Goal: Information Seeking & Learning: Learn about a topic

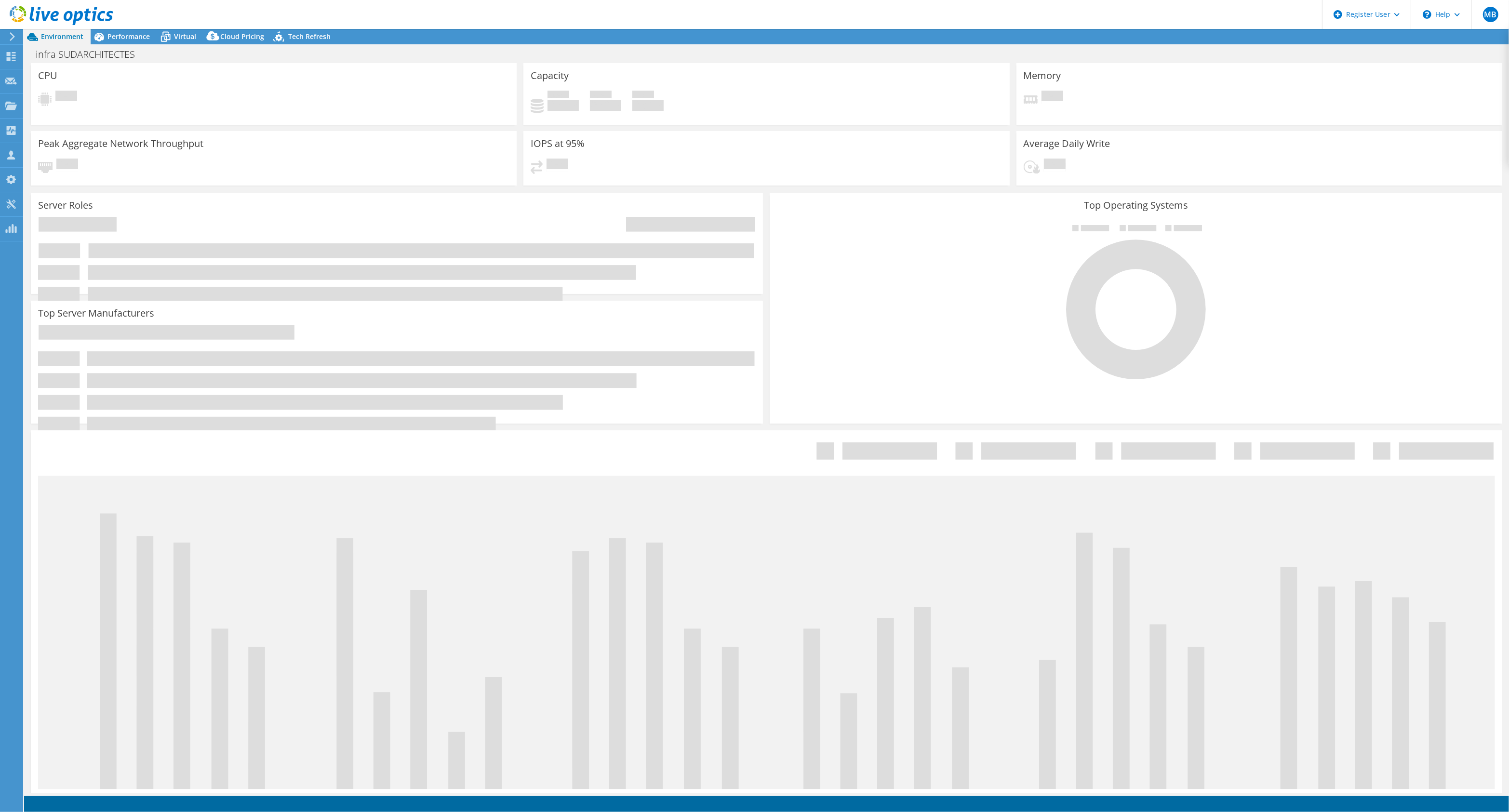
select select "USD"
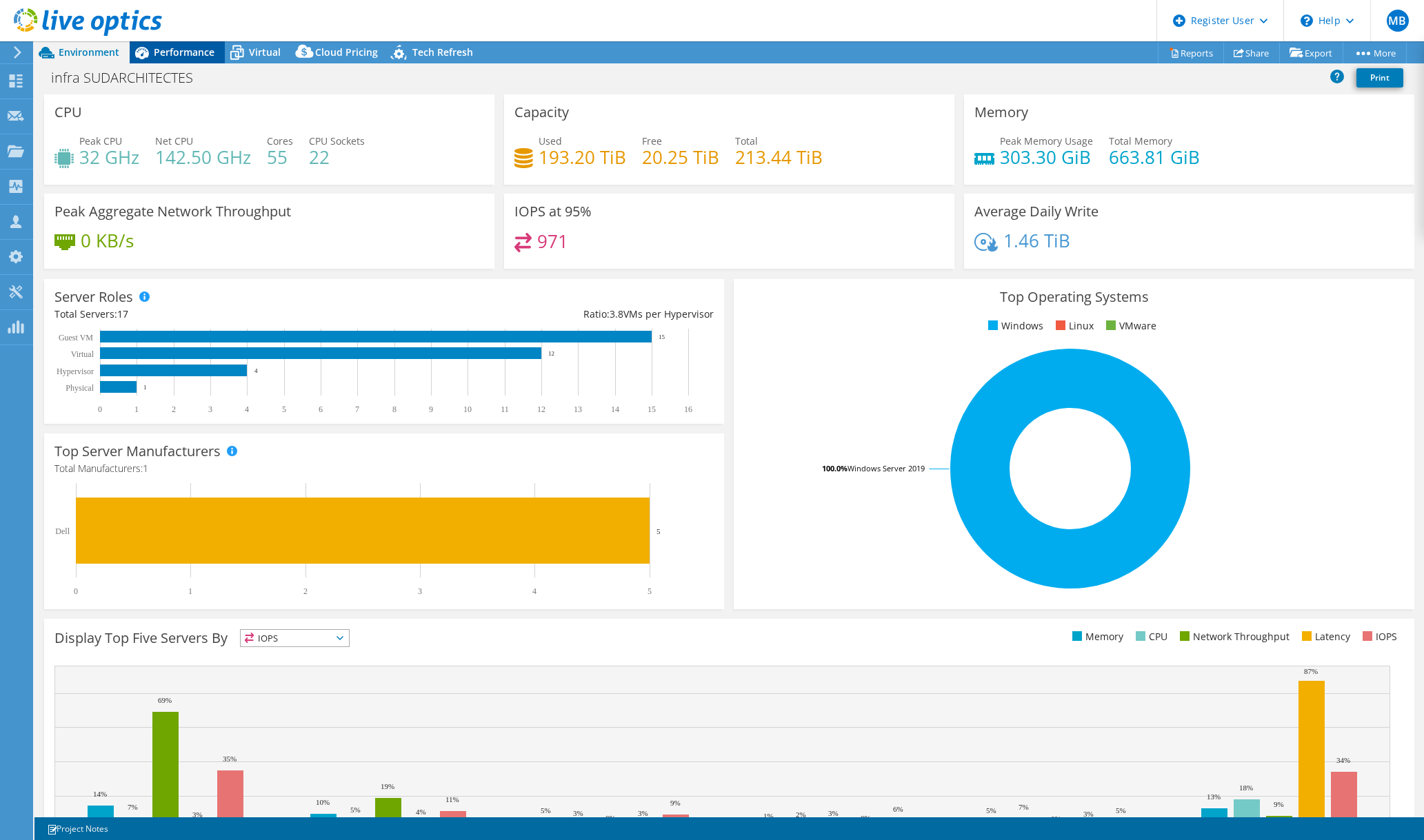
click at [150, 54] on icon at bounding box center [142, 53] width 24 height 24
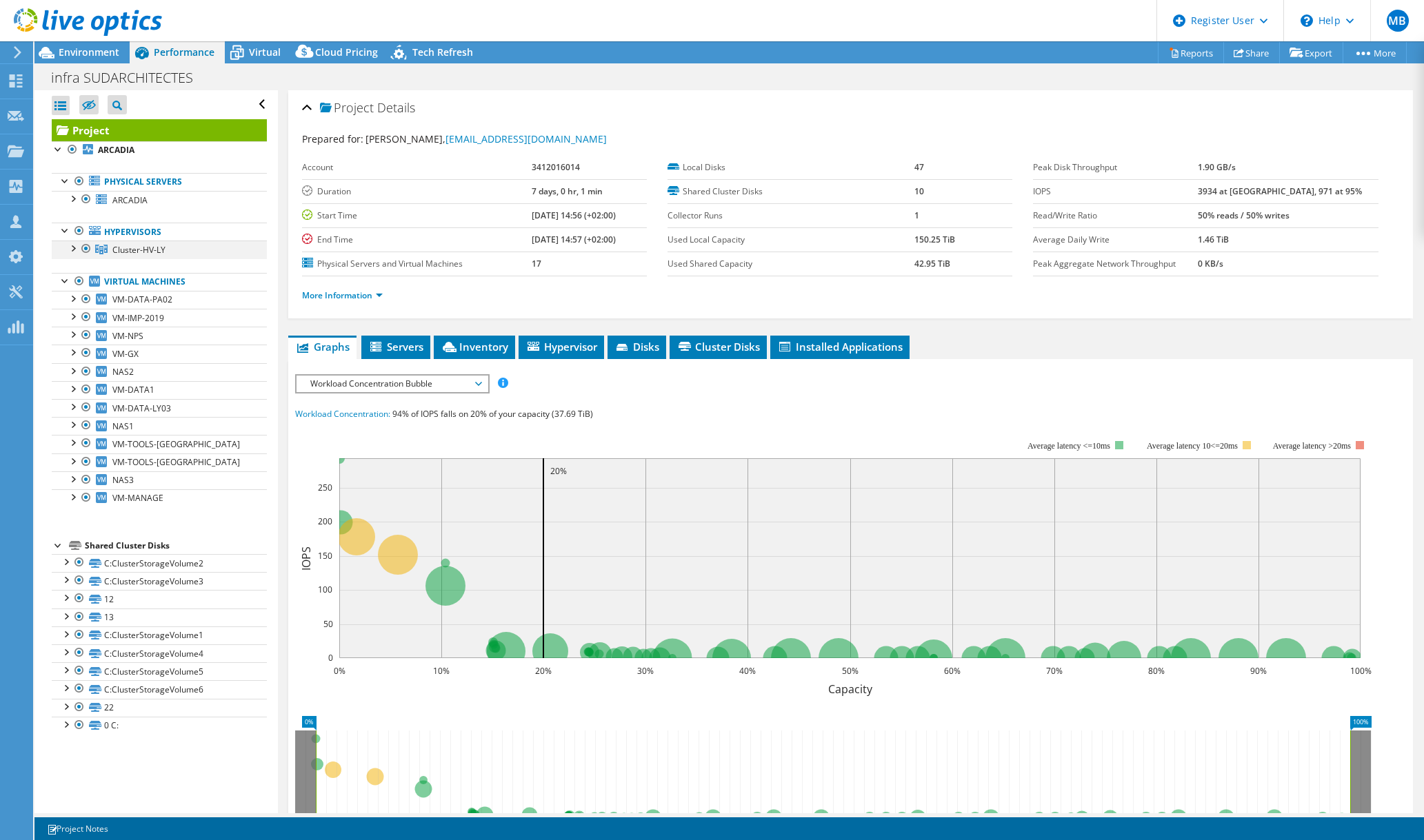
click at [80, 246] on div at bounding box center [86, 249] width 13 height 17
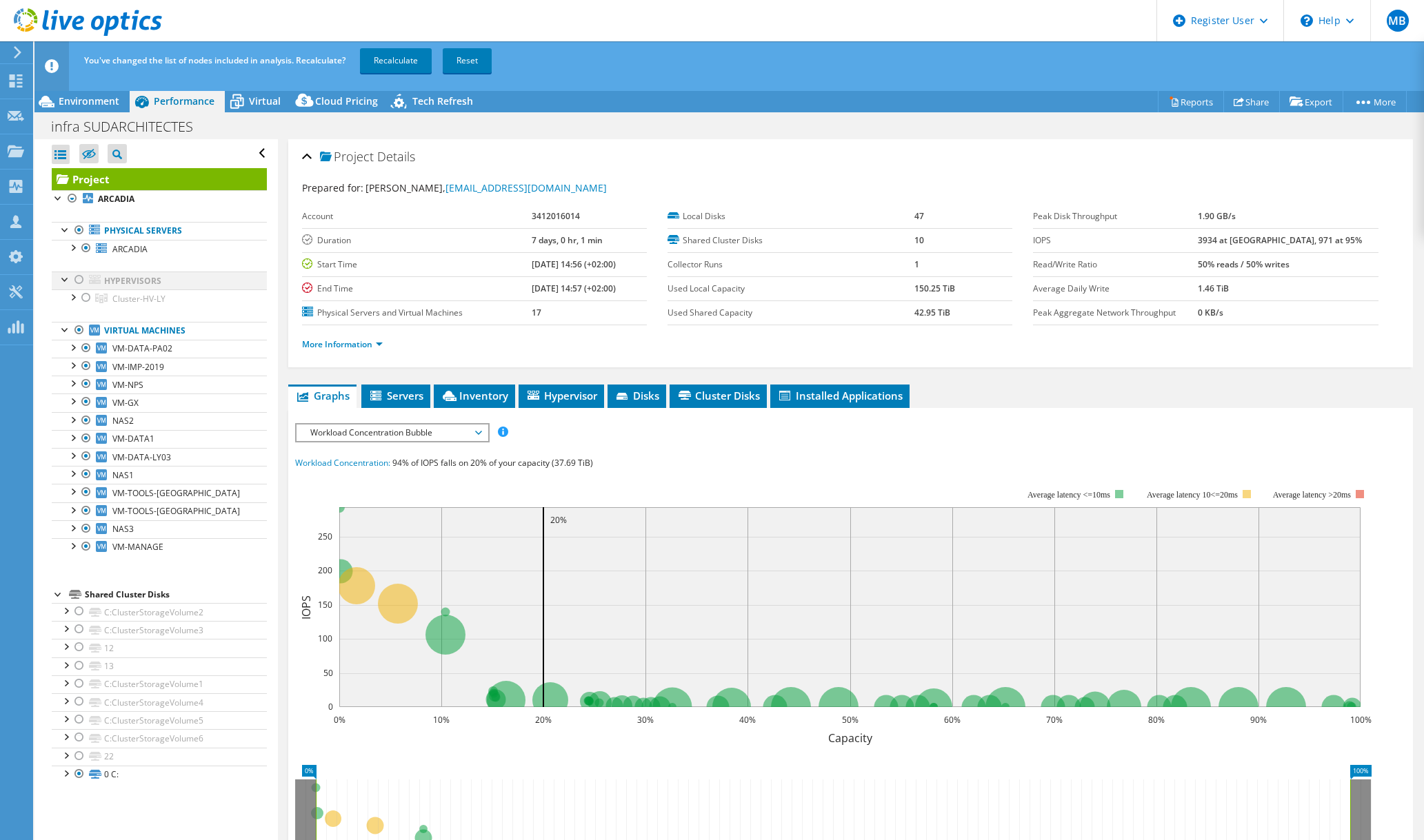
click at [75, 279] on div at bounding box center [79, 280] width 13 height 17
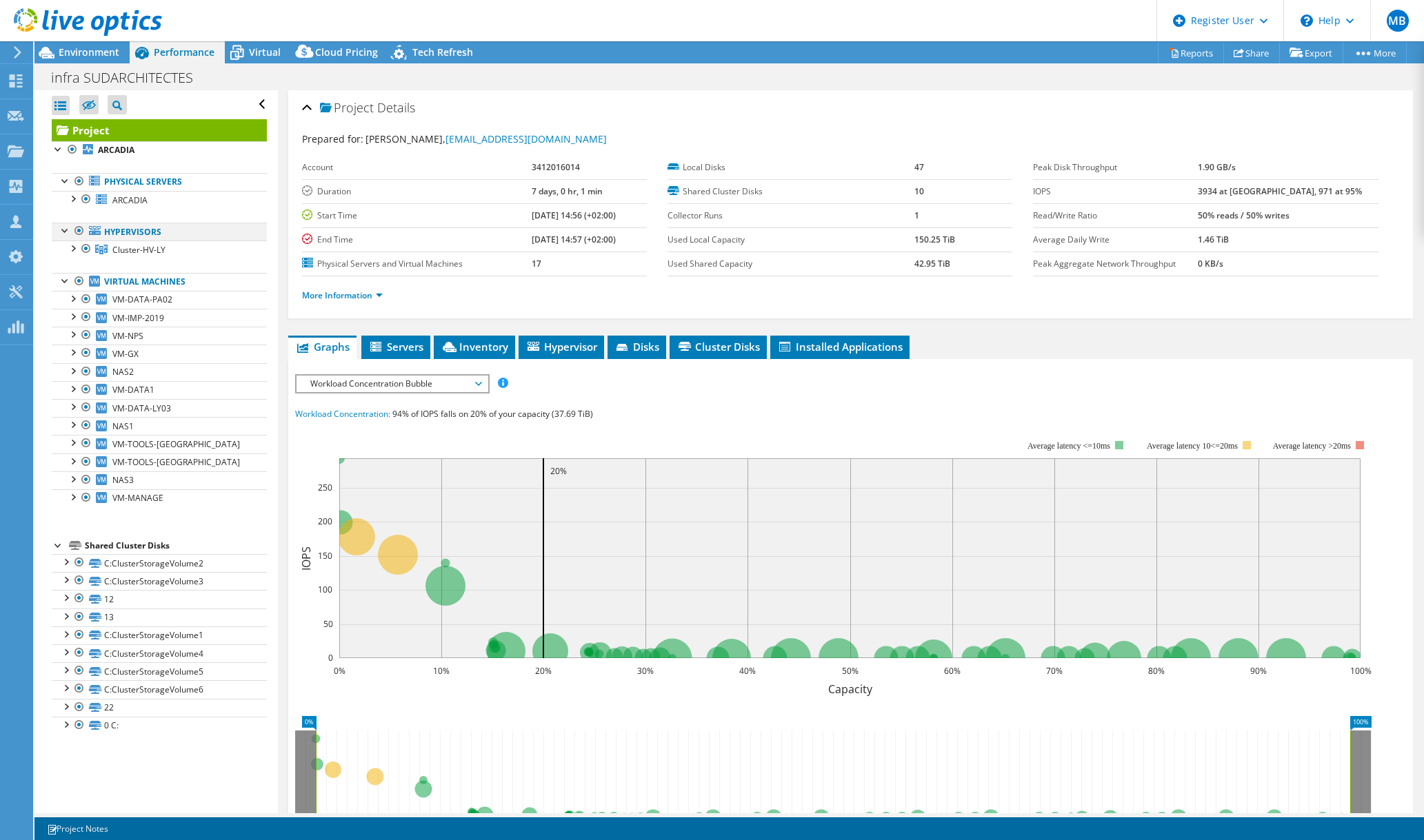
click at [60, 233] on div at bounding box center [65, 230] width 13 height 13
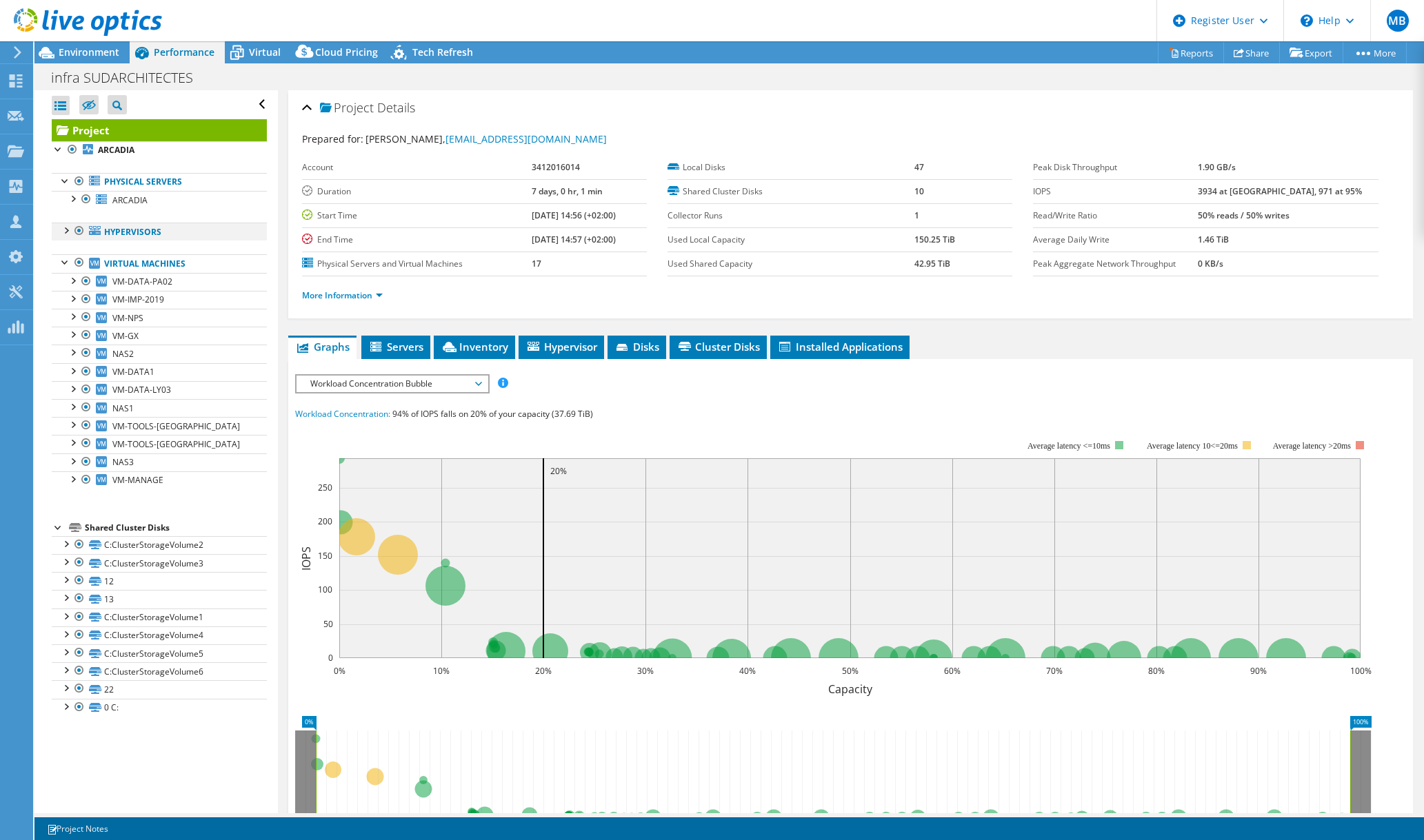
click at [62, 226] on div at bounding box center [65, 230] width 13 height 13
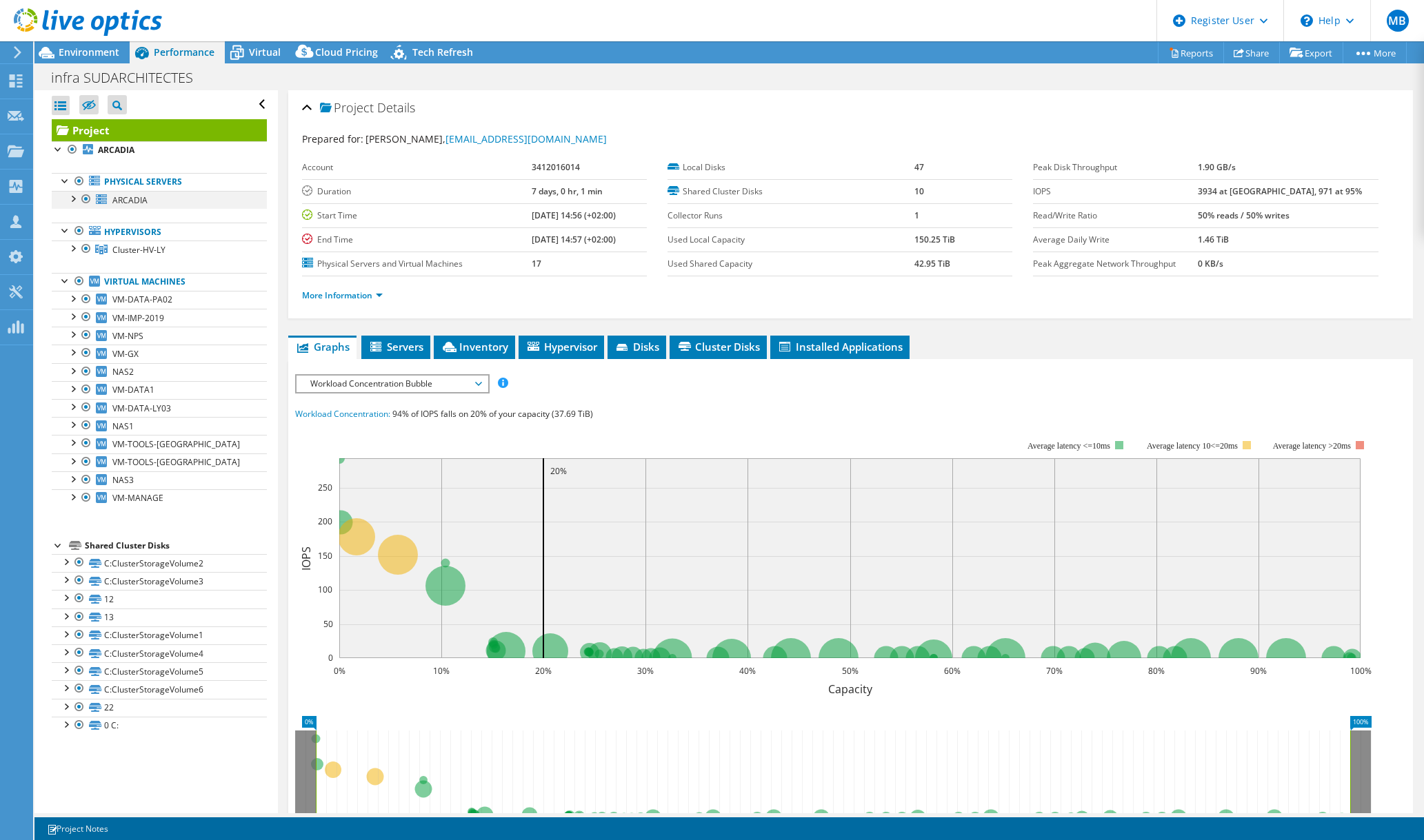
click at [70, 192] on div at bounding box center [72, 198] width 13 height 13
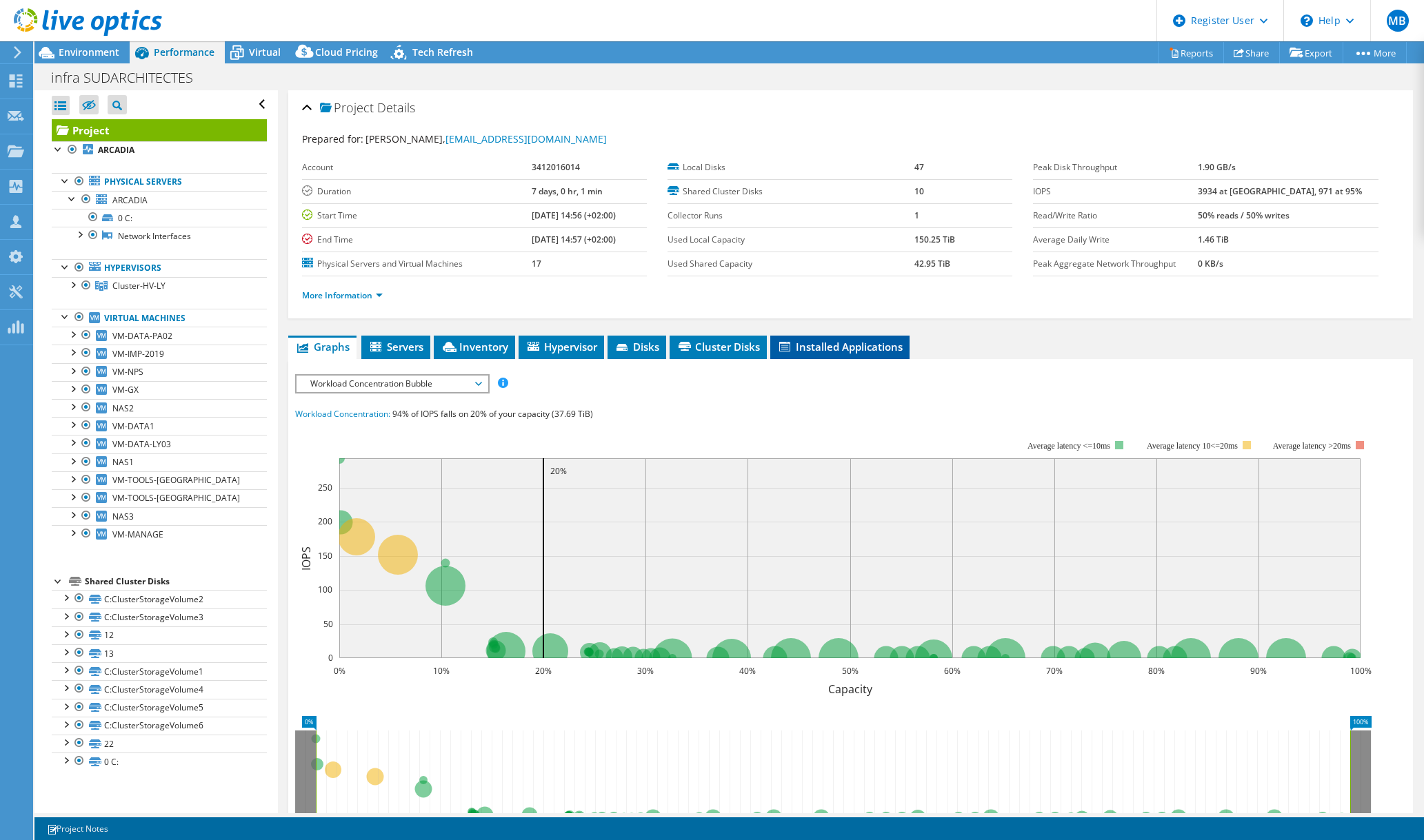
click at [842, 355] on li "Installed Applications" at bounding box center [839, 347] width 139 height 23
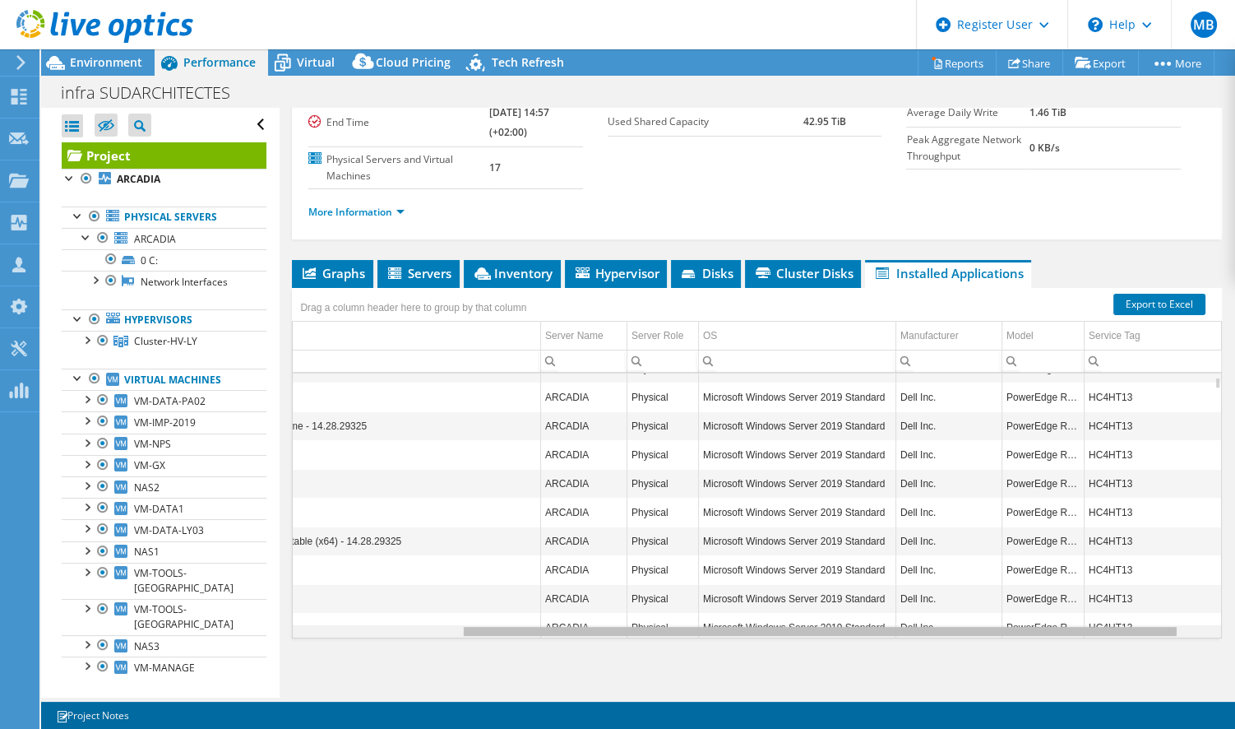
scroll to position [106, 222]
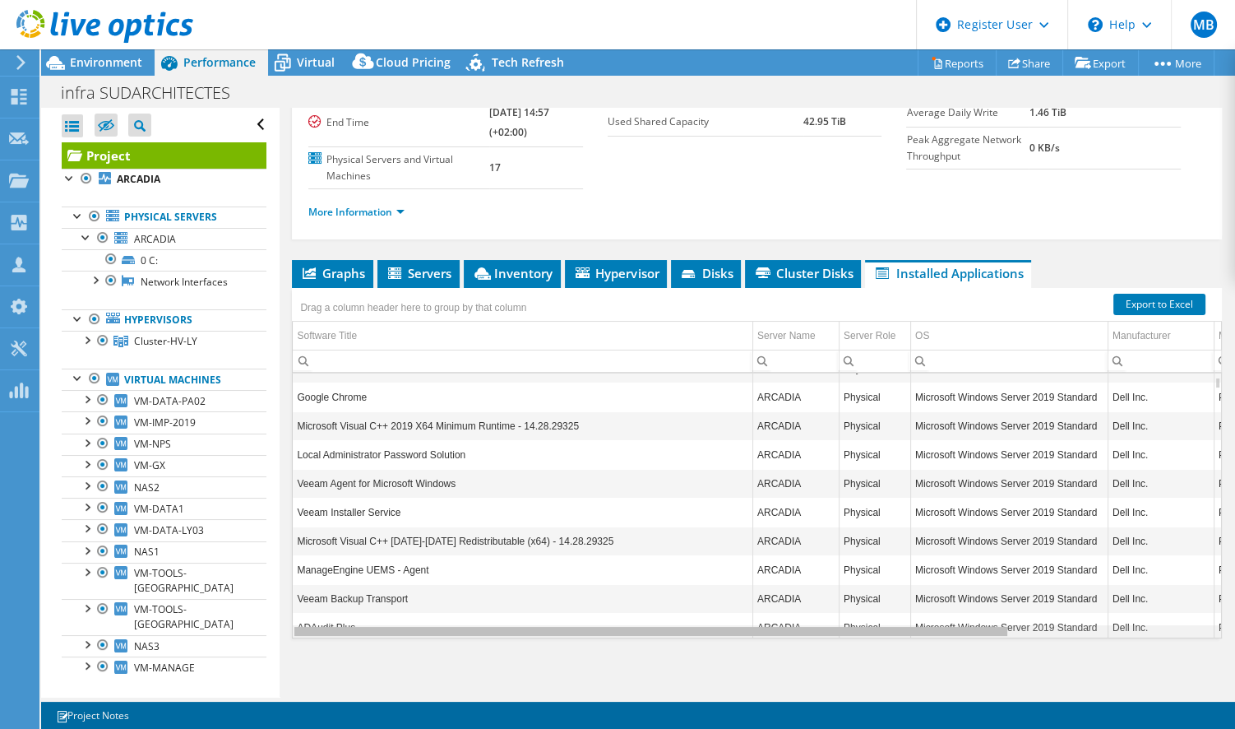
drag, startPoint x: 972, startPoint y: 627, endPoint x: 969, endPoint y: 651, distance: 24.0
click at [969, 651] on body "MB Dell User [PERSON_NAME] [PERSON_NAME][EMAIL_ADDRESS][PERSON_NAME][DOMAIN_NAM…" at bounding box center [617, 364] width 1235 height 729
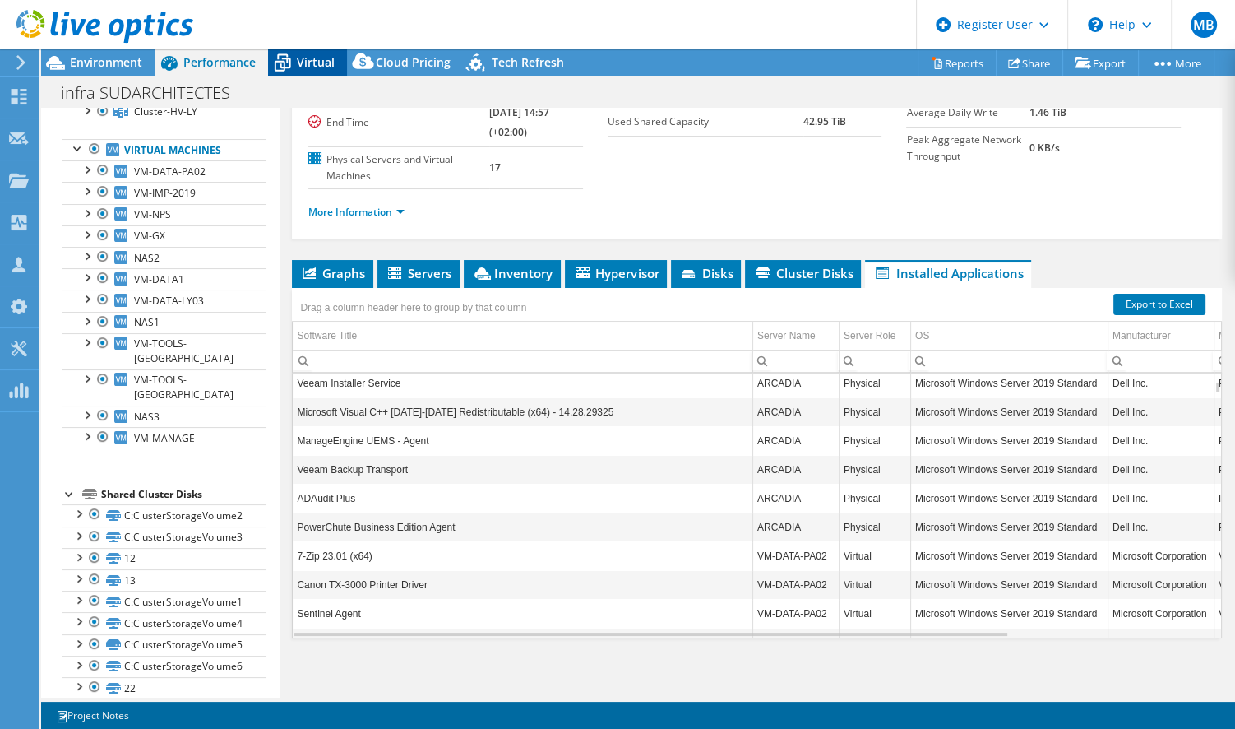
click at [292, 71] on icon at bounding box center [282, 63] width 29 height 29
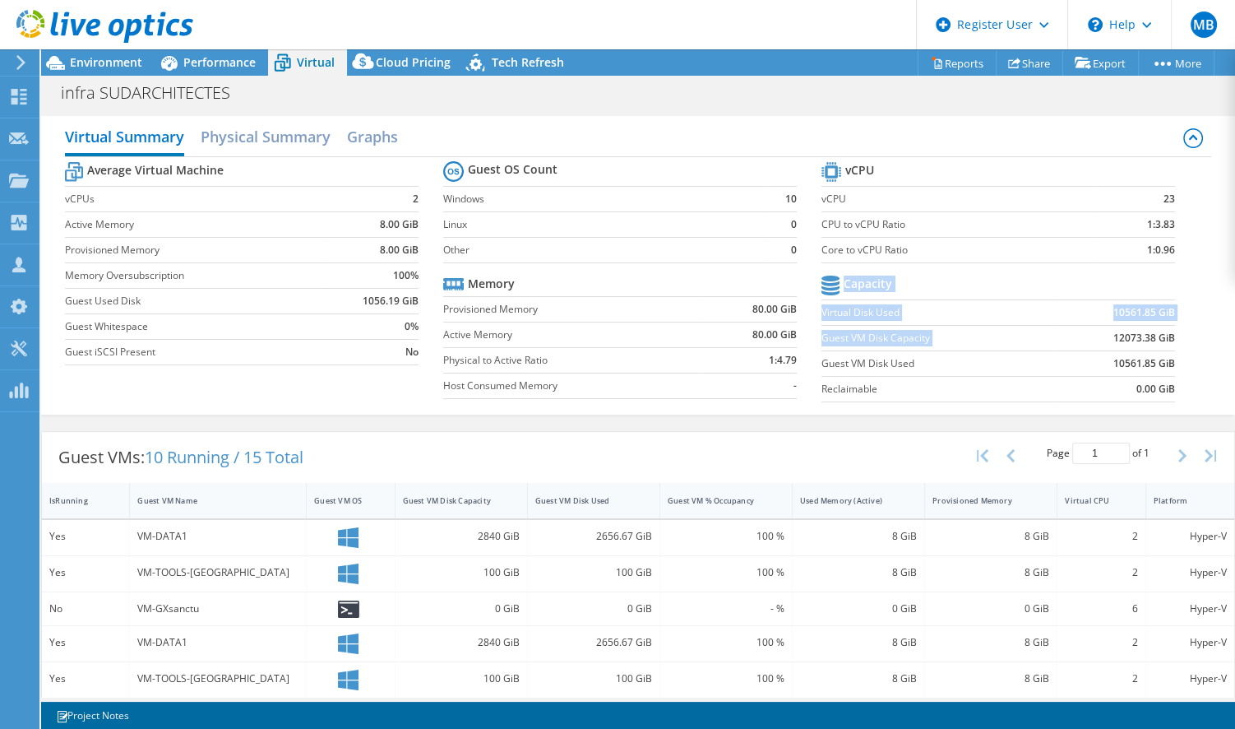
drag, startPoint x: 1165, startPoint y: 334, endPoint x: 1101, endPoint y: 334, distance: 64.1
click at [1101, 334] on section "vCPU vCPU 23 CPU to vCPU Ratio 1:3.83 Core to vCPU Ratio 1:0.96 Capacity Virtua…" at bounding box center [1010, 284] width 378 height 252
drag, startPoint x: 1101, startPoint y: 334, endPoint x: 1095, endPoint y: 358, distance: 24.5
click at [1095, 358] on td "10561.85 GiB" at bounding box center [1114, 362] width 123 height 25
drag, startPoint x: 1095, startPoint y: 358, endPoint x: 1055, endPoint y: 326, distance: 51.0
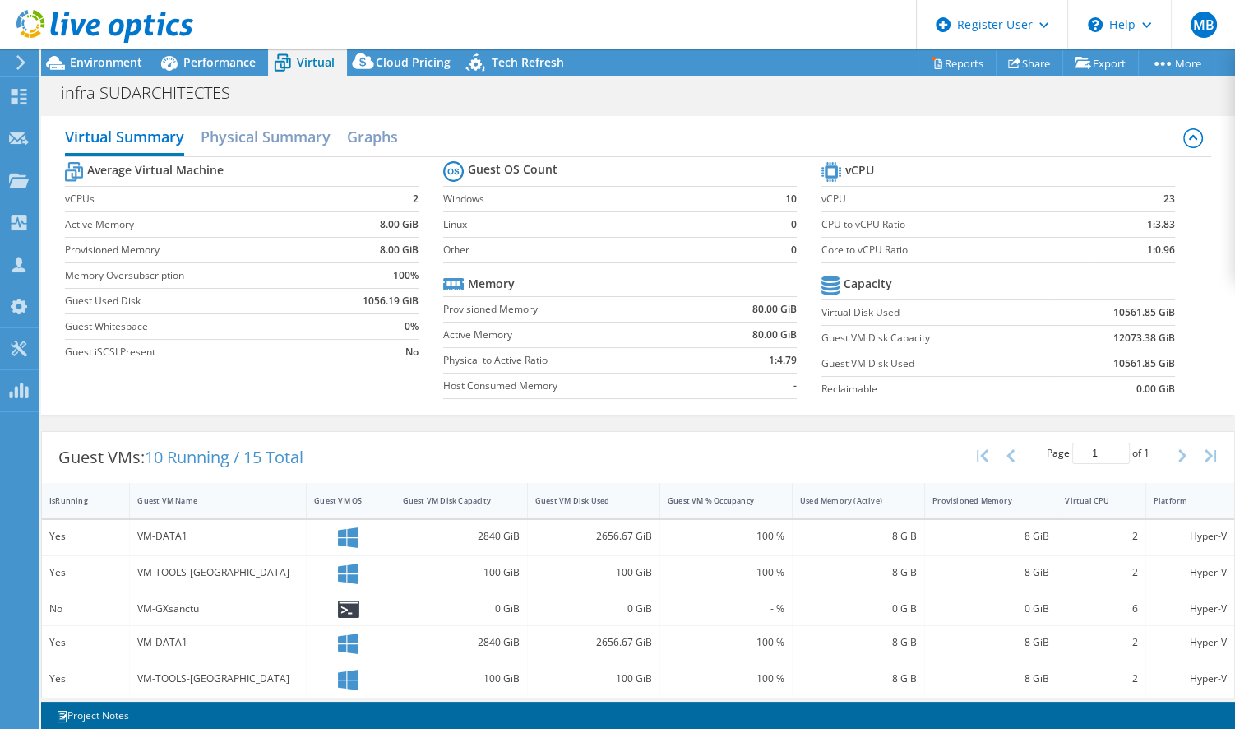
click at [1055, 326] on td "12073.38 GiB" at bounding box center [1114, 337] width 123 height 25
click at [118, 60] on span "Environment" at bounding box center [106, 62] width 72 height 16
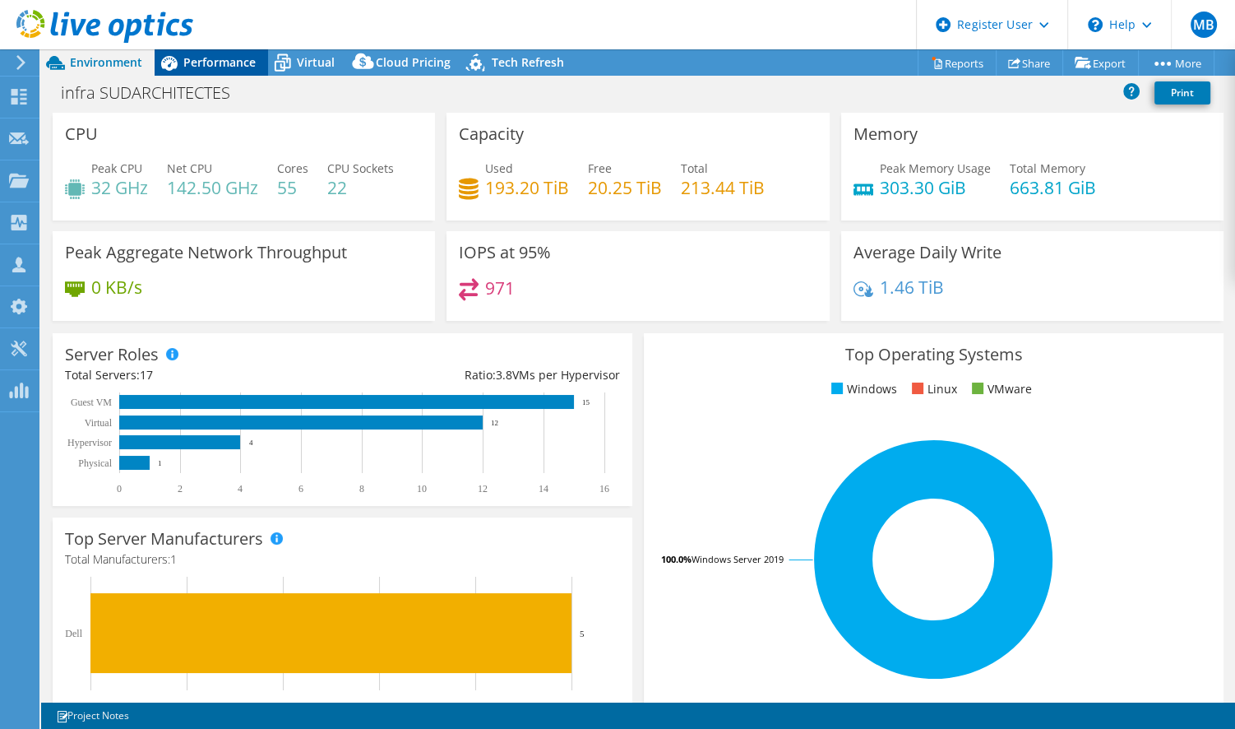
click at [221, 62] on span "Performance" at bounding box center [219, 62] width 72 height 16
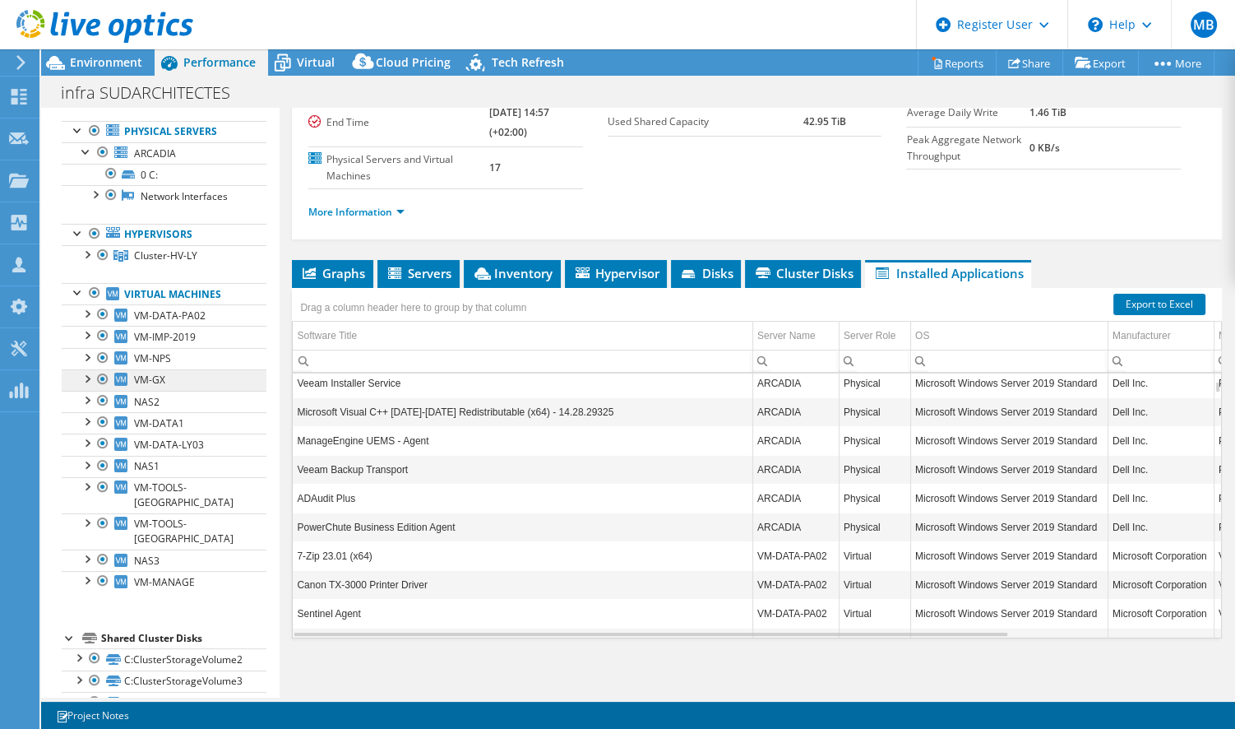
scroll to position [42, 0]
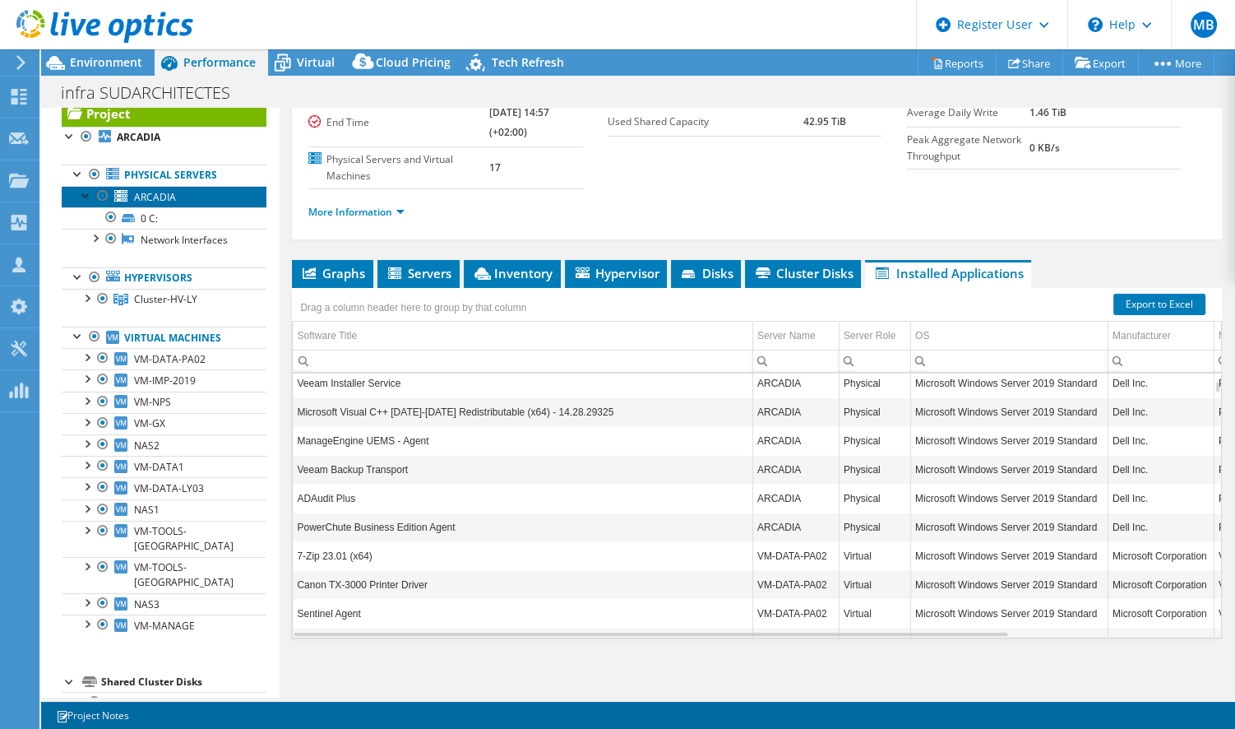
click at [197, 189] on link "ARCADIA" at bounding box center [164, 196] width 205 height 21
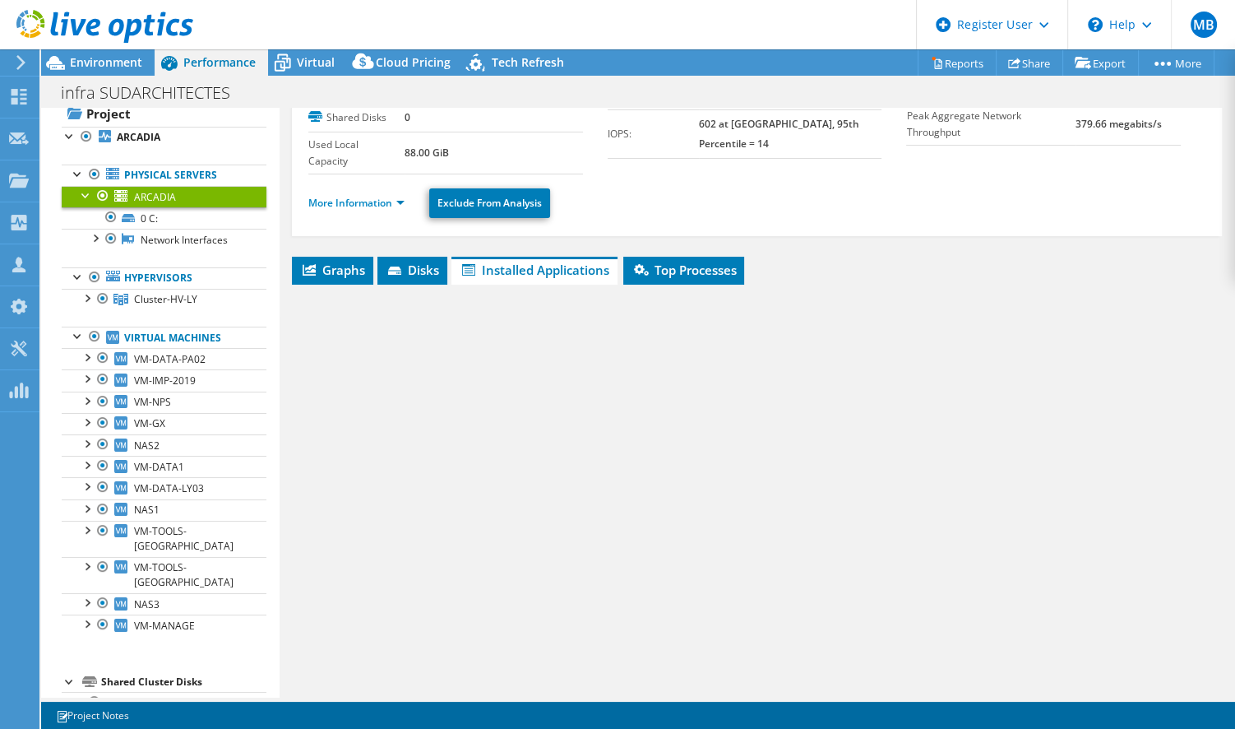
scroll to position [127, 0]
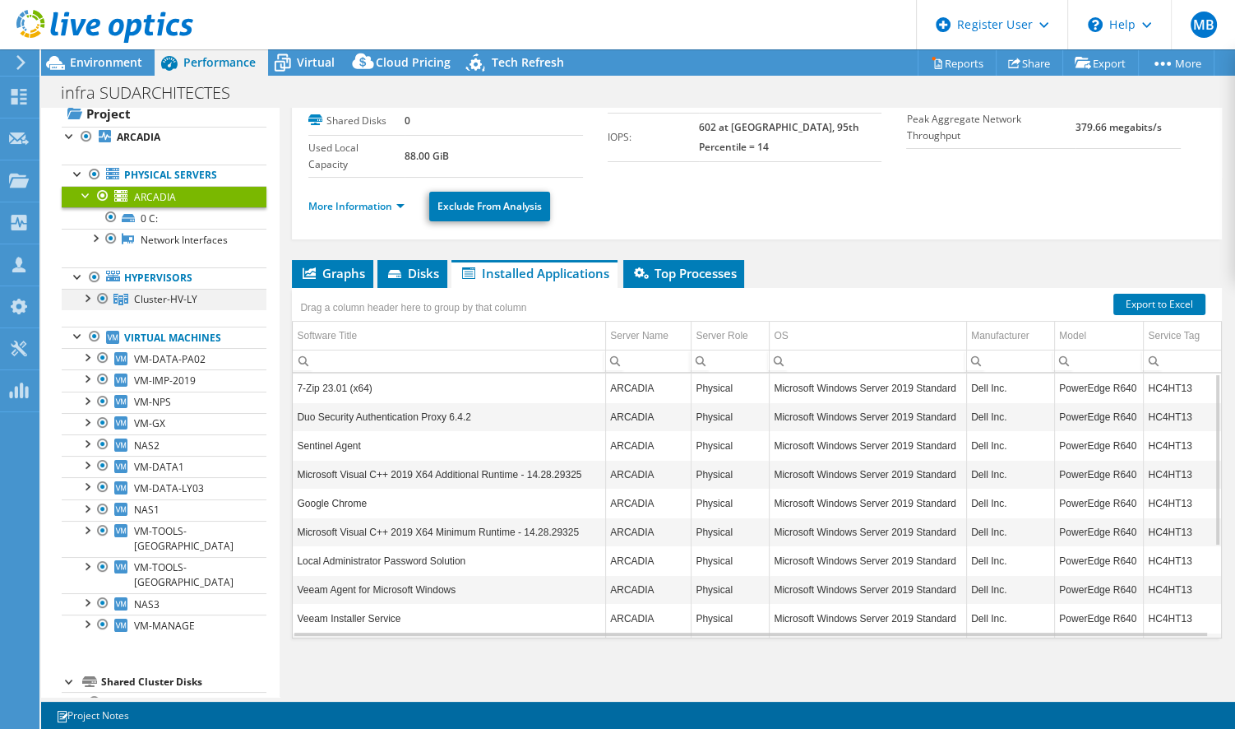
click at [87, 293] on div at bounding box center [86, 297] width 16 height 16
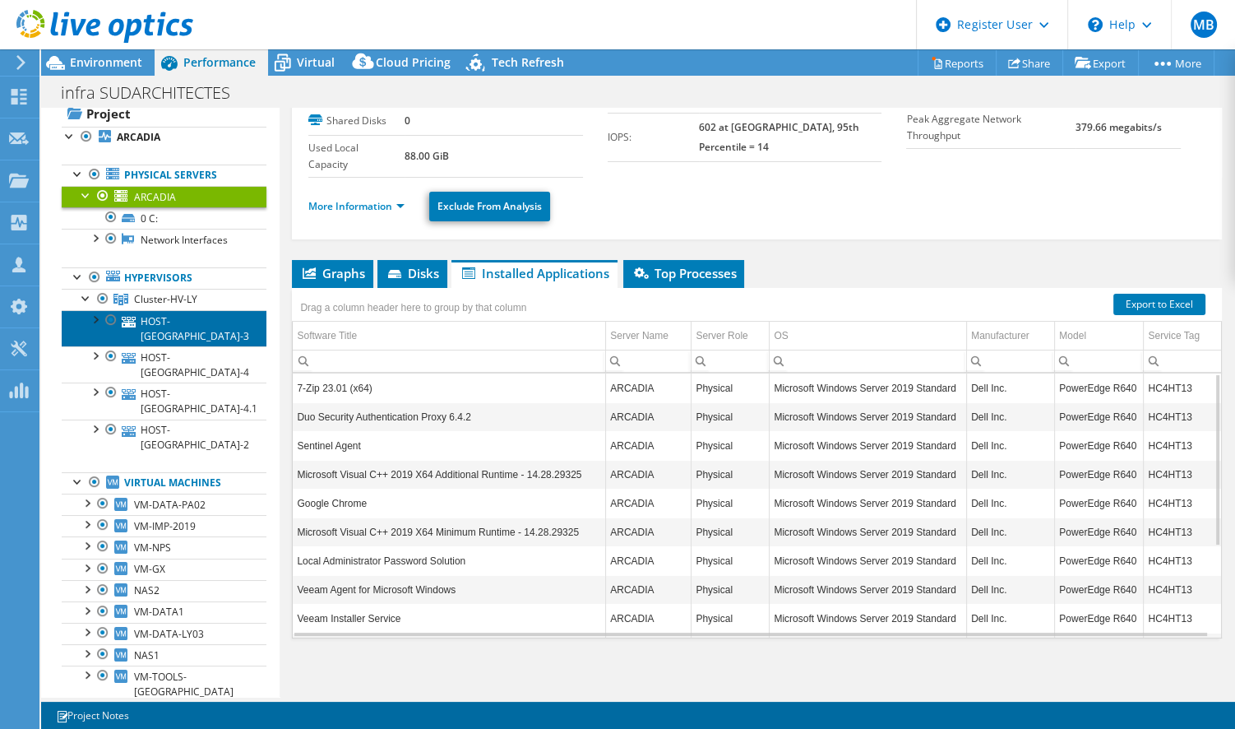
click at [155, 316] on link "HOST-[GEOGRAPHIC_DATA]-3" at bounding box center [164, 328] width 205 height 36
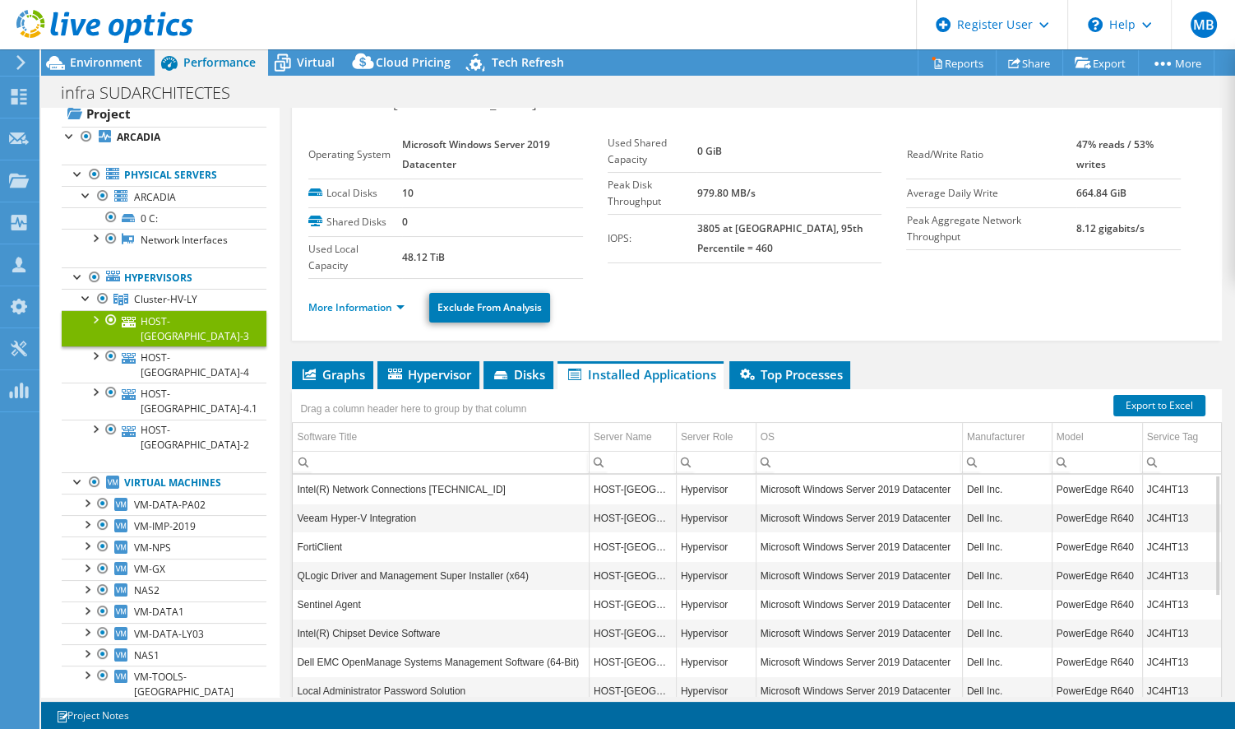
scroll to position [0, 0]
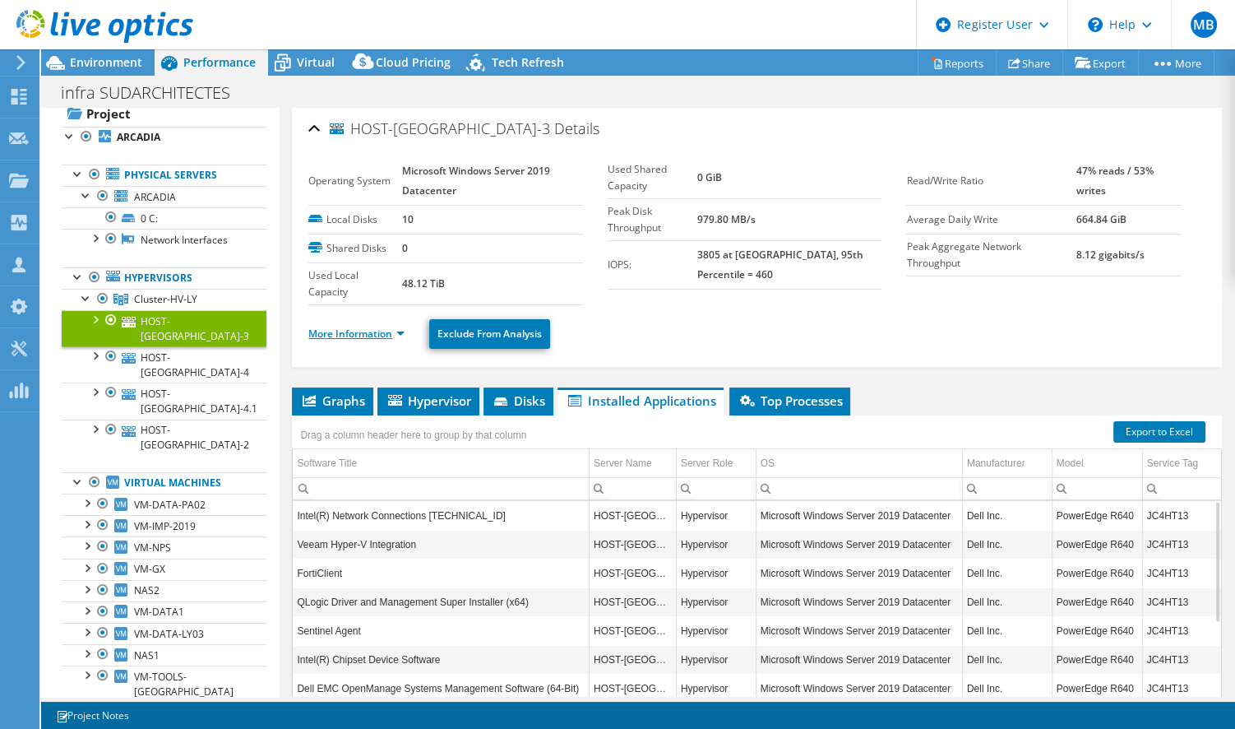
click at [353, 326] on link "More Information" at bounding box center [356, 333] width 96 height 14
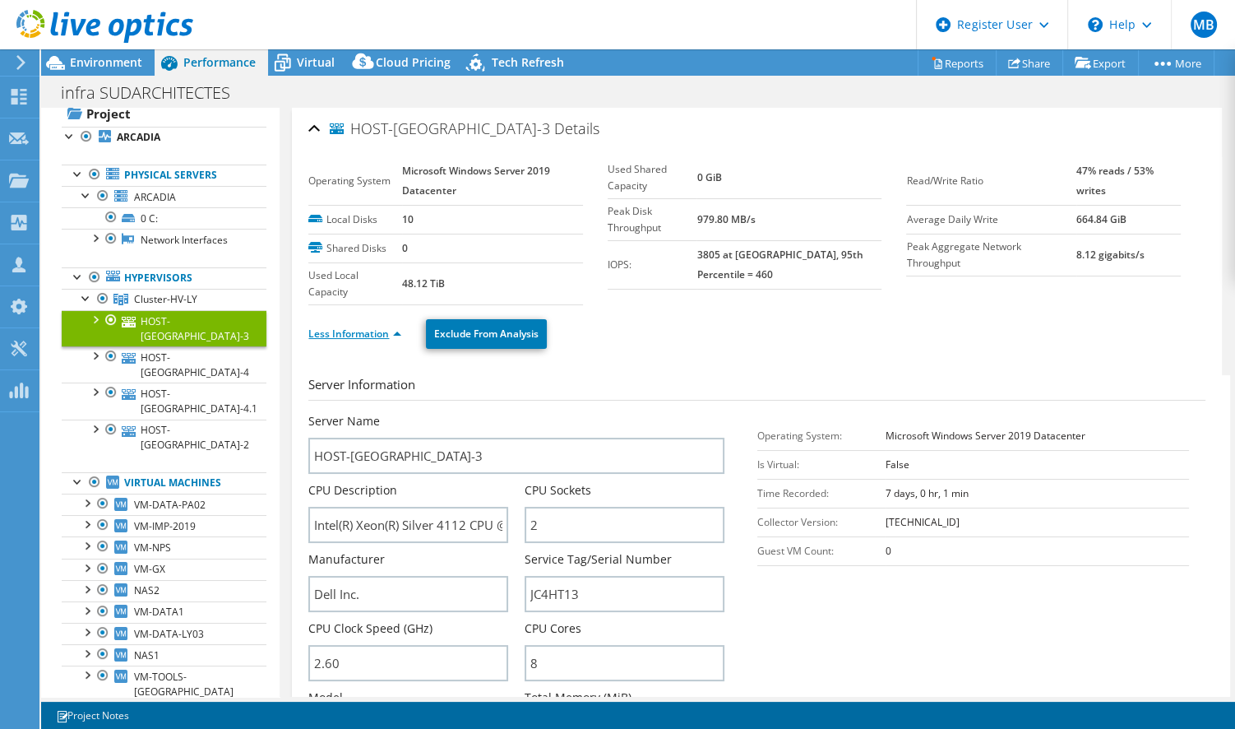
click at [353, 327] on link "Less Information" at bounding box center [354, 333] width 93 height 14
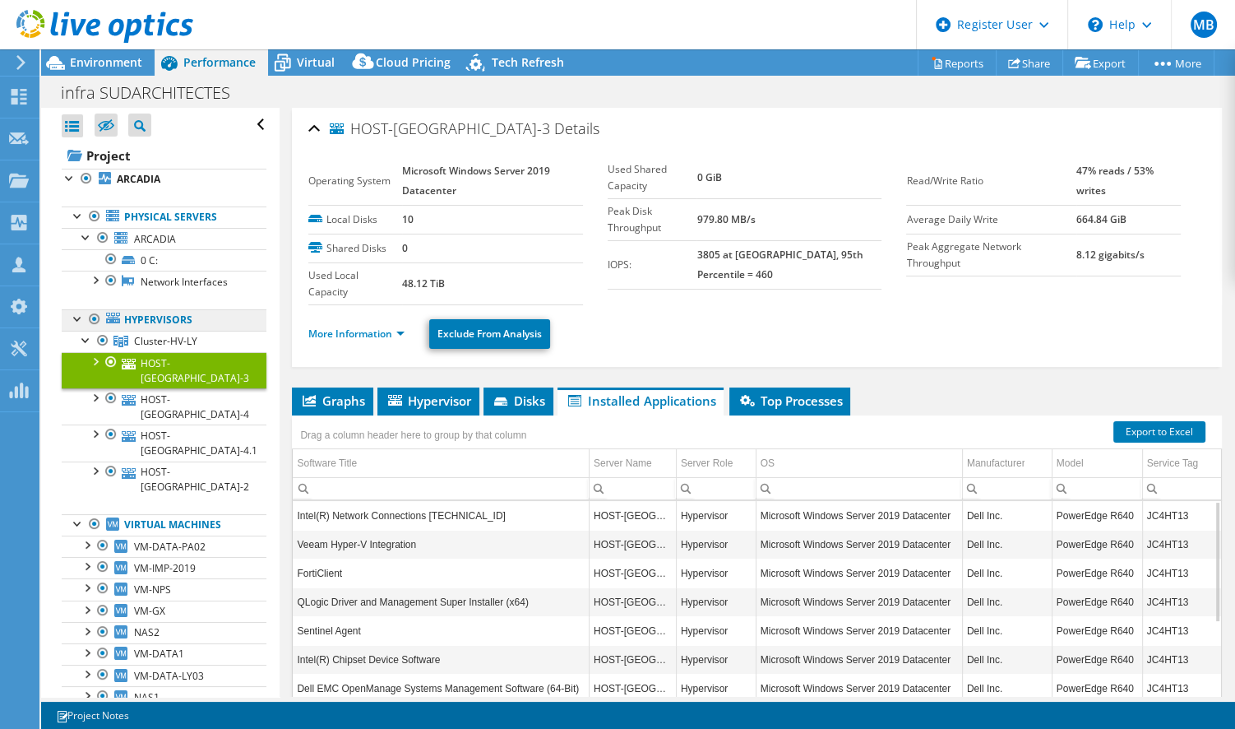
click at [215, 309] on link "Hypervisors" at bounding box center [164, 319] width 205 height 21
click at [173, 335] on span "Cluster-HV-LY" at bounding box center [165, 341] width 63 height 14
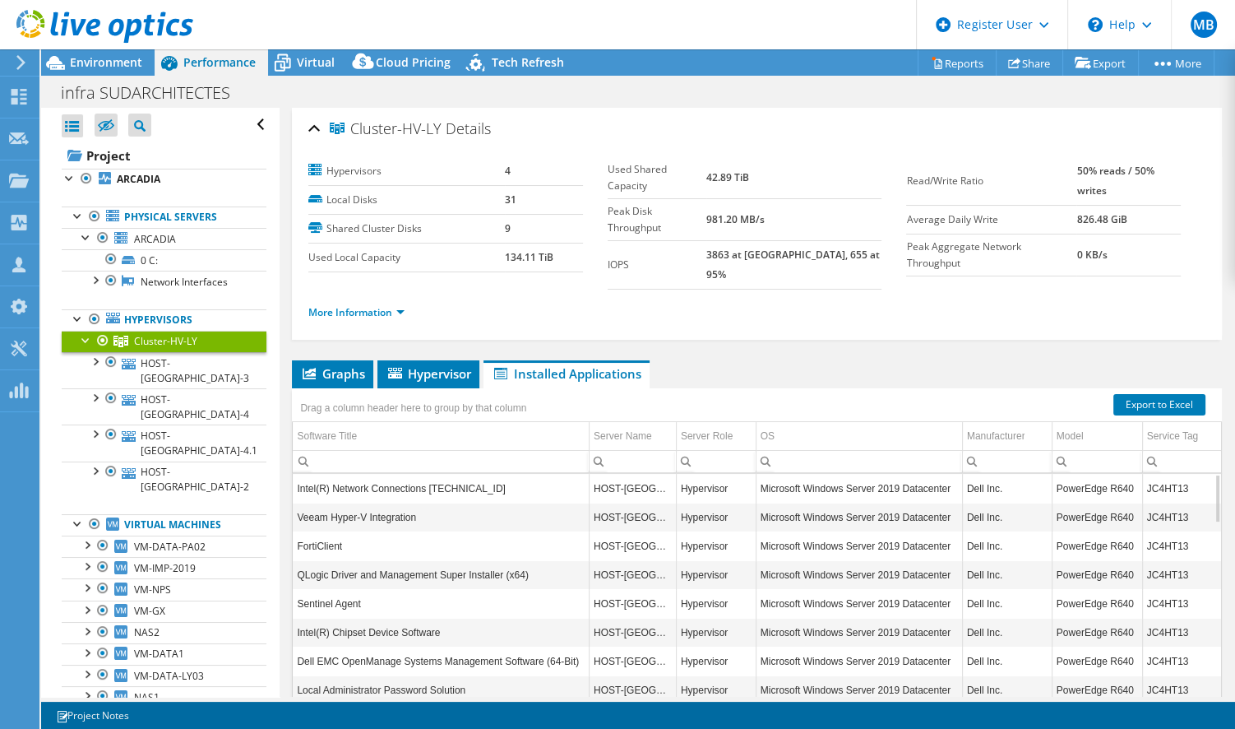
drag, startPoint x: 733, startPoint y: 171, endPoint x: 766, endPoint y: 171, distance: 32.9
click at [766, 171] on tr "Used Shared Capacity 42.89 TiB" at bounding box center [745, 178] width 274 height 42
click at [312, 64] on span "Virtual" at bounding box center [316, 62] width 38 height 16
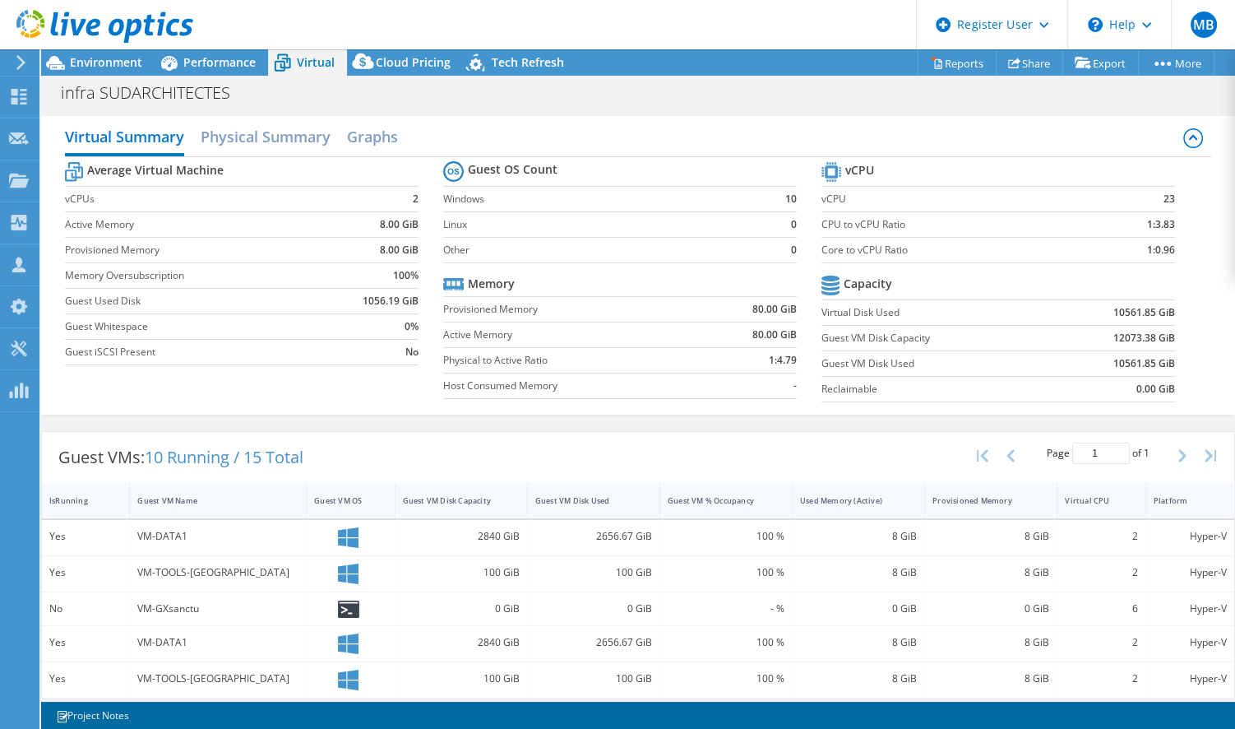
drag, startPoint x: 813, startPoint y: 358, endPoint x: 1141, endPoint y: 363, distance: 328.1
click at [1141, 363] on tr "Guest VM Disk Used 10561.85 GiB" at bounding box center [998, 362] width 354 height 25
click at [377, 134] on h2 "Graphs" at bounding box center [372, 138] width 51 height 36
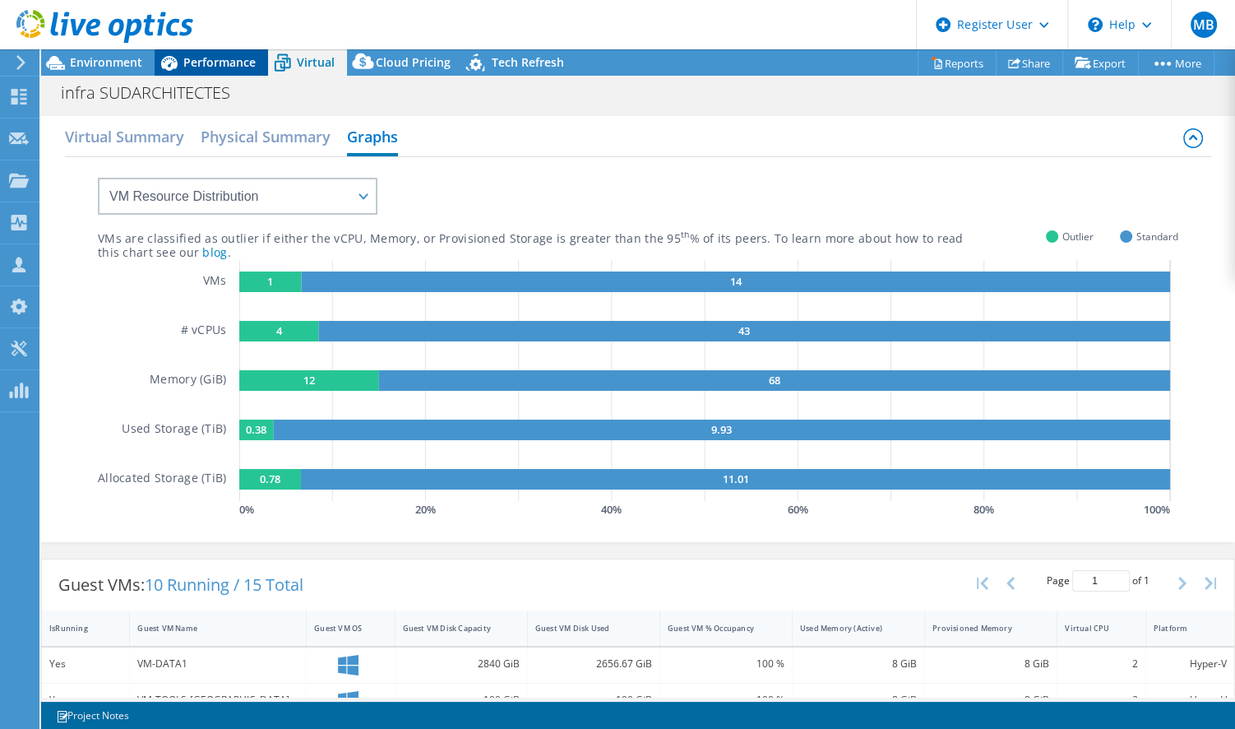
click at [208, 62] on span "Performance" at bounding box center [219, 62] width 72 height 16
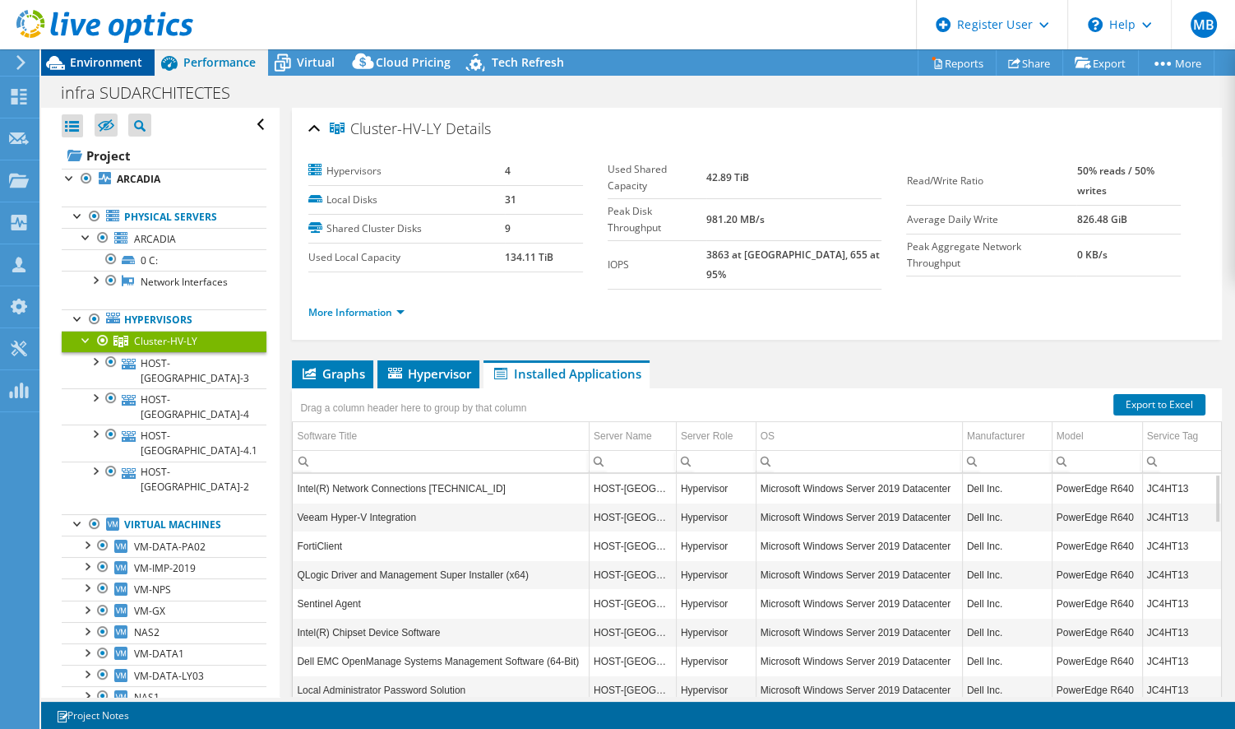
click at [98, 55] on span "Environment" at bounding box center [106, 62] width 72 height 16
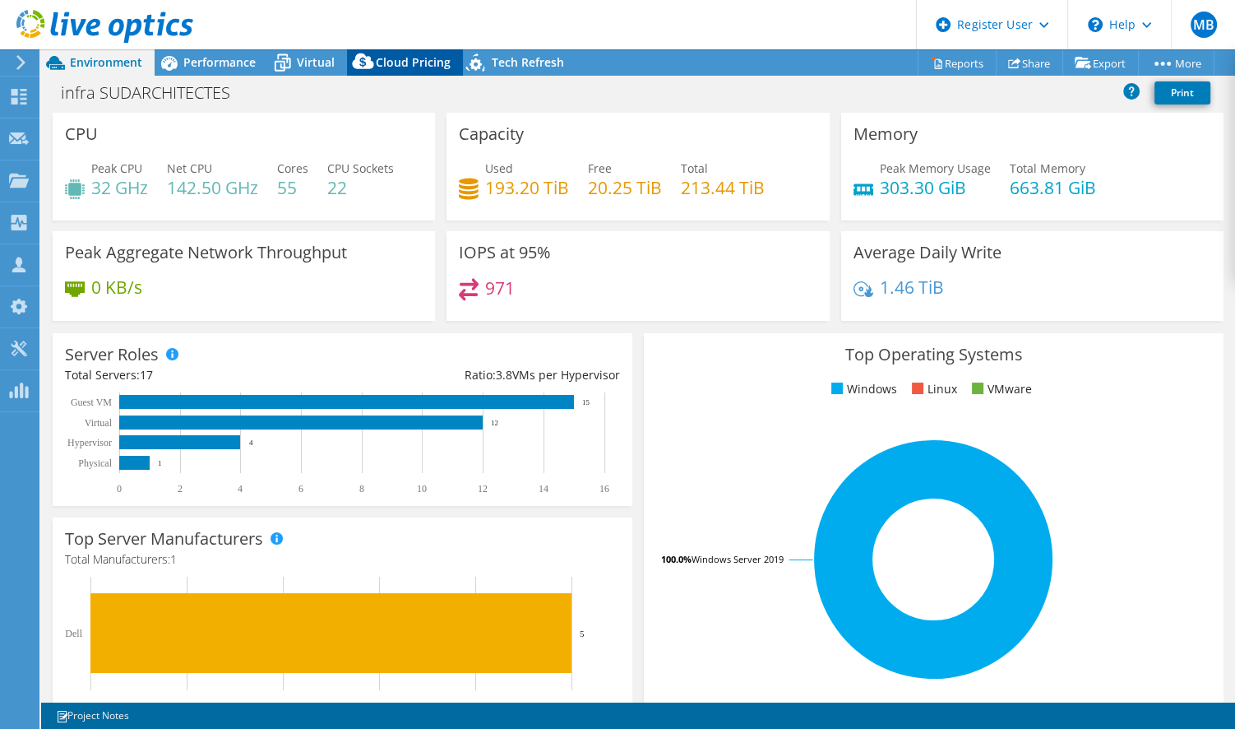
click at [401, 60] on span "Cloud Pricing" at bounding box center [413, 62] width 75 height 16
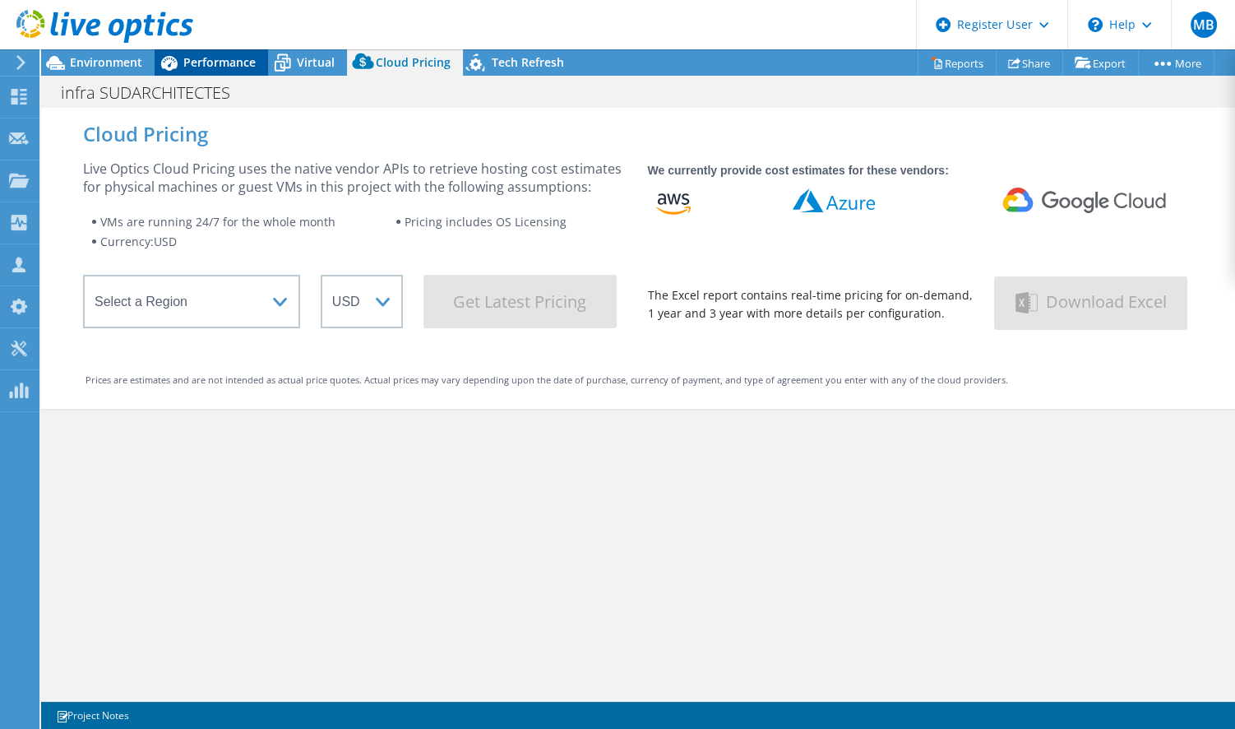
click at [206, 60] on span "Performance" at bounding box center [219, 62] width 72 height 16
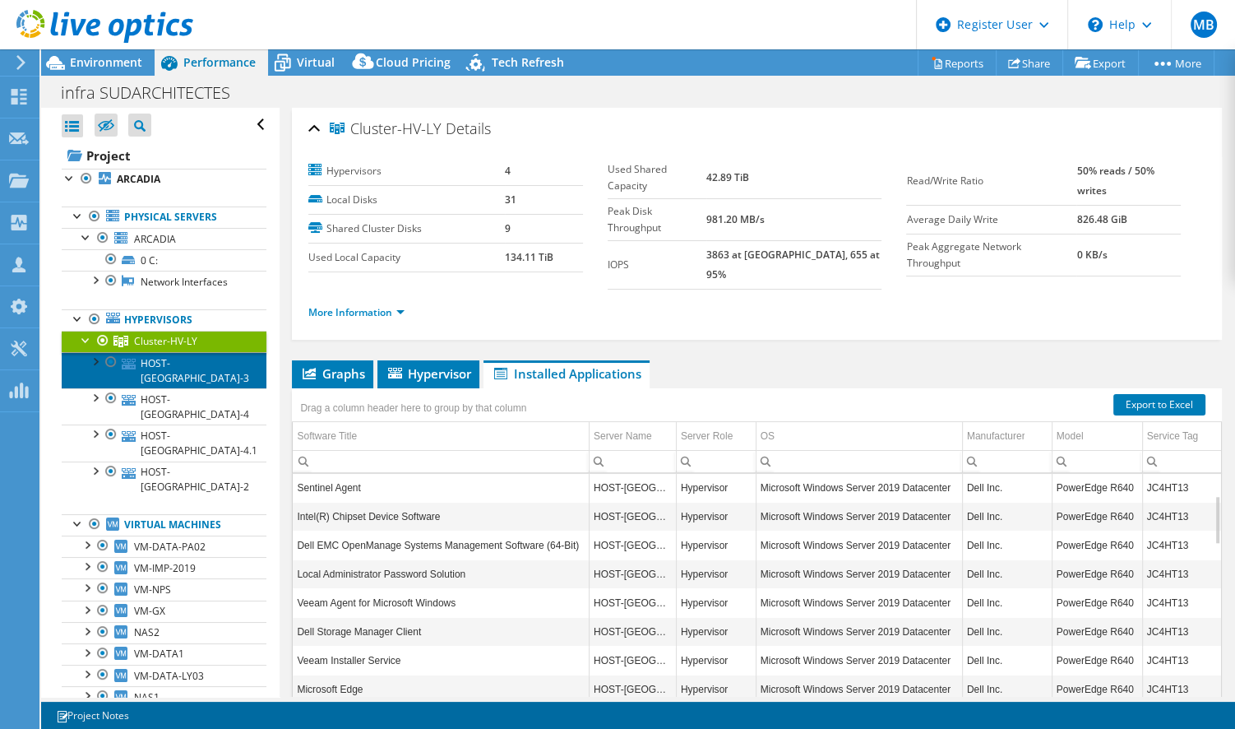
click at [208, 355] on link "HOST-[GEOGRAPHIC_DATA]-3" at bounding box center [164, 370] width 205 height 36
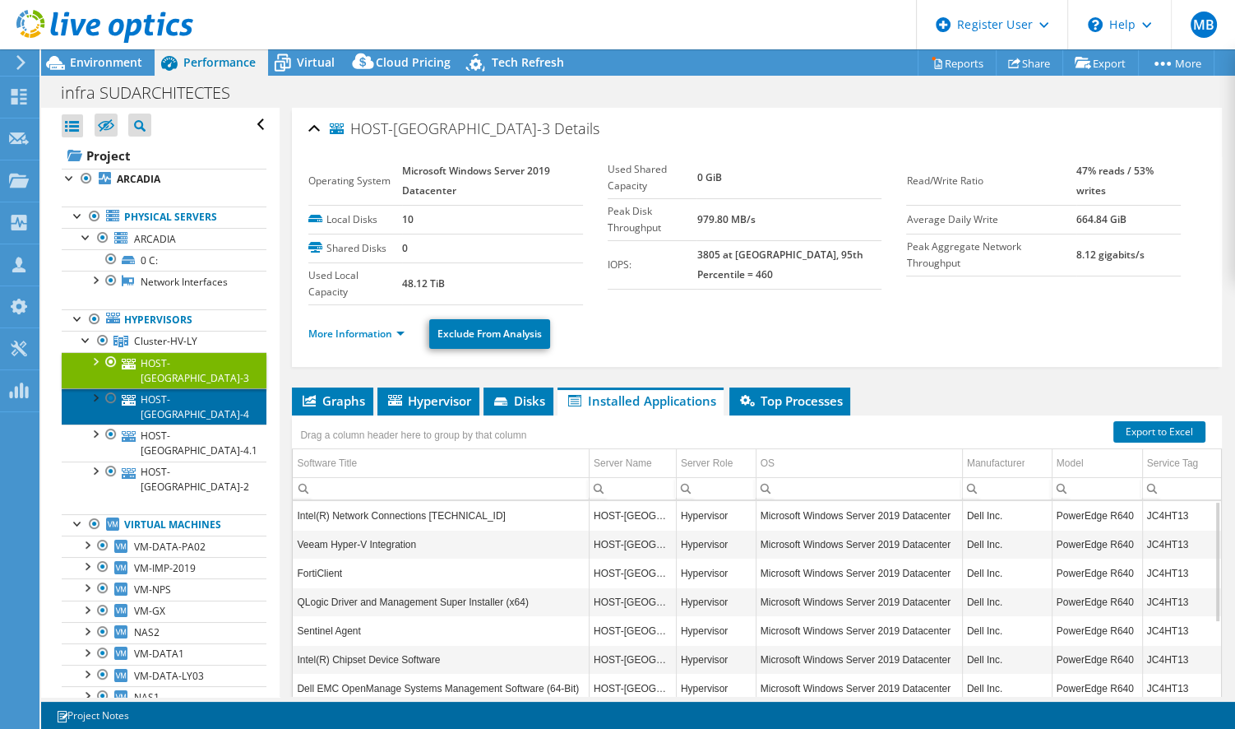
click at [197, 388] on link "HOST-[GEOGRAPHIC_DATA]-4" at bounding box center [164, 406] width 205 height 36
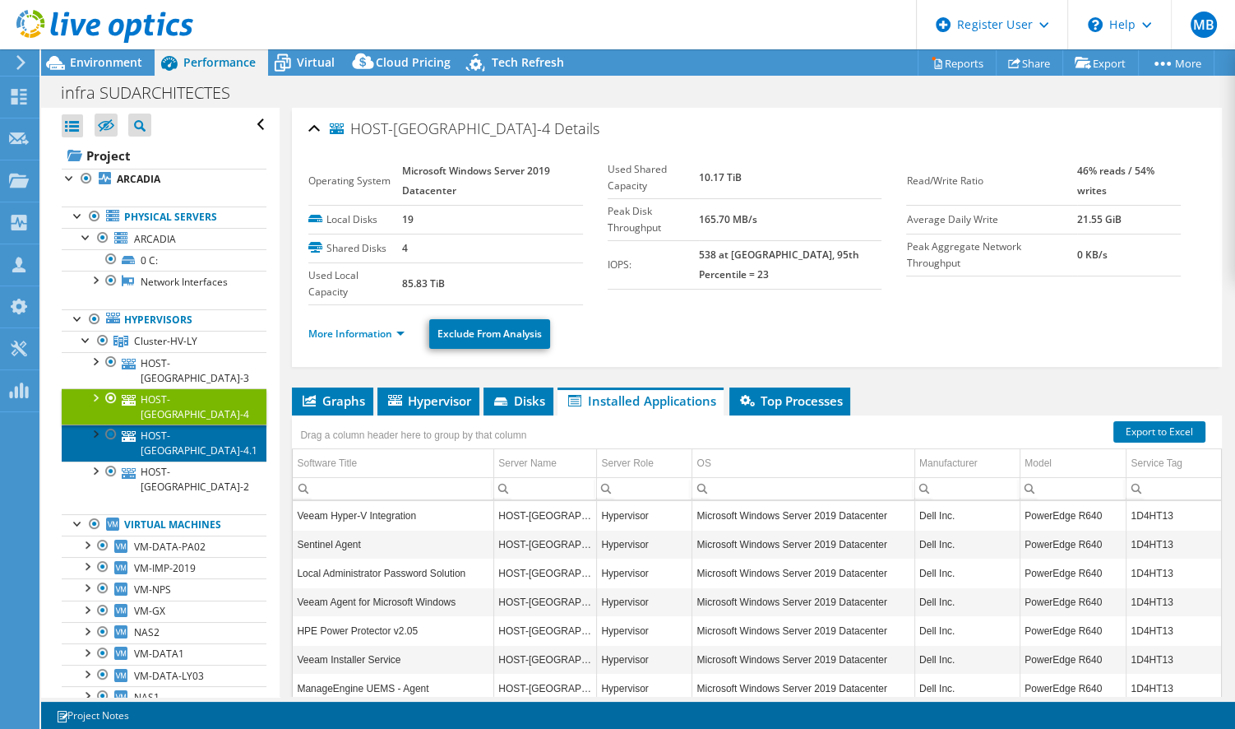
click at [209, 424] on link "HOST-[GEOGRAPHIC_DATA]-4.1" at bounding box center [164, 442] width 205 height 36
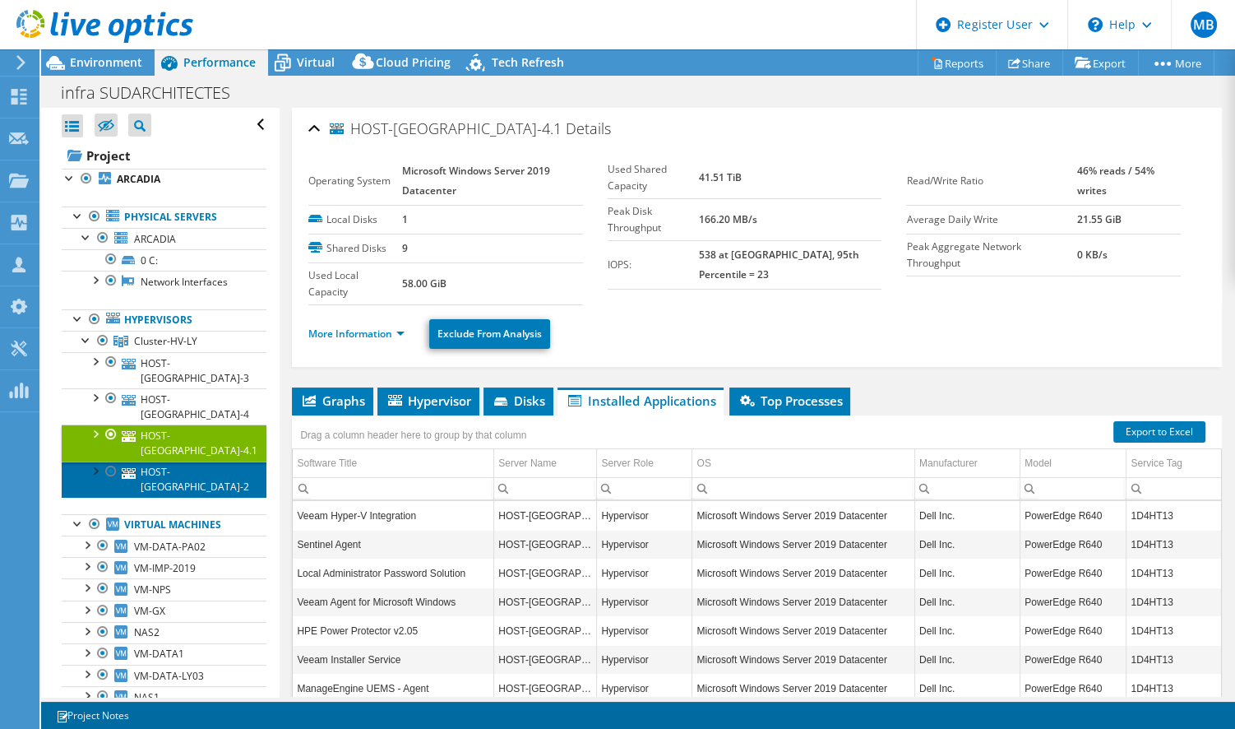
click at [218, 461] on link "HOST-[GEOGRAPHIC_DATA]-2" at bounding box center [164, 479] width 205 height 36
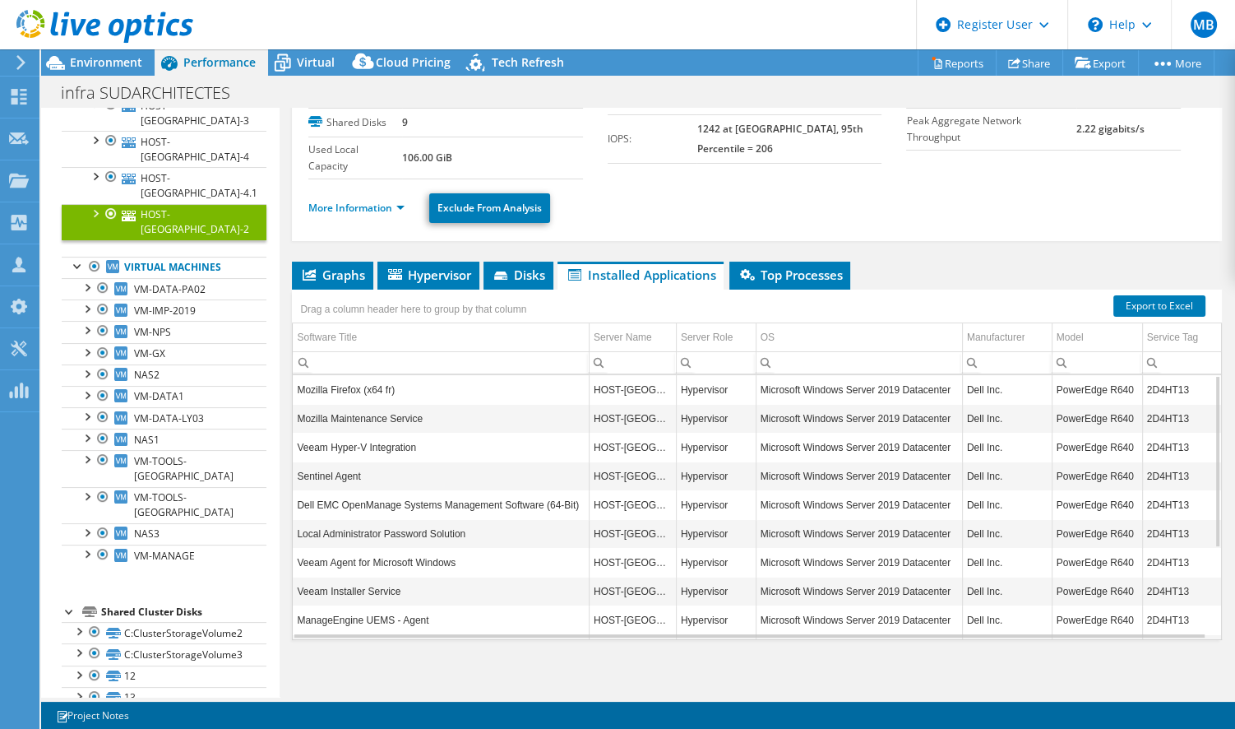
scroll to position [317, 0]
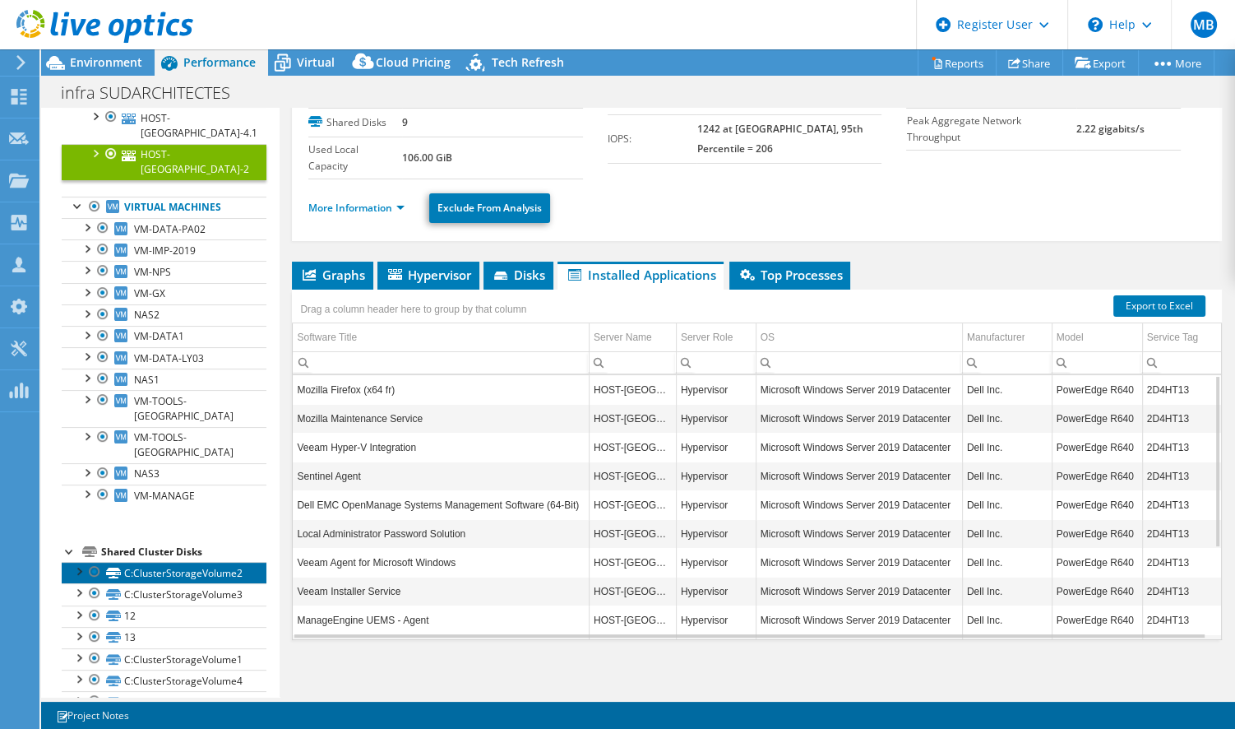
click at [181, 562] on link "C:ClusterStorageVolume2" at bounding box center [164, 572] width 205 height 21
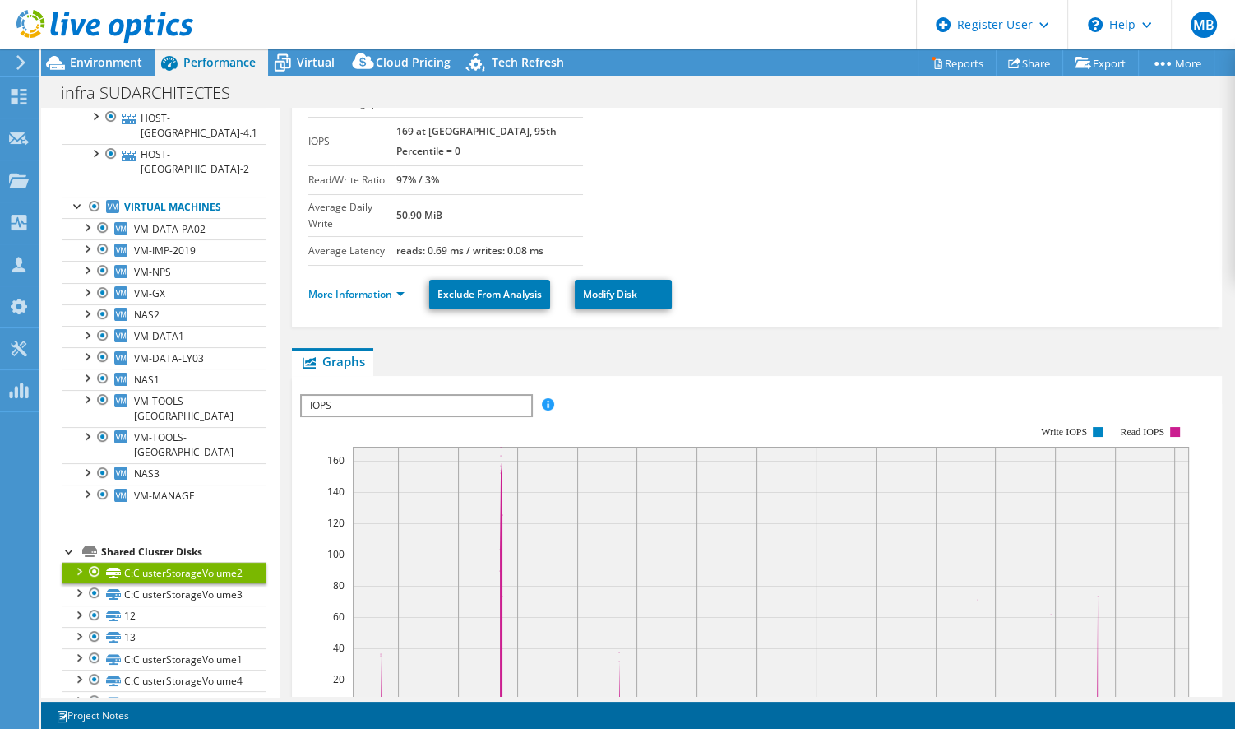
scroll to position [0, 0]
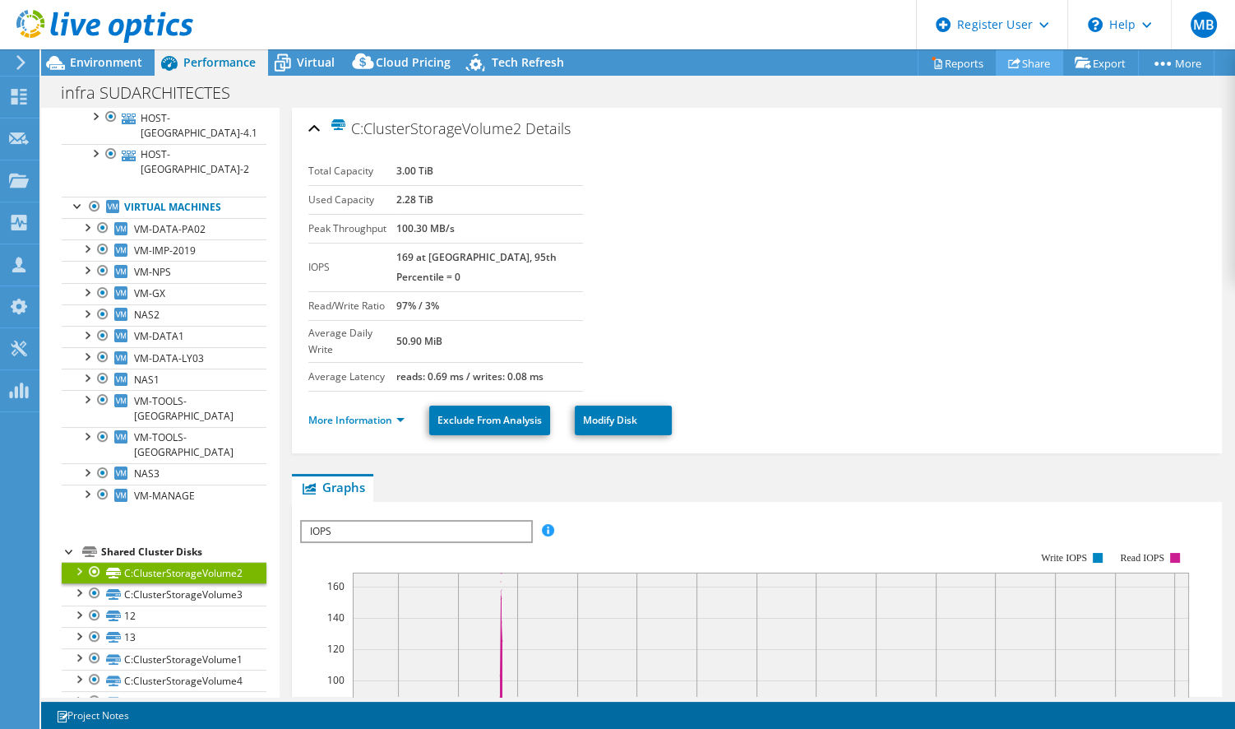
click at [1031, 59] on link "Share" at bounding box center [1029, 62] width 67 height 25
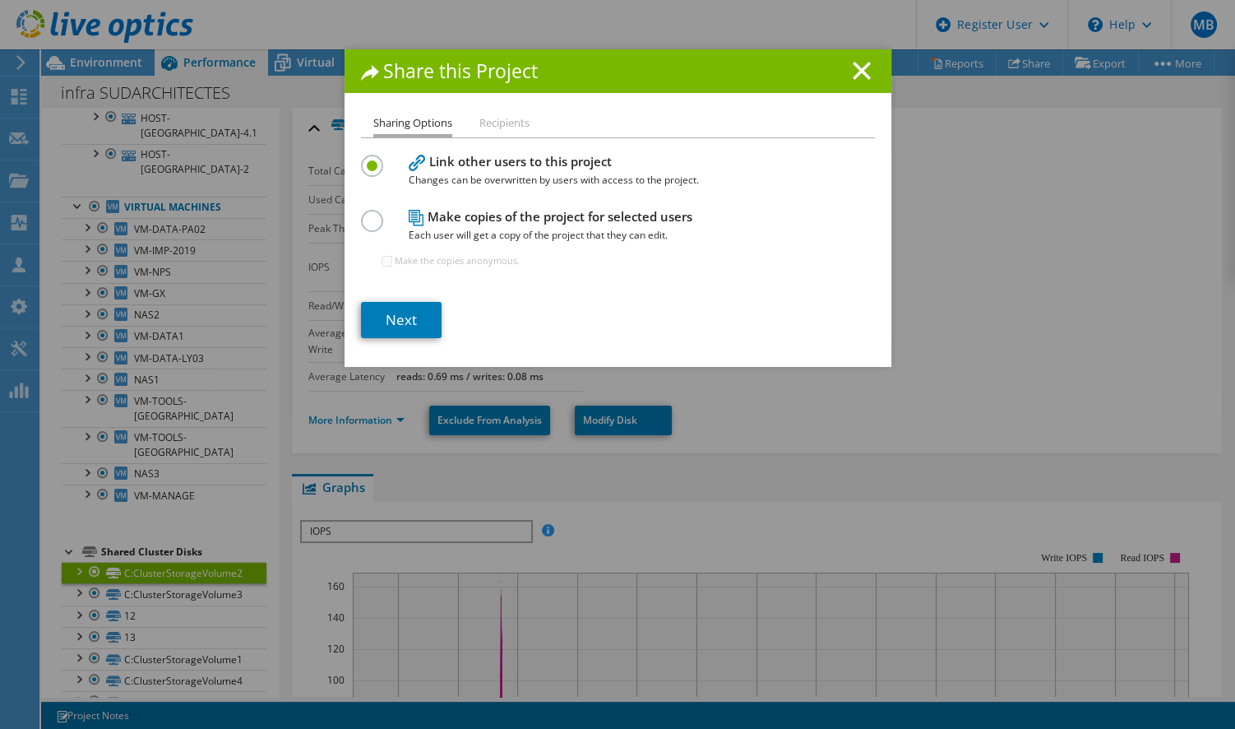
click at [864, 67] on h1 "Share this Project" at bounding box center [618, 71] width 514 height 19
click at [854, 67] on icon at bounding box center [862, 71] width 18 height 18
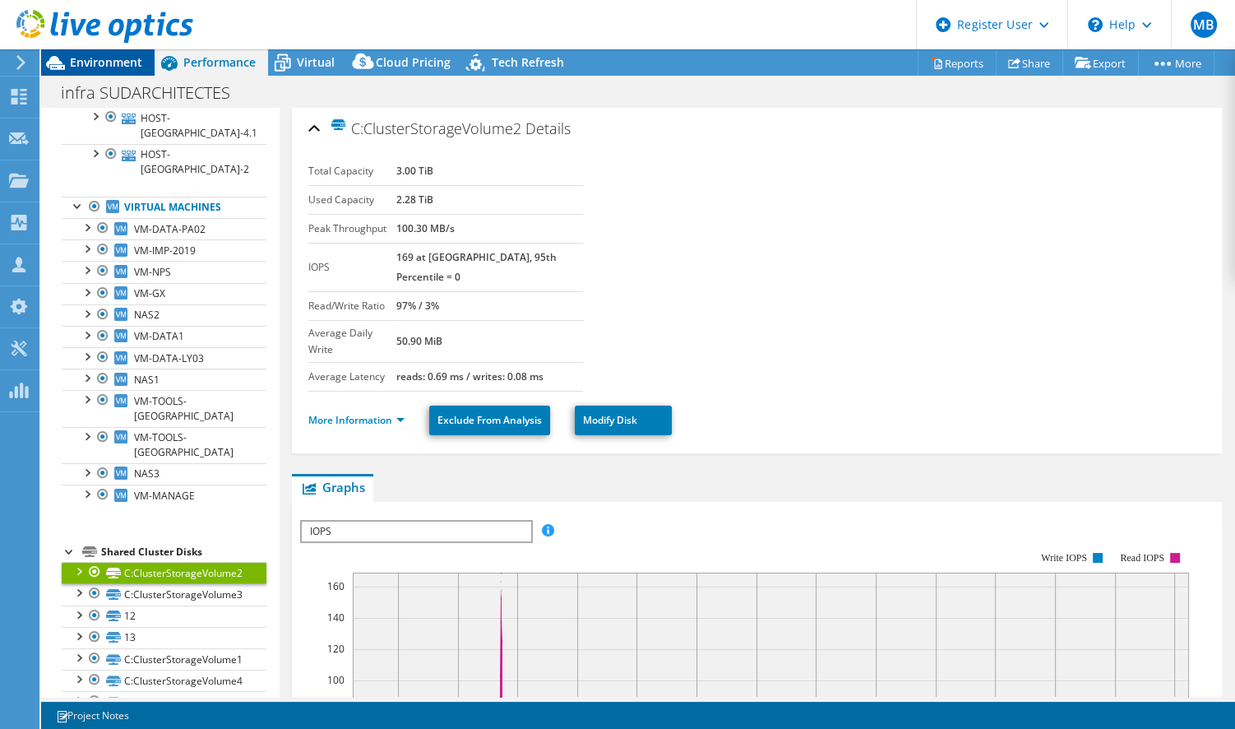
click at [109, 60] on span "Environment" at bounding box center [106, 62] width 72 height 16
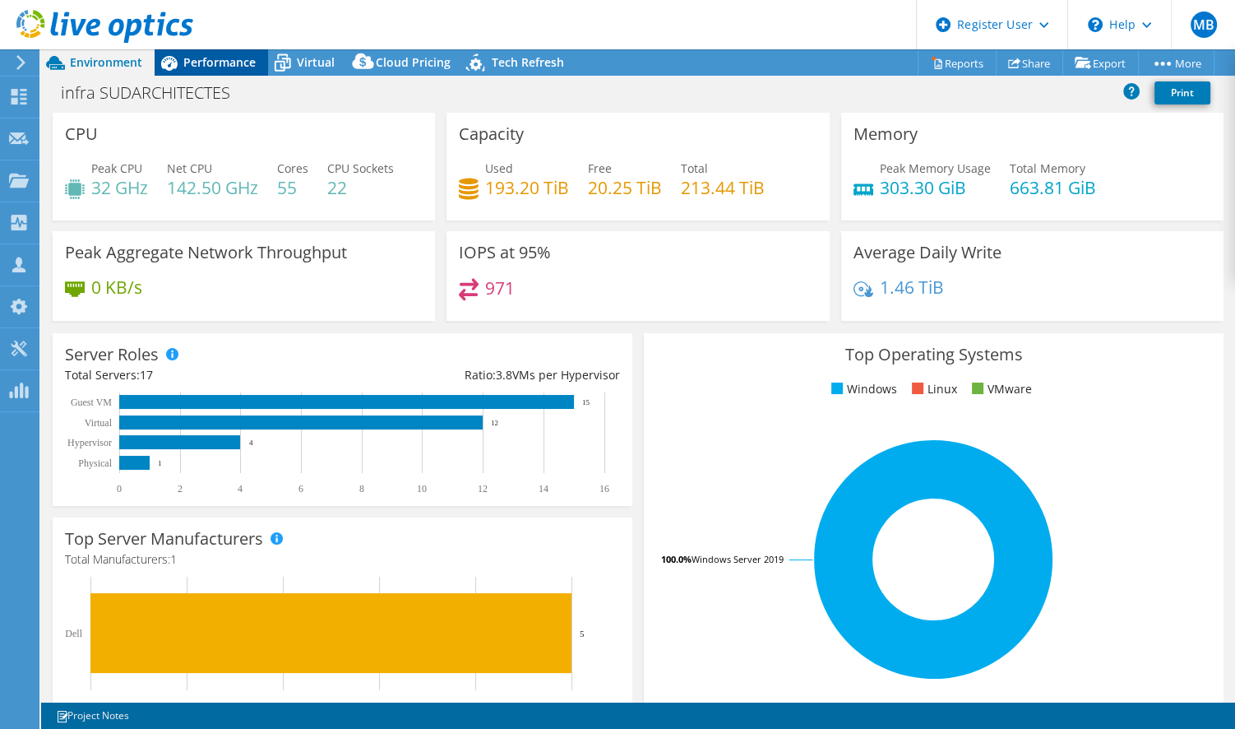
click at [225, 69] on span "Performance" at bounding box center [219, 62] width 72 height 16
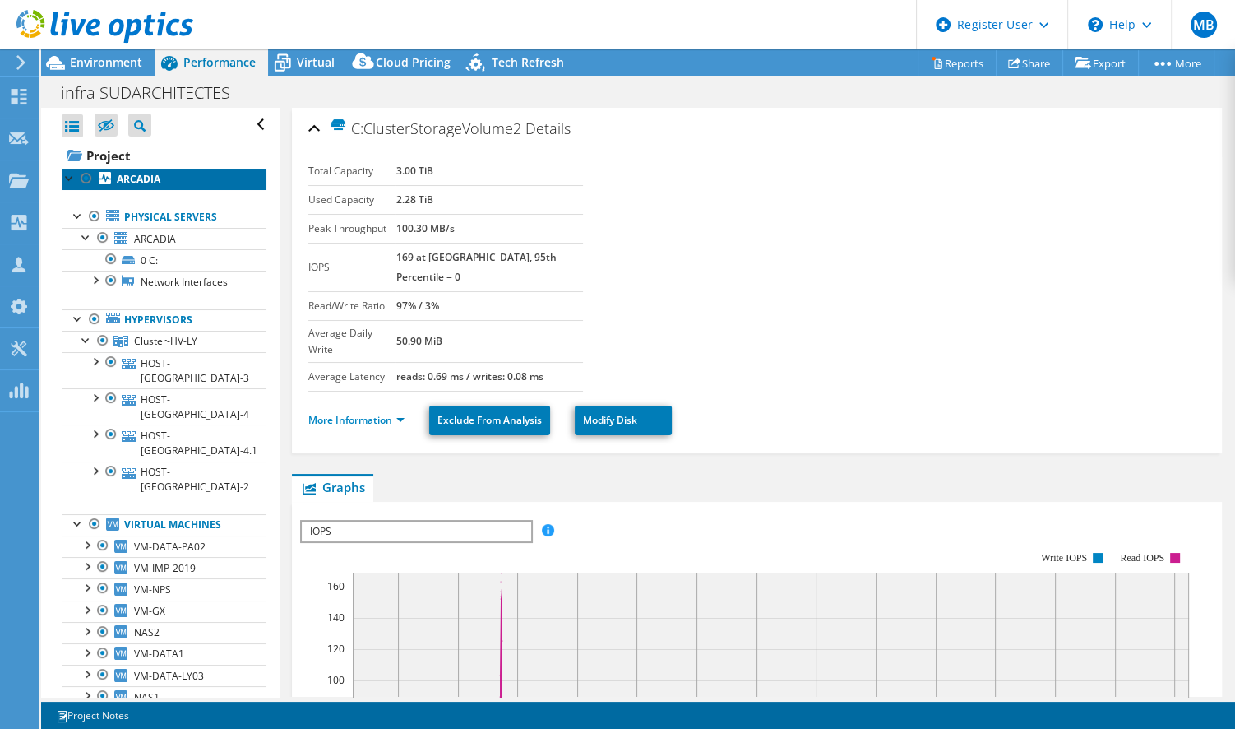
click at [159, 181] on b "ARCADIA" at bounding box center [139, 179] width 44 height 14
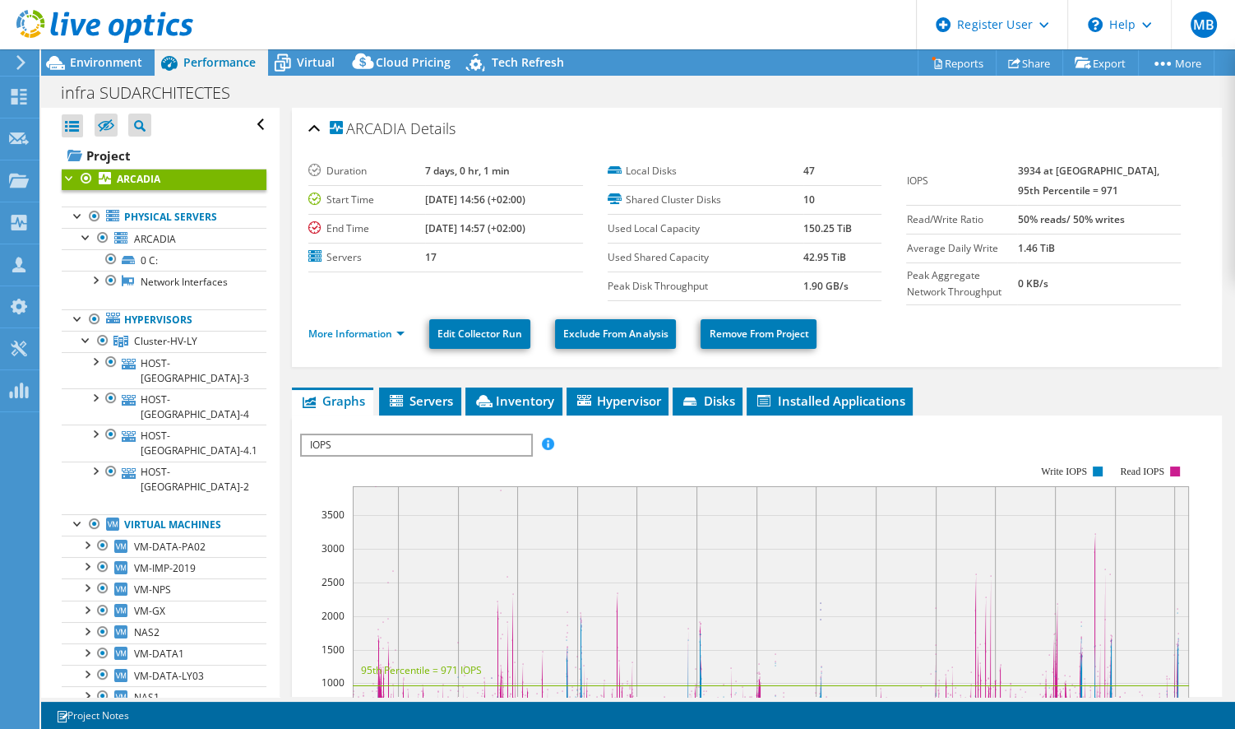
click at [439, 436] on span "IOPS" at bounding box center [416, 445] width 228 height 20
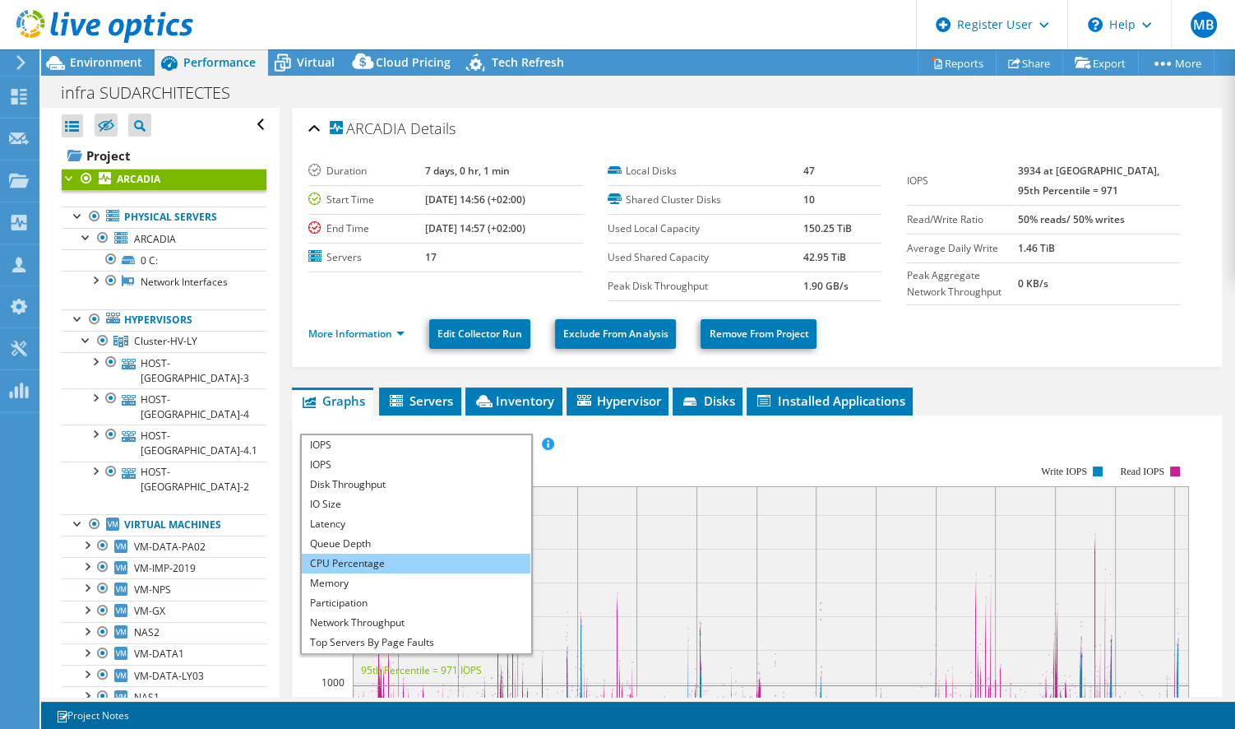
click at [413, 562] on li "CPU Percentage" at bounding box center [416, 563] width 228 height 20
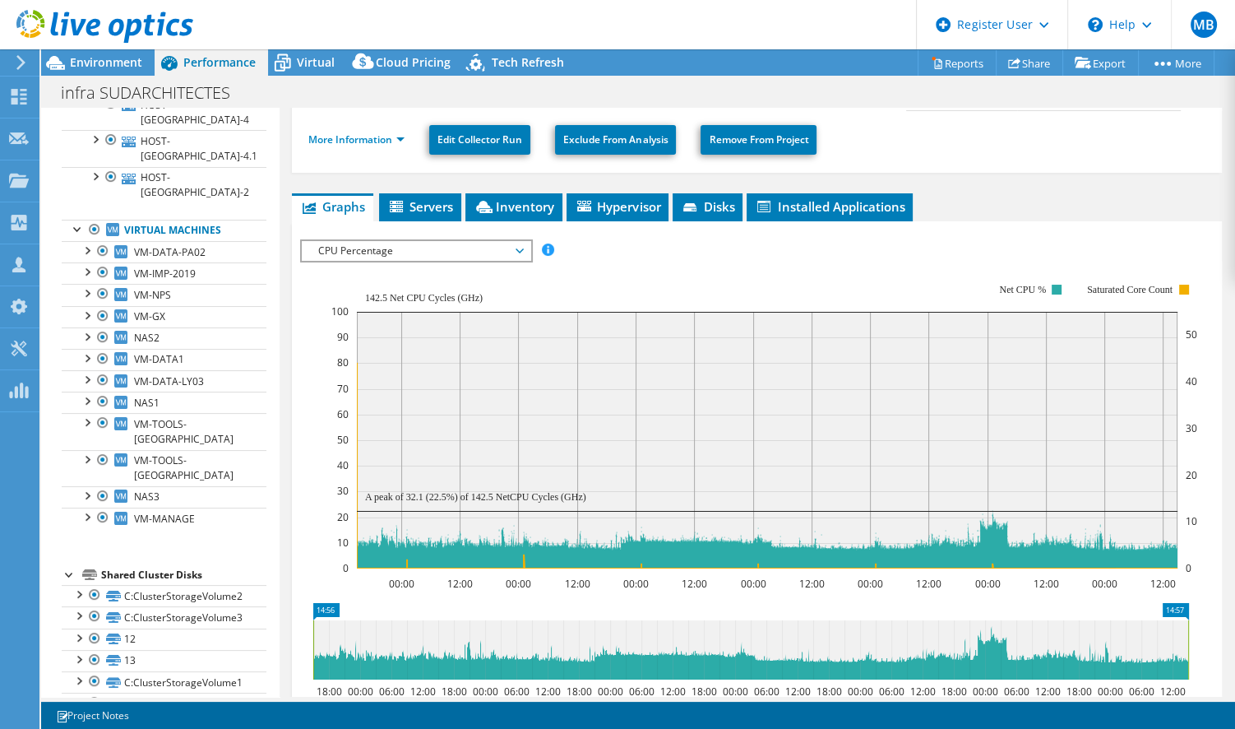
scroll to position [301, 0]
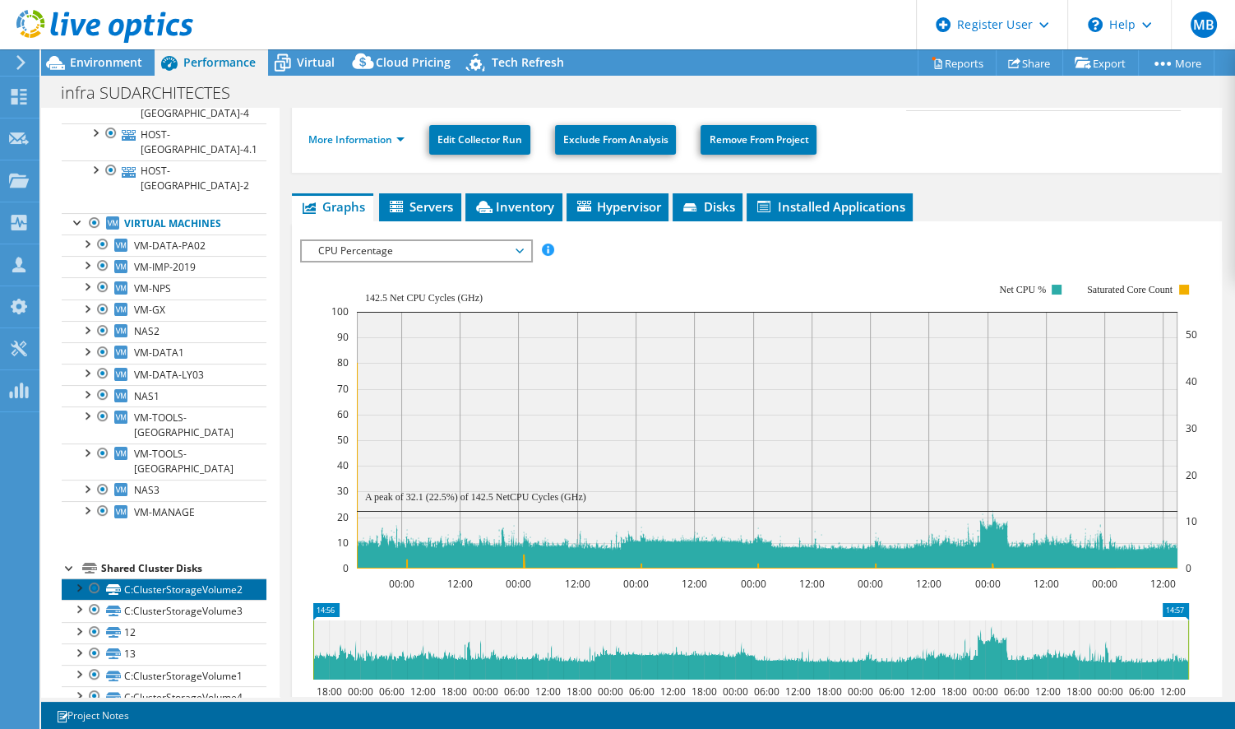
click at [191, 578] on link "C:ClusterStorageVolume2" at bounding box center [164, 588] width 205 height 21
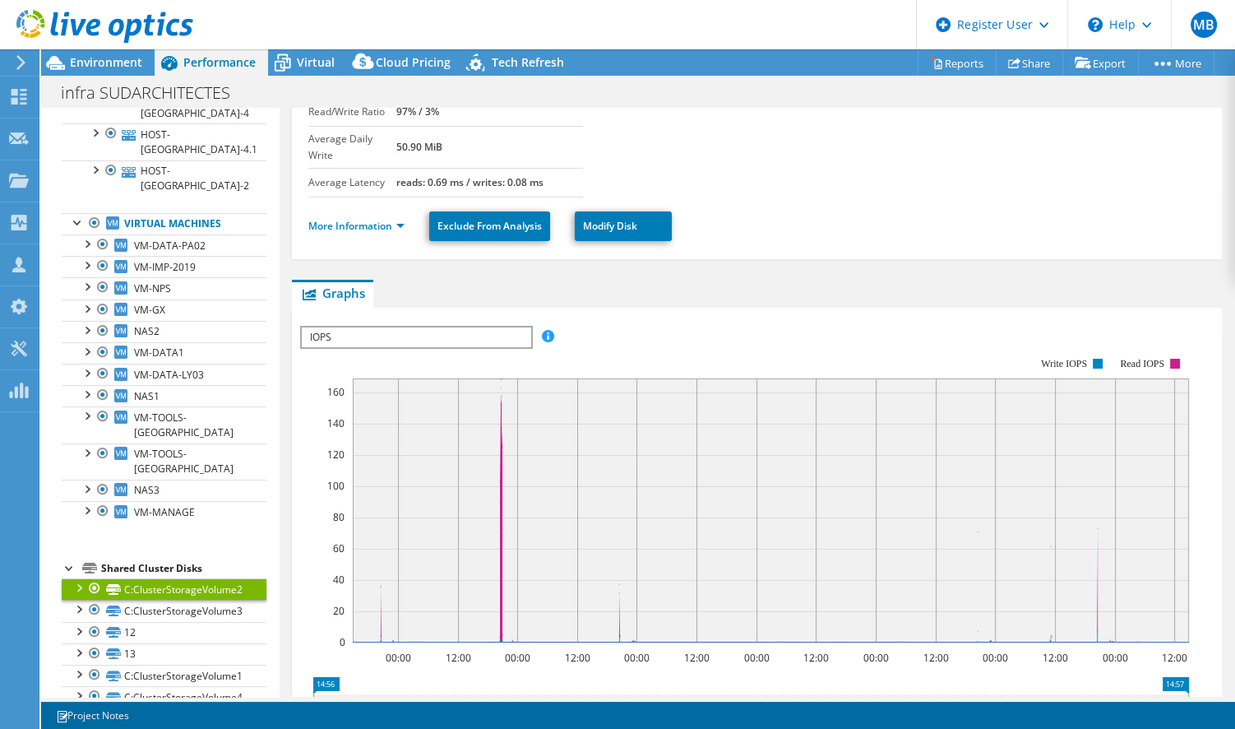
click at [80, 578] on div at bounding box center [78, 586] width 16 height 16
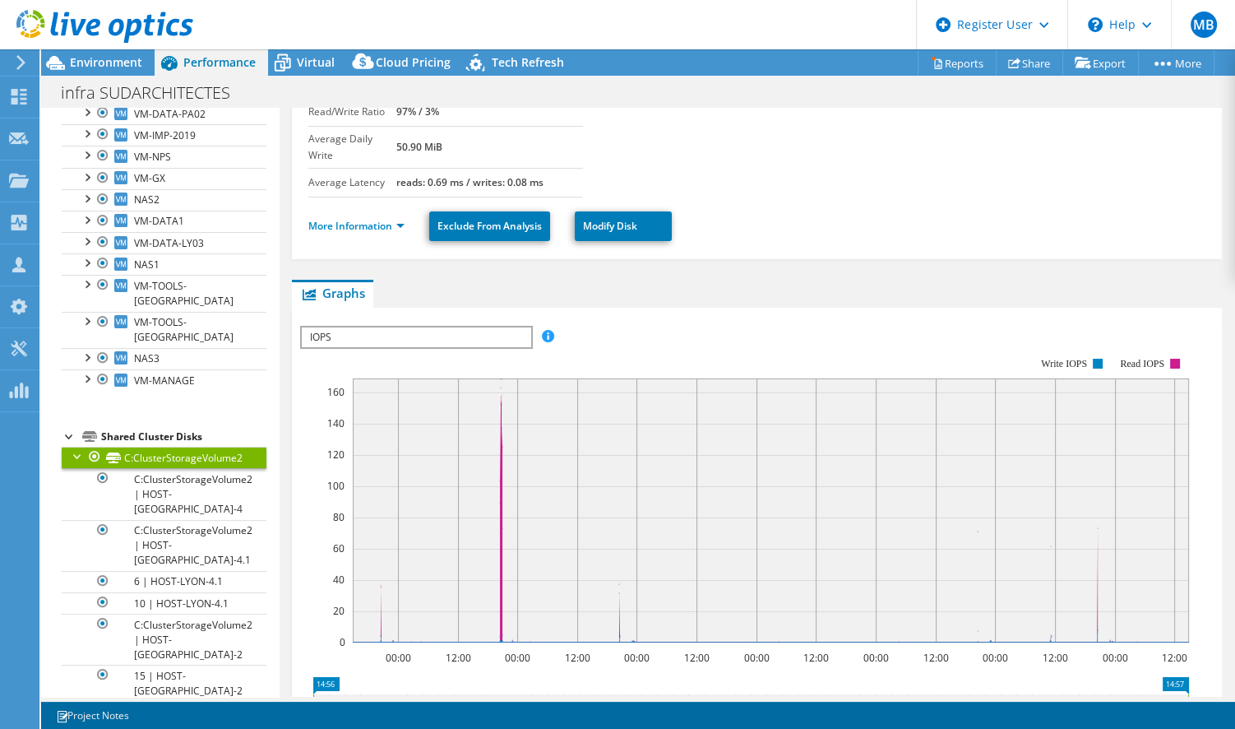
scroll to position [0, 0]
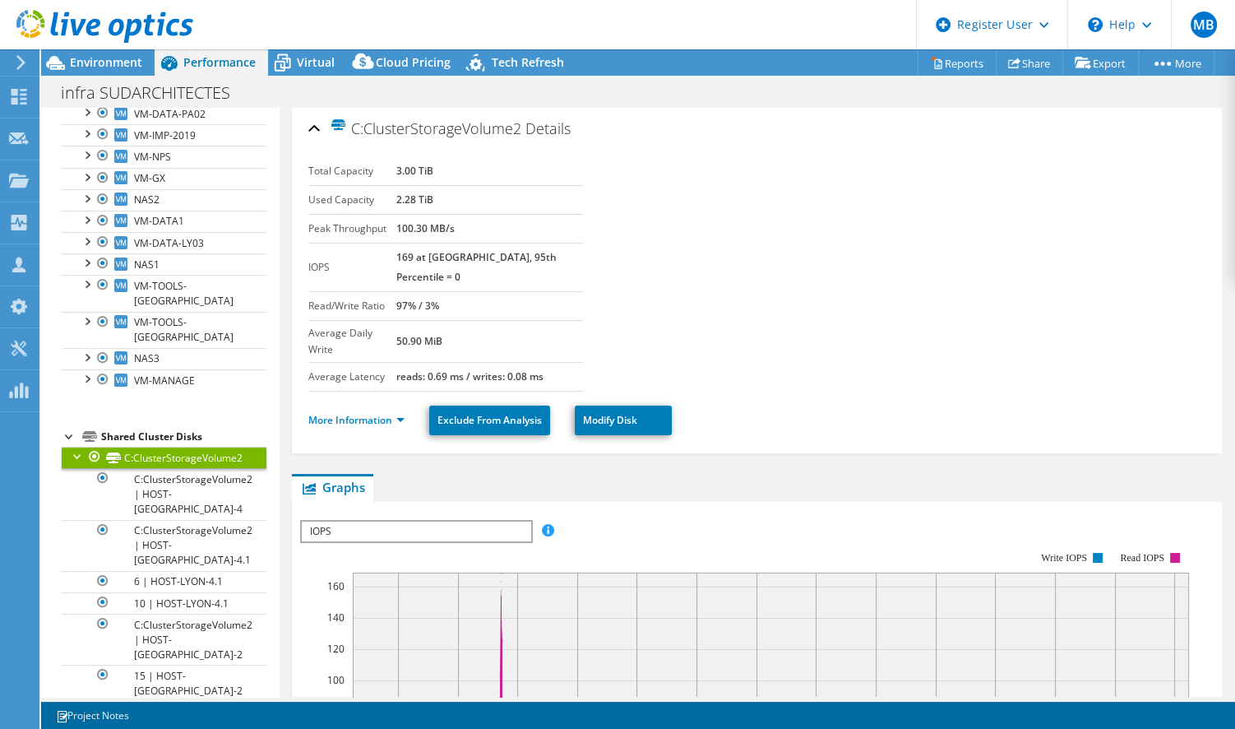
click at [75, 446] on div at bounding box center [78, 454] width 16 height 16
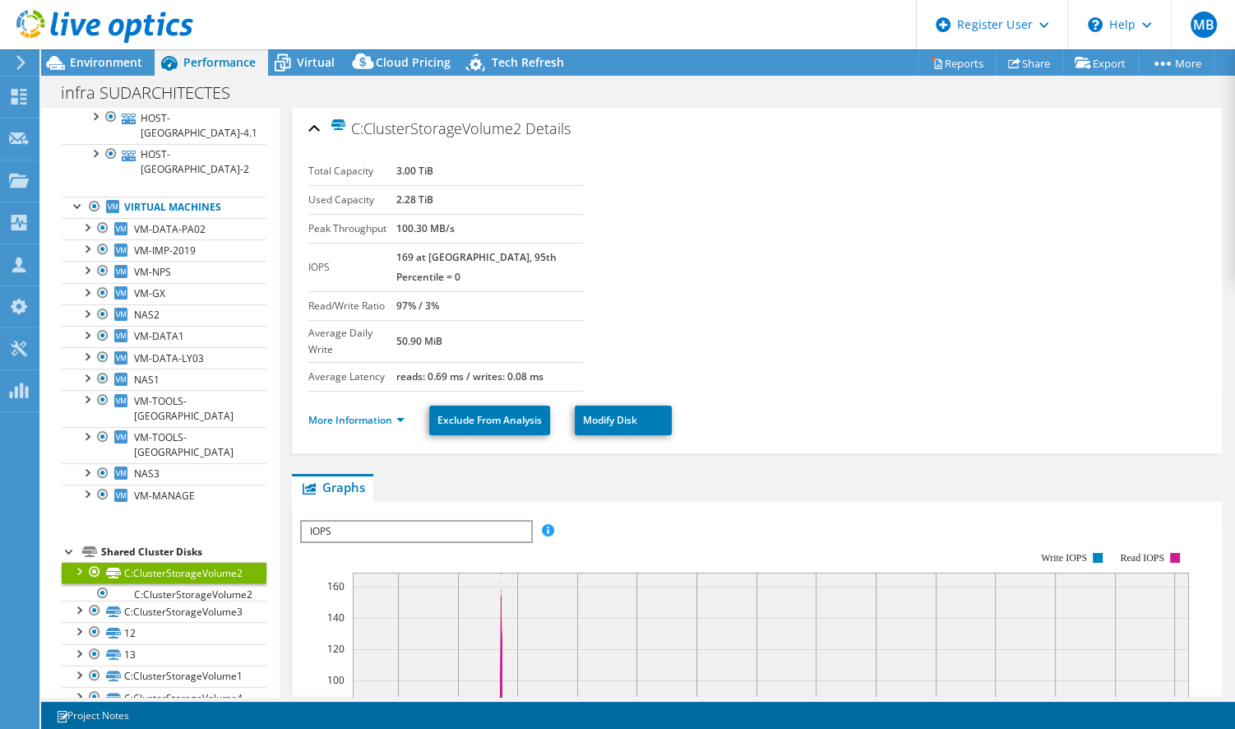
scroll to position [317, 0]
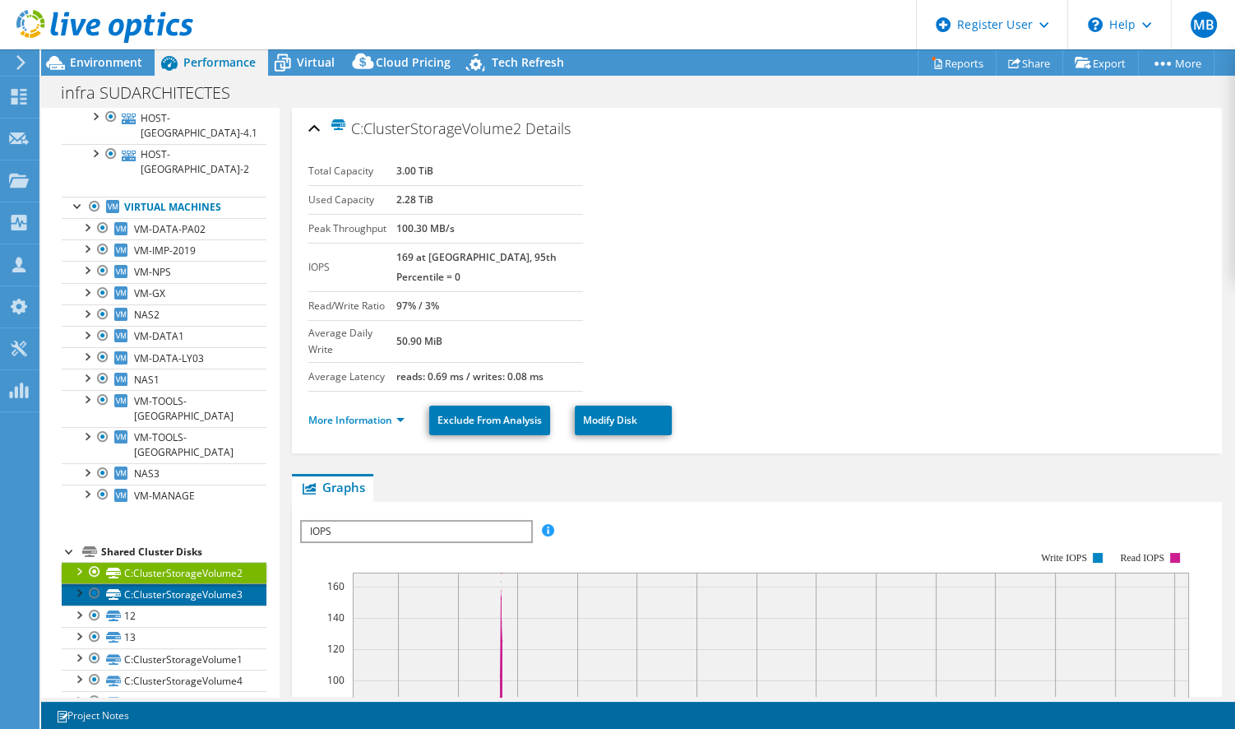
click at [187, 583] on link "C:ClusterStorageVolume3" at bounding box center [164, 593] width 205 height 21
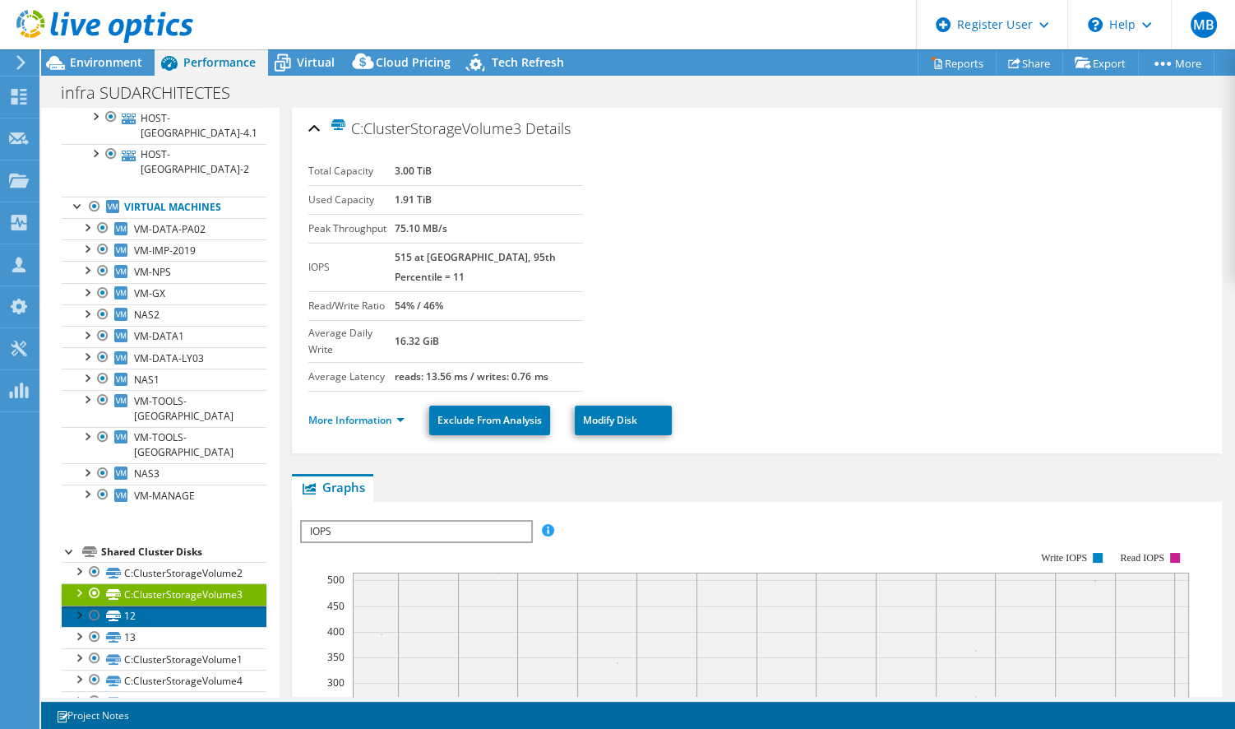
click at [187, 605] on link "12" at bounding box center [164, 615] width 205 height 21
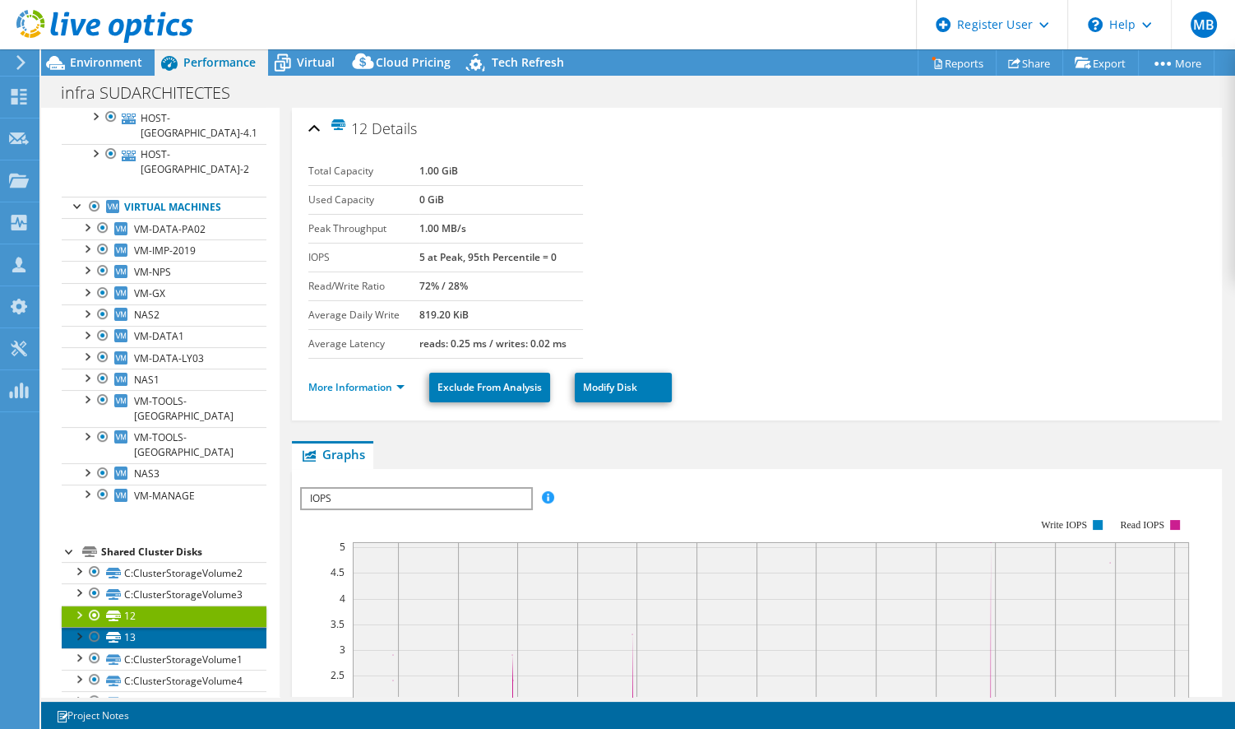
click at [191, 627] on link "13" at bounding box center [164, 637] width 205 height 21
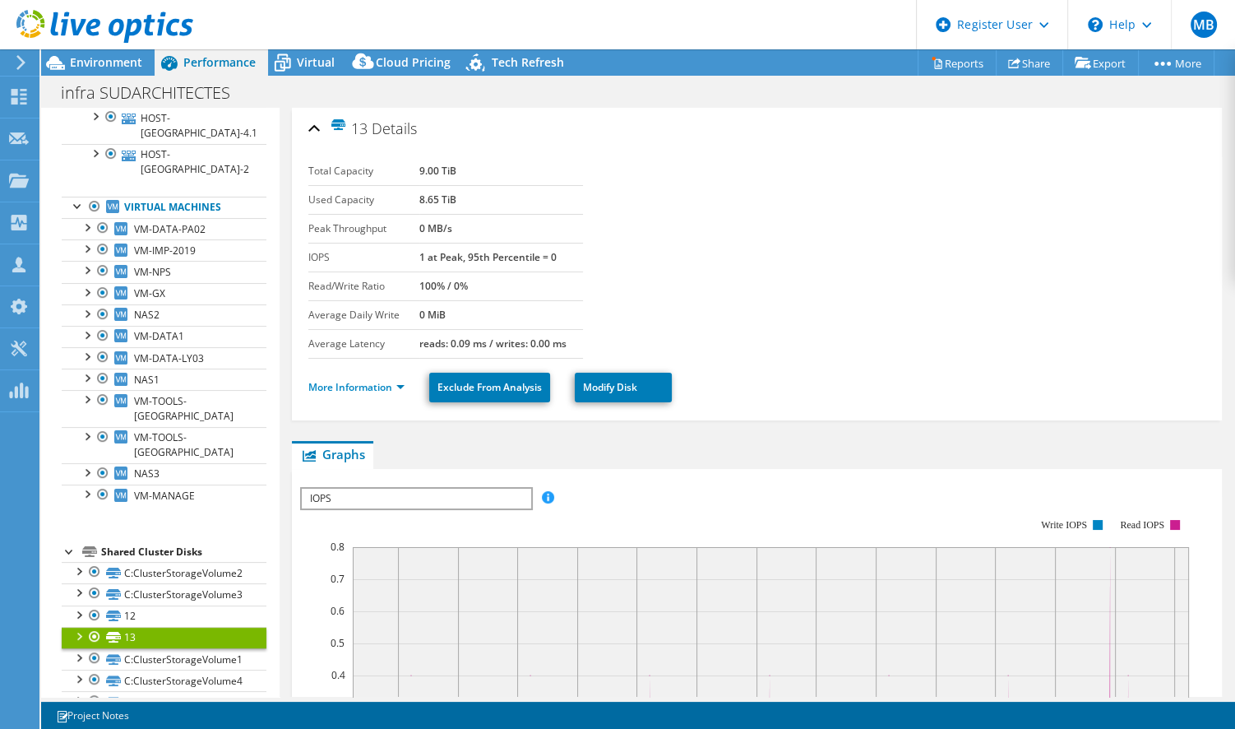
click at [79, 627] on div at bounding box center [78, 635] width 16 height 16
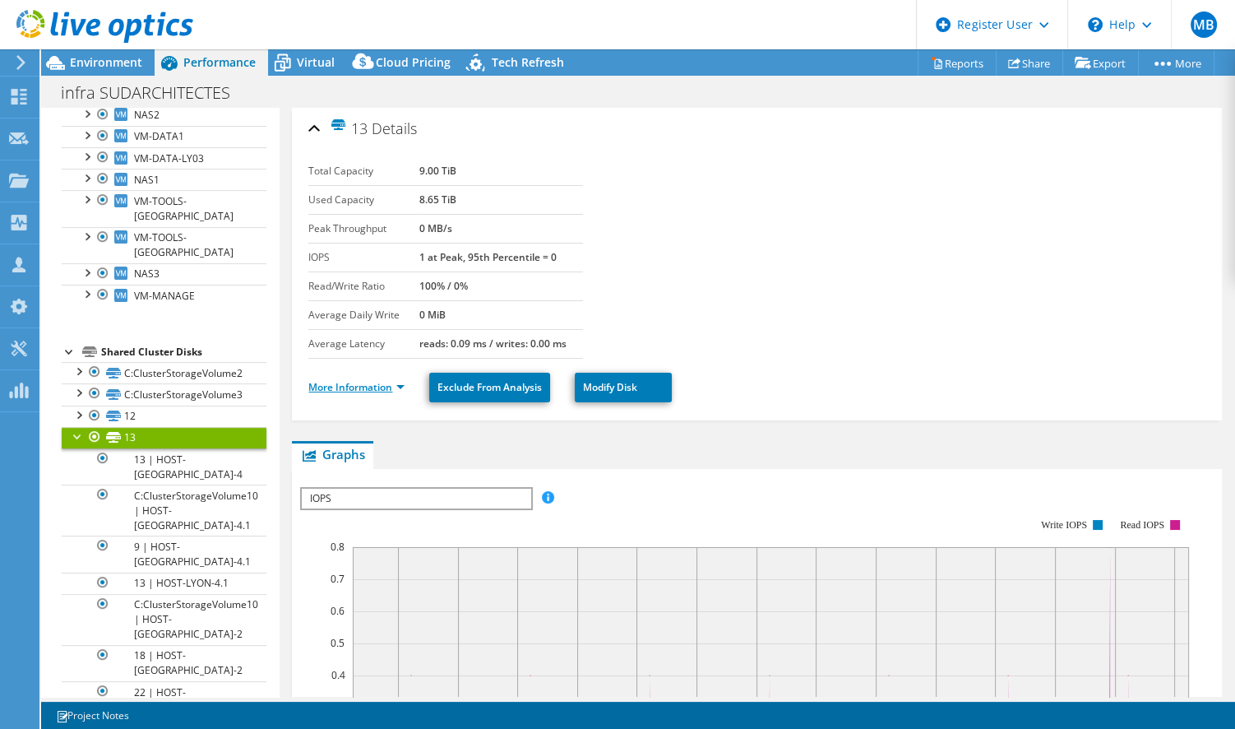
click at [354, 380] on link "More Information" at bounding box center [356, 387] width 96 height 14
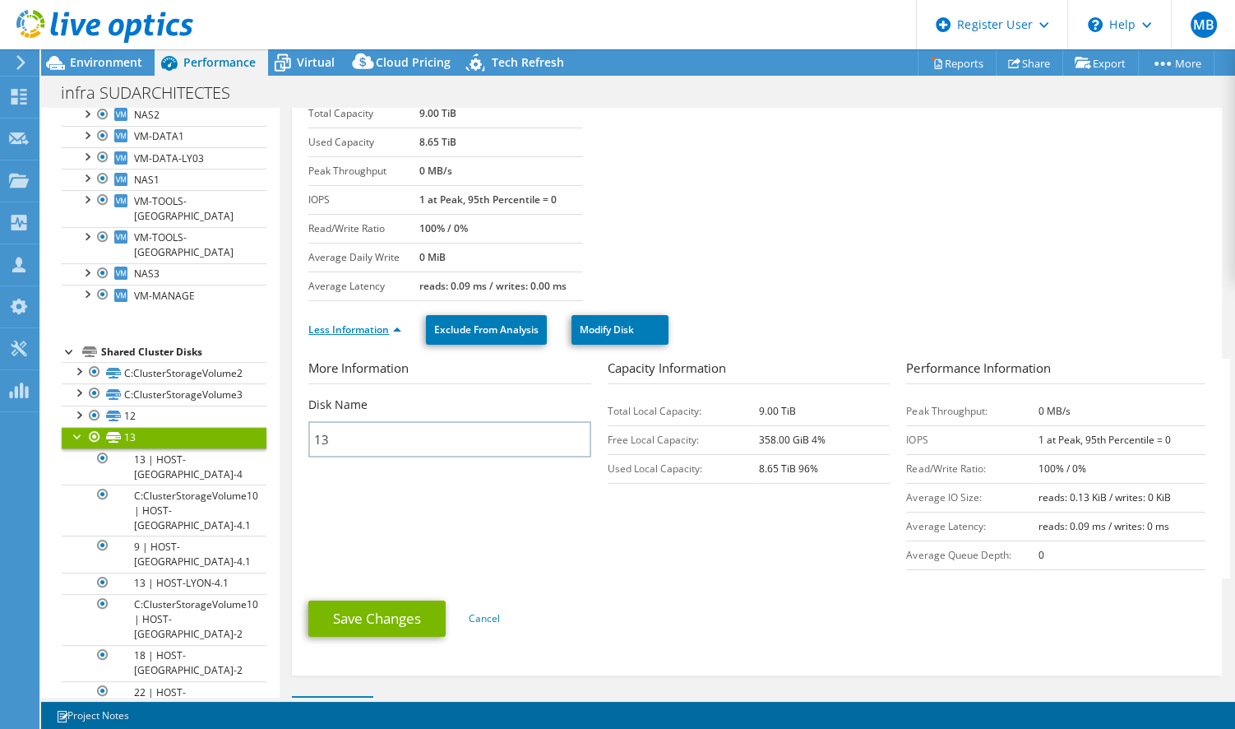
scroll to position [57, 0]
click at [380, 327] on link "Less Information" at bounding box center [354, 330] width 93 height 14
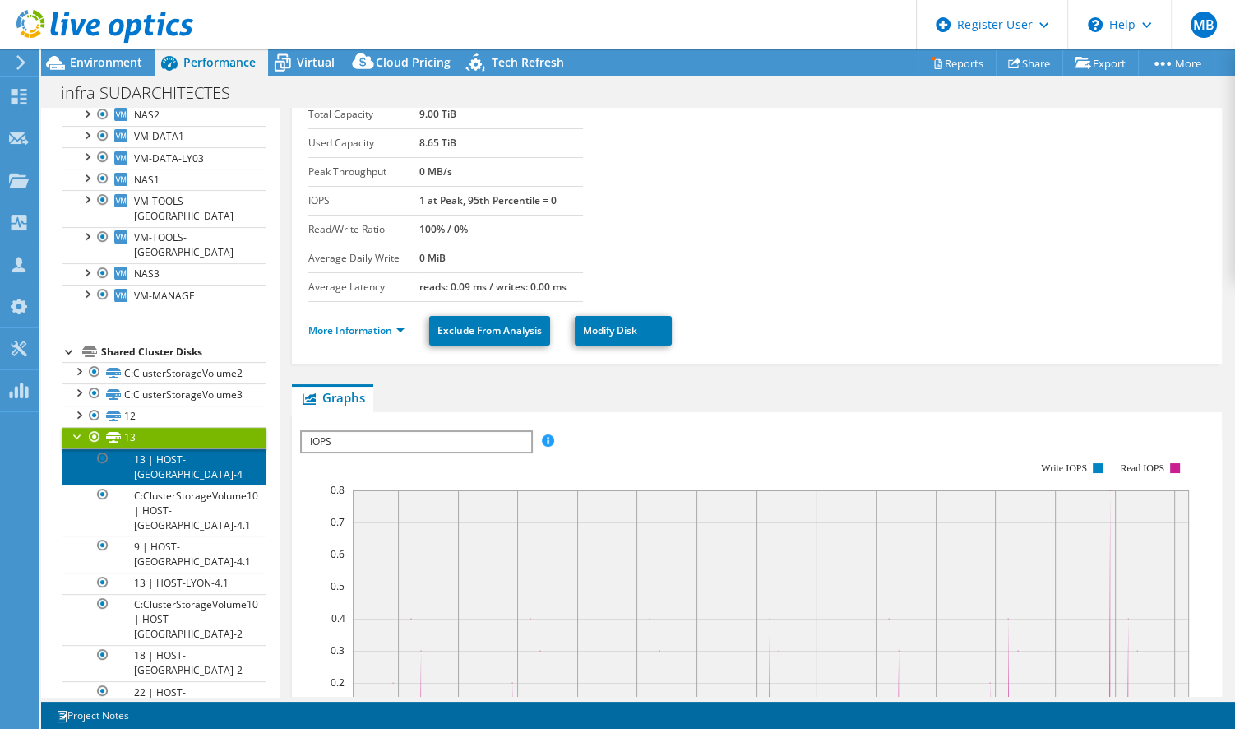
click at [187, 448] on link "13 | HOST-[GEOGRAPHIC_DATA]-4" at bounding box center [164, 466] width 205 height 36
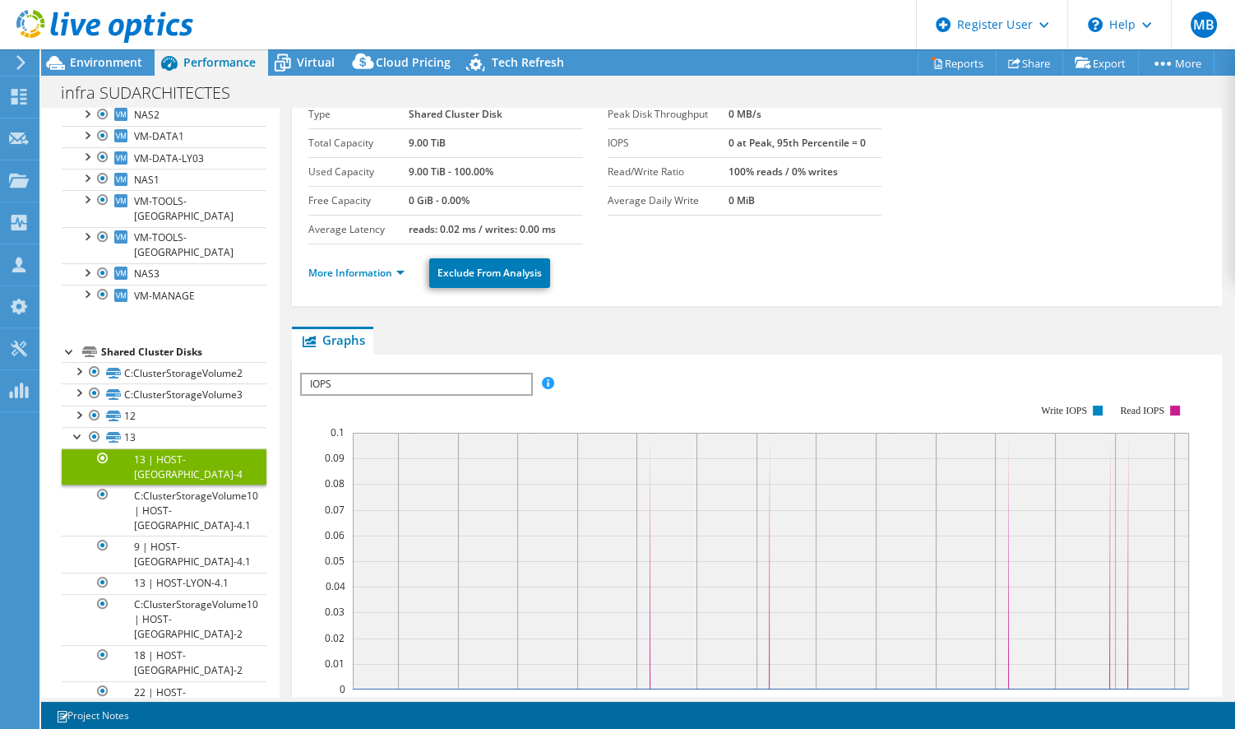
scroll to position [0, 0]
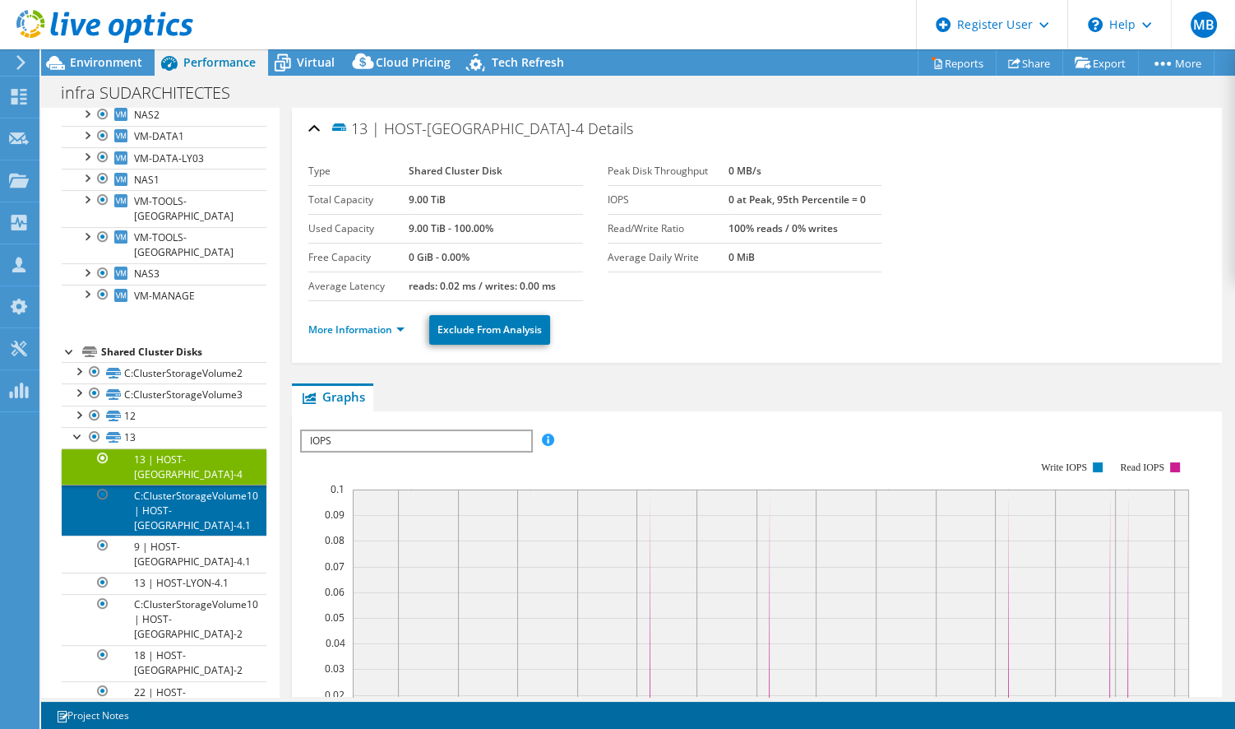
click at [197, 484] on link "C:ClusterStorageVolume10 | HOST-[GEOGRAPHIC_DATA]-4.1" at bounding box center [164, 509] width 205 height 51
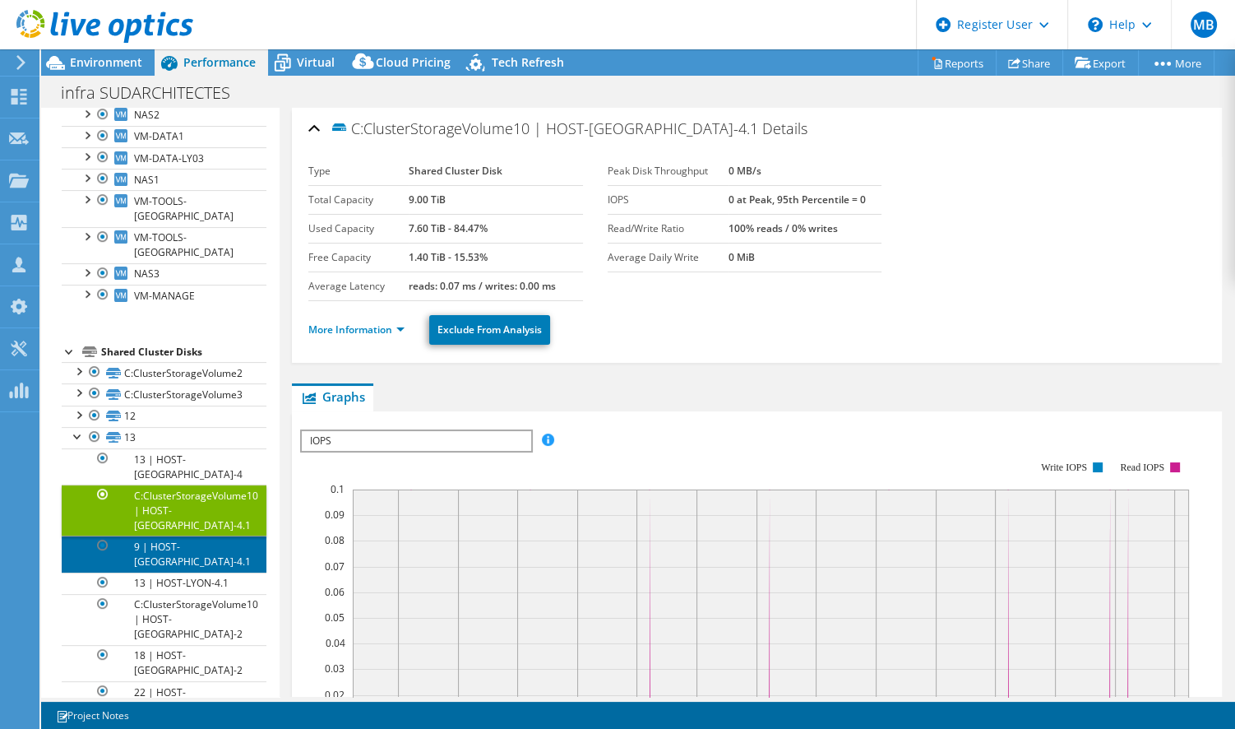
click at [197, 535] on link "9 | HOST-[GEOGRAPHIC_DATA]-4.1" at bounding box center [164, 553] width 205 height 36
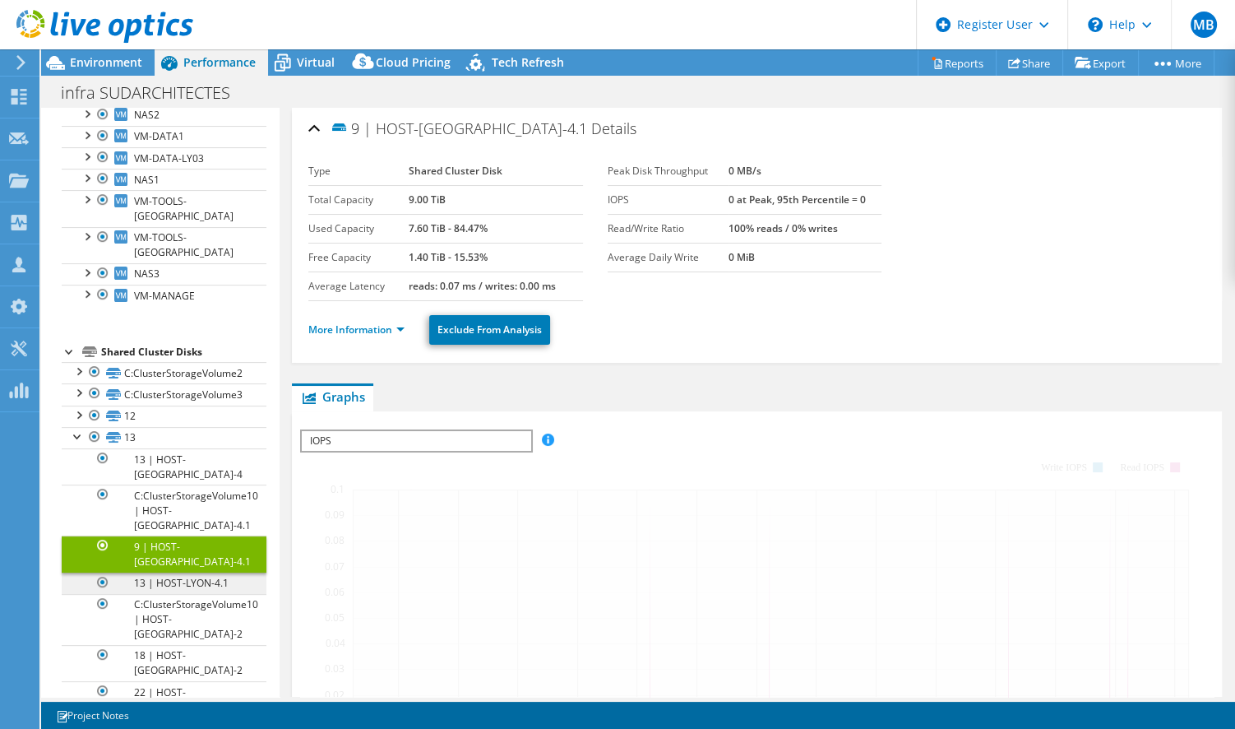
click at [197, 535] on link "9 | HOST-[GEOGRAPHIC_DATA]-4.1" at bounding box center [164, 553] width 205 height 36
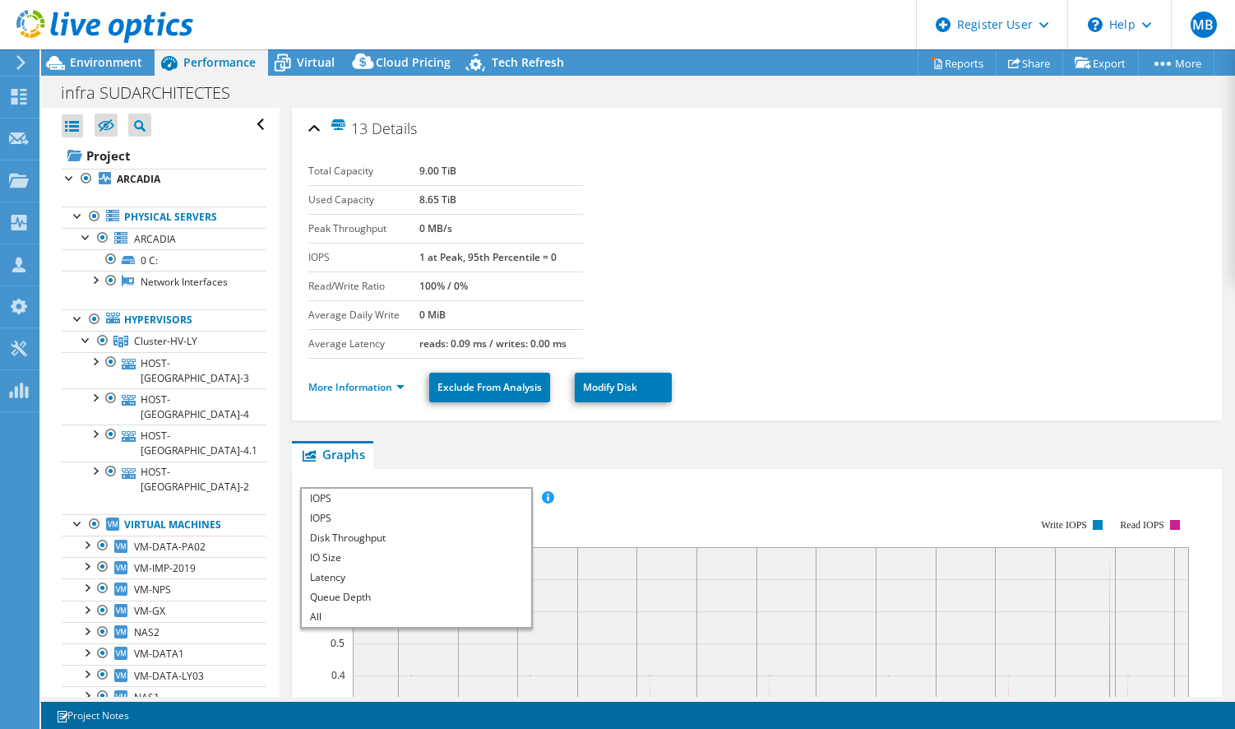
select select "USD"
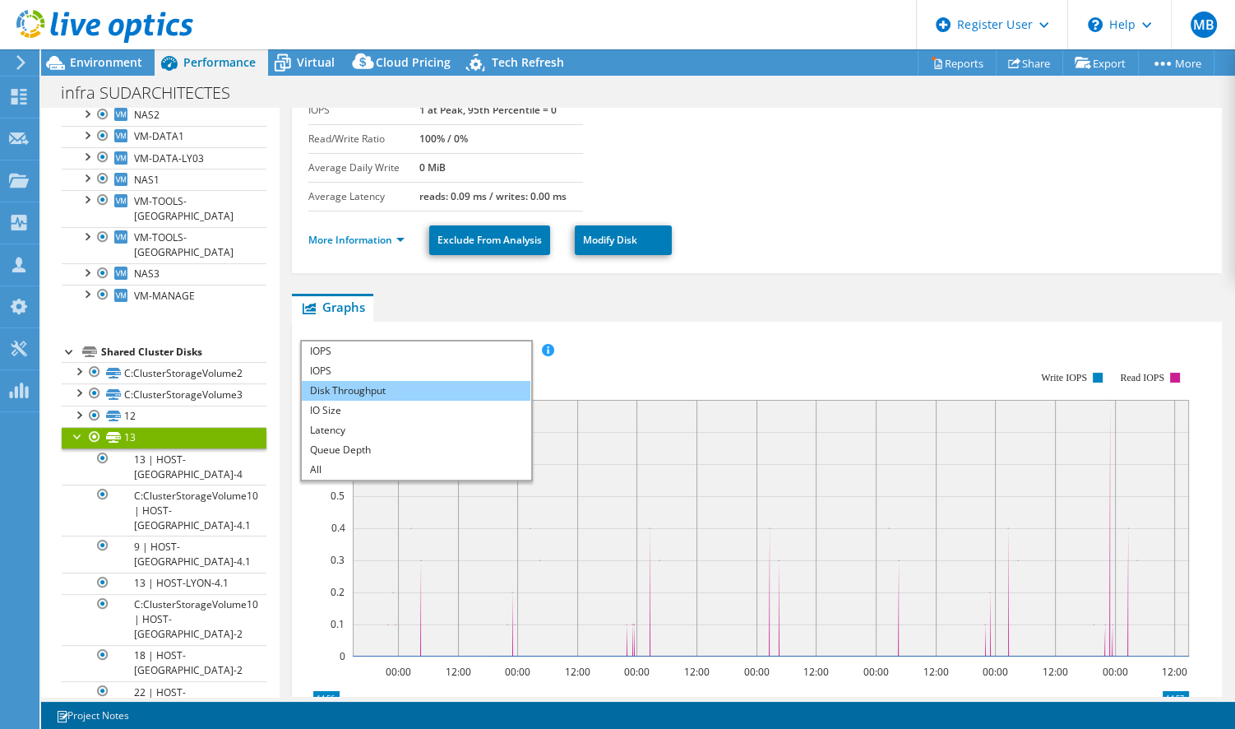
click at [385, 385] on li "Disk Throughput" at bounding box center [416, 391] width 228 height 20
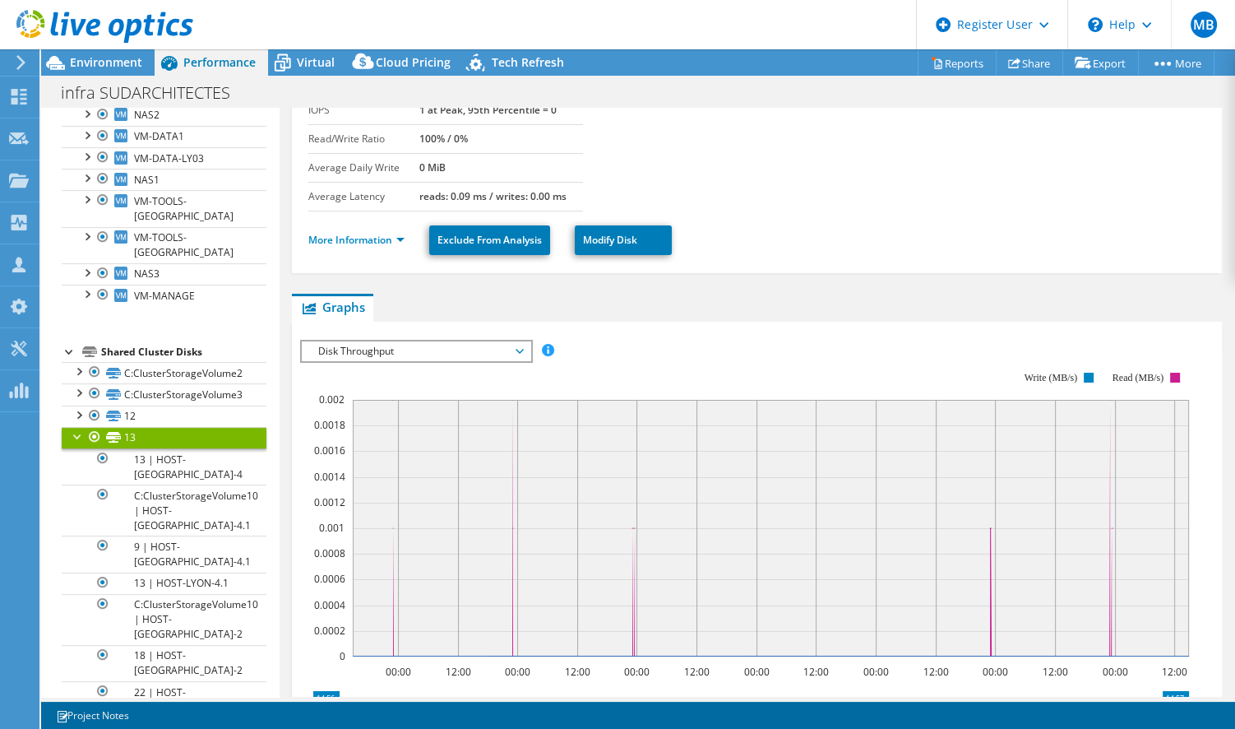
click at [399, 342] on span "Disk Throughput" at bounding box center [415, 351] width 211 height 20
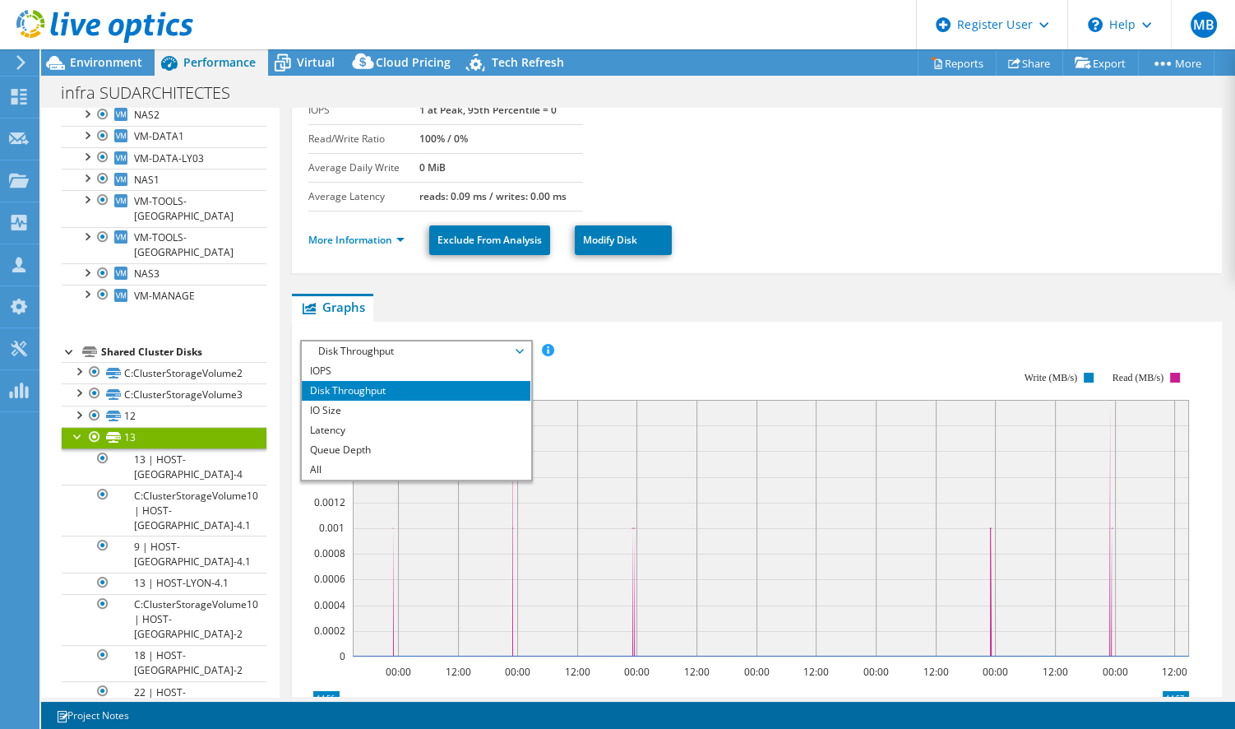
click at [426, 298] on ul "Graphs Servers Inventory Hypervisor Disks Cluster Disks Installed Applications" at bounding box center [757, 308] width 930 height 28
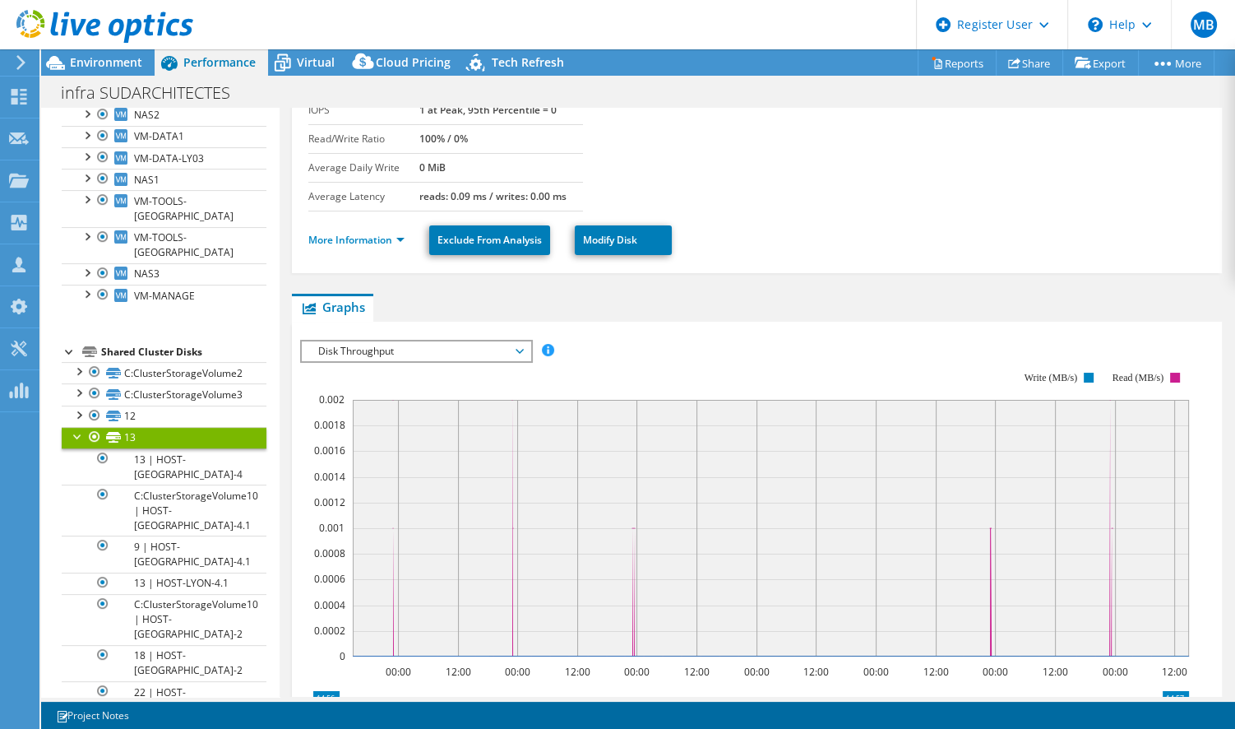
click at [79, 427] on div at bounding box center [78, 435] width 16 height 16
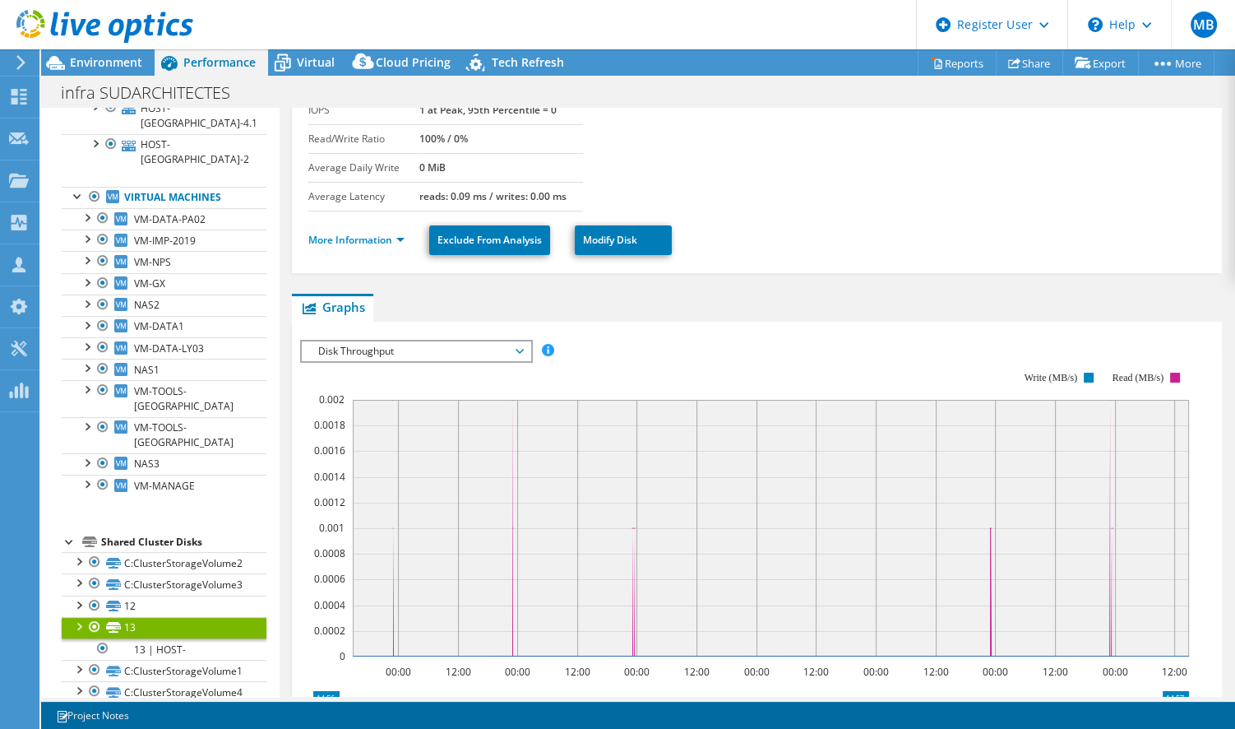
scroll to position [317, 0]
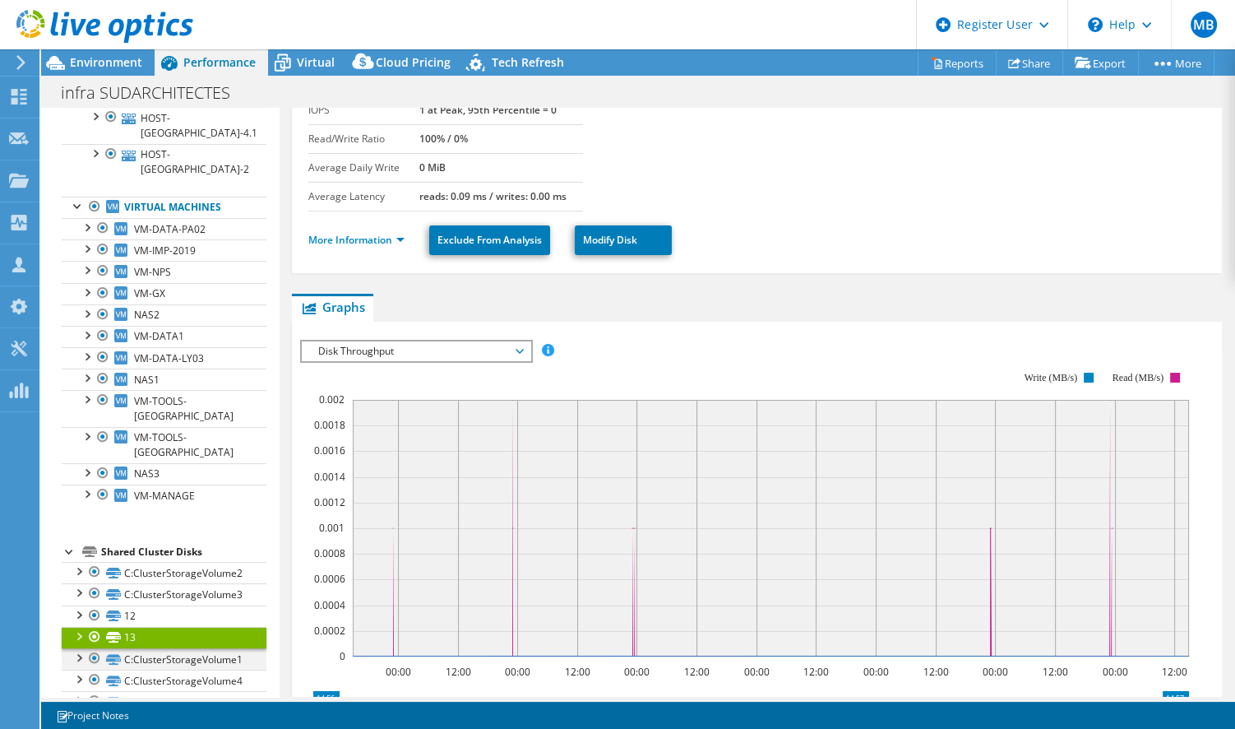
click at [79, 648] on div at bounding box center [78, 656] width 16 height 16
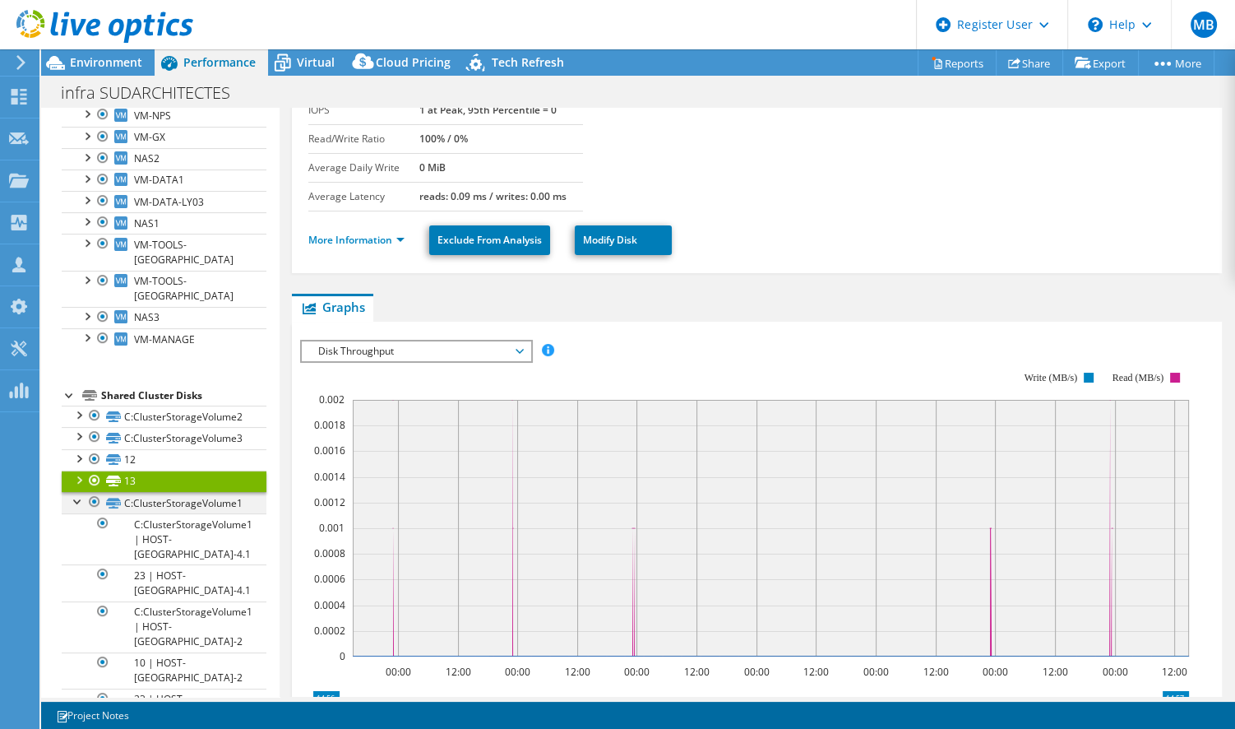
click at [75, 492] on div at bounding box center [78, 500] width 16 height 16
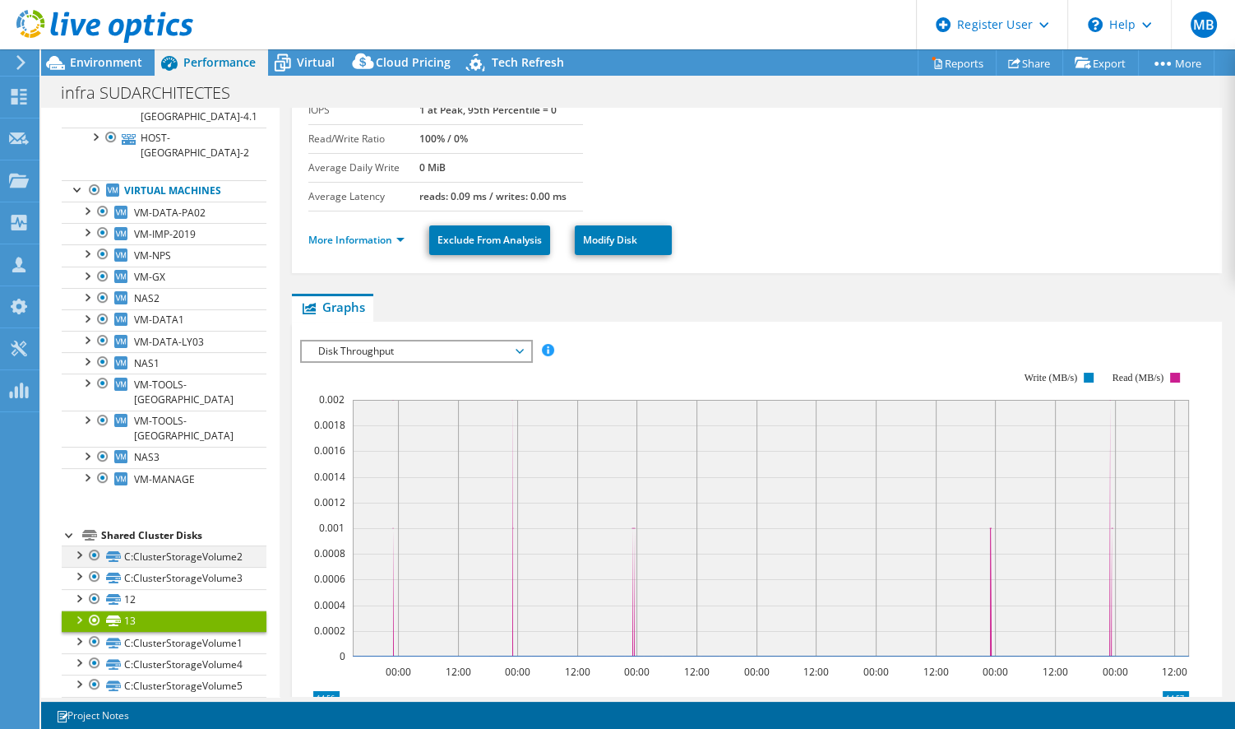
scroll to position [317, 0]
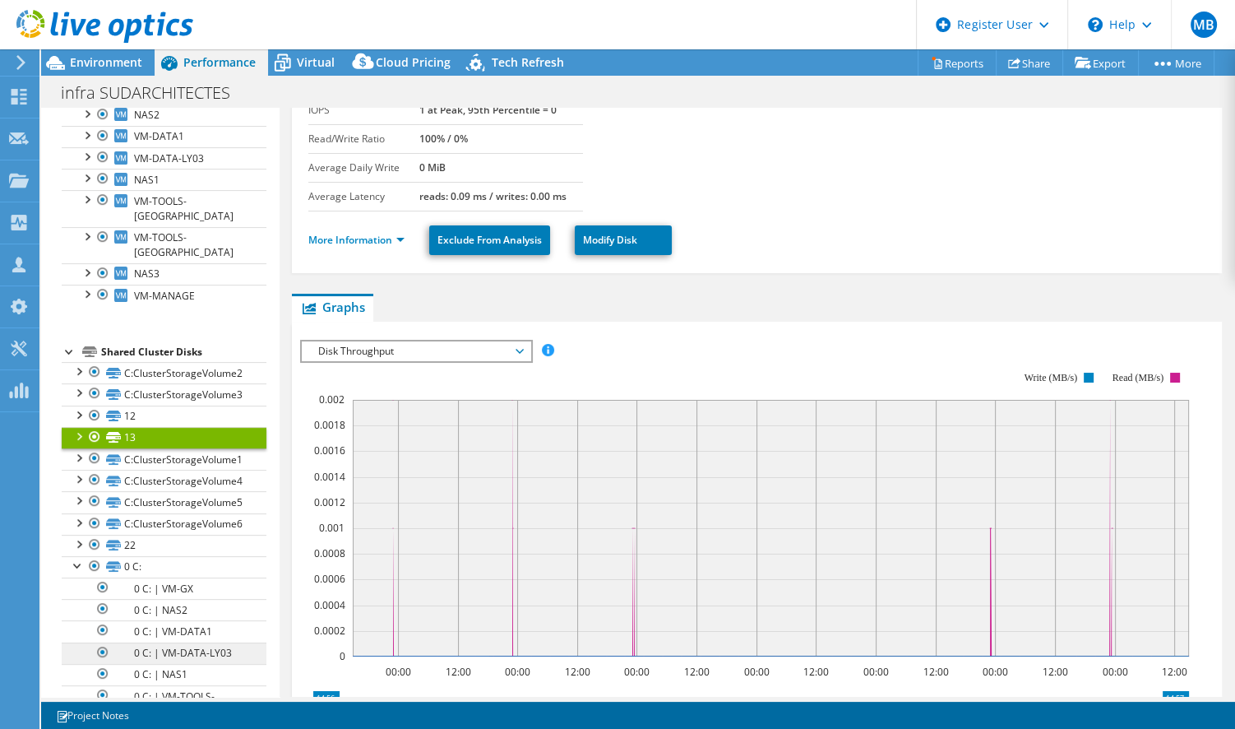
scroll to position [538, 0]
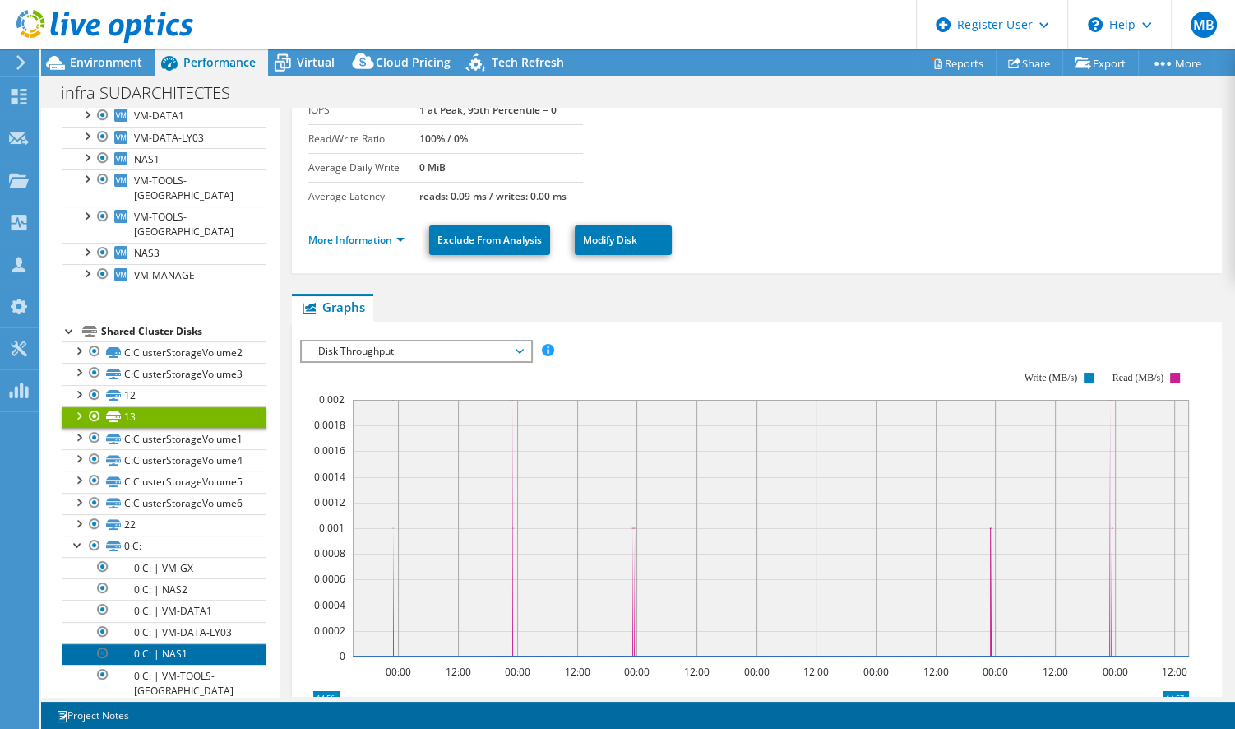
click at [190, 643] on link "0 C: | NAS1" at bounding box center [164, 653] width 205 height 21
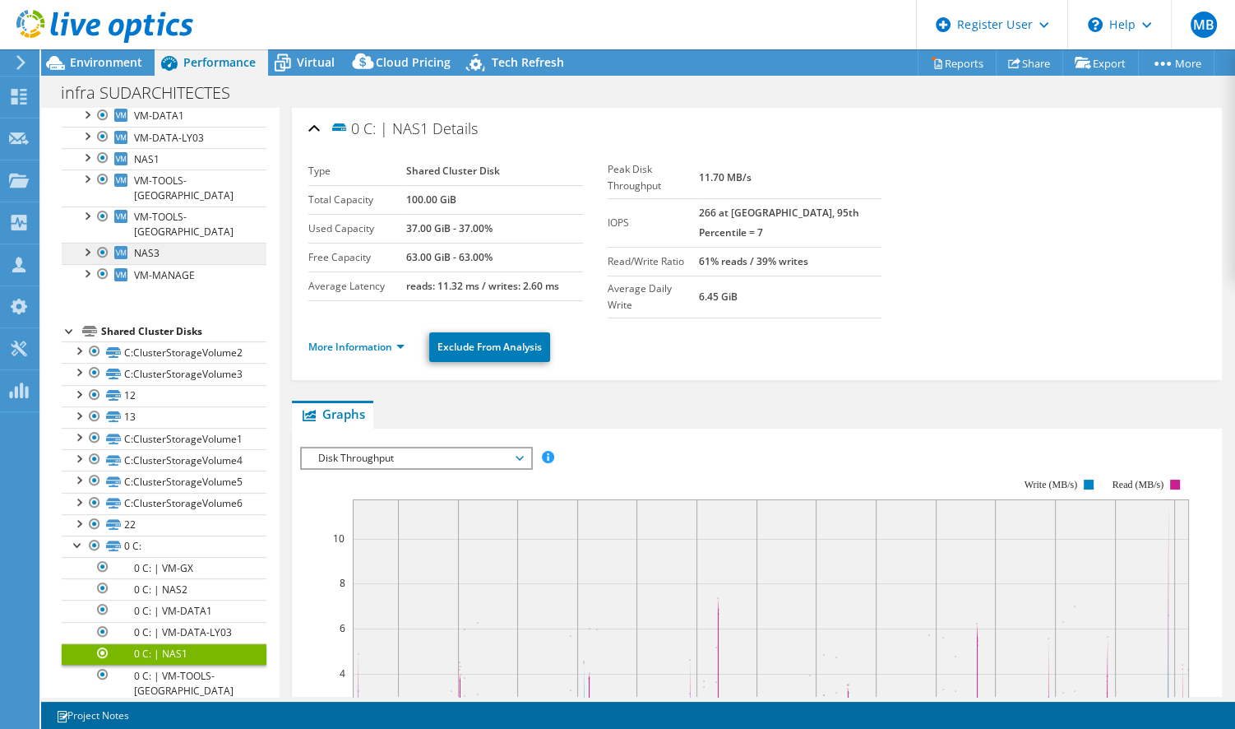
scroll to position [537, 0]
click at [75, 536] on div at bounding box center [78, 544] width 16 height 16
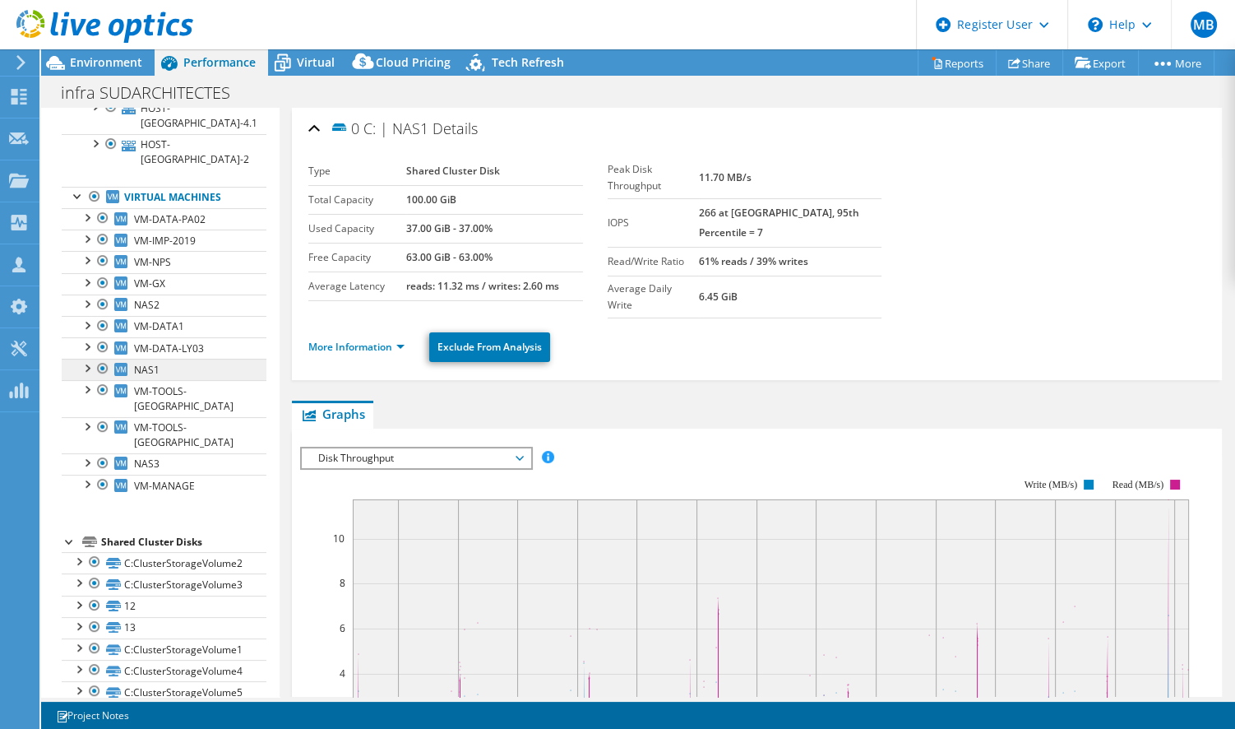
scroll to position [317, 0]
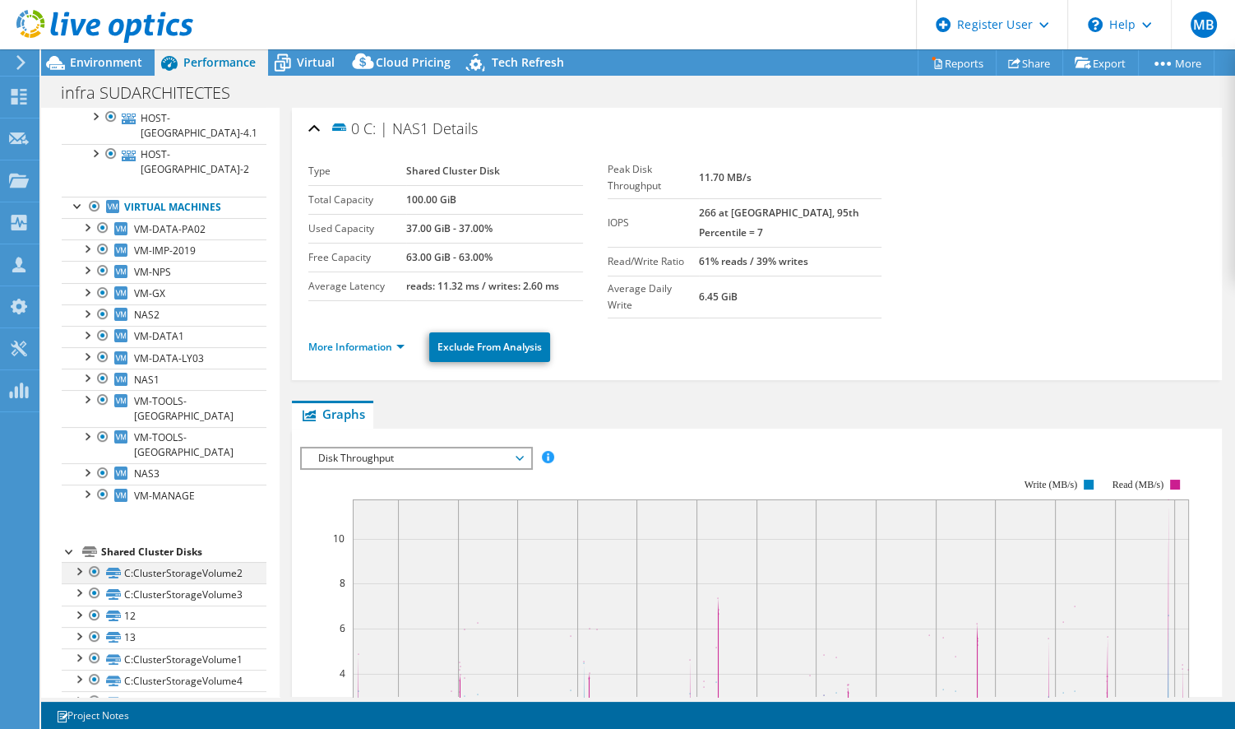
click at [76, 562] on div at bounding box center [78, 570] width 16 height 16
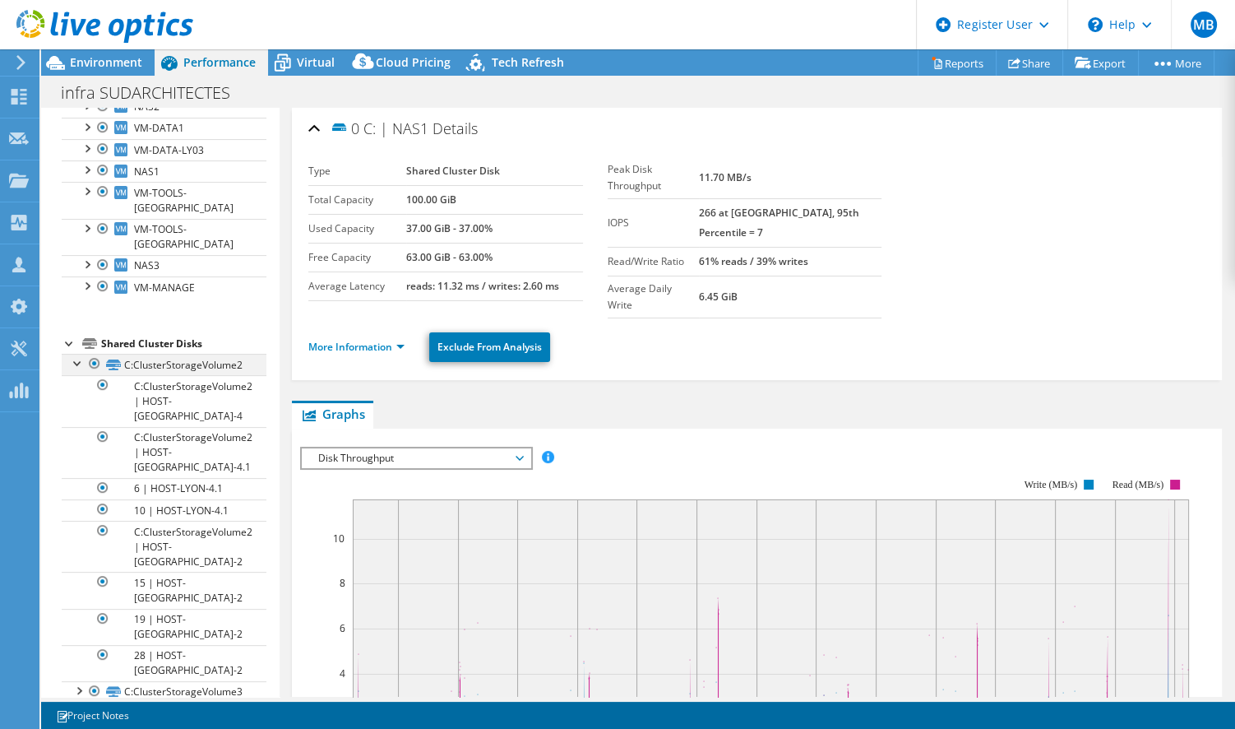
scroll to position [531, 0]
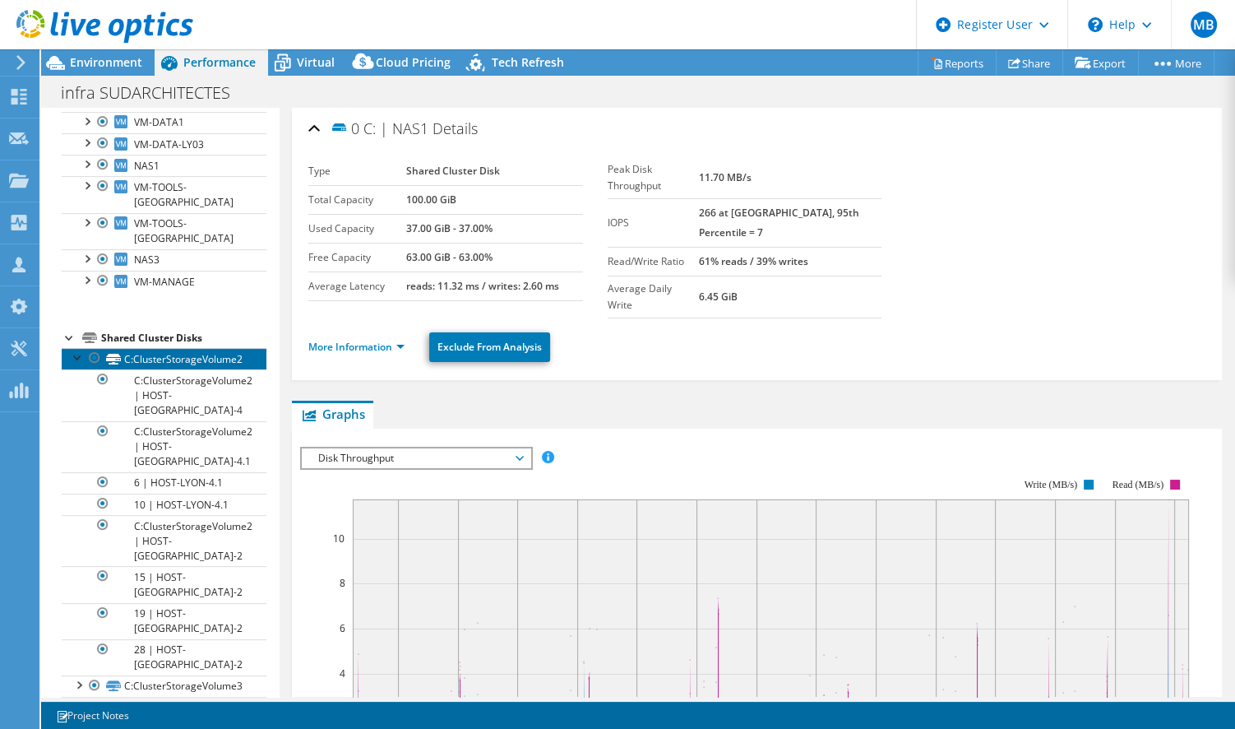
click at [200, 348] on link "C:ClusterStorageVolume2" at bounding box center [164, 358] width 205 height 21
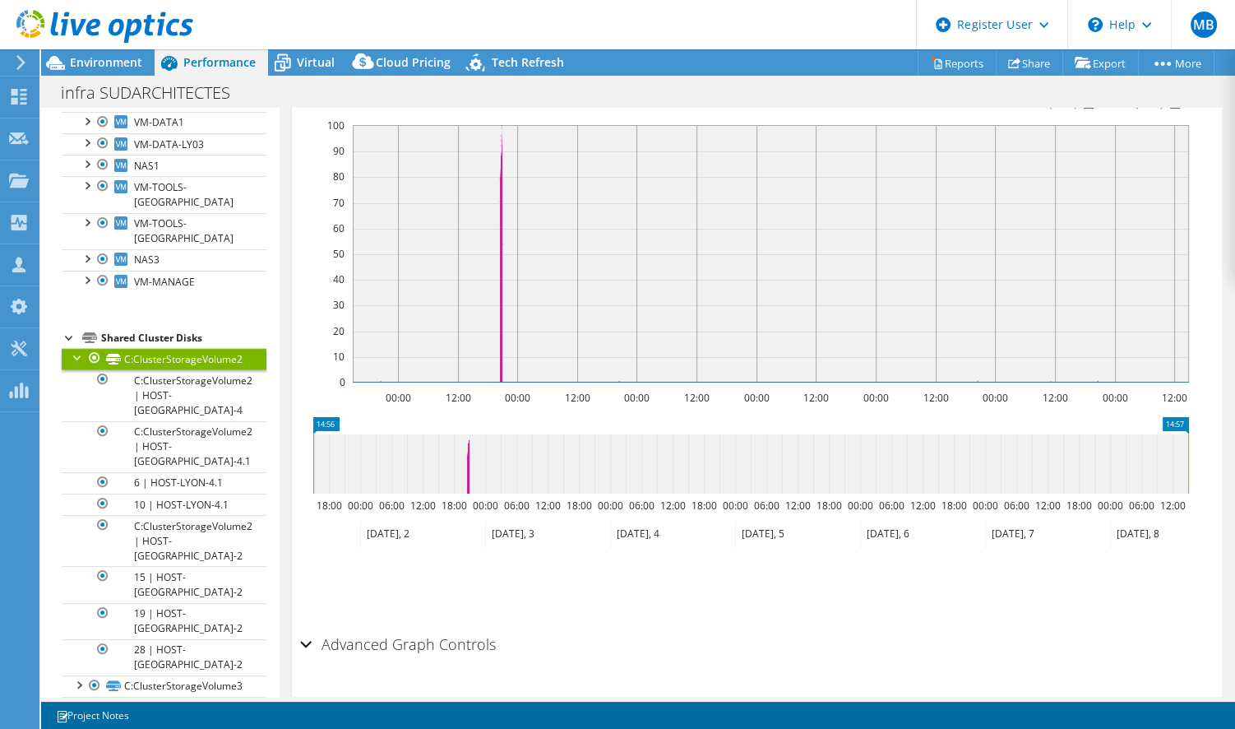
scroll to position [0, 0]
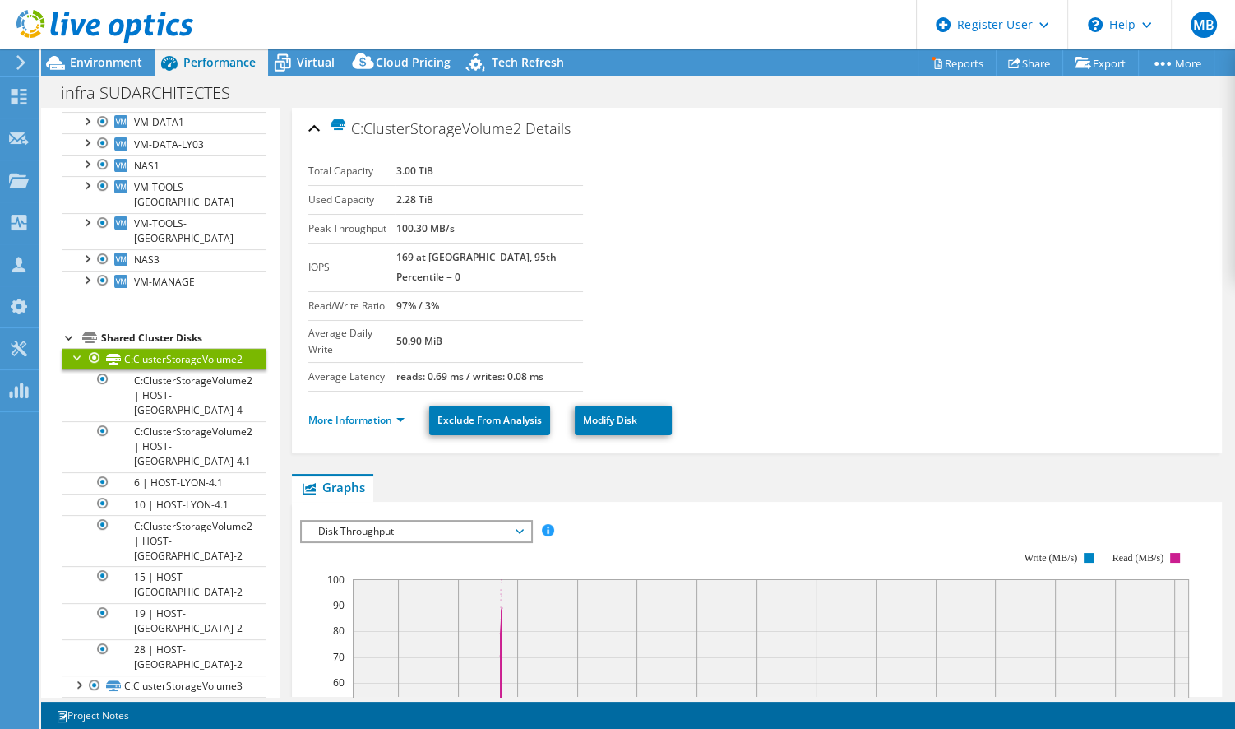
click at [76, 348] on div at bounding box center [78, 356] width 16 height 16
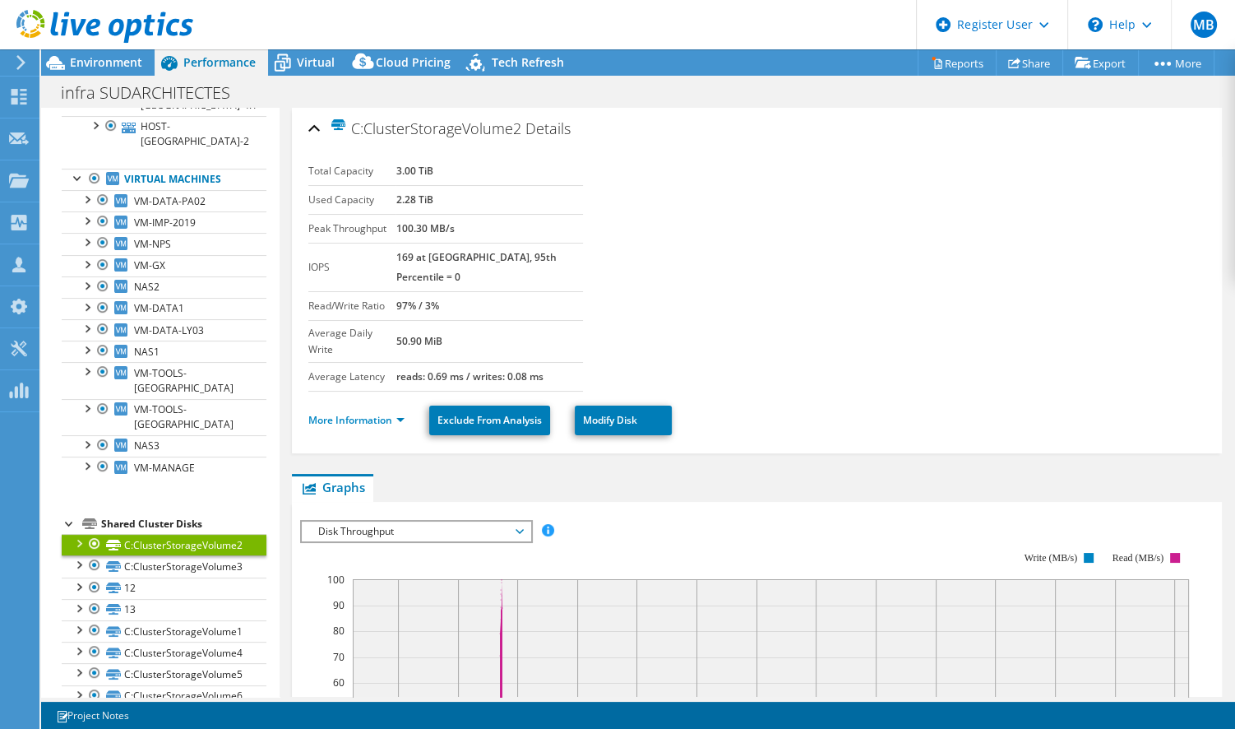
scroll to position [317, 0]
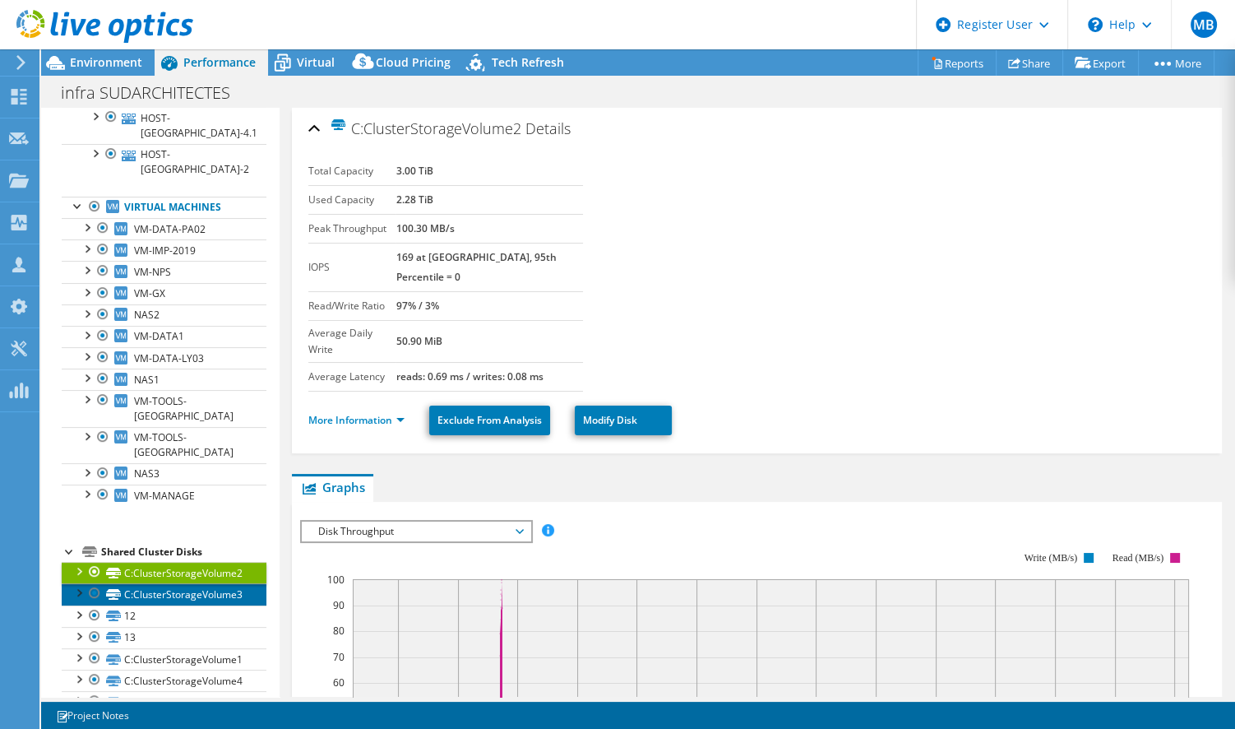
click at [178, 583] on link "C:ClusterStorageVolume3" at bounding box center [164, 593] width 205 height 21
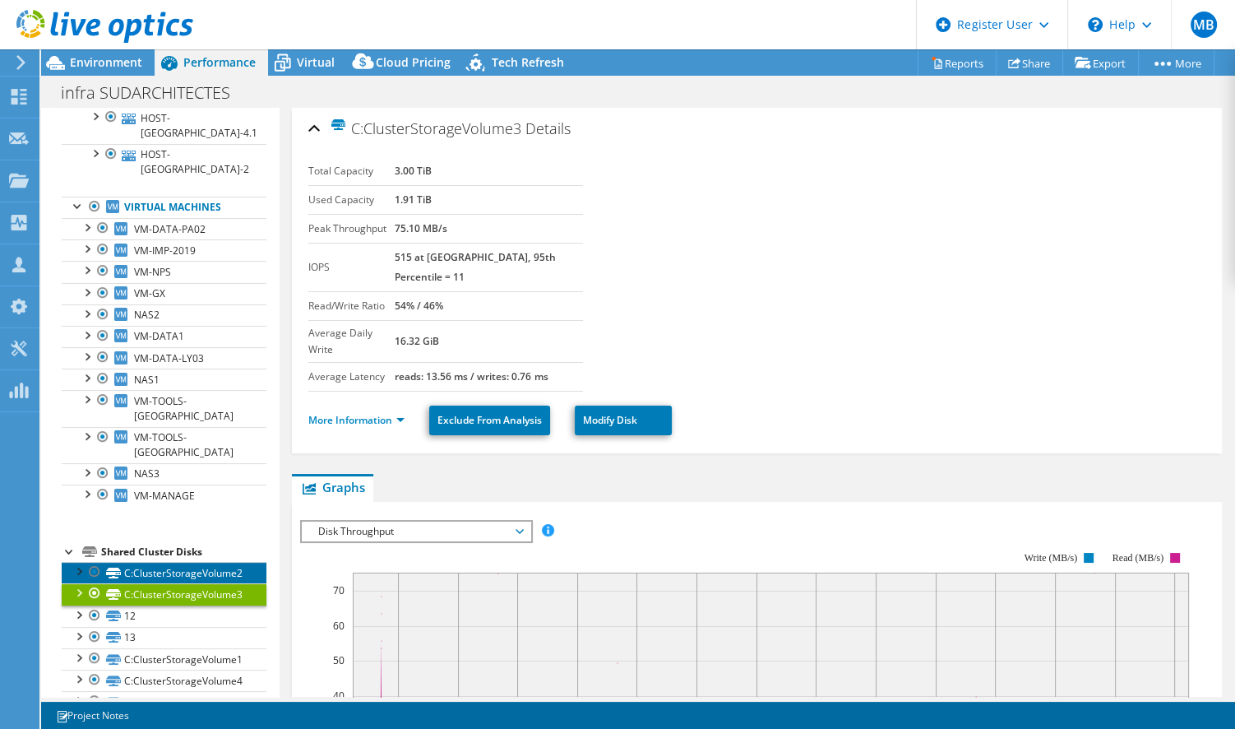
click at [175, 562] on link "C:ClusterStorageVolume2" at bounding box center [164, 572] width 205 height 21
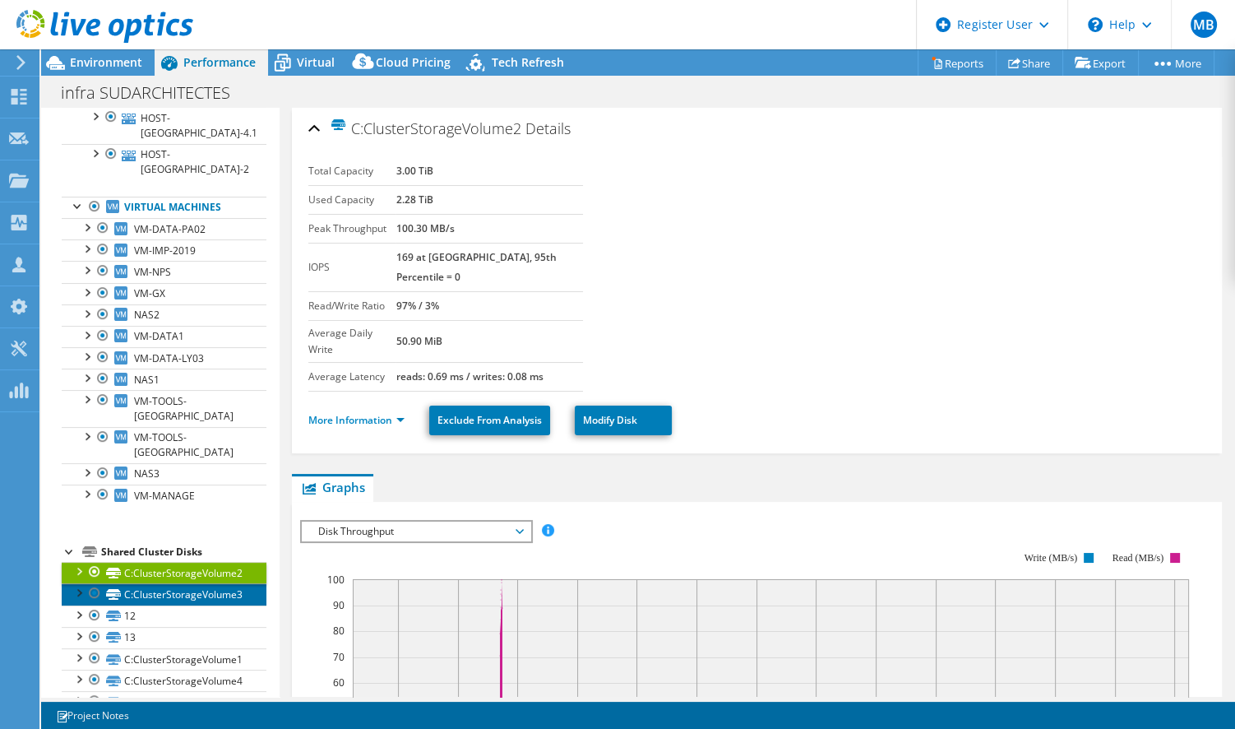
click at [178, 583] on link "C:ClusterStorageVolume3" at bounding box center [164, 593] width 205 height 21
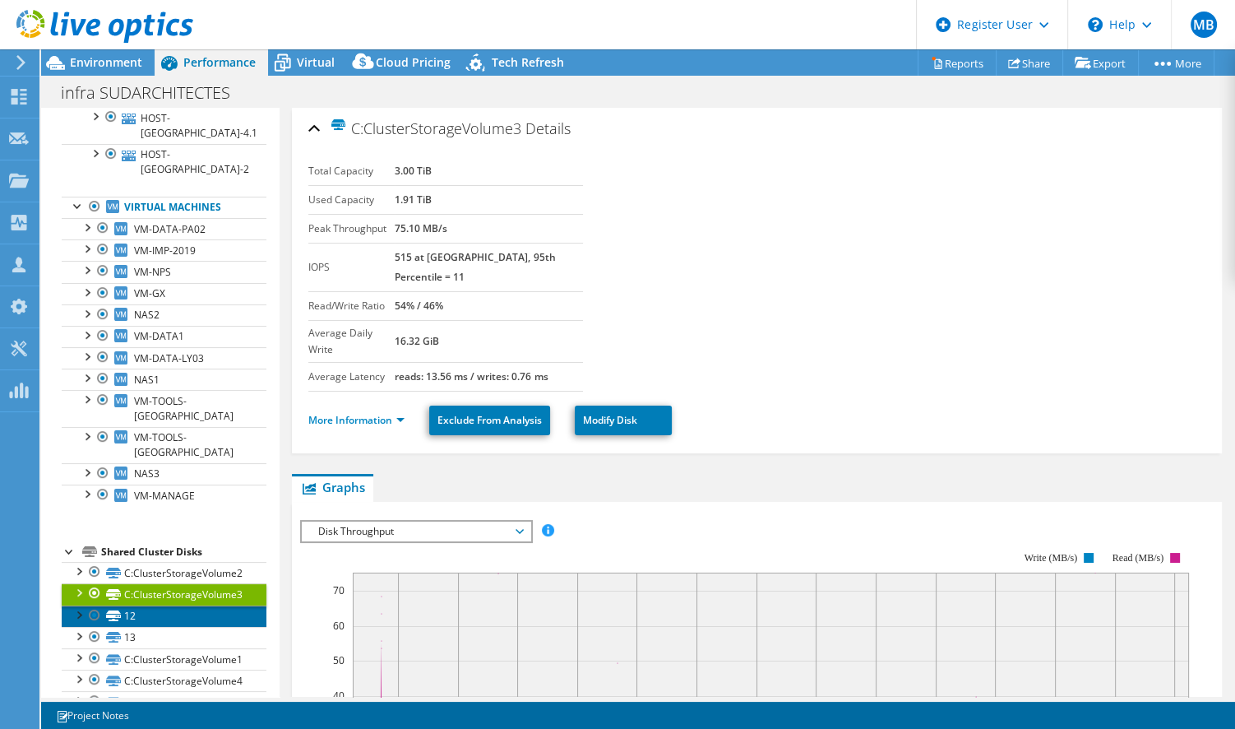
click at [174, 605] on link "12" at bounding box center [164, 615] width 205 height 21
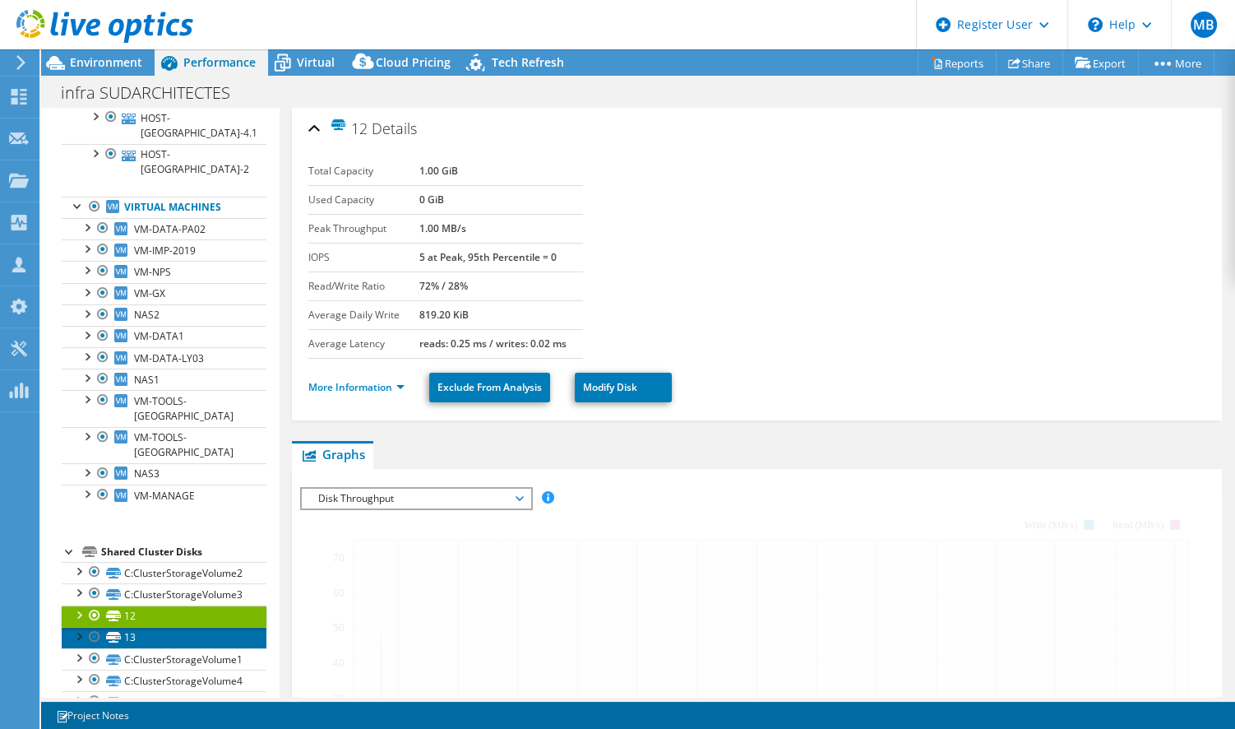
click at [184, 627] on link "13" at bounding box center [164, 637] width 205 height 21
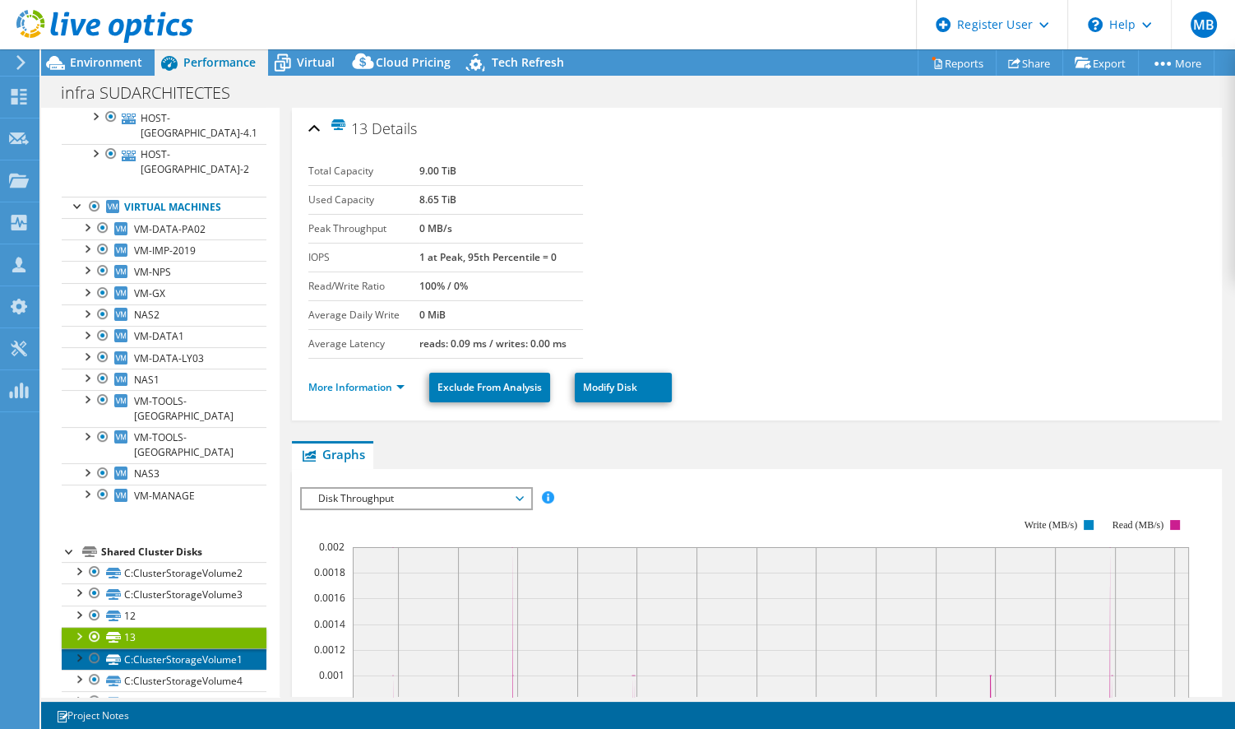
click at [192, 648] on link "C:ClusterStorageVolume1" at bounding box center [164, 658] width 205 height 21
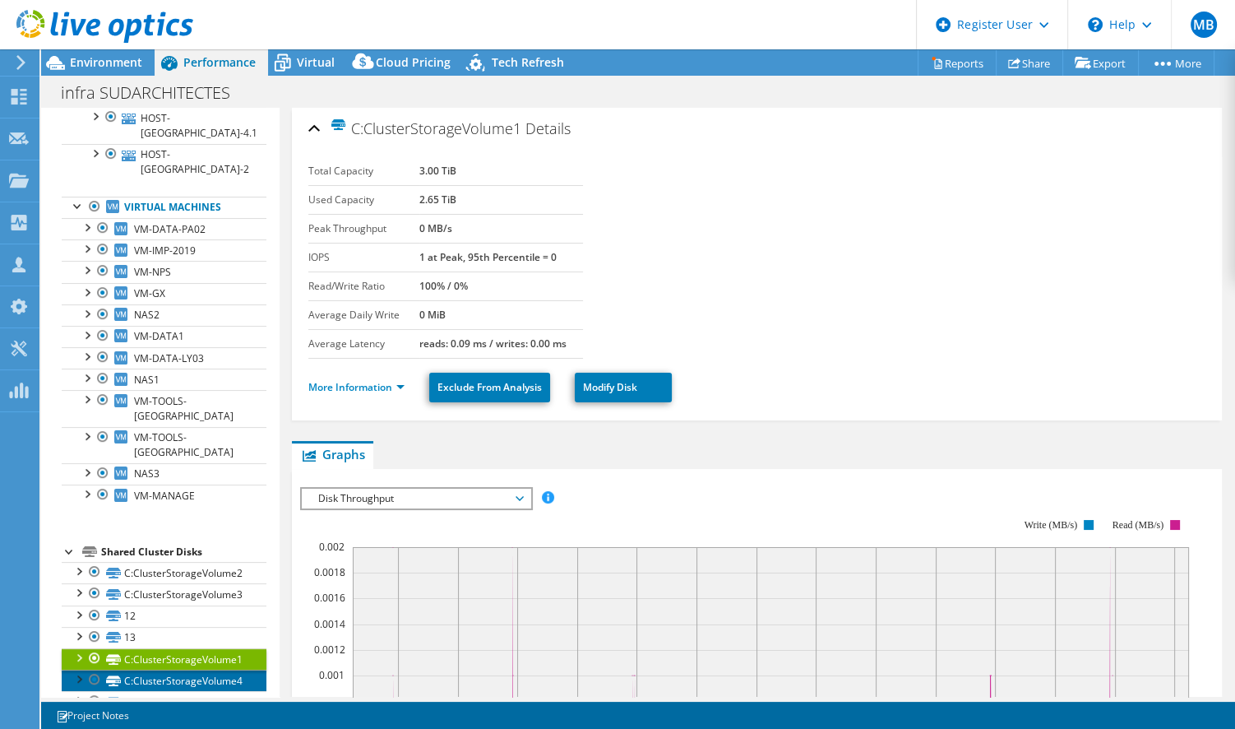
click at [198, 669] on link "C:ClusterStorageVolume4" at bounding box center [164, 679] width 205 height 21
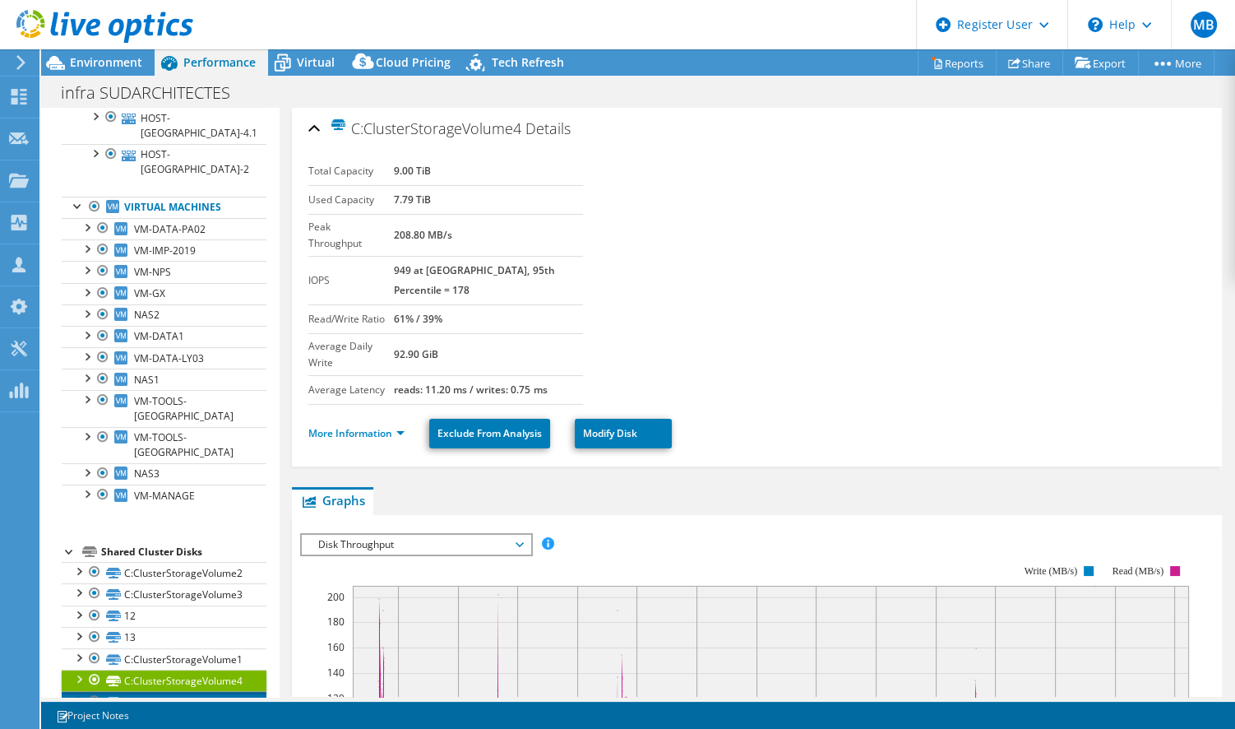
click at [205, 691] on link "C:ClusterStorageVolume5" at bounding box center [164, 701] width 205 height 21
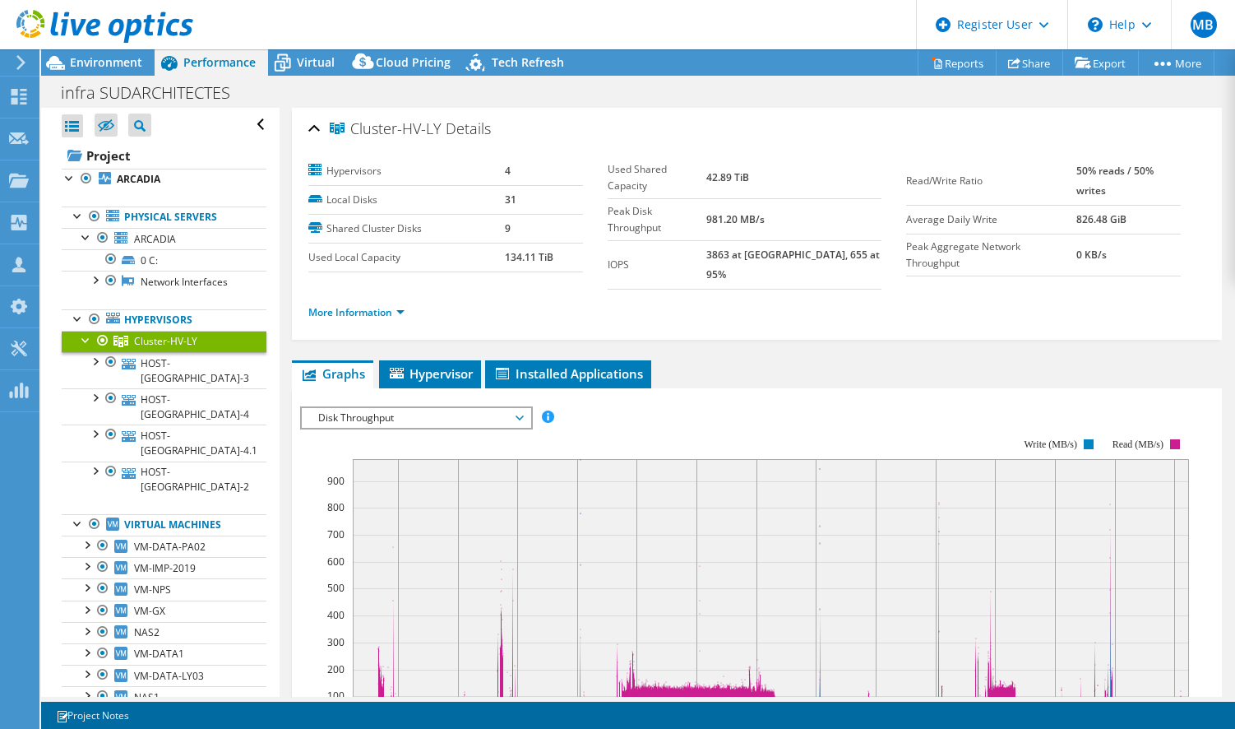
select select "USD"
click at [323, 62] on span "Virtual" at bounding box center [316, 62] width 38 height 16
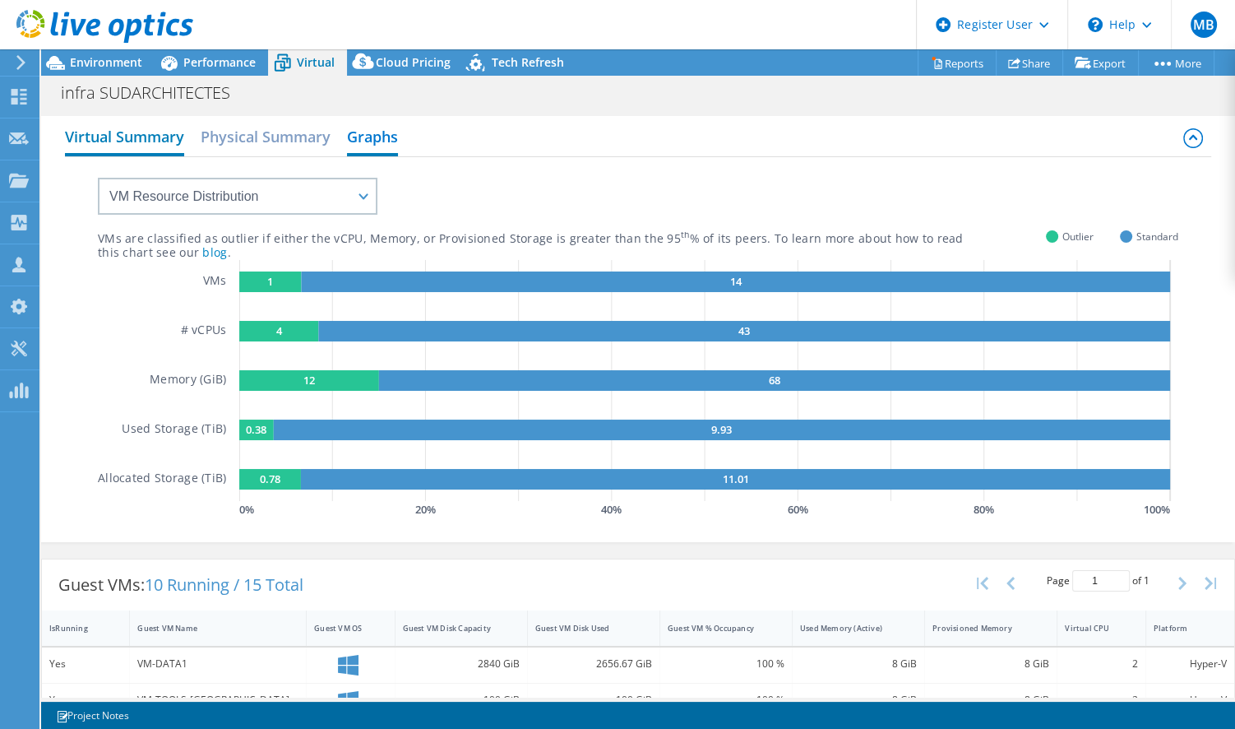
click at [133, 134] on h2 "Virtual Summary" at bounding box center [124, 138] width 119 height 36
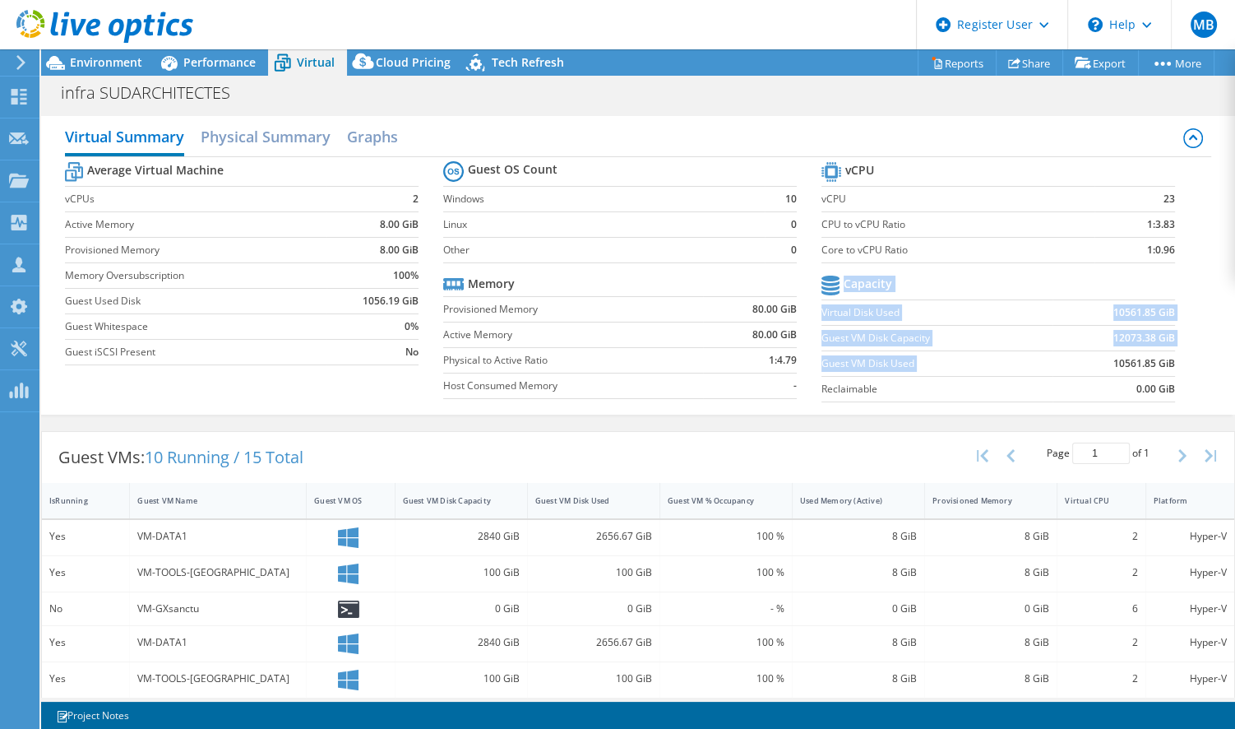
drag, startPoint x: 1099, startPoint y: 356, endPoint x: 1169, endPoint y: 354, distance: 69.9
click at [1169, 354] on section "vCPU vCPU 23 CPU to vCPU Ratio 1:3.83 Core to vCPU Ratio 1:0.96 Capacity Virtua…" at bounding box center [1010, 284] width 378 height 252
drag, startPoint x: 1169, startPoint y: 354, endPoint x: 1192, endPoint y: 382, distance: 35.6
click at [1192, 382] on div "Average Virtual Machine vCPUs 2 Active Memory 8.00 GiB Provisioned Memory 8.00 …" at bounding box center [638, 283] width 1146 height 253
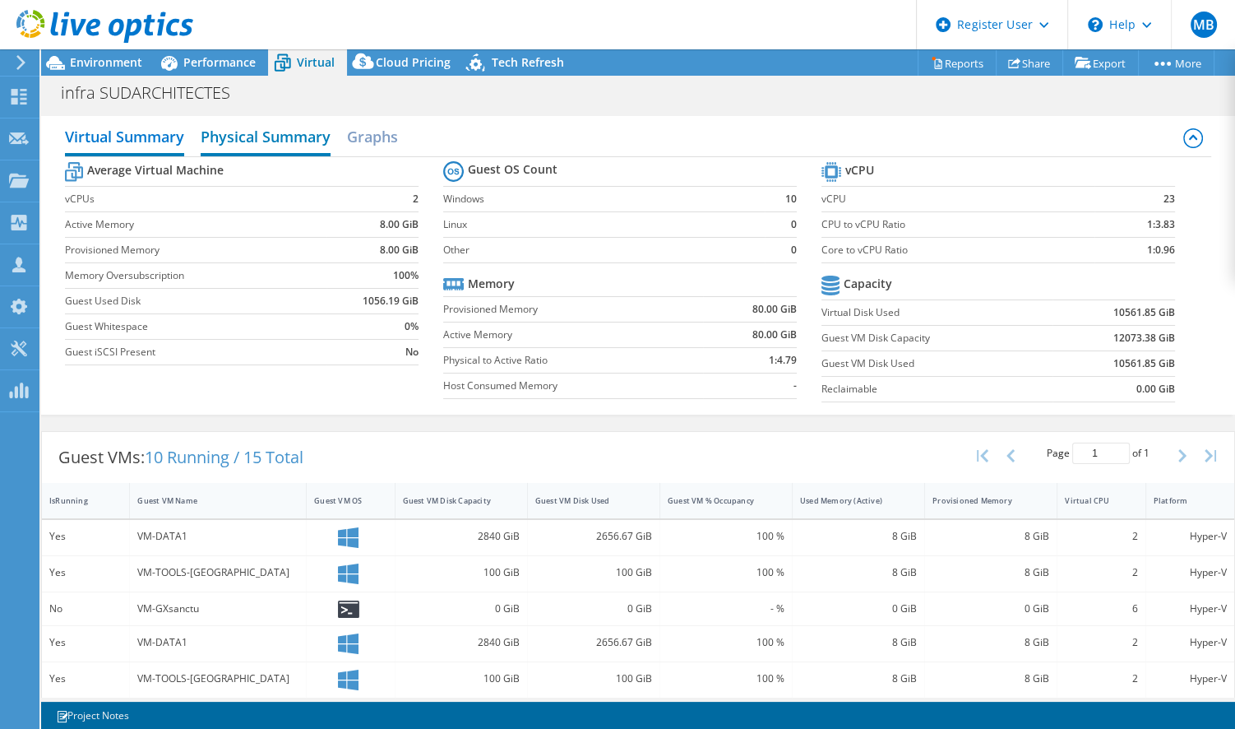
click at [282, 137] on h2 "Physical Summary" at bounding box center [266, 138] width 130 height 36
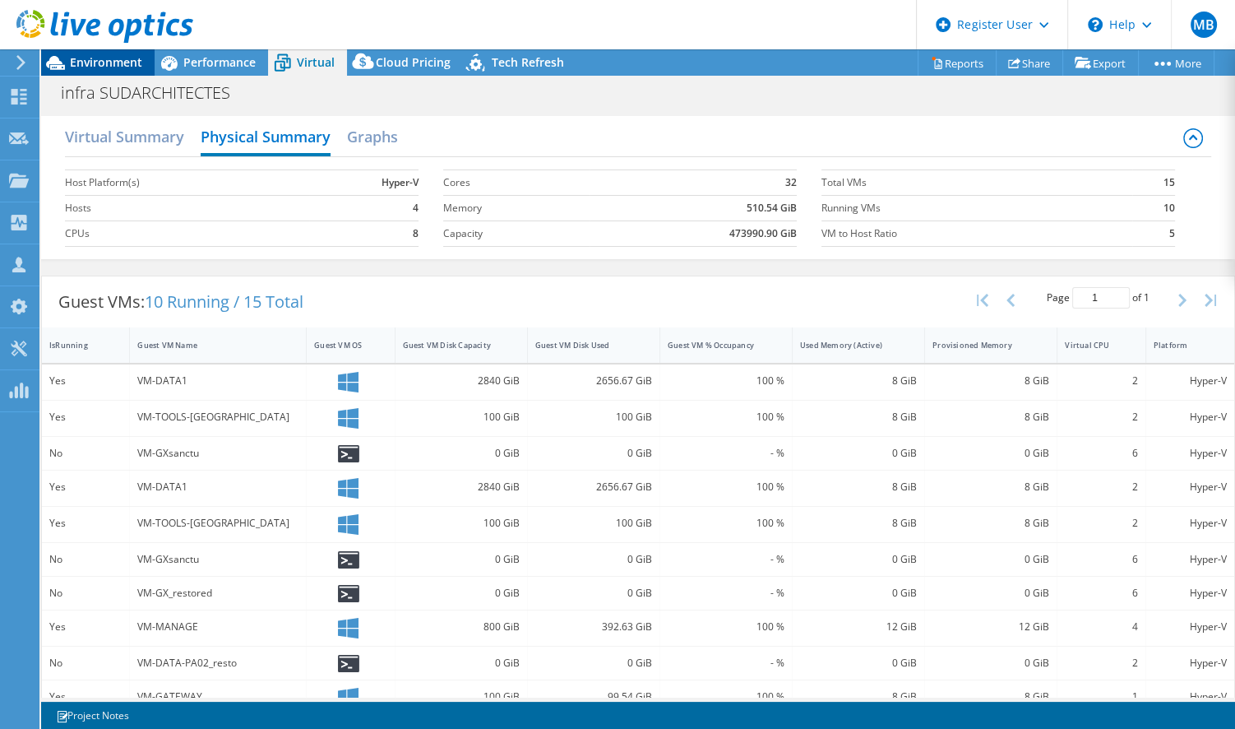
click at [96, 59] on span "Environment" at bounding box center [106, 62] width 72 height 16
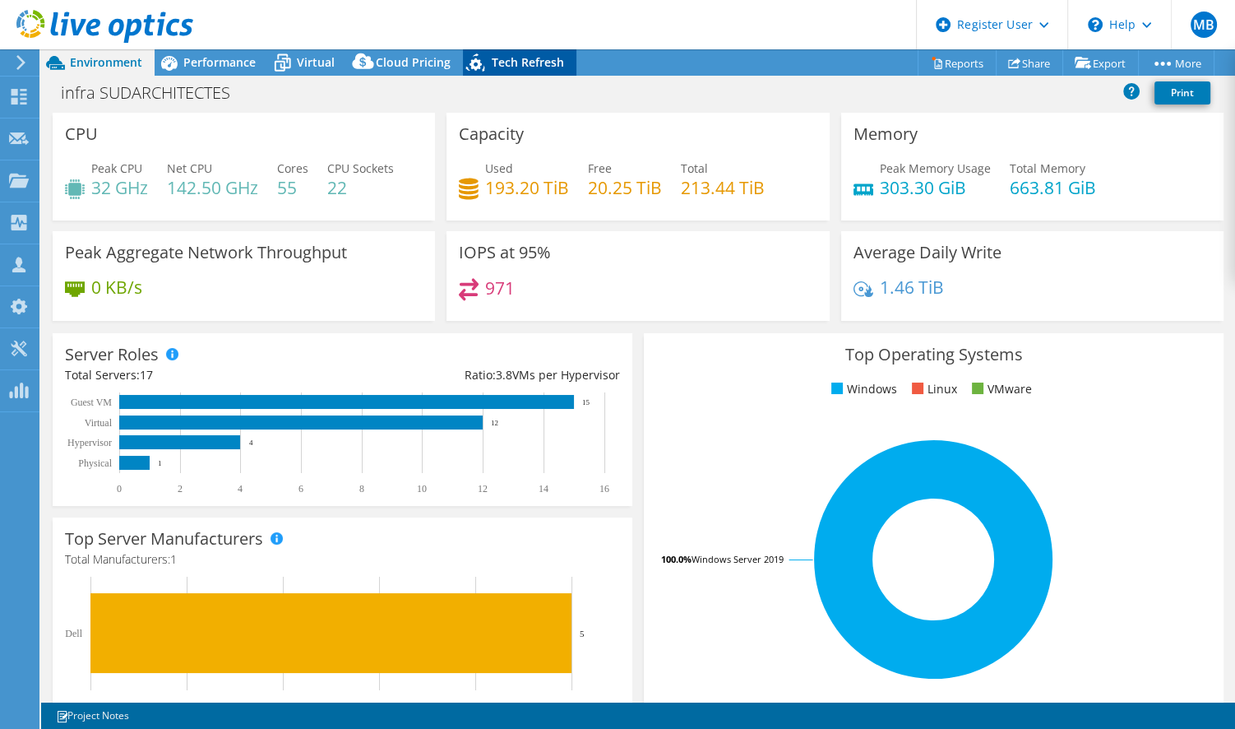
click at [543, 58] on span "Tech Refresh" at bounding box center [528, 62] width 72 height 16
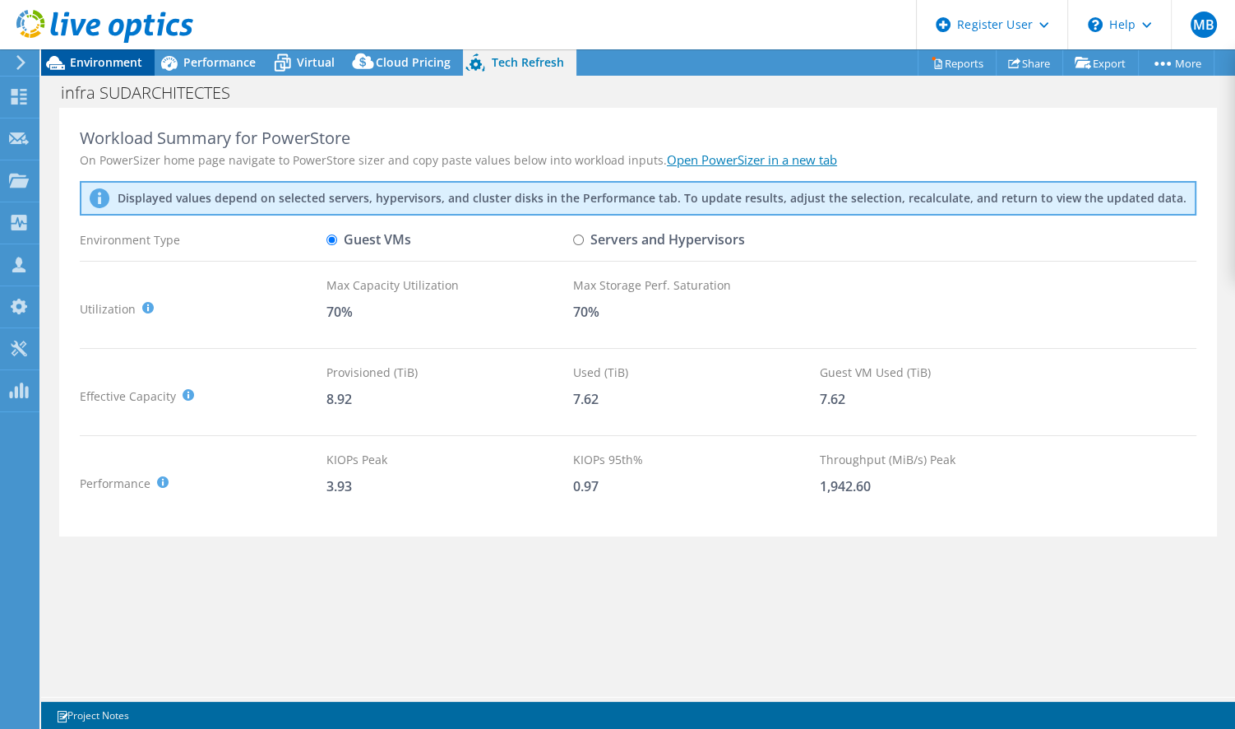
click at [102, 62] on span "Environment" at bounding box center [106, 62] width 72 height 16
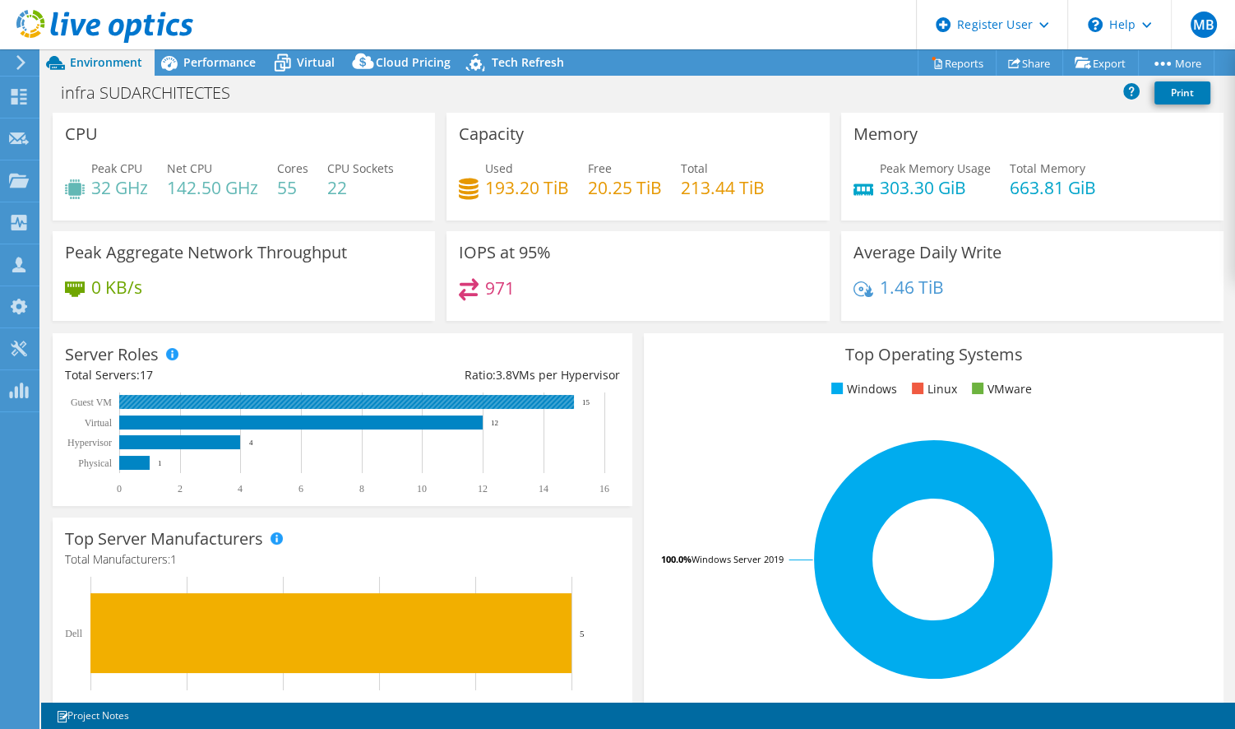
scroll to position [368, 0]
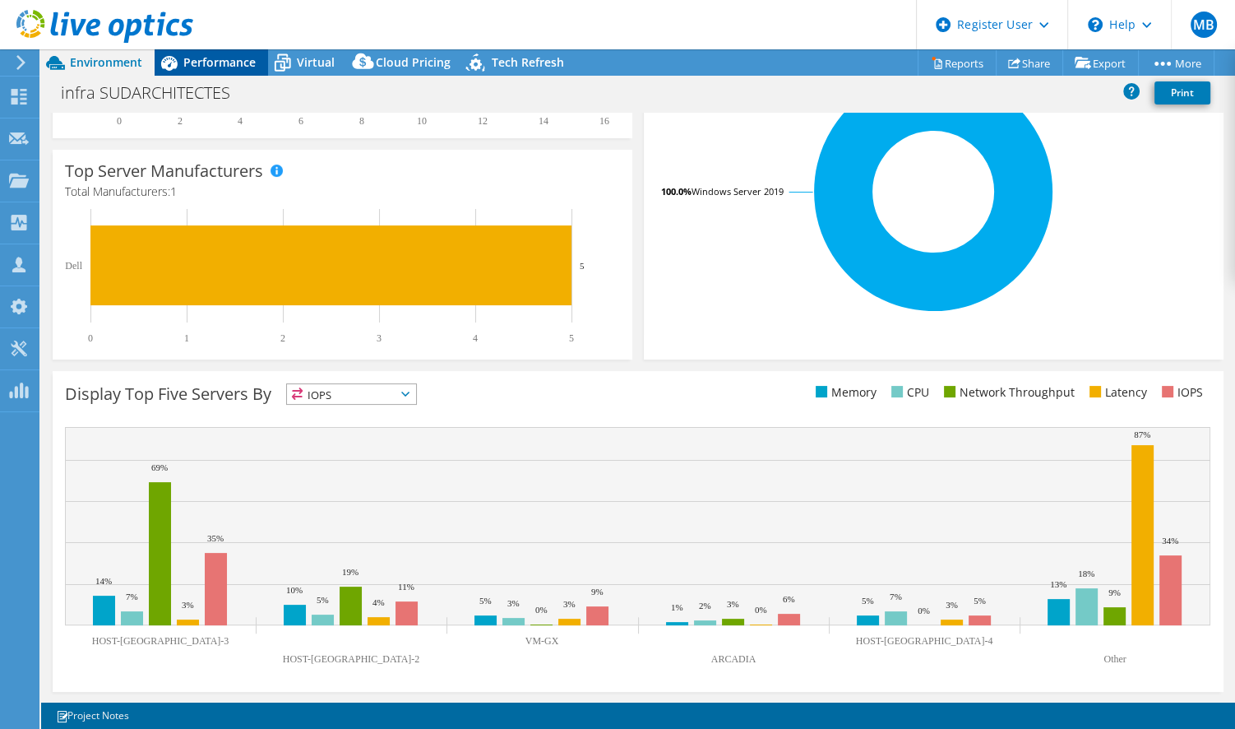
click at [250, 69] on span "Performance" at bounding box center [219, 62] width 72 height 16
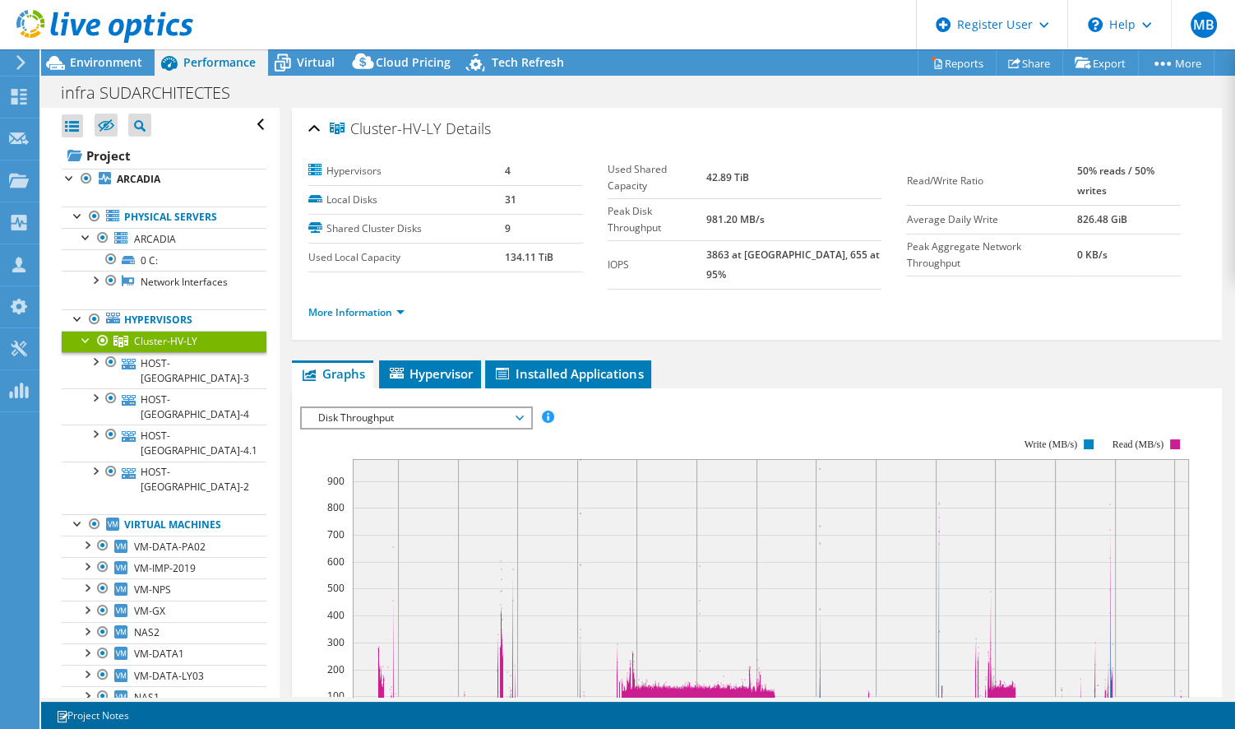
click at [514, 408] on span "Disk Throughput" at bounding box center [415, 418] width 211 height 20
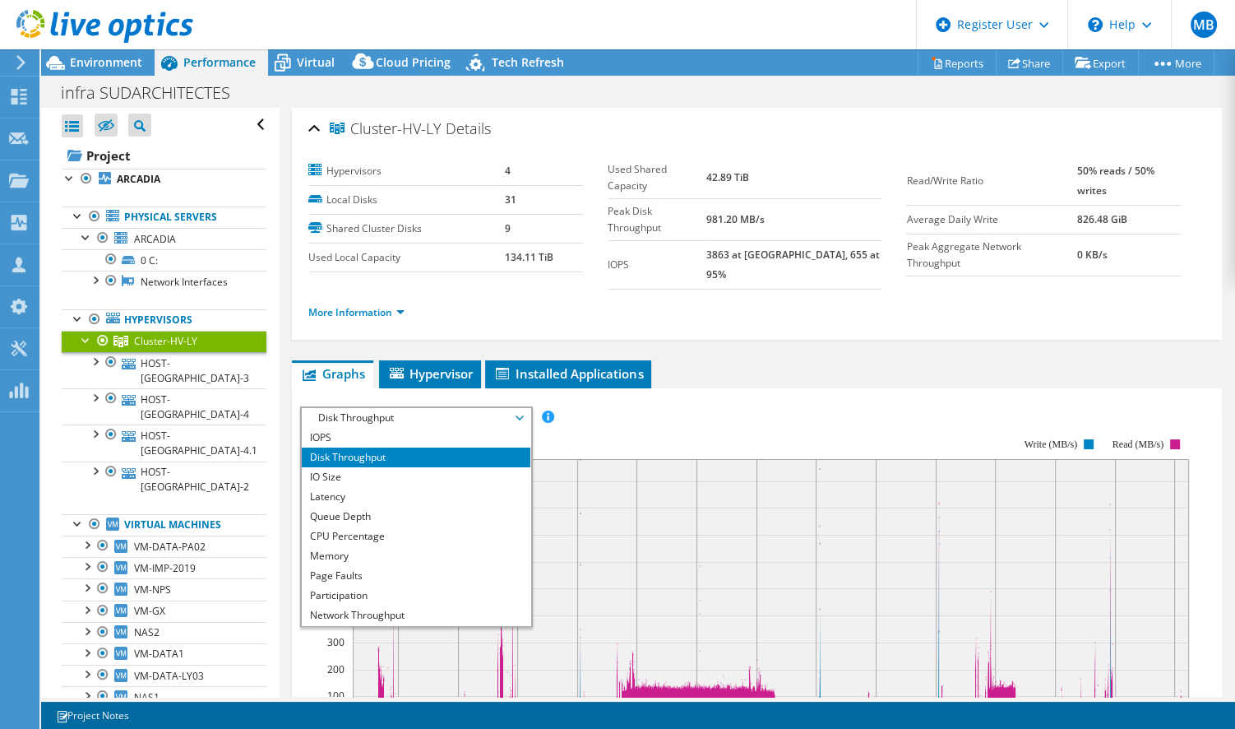
click at [638, 416] on rect at bounding box center [744, 580] width 889 height 329
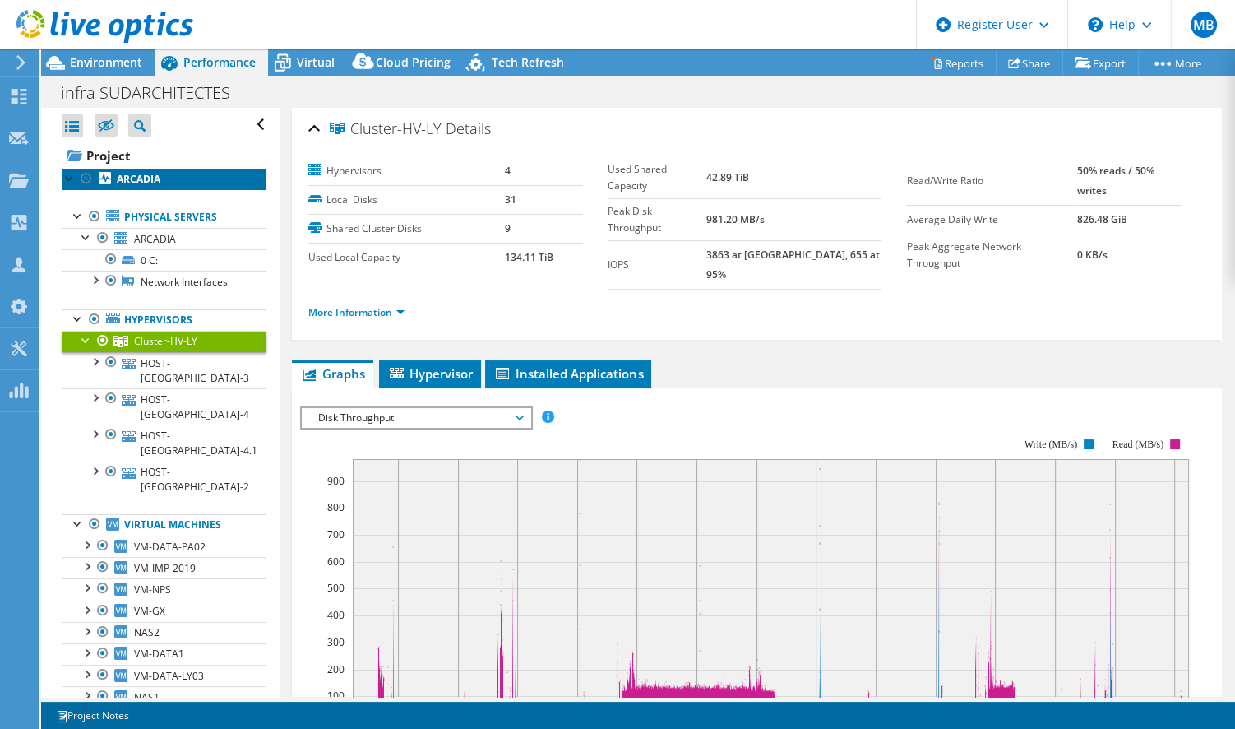
click at [169, 179] on link "ARCADIA" at bounding box center [164, 179] width 205 height 21
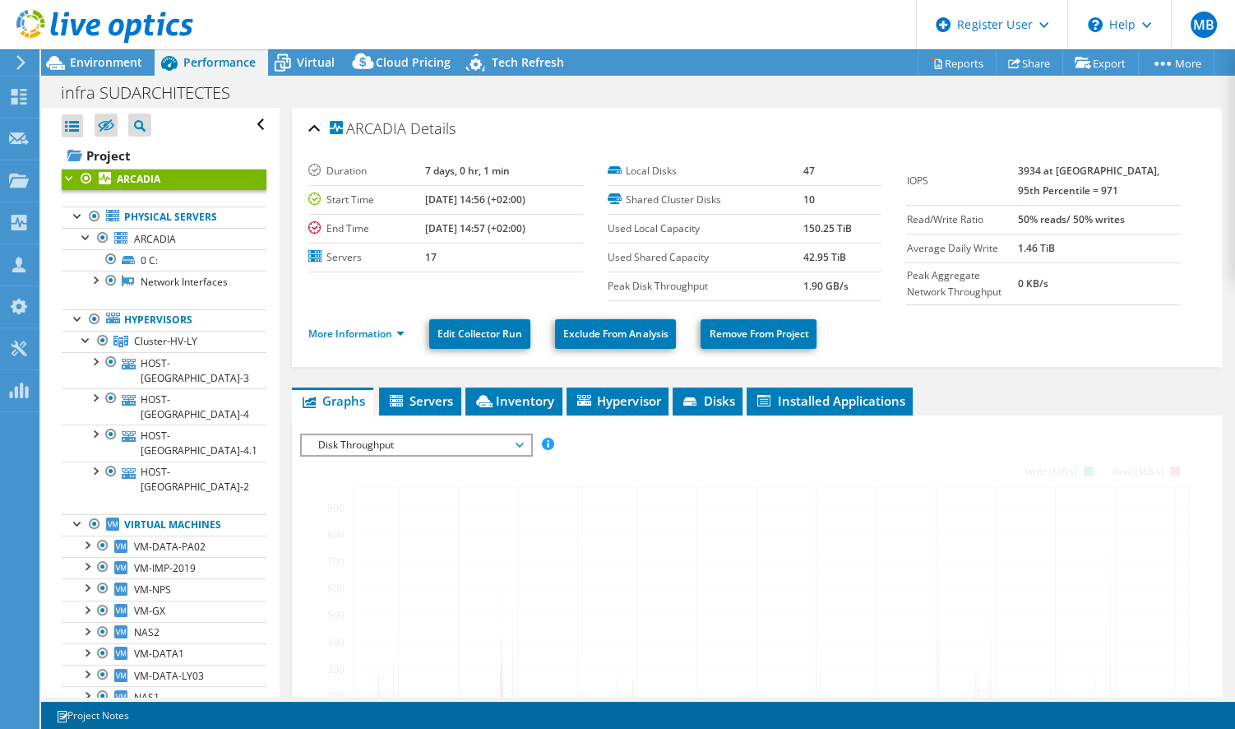
click at [486, 441] on span "Disk Throughput" at bounding box center [415, 445] width 211 height 20
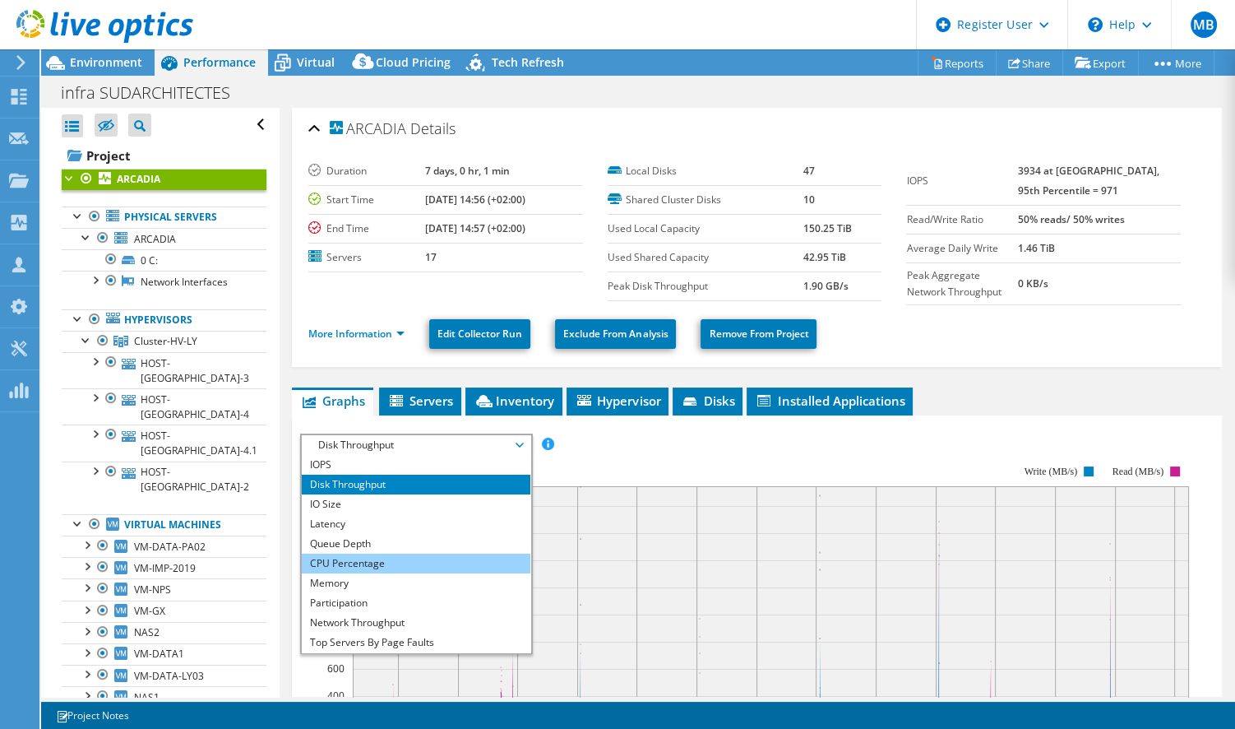
click at [442, 558] on li "CPU Percentage" at bounding box center [416, 563] width 228 height 20
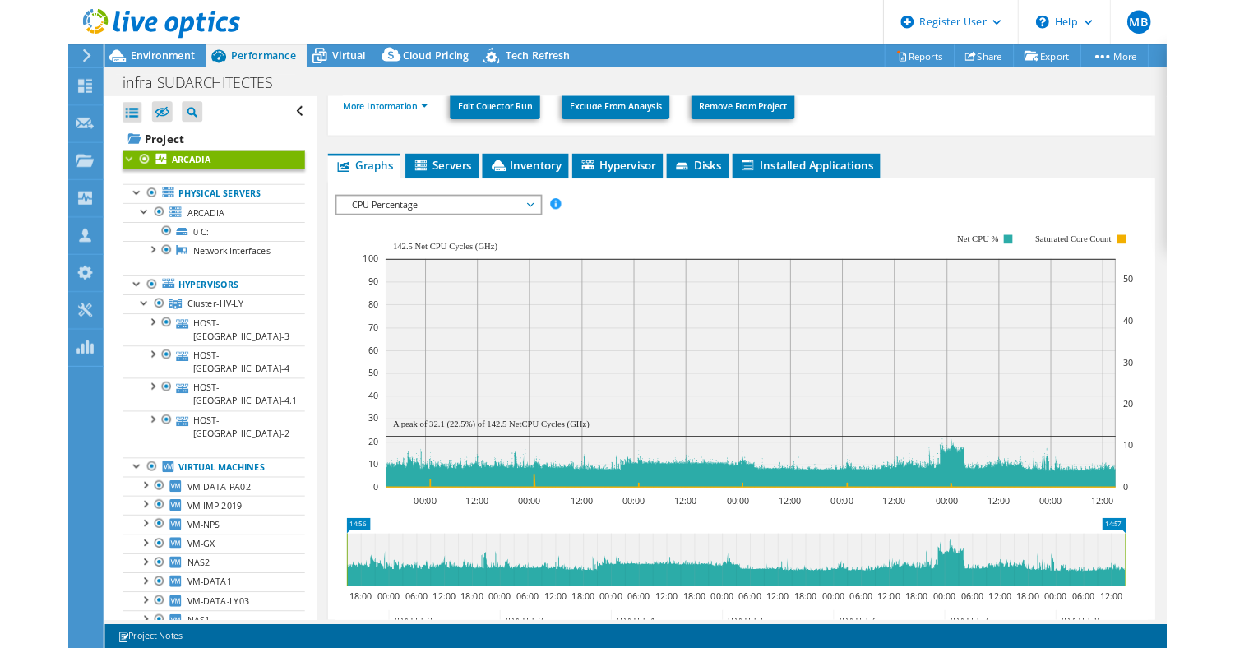
scroll to position [214, 0]
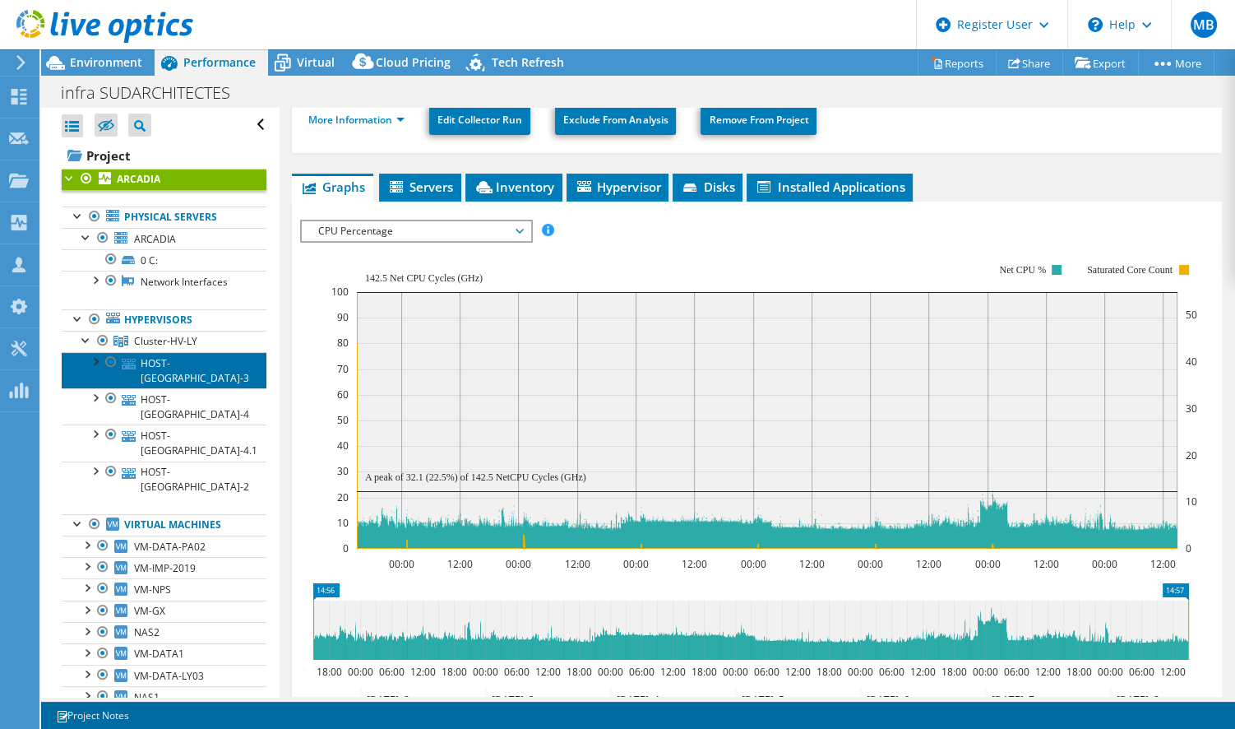
click at [208, 355] on link "HOST-[GEOGRAPHIC_DATA]-3" at bounding box center [164, 370] width 205 height 36
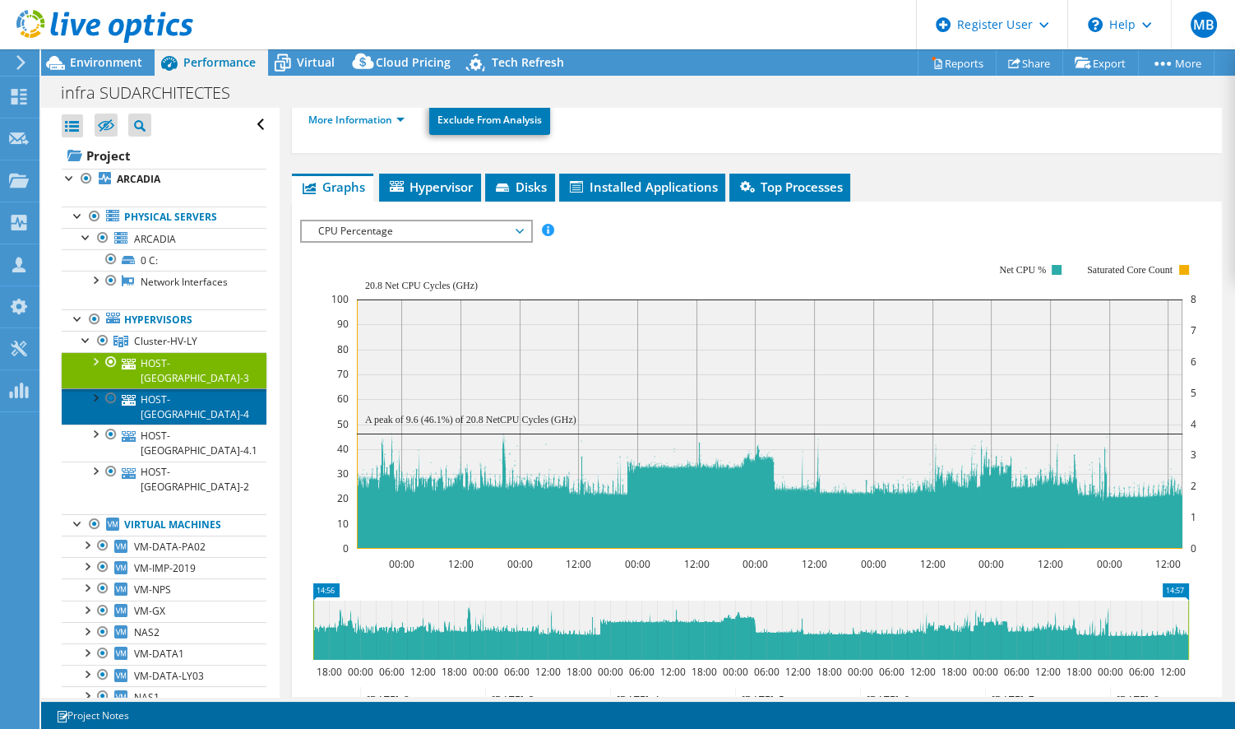
click at [191, 388] on link "HOST-[GEOGRAPHIC_DATA]-4" at bounding box center [164, 406] width 205 height 36
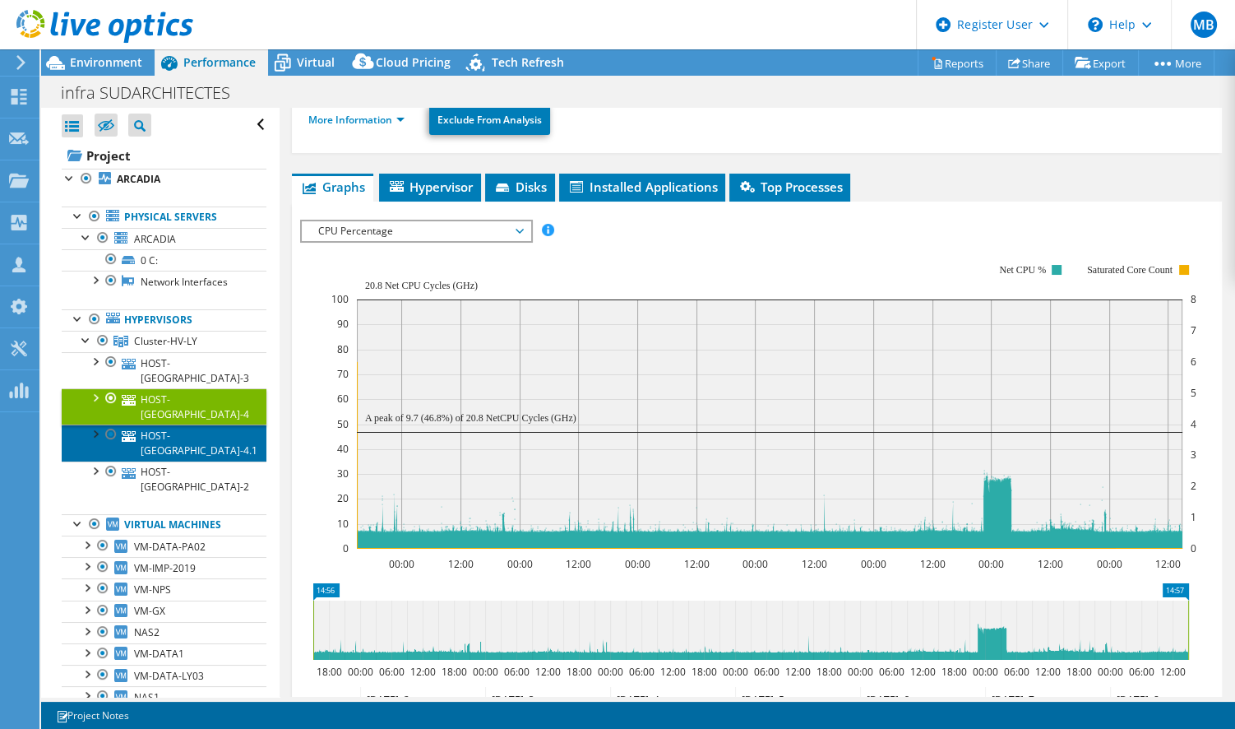
click at [201, 424] on link "HOST-[GEOGRAPHIC_DATA]-4.1" at bounding box center [164, 442] width 205 height 36
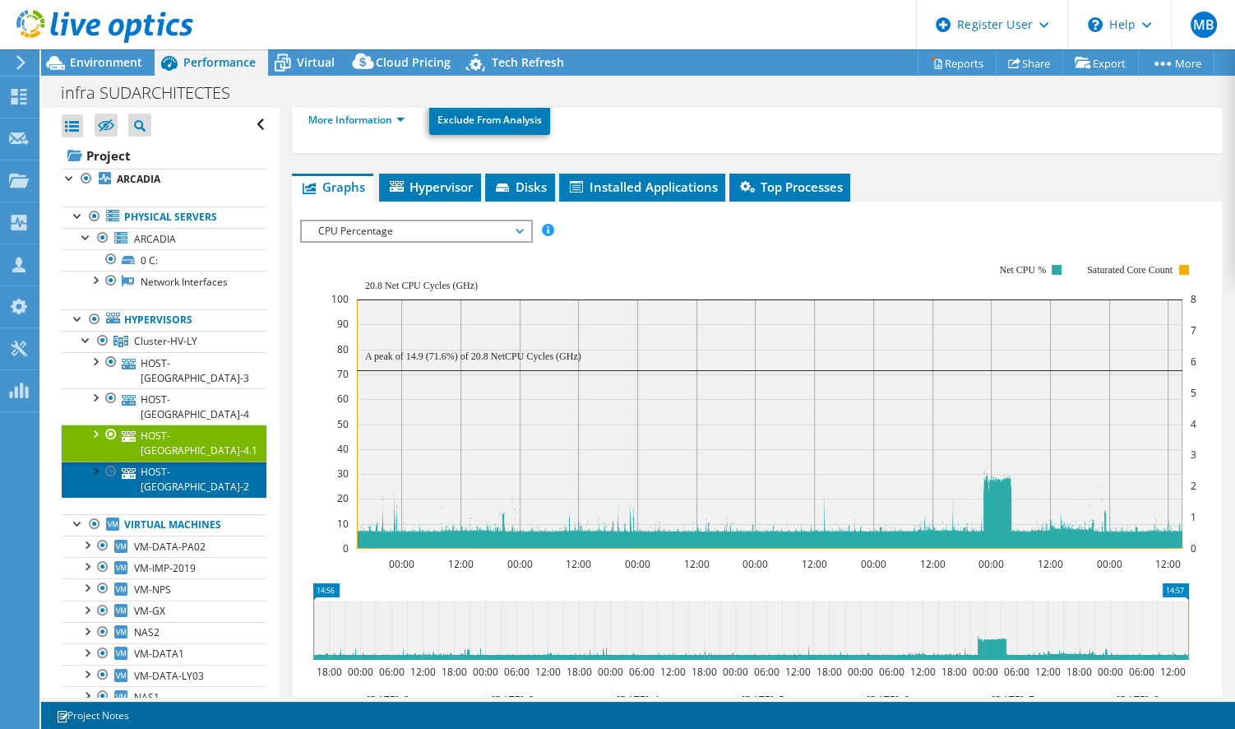
click at [203, 461] on link "HOST-[GEOGRAPHIC_DATA]-2" at bounding box center [164, 479] width 205 height 36
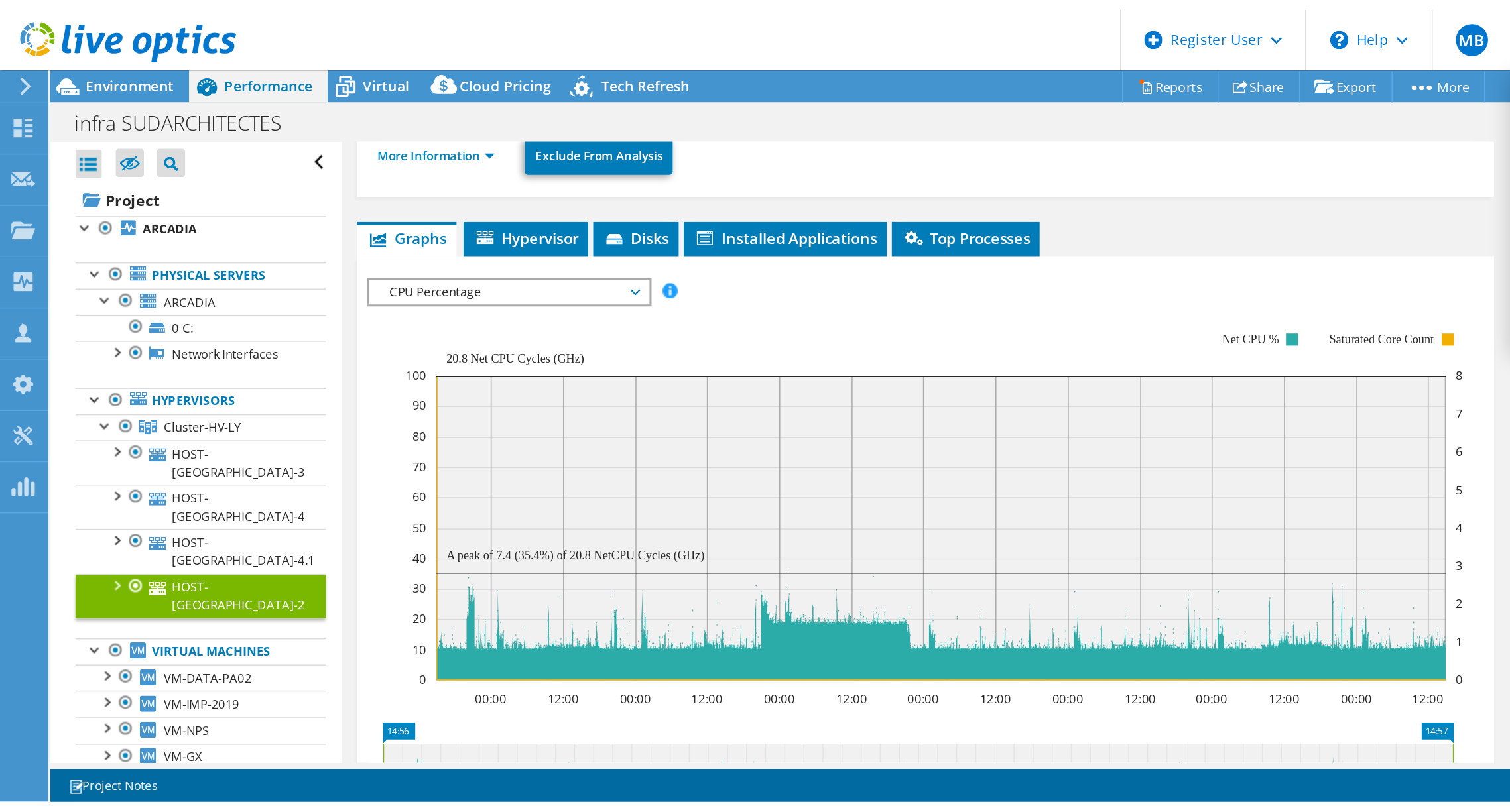
scroll to position [88, 0]
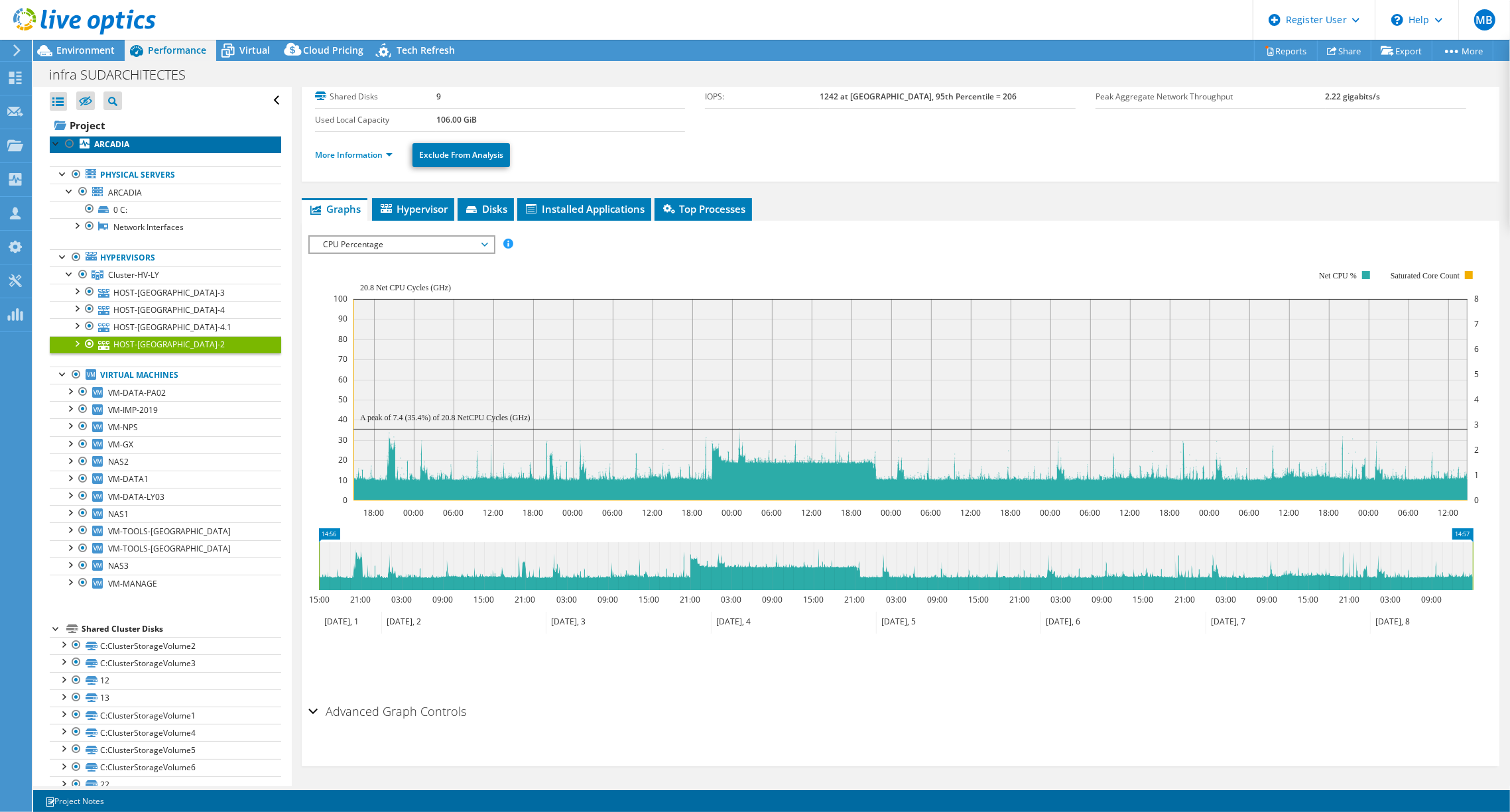
click at [88, 136] on link "ARCADIA" at bounding box center [165, 144] width 232 height 17
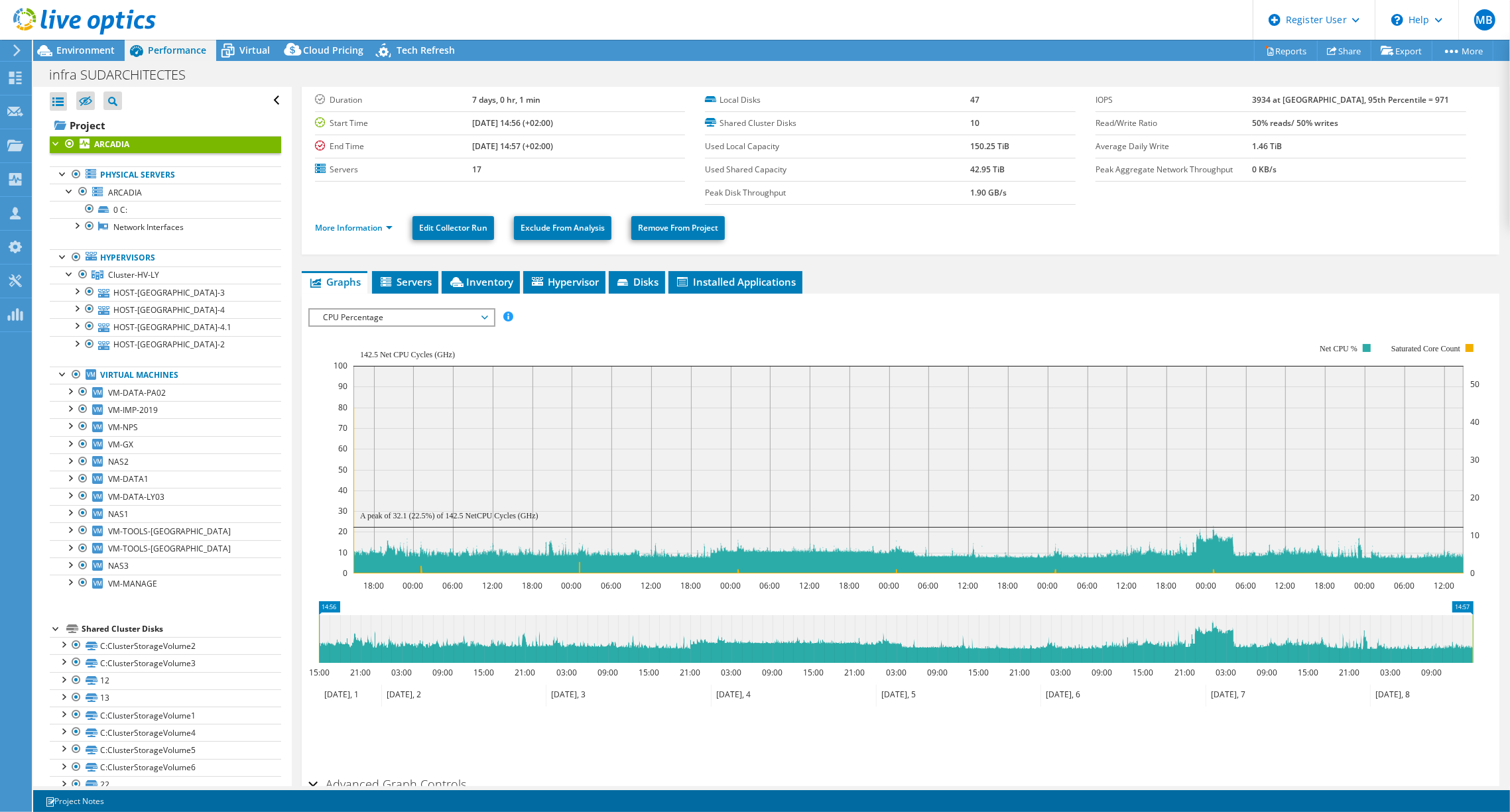
scroll to position [0, 0]
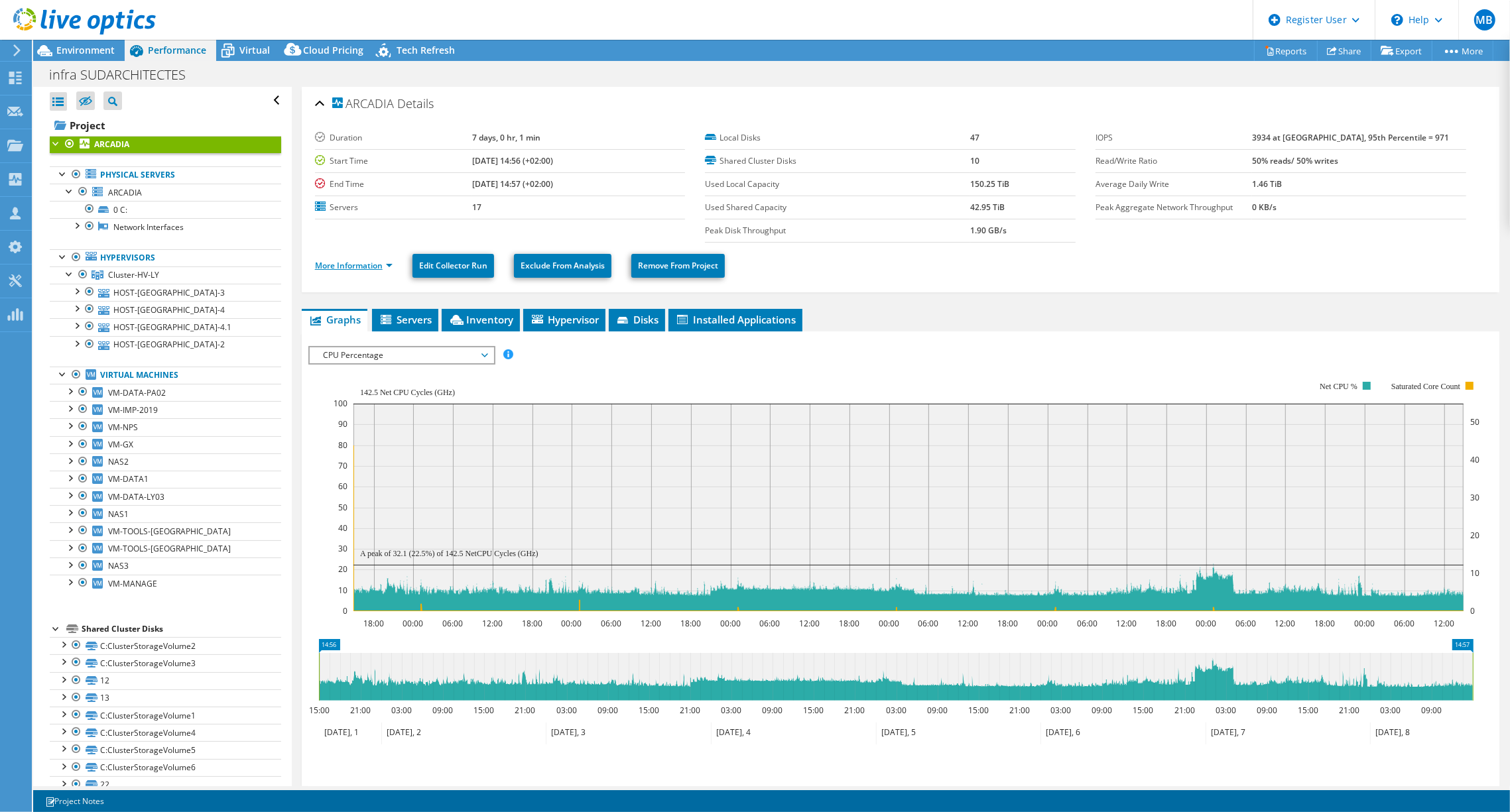
click at [337, 263] on link "More Information" at bounding box center [354, 265] width 77 height 11
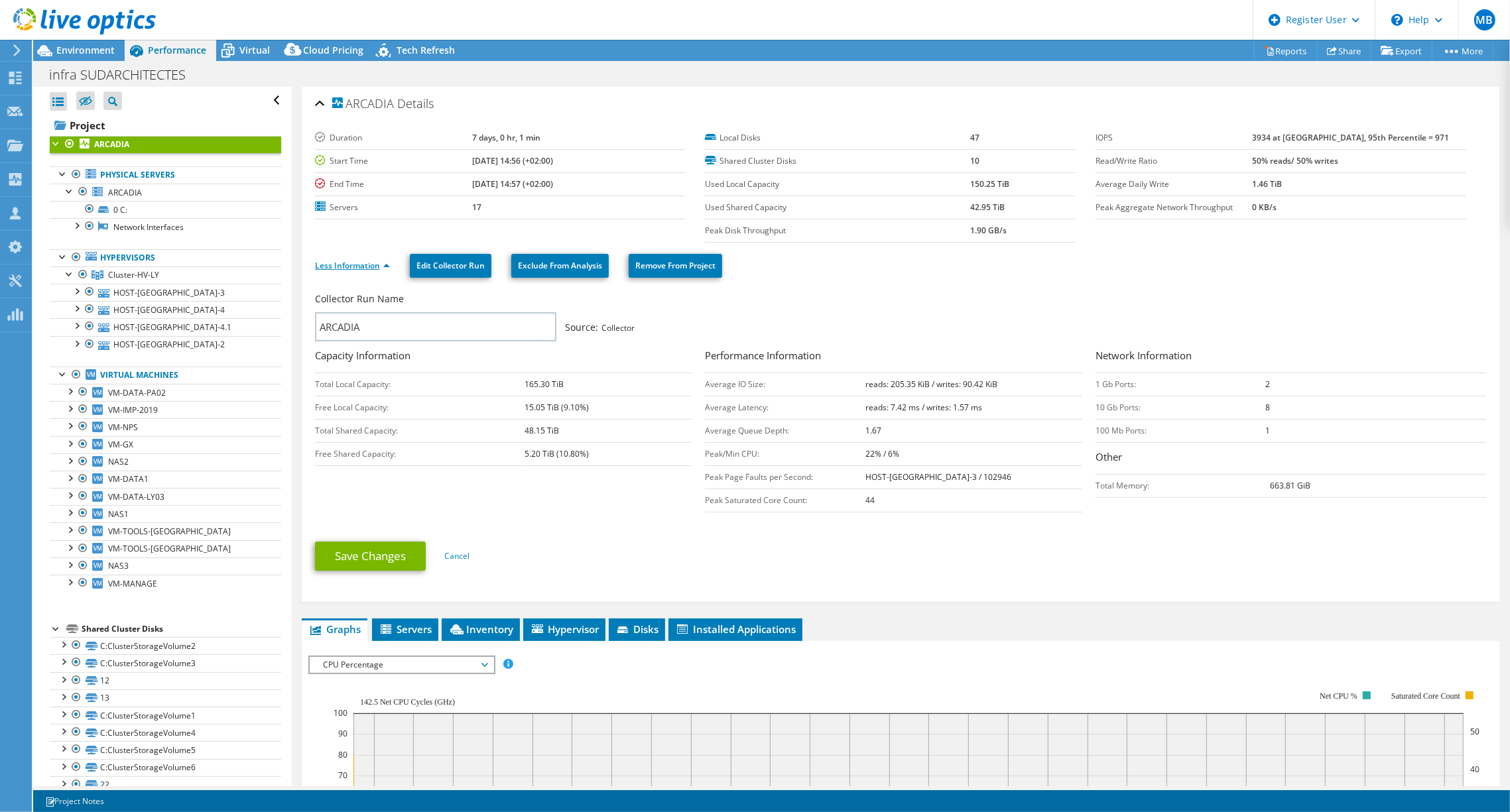
click at [349, 264] on link "Less Information" at bounding box center [352, 265] width 75 height 11
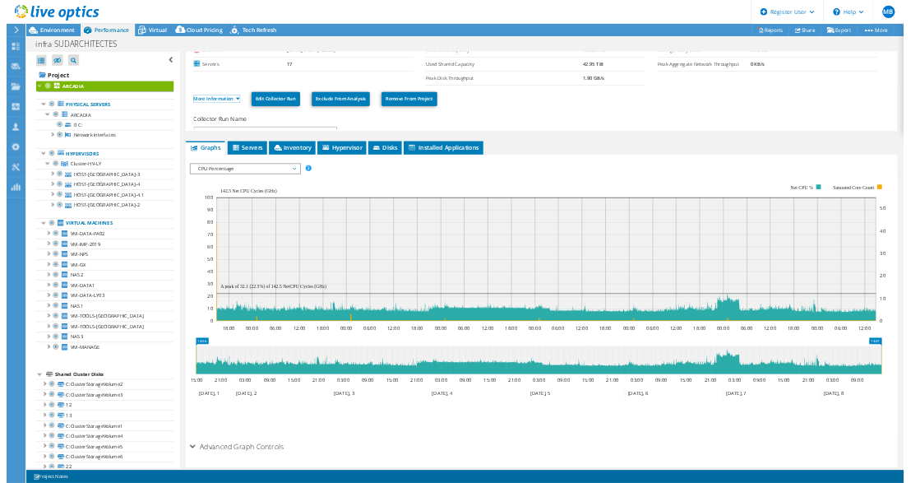
scroll to position [137, 0]
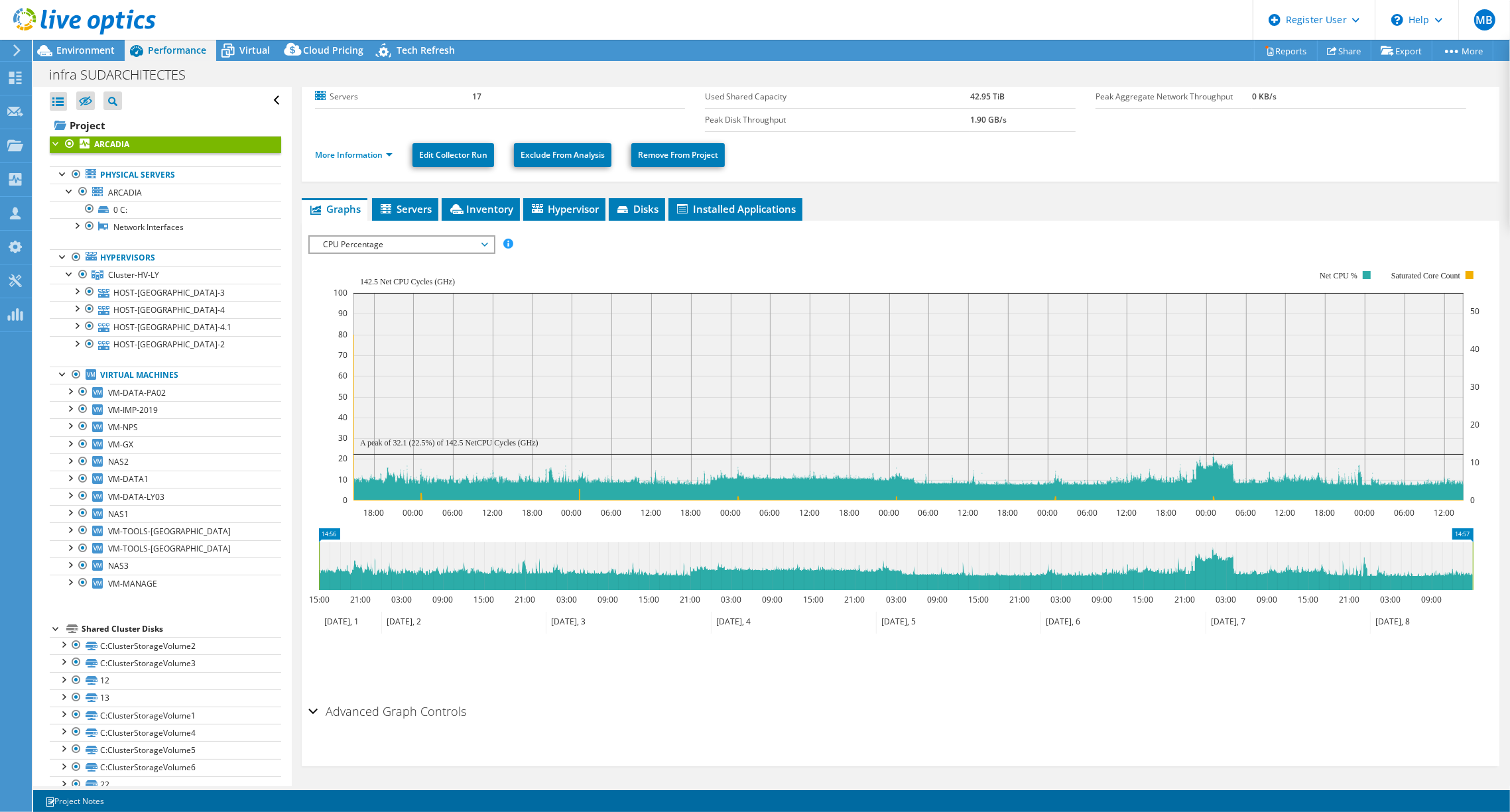
click at [424, 241] on span "CPU Percentage" at bounding box center [401, 245] width 170 height 16
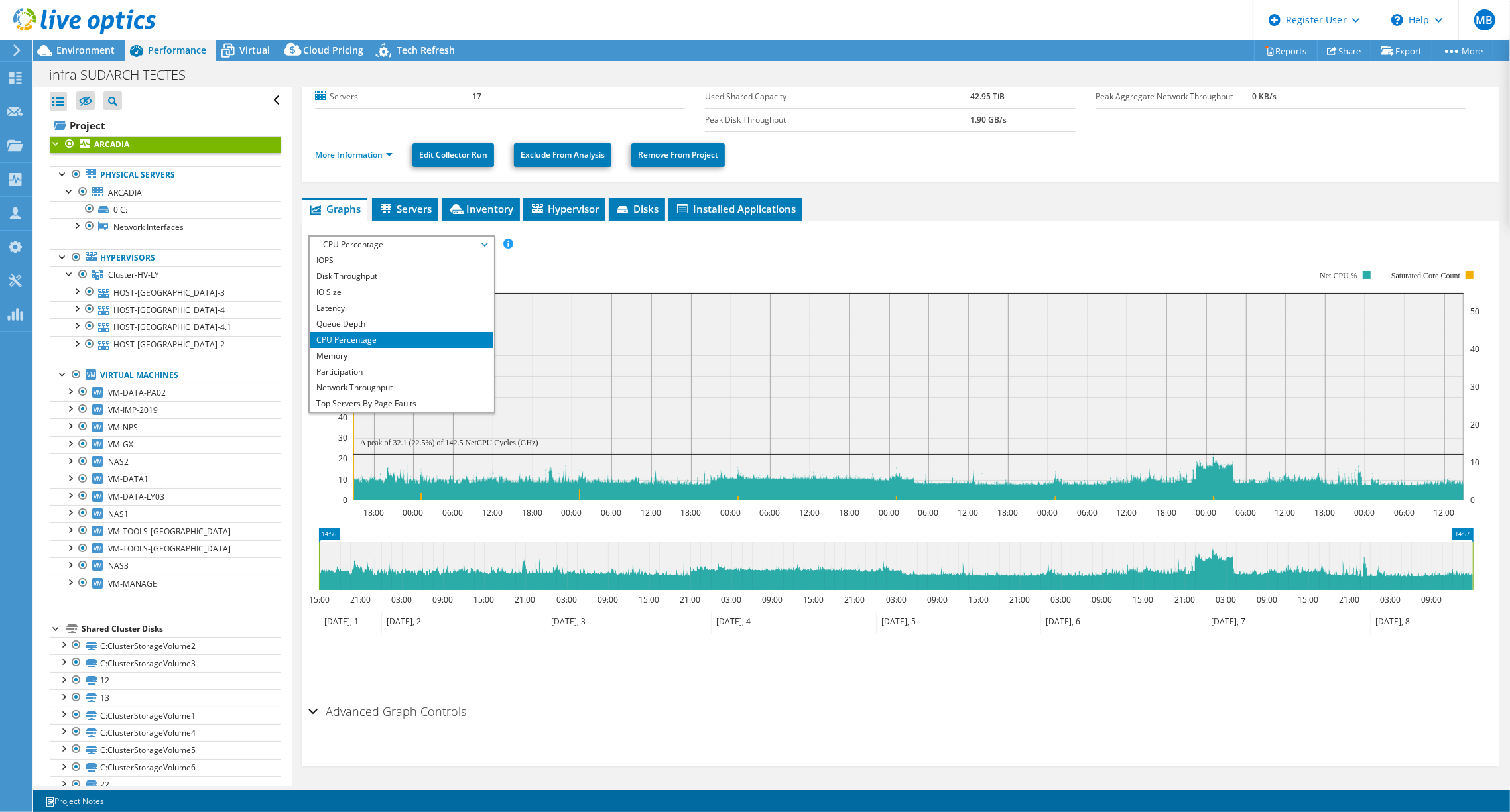
click at [617, 249] on div "IOPS Disk Throughput IO Size Latency Queue Depth CPU Percentage Memory Page Fau…" at bounding box center [900, 244] width 1185 height 18
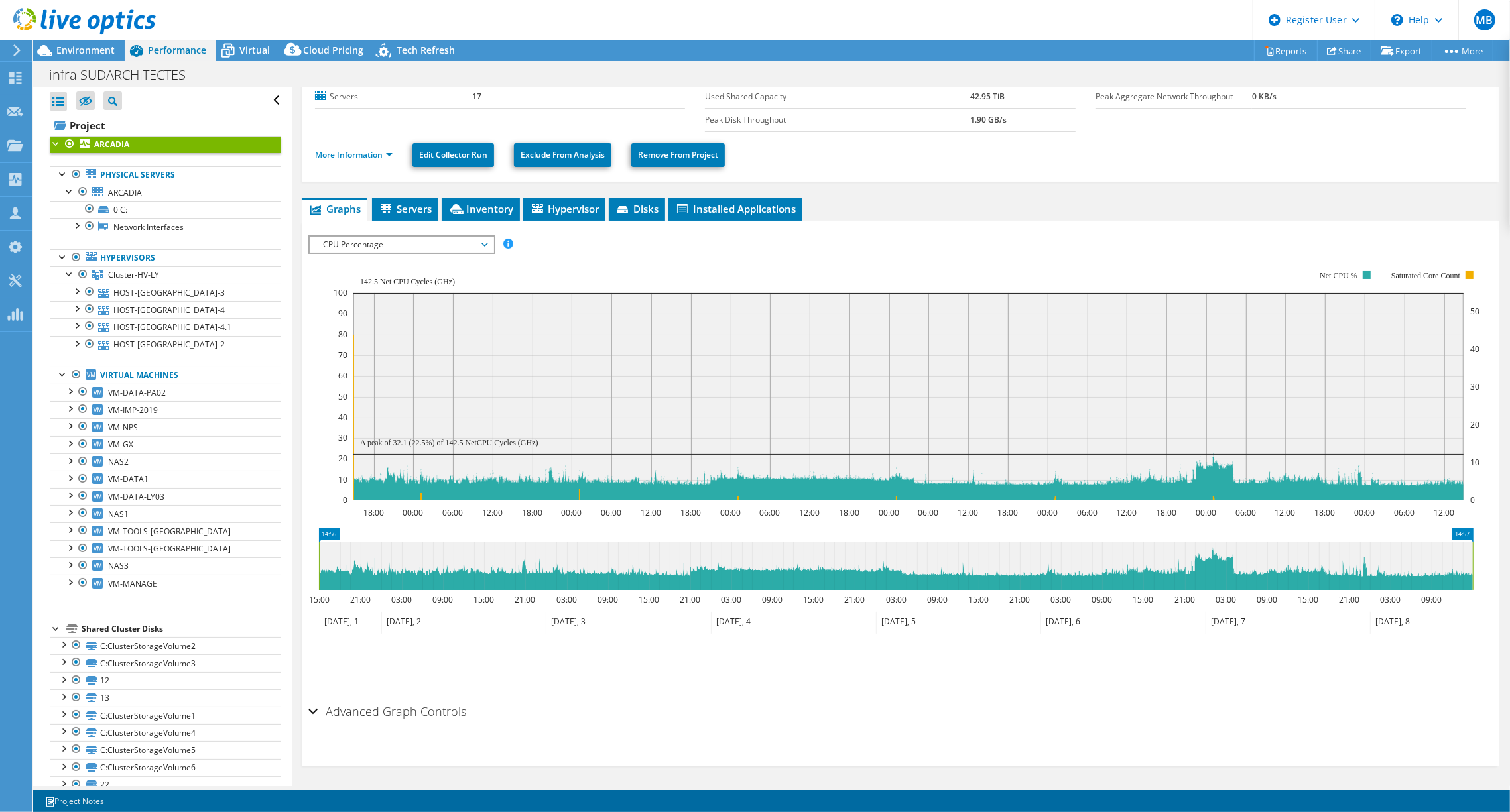
drag, startPoint x: 361, startPoint y: 575, endPoint x: 537, endPoint y: 573, distance: 176.0
click at [528, 573] on icon at bounding box center [896, 566] width 1154 height 48
click at [339, 287] on text "100" at bounding box center [340, 293] width 14 height 11
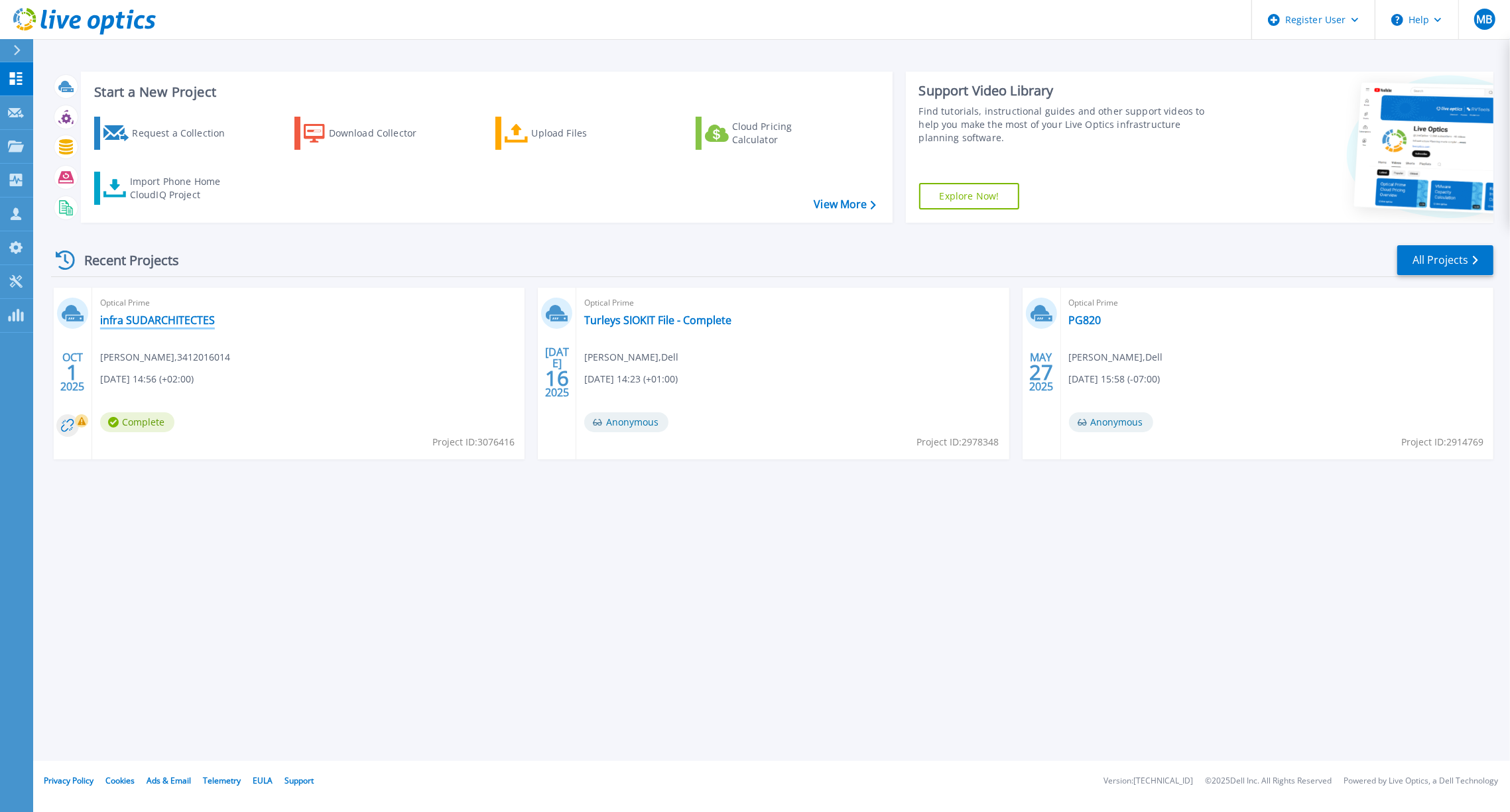
click at [135, 317] on link "infra SUDARCHITECTES" at bounding box center [157, 320] width 115 height 13
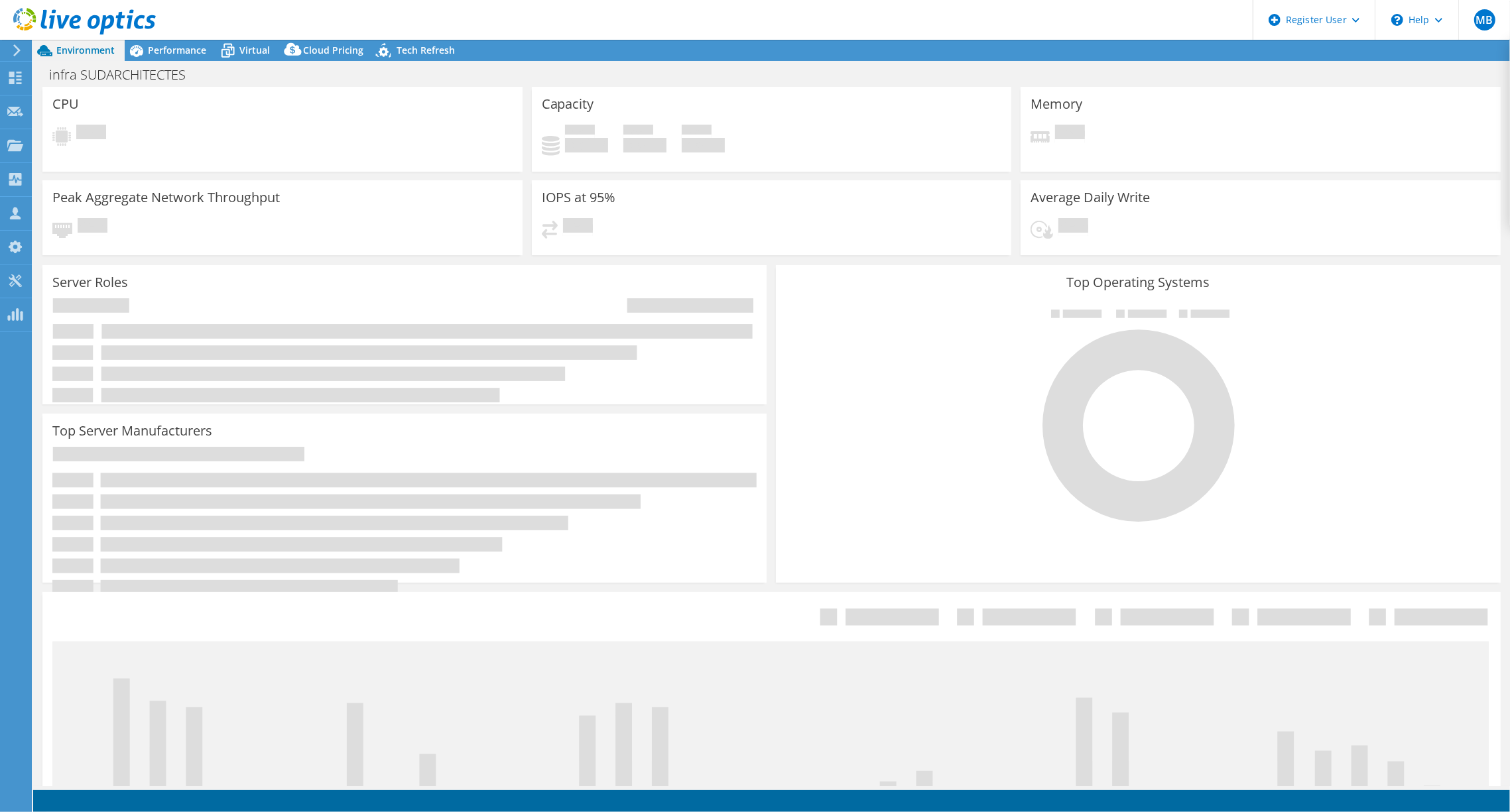
select select "USD"
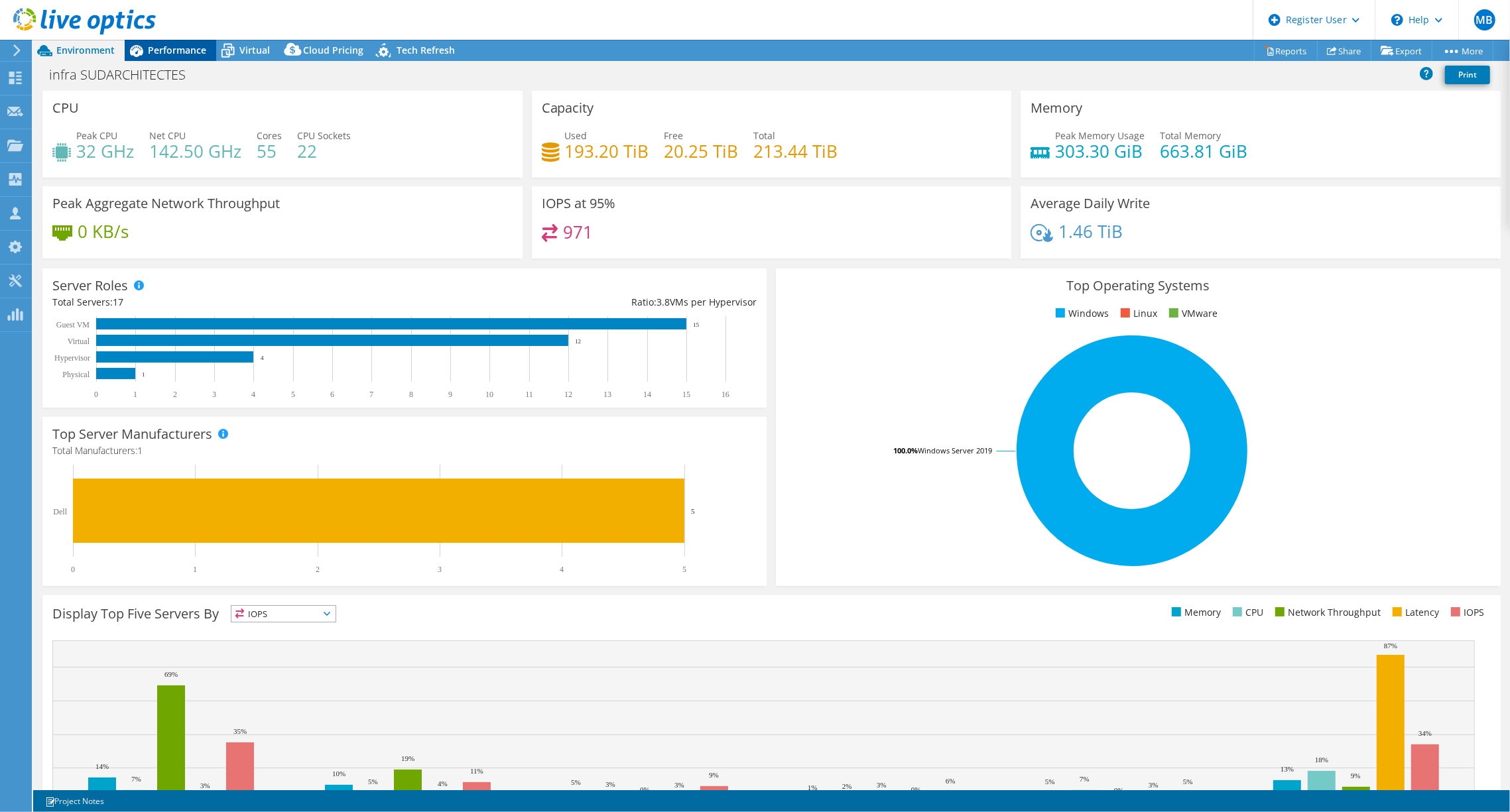
click at [162, 44] on span "Performance" at bounding box center [177, 50] width 58 height 13
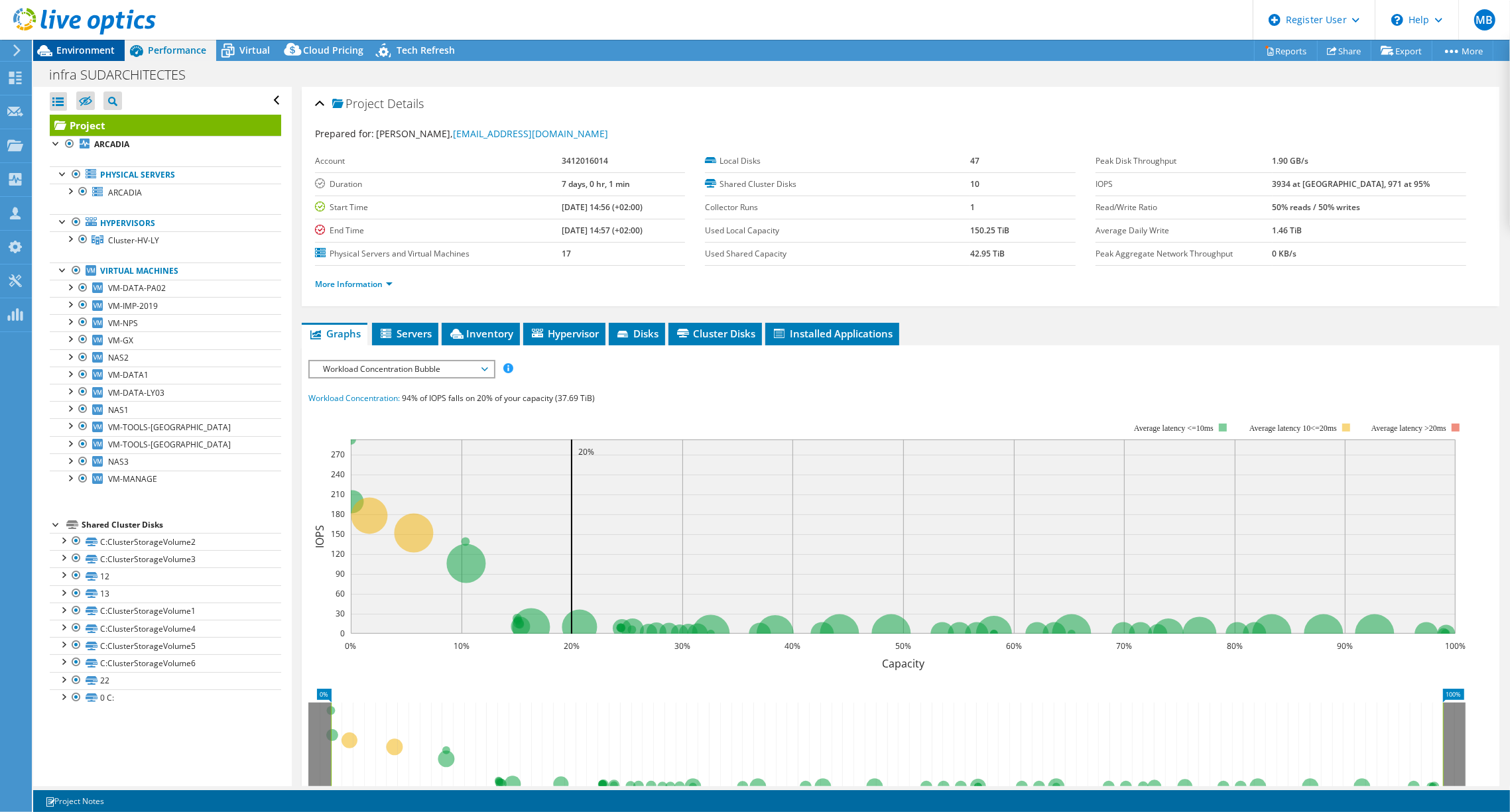
click at [57, 52] on span "Environment" at bounding box center [86, 50] width 58 height 13
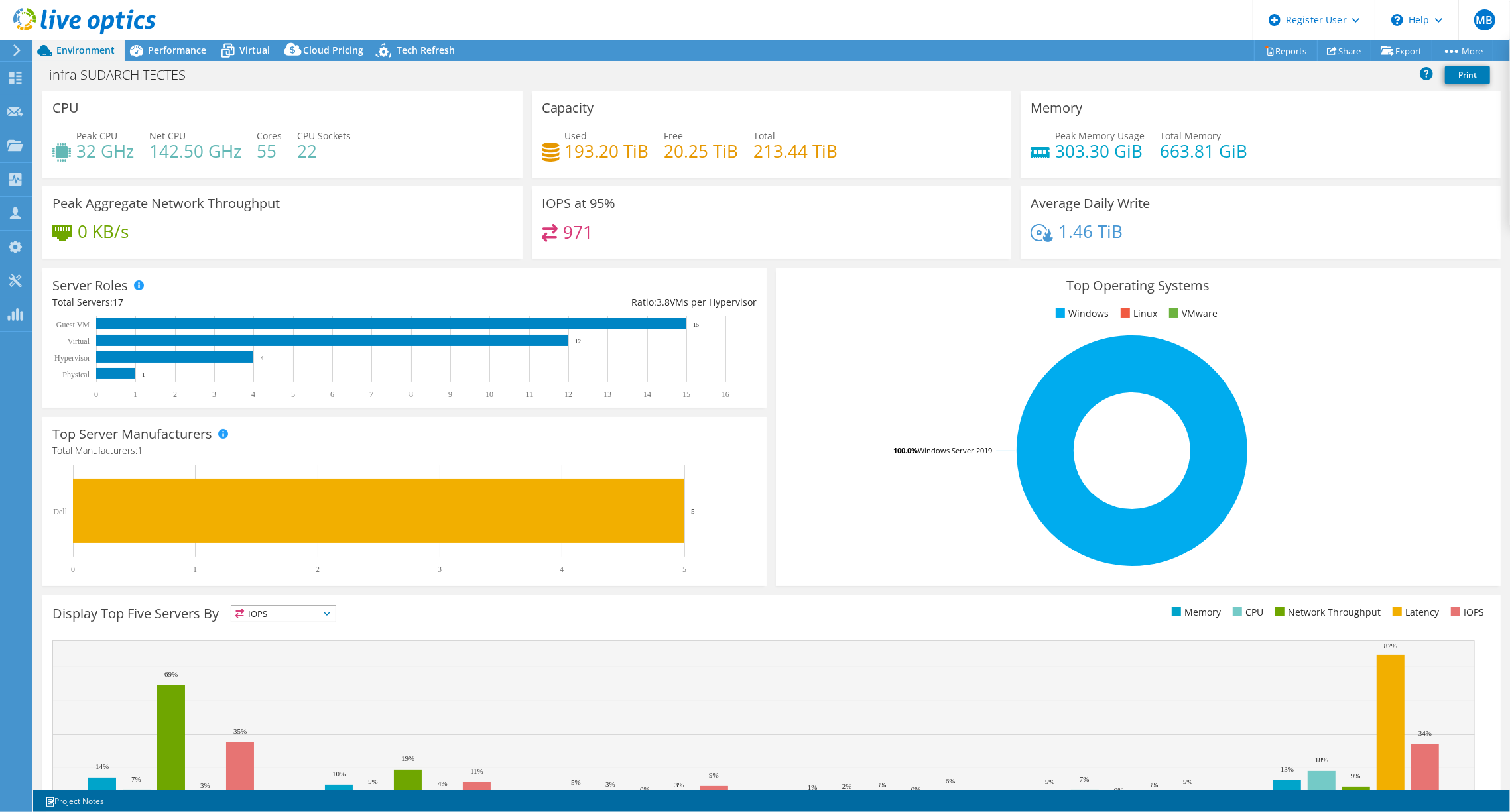
click at [148, 41] on div at bounding box center [77, 22] width 156 height 44
click at [150, 48] on span "Performance" at bounding box center [177, 50] width 58 height 13
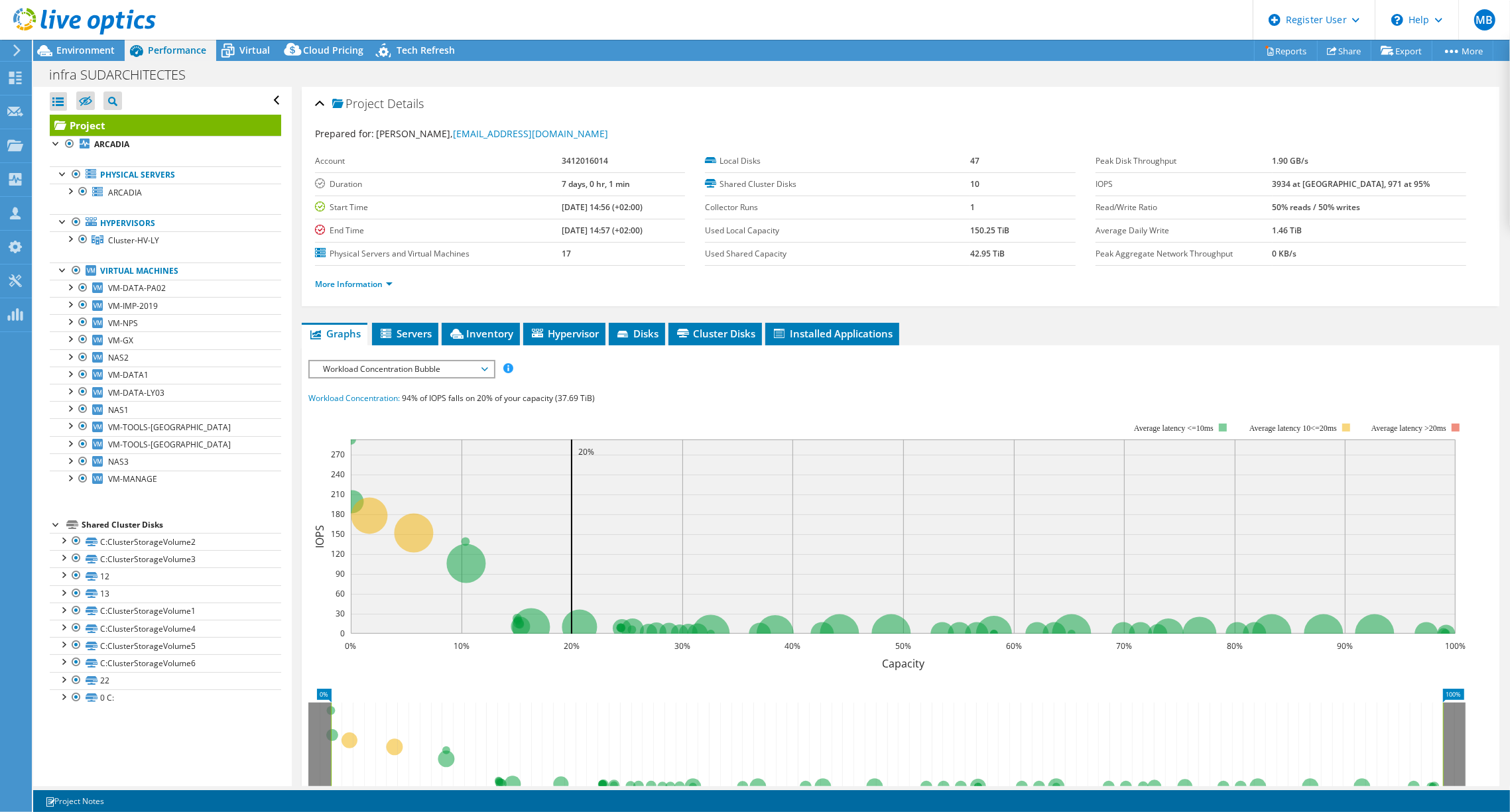
click at [394, 368] on span "Workload Concentration Bubble" at bounding box center [401, 369] width 170 height 16
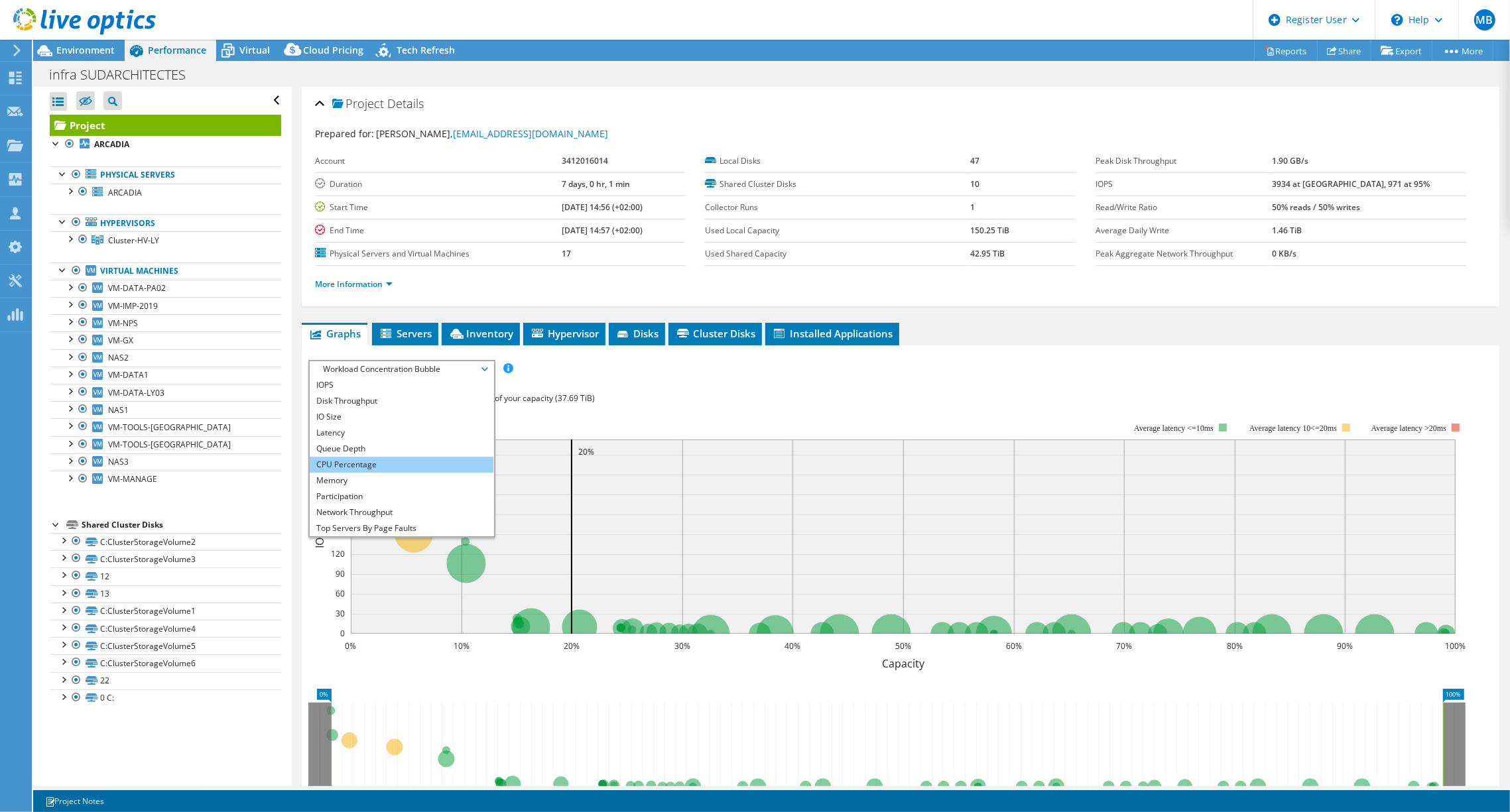
click at [350, 468] on li "CPU Percentage" at bounding box center [402, 465] width 184 height 16
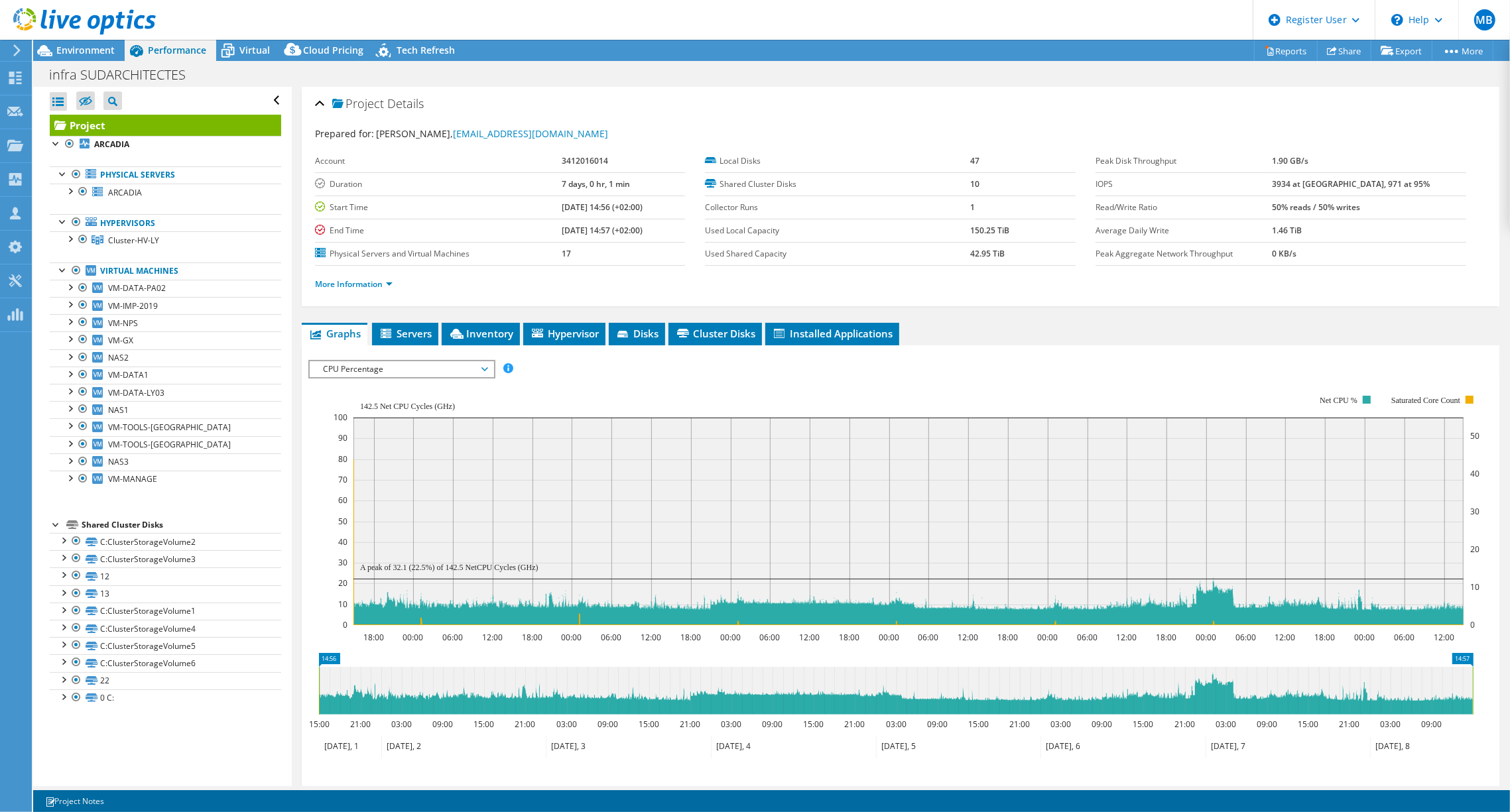
drag, startPoint x: 1009, startPoint y: 250, endPoint x: 941, endPoint y: 248, distance: 68.0
click at [941, 248] on tr "Used Shared Capacity 42.95 TiB" at bounding box center [891, 253] width 371 height 23
drag, startPoint x: 941, startPoint y: 248, endPoint x: 999, endPoint y: 294, distance: 74.0
click at [999, 294] on div "More Information" at bounding box center [901, 285] width 1171 height 37
click at [73, 187] on div at bounding box center [69, 190] width 13 height 13
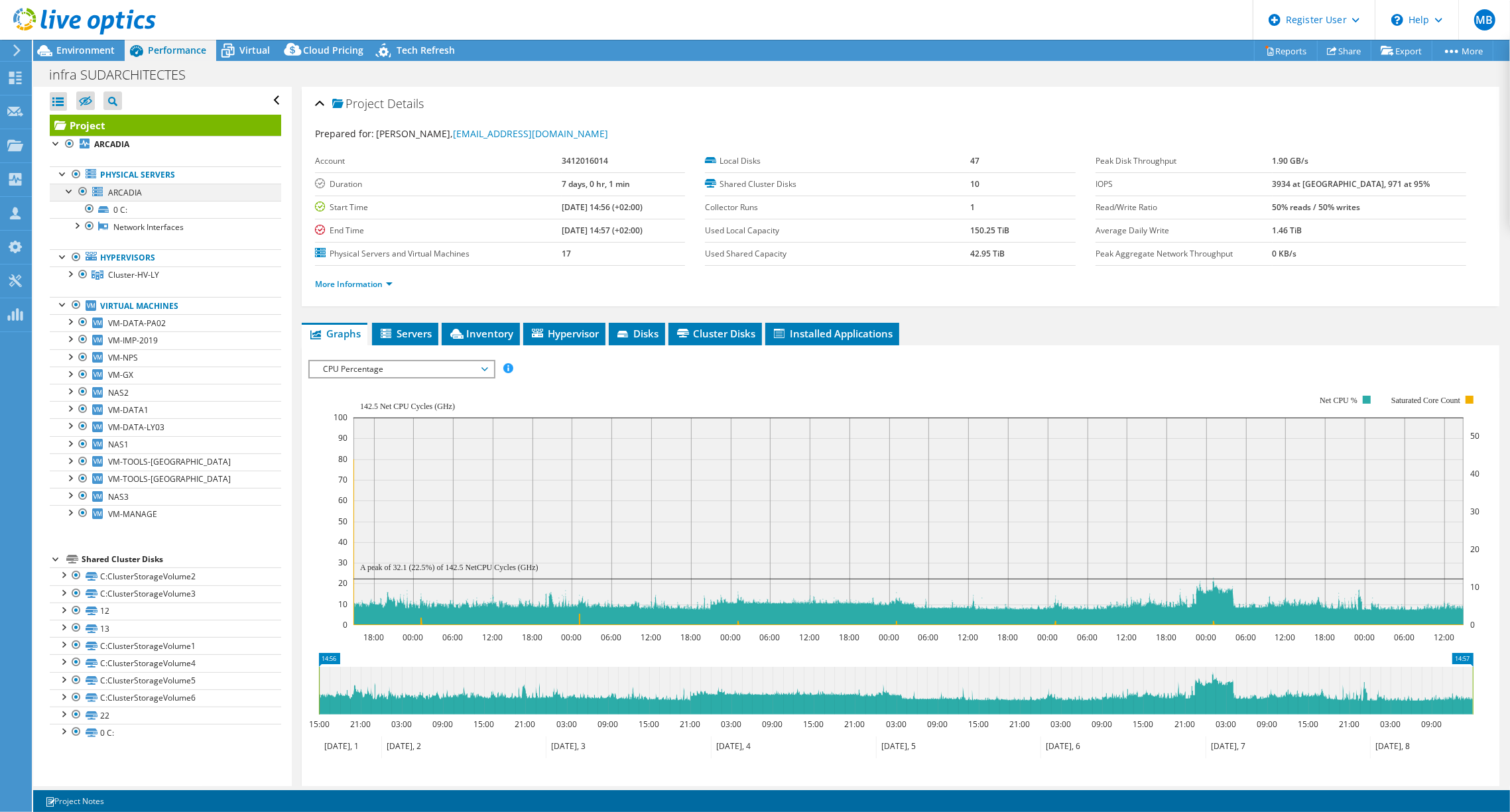
click at [73, 187] on div at bounding box center [69, 190] width 13 height 13
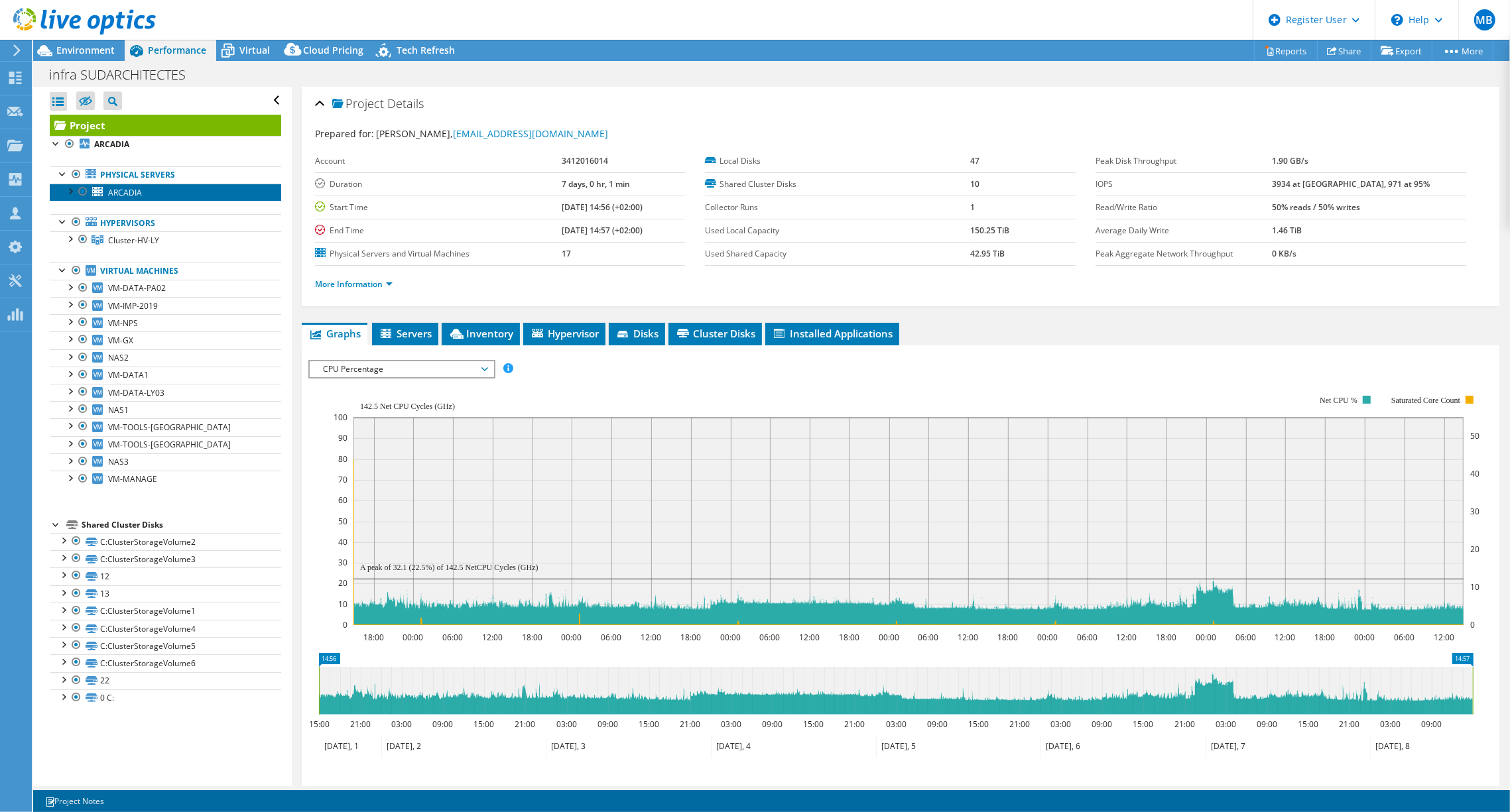
click at [129, 192] on span "ARCADIA" at bounding box center [125, 193] width 34 height 11
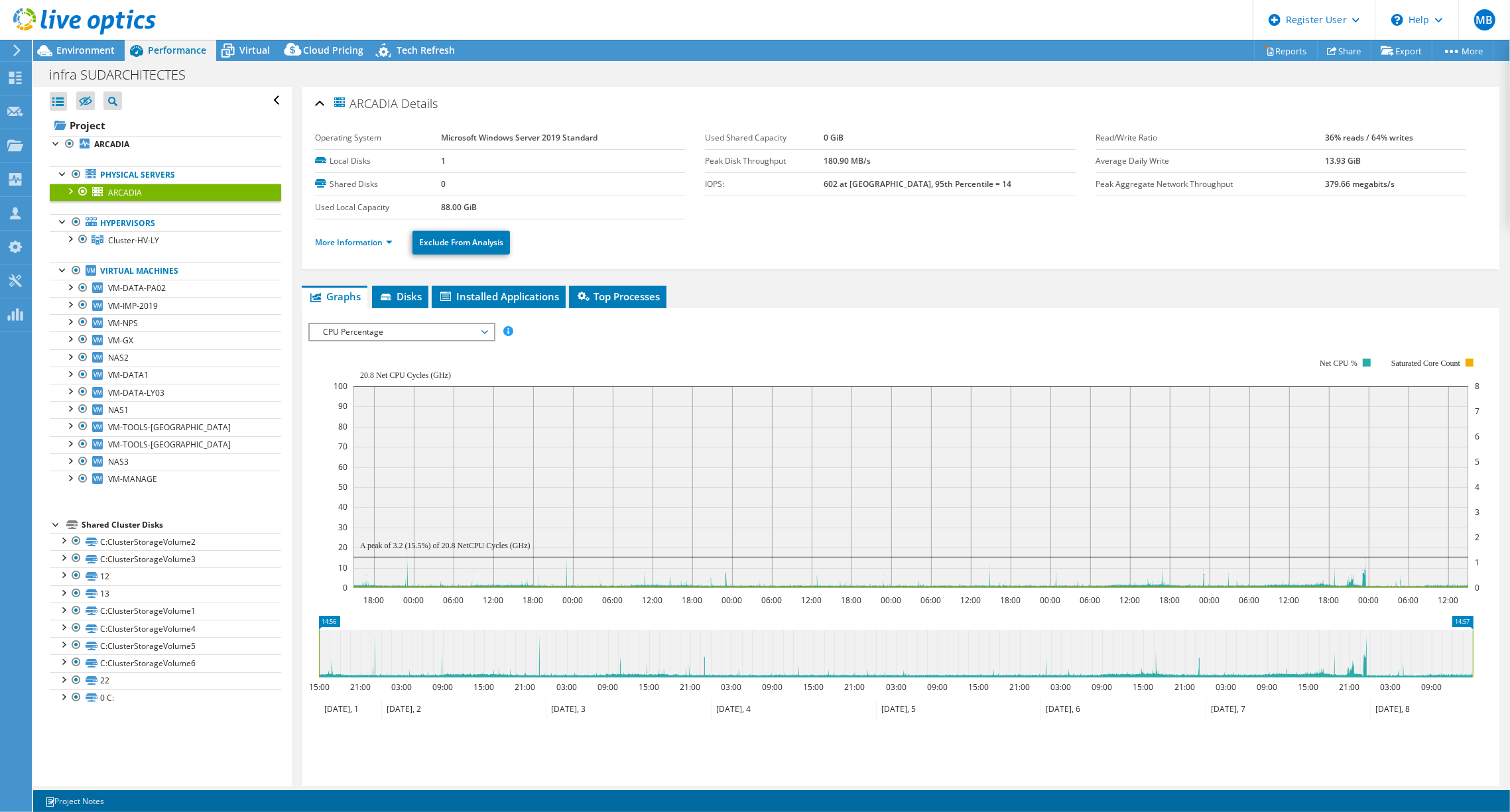
click at [73, 189] on div at bounding box center [69, 190] width 13 height 13
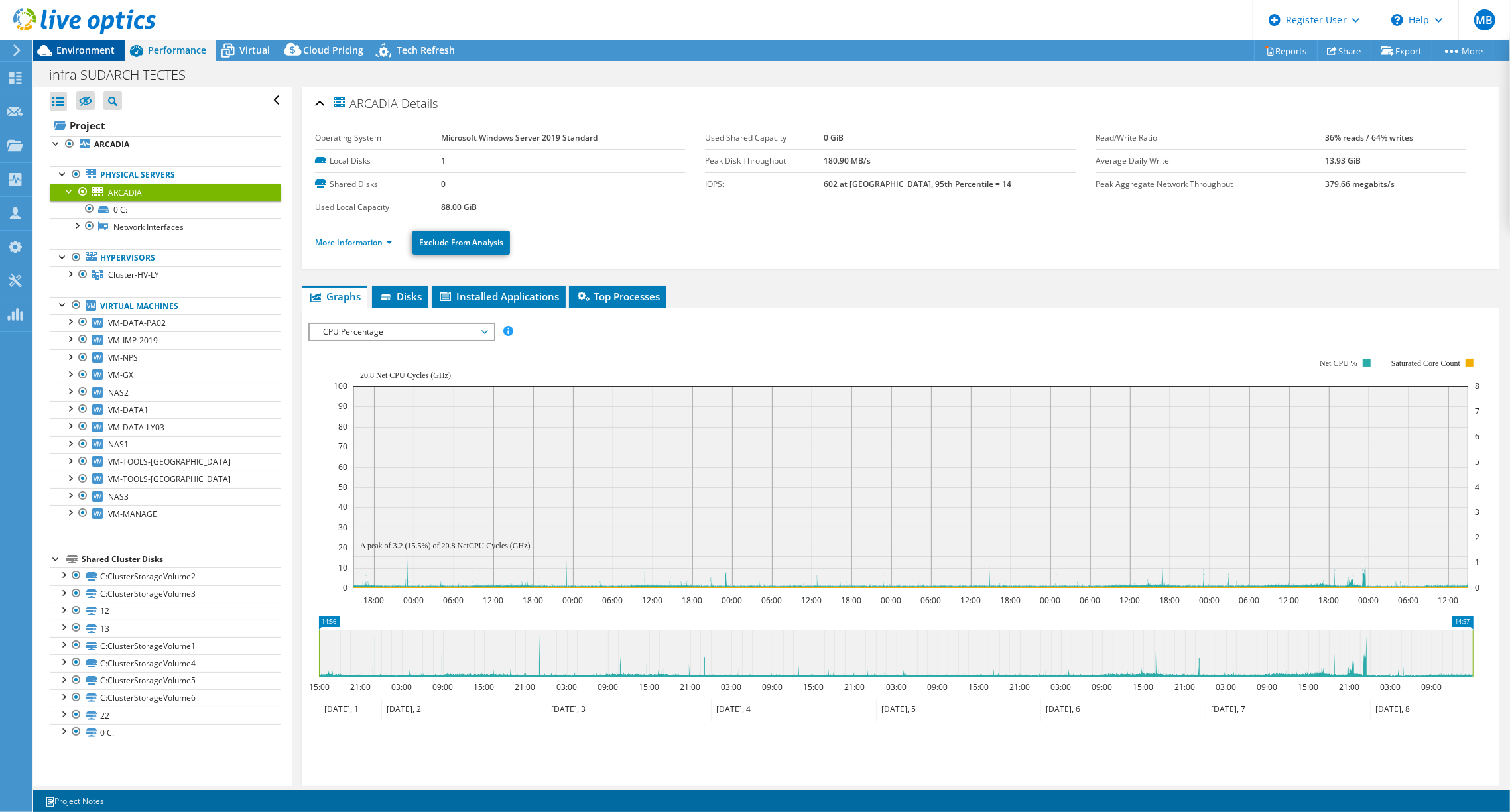
click at [77, 47] on span "Environment" at bounding box center [86, 50] width 58 height 13
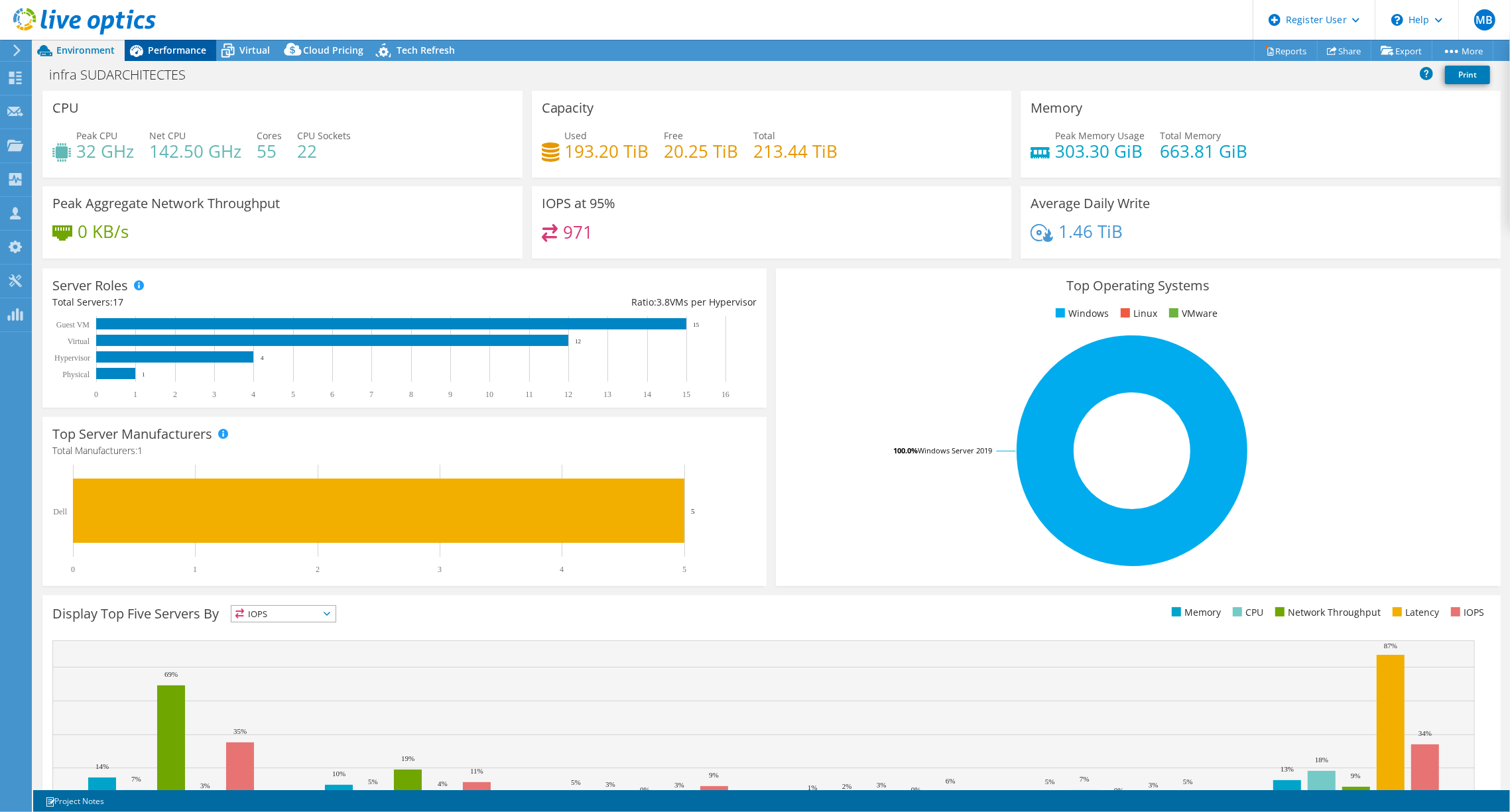
click at [167, 47] on span "Performance" at bounding box center [177, 50] width 58 height 13
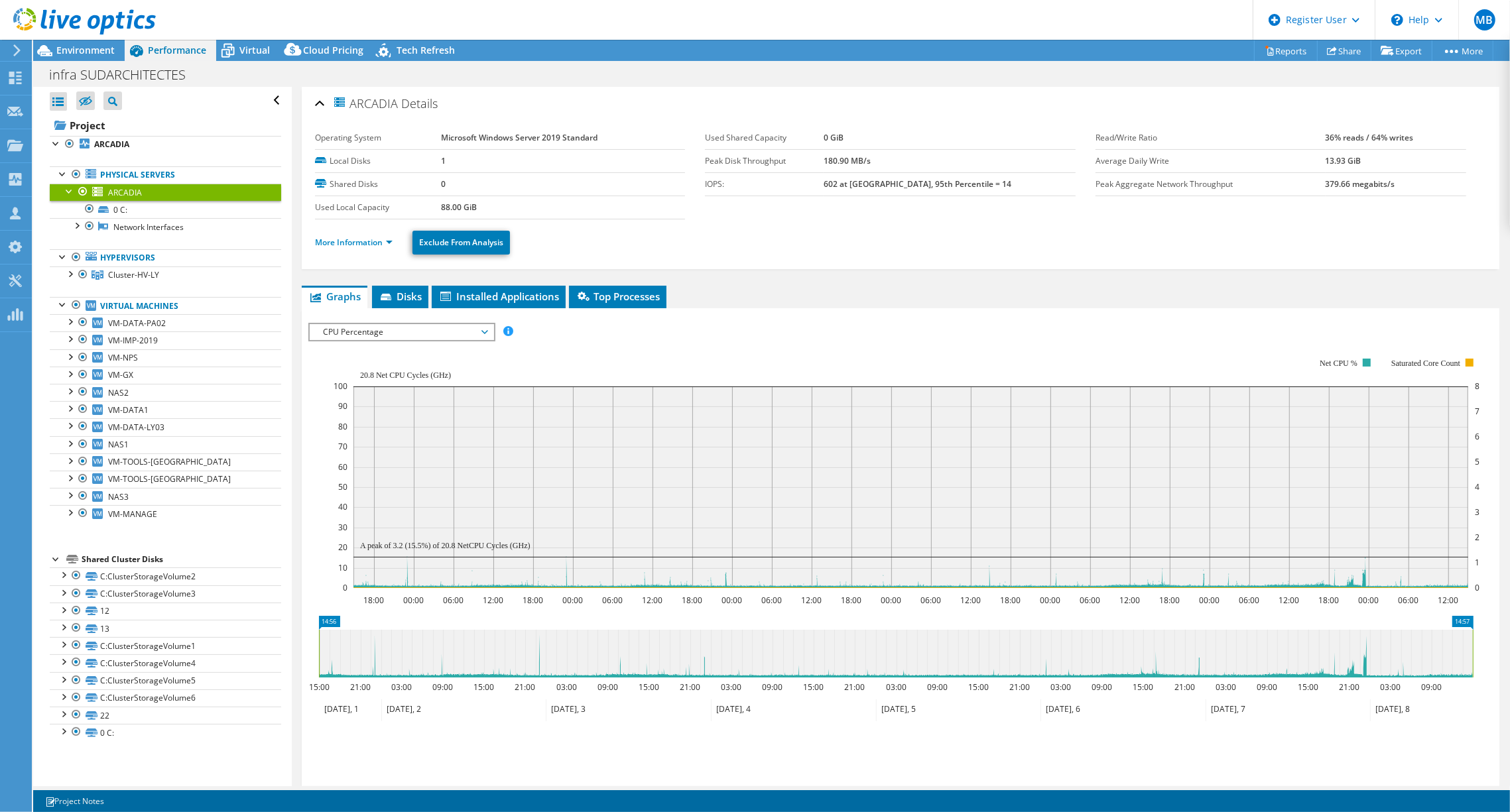
click at [236, 40] on header "MB Dell User Mohamed Bouzoubaa Mohamed.Bouzoubaa@dell.com Dell My Profile Log O…" at bounding box center [755, 19] width 1510 height 40
click at [240, 52] on span "Virtual" at bounding box center [255, 50] width 31 height 13
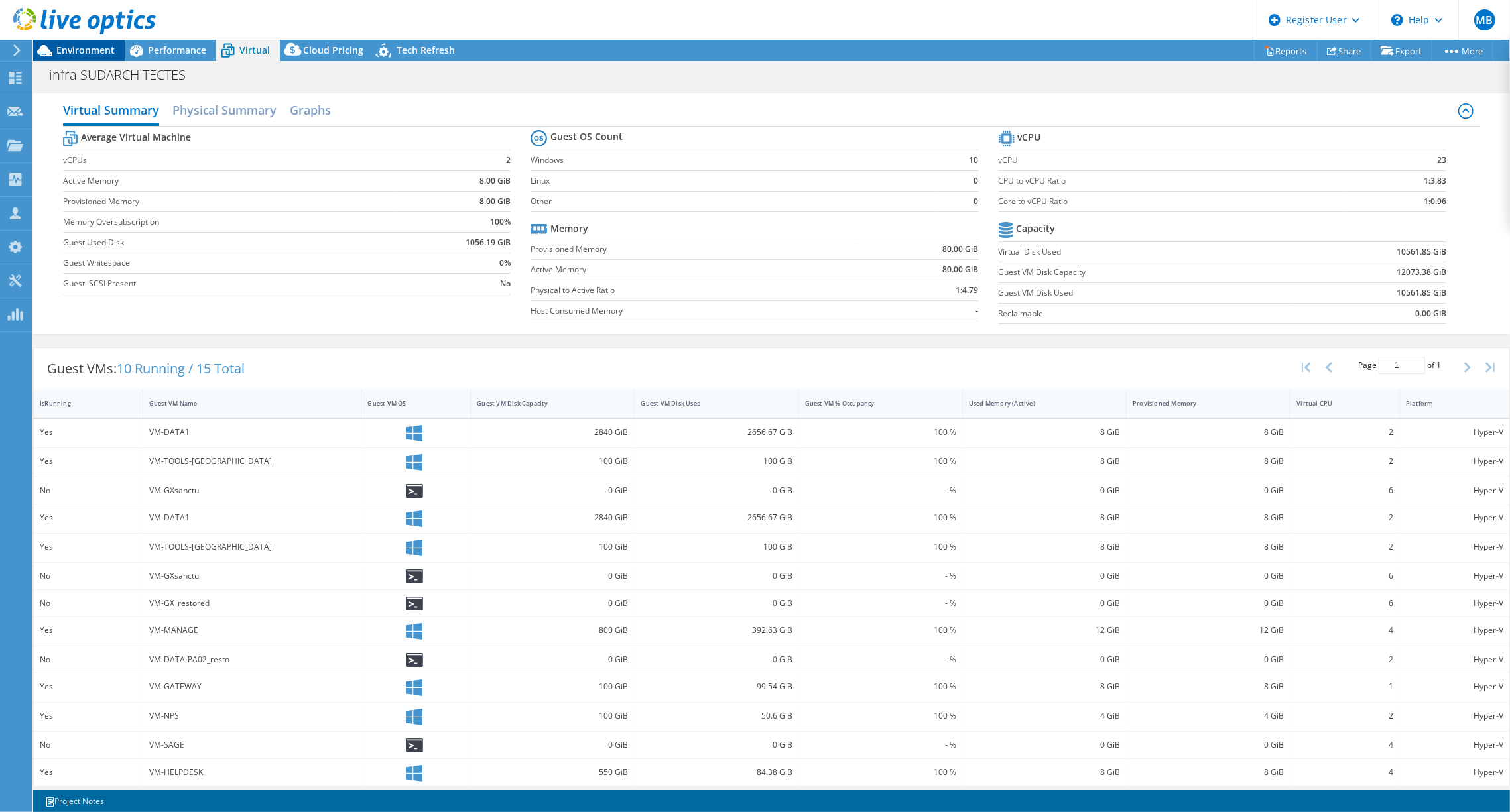
click at [69, 50] on span "Environment" at bounding box center [86, 50] width 58 height 13
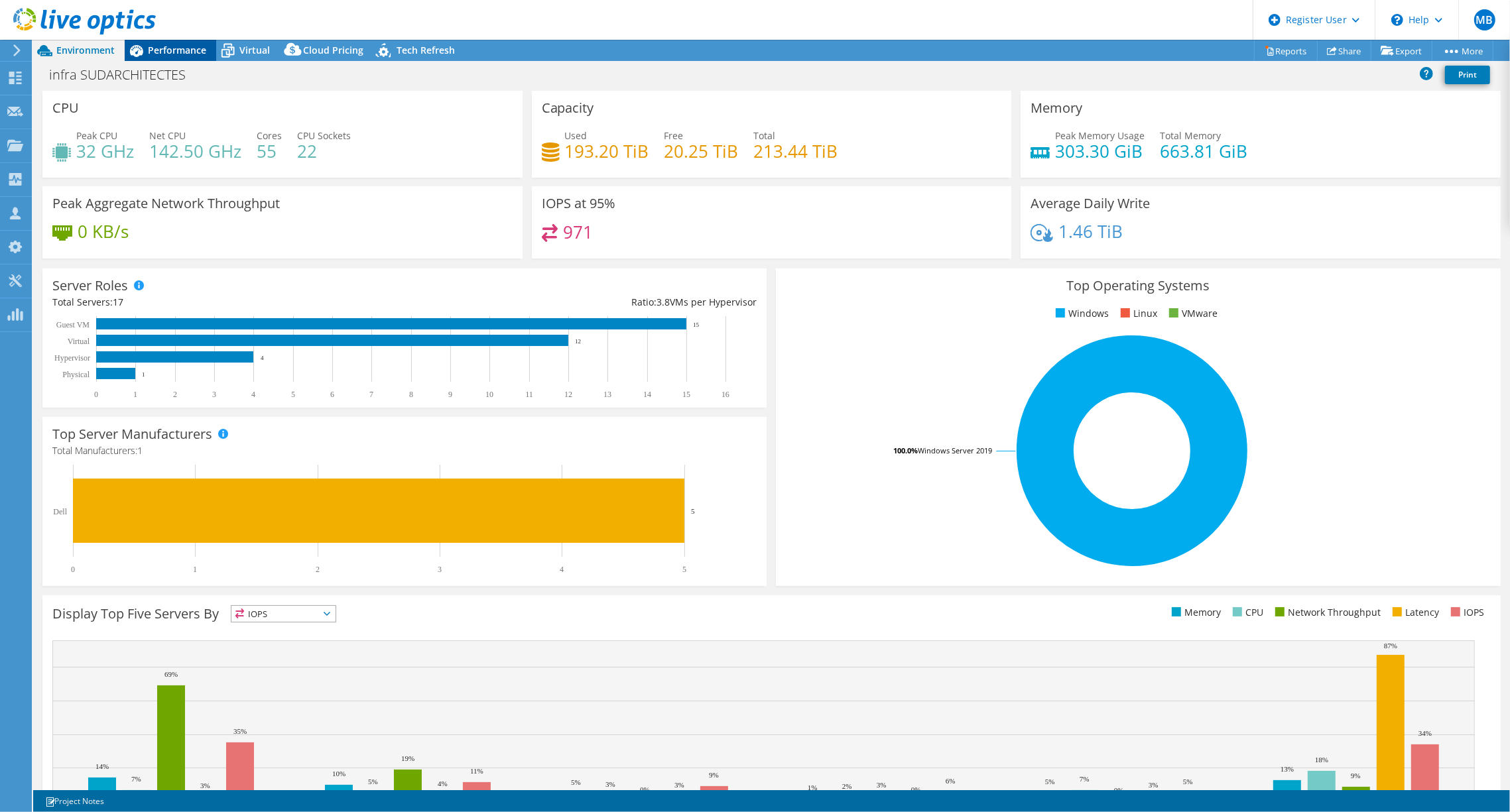
click at [189, 50] on span "Performance" at bounding box center [177, 50] width 58 height 13
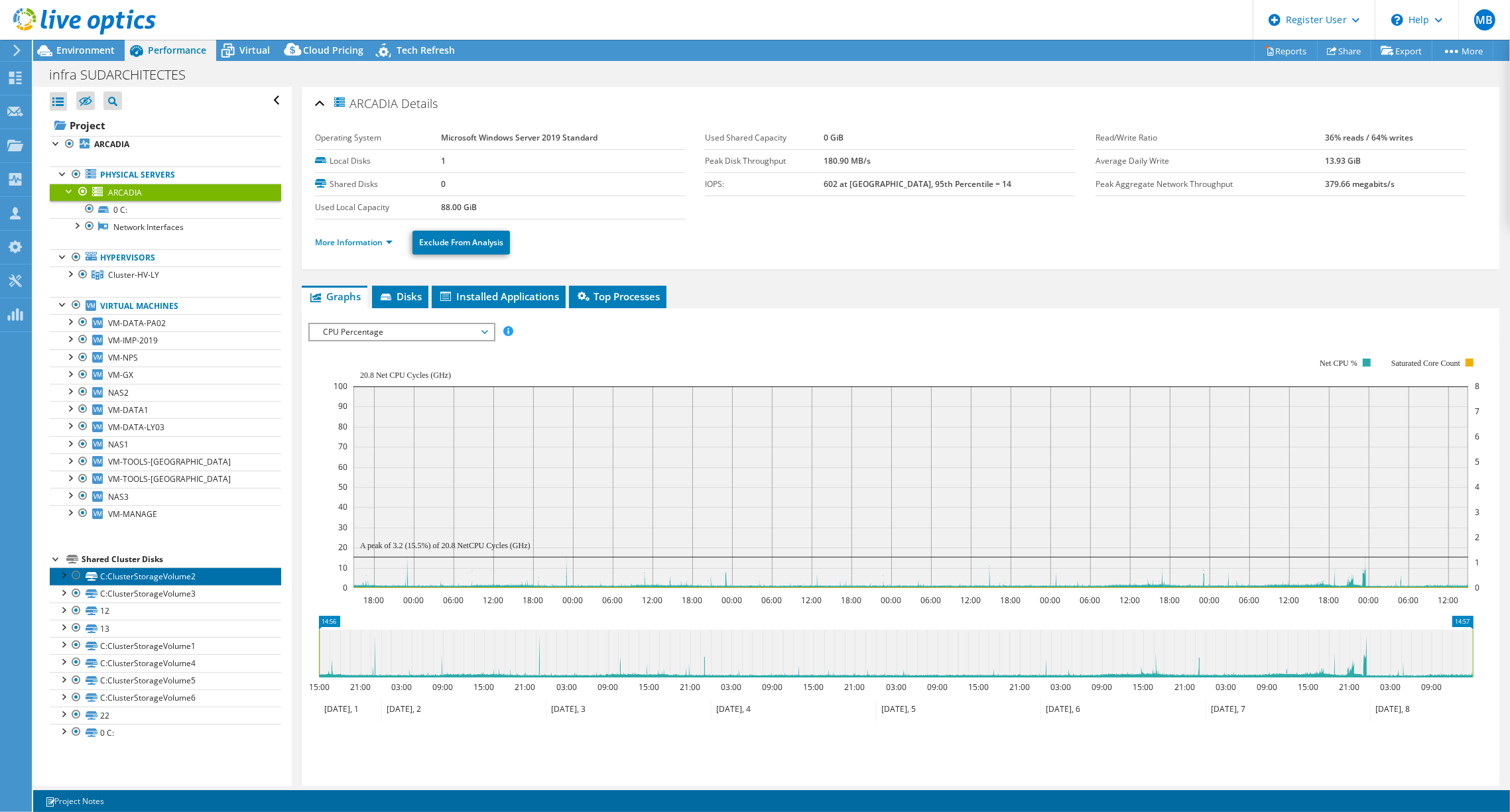
click at [118, 578] on link "C:ClusterStorageVolume2" at bounding box center [165, 576] width 232 height 17
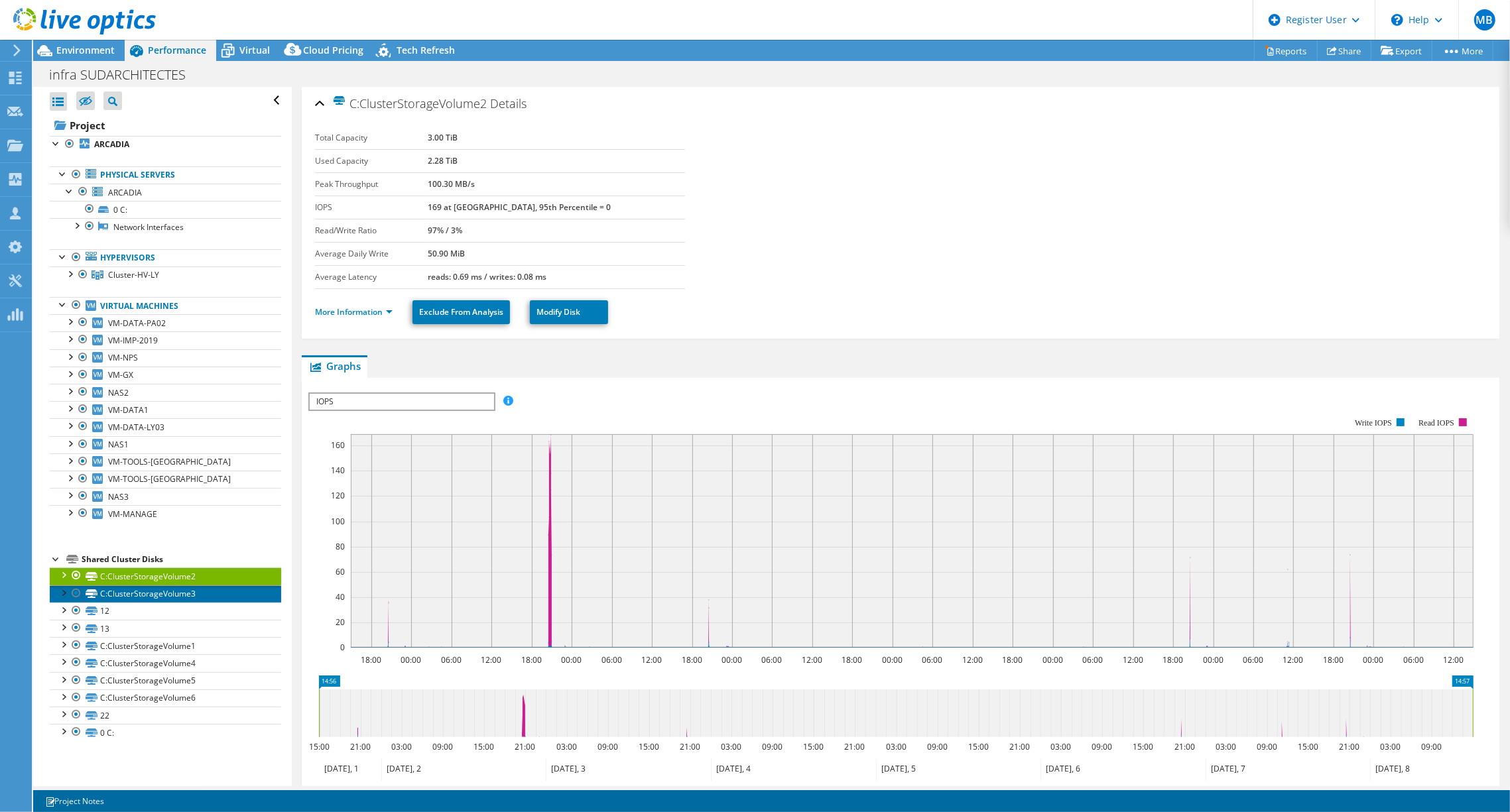
click at [125, 592] on link "C:ClusterStorageVolume3" at bounding box center [165, 593] width 232 height 17
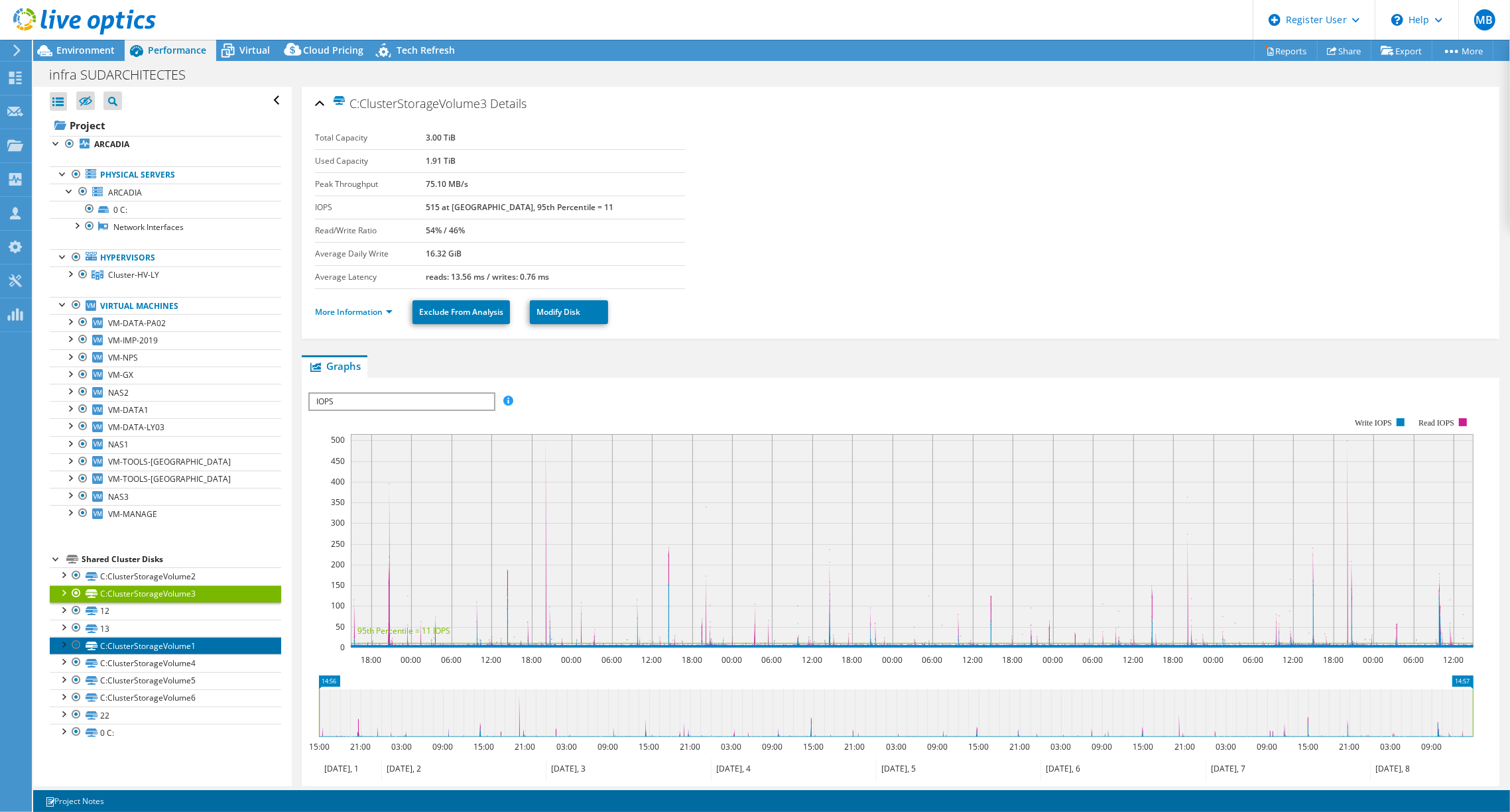
click at [123, 643] on link "C:ClusterStorageVolume1" at bounding box center [165, 645] width 232 height 17
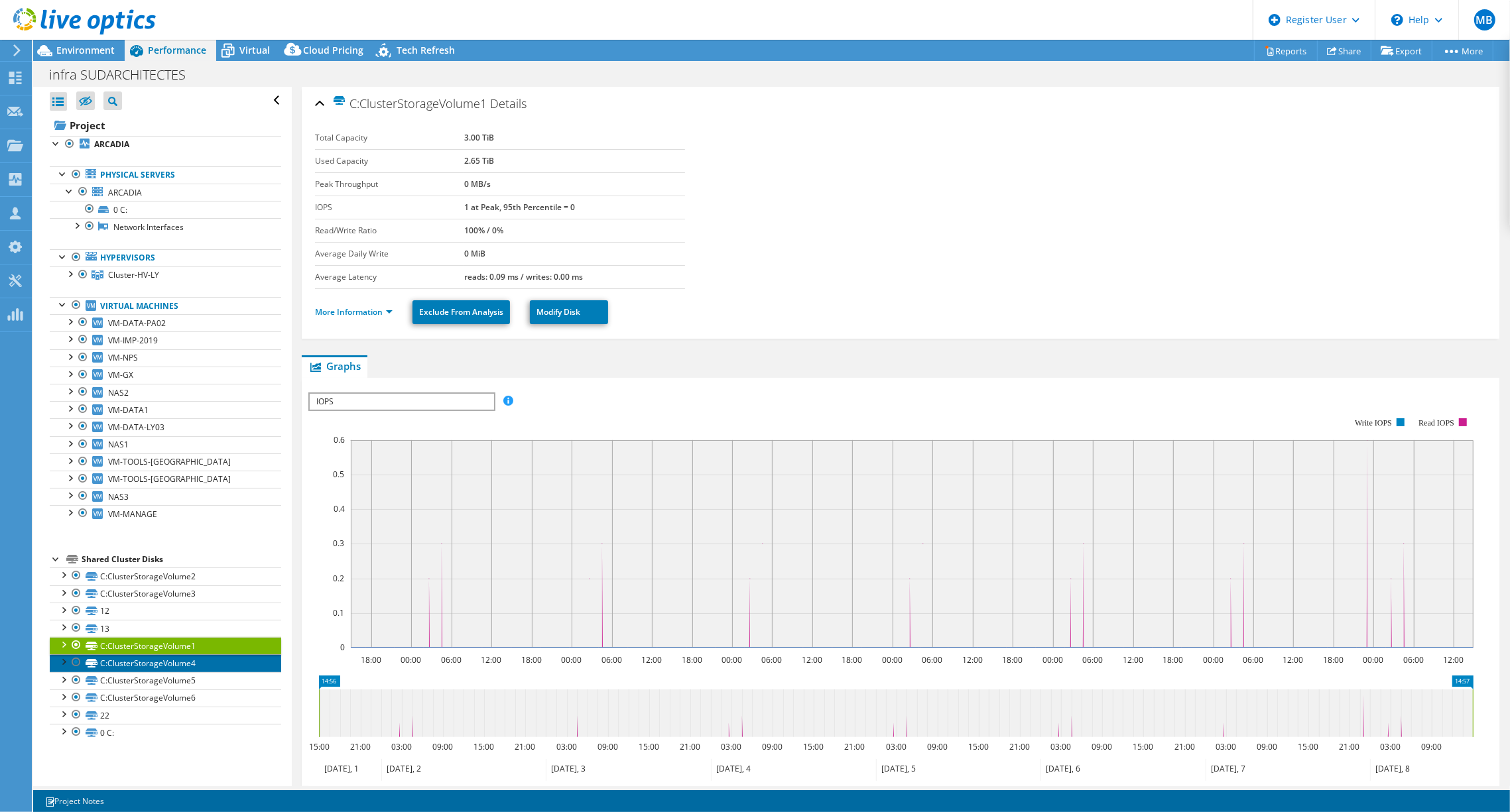
click at [146, 667] on link "C:ClusterStorageVolume4" at bounding box center [165, 663] width 232 height 17
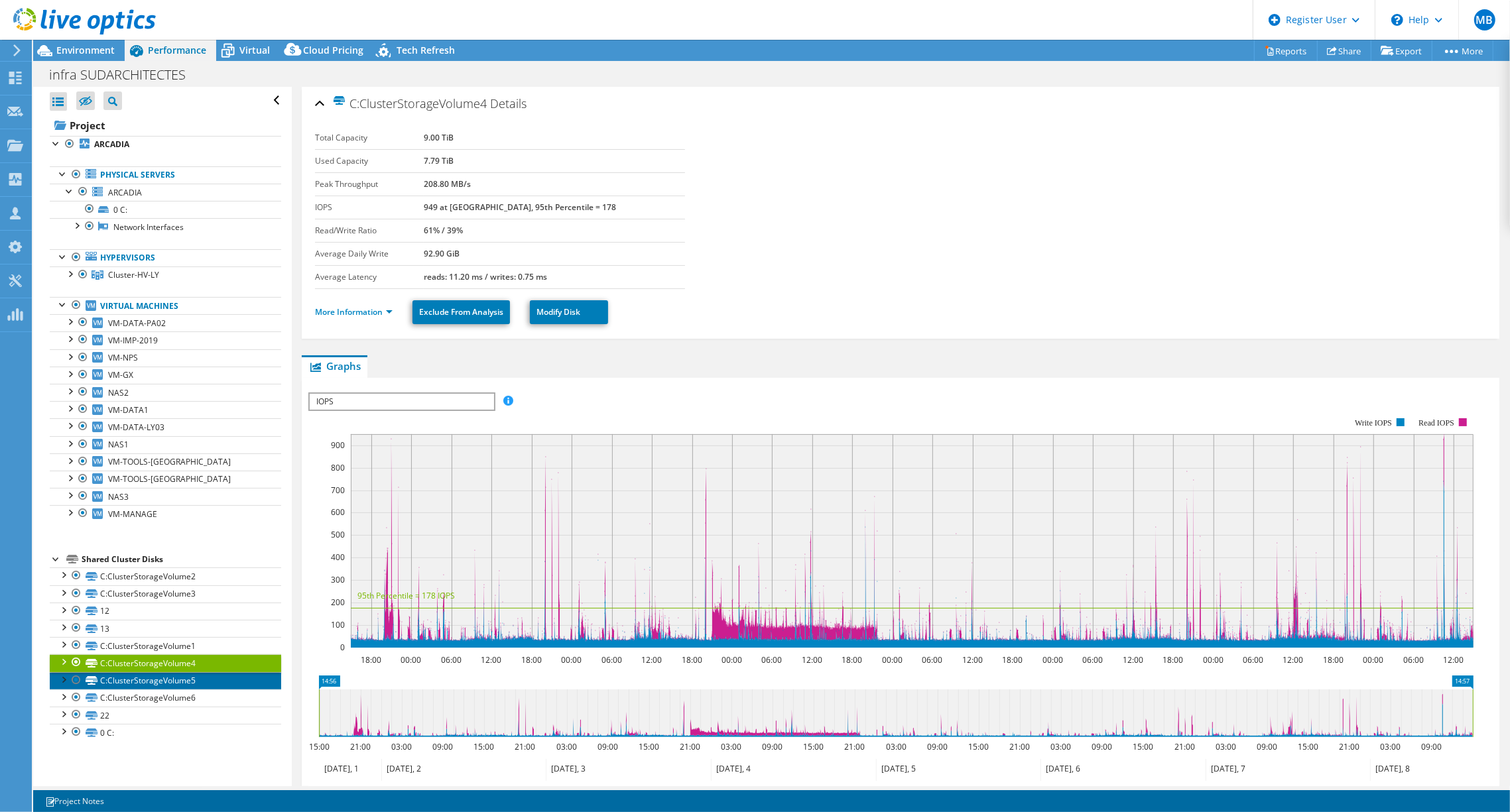
click at [146, 681] on link "C:ClusterStorageVolume5" at bounding box center [165, 681] width 232 height 17
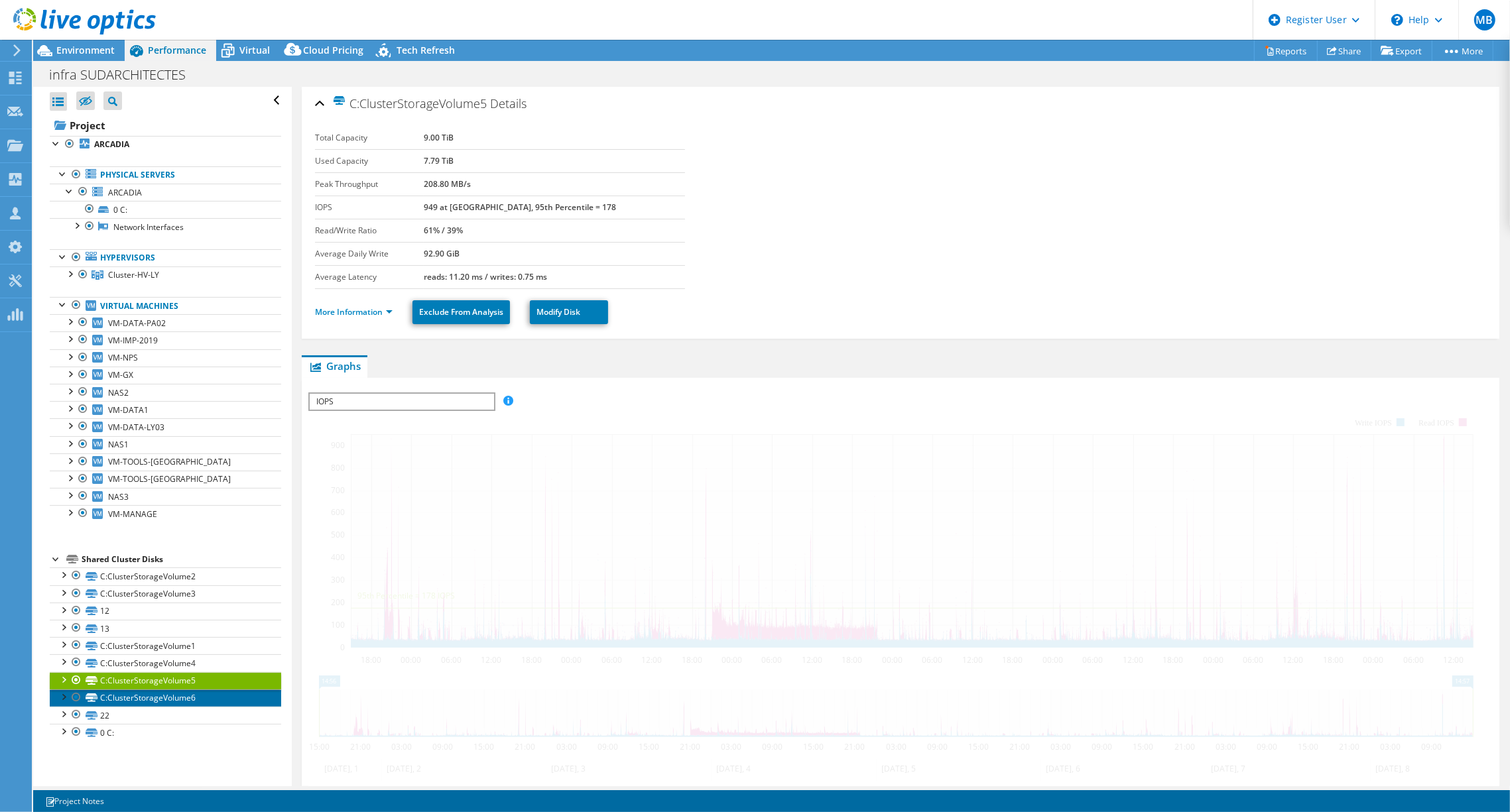
click at [148, 697] on link "C:ClusterStorageVolume6" at bounding box center [165, 697] width 232 height 17
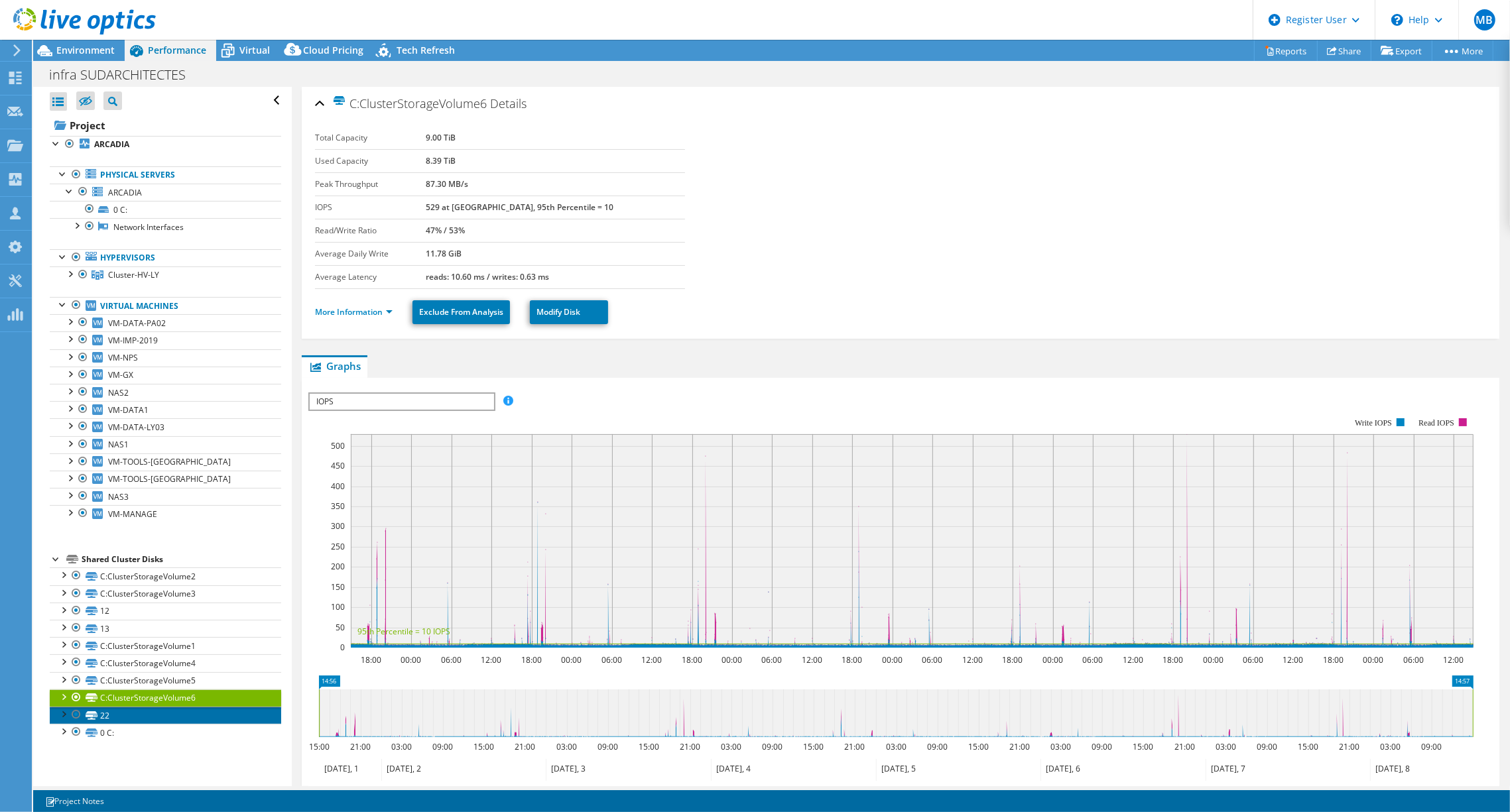
click at [152, 718] on link "22" at bounding box center [165, 715] width 232 height 17
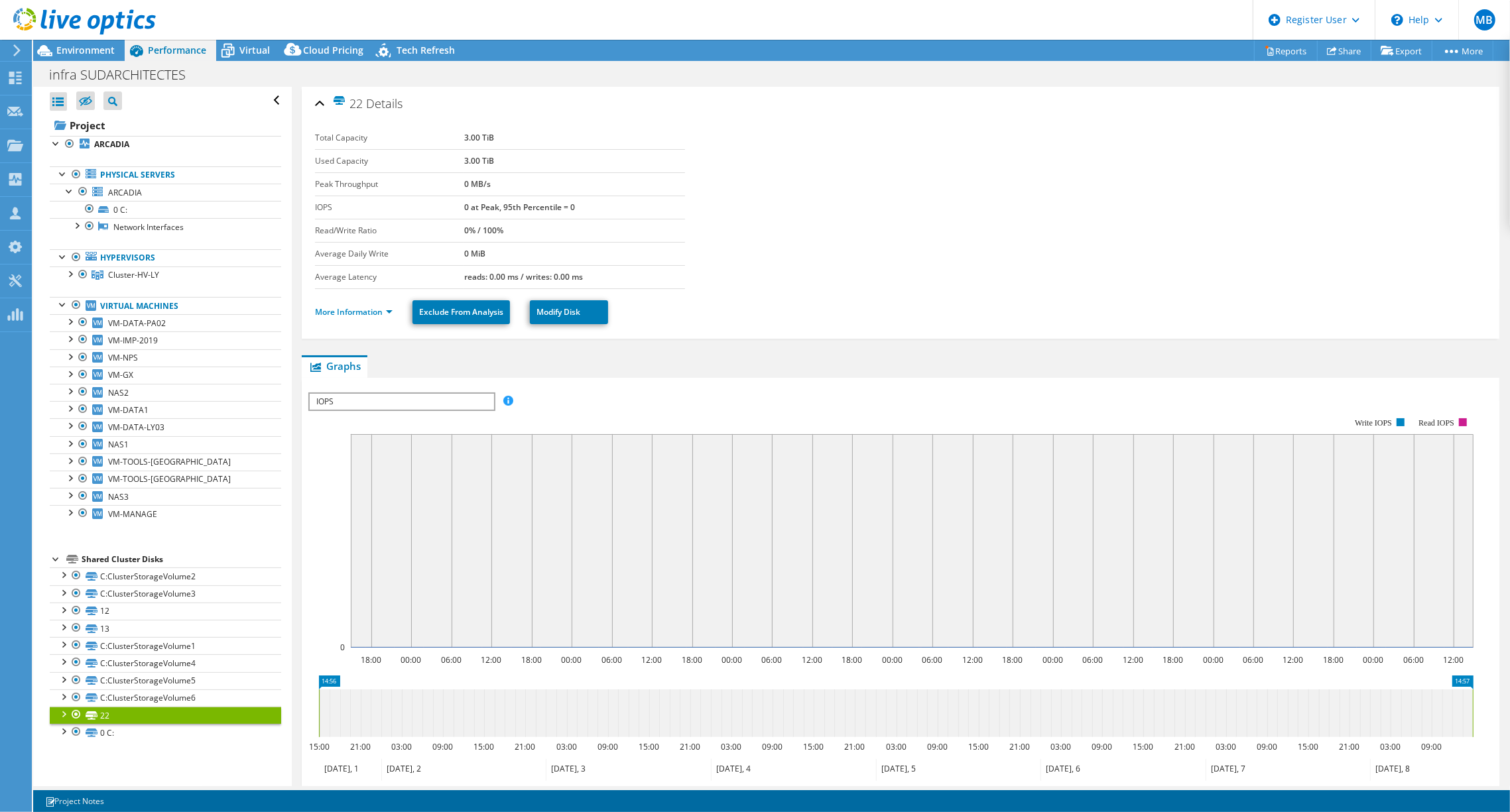
click at [133, 743] on div "Open All Close All Hide Excluded Nodes Project Tree Filter" at bounding box center [162, 436] width 258 height 699
click at [125, 733] on link "0 C:" at bounding box center [165, 732] width 232 height 17
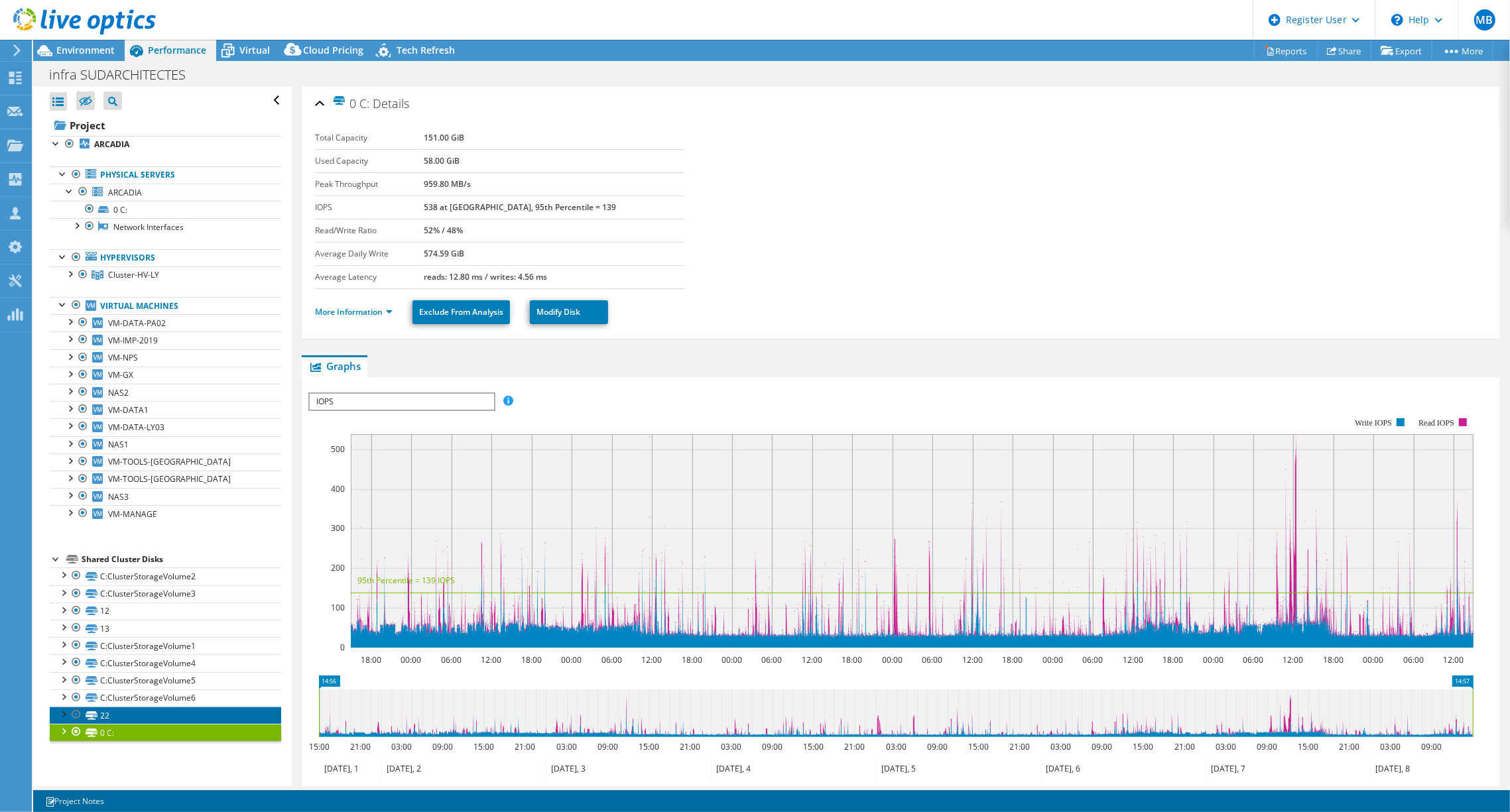
click at [127, 718] on link "22" at bounding box center [165, 715] width 232 height 17
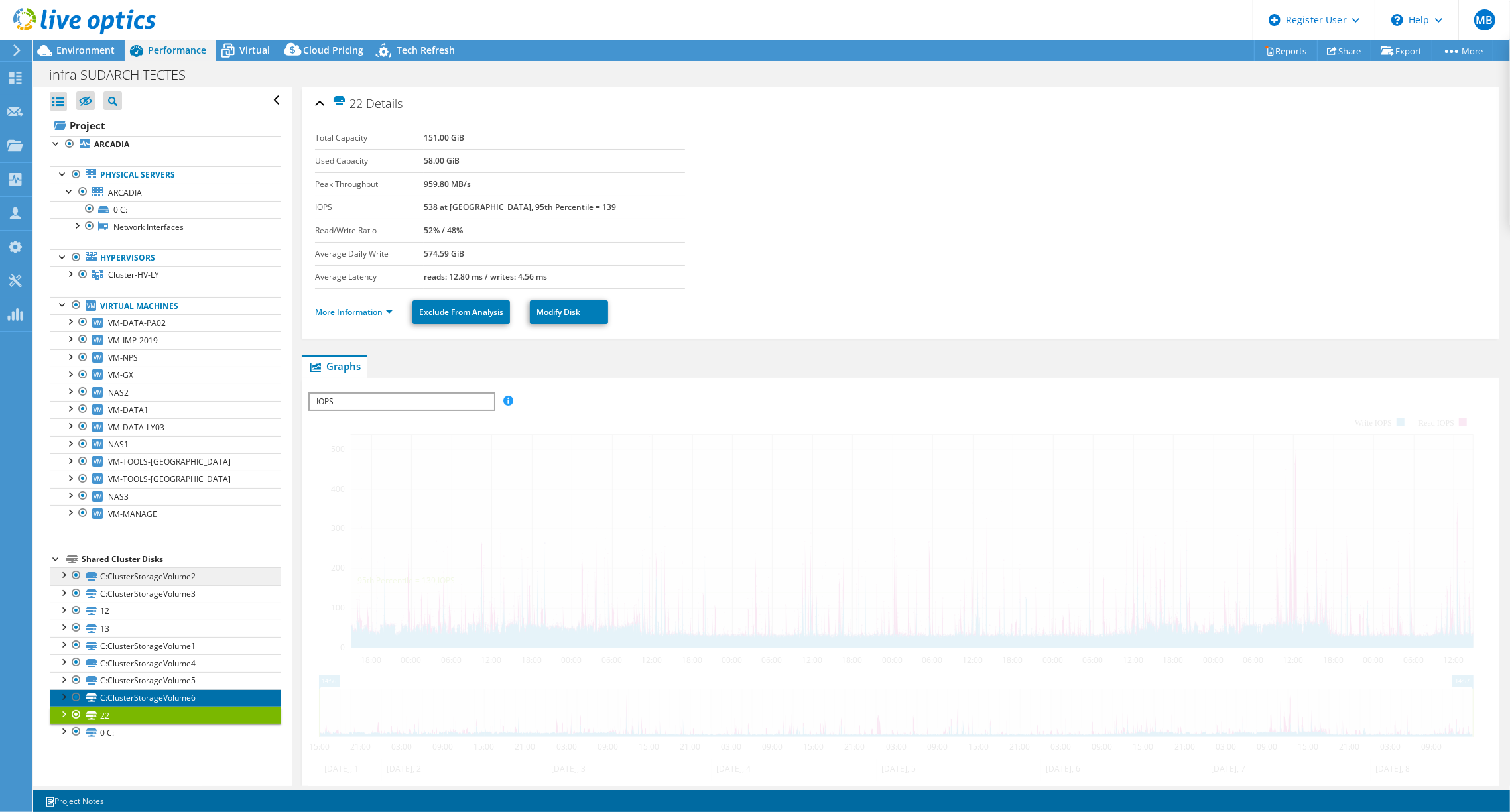
click at [131, 696] on link "C:ClusterStorageVolume6" at bounding box center [165, 697] width 232 height 17
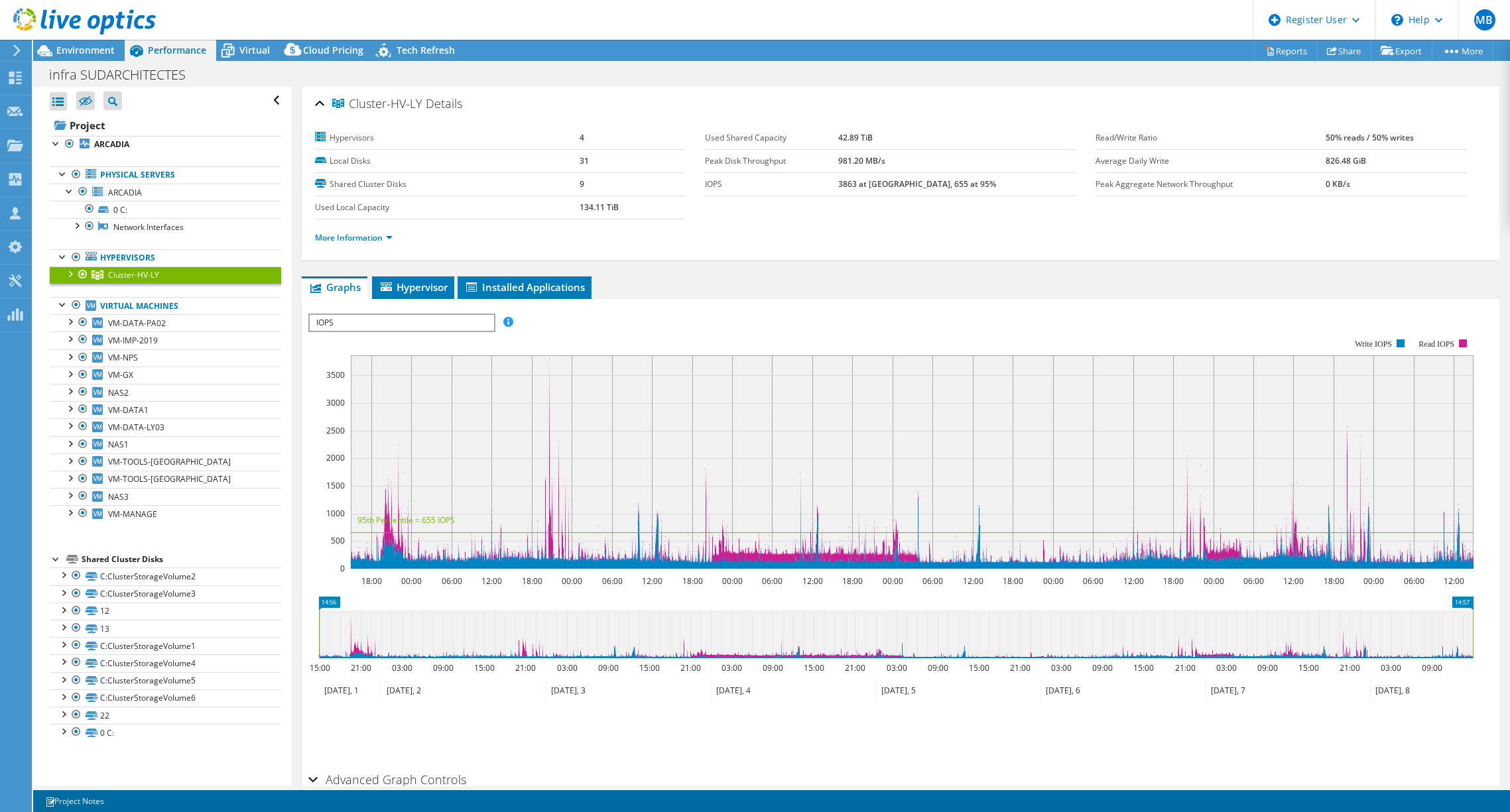
select select "USD"
click at [234, 47] on icon at bounding box center [227, 51] width 23 height 23
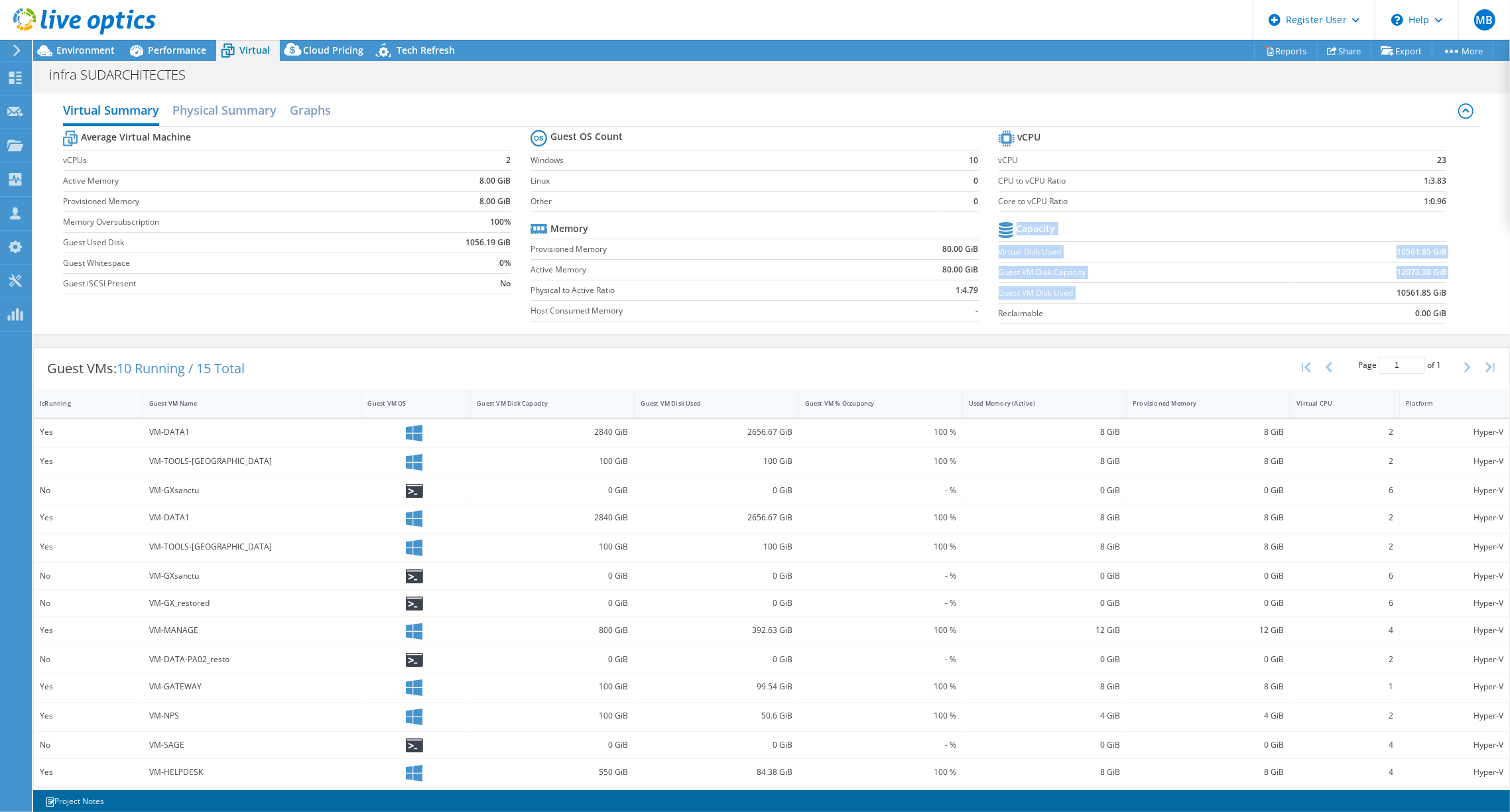
drag, startPoint x: 1387, startPoint y: 289, endPoint x: 1450, endPoint y: 289, distance: 63.0
click at [1450, 289] on section "vCPU vCPU 23 CPU to vCPU Ratio 1:3.83 Core to vCPU Ratio 1:0.96 Capacity Virtua…" at bounding box center [1233, 229] width 469 height 203
drag, startPoint x: 1450, startPoint y: 289, endPoint x: 1442, endPoint y: 290, distance: 8.1
click at [1442, 290] on section "vCPU vCPU 23 CPU to vCPU Ratio 1:3.83 Core to vCPU Ratio 1:0.96 Capacity Virtua…" at bounding box center [1233, 229] width 469 height 203
drag, startPoint x: 1442, startPoint y: 290, endPoint x: 1388, endPoint y: 293, distance: 54.1
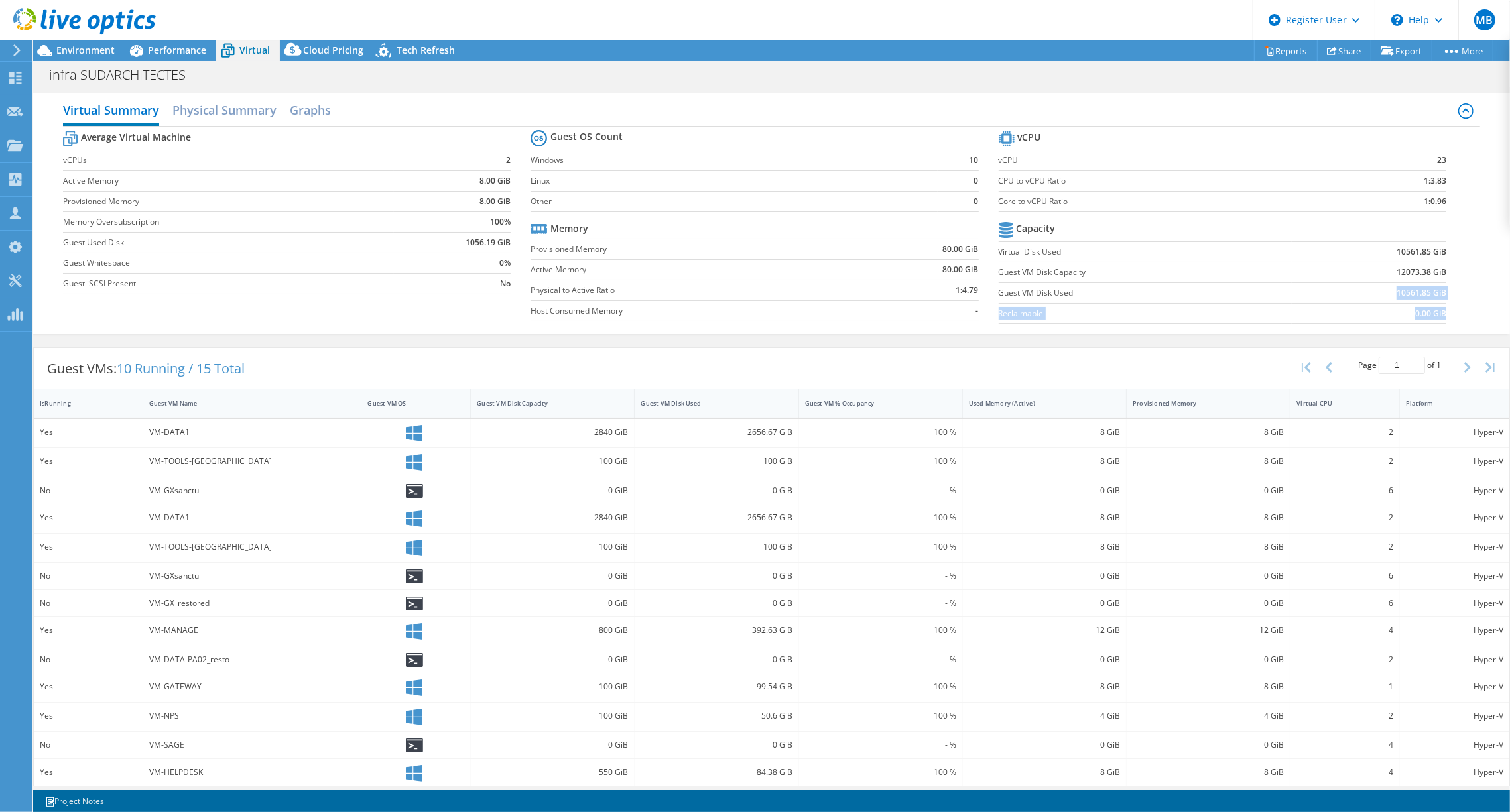
click at [1388, 293] on section "vCPU vCPU 23 CPU to vCPU Ratio 1:3.83 Core to vCPU Ratio 1:0.96 Capacity Virtua…" at bounding box center [1233, 229] width 469 height 203
click at [1387, 292] on td "10561.85 GiB" at bounding box center [1370, 292] width 155 height 20
drag, startPoint x: 1386, startPoint y: 292, endPoint x: 1439, endPoint y: 291, distance: 53.0
click at [1439, 291] on section "vCPU vCPU 23 CPU to vCPU Ratio 1:3.83 Core to vCPU Ratio 1:0.96 Capacity Virtua…" at bounding box center [1233, 229] width 469 height 203
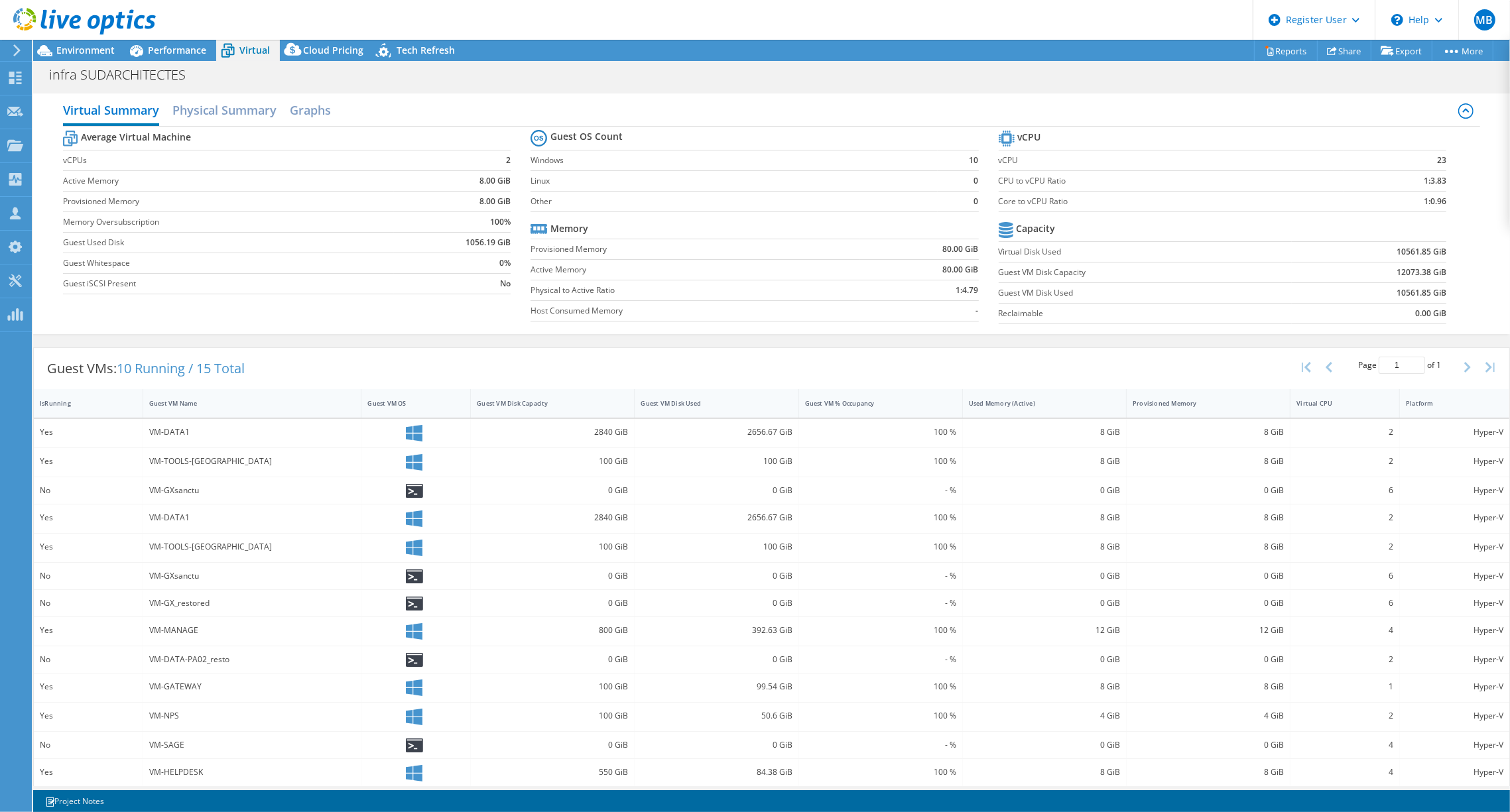
click at [13, 55] on use at bounding box center [16, 50] width 7 height 12
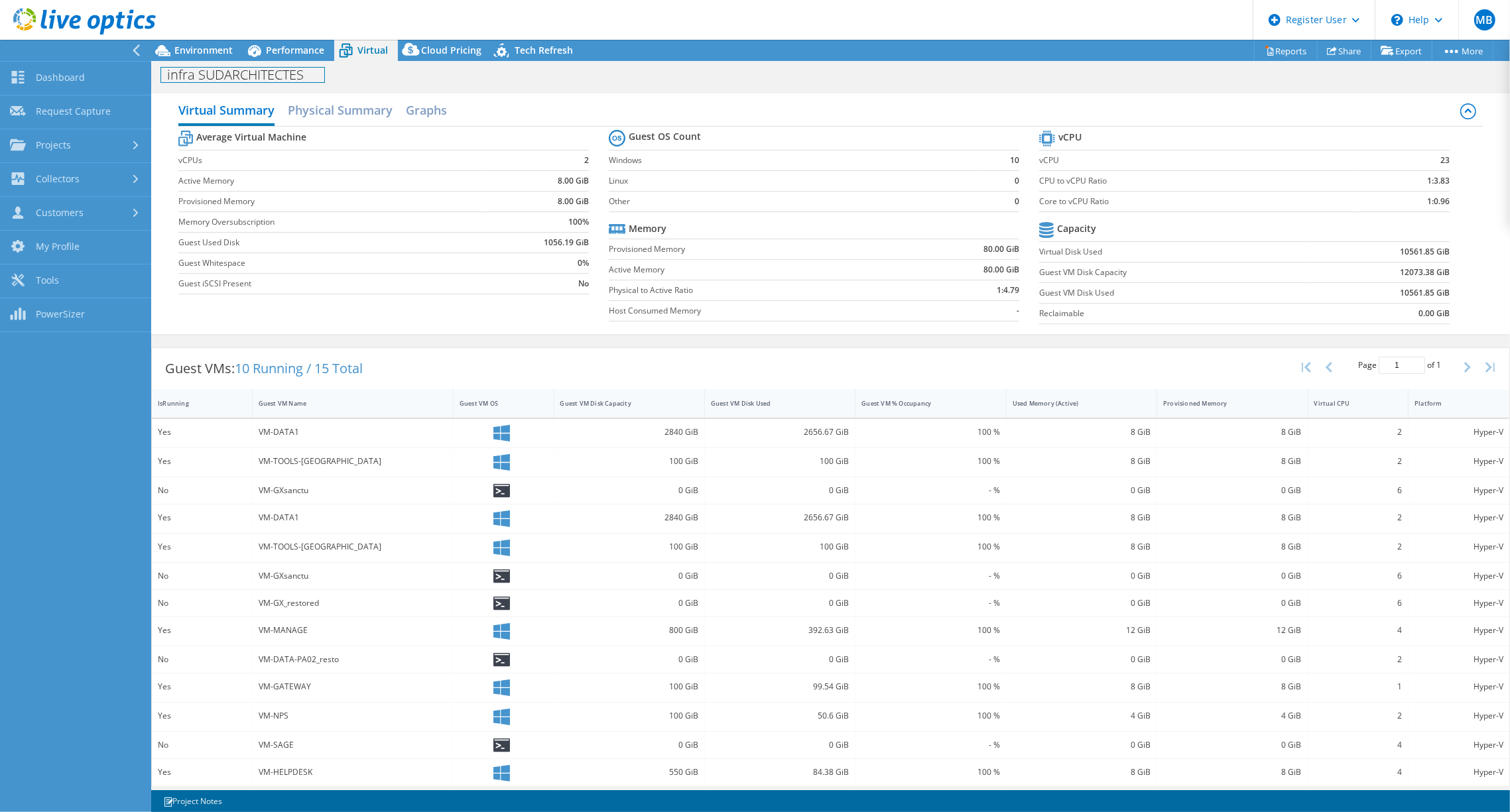
click at [218, 80] on h1 "infra SUDARCHITECTES" at bounding box center [243, 75] width 163 height 15
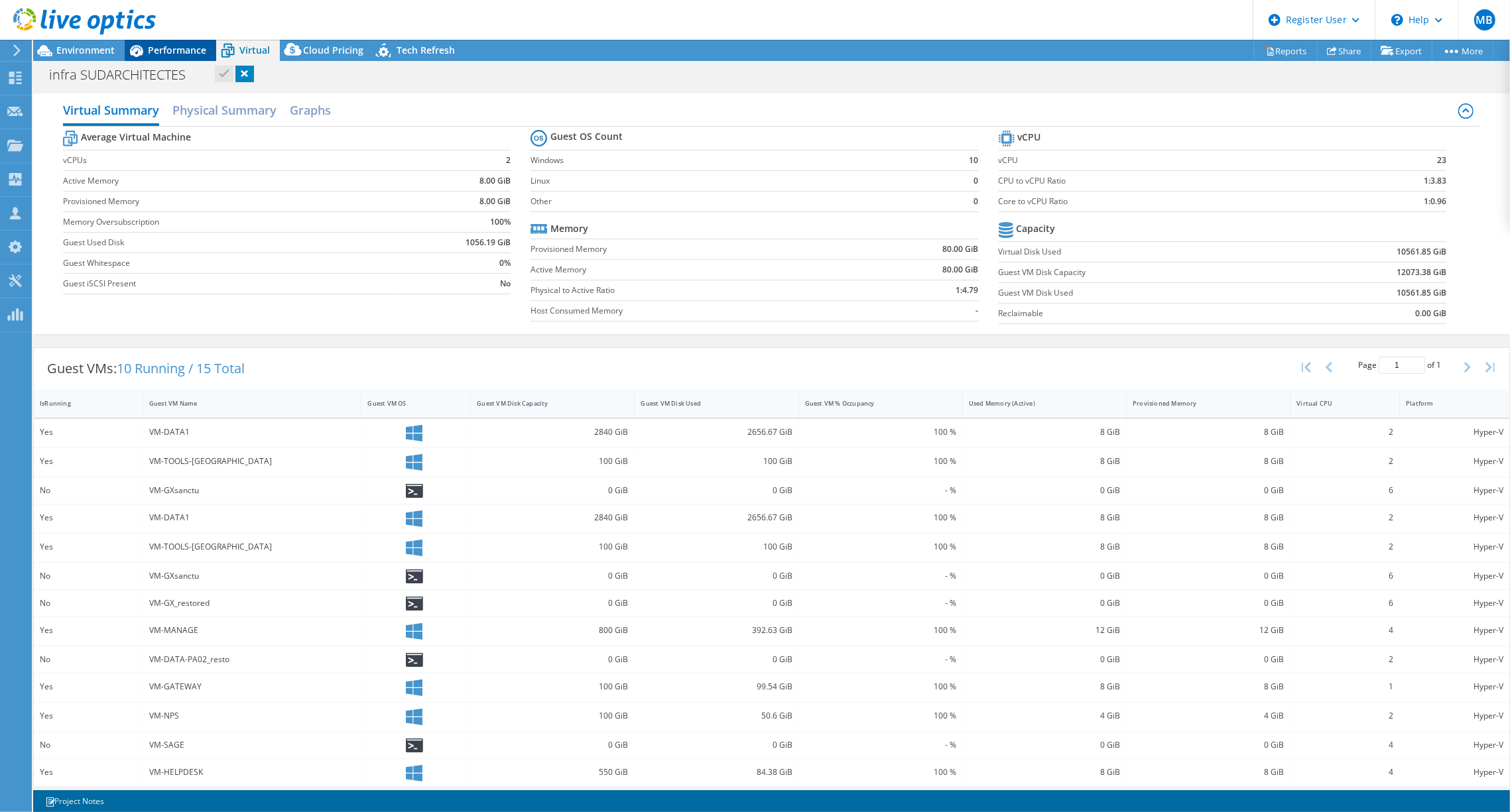
click at [156, 55] on span "Performance" at bounding box center [177, 50] width 58 height 13
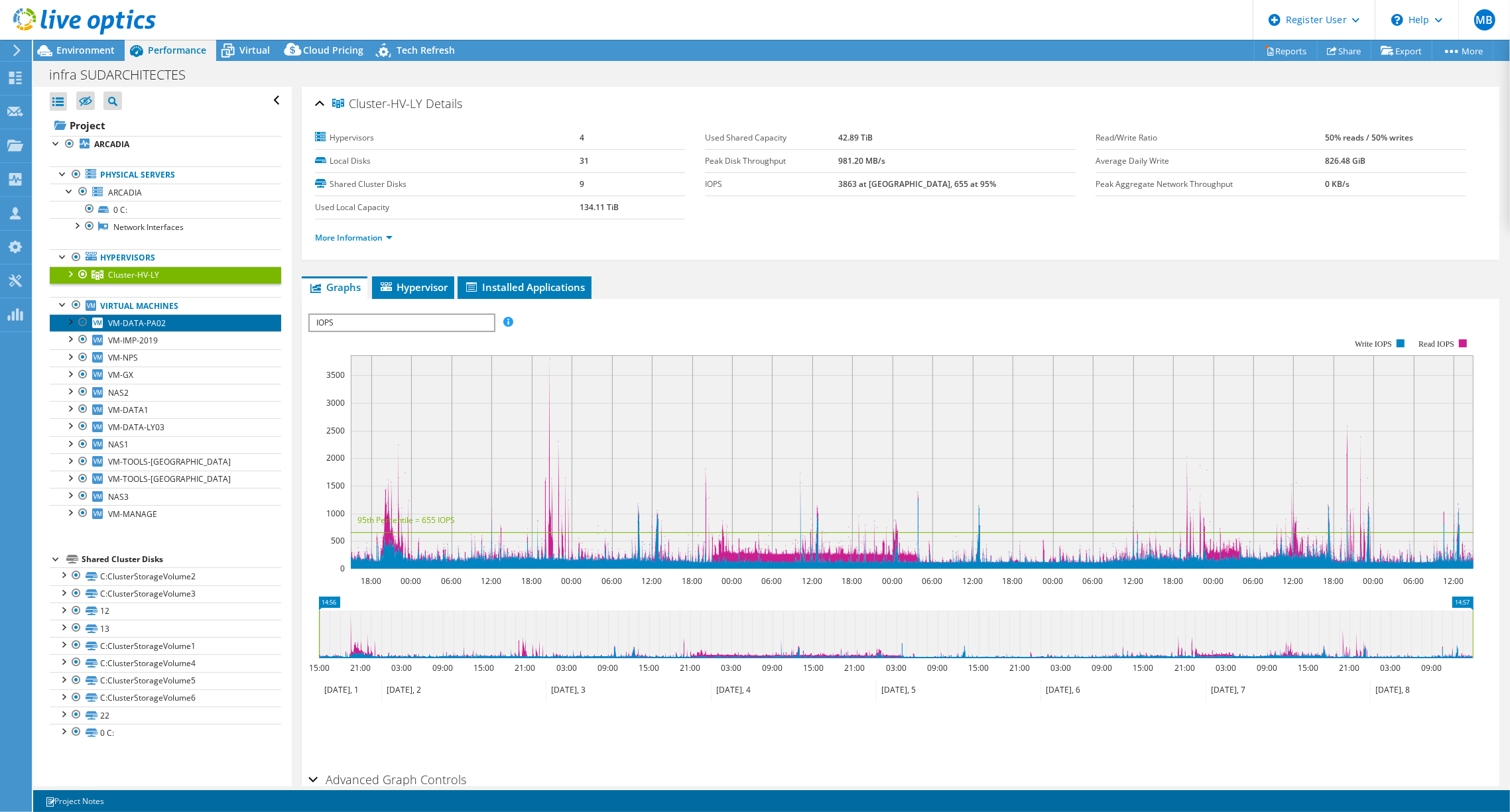
click at [110, 321] on span "VM-DATA-PA02" at bounding box center [137, 323] width 58 height 11
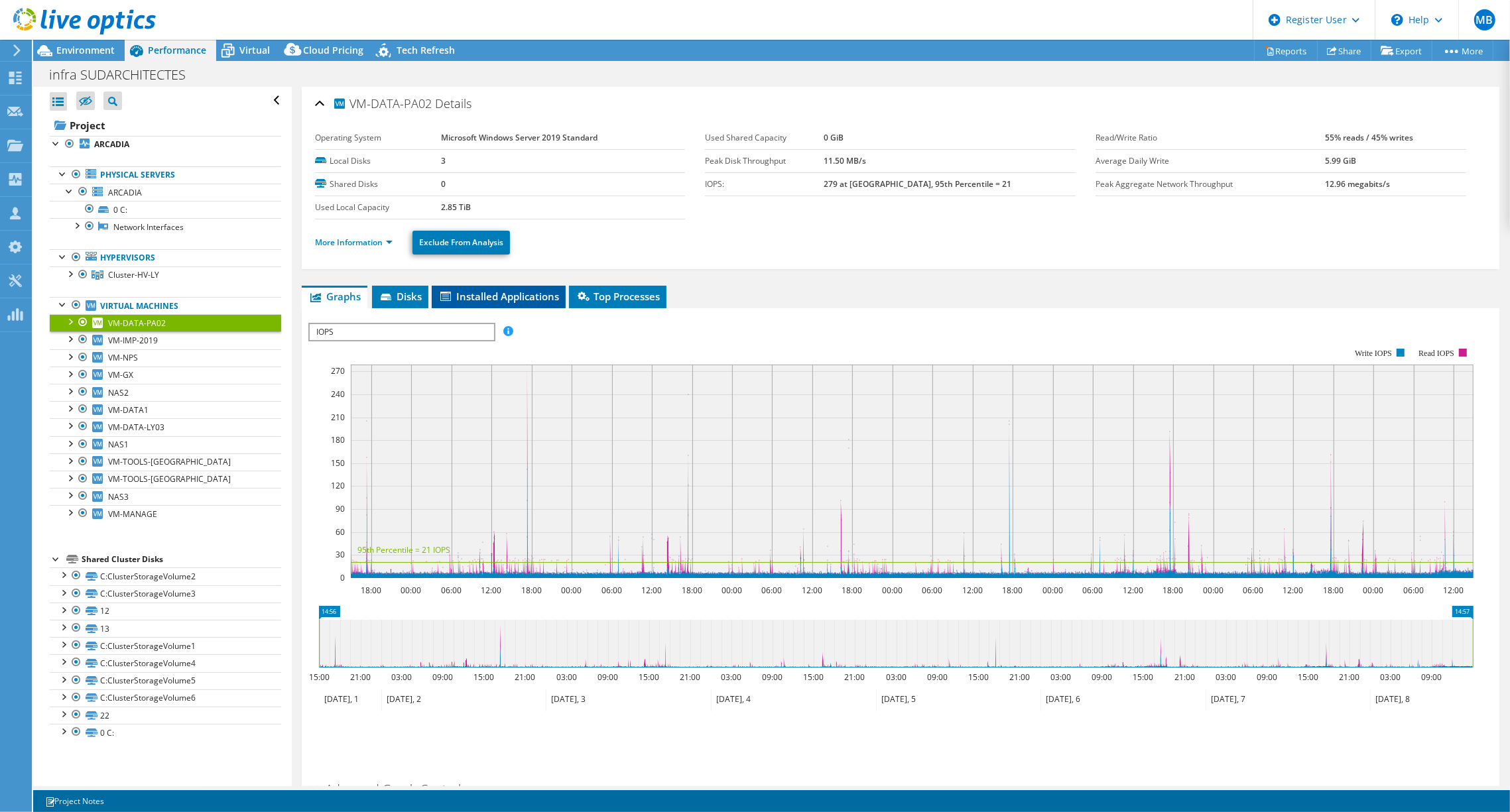
click at [478, 303] on li "Installed Applications" at bounding box center [498, 297] width 134 height 23
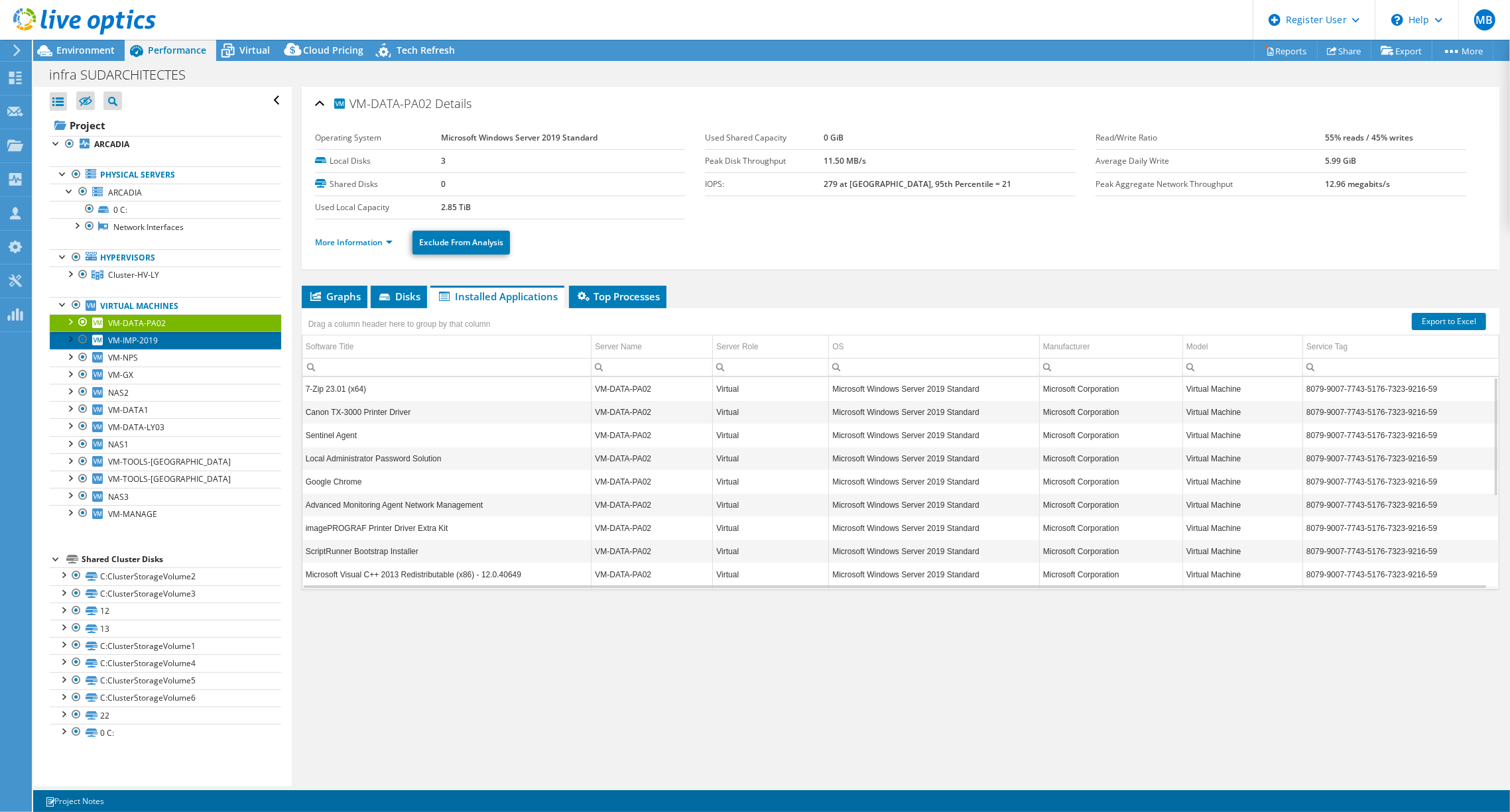
click at [228, 340] on link "VM-IMP-2019" at bounding box center [165, 339] width 232 height 17
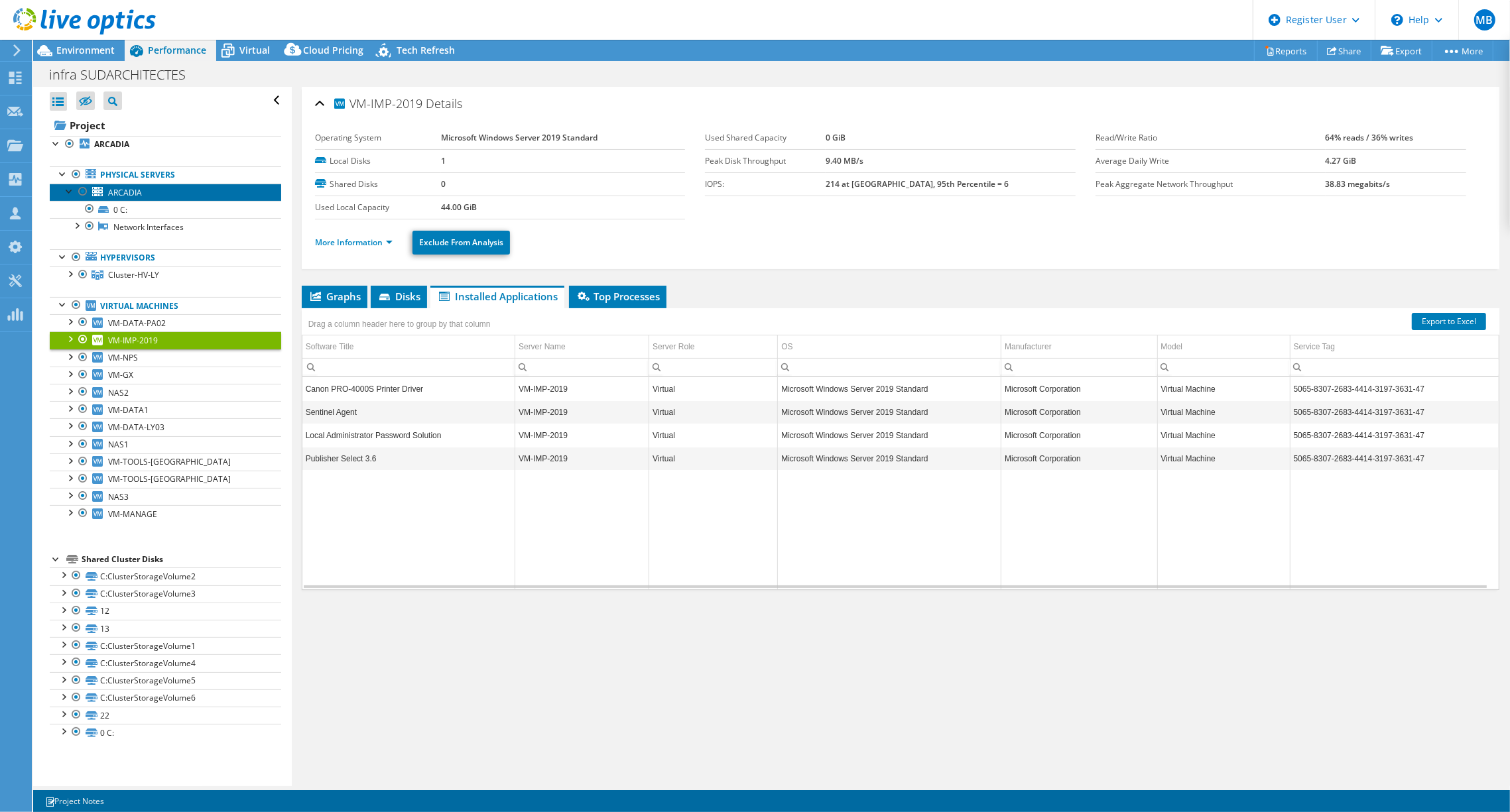
click at [131, 193] on span "ARCADIA" at bounding box center [125, 193] width 34 height 11
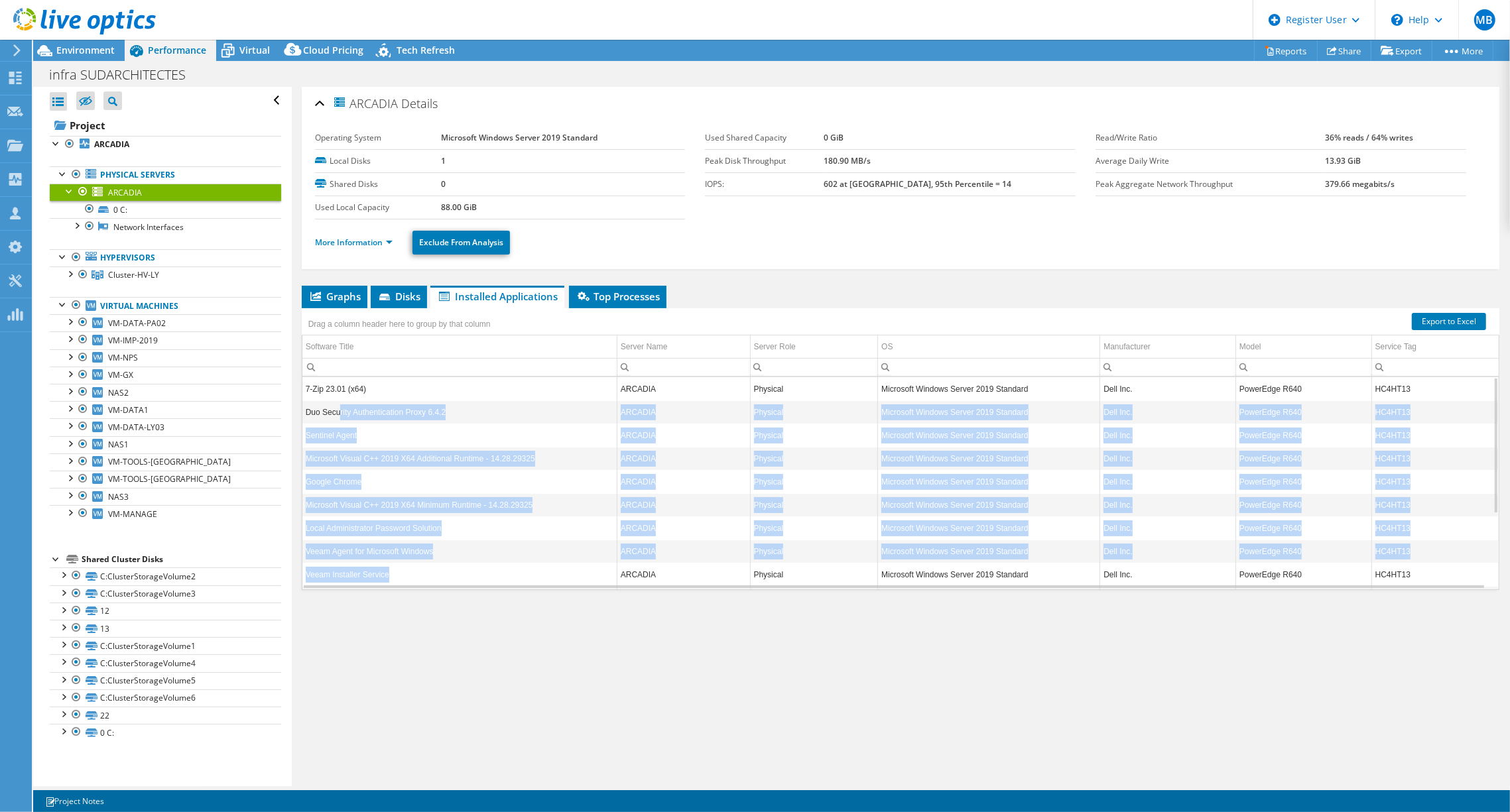
drag, startPoint x: 338, startPoint y: 398, endPoint x: 394, endPoint y: 561, distance: 172.4
click at [394, 561] on tbody "7-Zip 23.01 (x64) ARCADIA Physical Microsoft Windows Server 2019 Standard Dell …" at bounding box center [900, 539] width 1196 height 325
drag, startPoint x: 394, startPoint y: 561, endPoint x: 423, endPoint y: 577, distance: 33.1
click at [423, 577] on td "Veeam Installer Service" at bounding box center [460, 574] width 315 height 23
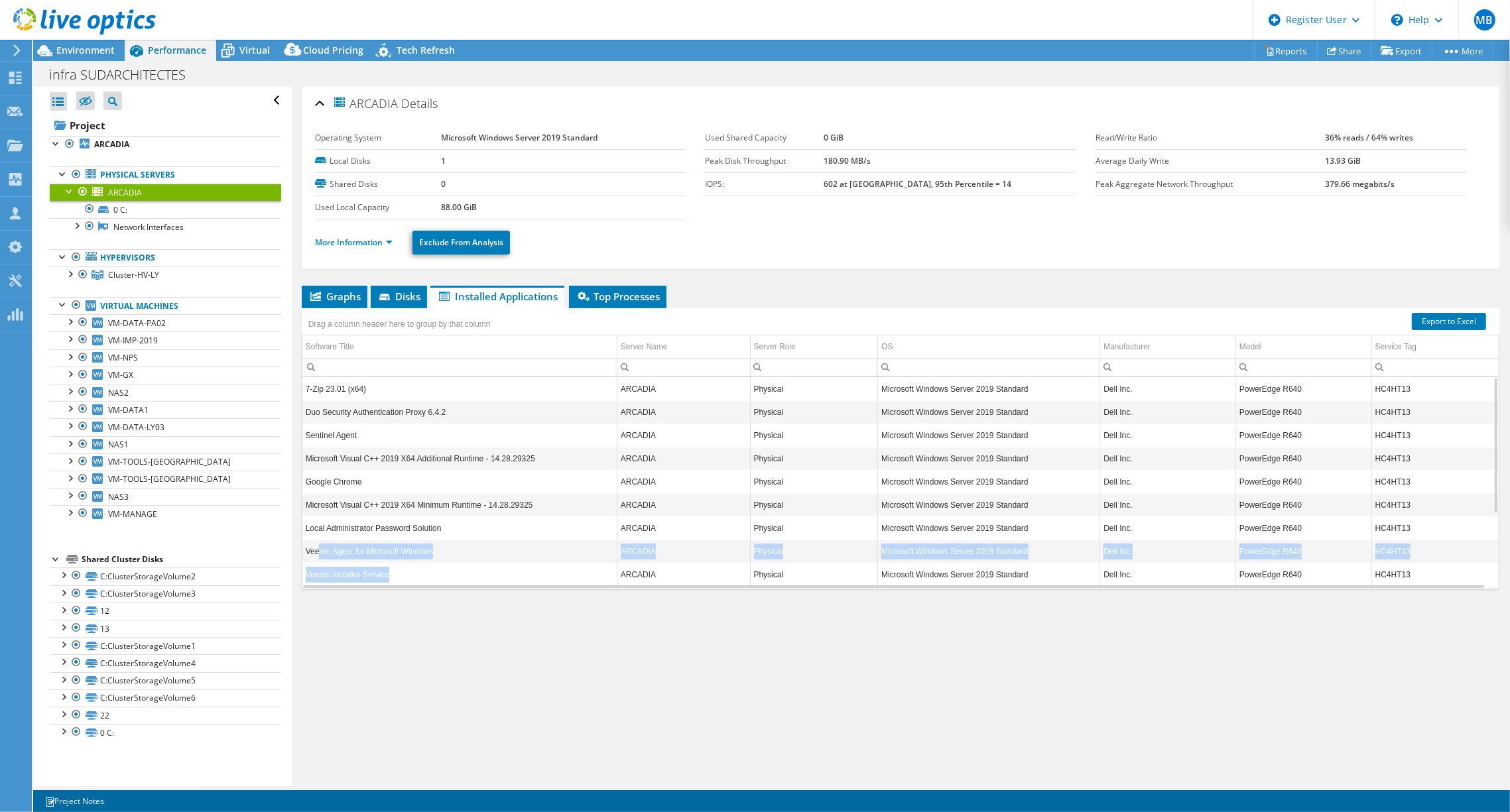
drag, startPoint x: 416, startPoint y: 573, endPoint x: 318, endPoint y: 556, distance: 99.5
click at [318, 556] on tbody "7-Zip 23.01 (x64) ARCADIA Physical Microsoft Windows Server 2019 Standard Dell …" at bounding box center [900, 539] width 1196 height 325
click at [594, 589] on div "Graphs Servers Inventory Hypervisor Disks Cluster Disks Installed Applications …" at bounding box center [900, 451] width 1198 height 331
click at [397, 296] on span "Disks" at bounding box center [398, 296] width 43 height 13
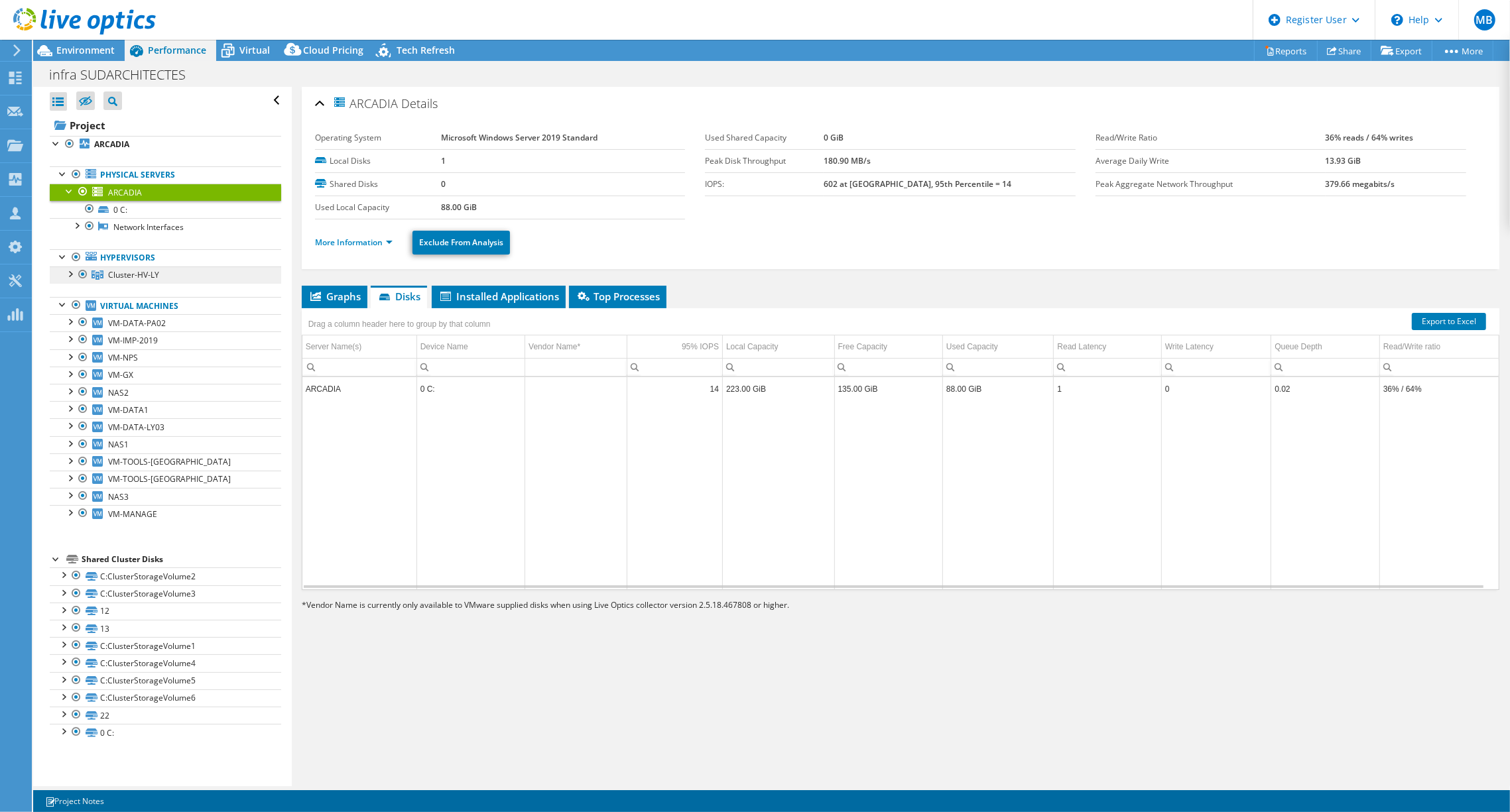
click at [121, 274] on span "Cluster-HV-LY" at bounding box center [133, 275] width 51 height 11
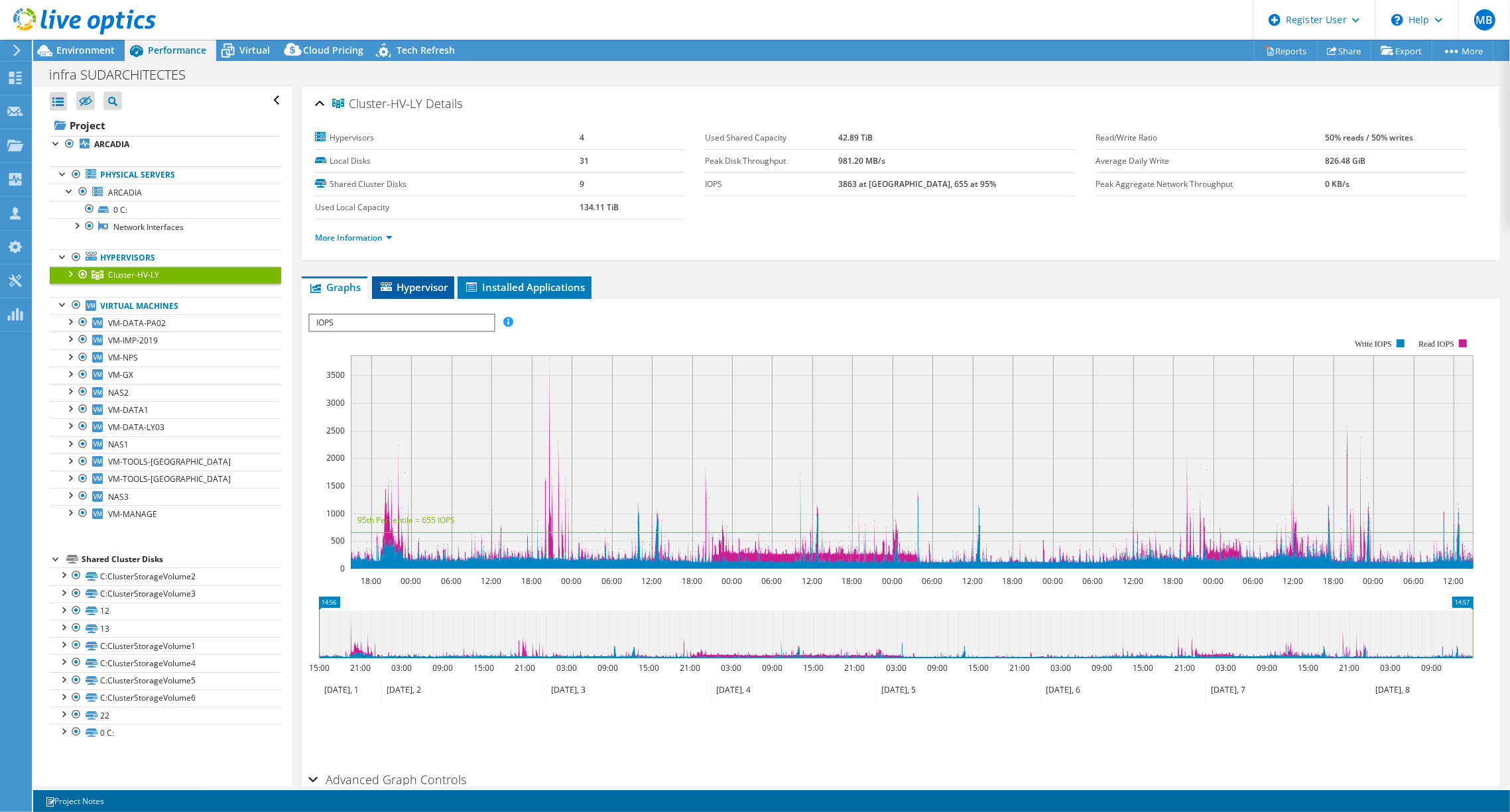
click at [407, 285] on span "Hypervisor" at bounding box center [414, 287] width 69 height 13
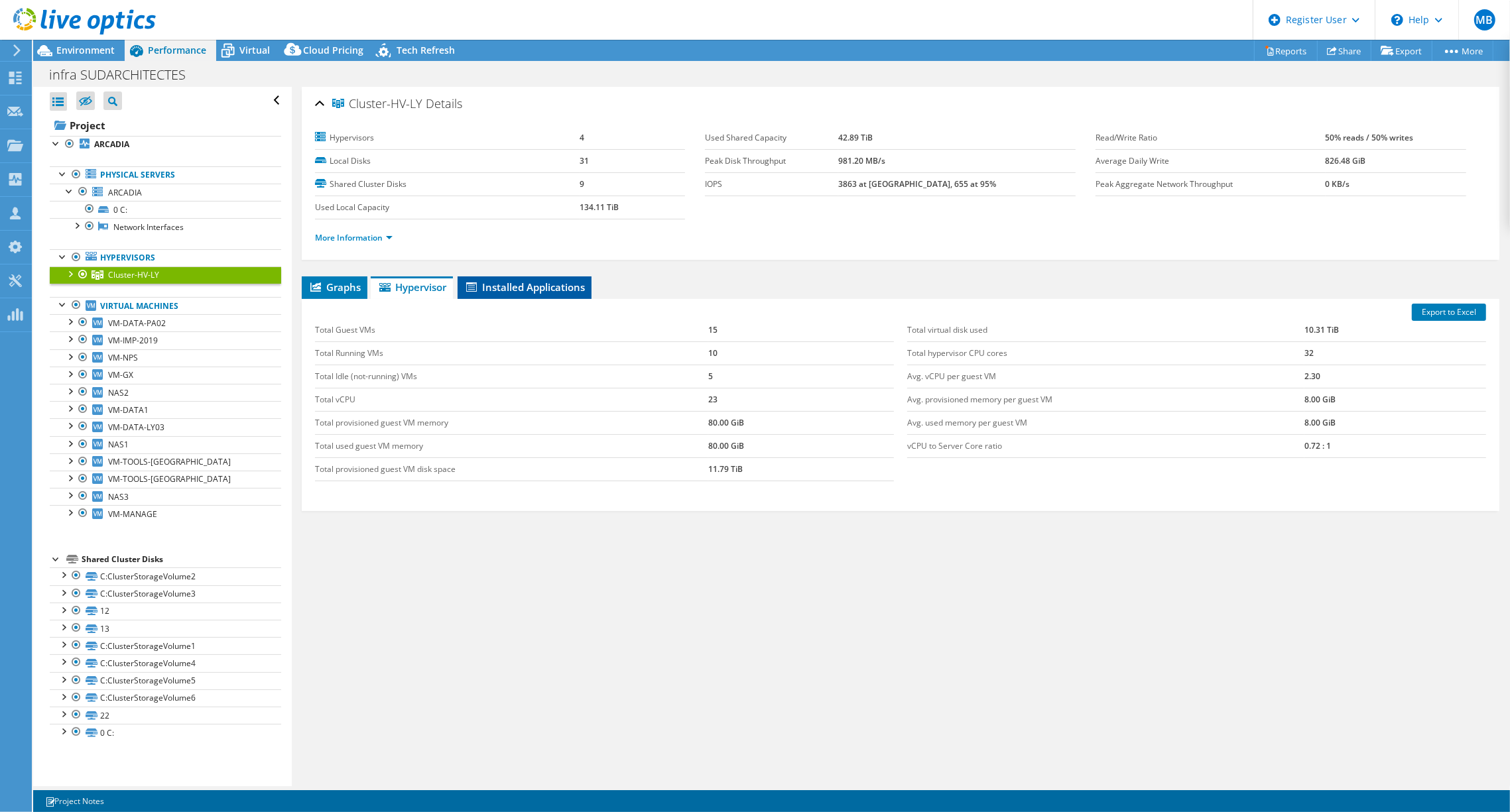
click at [533, 289] on span "Installed Applications" at bounding box center [525, 287] width 121 height 13
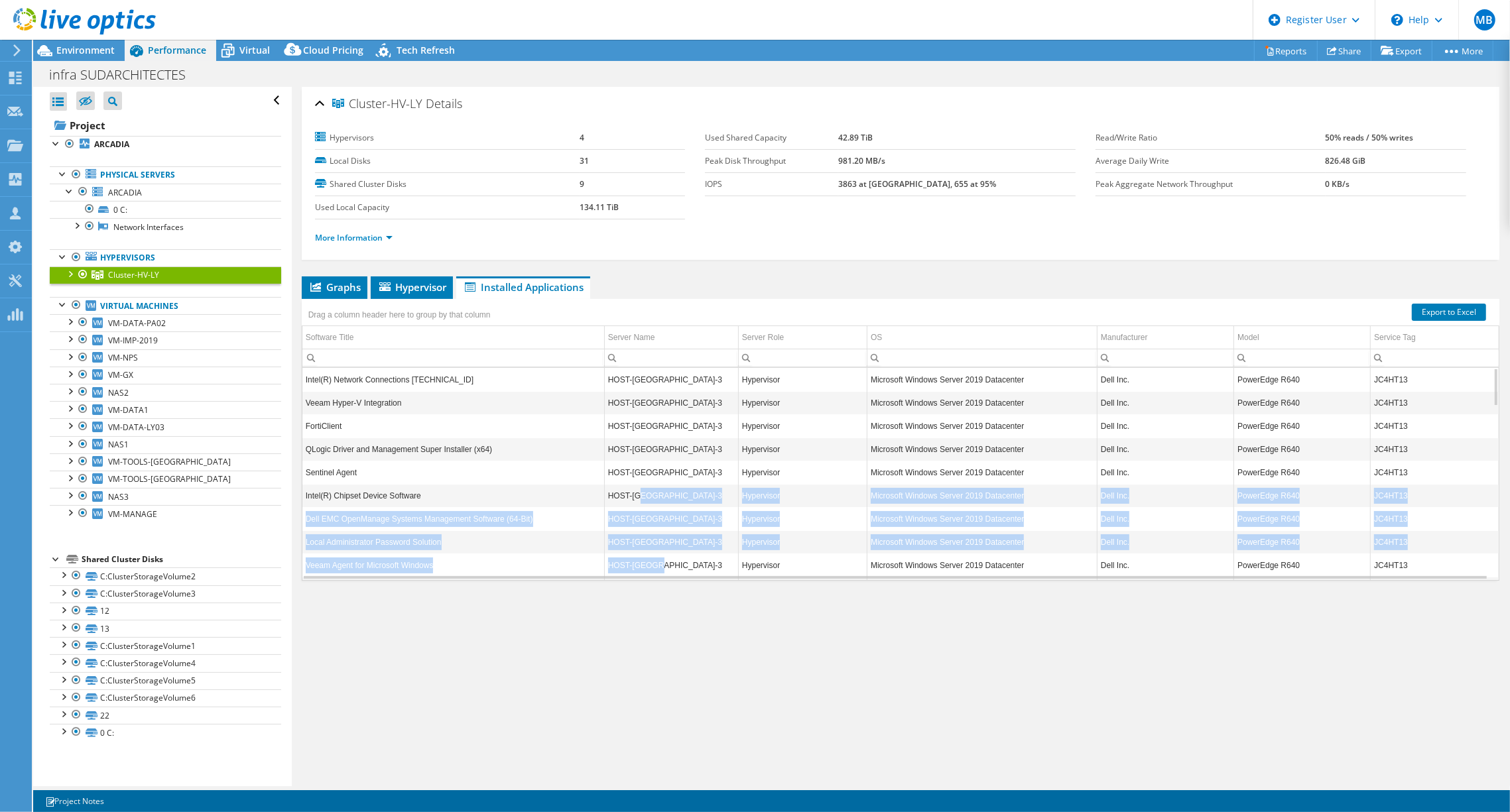
drag, startPoint x: 664, startPoint y: 562, endPoint x: 636, endPoint y: 485, distance: 81.9
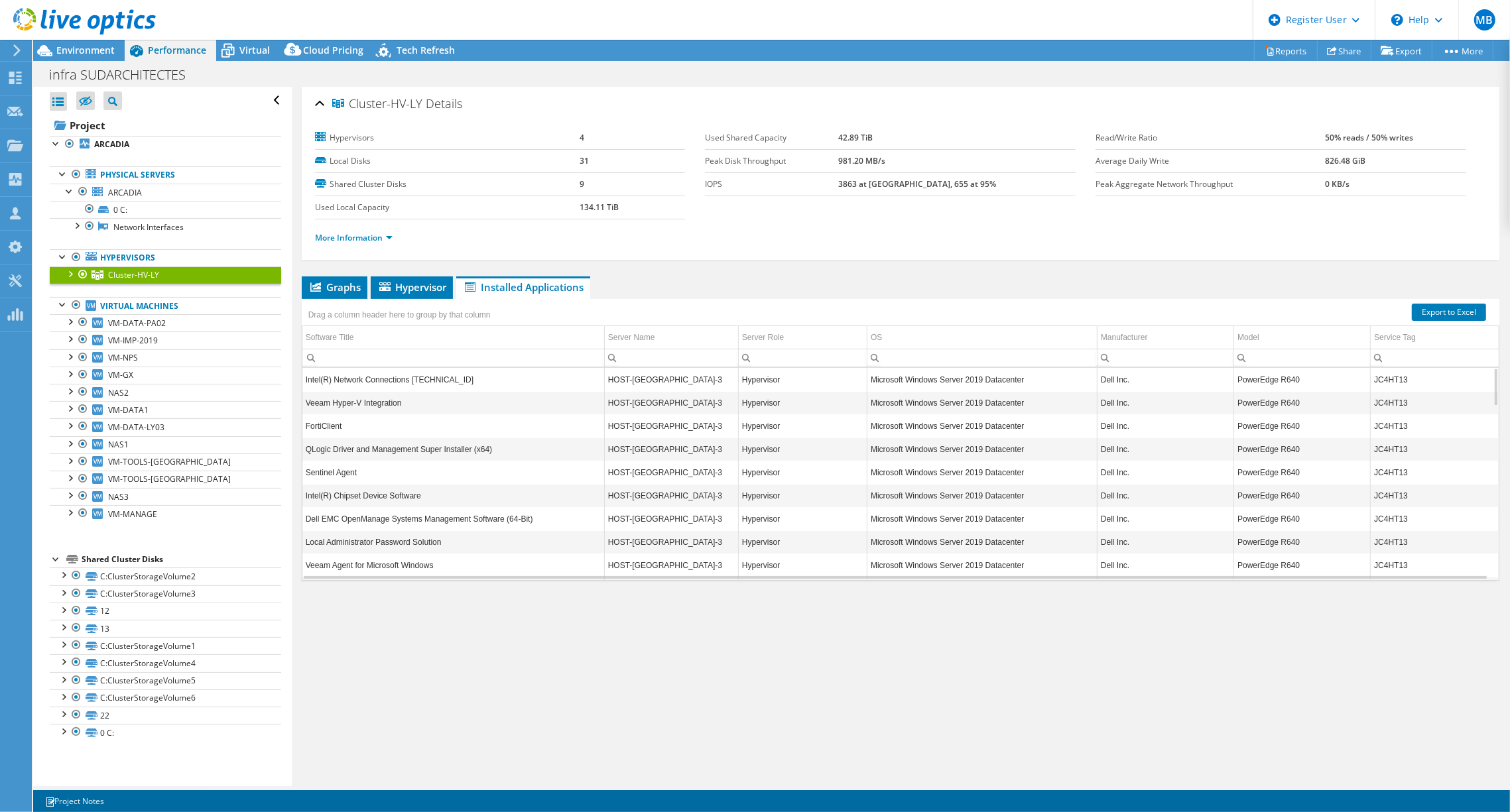
click at [77, 273] on div at bounding box center [83, 275] width 13 height 16
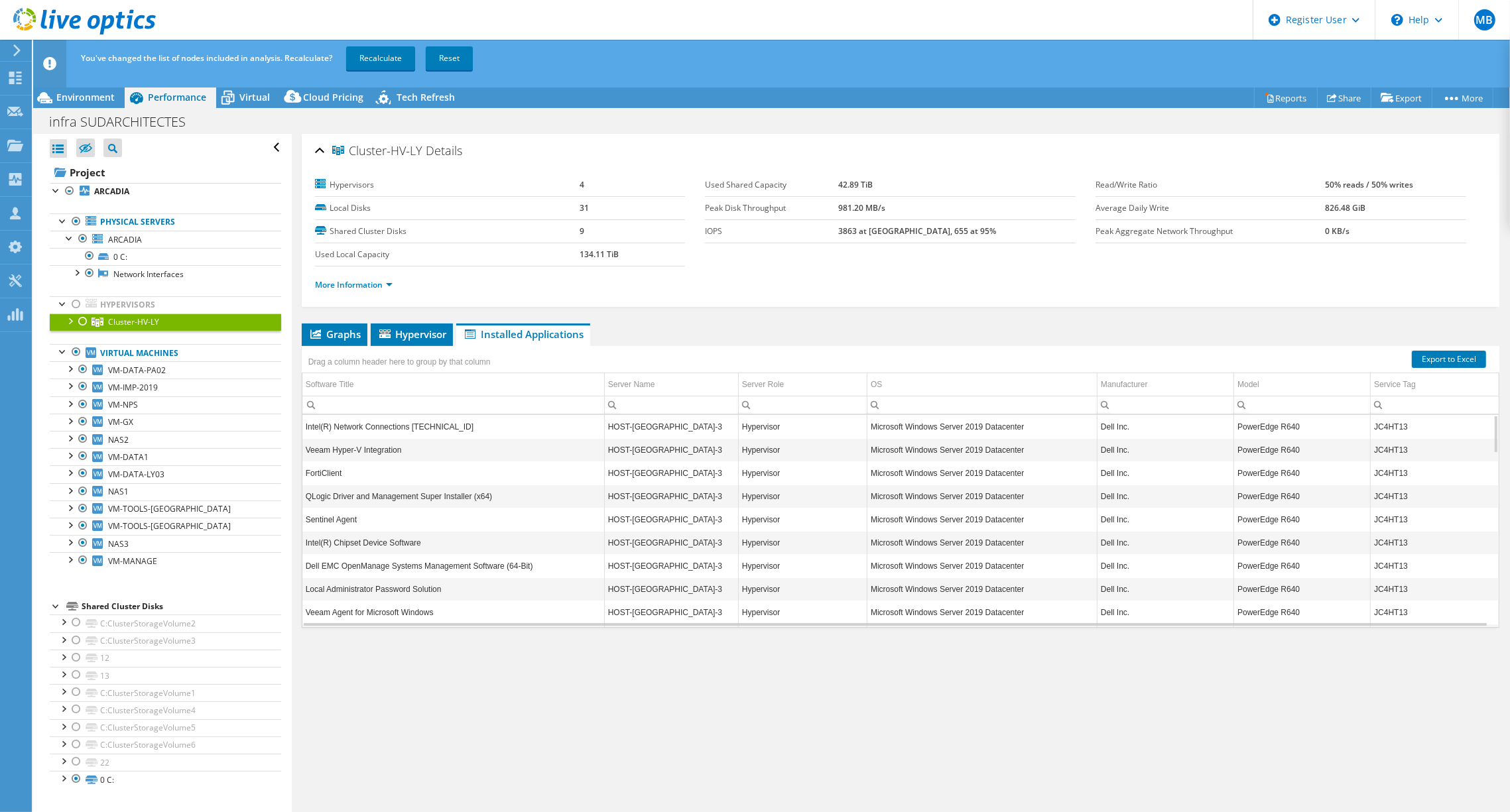
click at [70, 316] on div at bounding box center [69, 320] width 13 height 13
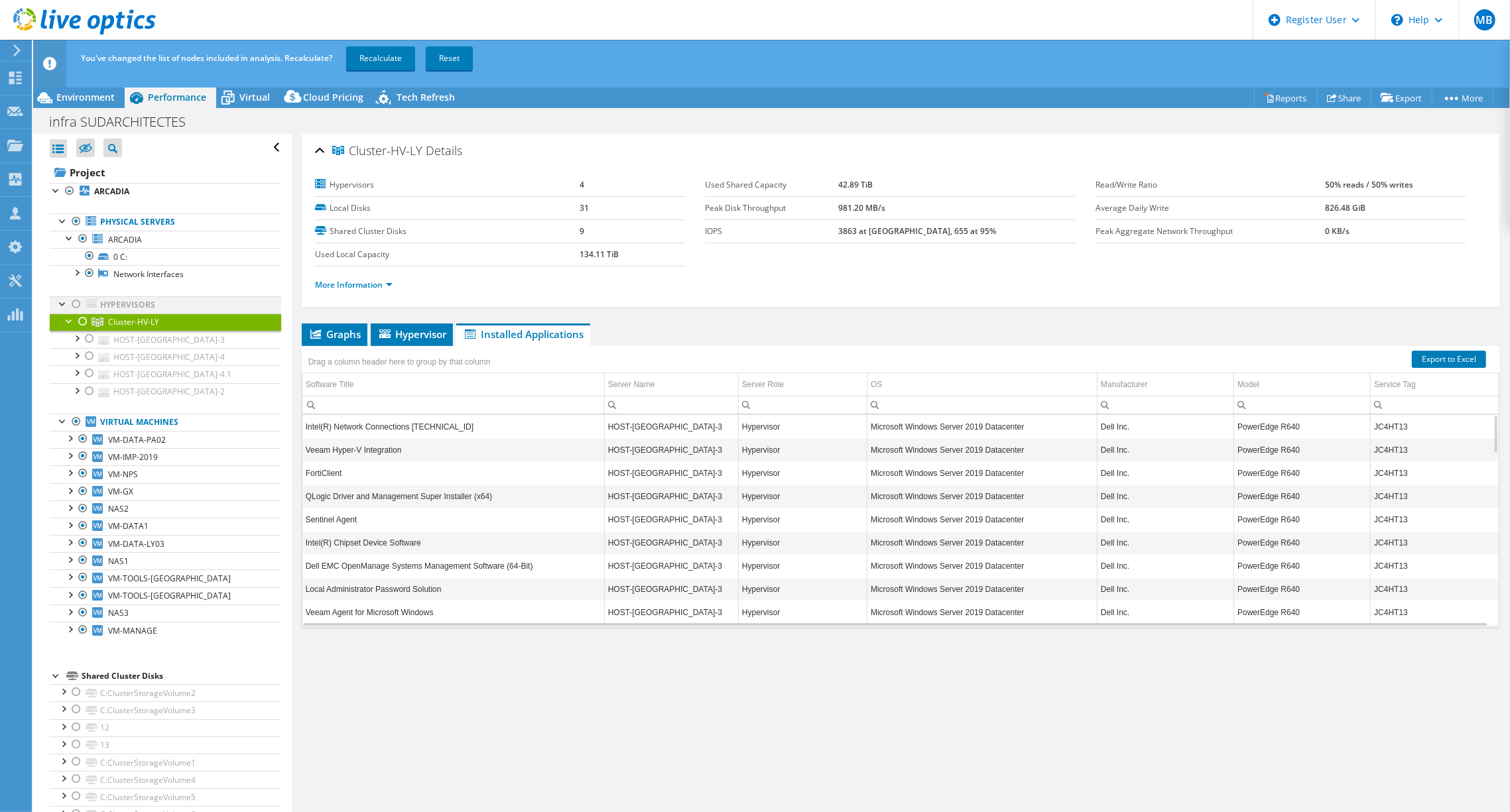
click at [71, 300] on div at bounding box center [76, 305] width 13 height 16
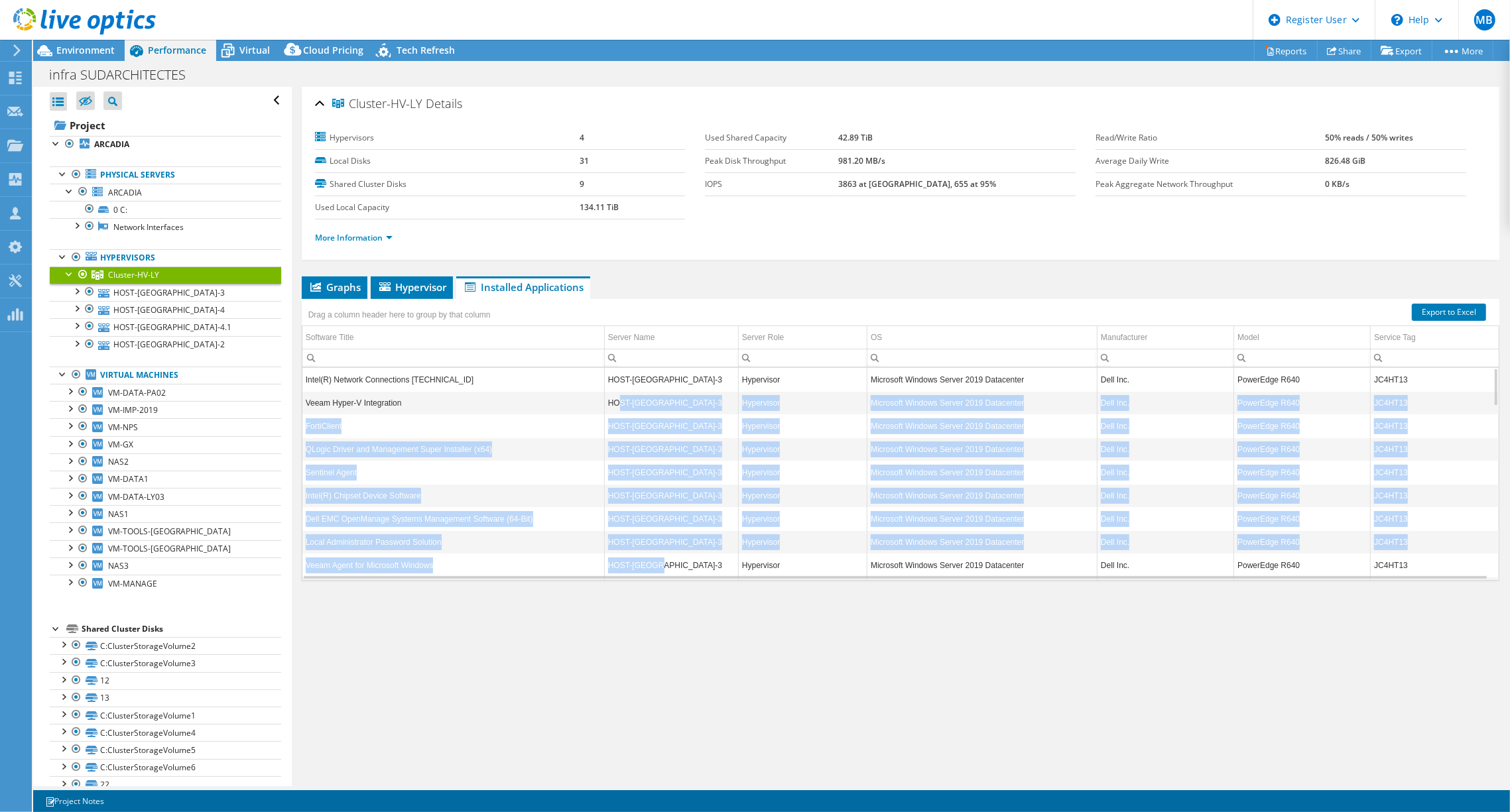
drag, startPoint x: 690, startPoint y: 564, endPoint x: 616, endPoint y: 396, distance: 183.6
drag, startPoint x: 616, startPoint y: 396, endPoint x: 707, endPoint y: 486, distance: 128.0
click at [707, 486] on td "HOST-[GEOGRAPHIC_DATA]-3" at bounding box center [671, 495] width 134 height 23
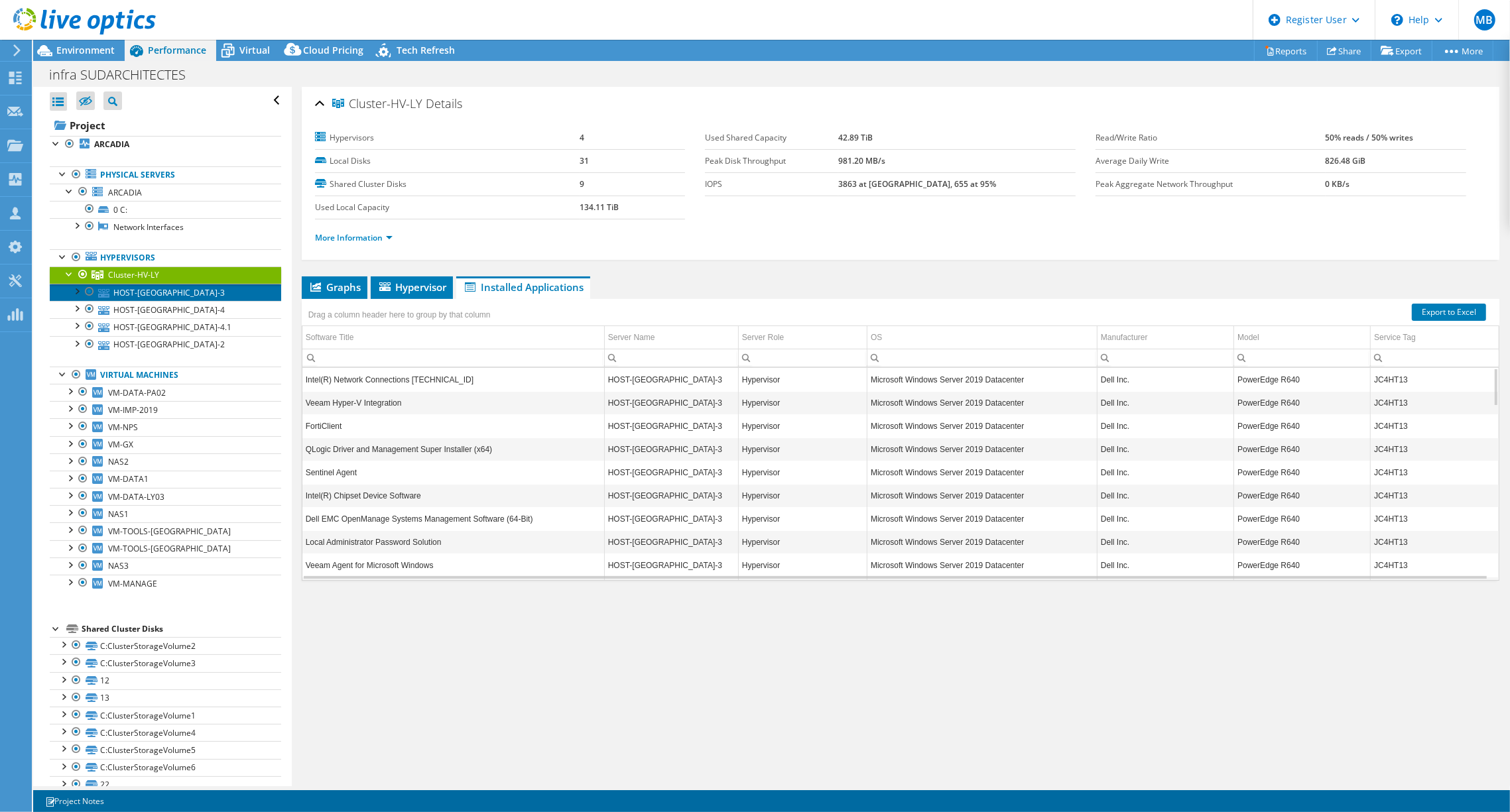
click at [176, 286] on link "HOST-[GEOGRAPHIC_DATA]-3" at bounding box center [165, 292] width 232 height 17
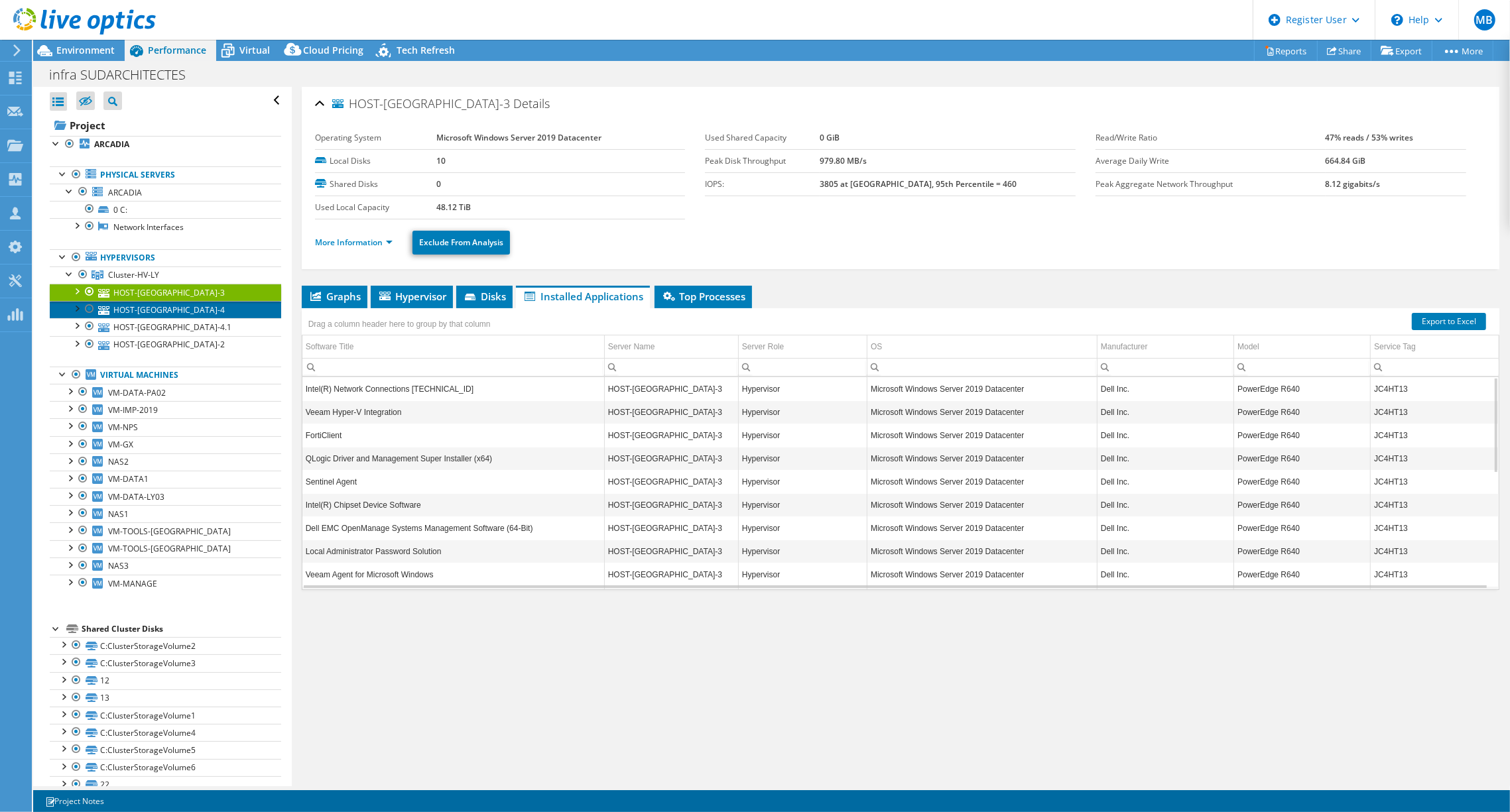
click at [170, 311] on link "HOST-[GEOGRAPHIC_DATA]-4" at bounding box center [165, 309] width 232 height 17
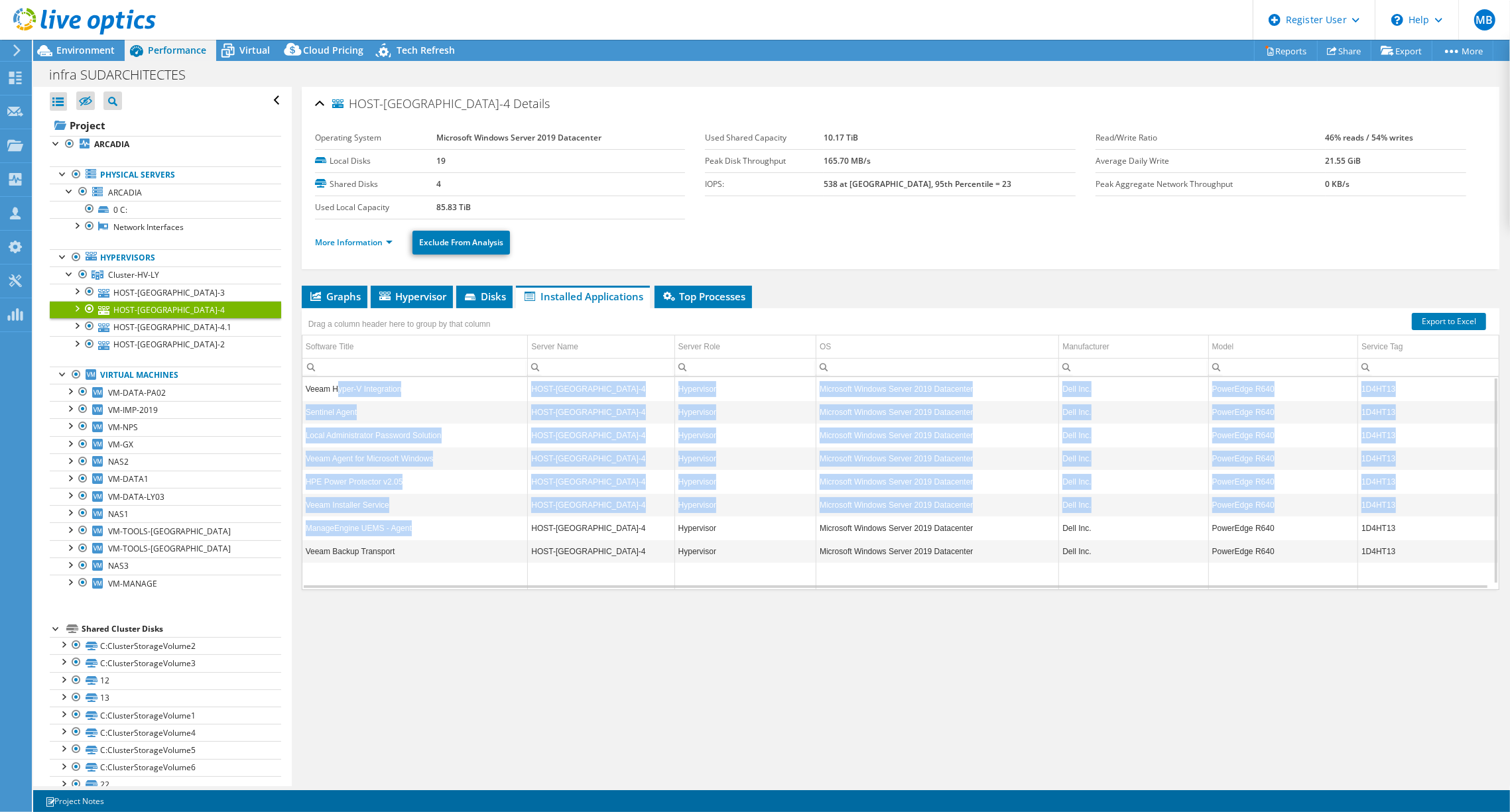
drag, startPoint x: 337, startPoint y: 387, endPoint x: 493, endPoint y: 515, distance: 201.8
click at [493, 515] on tbody "Veeam Hyper-V Integration HOST-LYON-4 Hypervisor Microsoft Windows Server 2019 …" at bounding box center [900, 483] width 1196 height 212
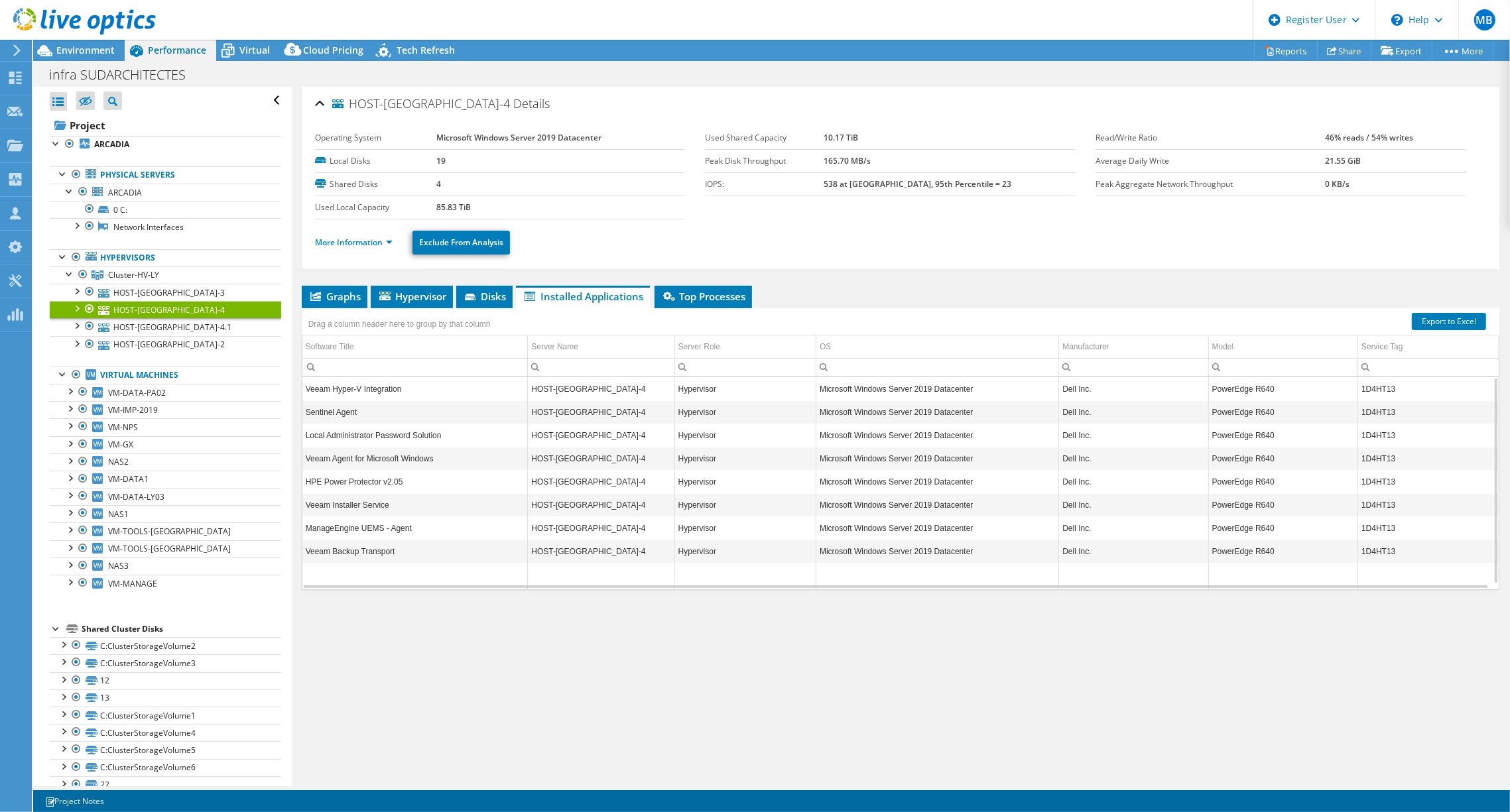
drag, startPoint x: 493, startPoint y: 515, endPoint x: 473, endPoint y: 558, distance: 47.4
click at [473, 558] on td "Veeam Backup Transport" at bounding box center [415, 551] width 226 height 23
click at [160, 331] on link "HOST-[GEOGRAPHIC_DATA]-4.1" at bounding box center [165, 327] width 232 height 17
click at [152, 274] on span "Cluster-HV-LY" at bounding box center [133, 275] width 51 height 11
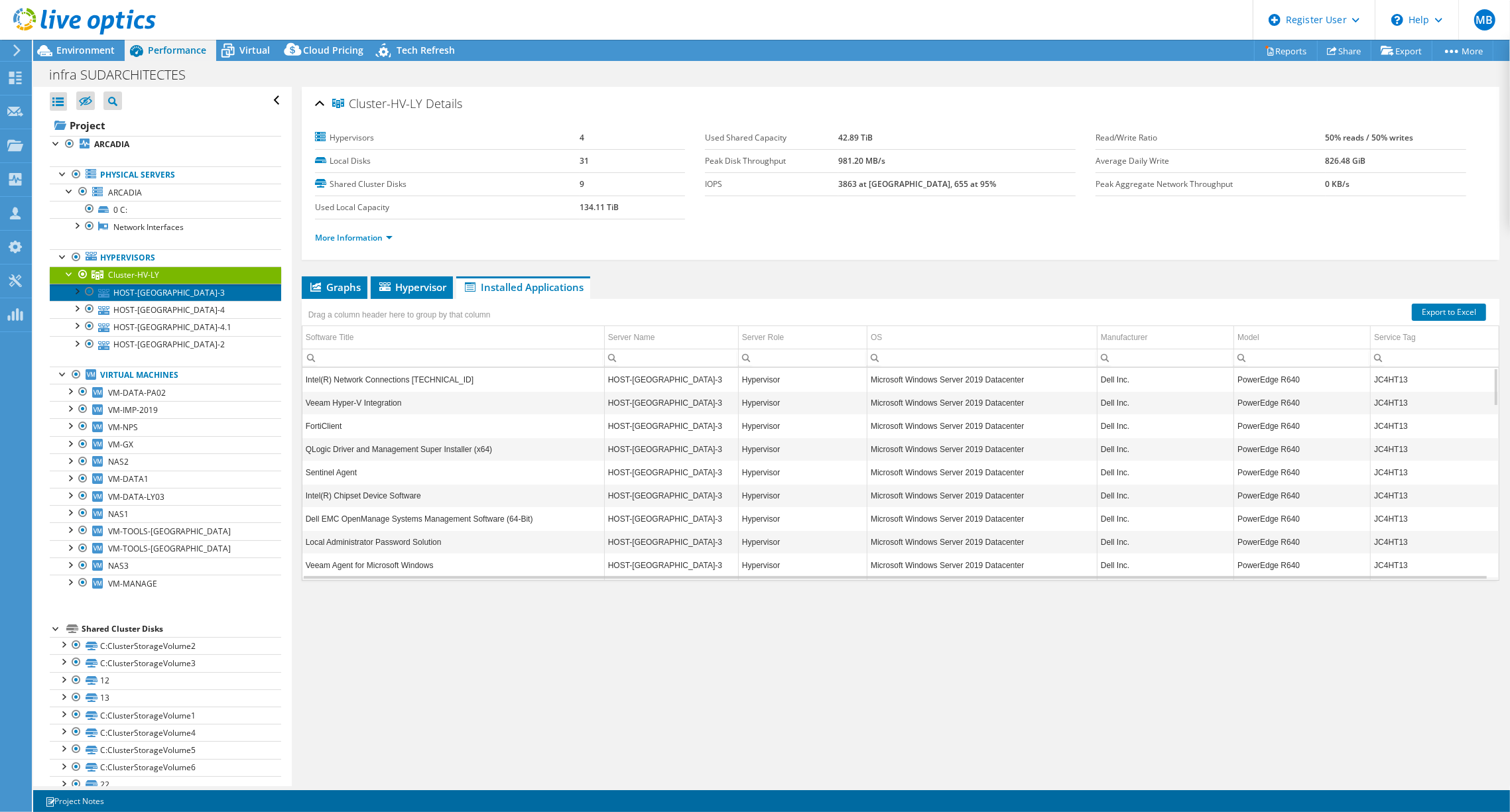
click at [152, 293] on link "HOST-[GEOGRAPHIC_DATA]-3" at bounding box center [165, 292] width 232 height 17
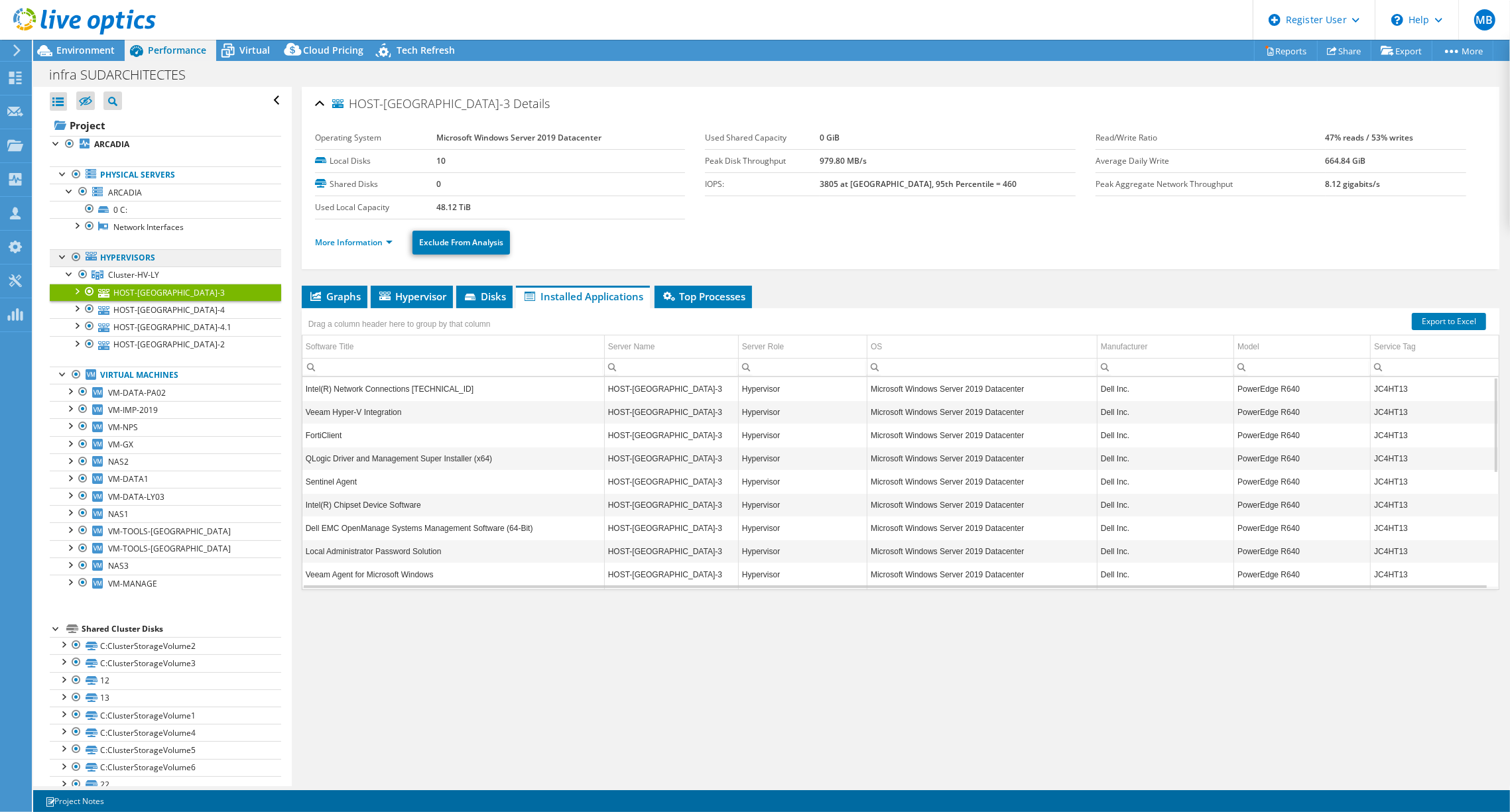
click at [149, 258] on link "Hypervisors" at bounding box center [165, 257] width 232 height 17
click at [152, 340] on link "HOST-[GEOGRAPHIC_DATA]-2" at bounding box center [165, 344] width 232 height 17
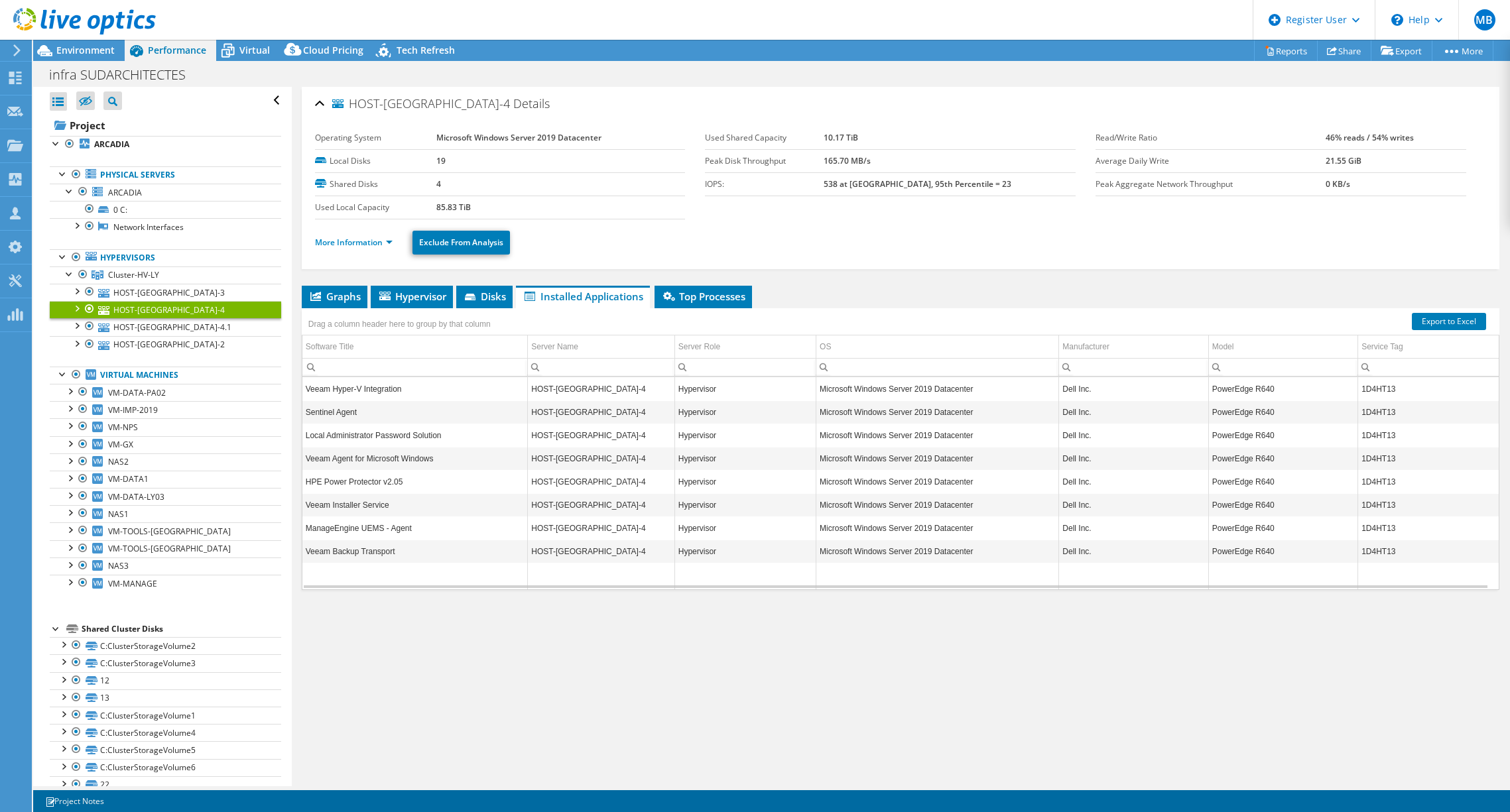
select select "USD"
click at [147, 294] on link "HOST-[GEOGRAPHIC_DATA]-3" at bounding box center [165, 292] width 232 height 17
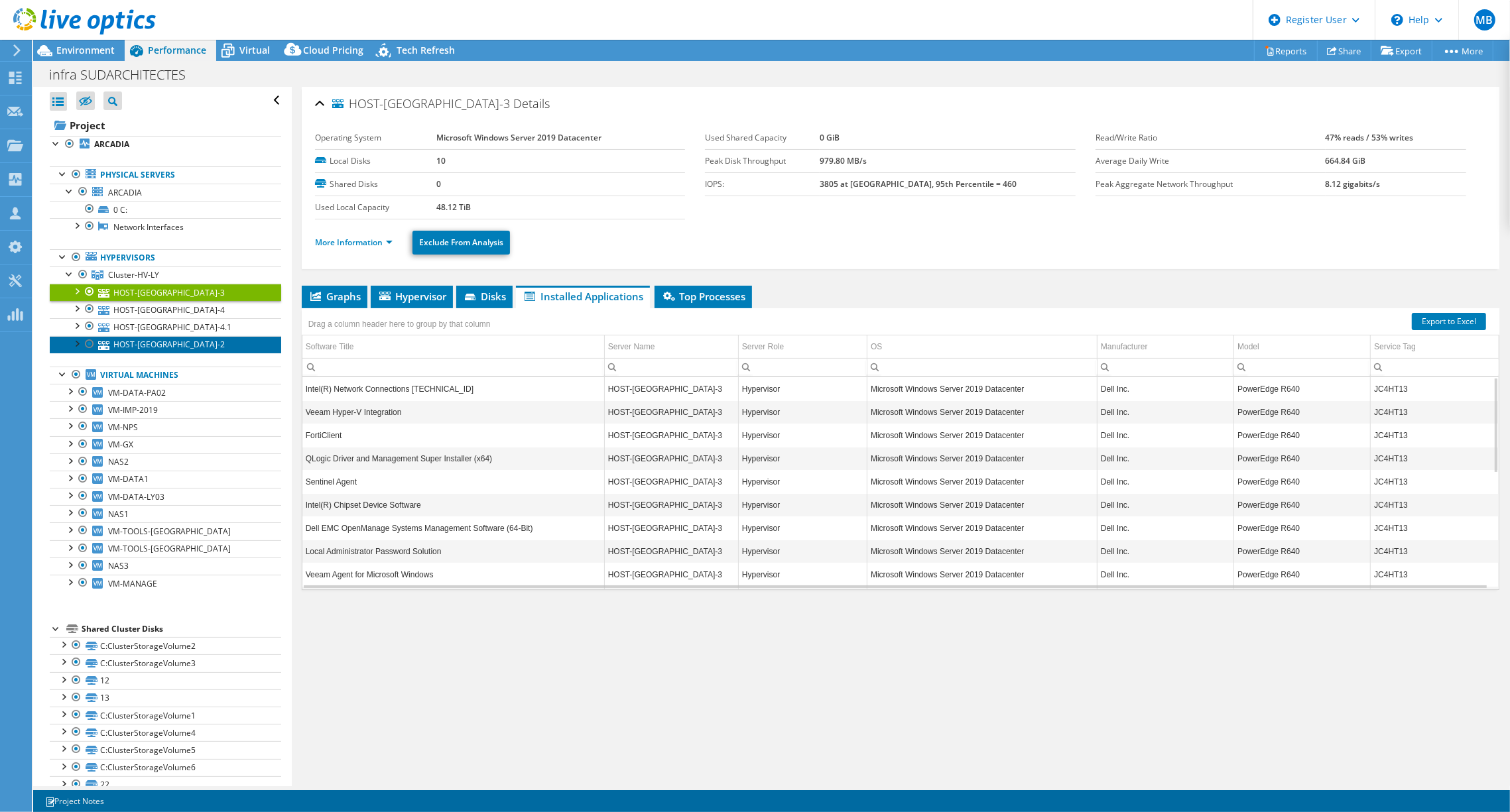
click at [148, 338] on link "HOST-[GEOGRAPHIC_DATA]-2" at bounding box center [165, 344] width 232 height 17
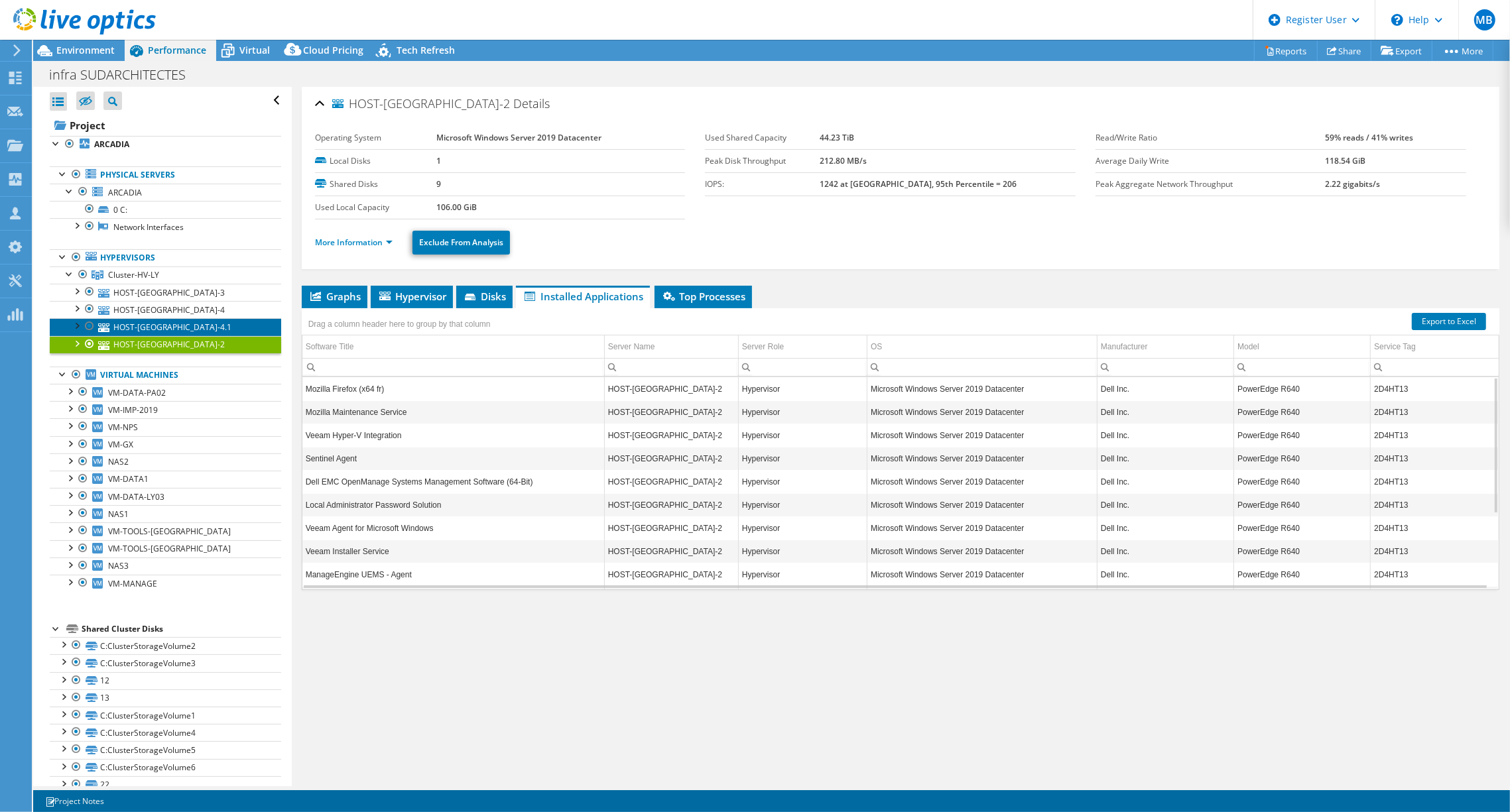
click at [142, 319] on link "HOST-[GEOGRAPHIC_DATA]-4.1" at bounding box center [165, 327] width 232 height 17
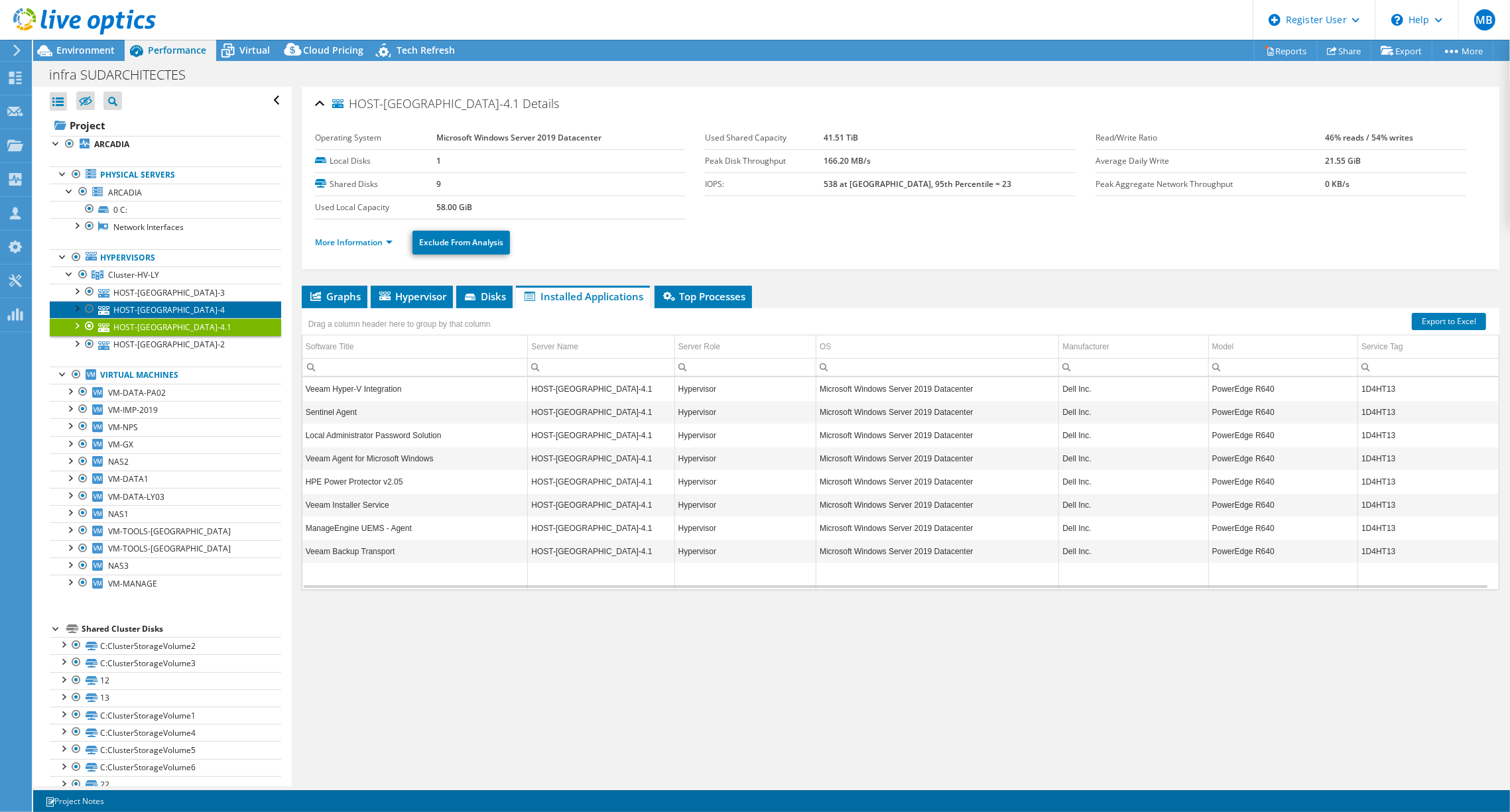
click at [148, 310] on link "HOST-[GEOGRAPHIC_DATA]-4" at bounding box center [165, 309] width 232 height 17
click at [133, 285] on link "HOST-[GEOGRAPHIC_DATA]-3" at bounding box center [165, 292] width 232 height 17
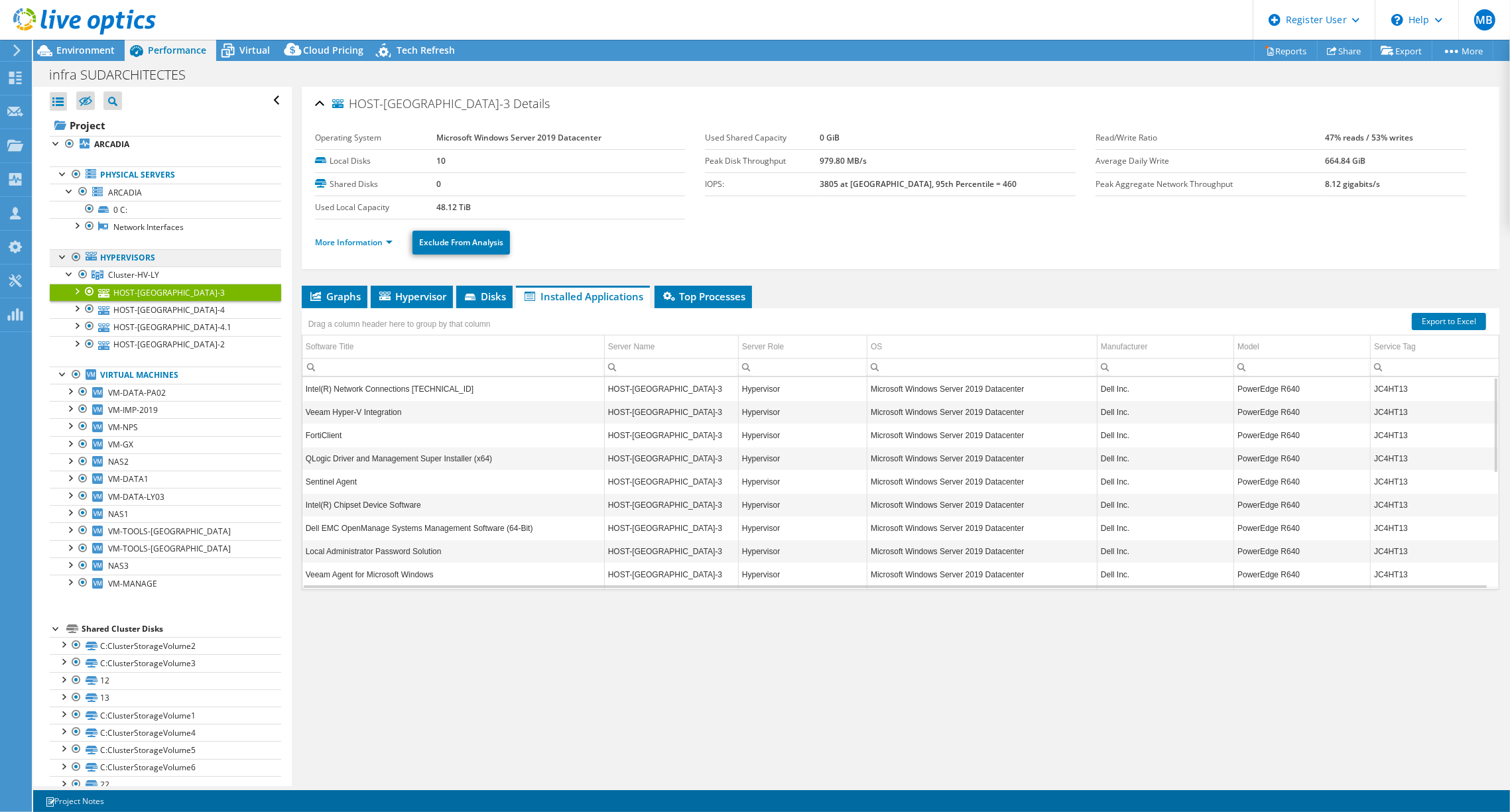
click at [127, 259] on link "Hypervisors" at bounding box center [165, 257] width 232 height 17
click at [65, 258] on div at bounding box center [63, 256] width 13 height 13
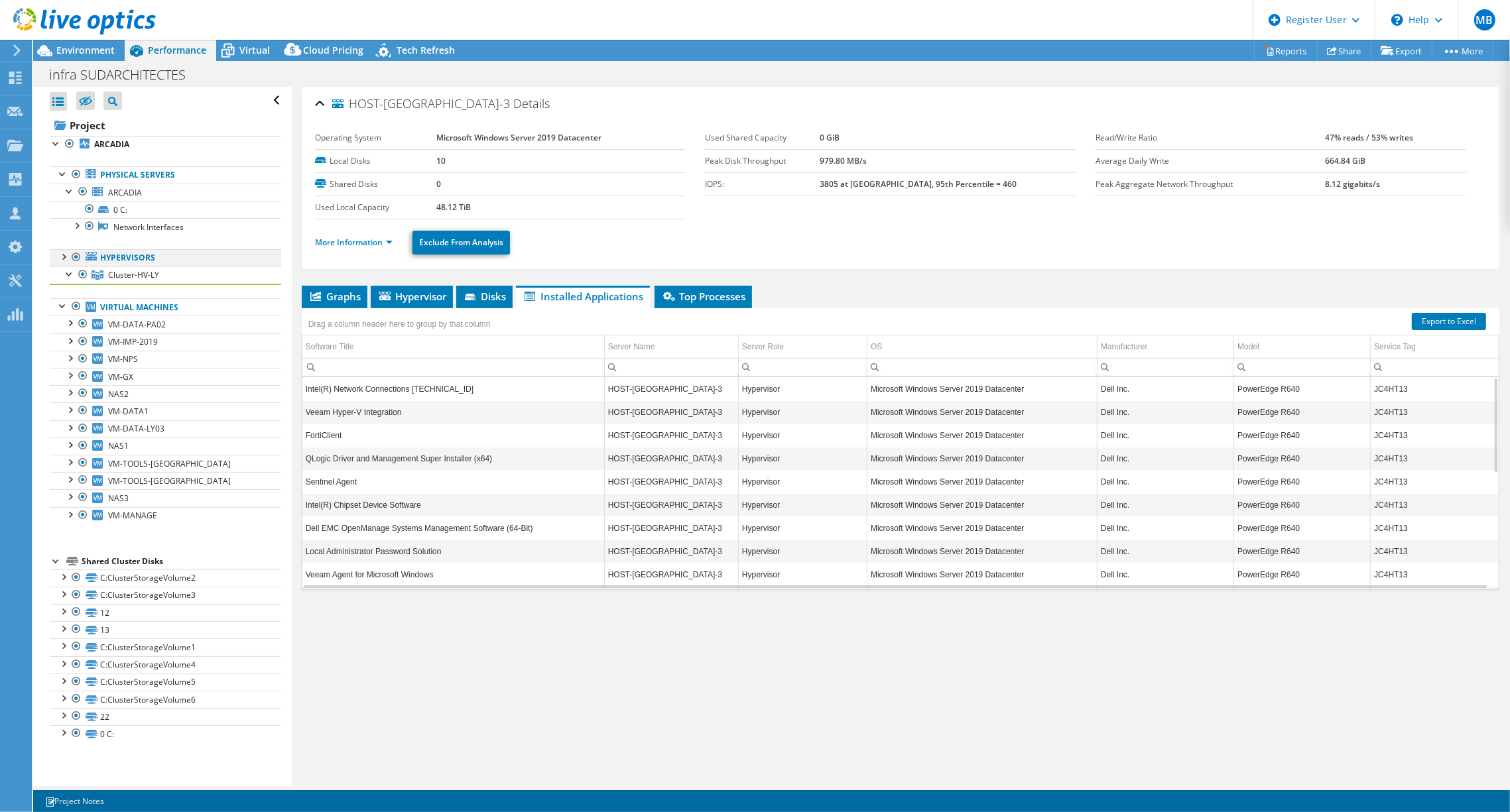
click at [65, 257] on div at bounding box center [63, 256] width 13 height 13
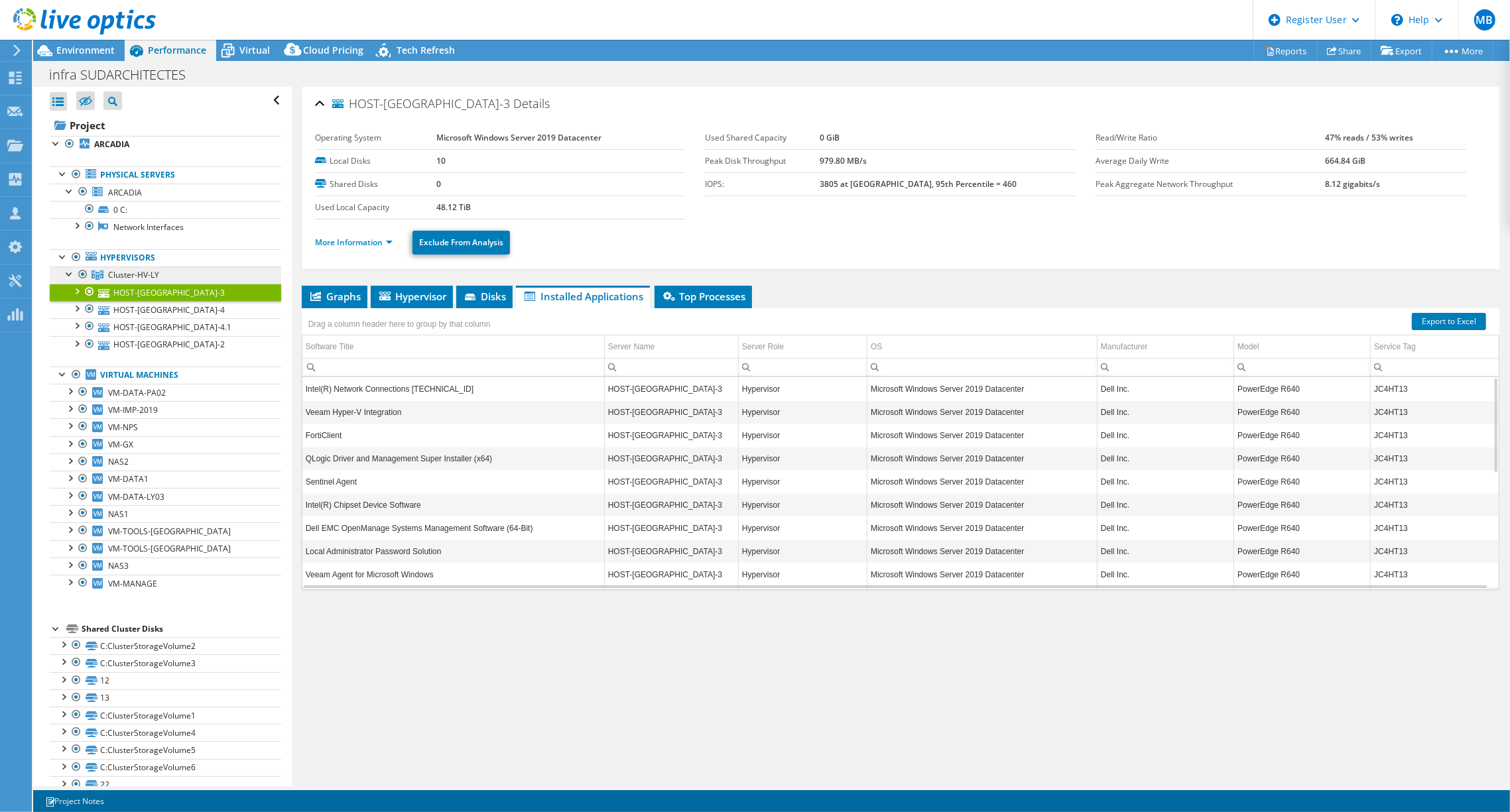
click at [136, 269] on span "Cluster-HV-LY" at bounding box center [133, 275] width 51 height 11
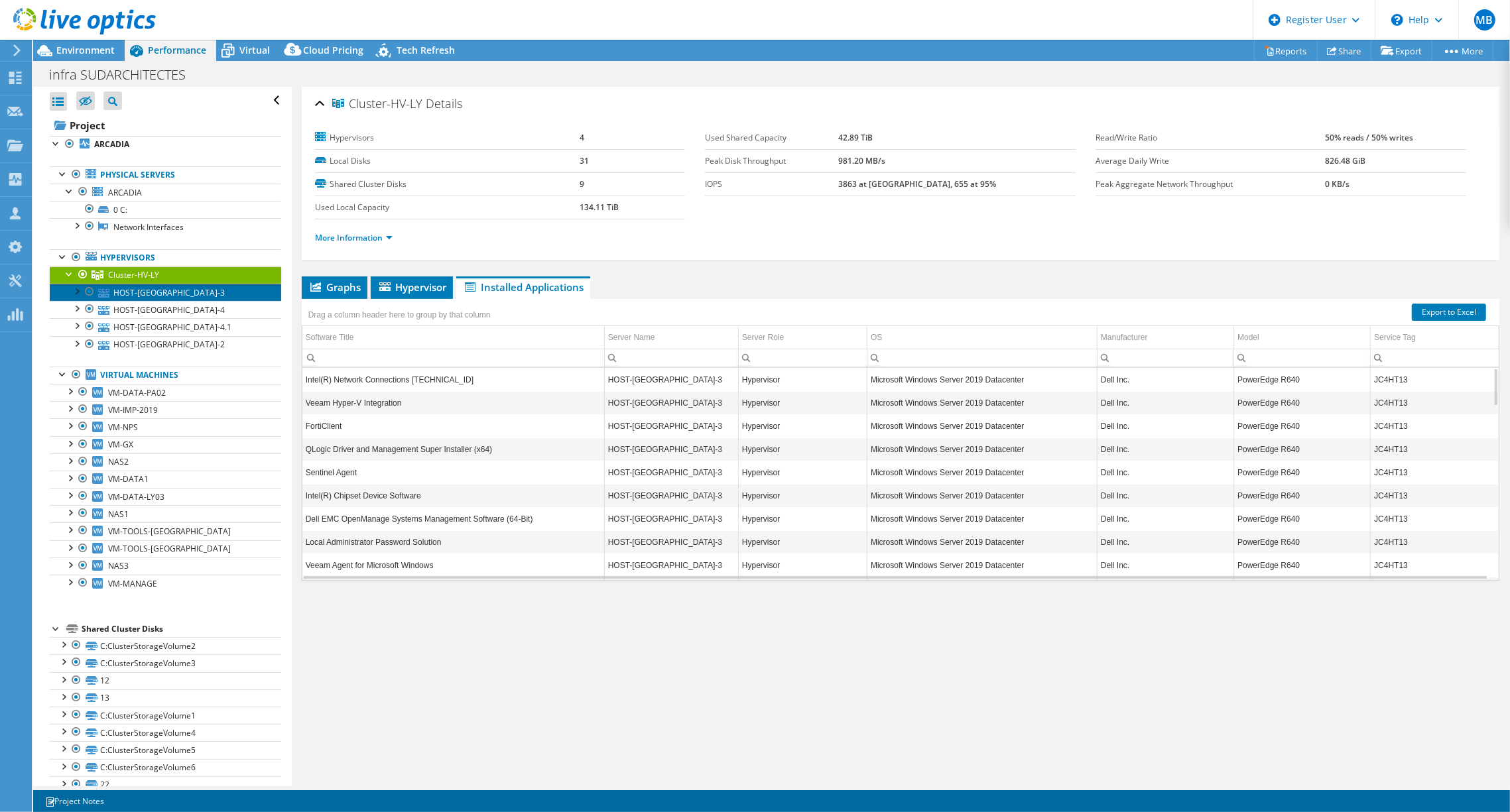
click at [145, 297] on link "HOST-[GEOGRAPHIC_DATA]-3" at bounding box center [165, 292] width 232 height 17
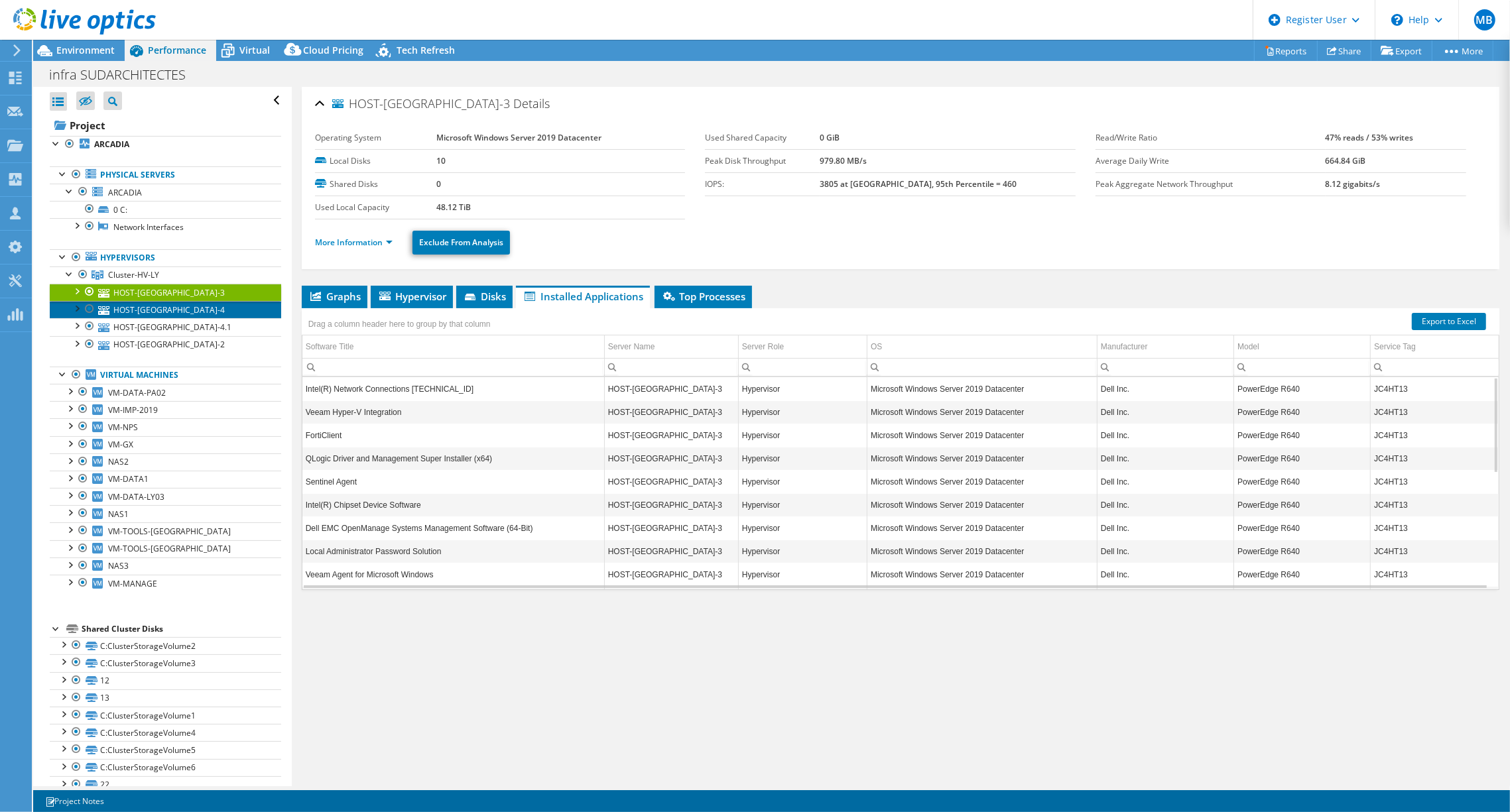
click at [146, 313] on link "HOST-[GEOGRAPHIC_DATA]-4" at bounding box center [165, 309] width 232 height 17
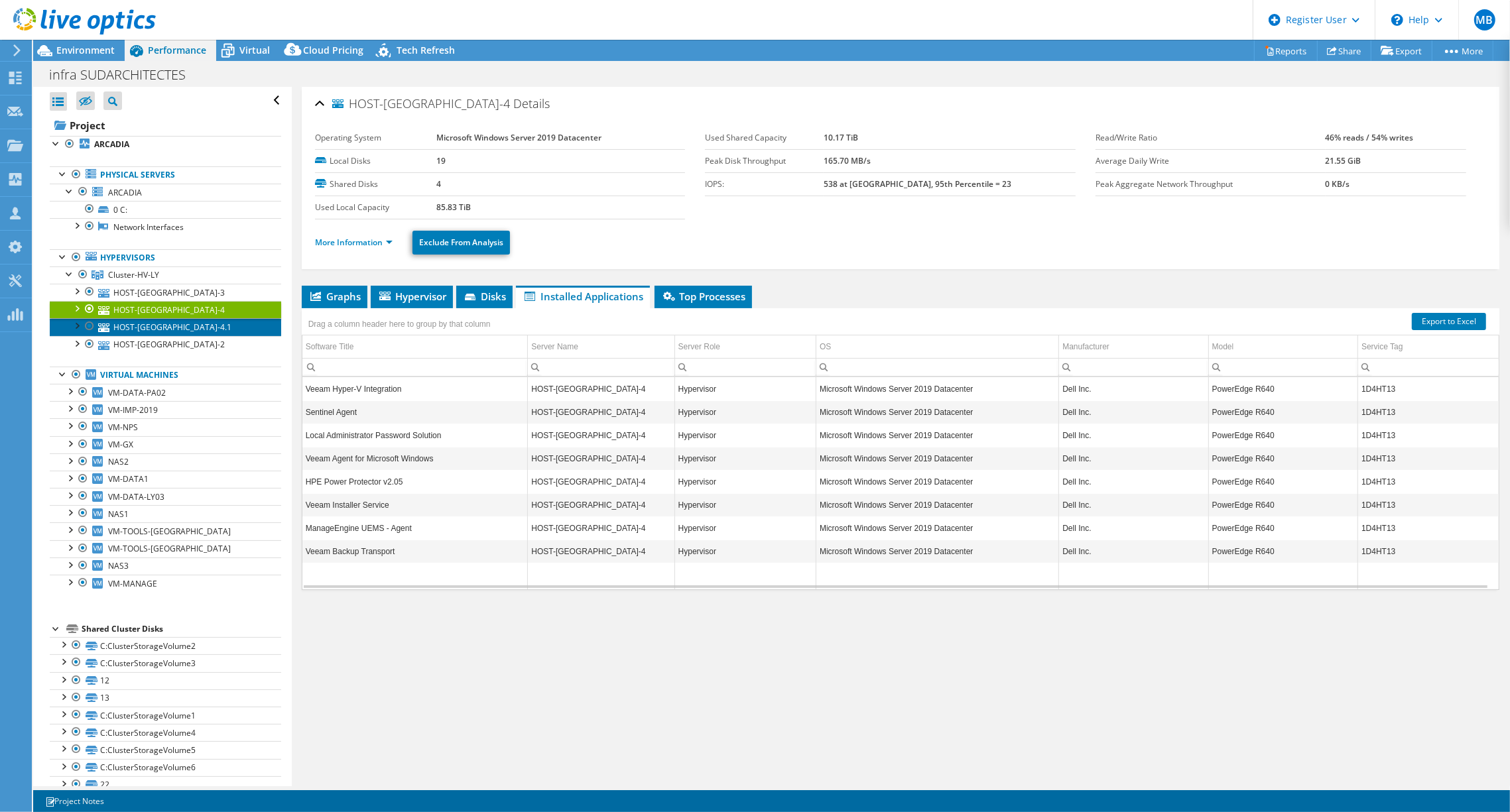
click at [146, 325] on link "HOST-[GEOGRAPHIC_DATA]-4.1" at bounding box center [165, 327] width 232 height 17
click at [151, 334] on link "HOST-[GEOGRAPHIC_DATA]-4.1" at bounding box center [165, 327] width 232 height 17
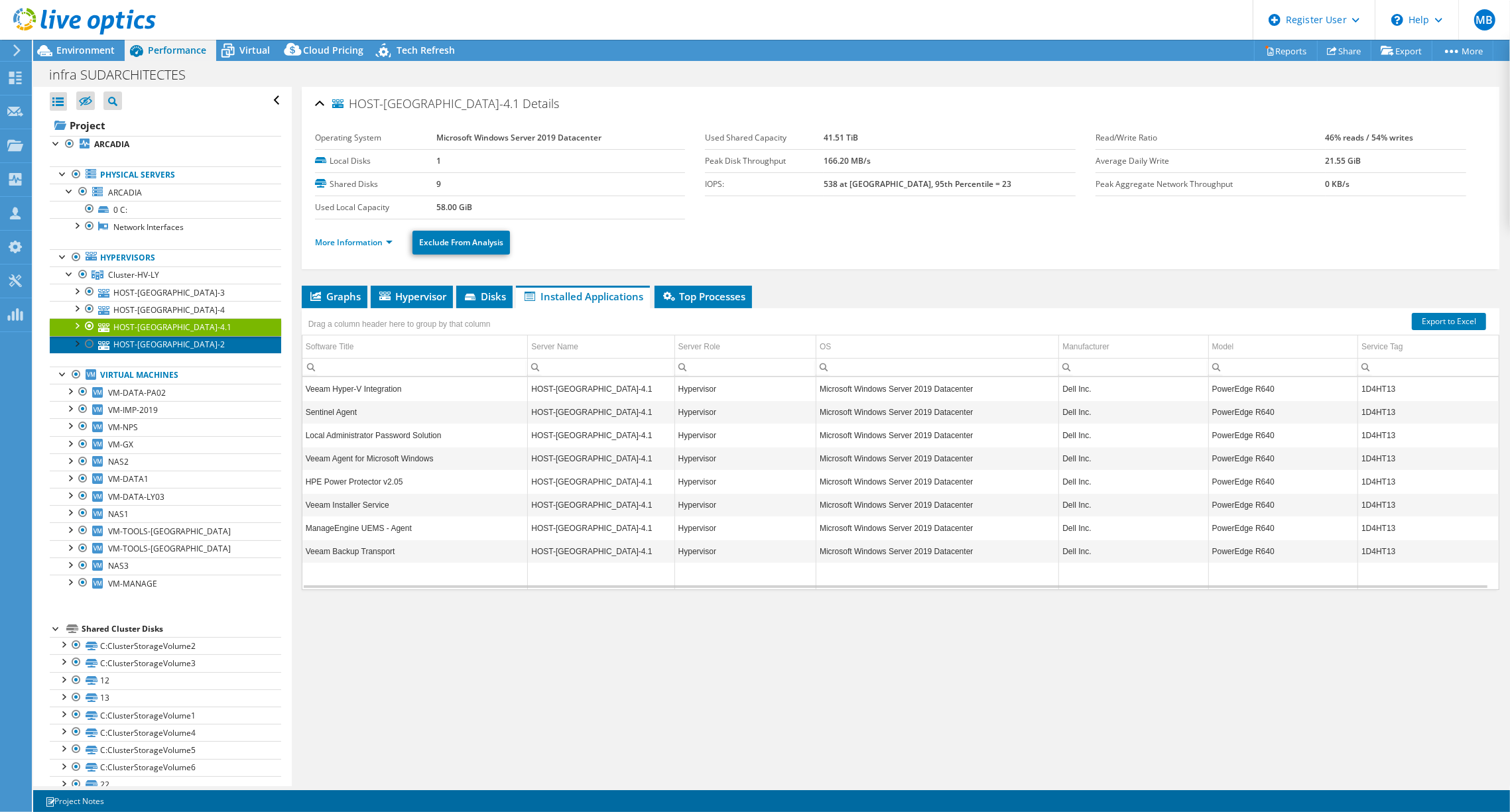
click at [151, 338] on link "HOST-[GEOGRAPHIC_DATA]-2" at bounding box center [165, 344] width 232 height 17
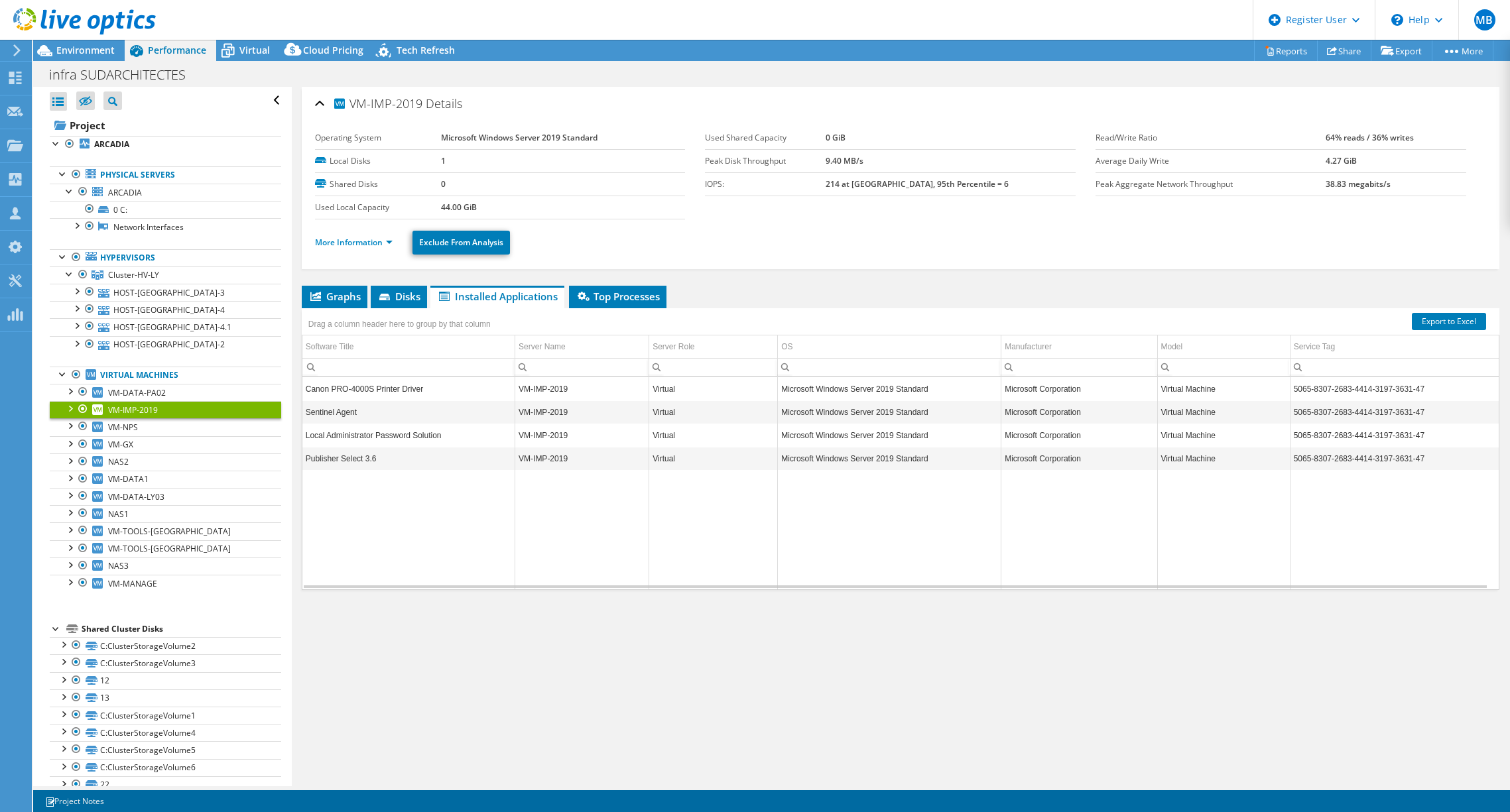
select select "USD"
drag, startPoint x: 0, startPoint y: 0, endPoint x: 153, endPoint y: 427, distance: 453.6
click at [153, 427] on link "VM-NPS" at bounding box center [165, 427] width 232 height 17
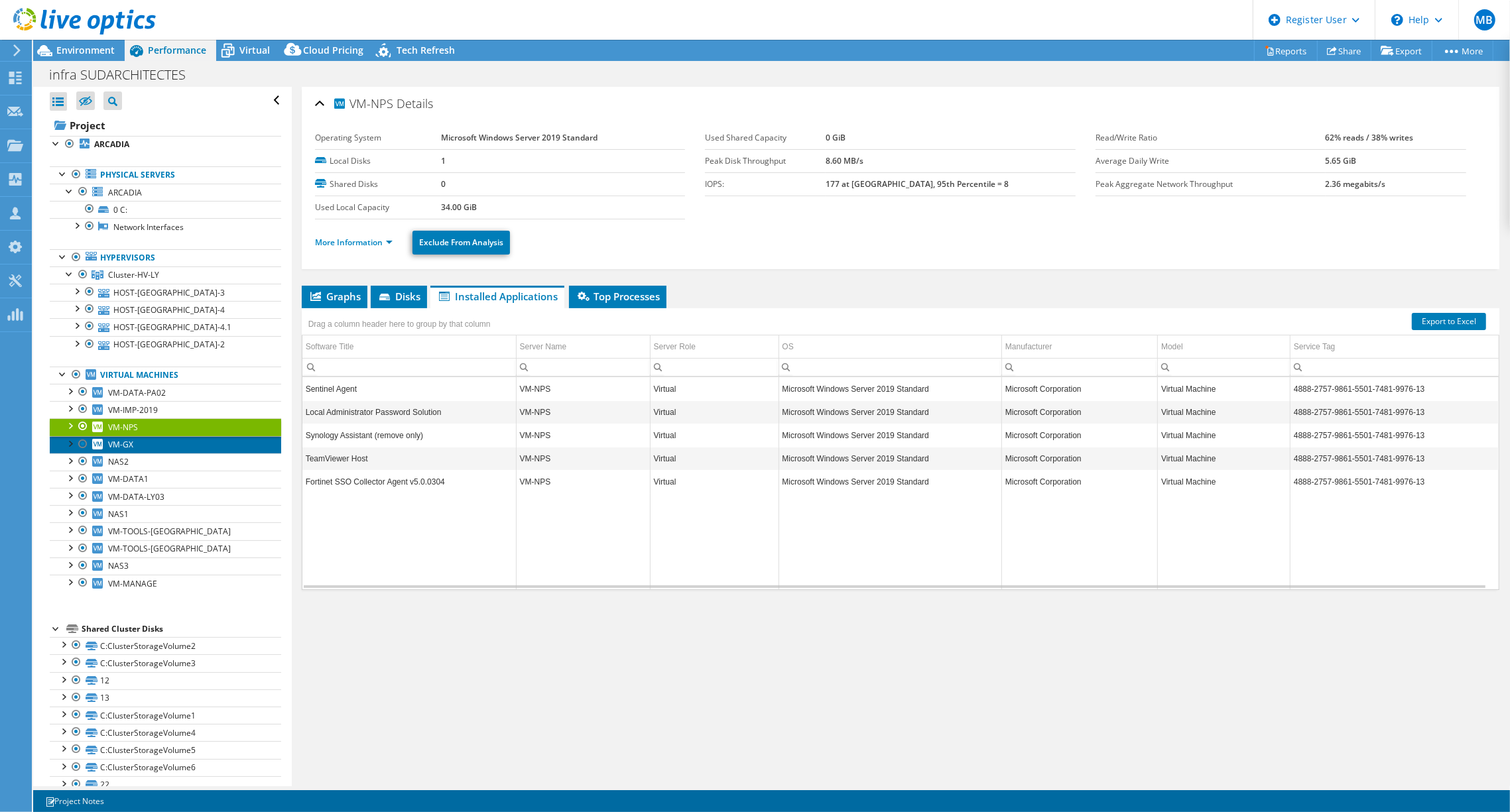
click at [119, 449] on link "VM-GX" at bounding box center [165, 444] width 232 height 17
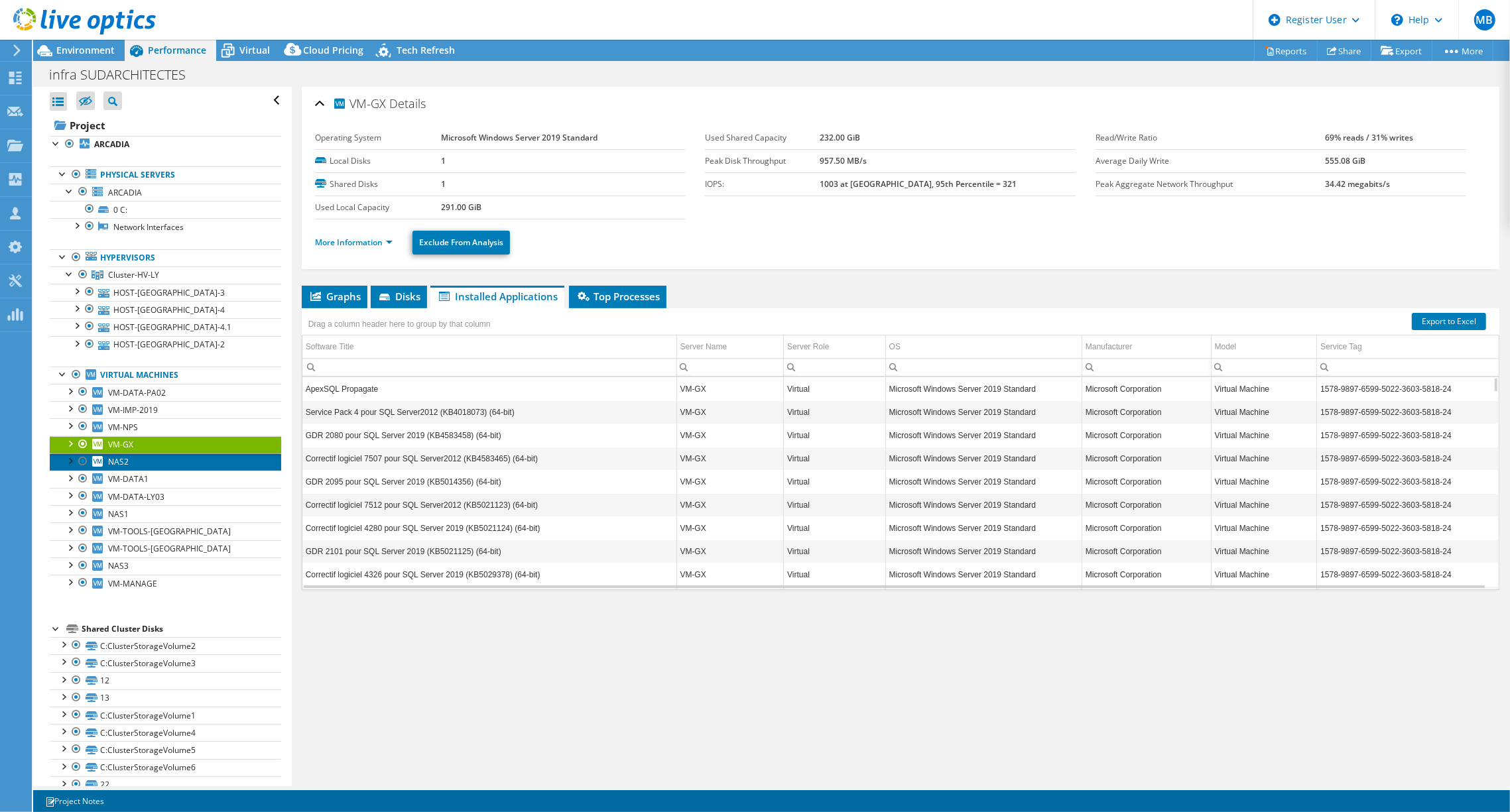
click at [148, 464] on link "NAS2" at bounding box center [165, 461] width 232 height 17
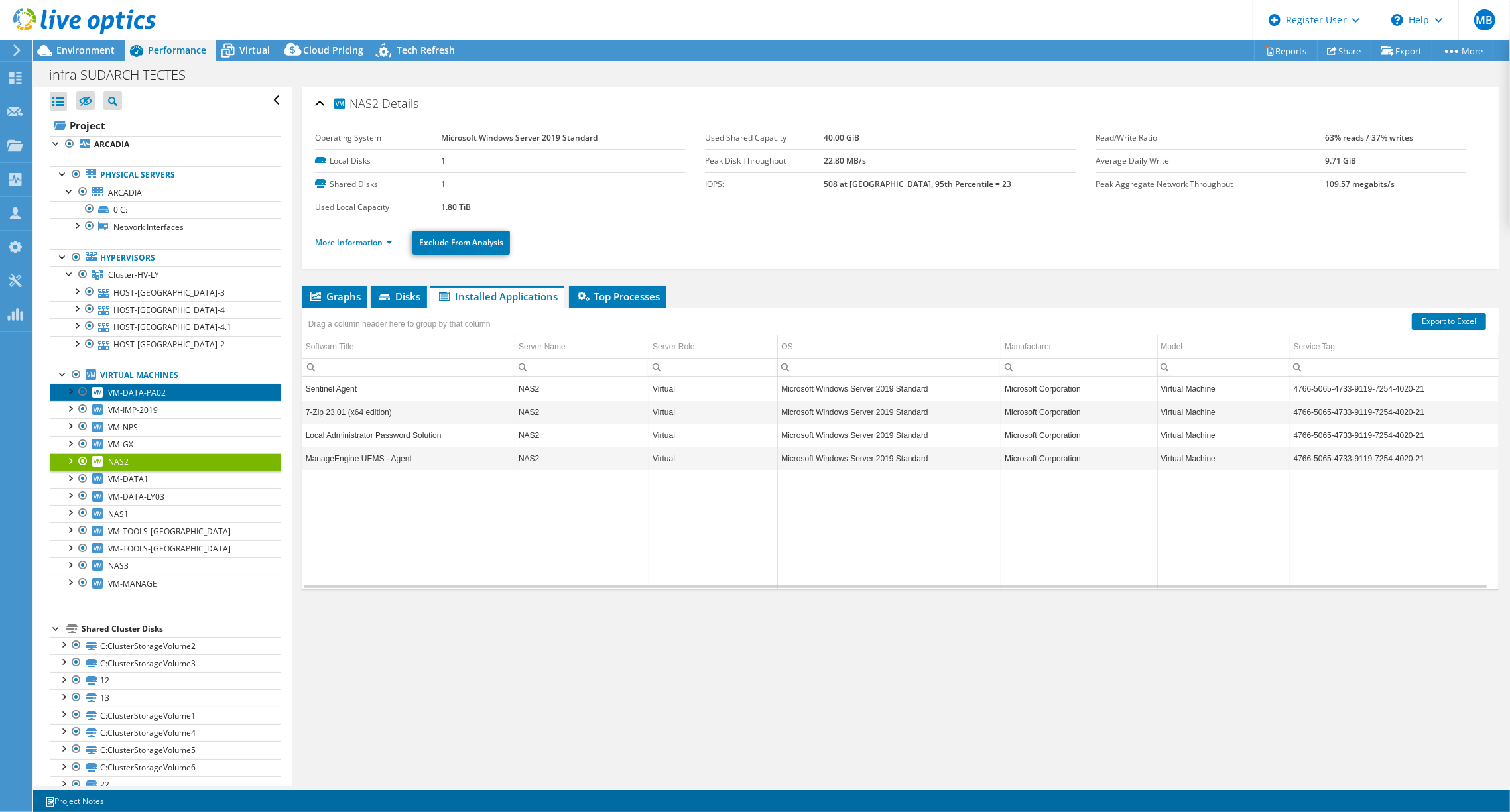
click at [151, 387] on span "VM-DATA-PA02" at bounding box center [137, 393] width 58 height 11
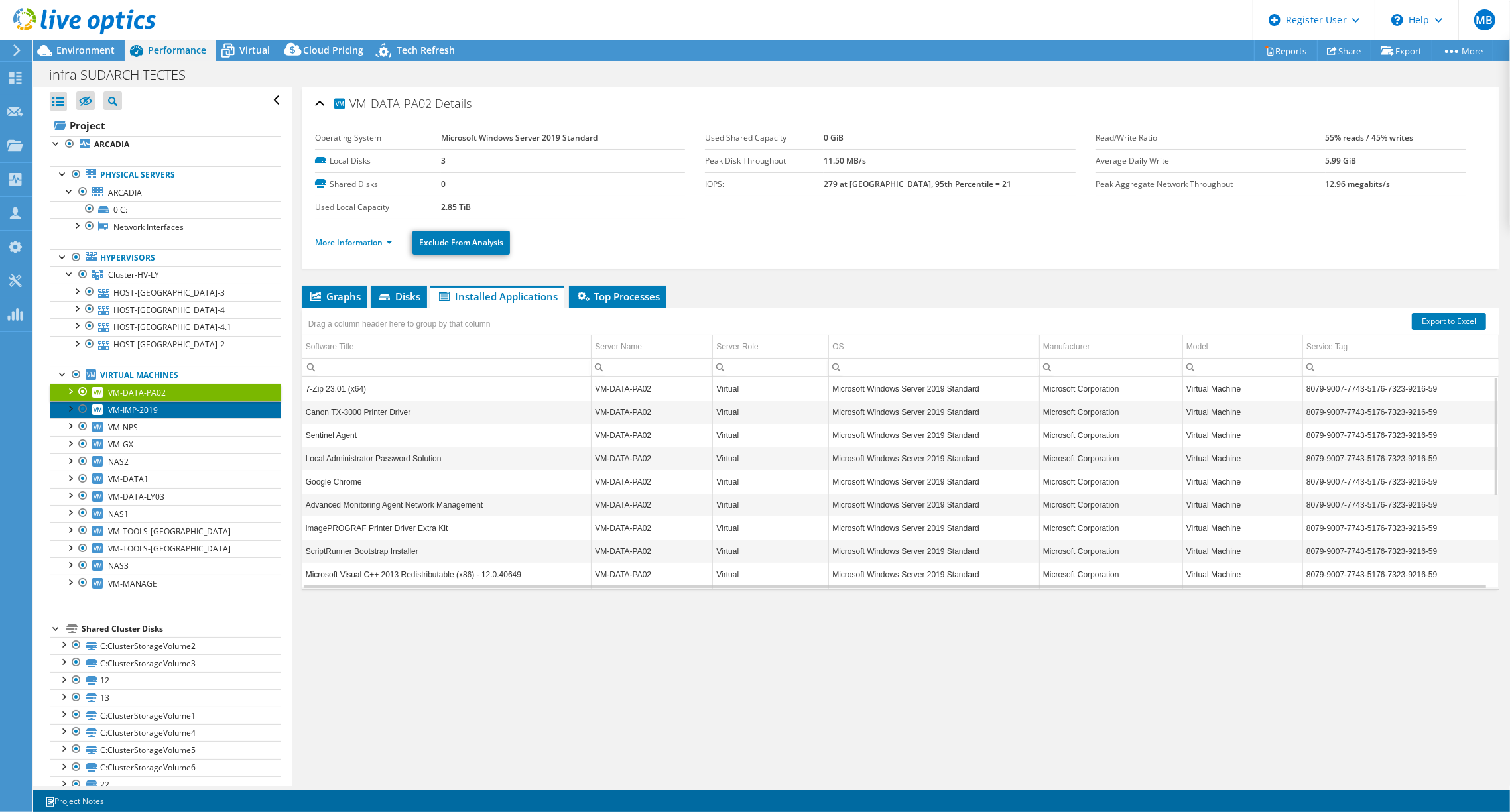
click at [162, 410] on link "VM-IMP-2019" at bounding box center [165, 409] width 232 height 17
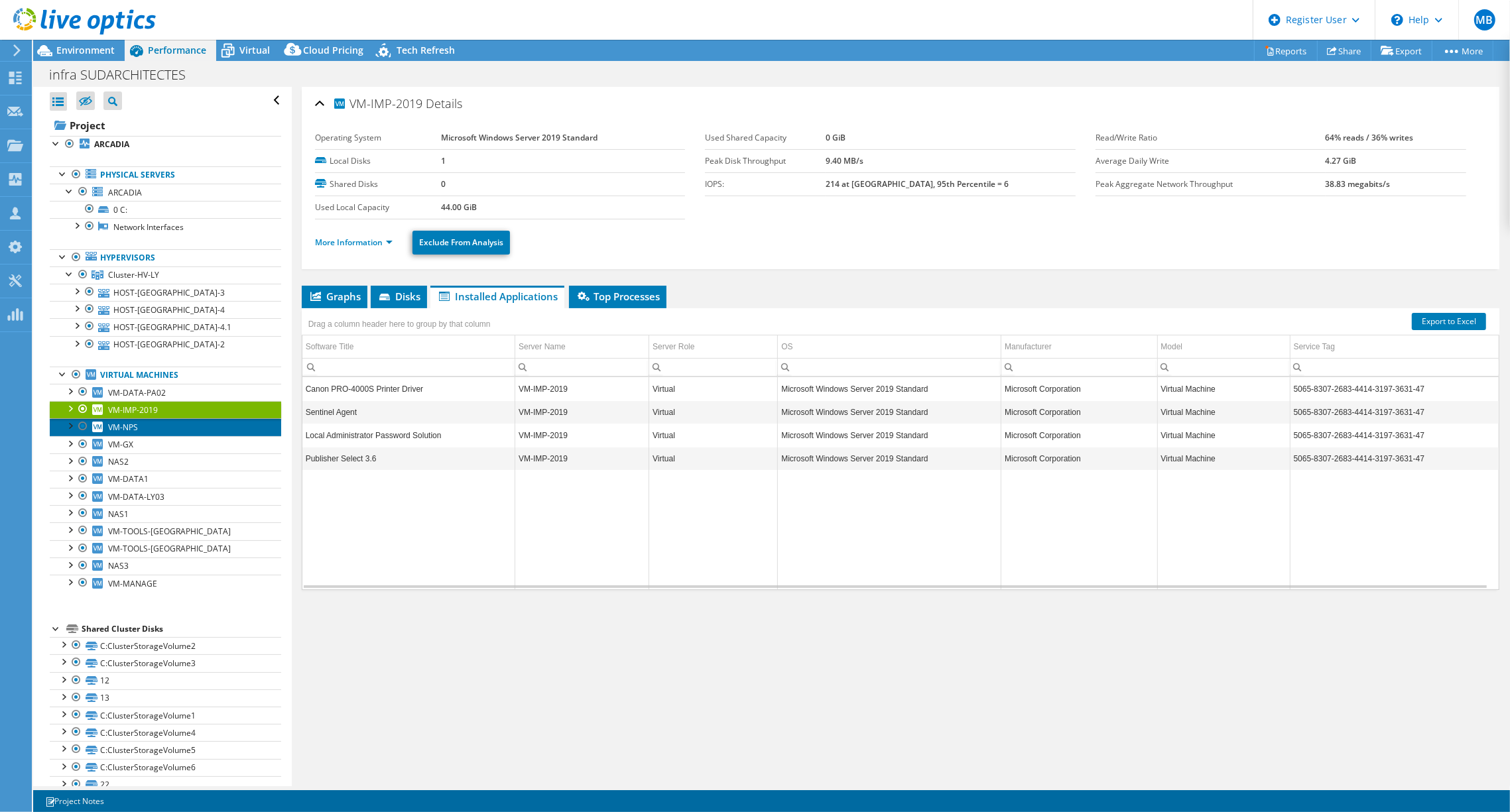
click at [161, 427] on link "VM-NPS" at bounding box center [165, 427] width 232 height 17
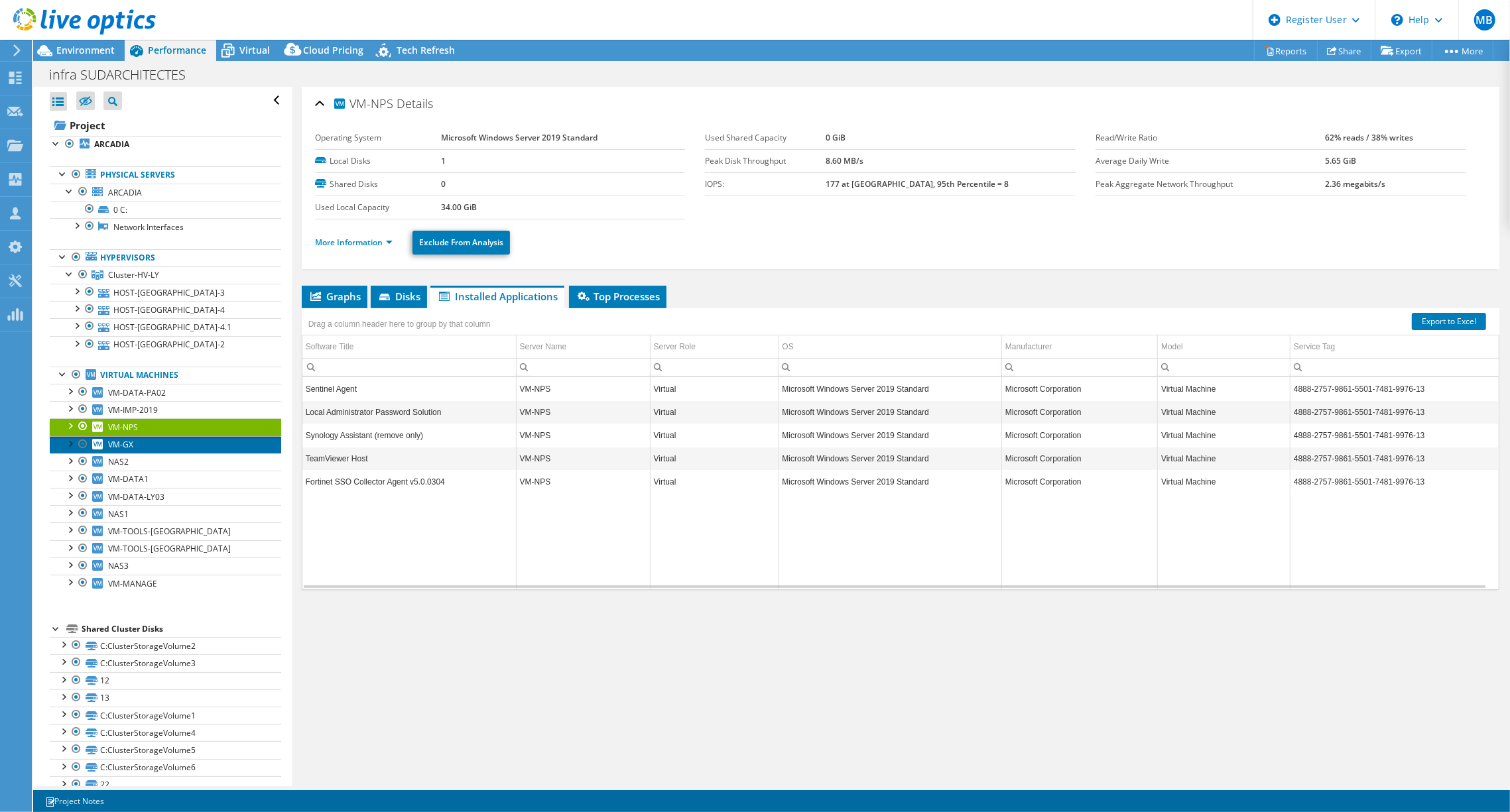
click at [159, 440] on link "VM-GX" at bounding box center [165, 444] width 232 height 17
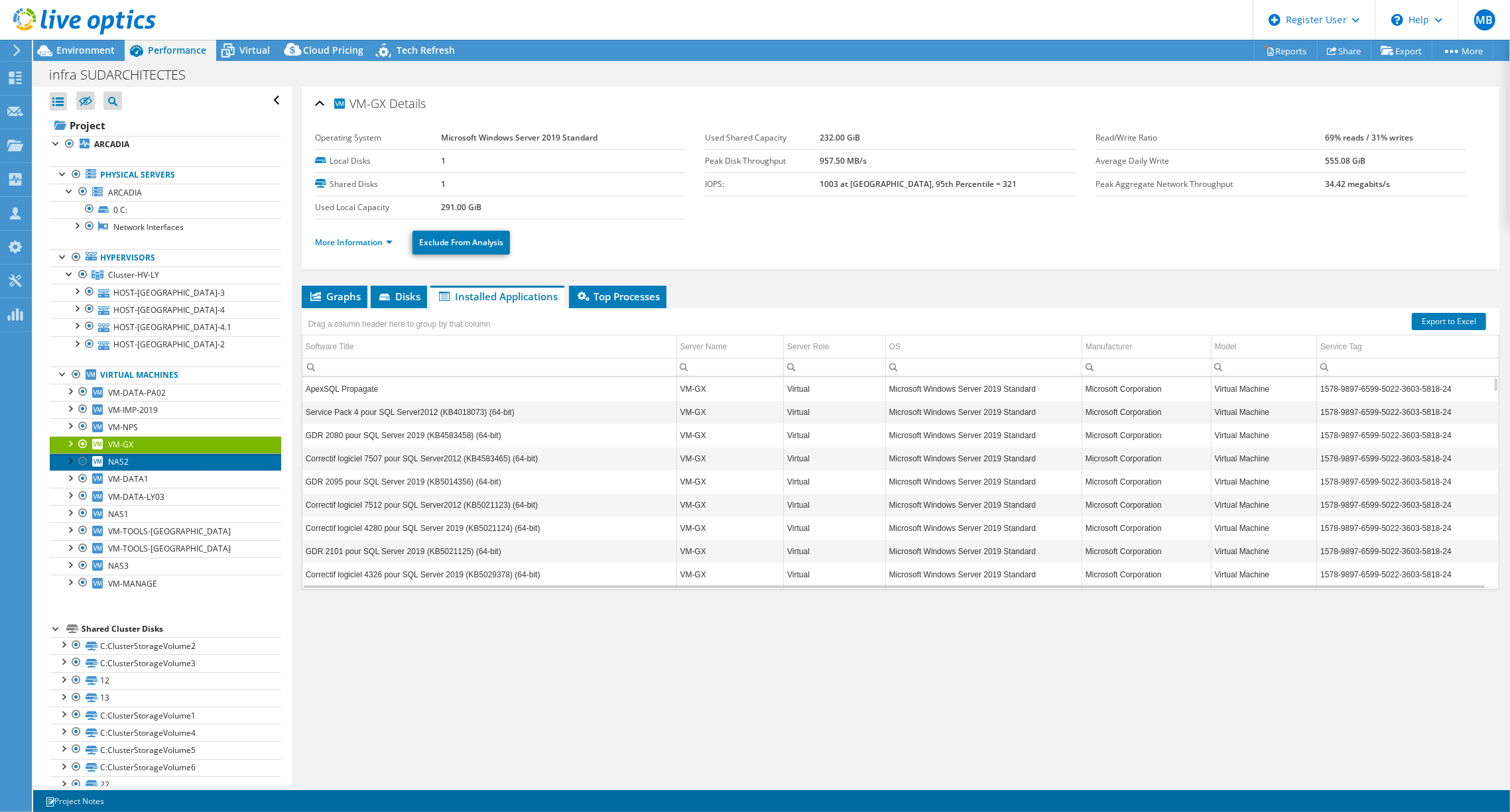
click at [156, 457] on link "NAS2" at bounding box center [165, 461] width 232 height 17
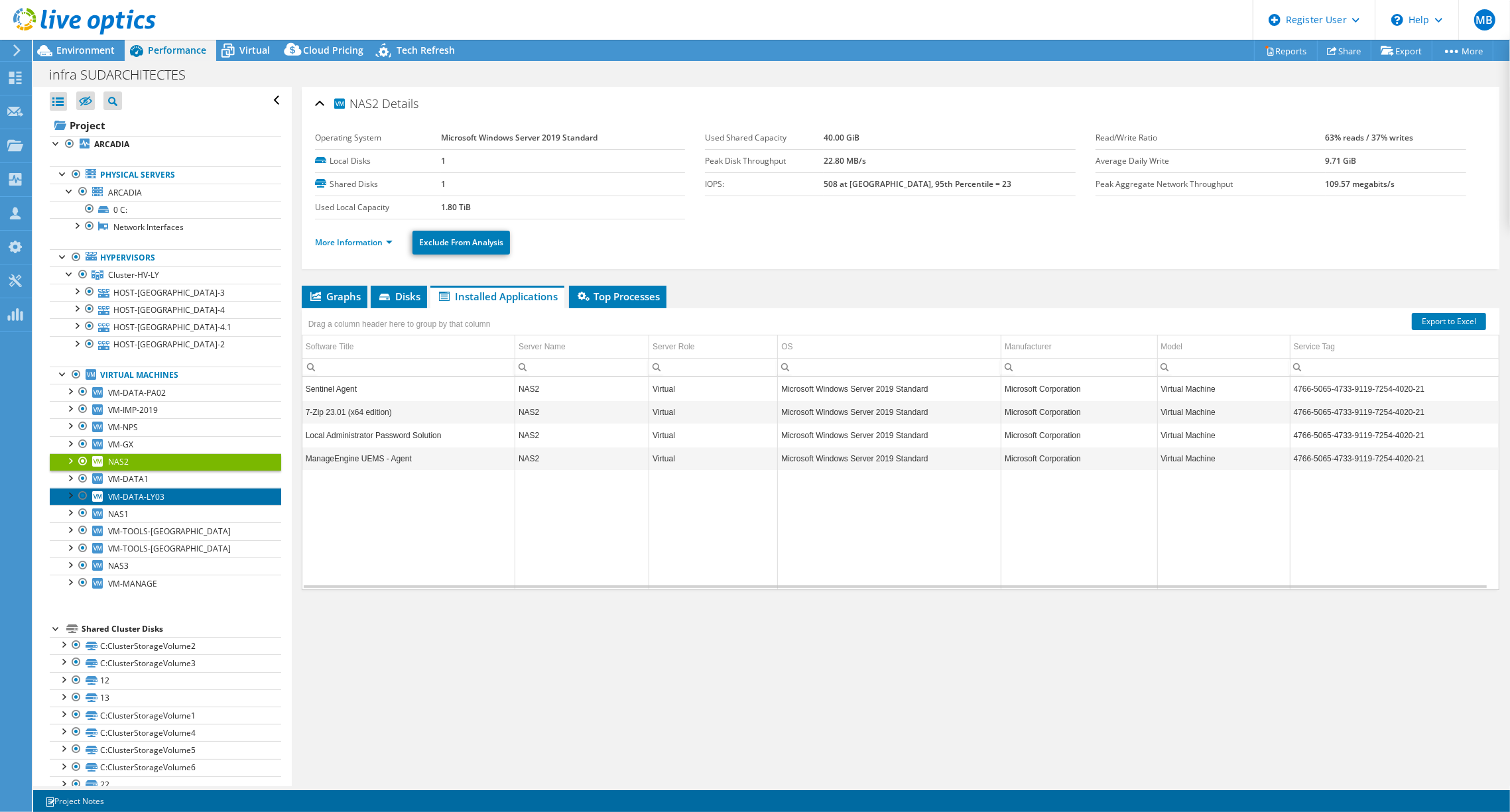
click at [152, 488] on link "VM-DATA-LY03" at bounding box center [165, 496] width 232 height 17
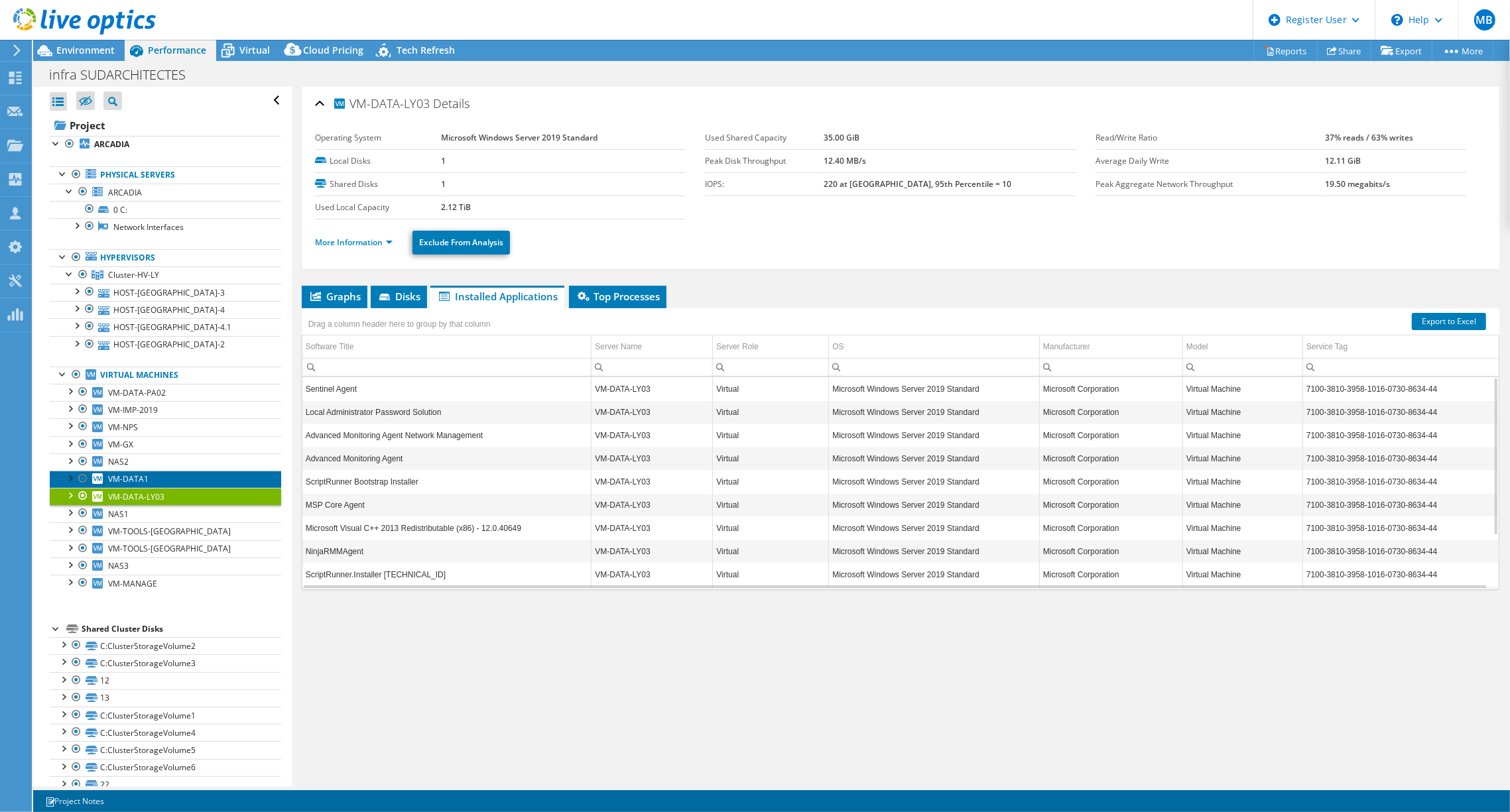
click at [152, 484] on link "VM-DATA1" at bounding box center [165, 479] width 232 height 17
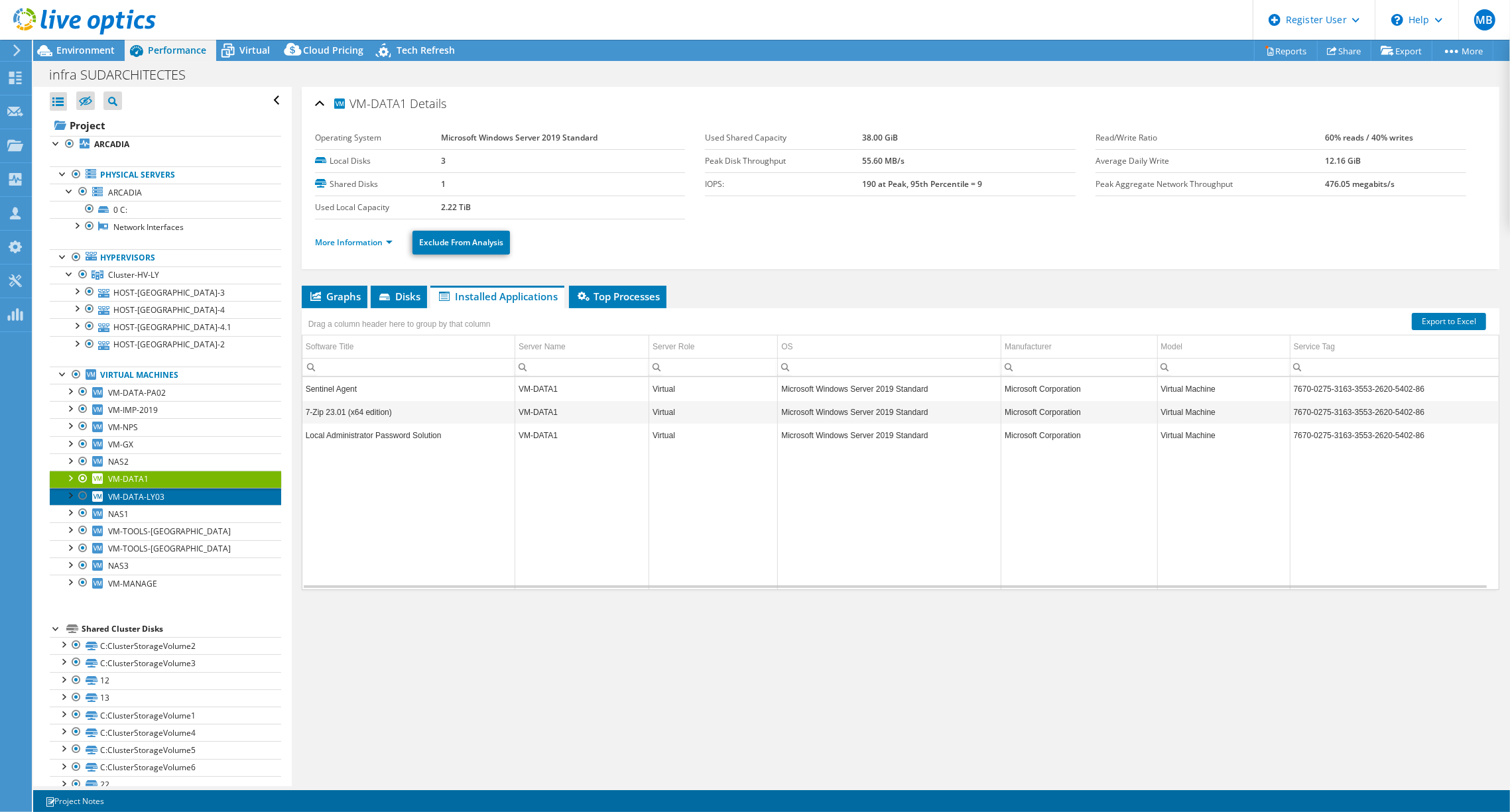
click at [140, 497] on span "VM-DATA-LY03" at bounding box center [136, 497] width 56 height 11
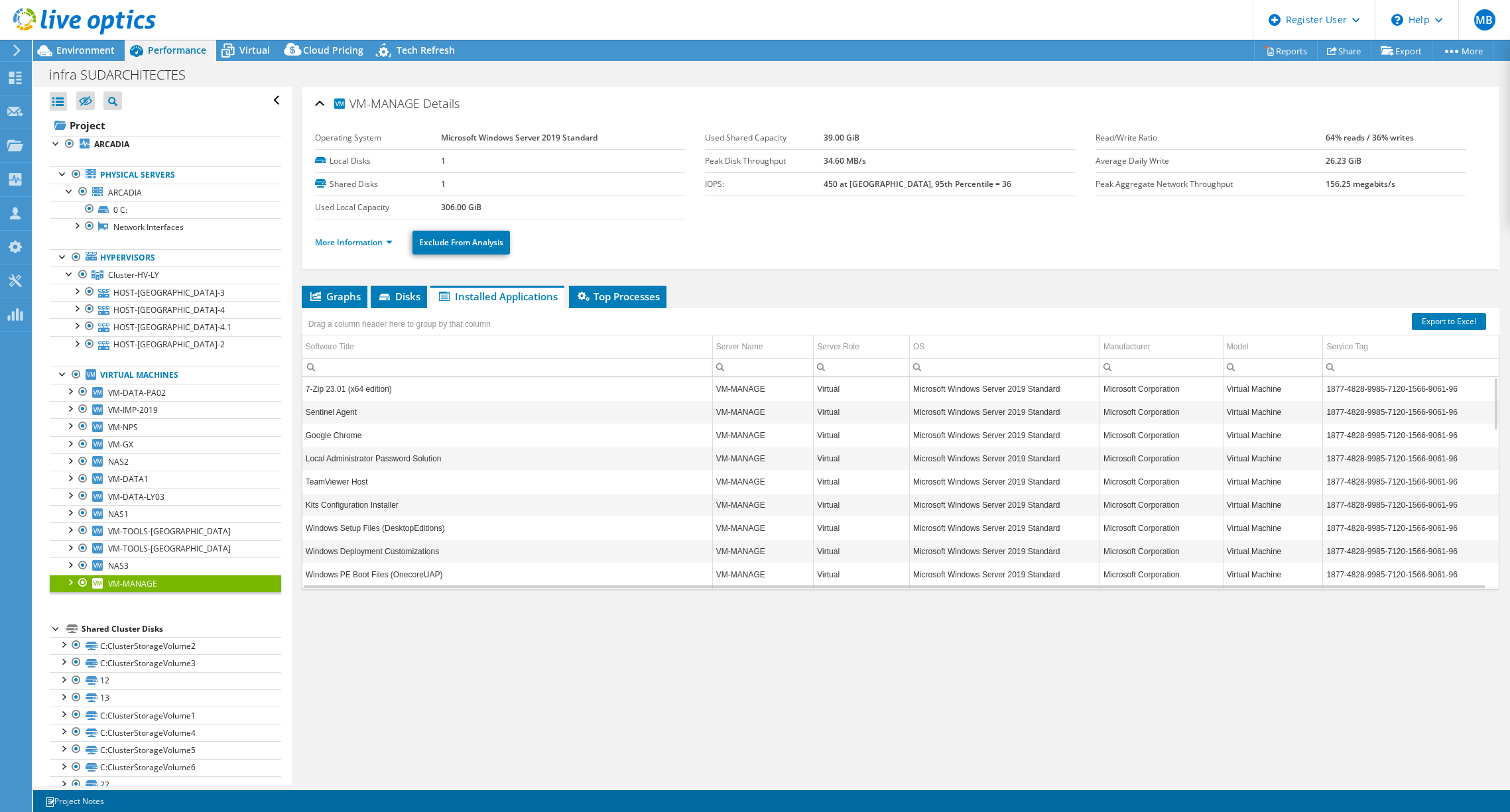
select select "USD"
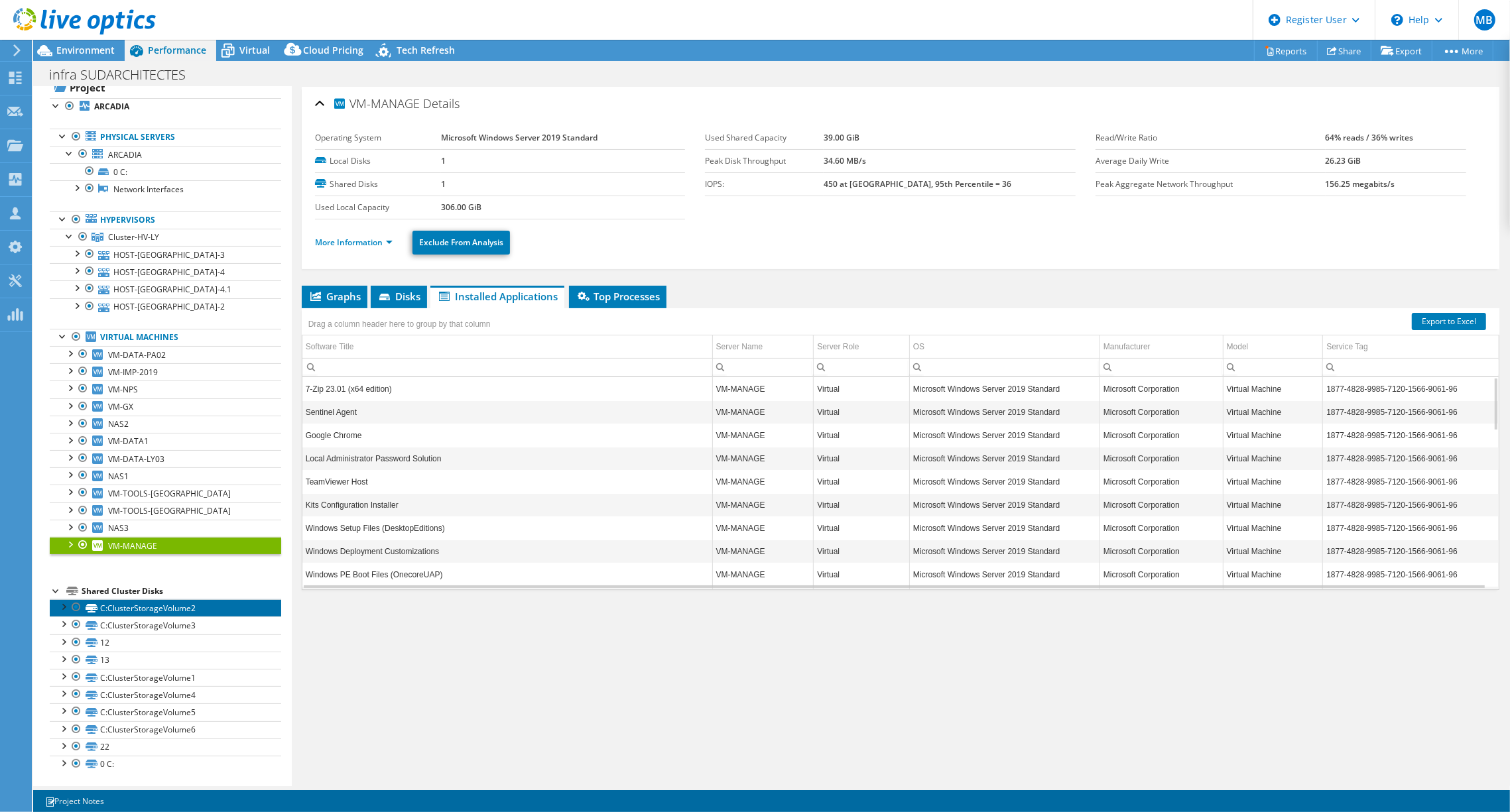
click at [102, 609] on link "C:ClusterStorageVolume2" at bounding box center [165, 607] width 232 height 17
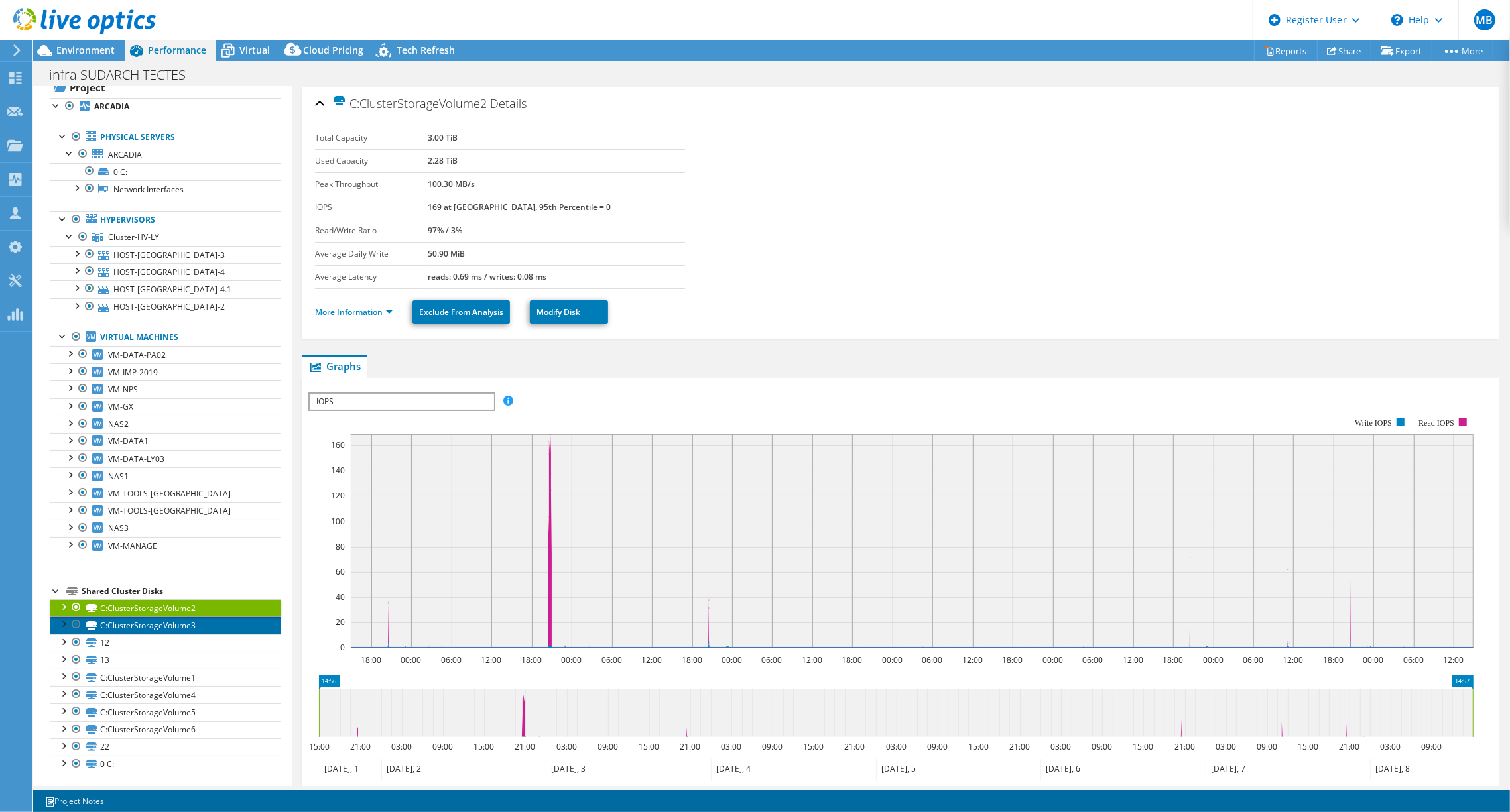
click at [100, 625] on link "C:ClusterStorageVolume3" at bounding box center [165, 625] width 232 height 17
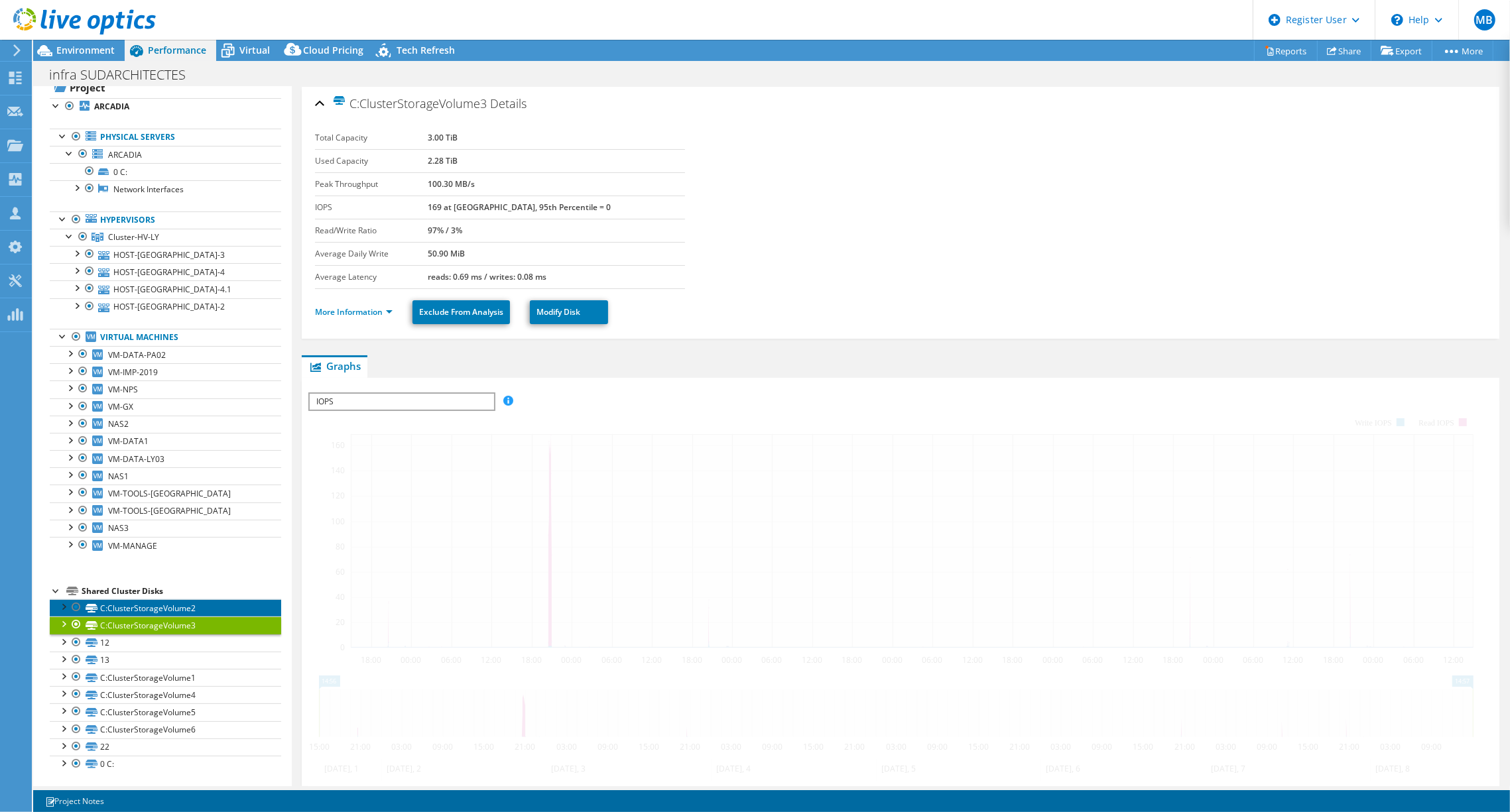
click at [130, 599] on link "C:ClusterStorageVolume2" at bounding box center [165, 607] width 232 height 17
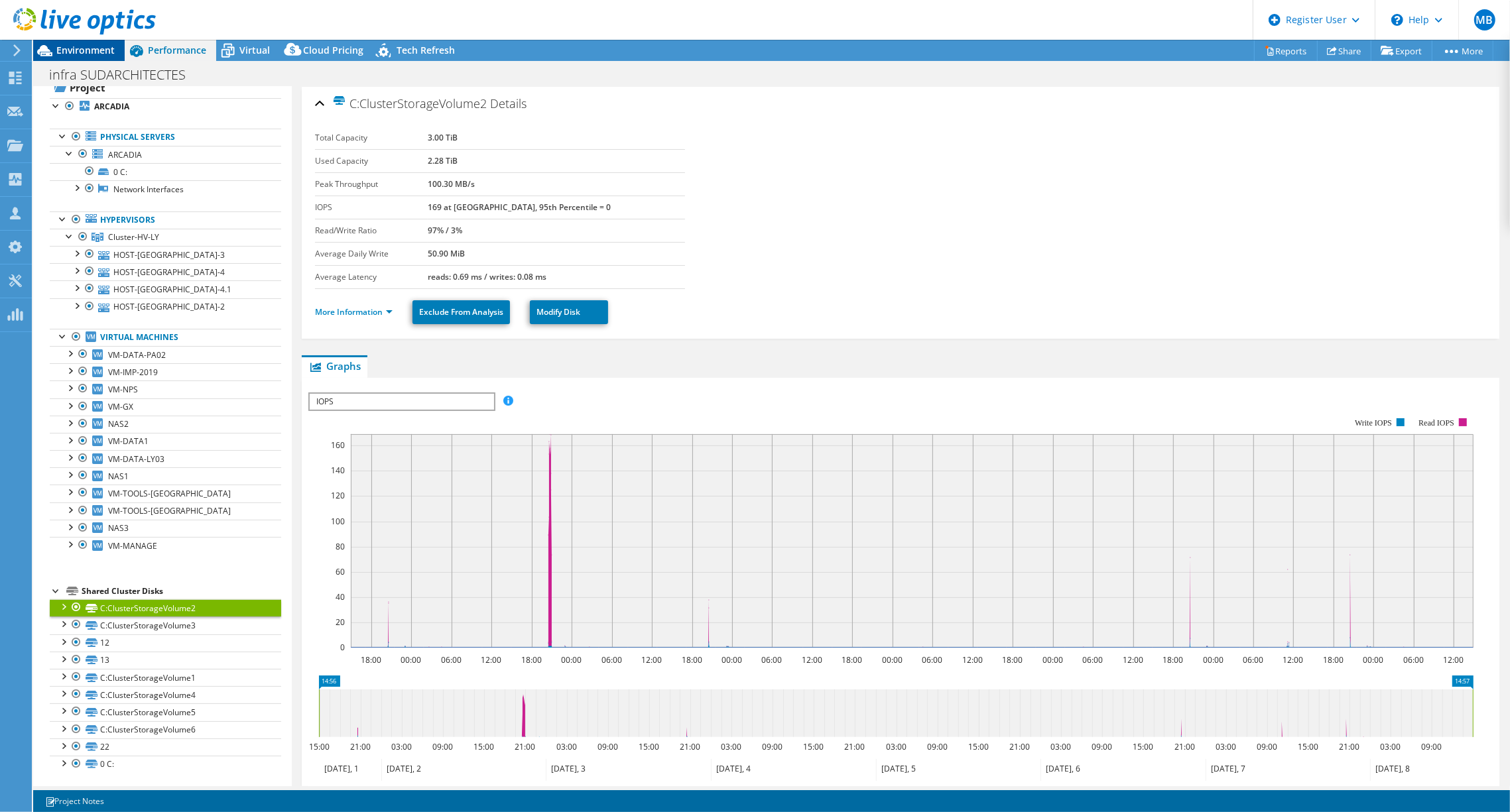
click at [98, 47] on span "Environment" at bounding box center [86, 50] width 58 height 13
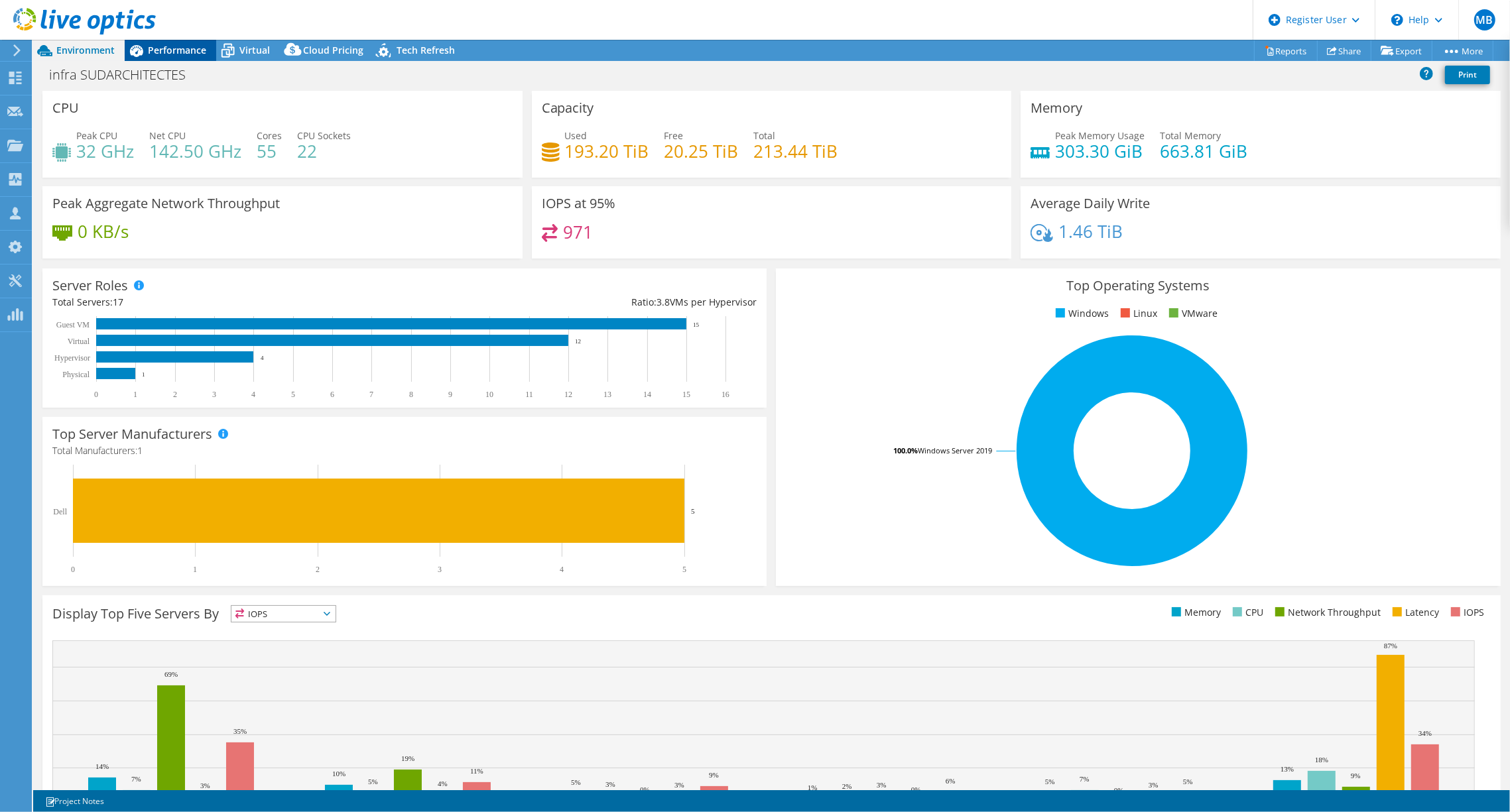
click at [166, 58] on div "Performance" at bounding box center [170, 50] width 91 height 21
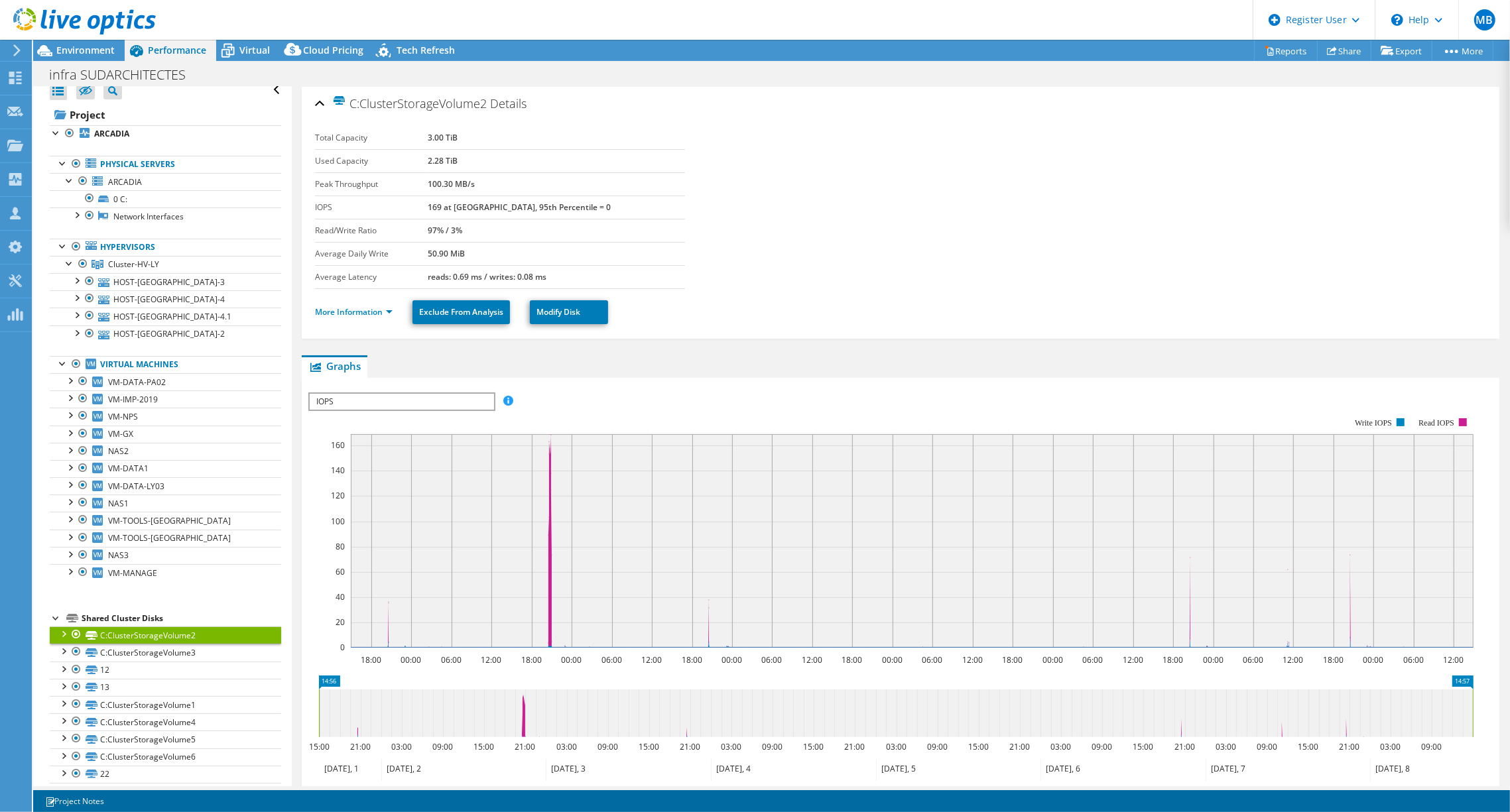
scroll to position [0, 0]
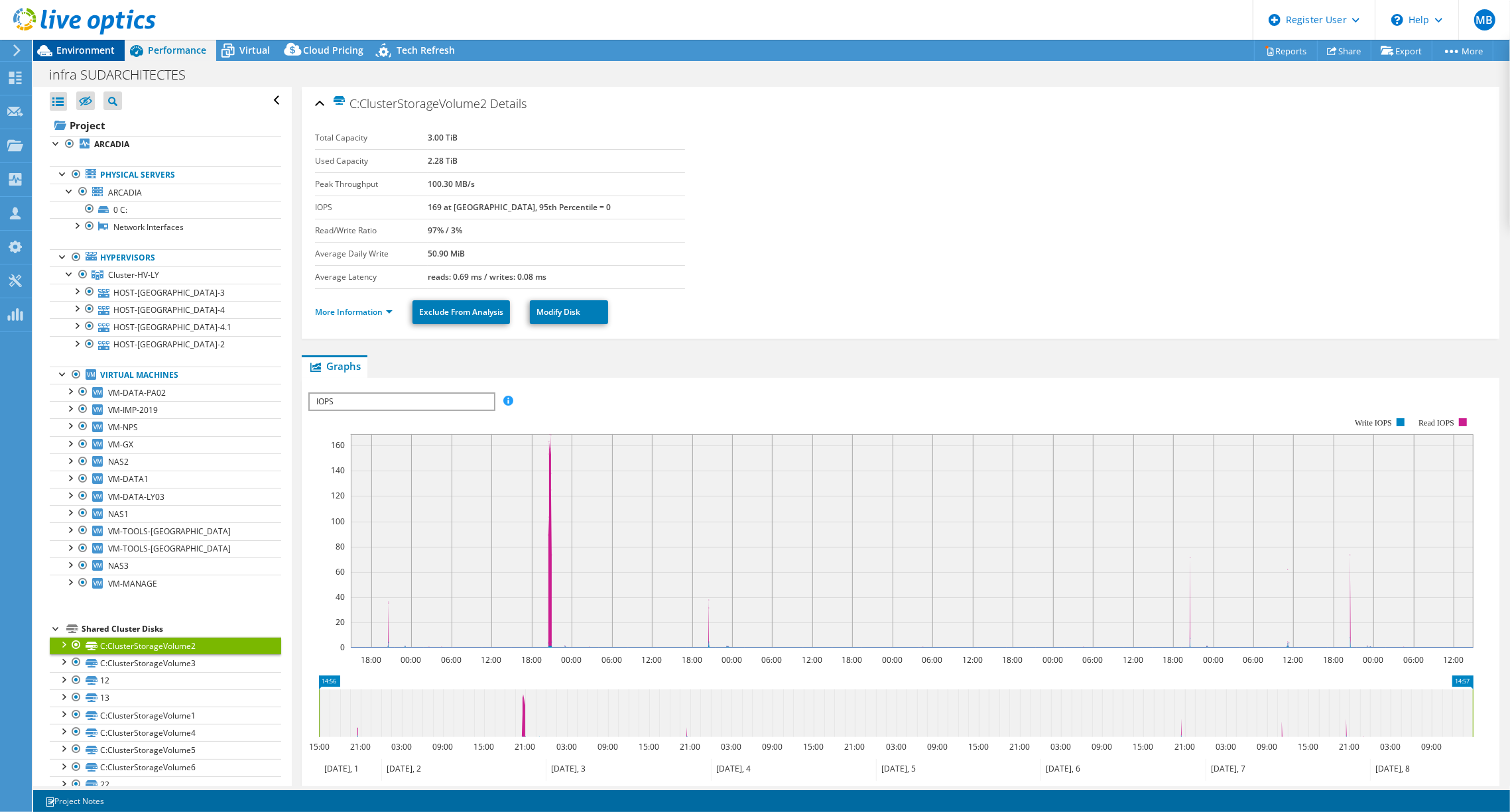
click at [87, 56] on div "Environment" at bounding box center [78, 50] width 91 height 21
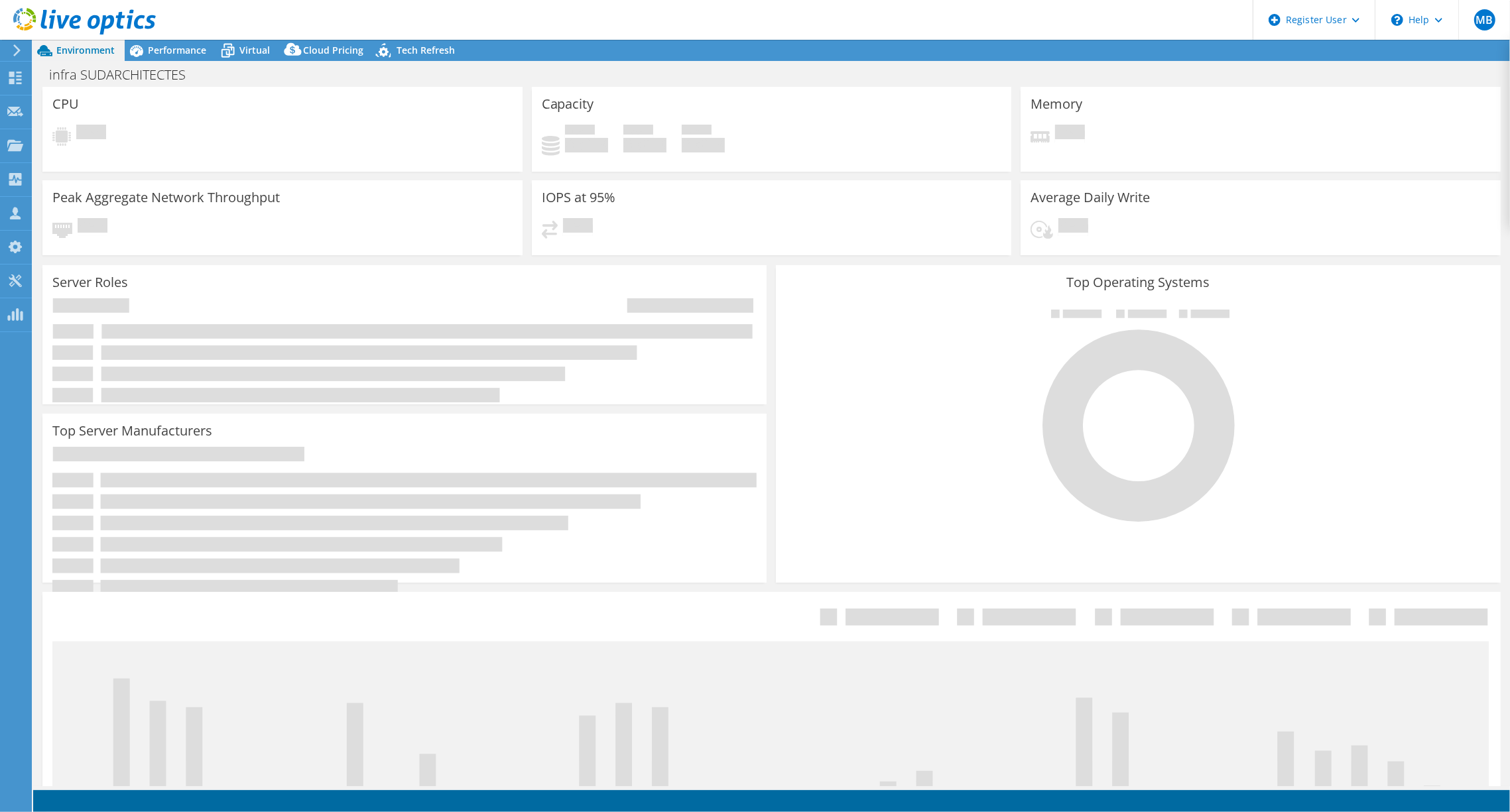
select select "USD"
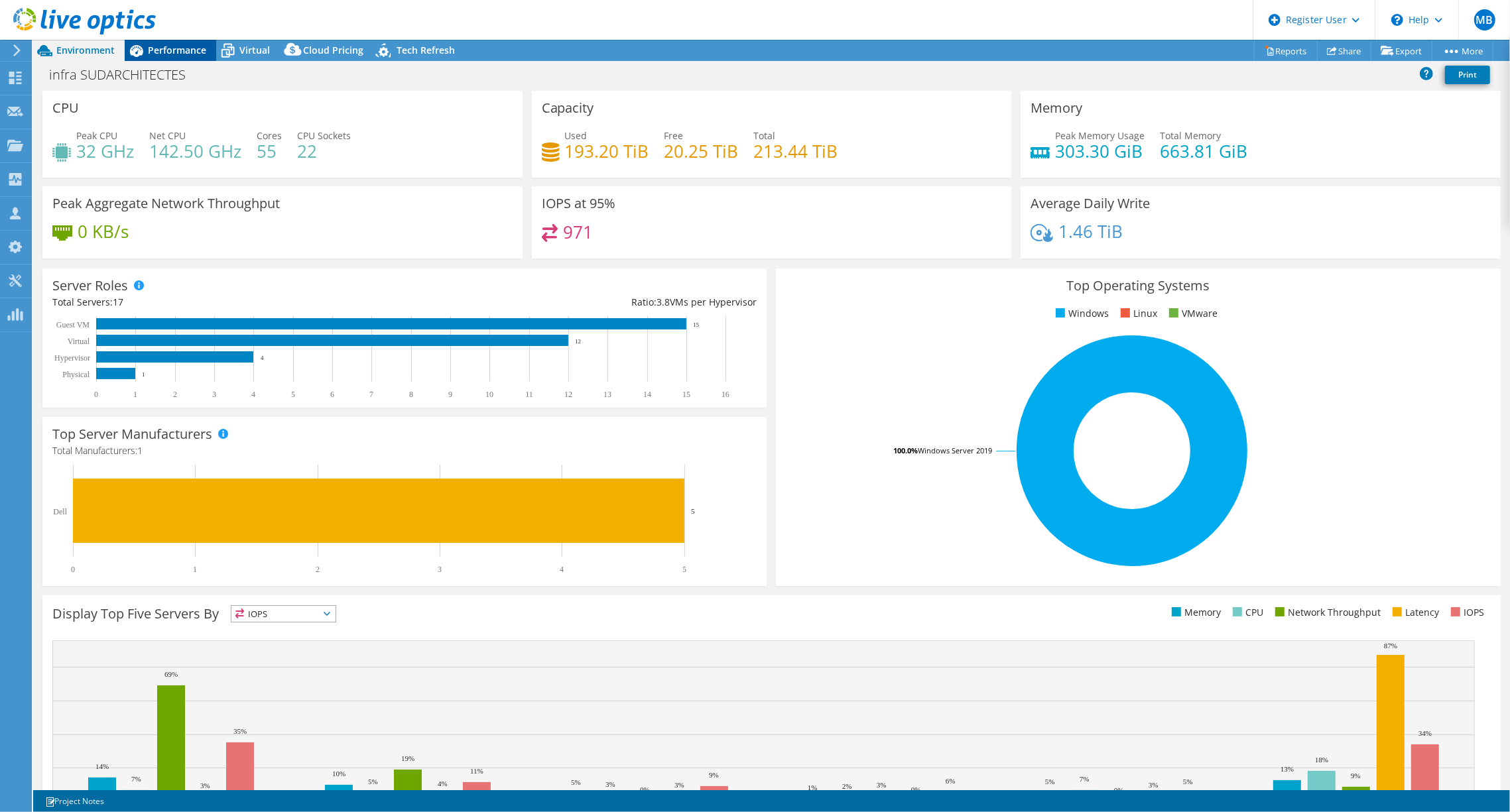
click at [180, 56] on span "Performance" at bounding box center [177, 50] width 58 height 13
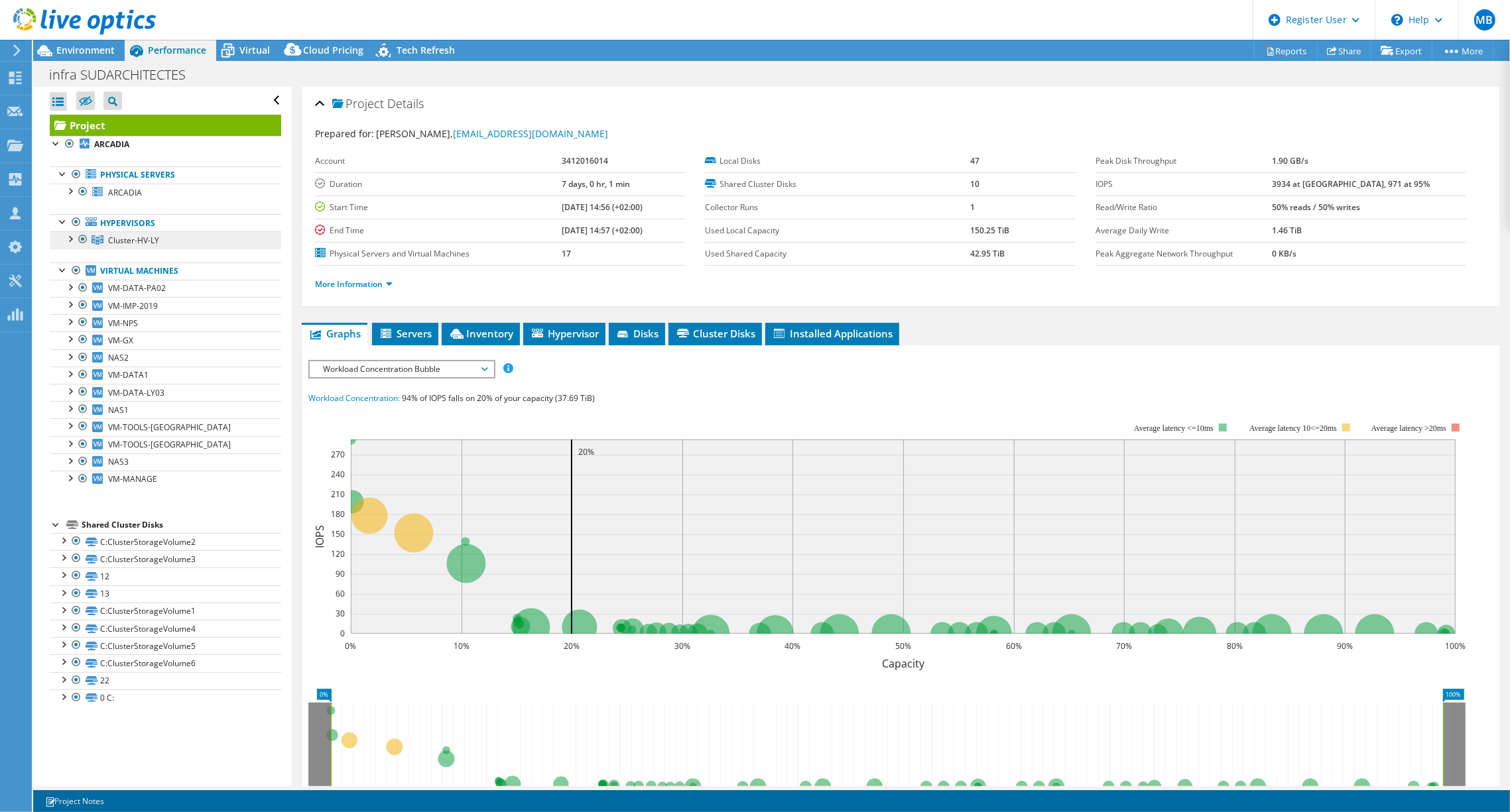
click at [98, 239] on icon at bounding box center [97, 240] width 12 height 10
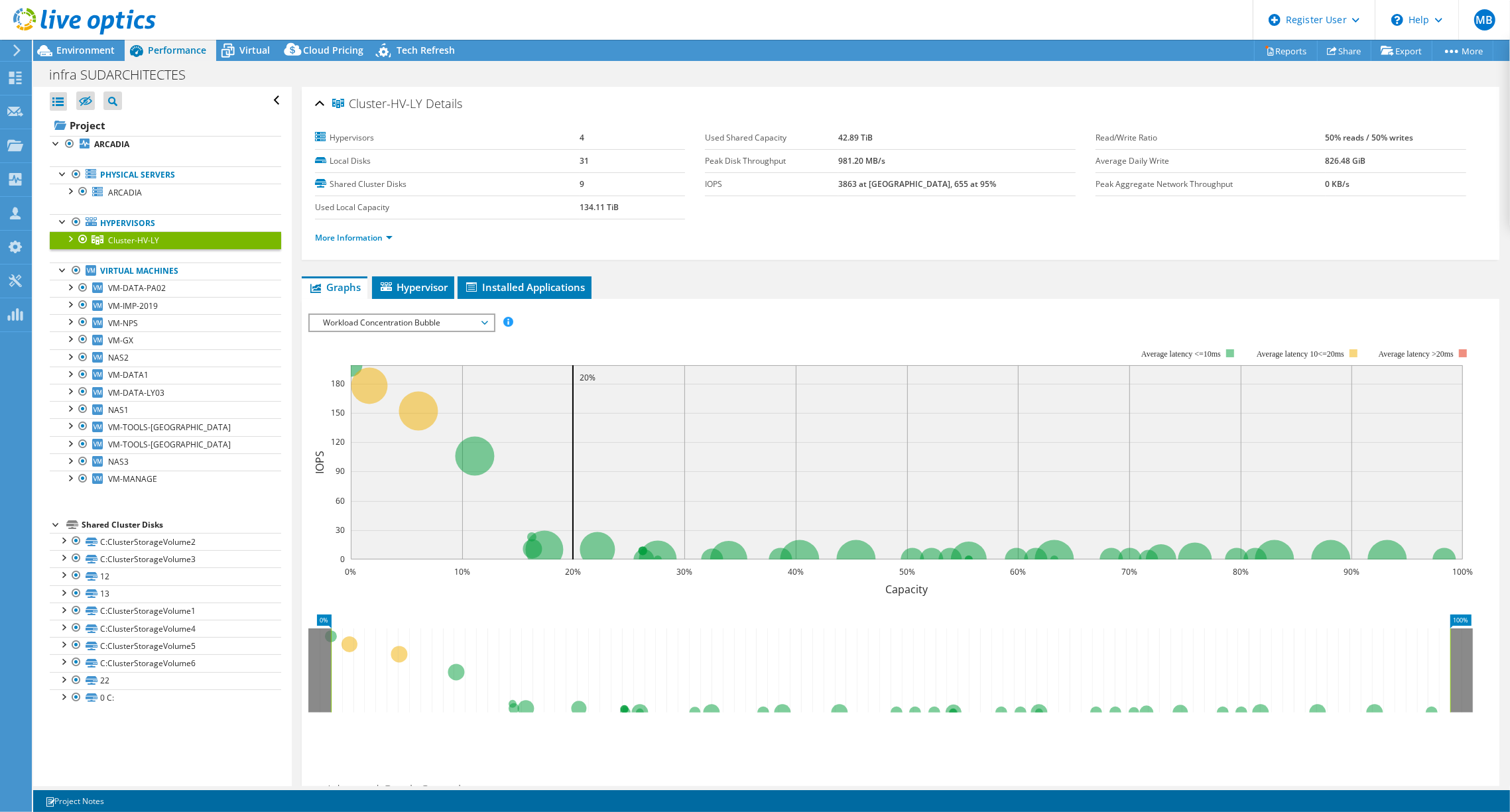
click at [73, 243] on div at bounding box center [69, 238] width 13 height 13
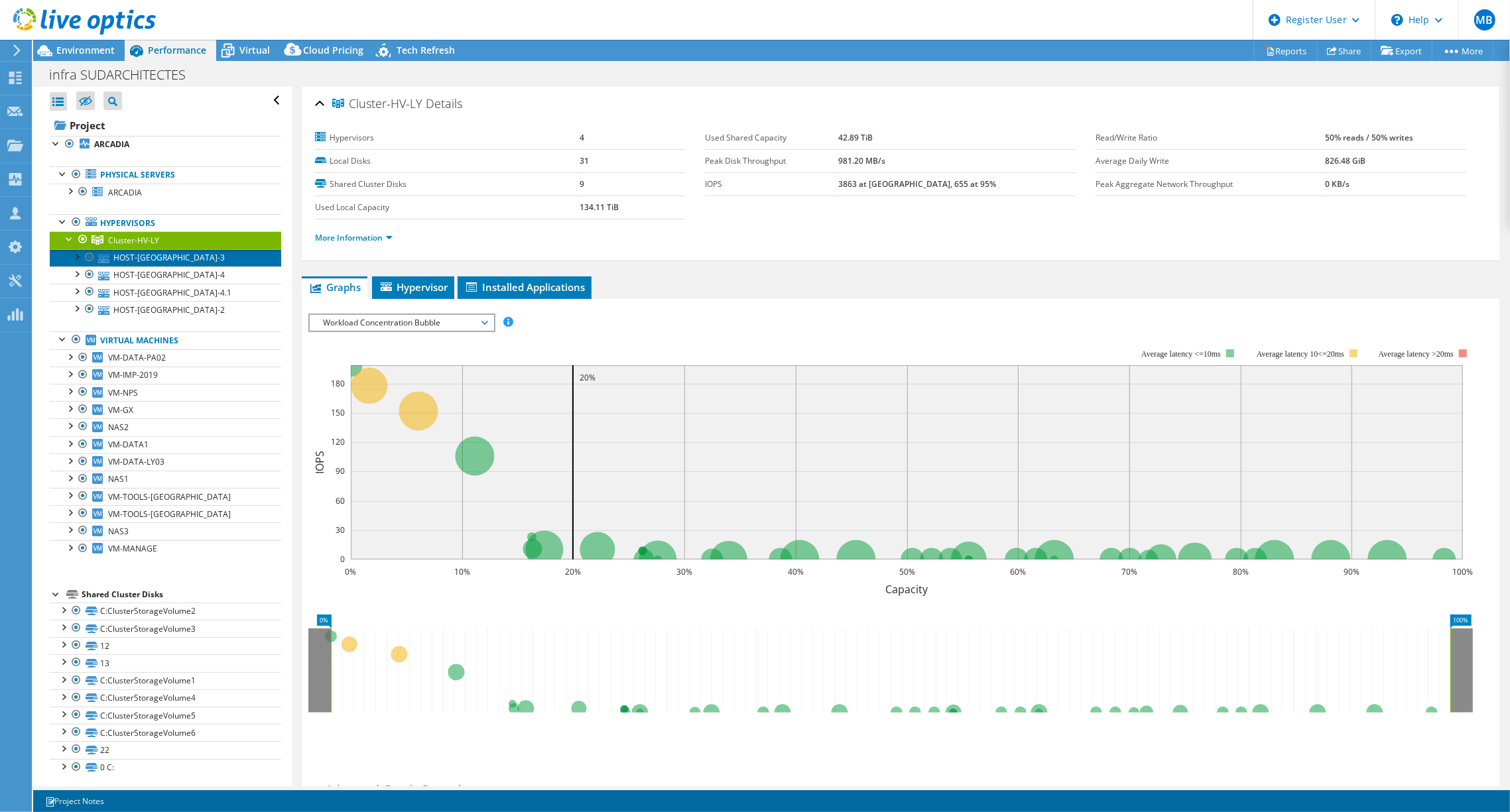
click at [131, 260] on link "HOST-[GEOGRAPHIC_DATA]-3" at bounding box center [165, 257] width 232 height 17
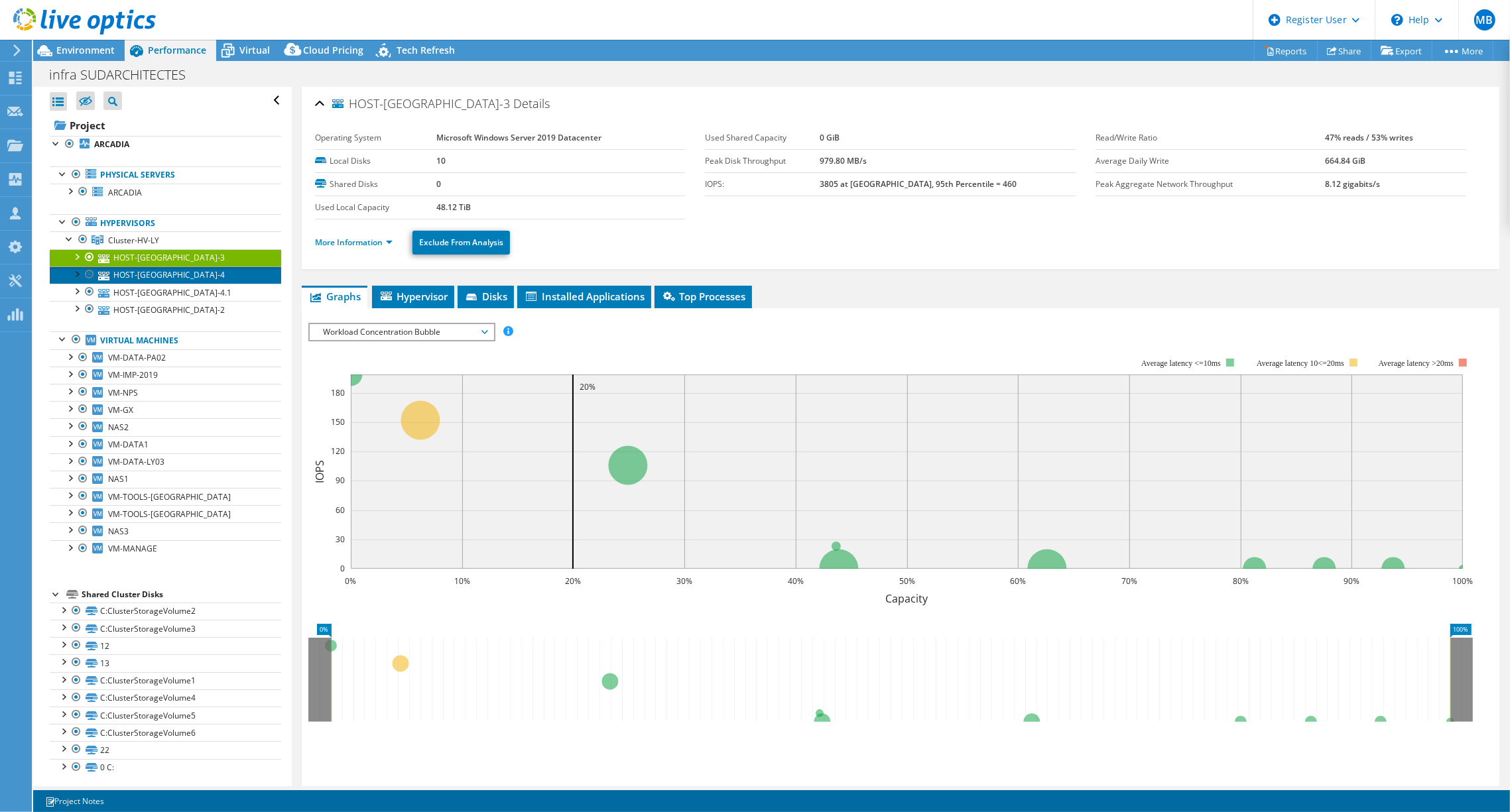
click at [142, 270] on link "HOST-[GEOGRAPHIC_DATA]-4" at bounding box center [165, 275] width 232 height 17
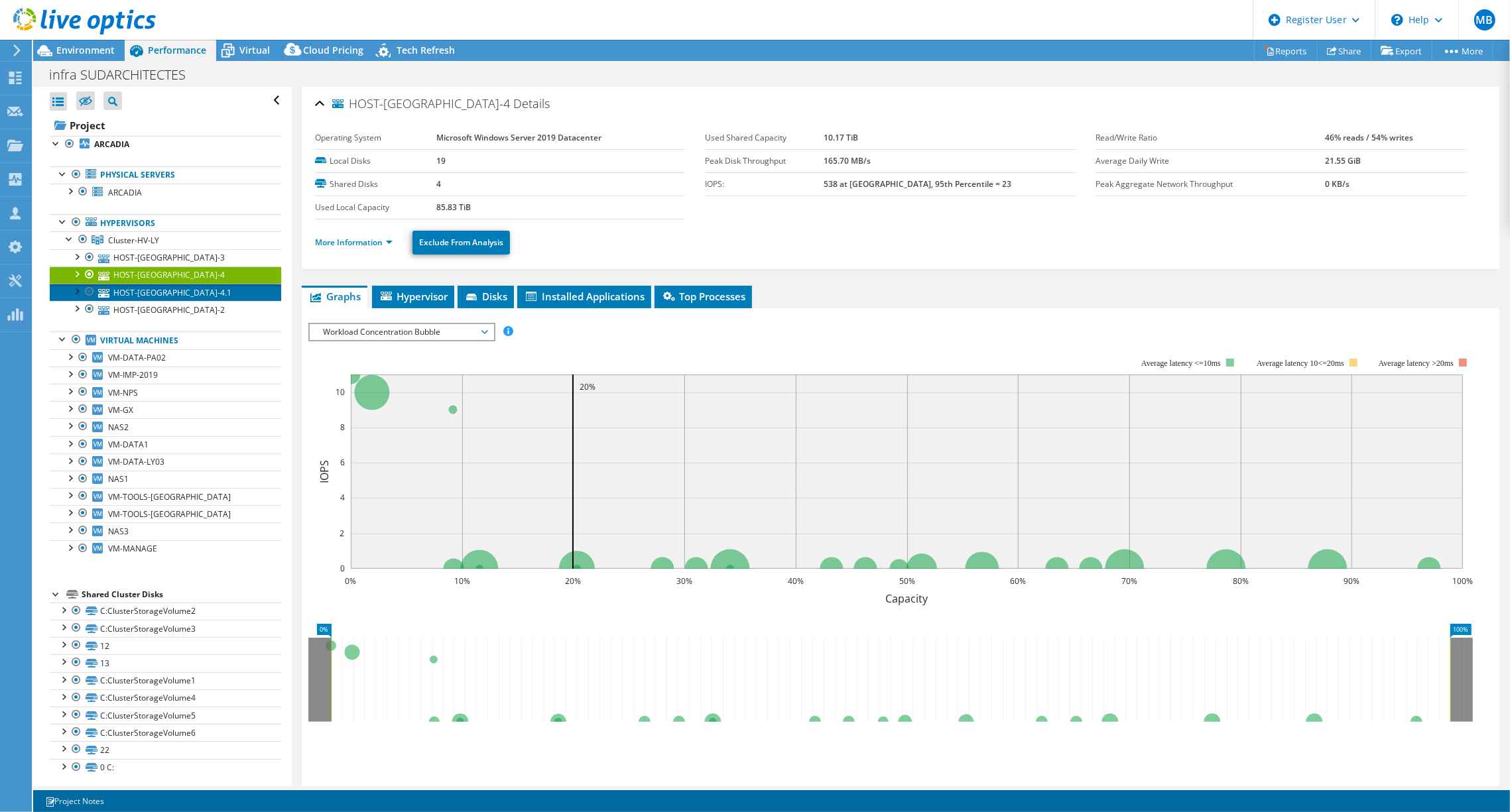
click at [148, 298] on link "HOST-[GEOGRAPHIC_DATA]-4.1" at bounding box center [165, 292] width 232 height 17
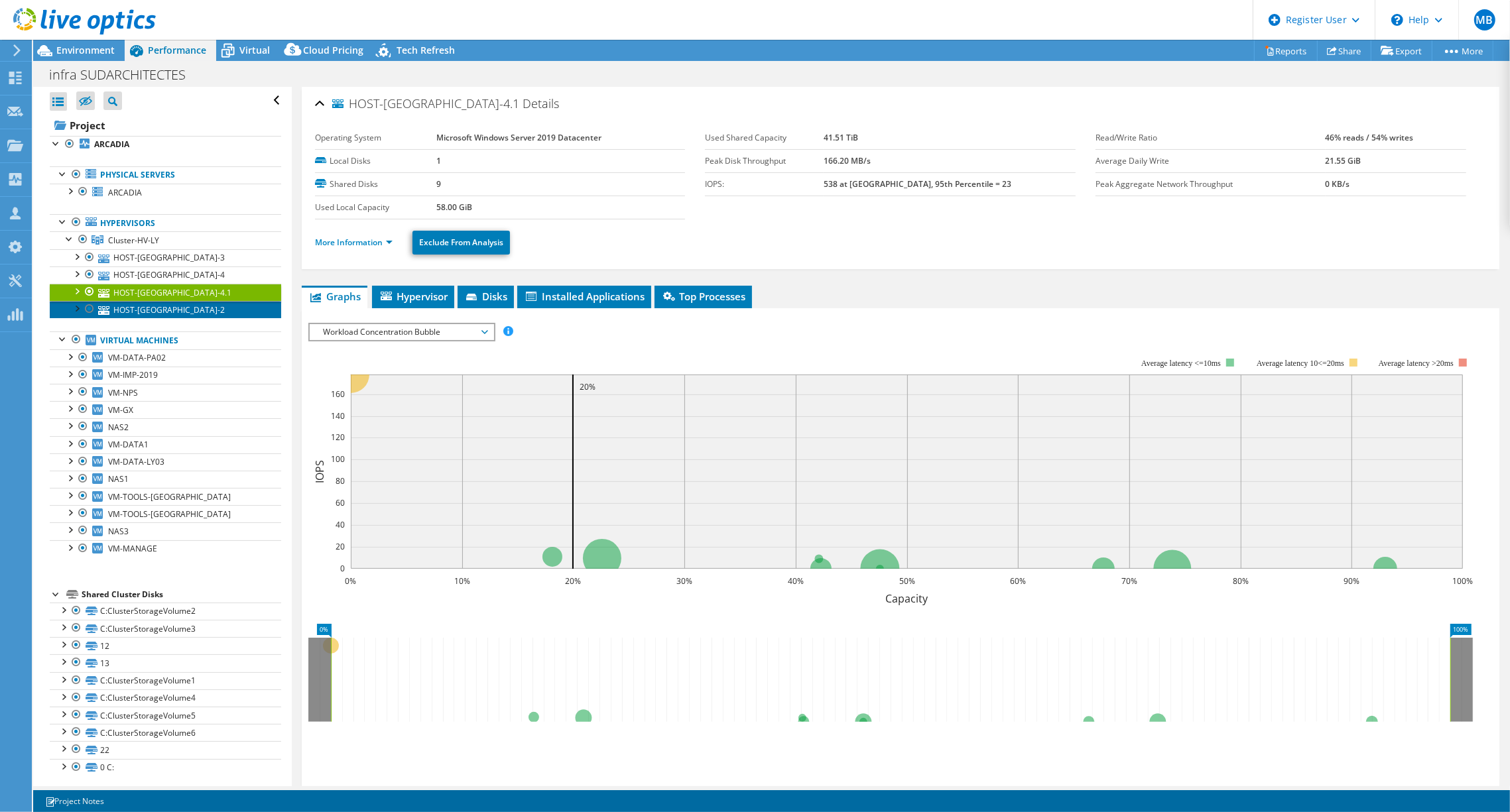
click at [147, 304] on link "HOST-[GEOGRAPHIC_DATA]-2" at bounding box center [165, 309] width 232 height 17
click at [144, 245] on link "Cluster-HV-LY" at bounding box center [165, 239] width 232 height 17
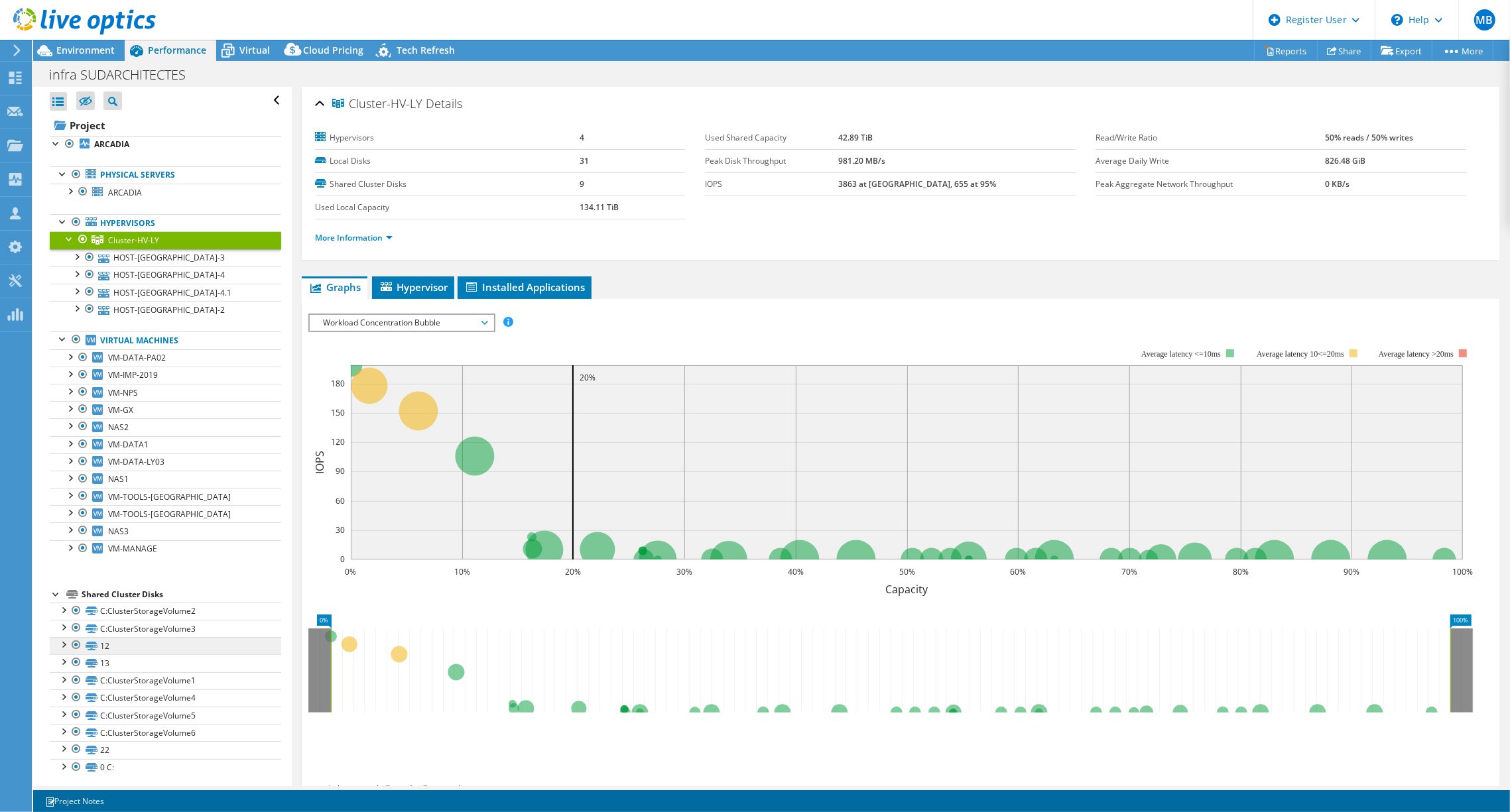
scroll to position [3, 0]
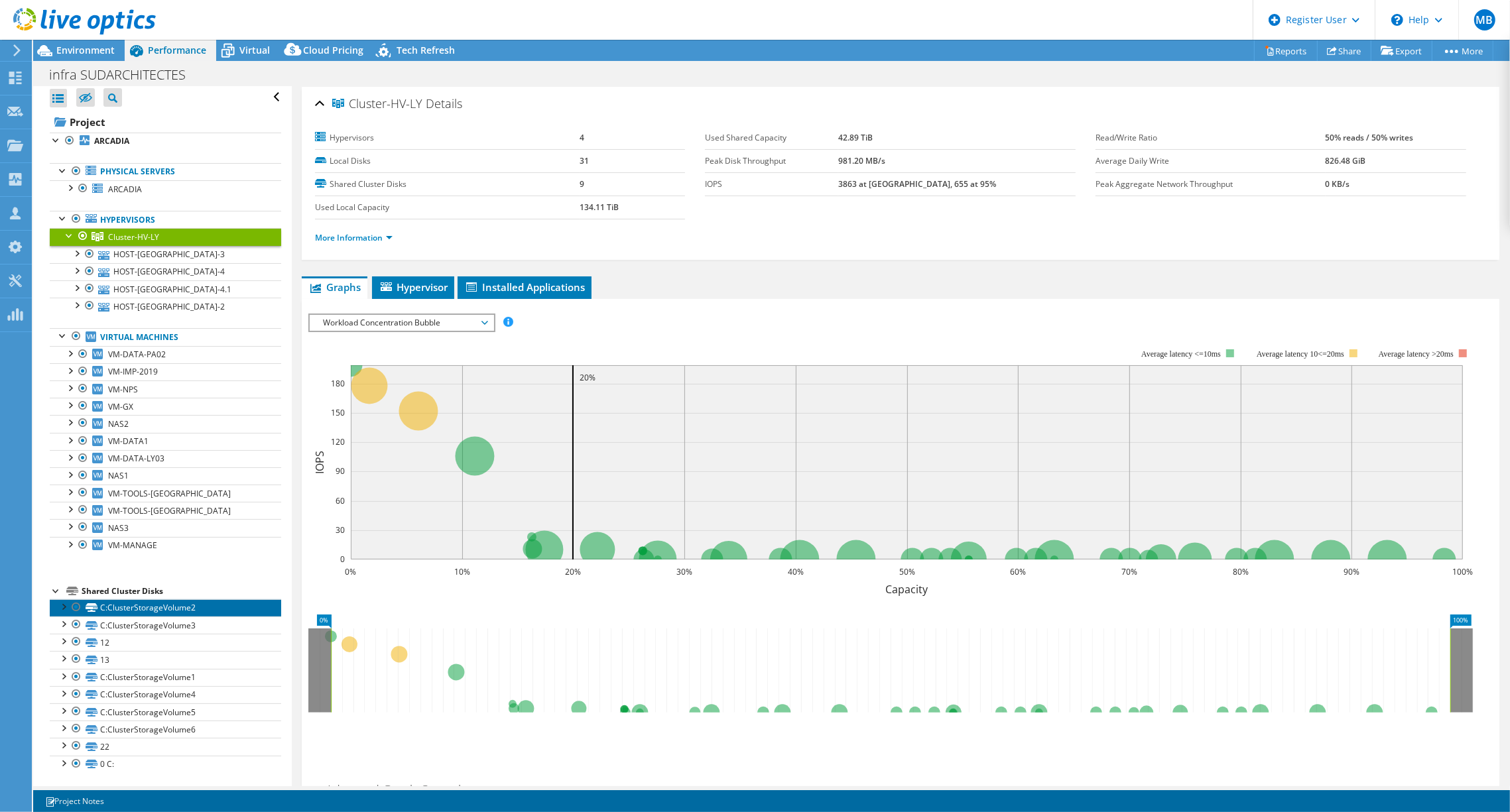
click at [133, 602] on link "C:ClusterStorageVolume2" at bounding box center [165, 607] width 232 height 17
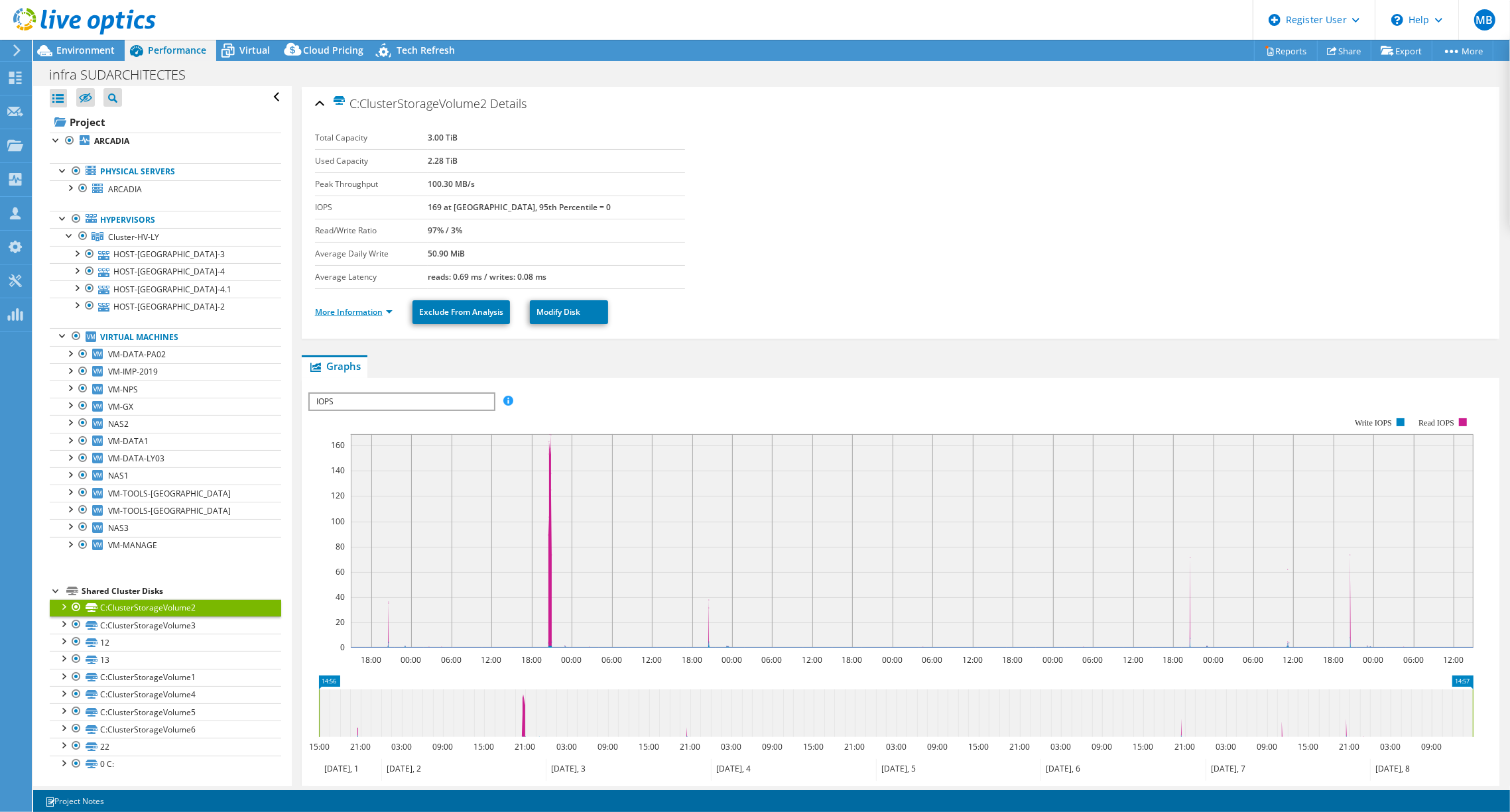
click at [380, 314] on link "More Information" at bounding box center [354, 312] width 77 height 11
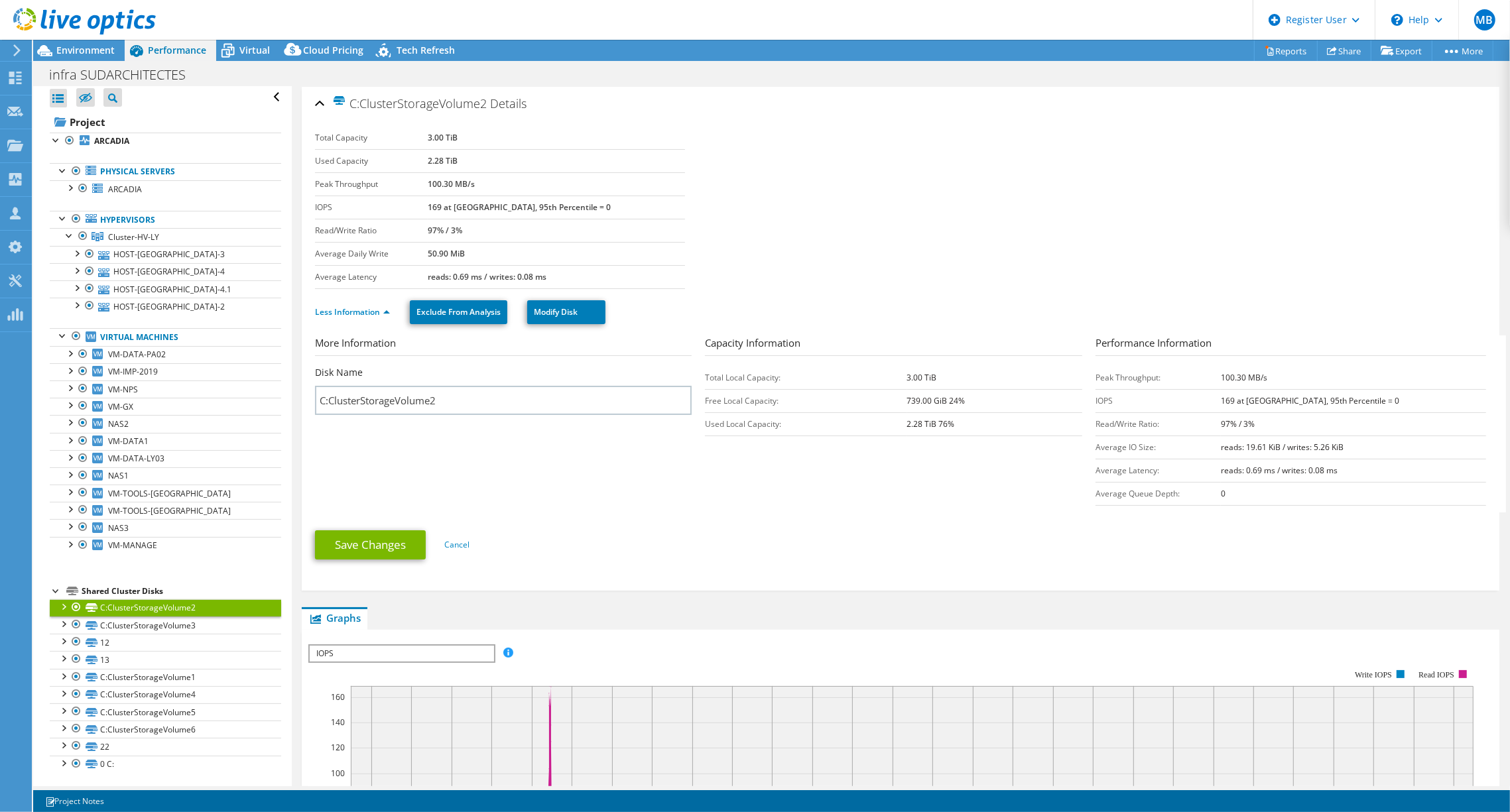
click at [58, 608] on div at bounding box center [63, 606] width 13 height 13
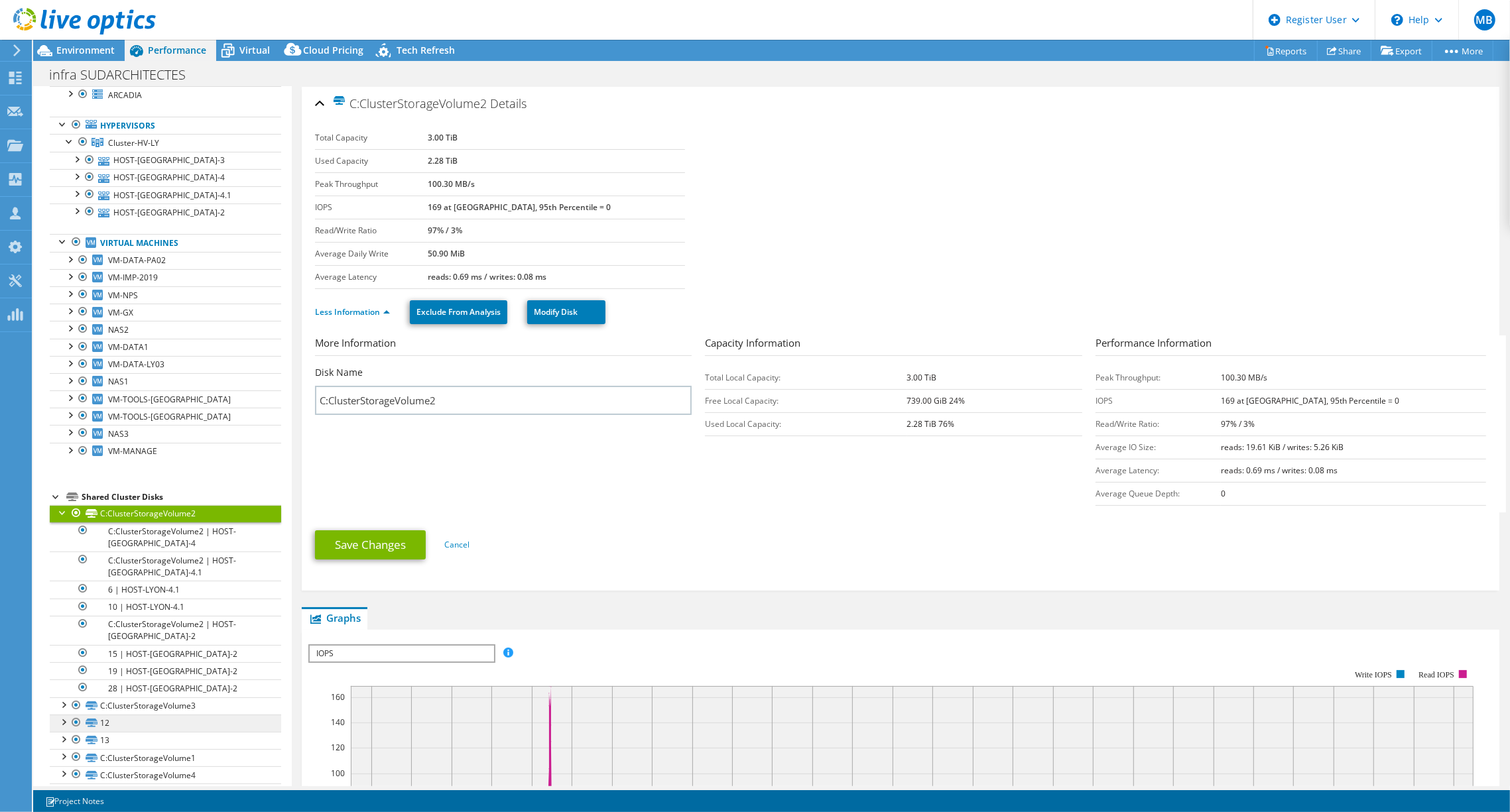
scroll to position [177, 0]
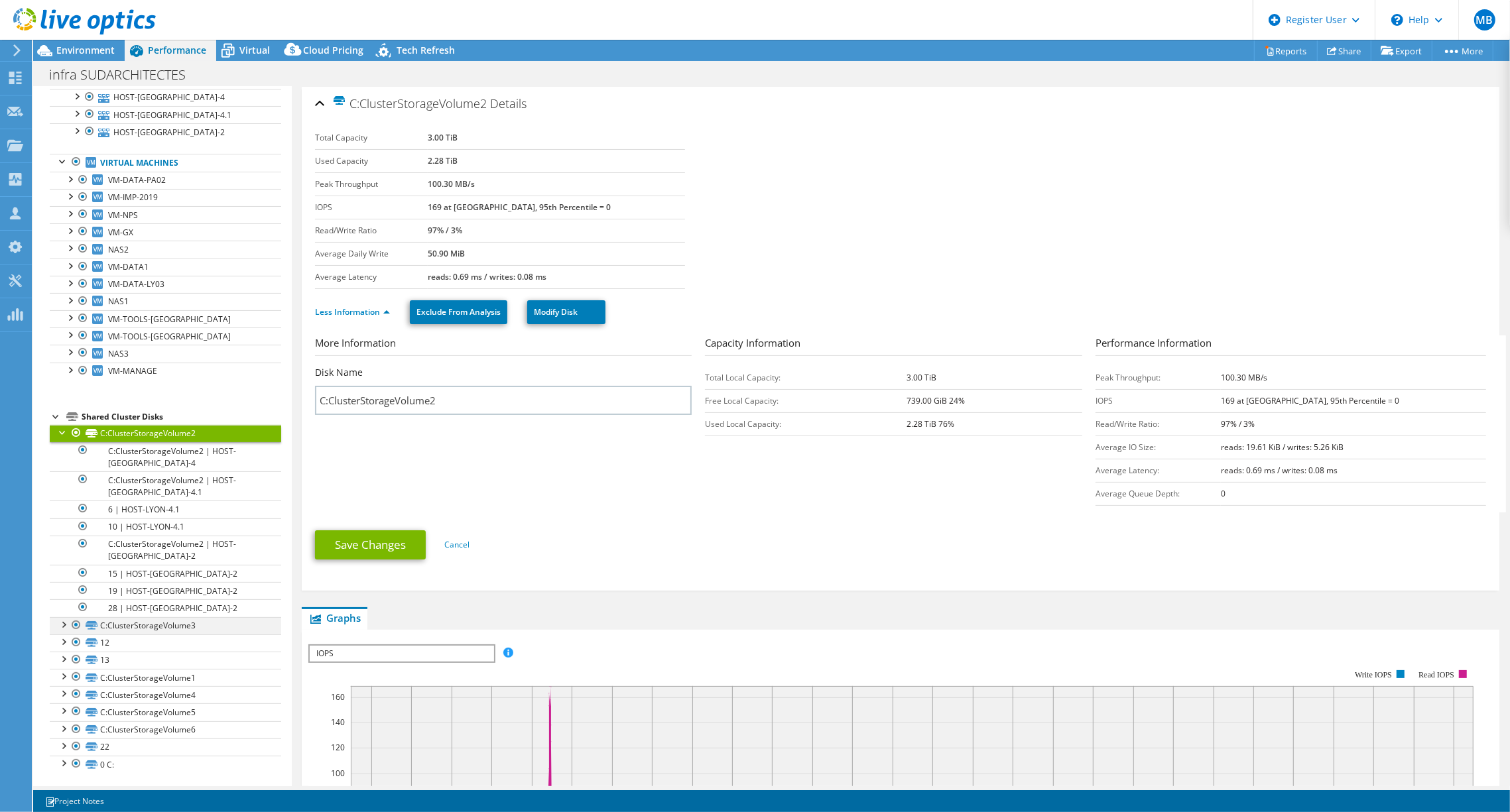
click at [63, 618] on div at bounding box center [63, 624] width 13 height 13
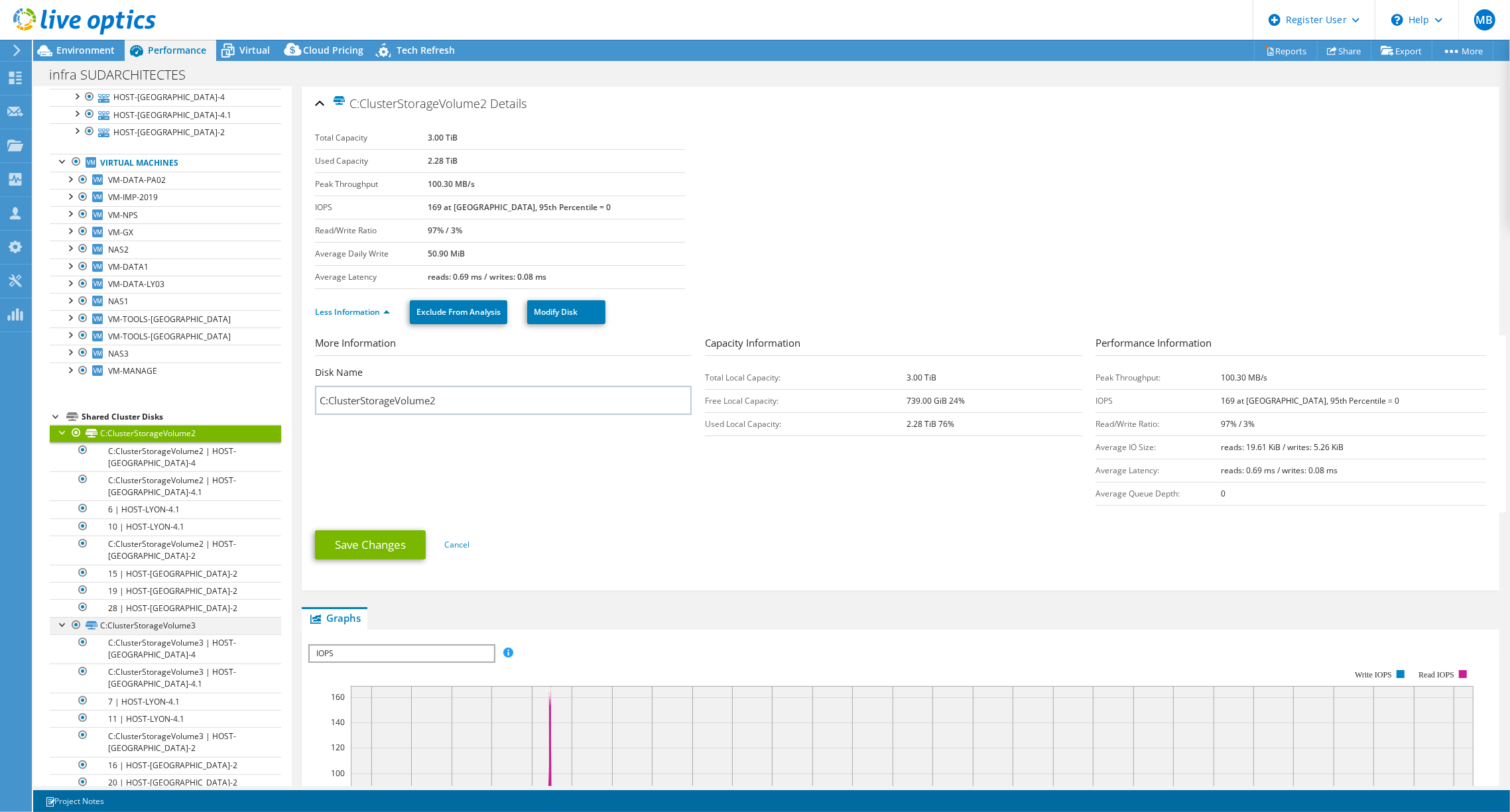
click at [63, 618] on div at bounding box center [63, 624] width 13 height 13
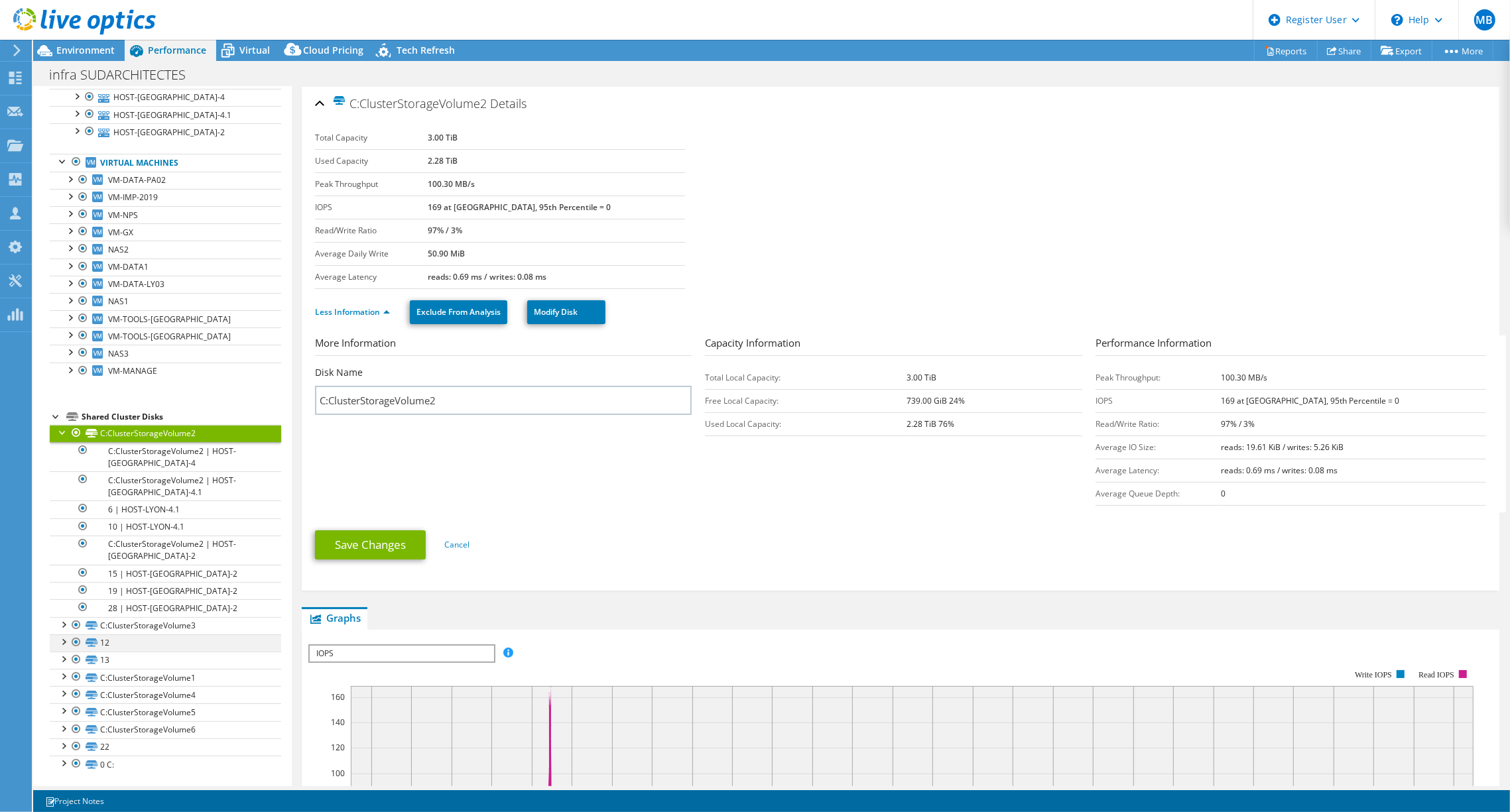
click at [63, 640] on div at bounding box center [63, 641] width 13 height 13
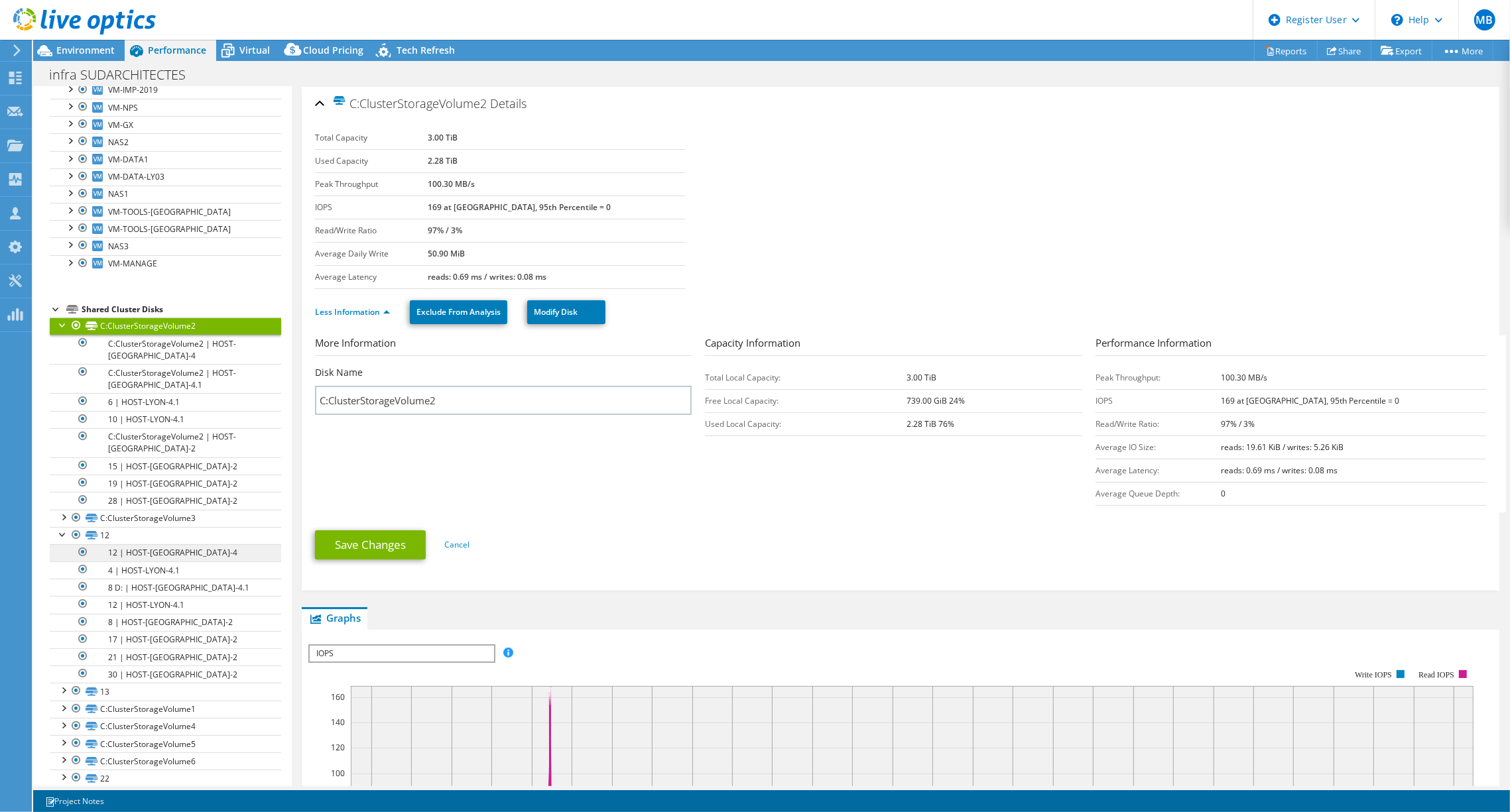
scroll to position [315, 0]
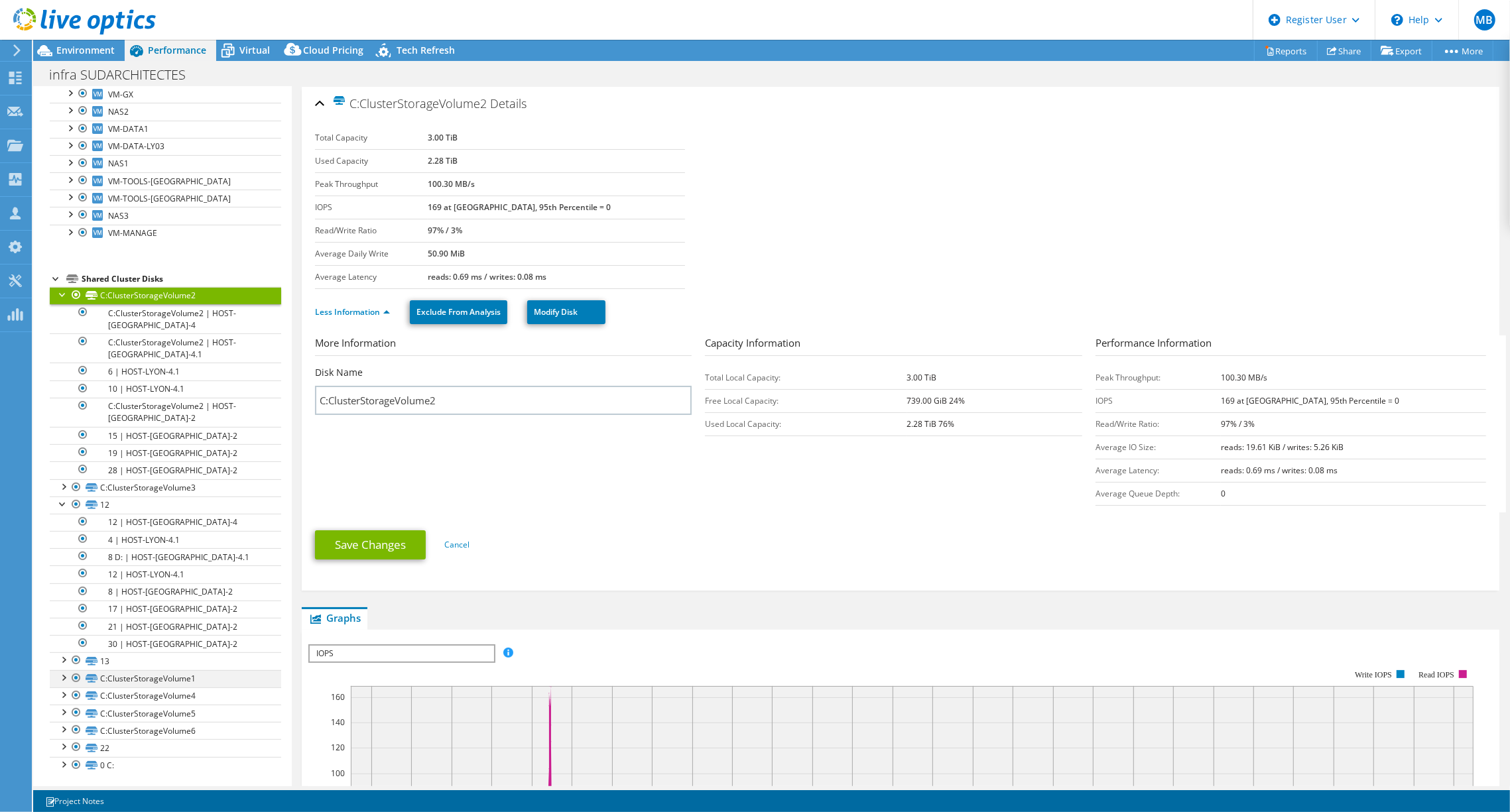
click at [64, 677] on div at bounding box center [63, 677] width 13 height 13
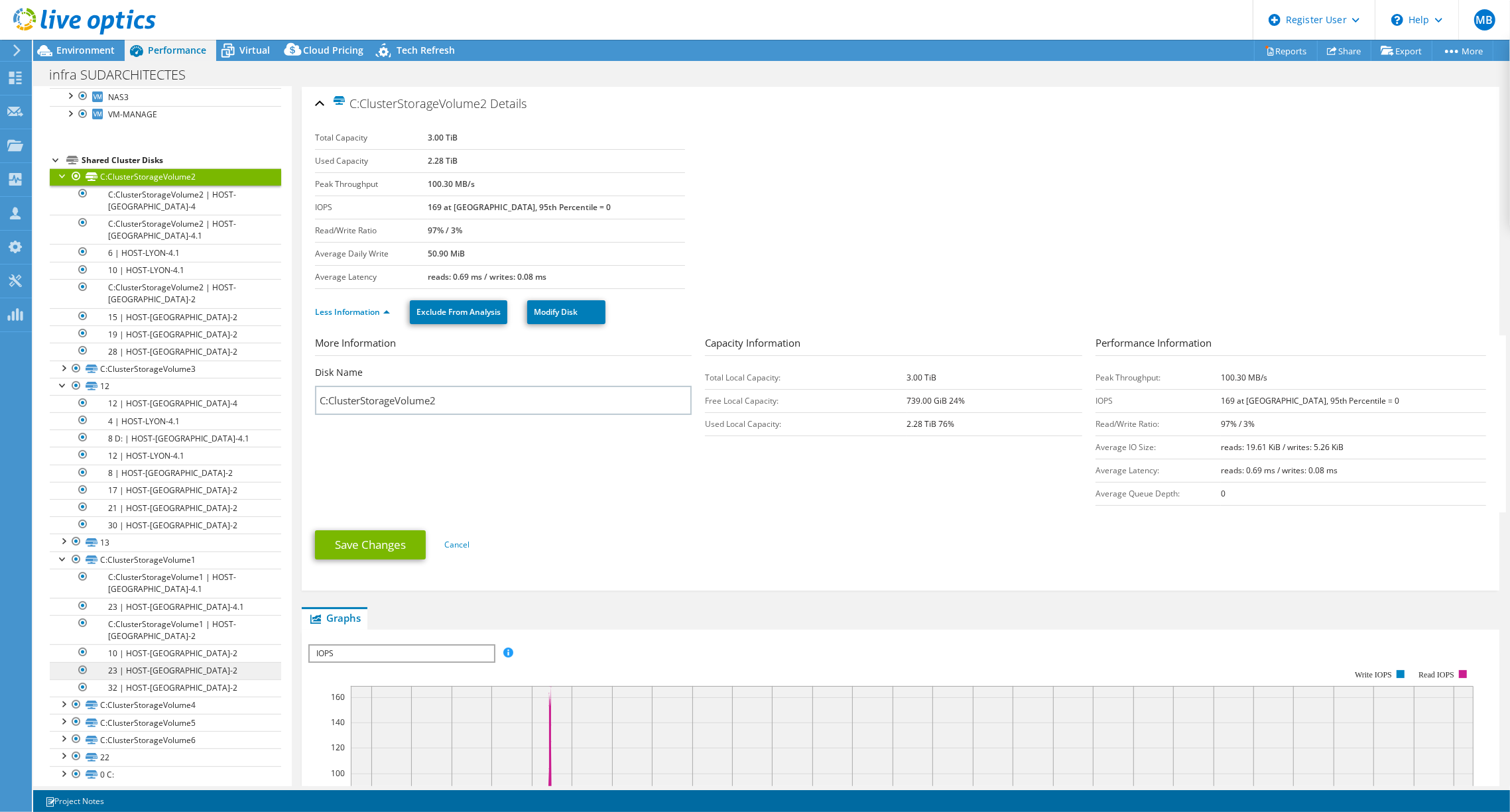
scroll to position [443, 0]
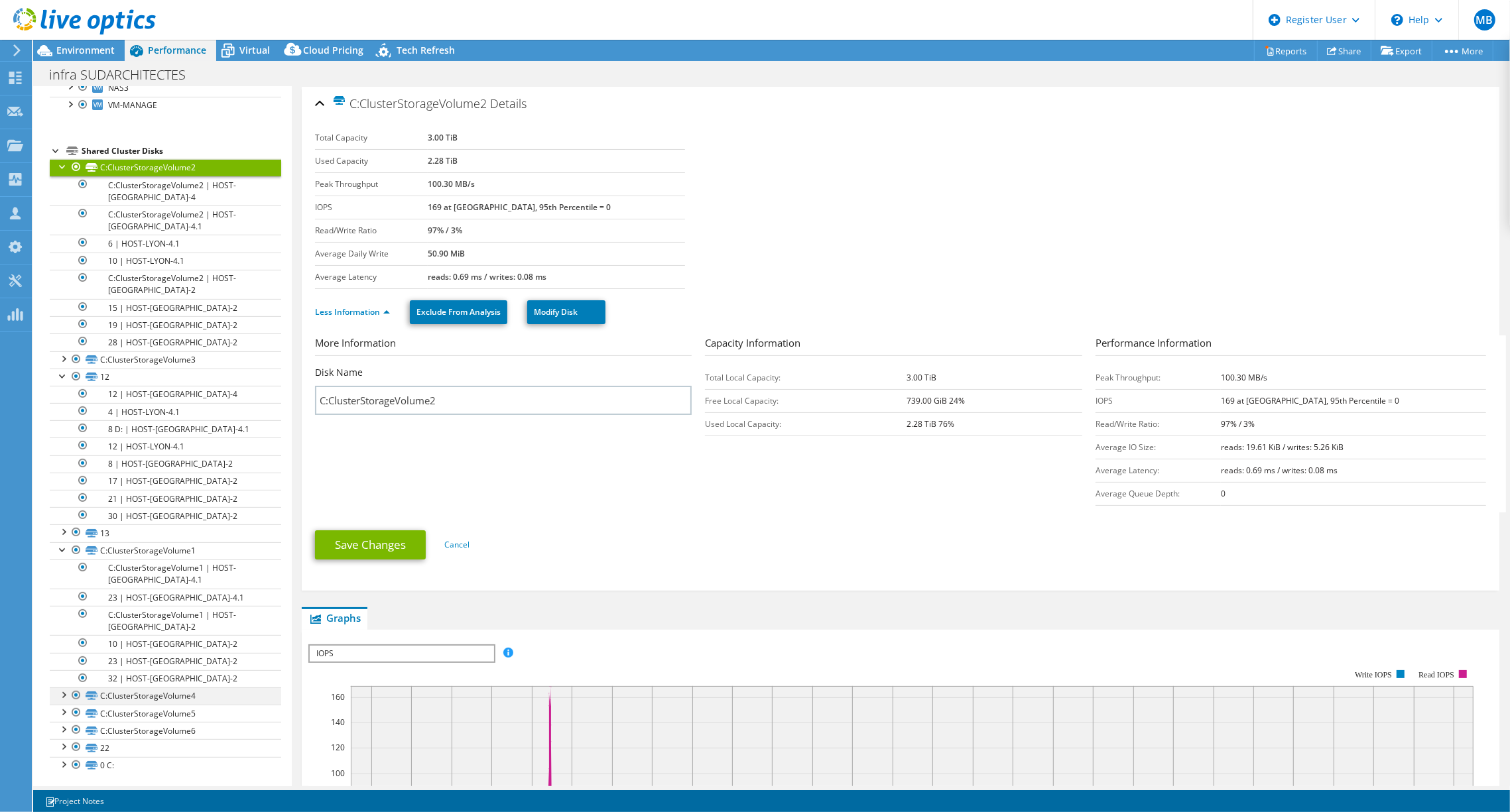
click at [61, 693] on div at bounding box center [63, 694] width 13 height 13
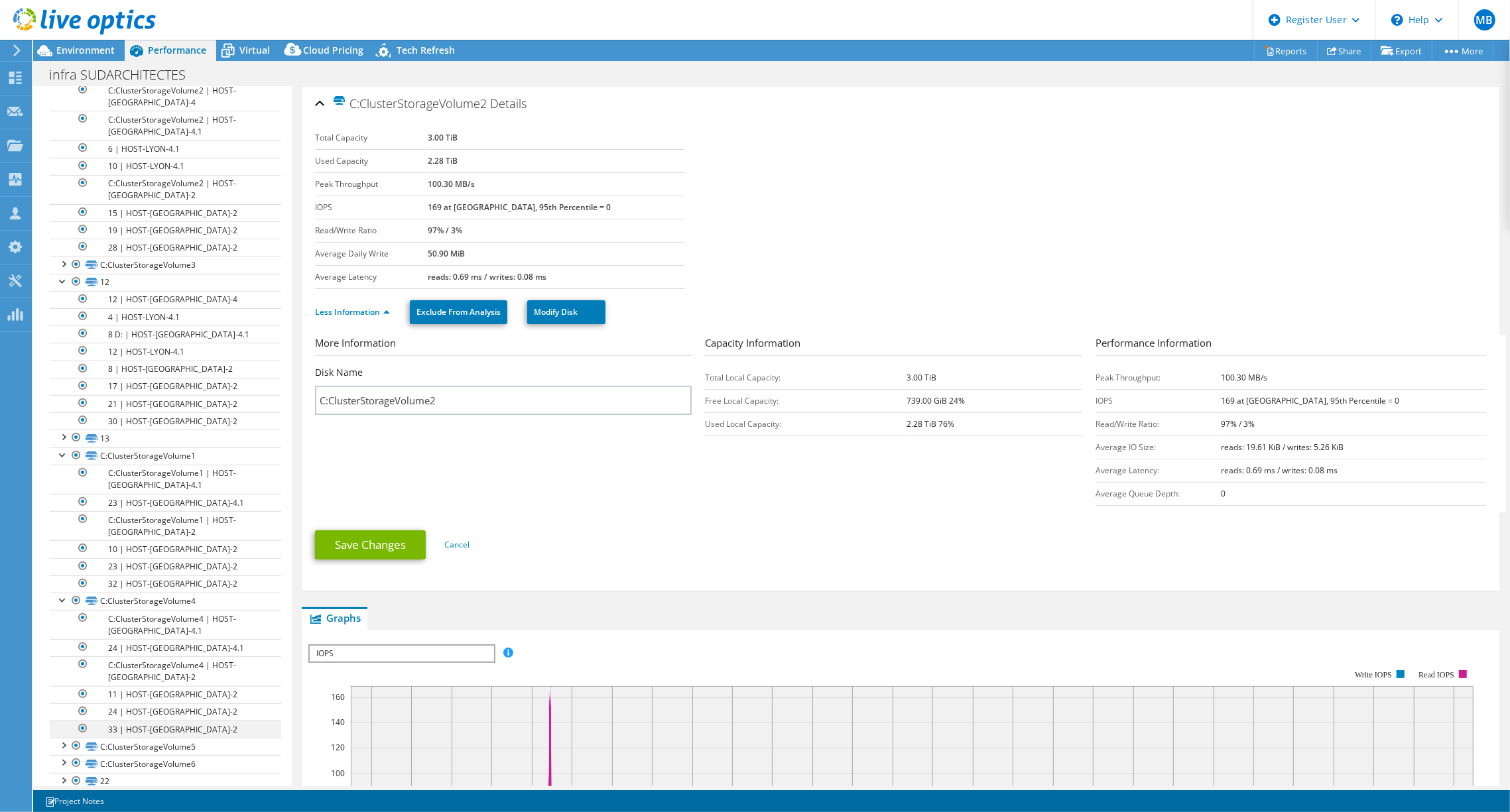
scroll to position [571, 0]
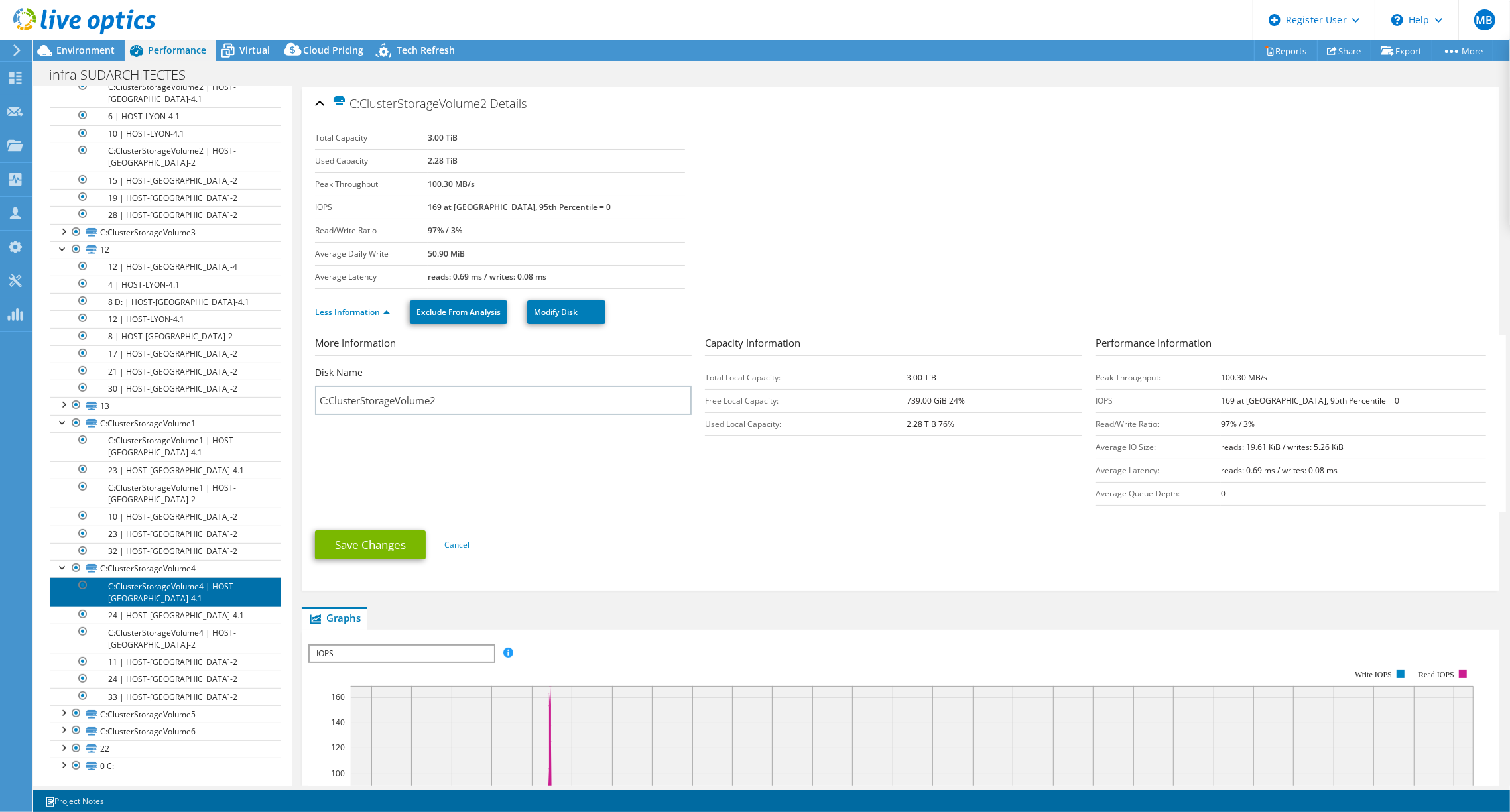
click at [125, 580] on link "C:ClusterStorageVolume4 | HOST-[GEOGRAPHIC_DATA]-4.1" at bounding box center [165, 592] width 232 height 29
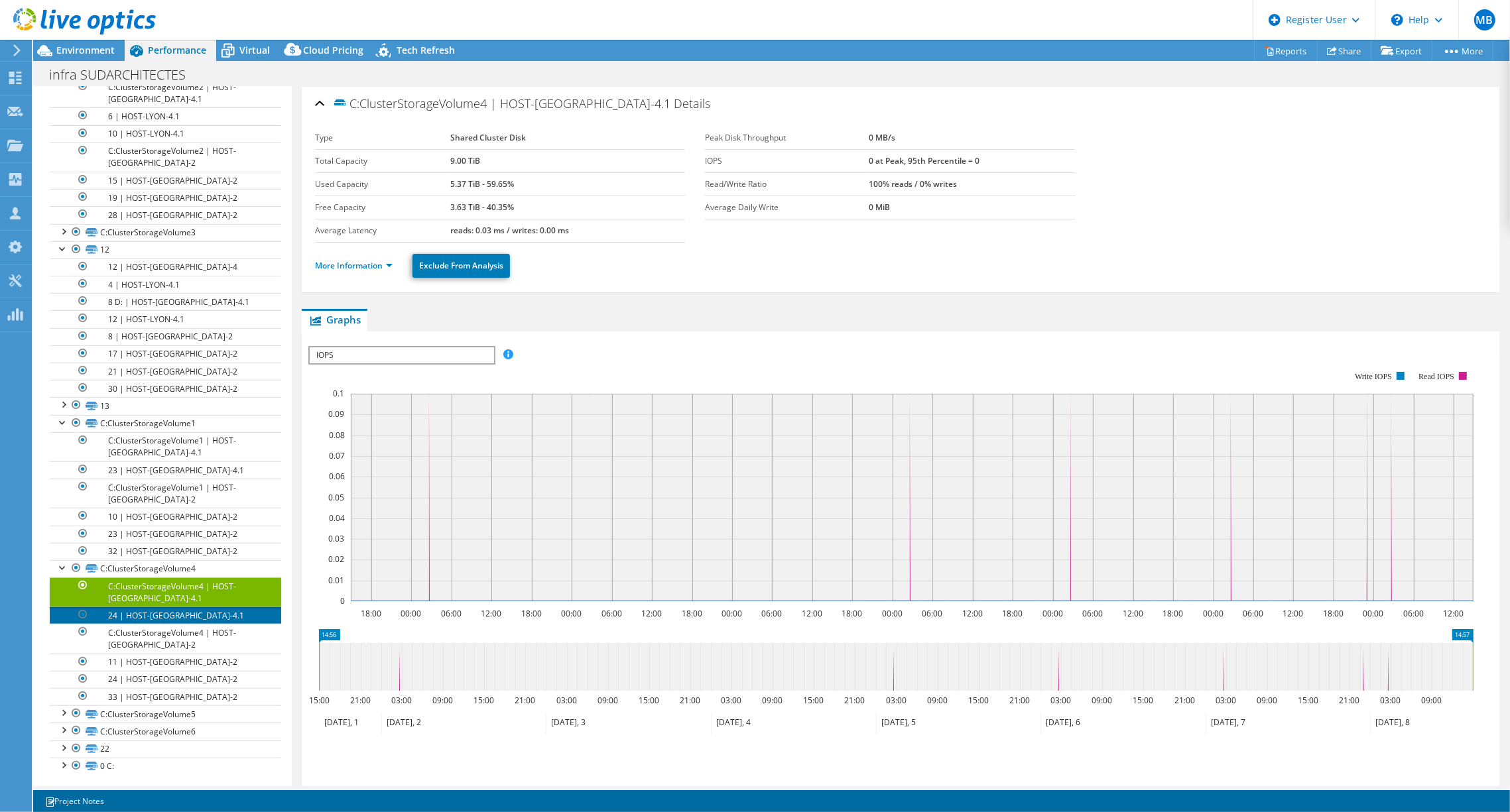
click at [136, 606] on link "24 | HOST-[GEOGRAPHIC_DATA]-4.1" at bounding box center [165, 614] width 232 height 17
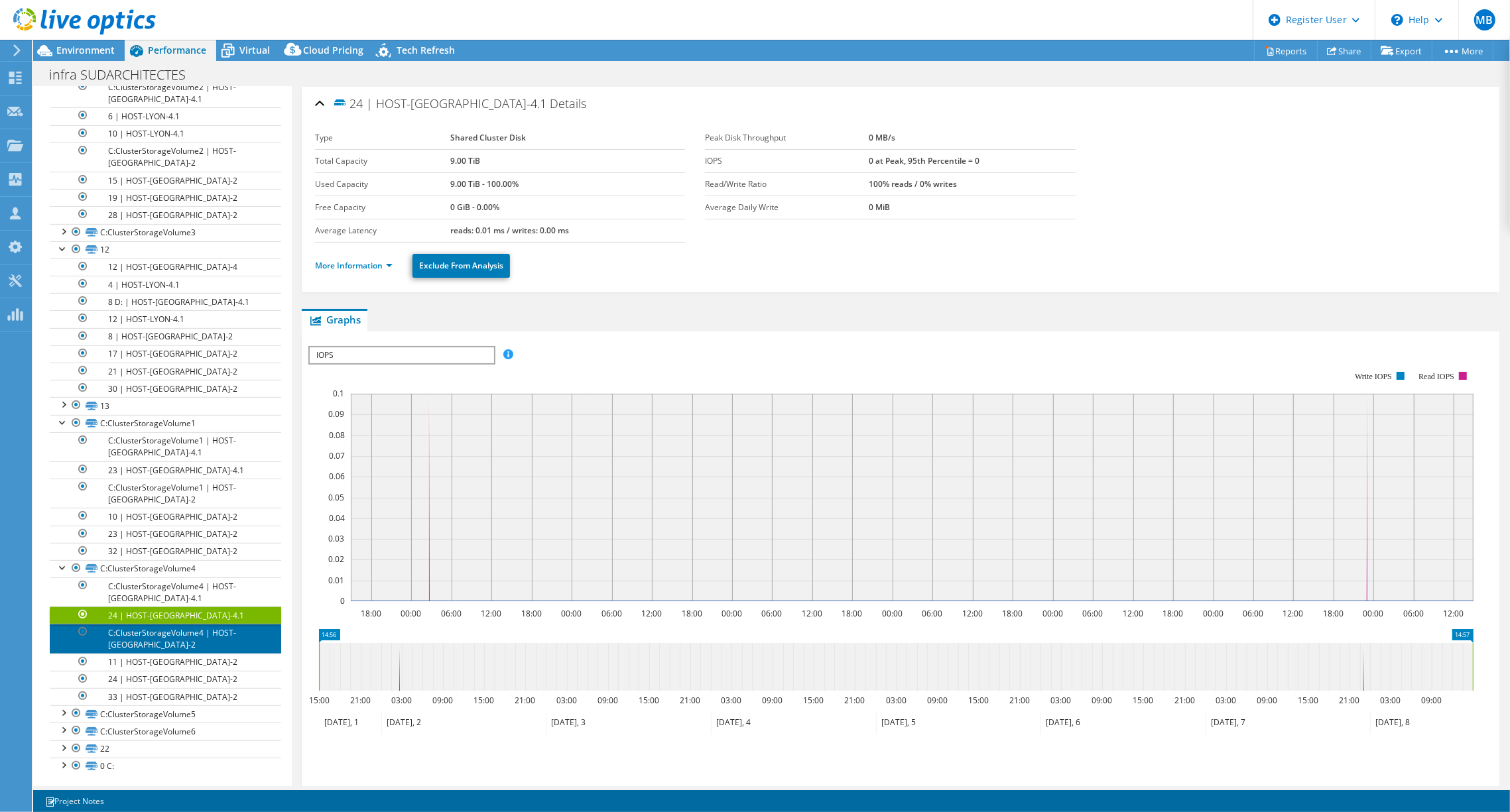
click at [155, 636] on link "C:ClusterStorageVolume4 | HOST-[GEOGRAPHIC_DATA]-2" at bounding box center [165, 639] width 232 height 29
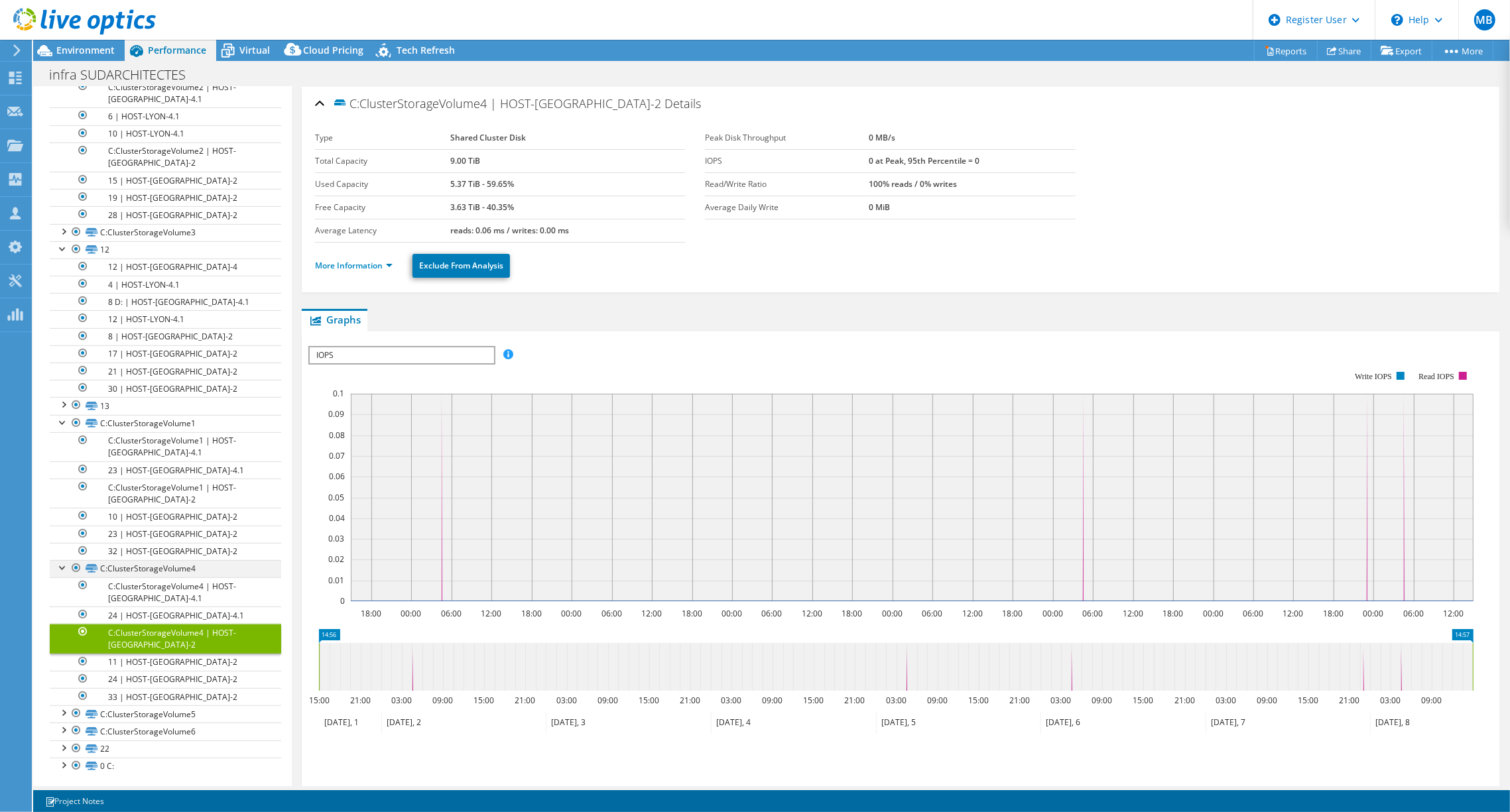
click at [61, 561] on div at bounding box center [63, 567] width 13 height 13
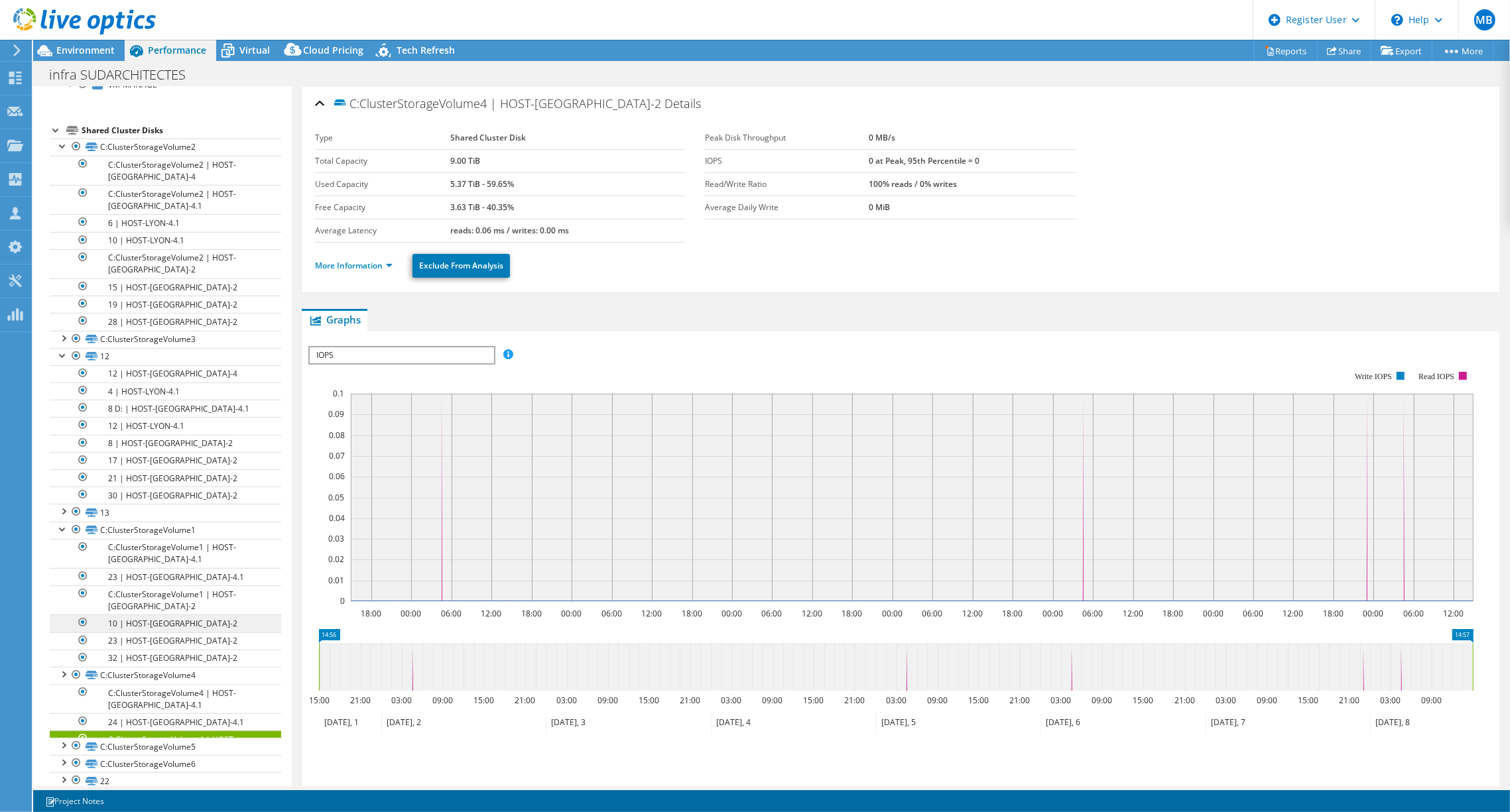
scroll to position [444, 0]
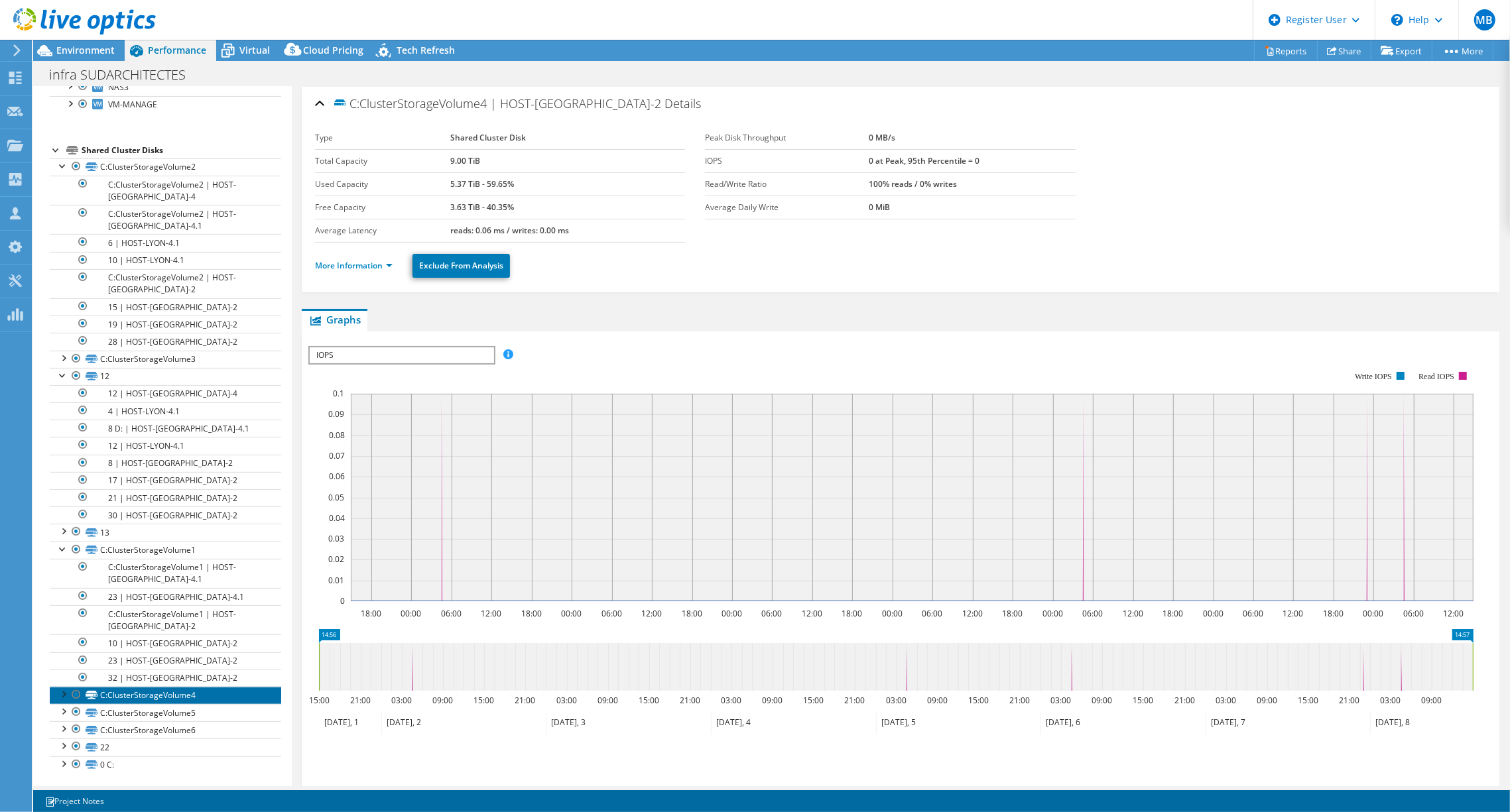
click at [159, 689] on link "C:ClusterStorageVolume4" at bounding box center [165, 695] width 232 height 17
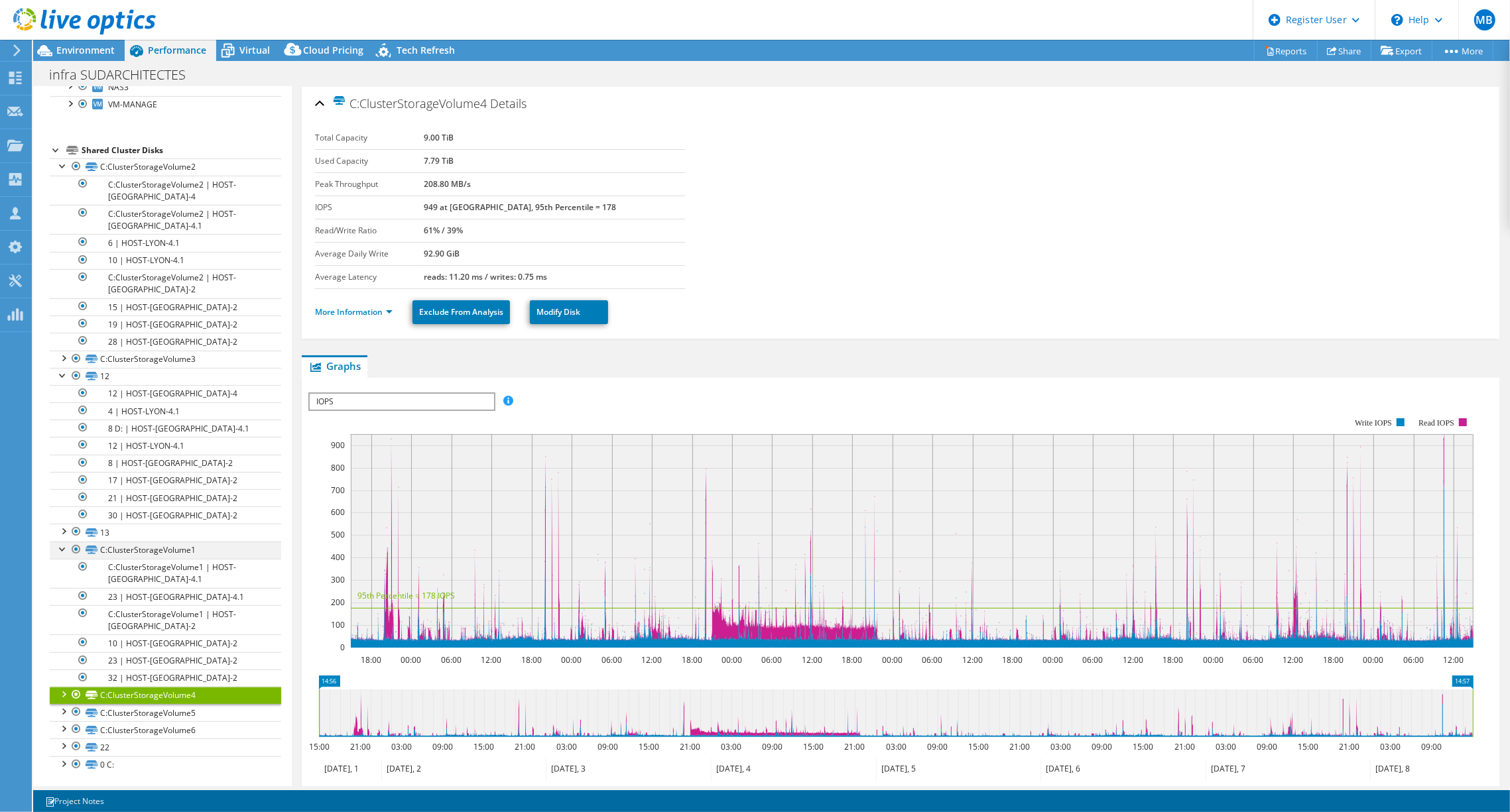
click at [66, 548] on div at bounding box center [63, 548] width 13 height 13
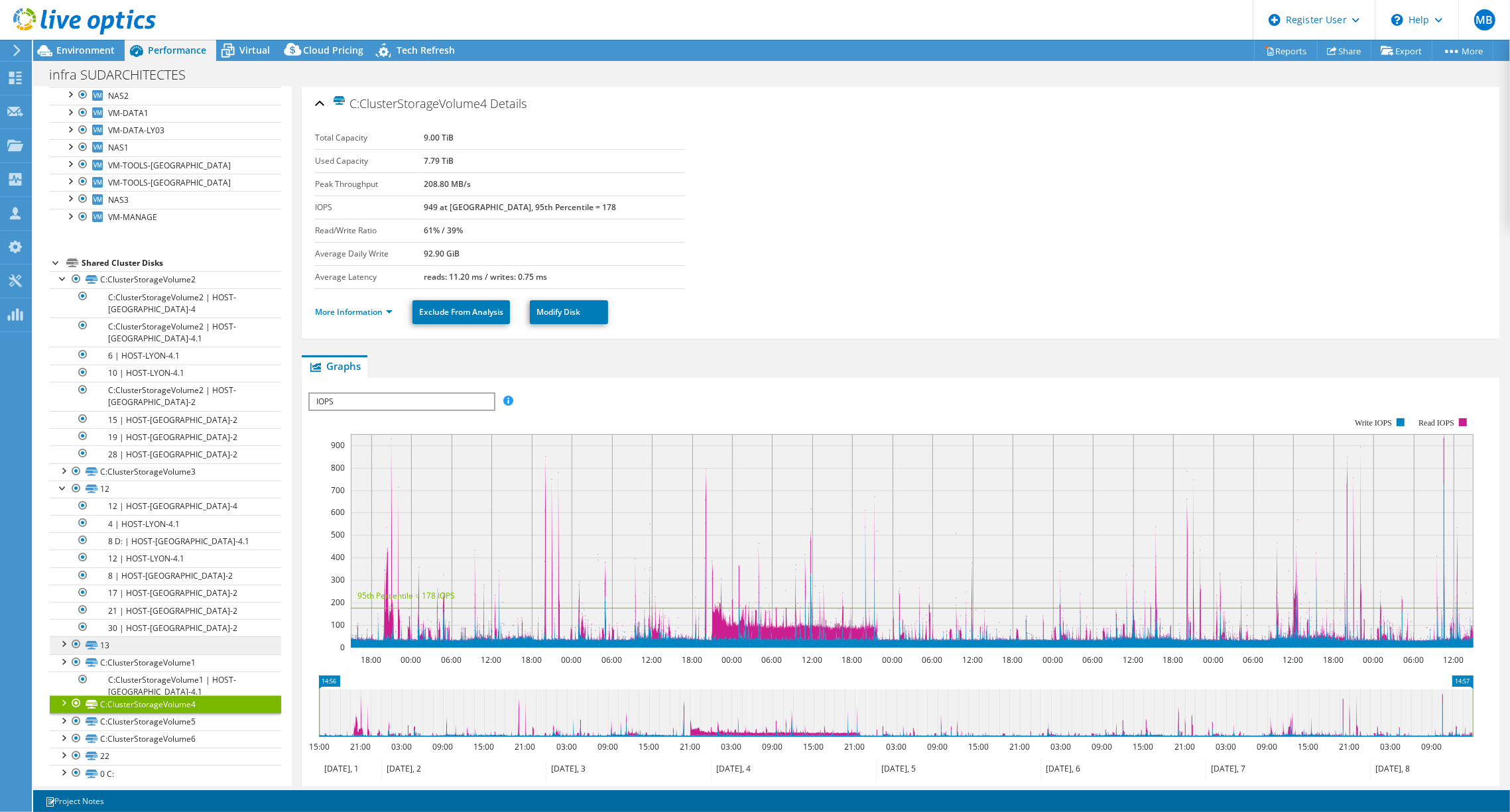
scroll to position [316, 0]
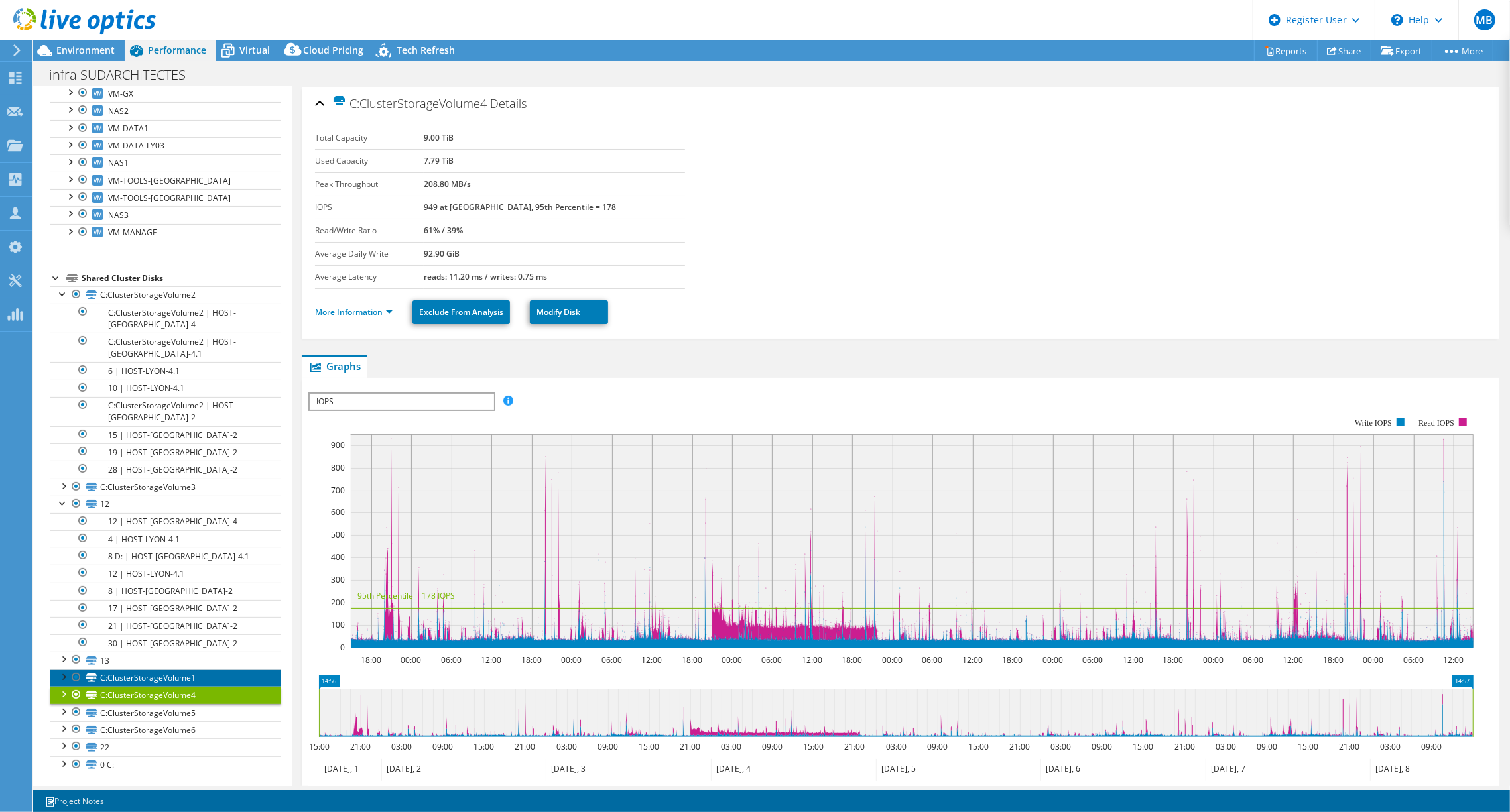
click at [130, 669] on link "C:ClusterStorageVolume1" at bounding box center [165, 677] width 232 height 17
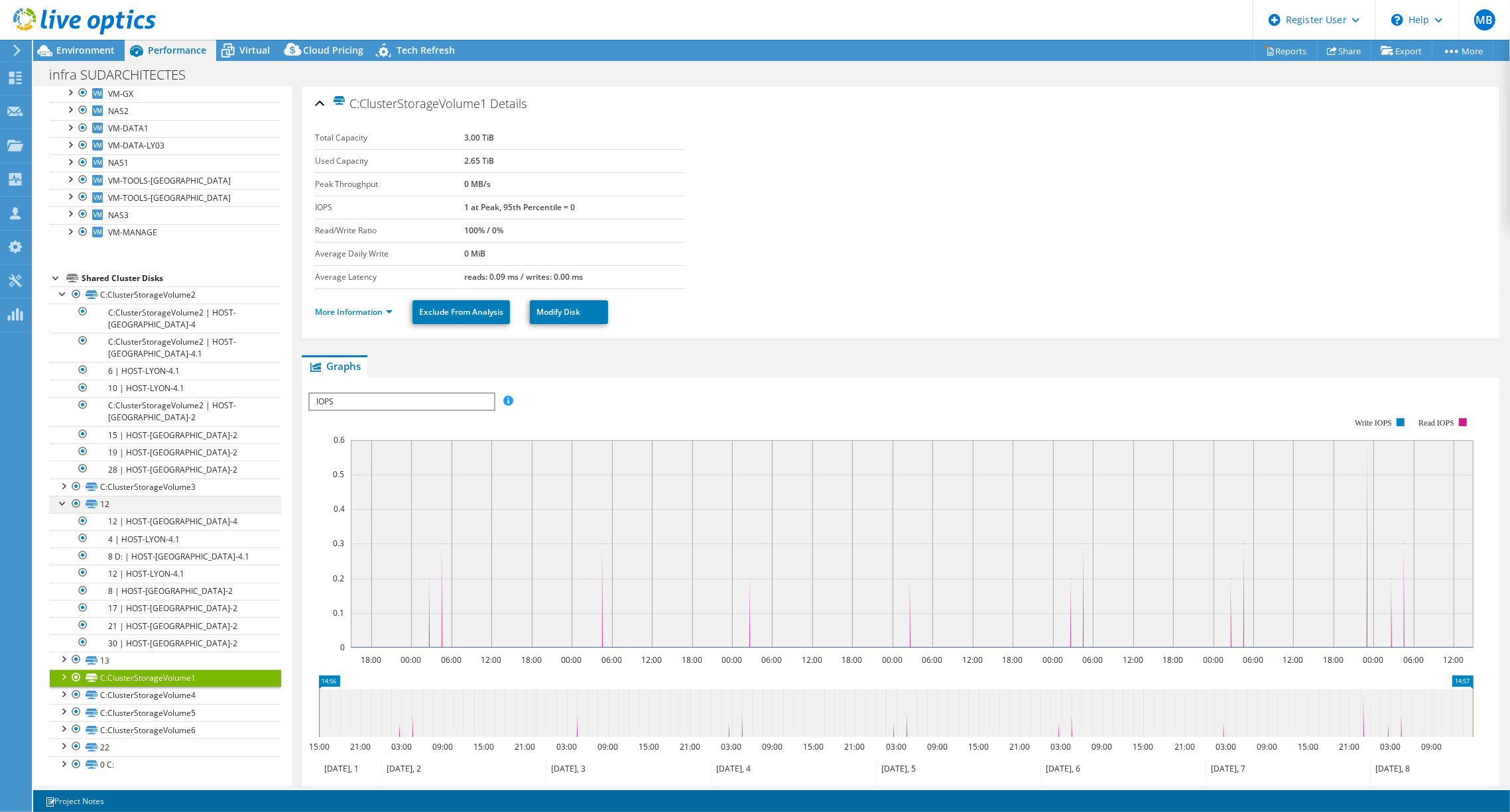
click at [63, 498] on div at bounding box center [63, 502] width 13 height 13
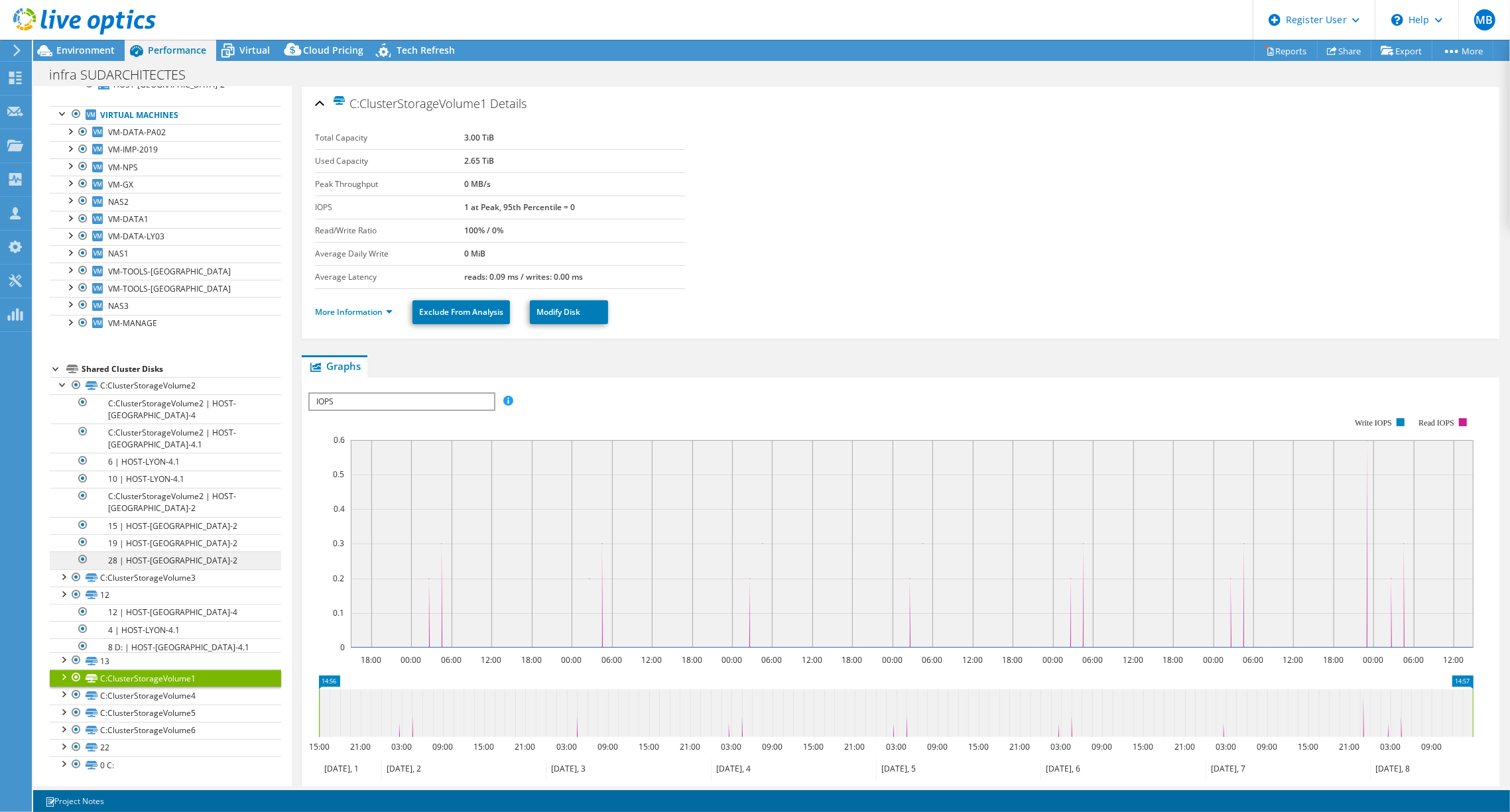
scroll to position [177, 0]
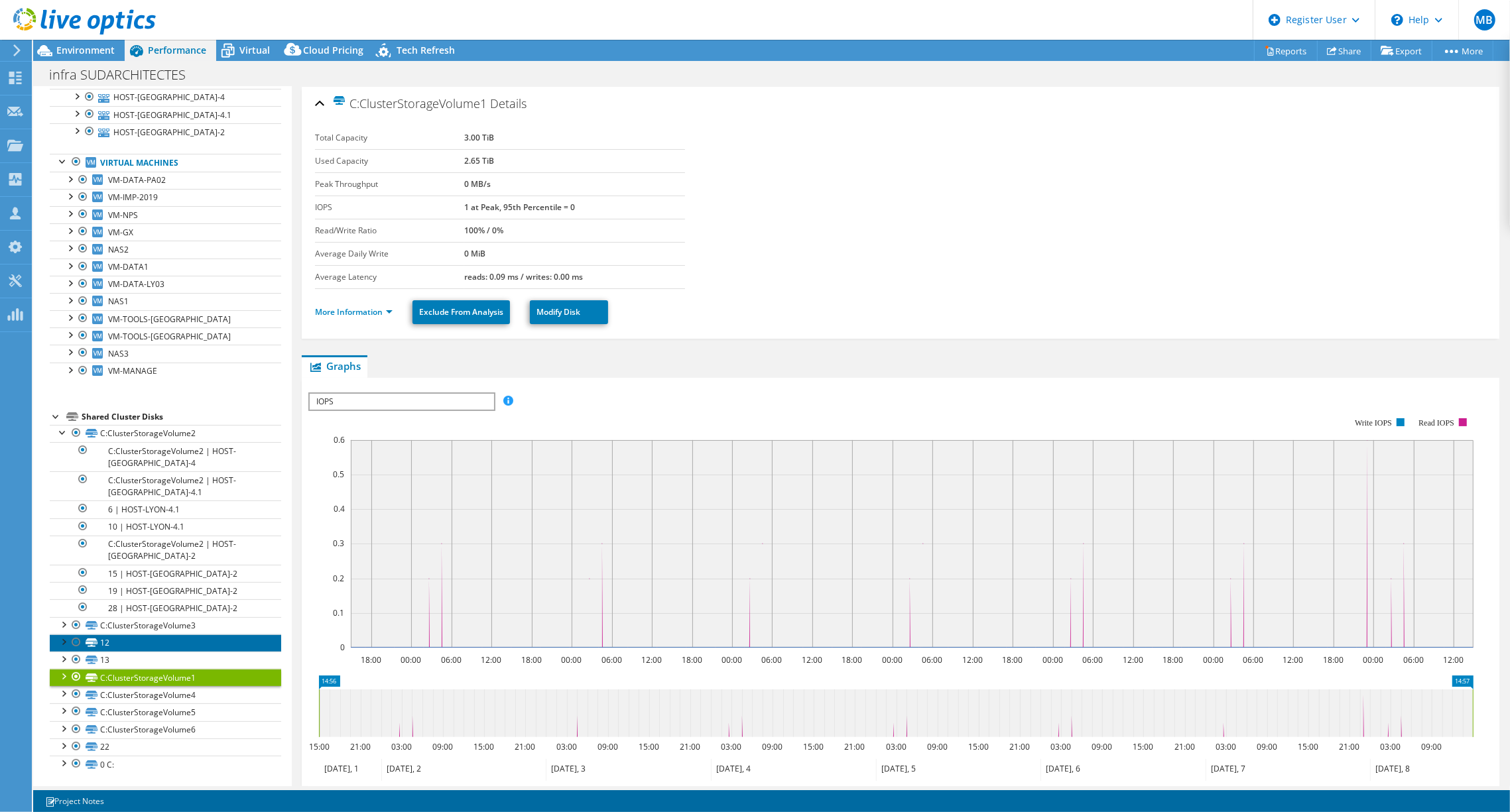
click at [120, 638] on link "12" at bounding box center [165, 643] width 232 height 17
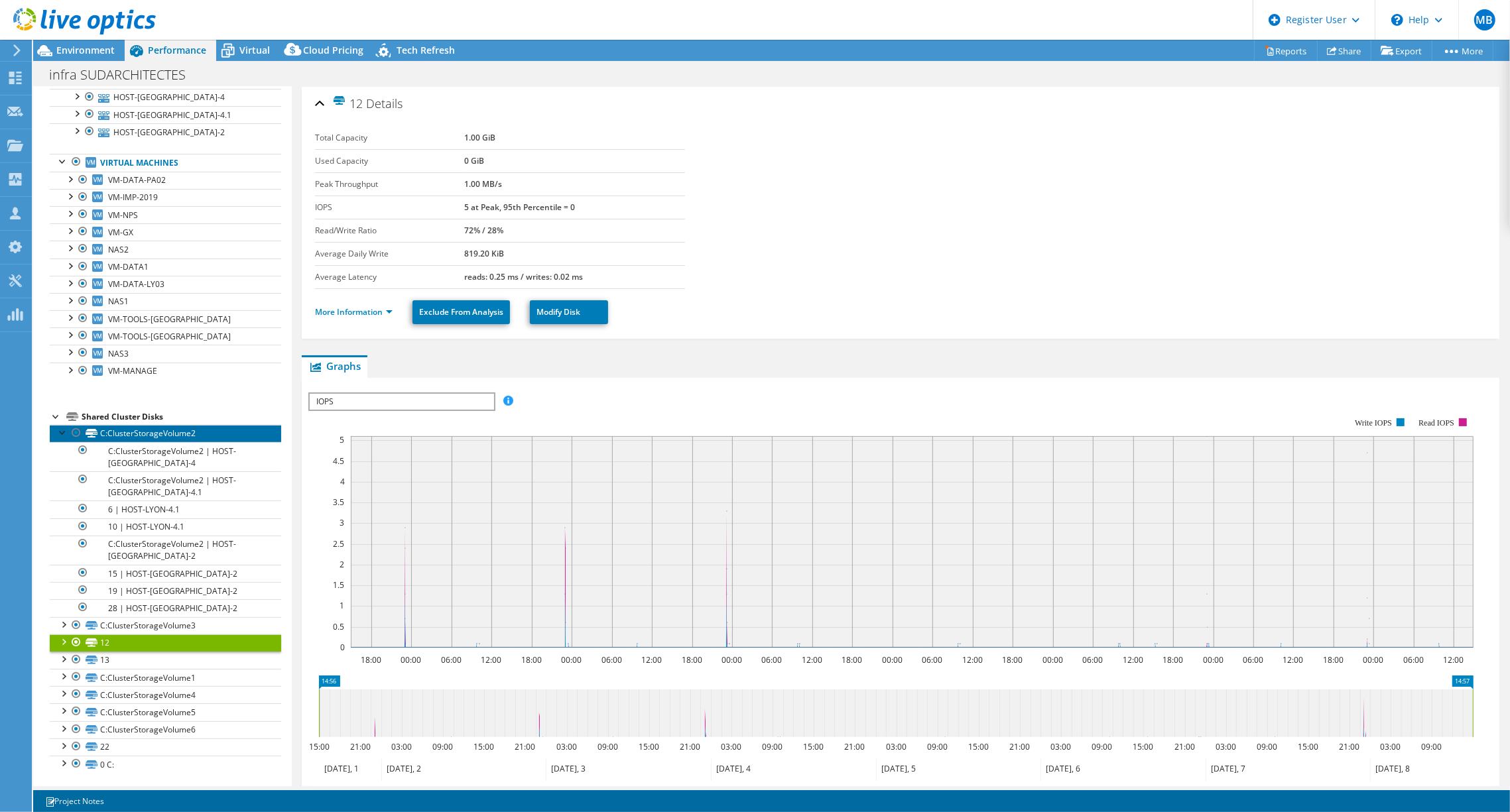
click at [126, 431] on link "C:ClusterStorageVolume2" at bounding box center [165, 433] width 232 height 17
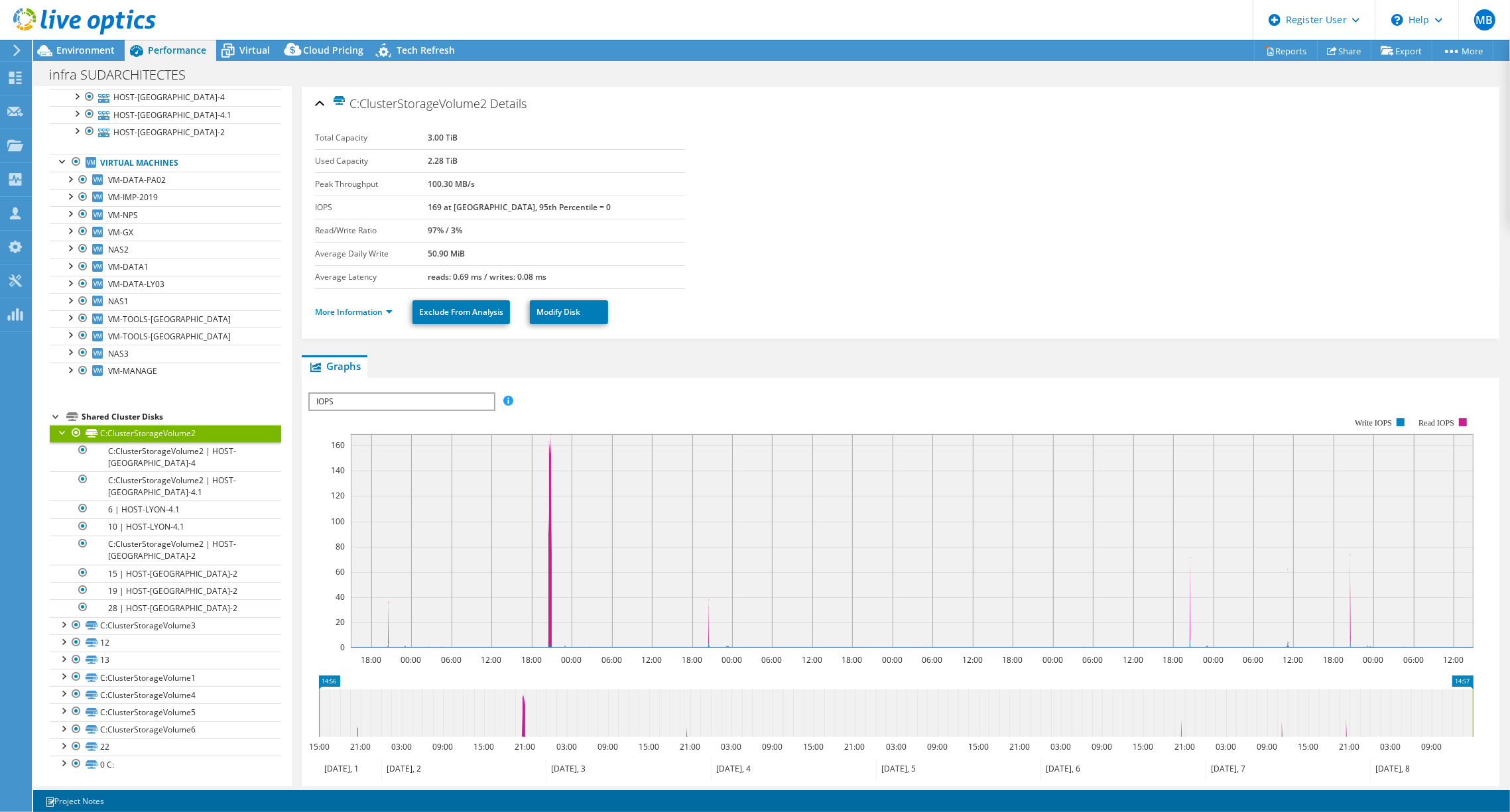
click at [60, 433] on div at bounding box center [63, 431] width 13 height 13
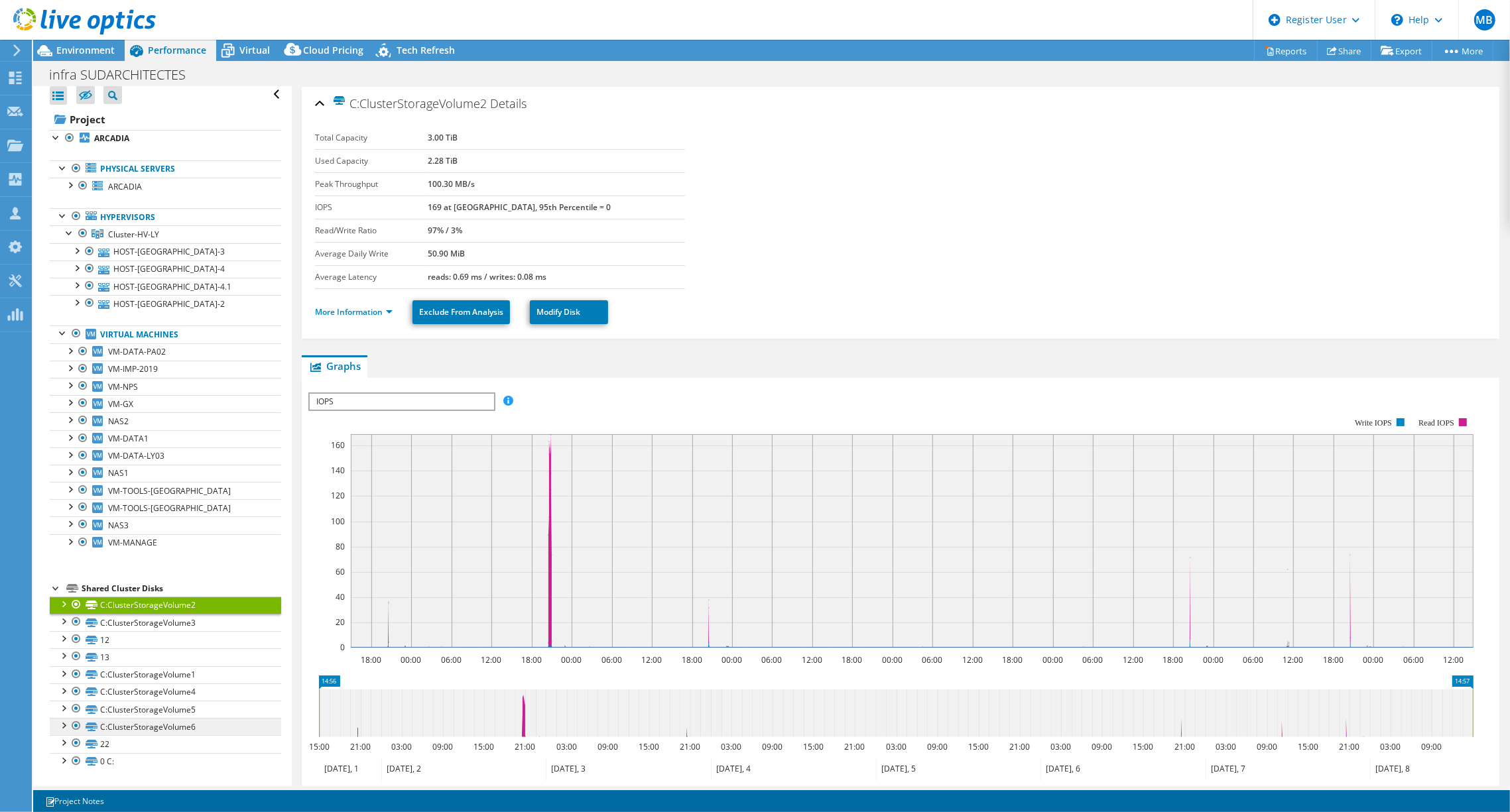
scroll to position [3, 0]
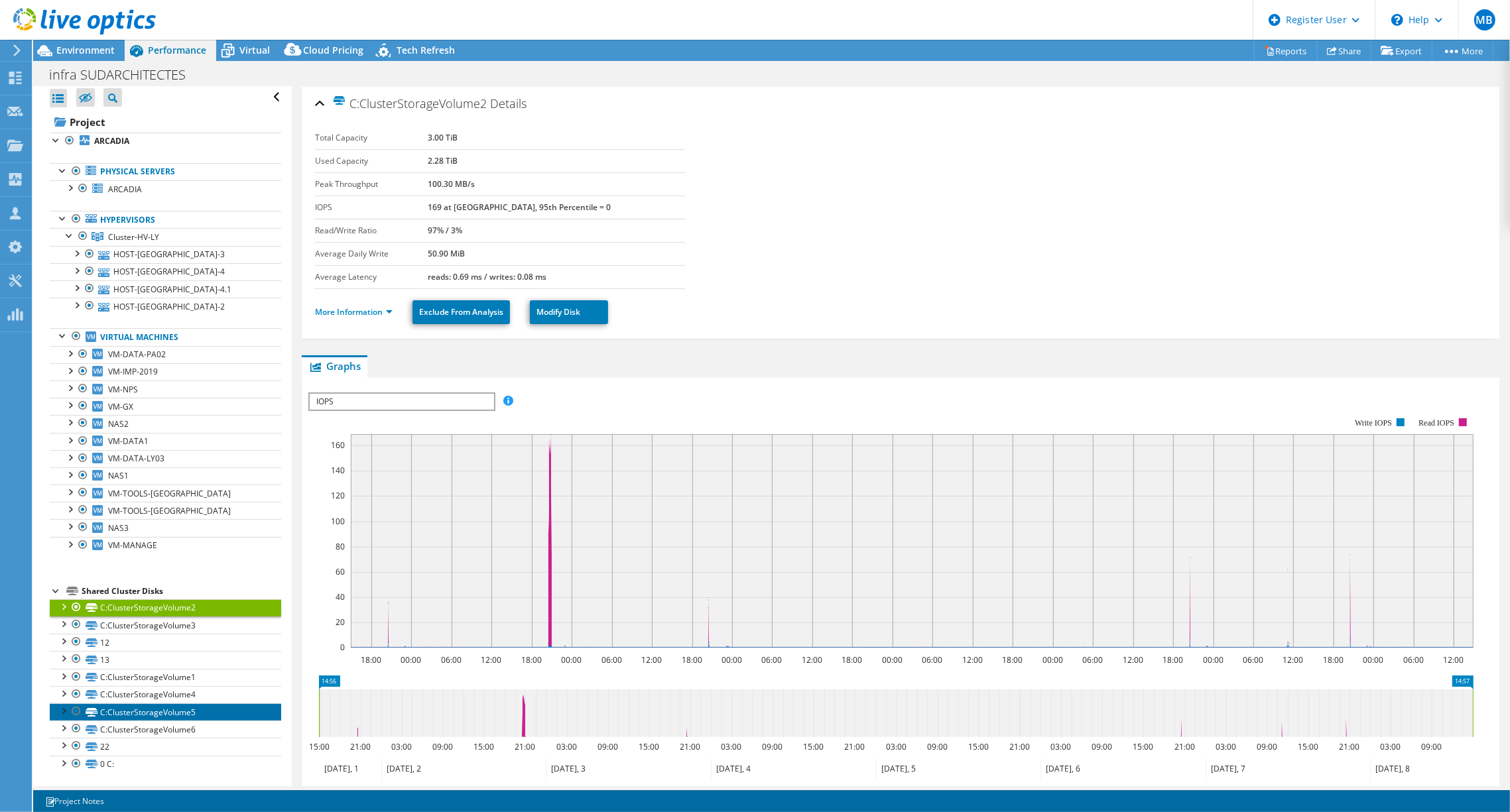
click at [125, 714] on link "C:ClusterStorageVolume5" at bounding box center [165, 711] width 232 height 17
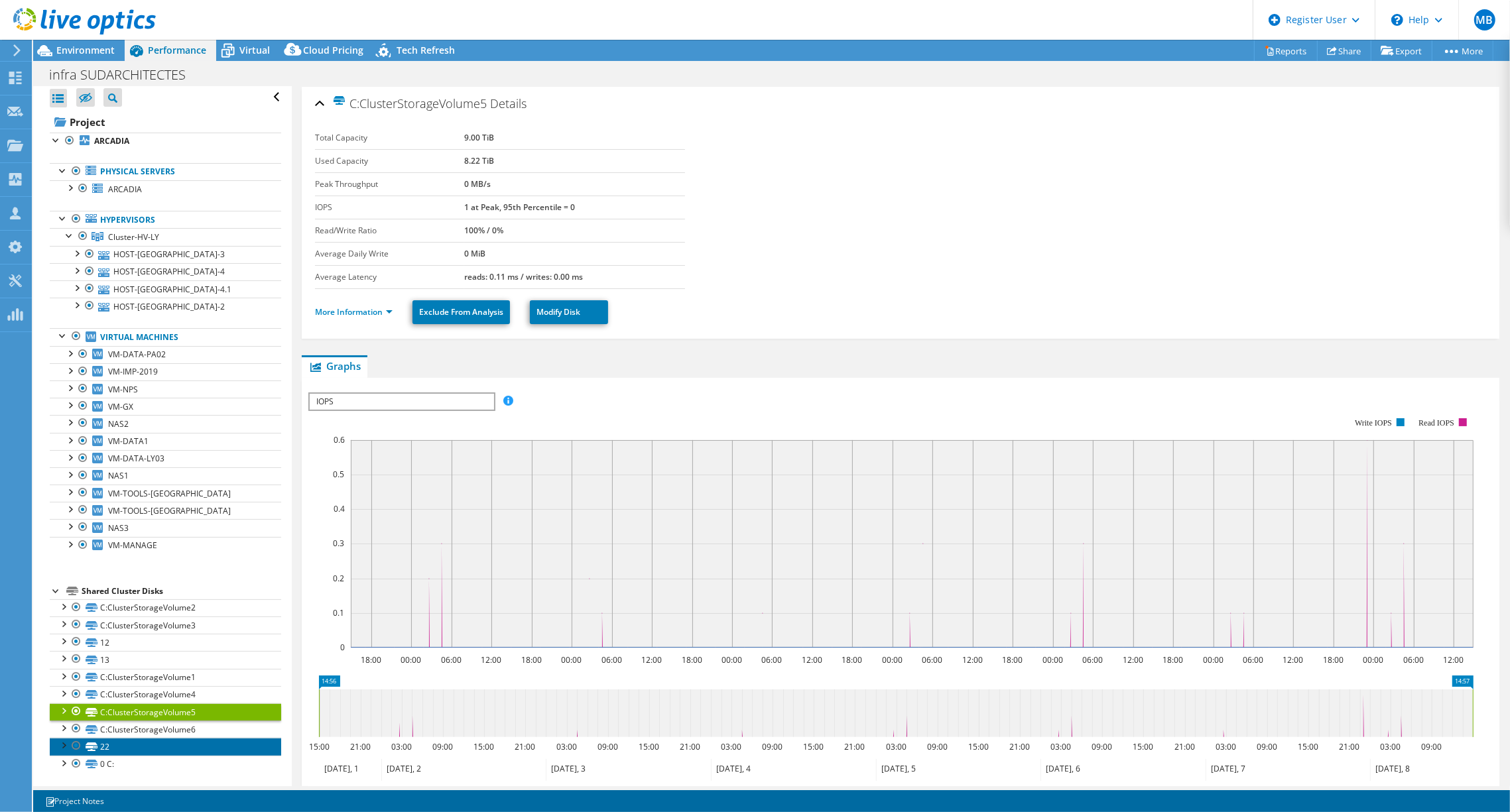
click at [125, 739] on link "22" at bounding box center [165, 746] width 232 height 17
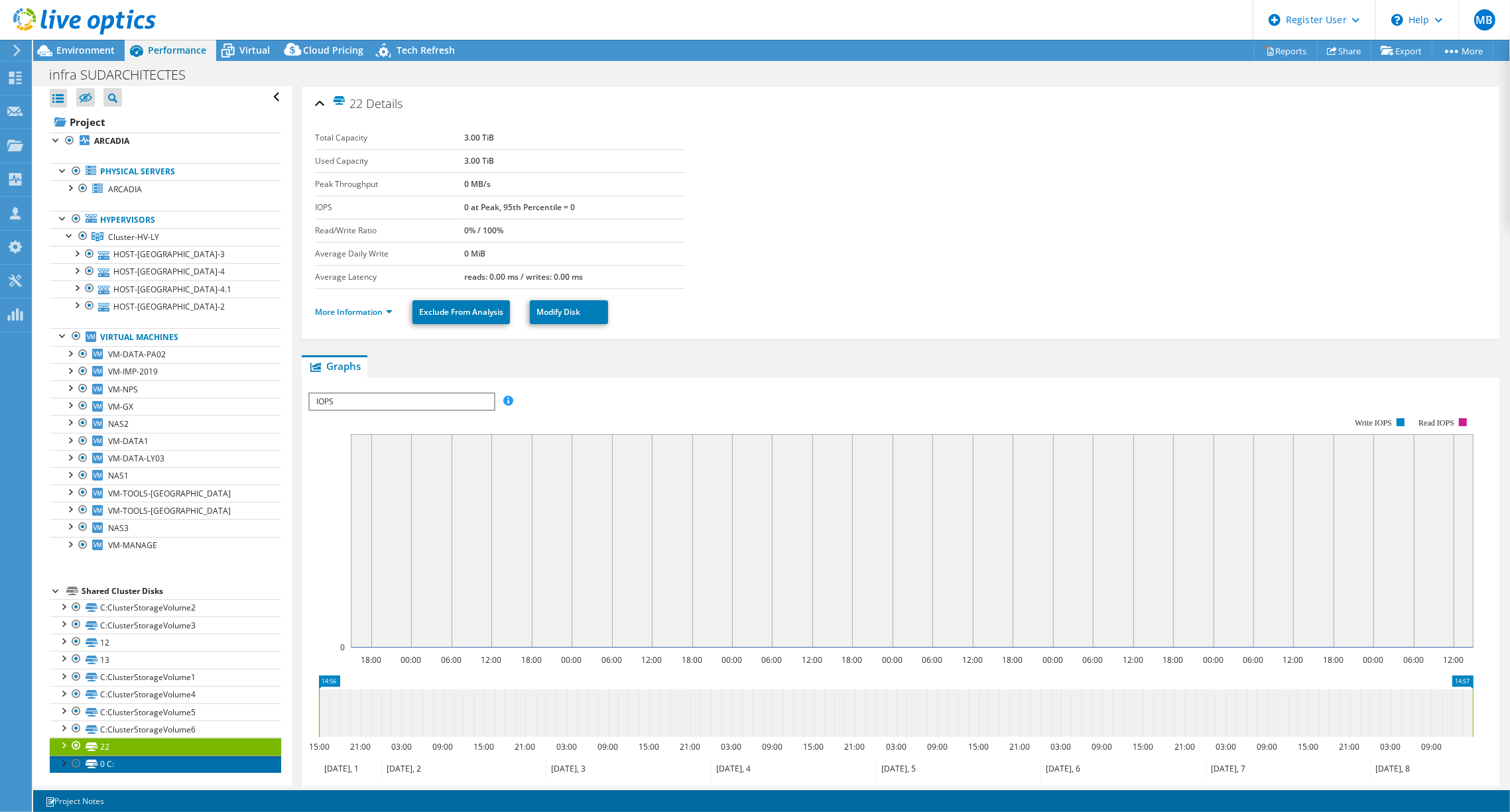
click at [121, 756] on link "0 C:" at bounding box center [165, 764] width 232 height 17
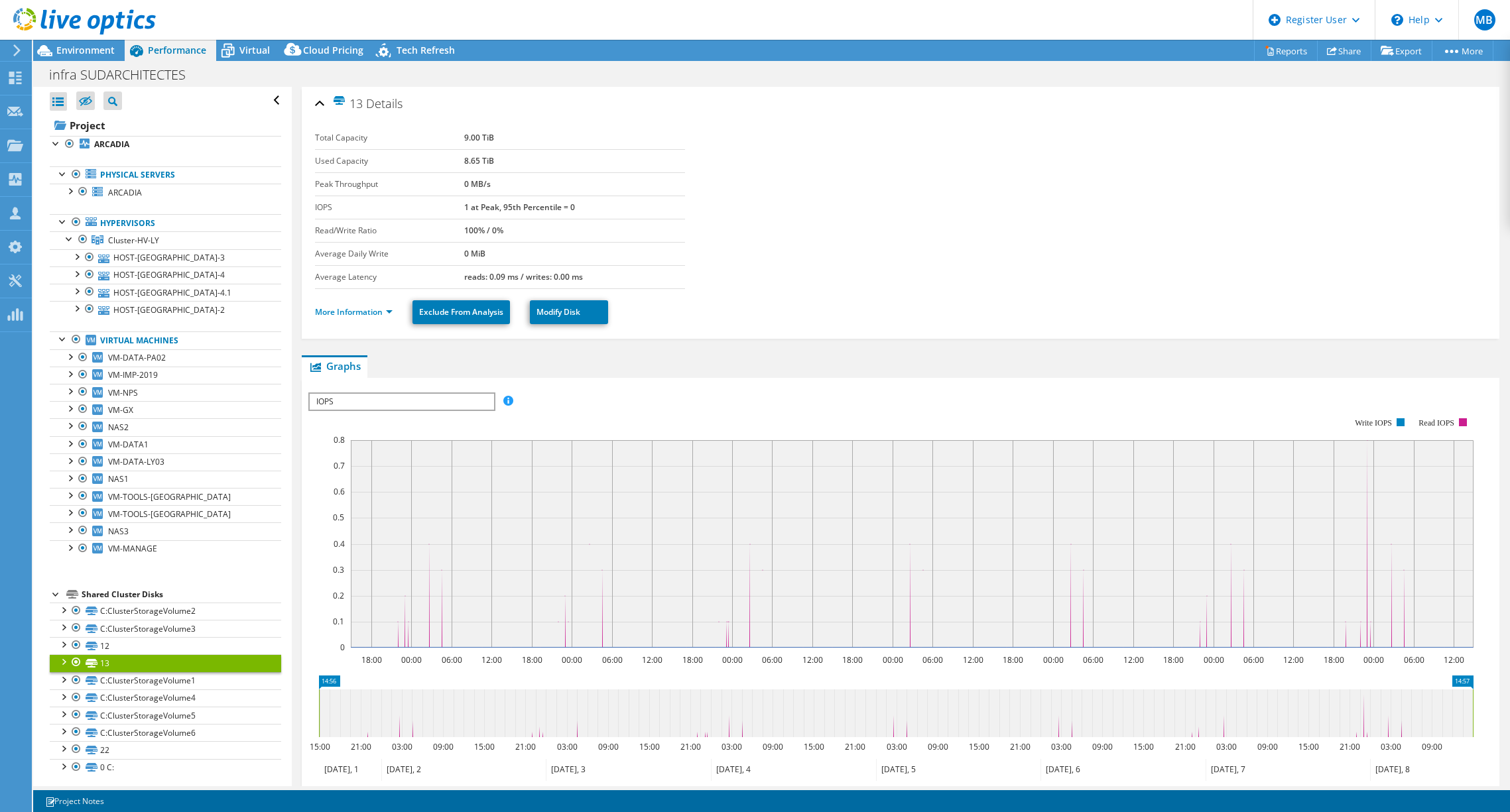
select select "USD"
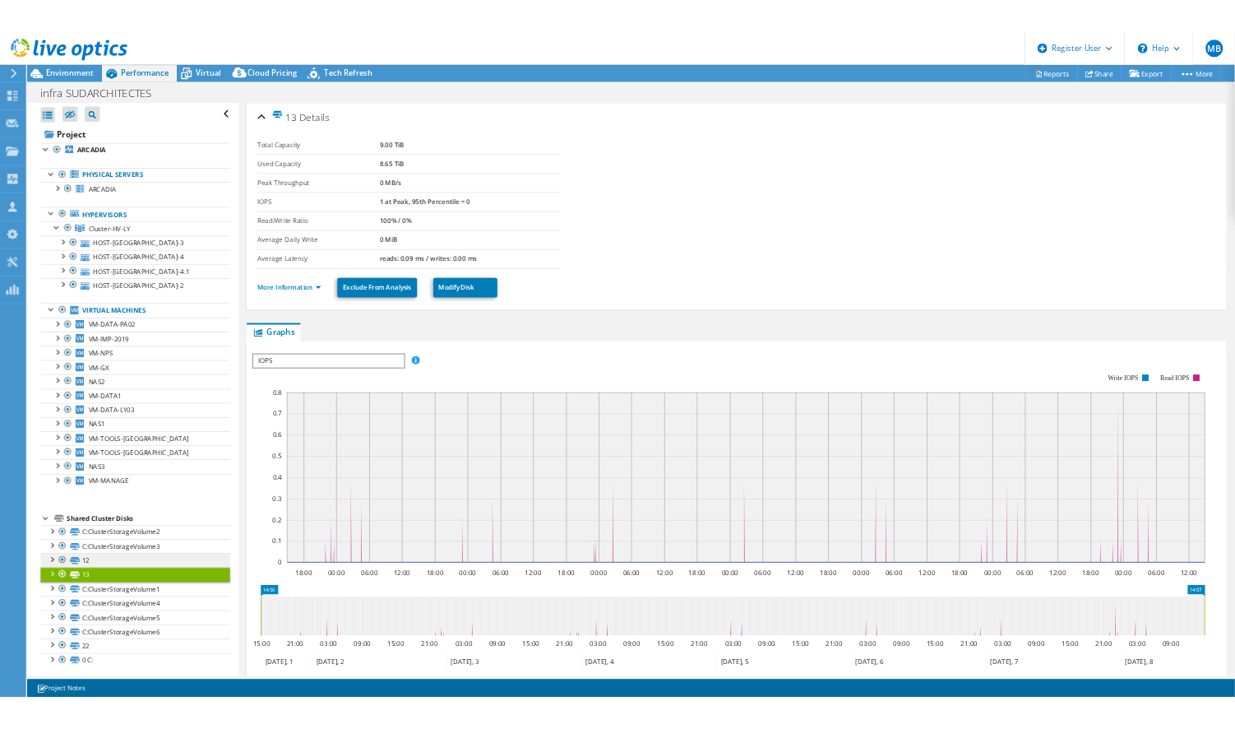
scroll to position [4, 0]
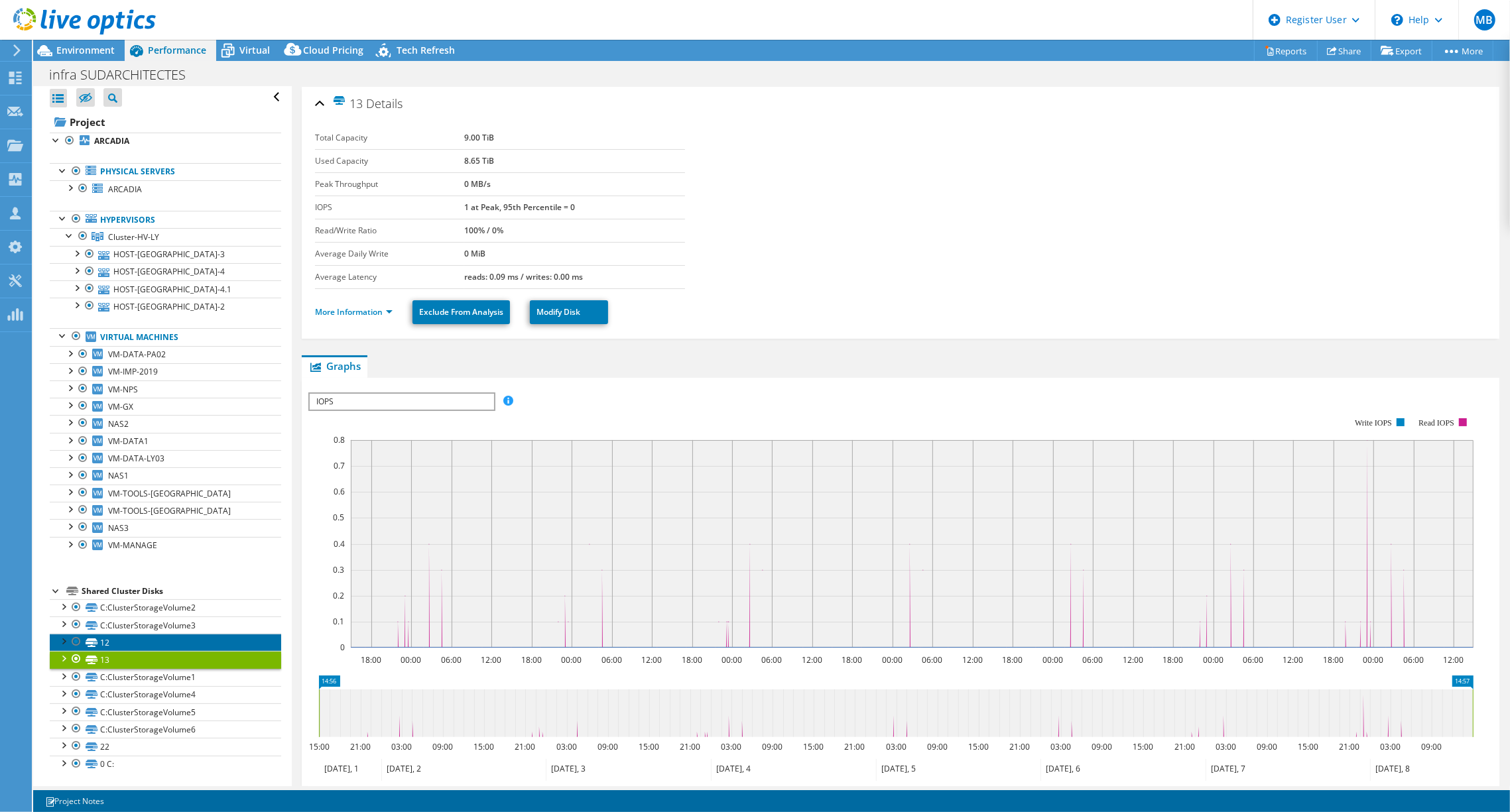
click at [132, 636] on link "12" at bounding box center [165, 642] width 232 height 17
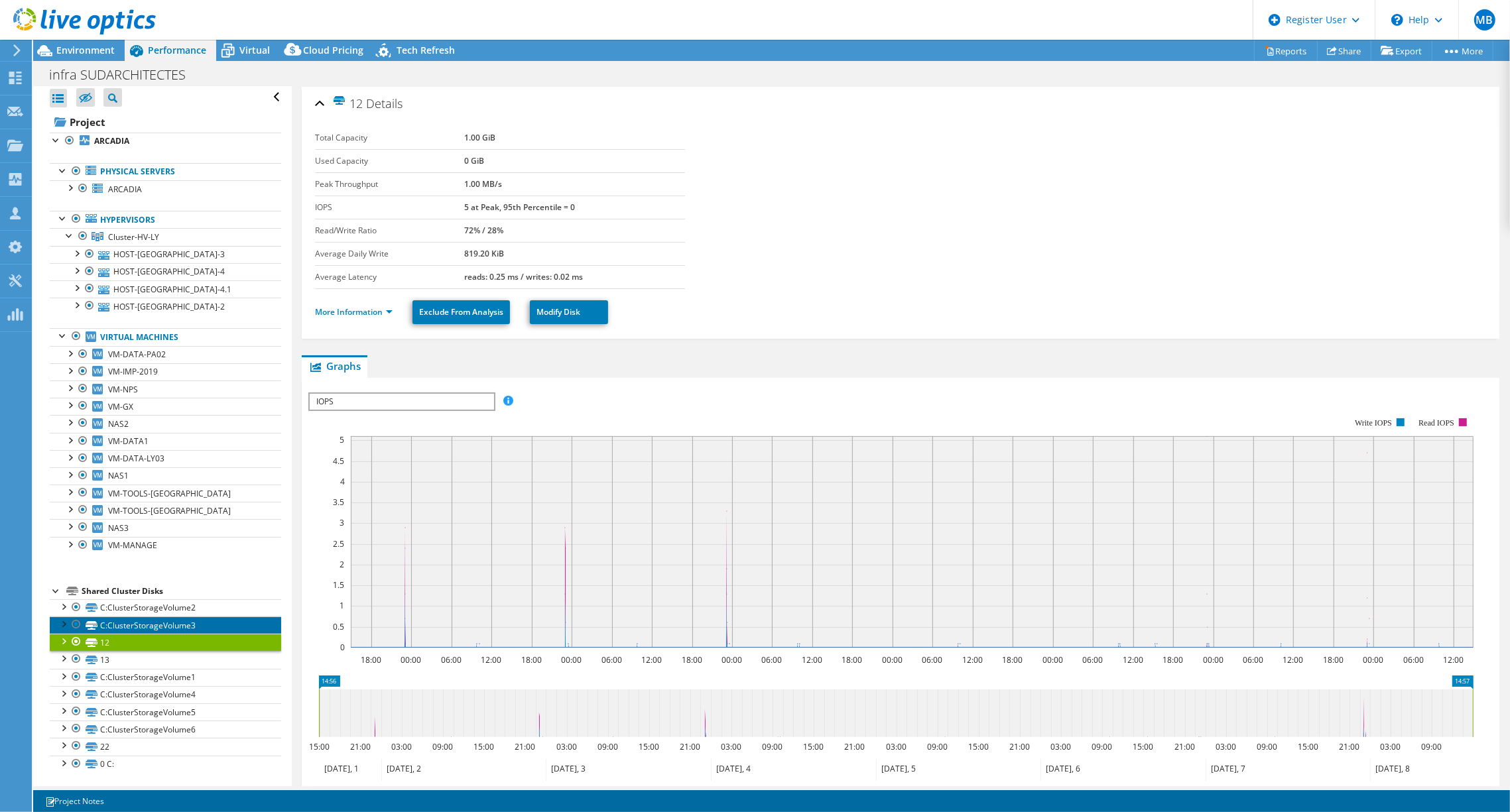
click at [137, 624] on link "C:ClusterStorageVolume3" at bounding box center [165, 625] width 232 height 17
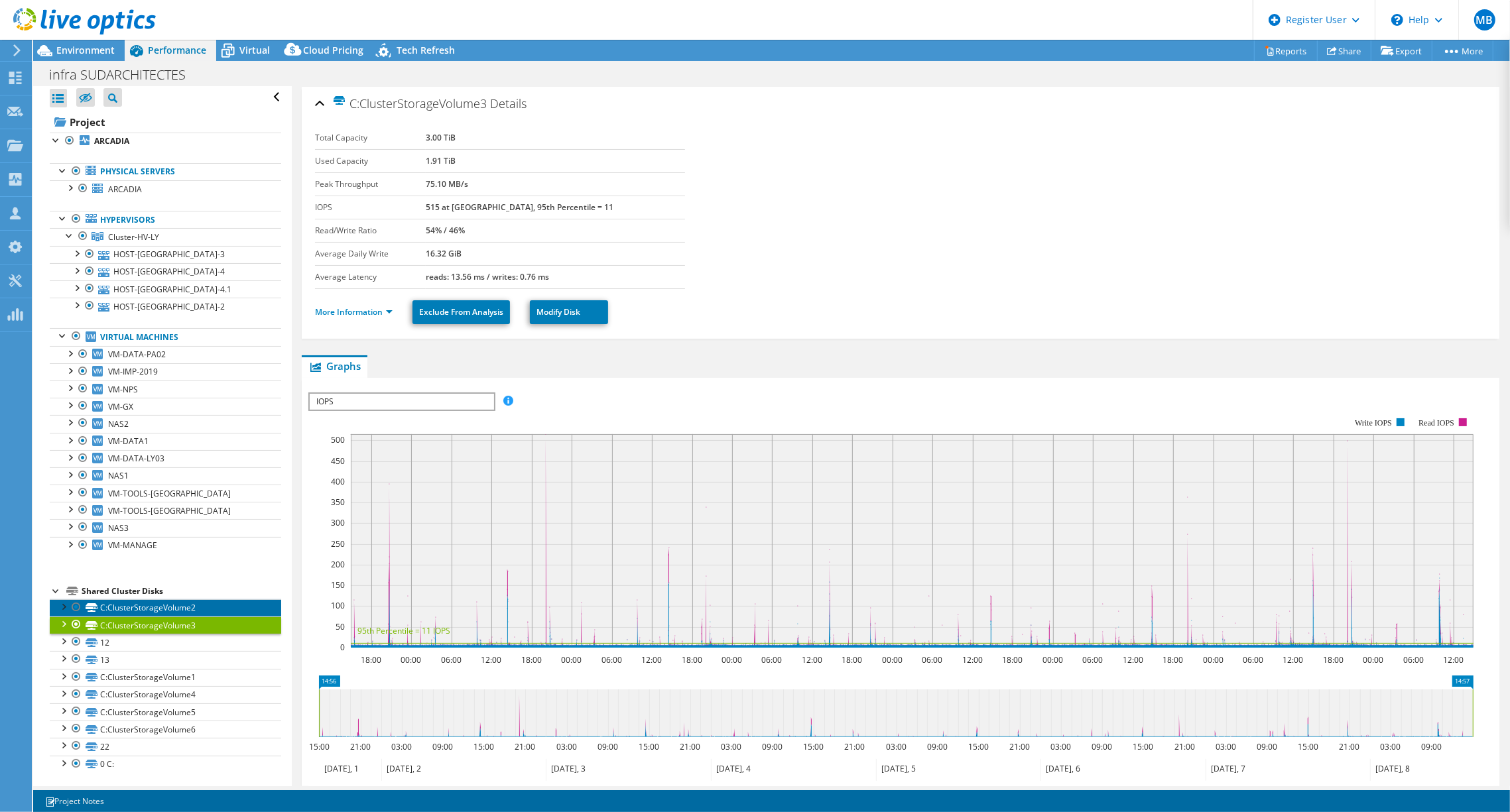
click at [152, 599] on link "C:ClusterStorageVolume2" at bounding box center [165, 607] width 232 height 17
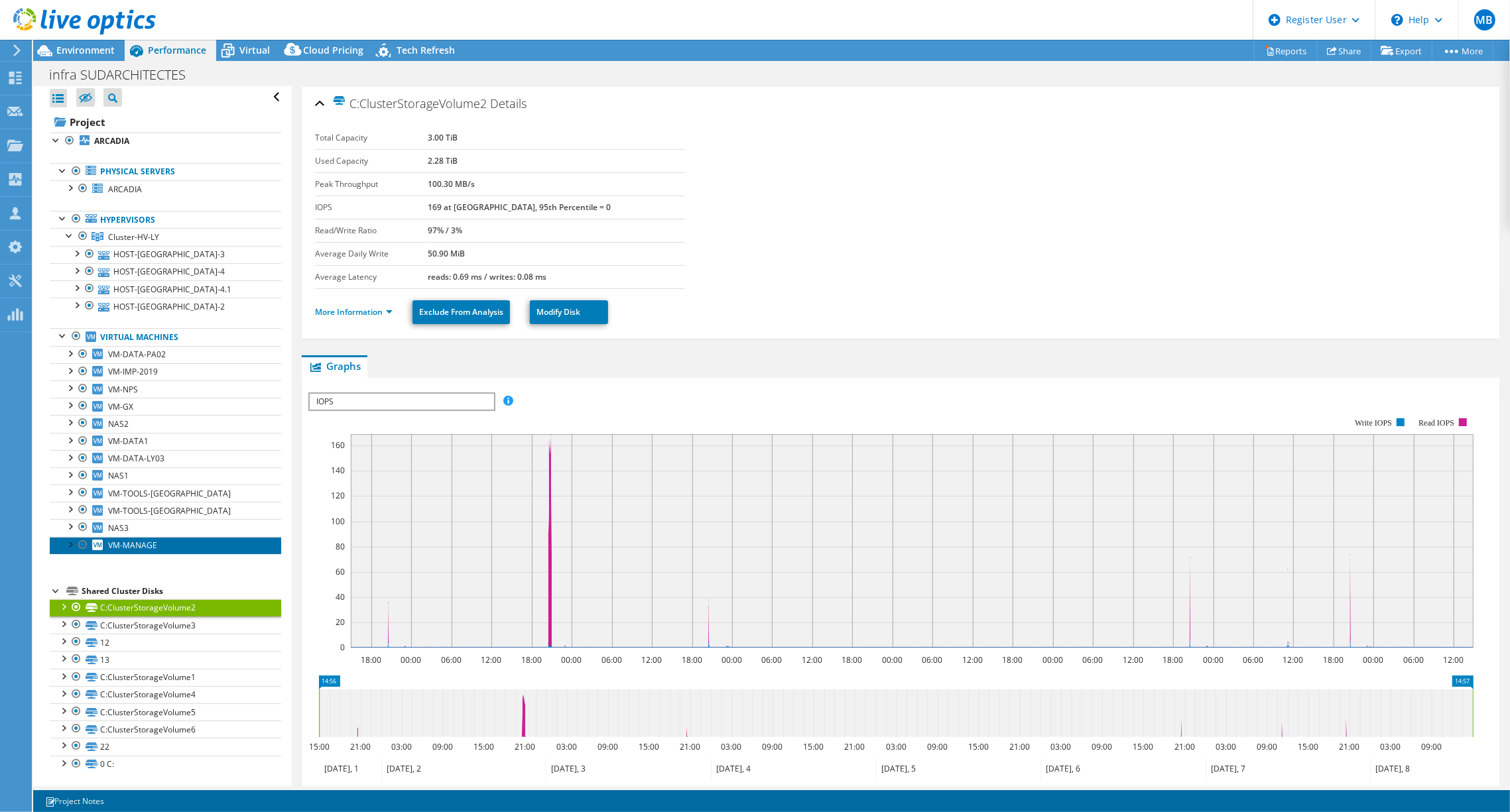
click at [140, 540] on span "VM-MANAGE" at bounding box center [132, 545] width 49 height 11
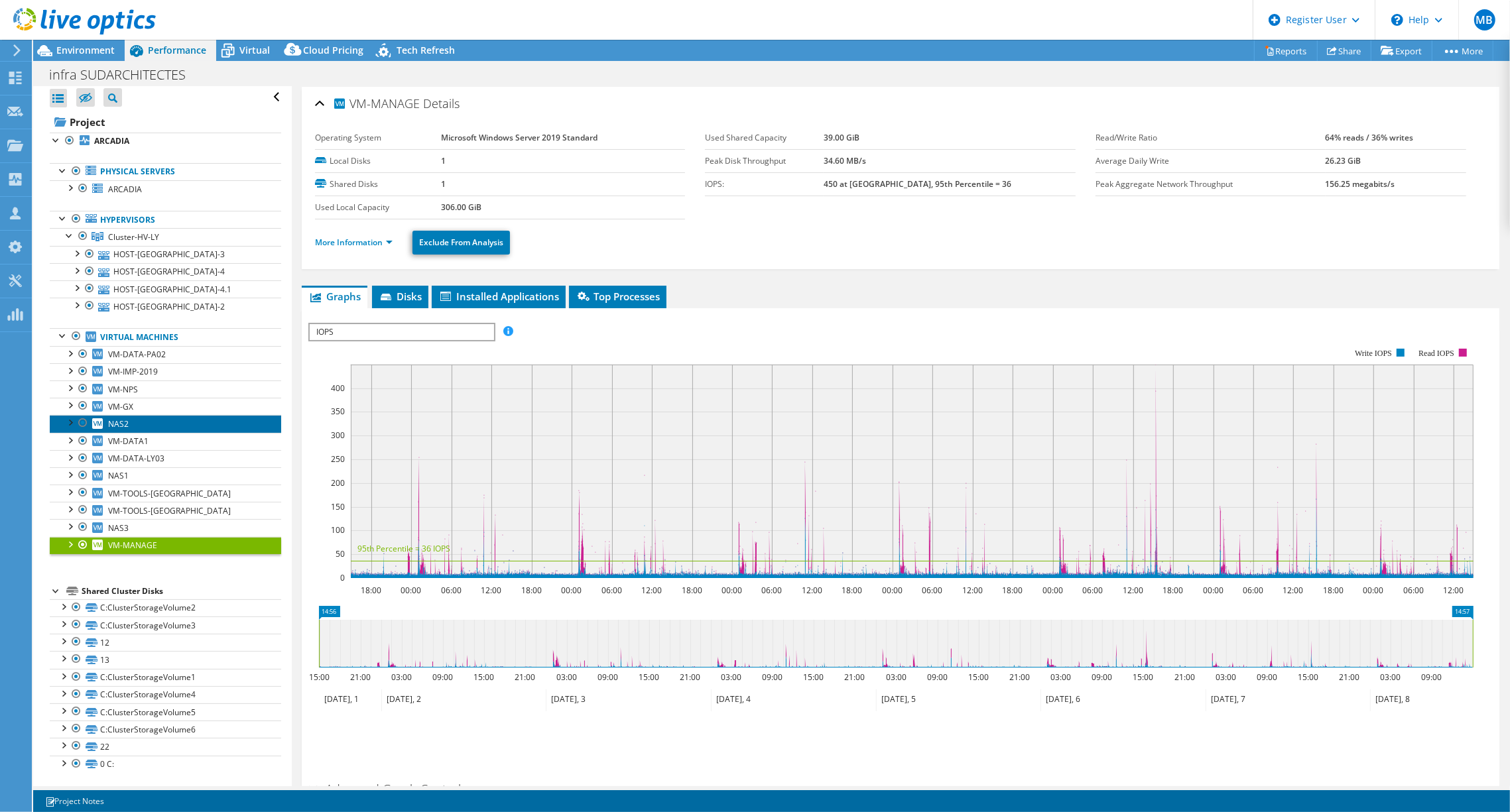
click at [129, 418] on link "NAS2" at bounding box center [165, 423] width 232 height 17
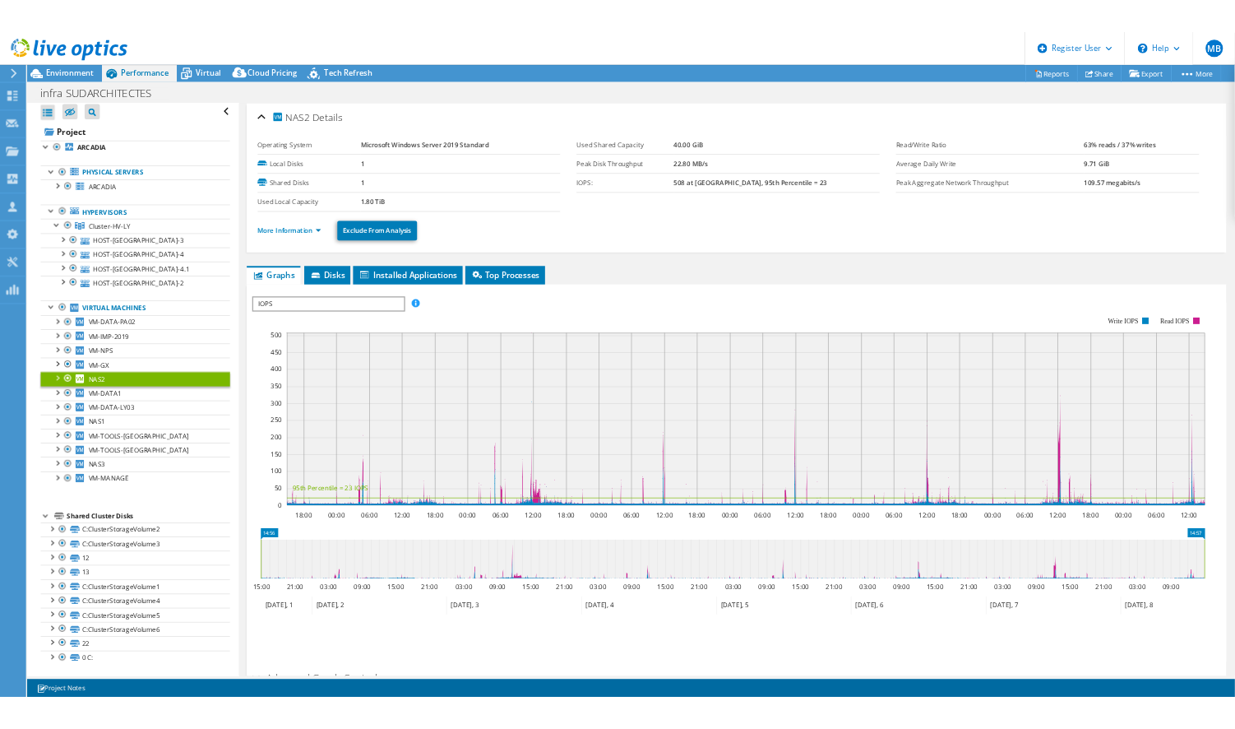
scroll to position [0, 0]
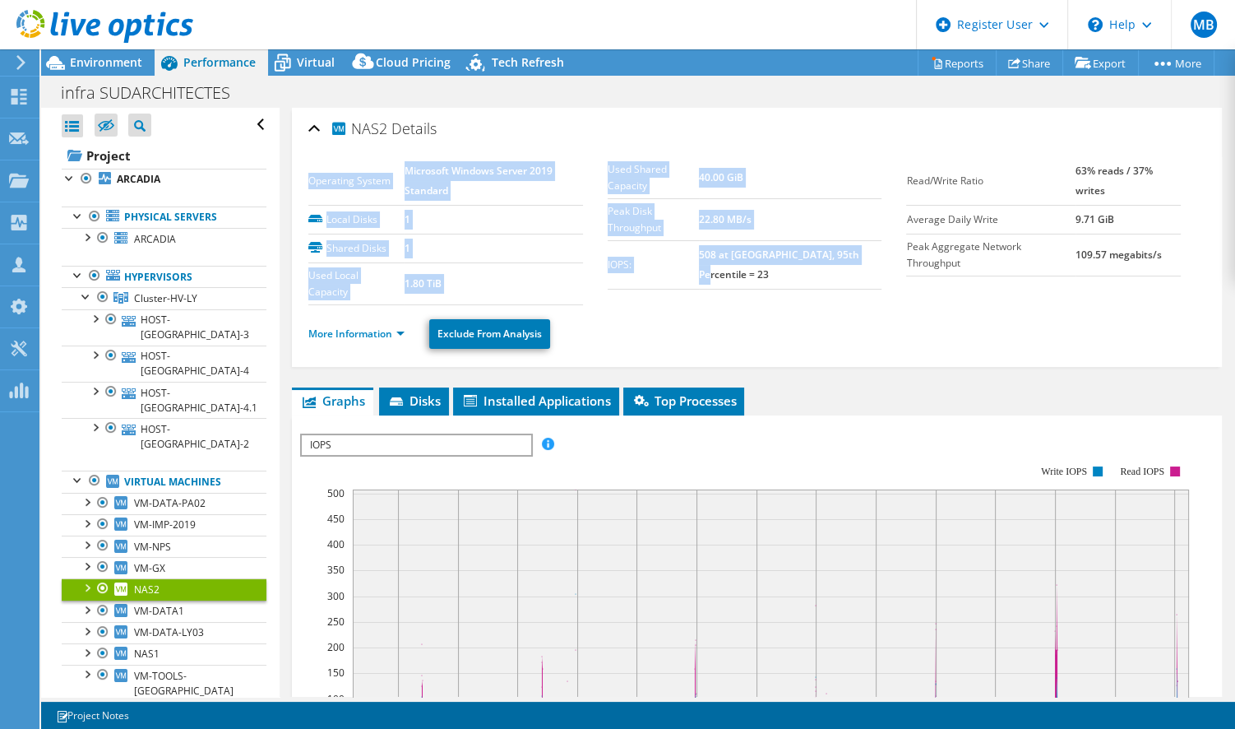
drag, startPoint x: 869, startPoint y: 225, endPoint x: 596, endPoint y: 259, distance: 275.1
click at [596, 259] on section "Operating System Microsoft Windows Server 2019 Standard Local Disks 1 Shared Di…" at bounding box center [607, 231] width 598 height 148
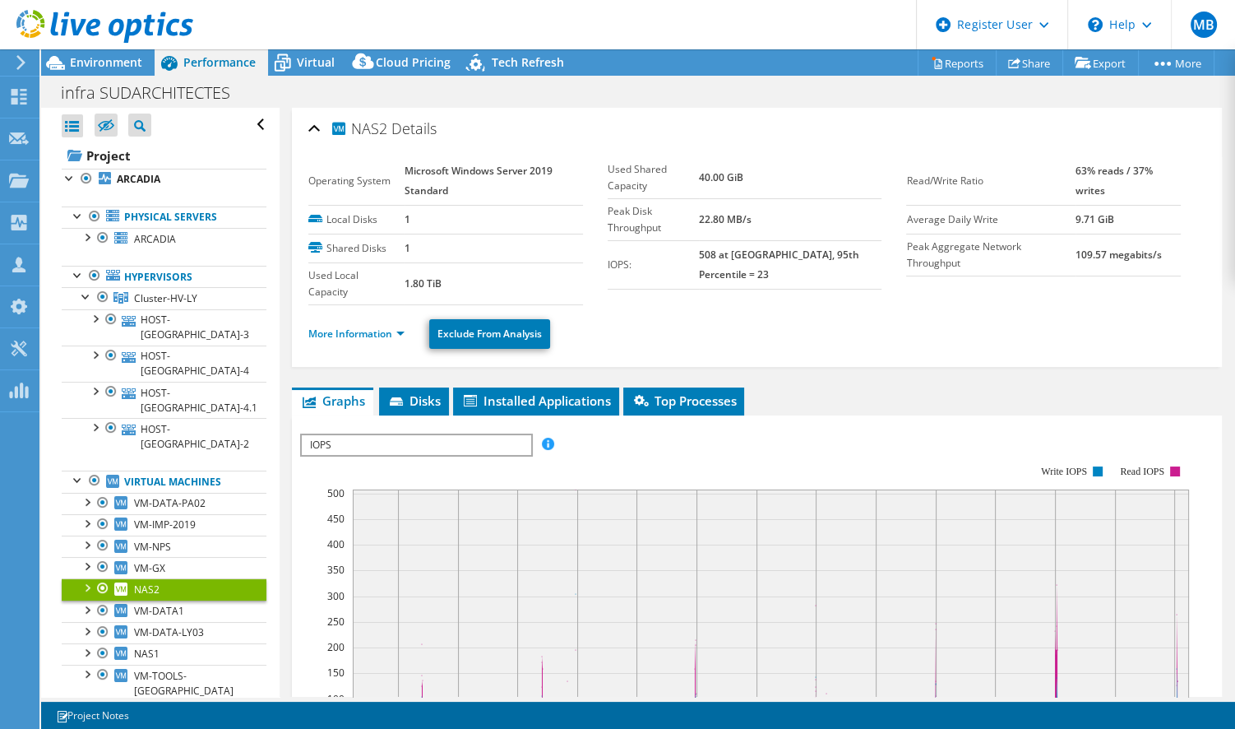
drag, startPoint x: 596, startPoint y: 259, endPoint x: 807, endPoint y: 289, distance: 212.7
click at [808, 289] on section "Operating System Microsoft Windows Server 2019 Standard Local Disks 1 Shared Di…" at bounding box center [607, 231] width 598 height 148
click at [826, 388] on ul "Graphs Servers Inventory Hypervisor Disks Cluster Disks Installed Applications" at bounding box center [757, 401] width 930 height 28
click at [98, 45] on link at bounding box center [104, 40] width 177 height 14
click at [115, 63] on span "Environment" at bounding box center [106, 62] width 72 height 16
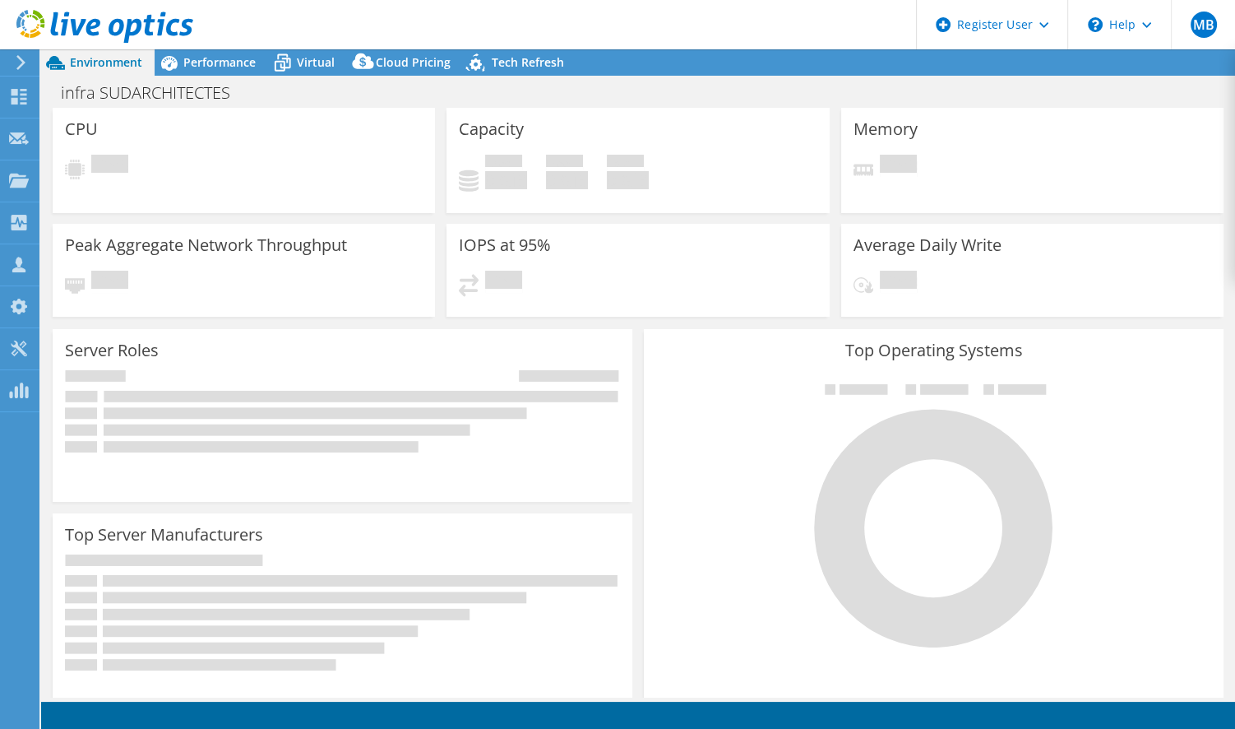
select select "USD"
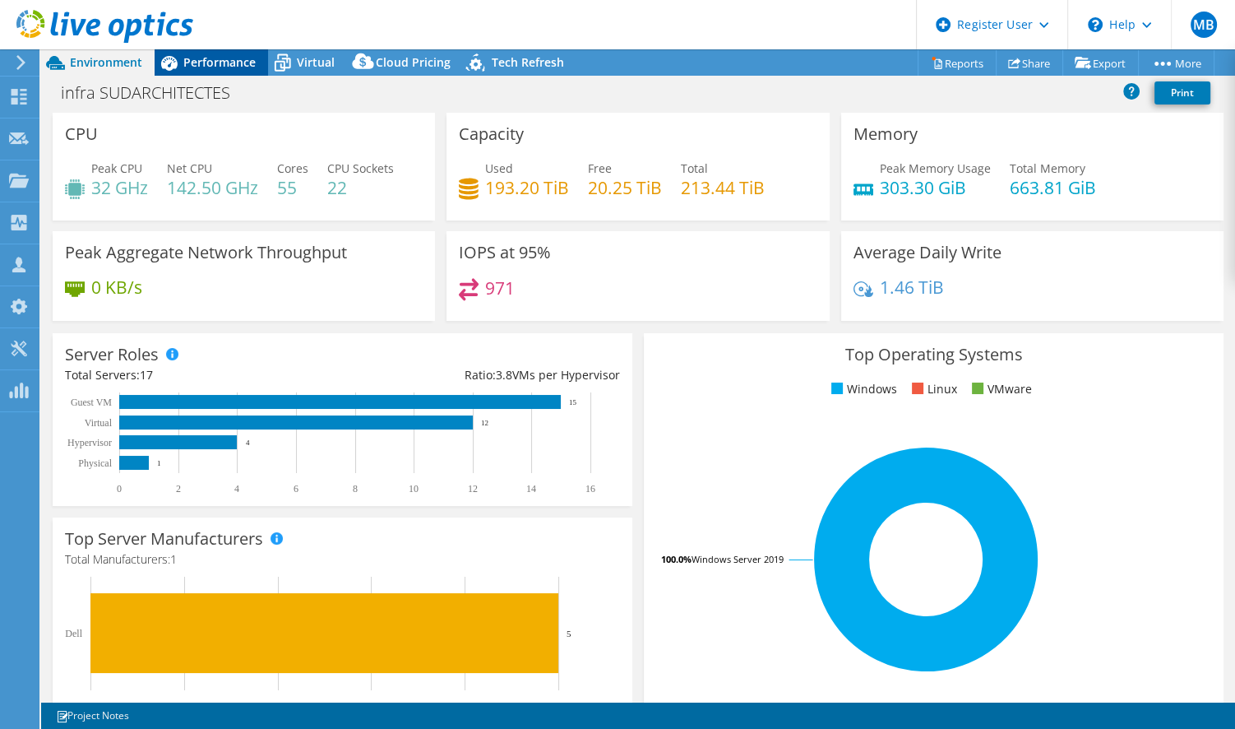
click at [213, 64] on span "Performance" at bounding box center [219, 62] width 72 height 16
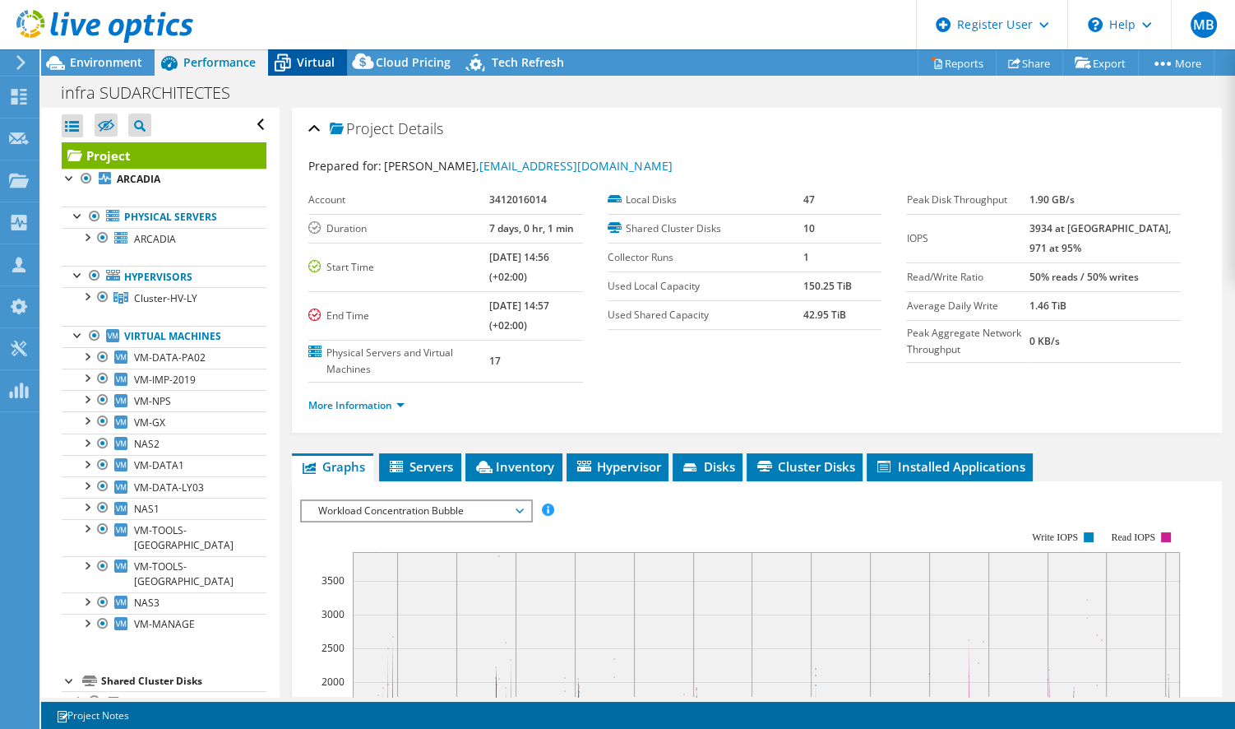
click at [326, 58] on span "Virtual" at bounding box center [316, 62] width 38 height 16
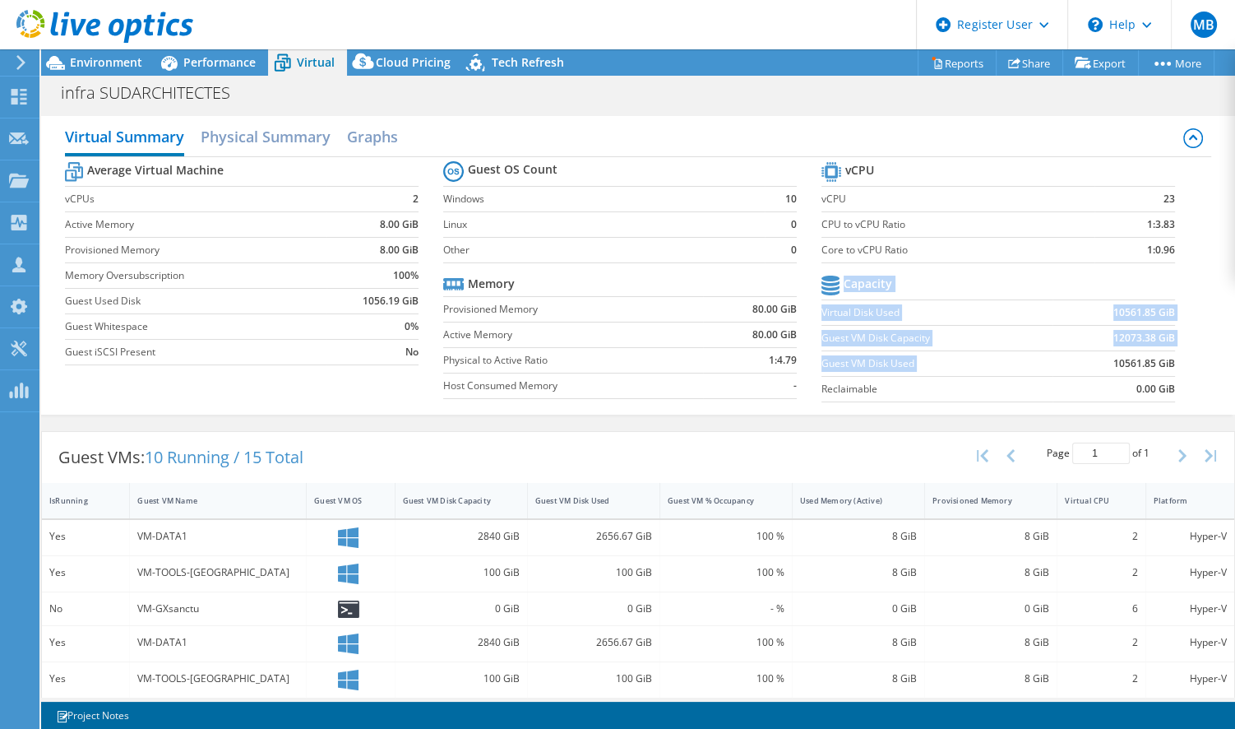
drag, startPoint x: 1164, startPoint y: 364, endPoint x: 1103, endPoint y: 360, distance: 61.8
click at [1103, 360] on section "vCPU vCPU 23 CPU to vCPU Ratio 1:3.83 Core to vCPU Ratio 1:0.96 Capacity Virtua…" at bounding box center [1010, 284] width 378 height 252
click at [1113, 360] on b "10561.85 GiB" at bounding box center [1144, 363] width 62 height 16
click at [1065, 357] on td "10561.85 GiB" at bounding box center [1114, 362] width 123 height 25
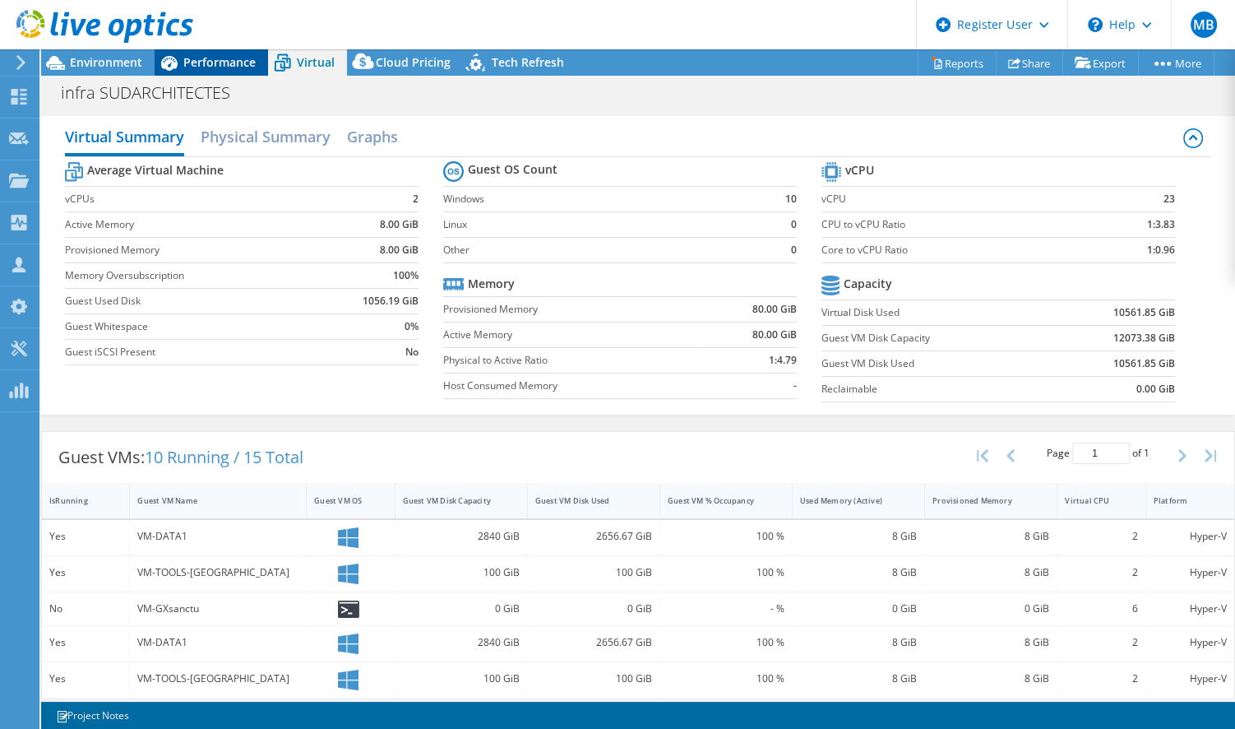
drag, startPoint x: 229, startPoint y: 59, endPoint x: 230, endPoint y: 75, distance: 15.7
click at [229, 60] on span "Performance" at bounding box center [219, 62] width 72 height 16
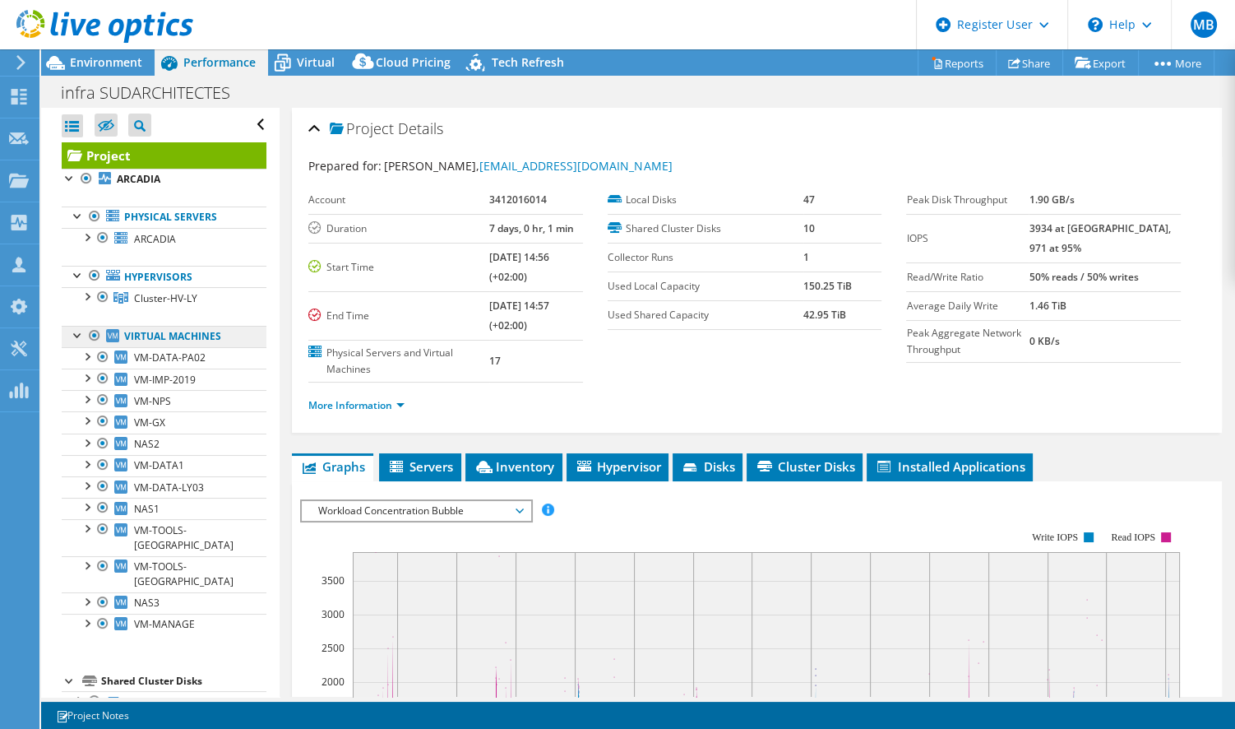
click at [164, 328] on link "Virtual Machines" at bounding box center [164, 336] width 205 height 21
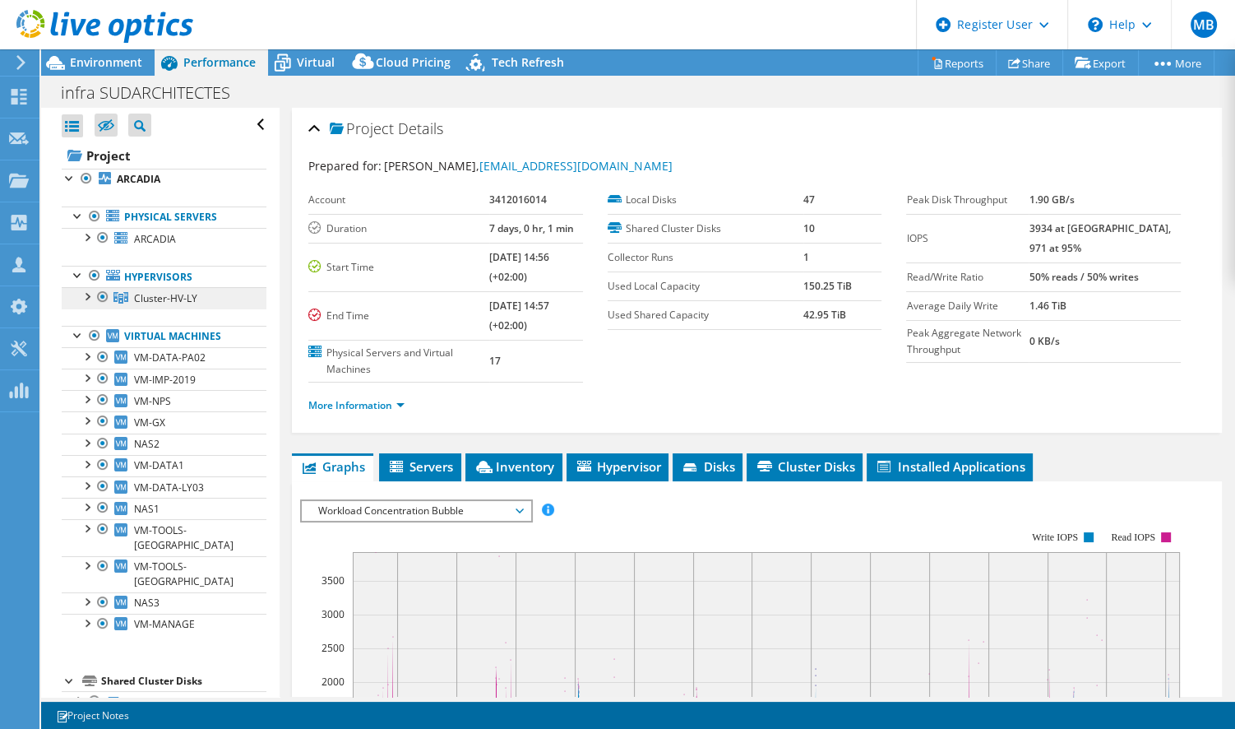
click at [158, 294] on span "Cluster-HV-LY" at bounding box center [165, 298] width 63 height 14
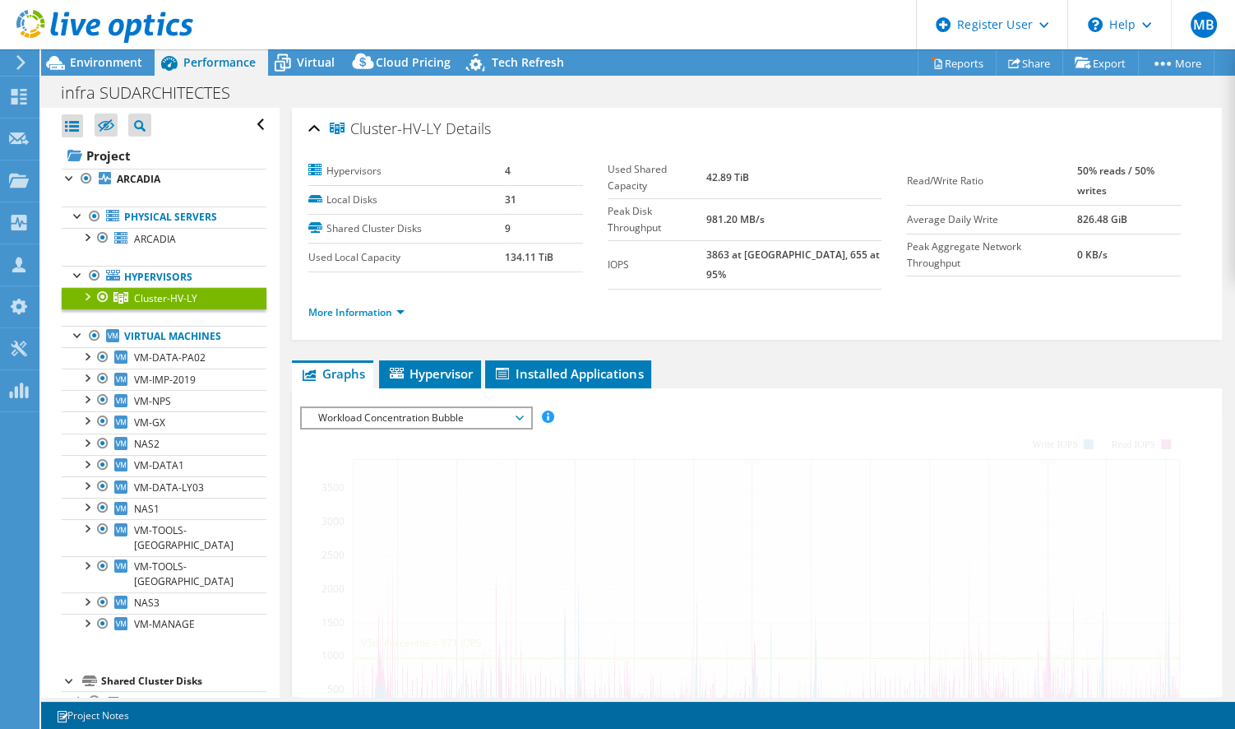
click at [199, 271] on link "Hypervisors" at bounding box center [164, 276] width 205 height 21
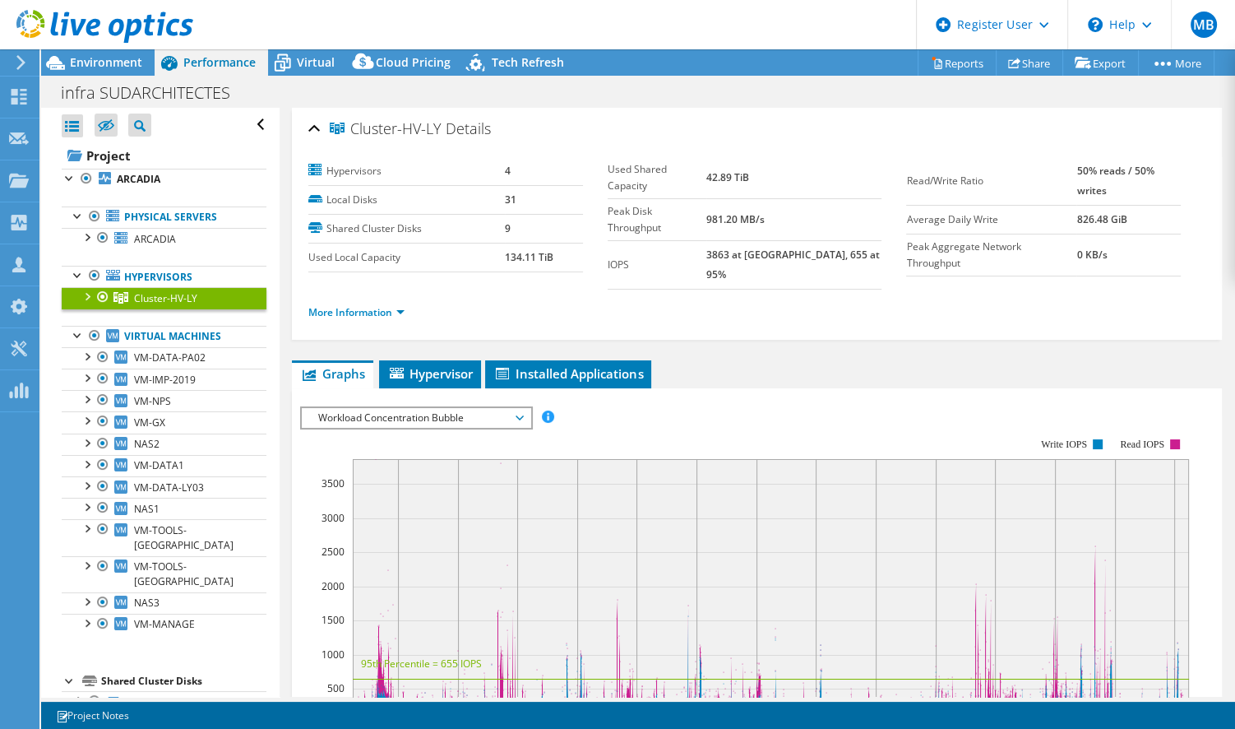
drag, startPoint x: 777, startPoint y: 169, endPoint x: 714, endPoint y: 173, distance: 63.4
click at [714, 173] on tr "Used Shared Capacity 42.89 TiB" at bounding box center [745, 178] width 274 height 42
click at [103, 62] on span "Environment" at bounding box center [106, 62] width 72 height 16
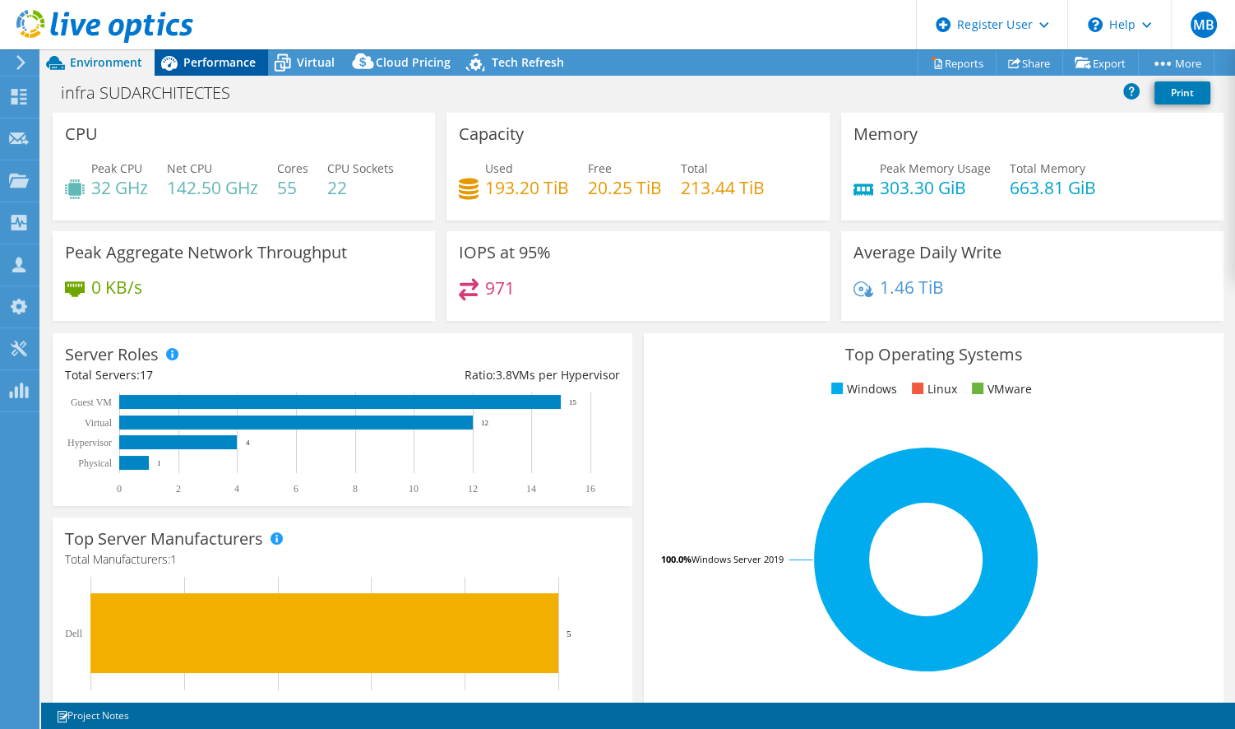
click at [221, 65] on span "Performance" at bounding box center [219, 62] width 72 height 16
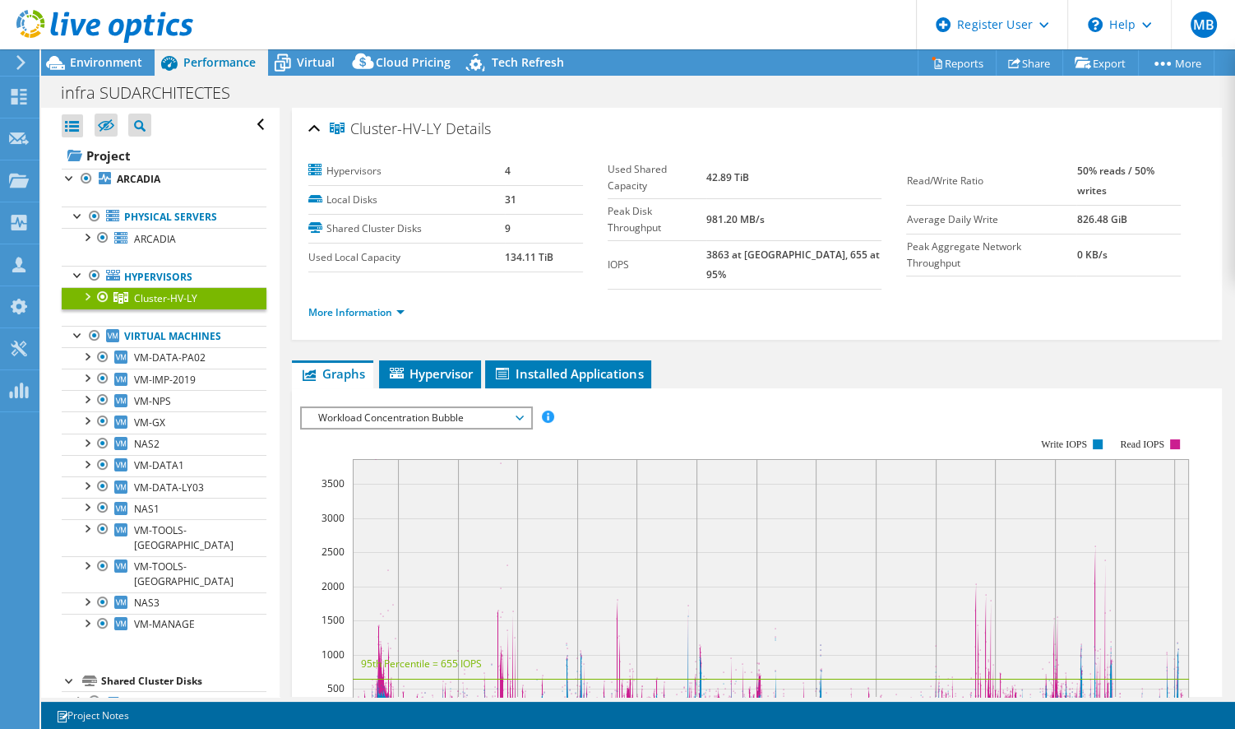
click at [207, 65] on span "Performance" at bounding box center [219, 62] width 72 height 16
click at [85, 296] on div at bounding box center [86, 295] width 16 height 16
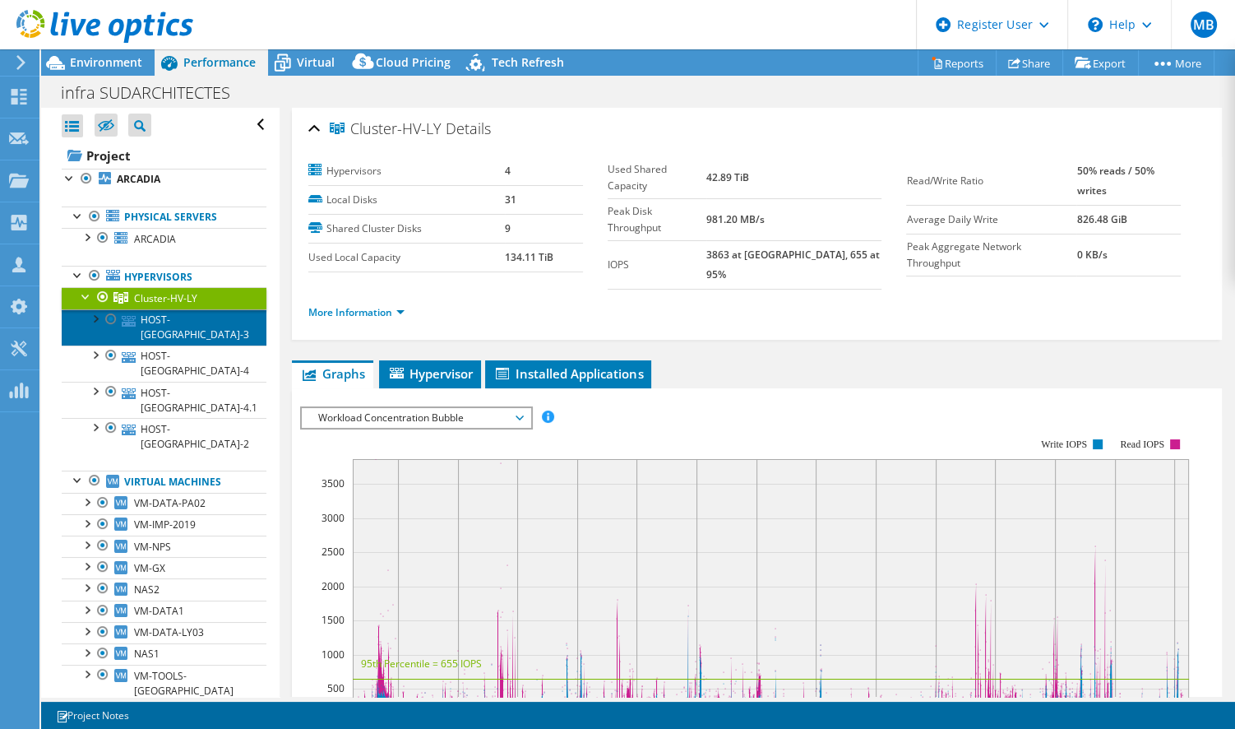
click at [173, 320] on link "HOST-[GEOGRAPHIC_DATA]-3" at bounding box center [164, 327] width 205 height 36
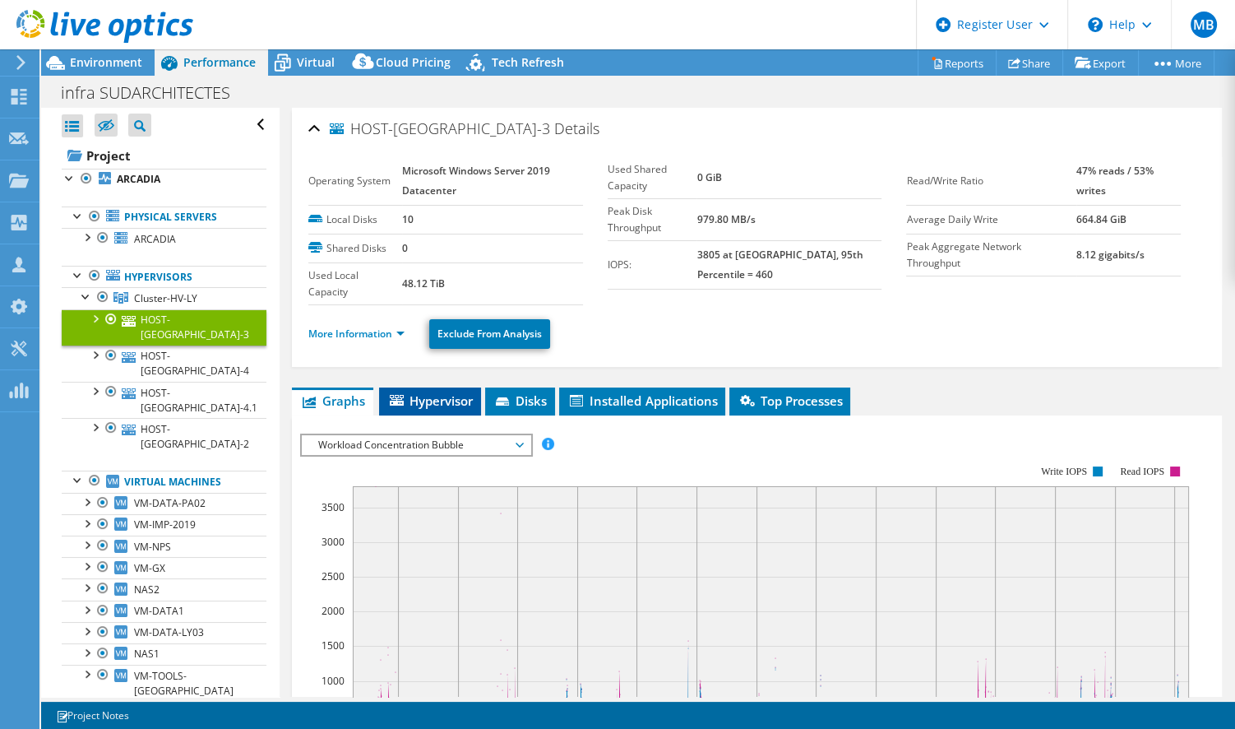
click at [423, 396] on span "Hypervisor" at bounding box center [430, 400] width 86 height 16
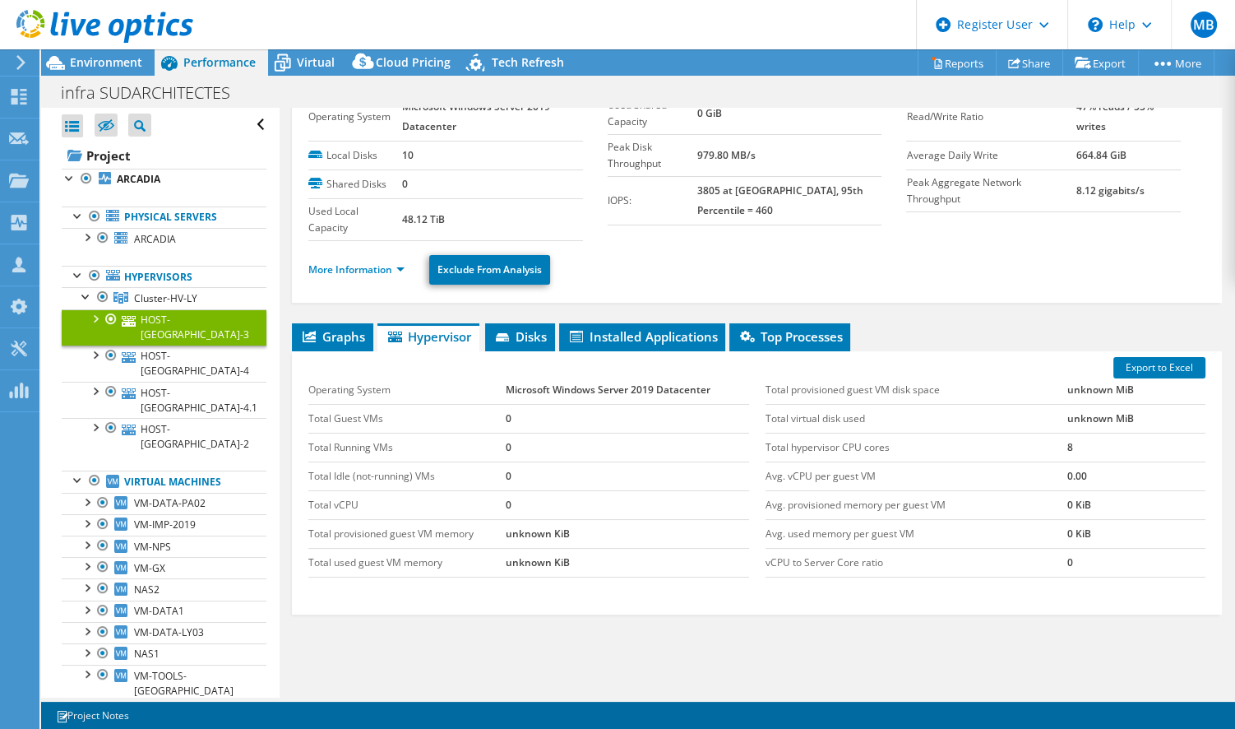
scroll to position [99, 0]
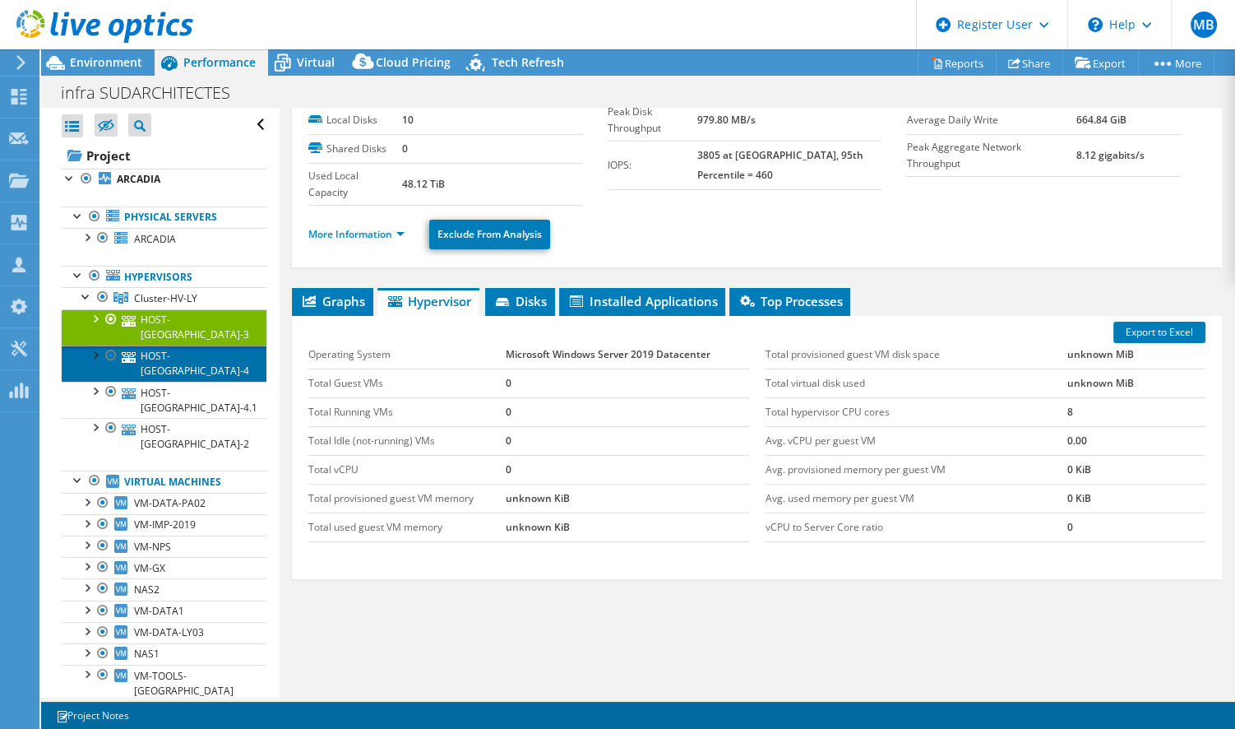
click at [190, 345] on link "HOST-[GEOGRAPHIC_DATA]-4" at bounding box center [164, 363] width 205 height 36
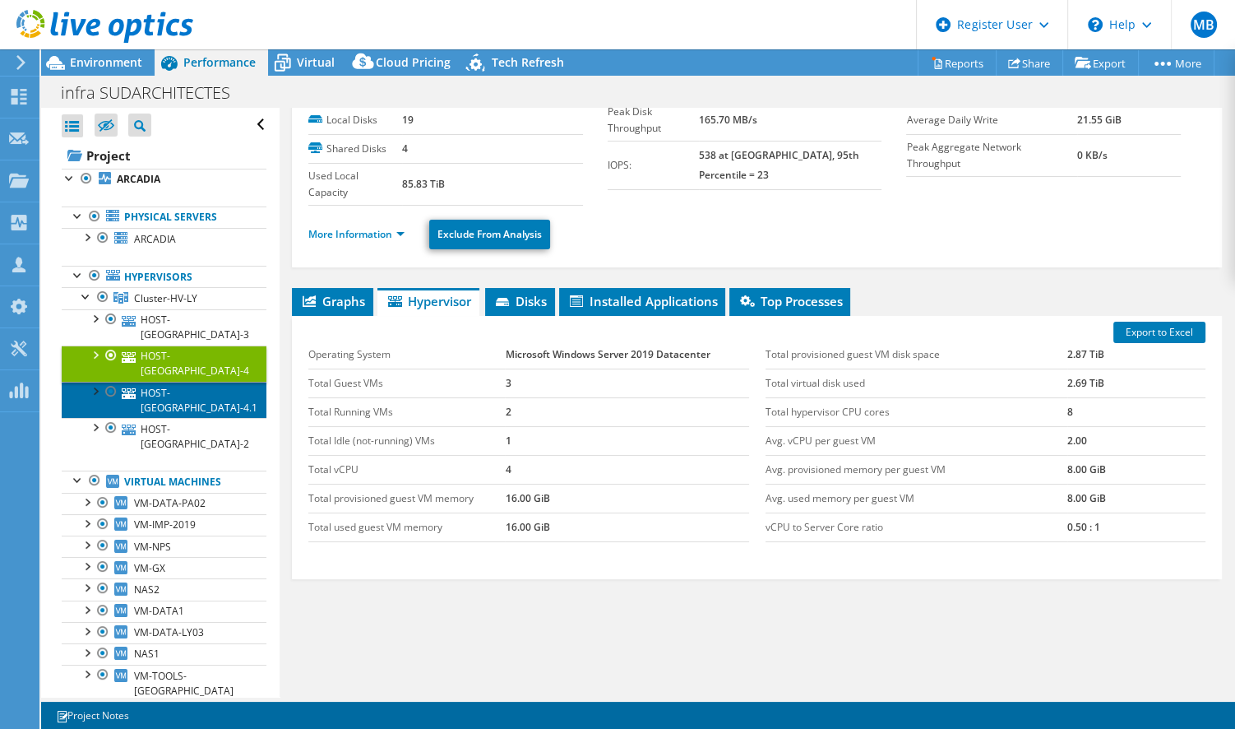
click at [189, 382] on link "HOST-[GEOGRAPHIC_DATA]-4.1" at bounding box center [164, 400] width 205 height 36
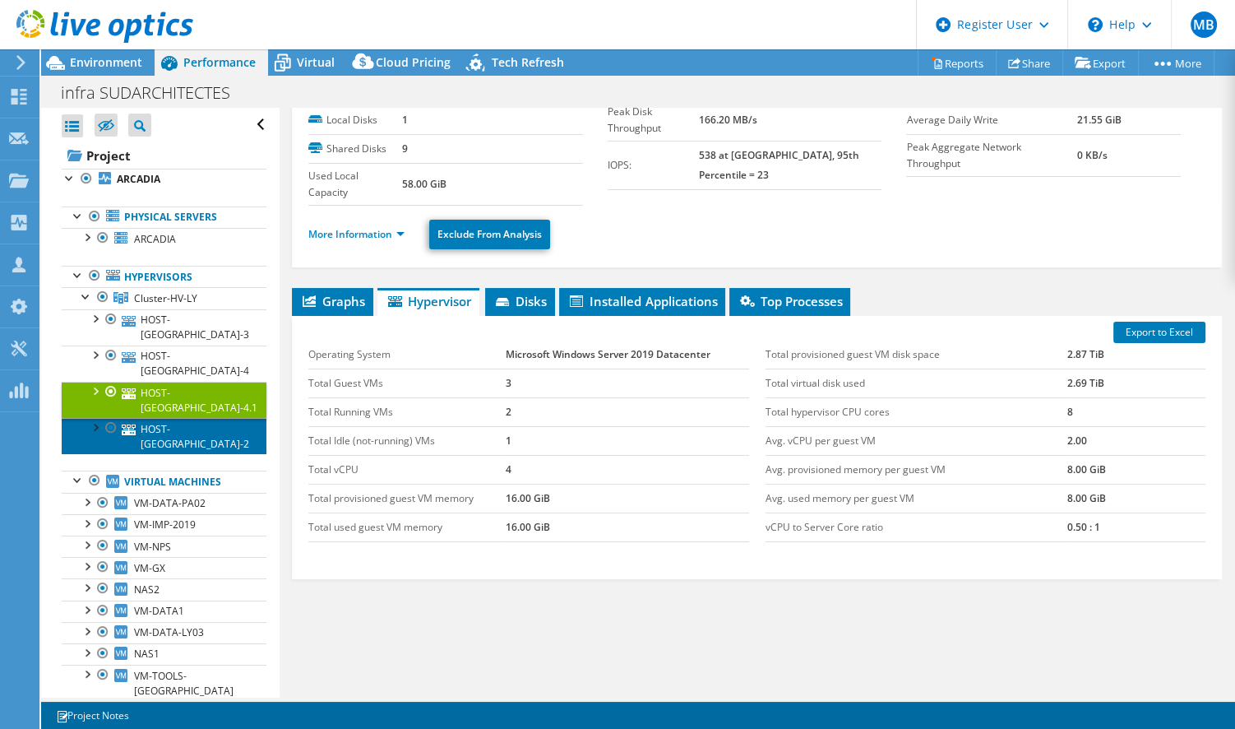
click at [182, 418] on link "HOST-[GEOGRAPHIC_DATA]-2" at bounding box center [164, 436] width 205 height 36
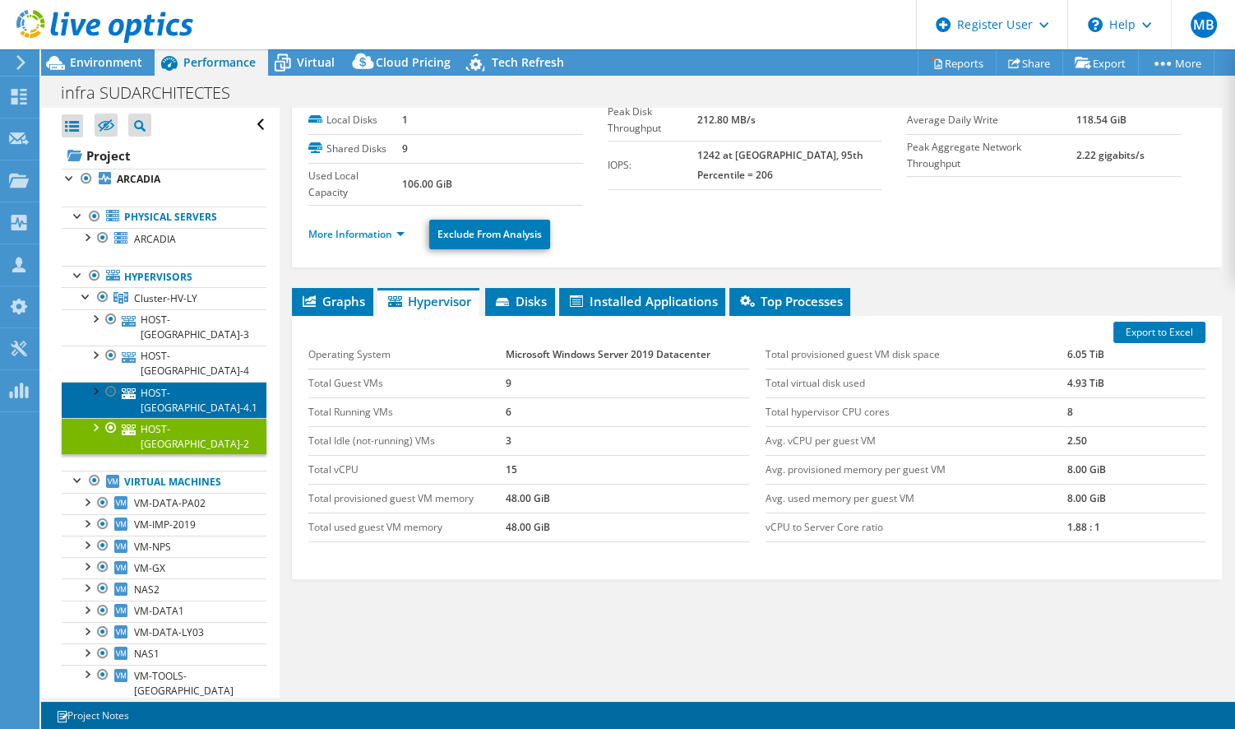
click at [197, 382] on link "HOST-[GEOGRAPHIC_DATA]-4.1" at bounding box center [164, 400] width 205 height 36
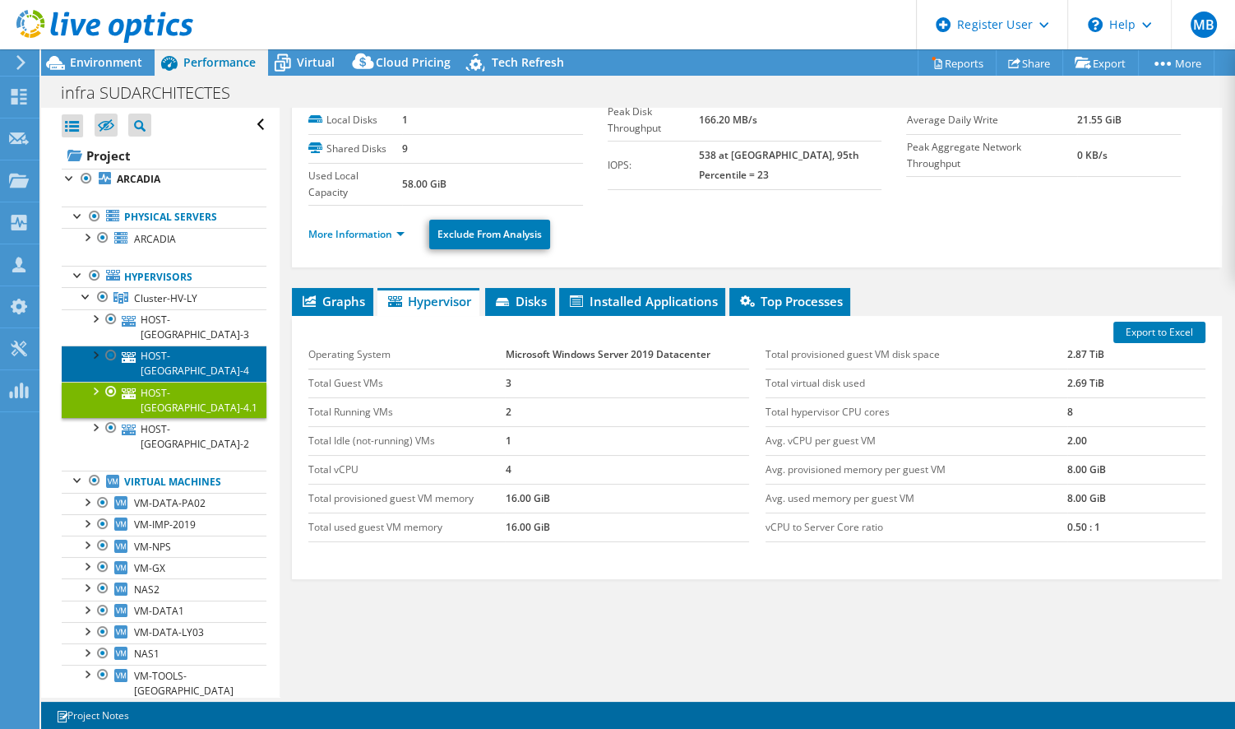
click at [190, 345] on link "HOST-[GEOGRAPHIC_DATA]-4" at bounding box center [164, 363] width 205 height 36
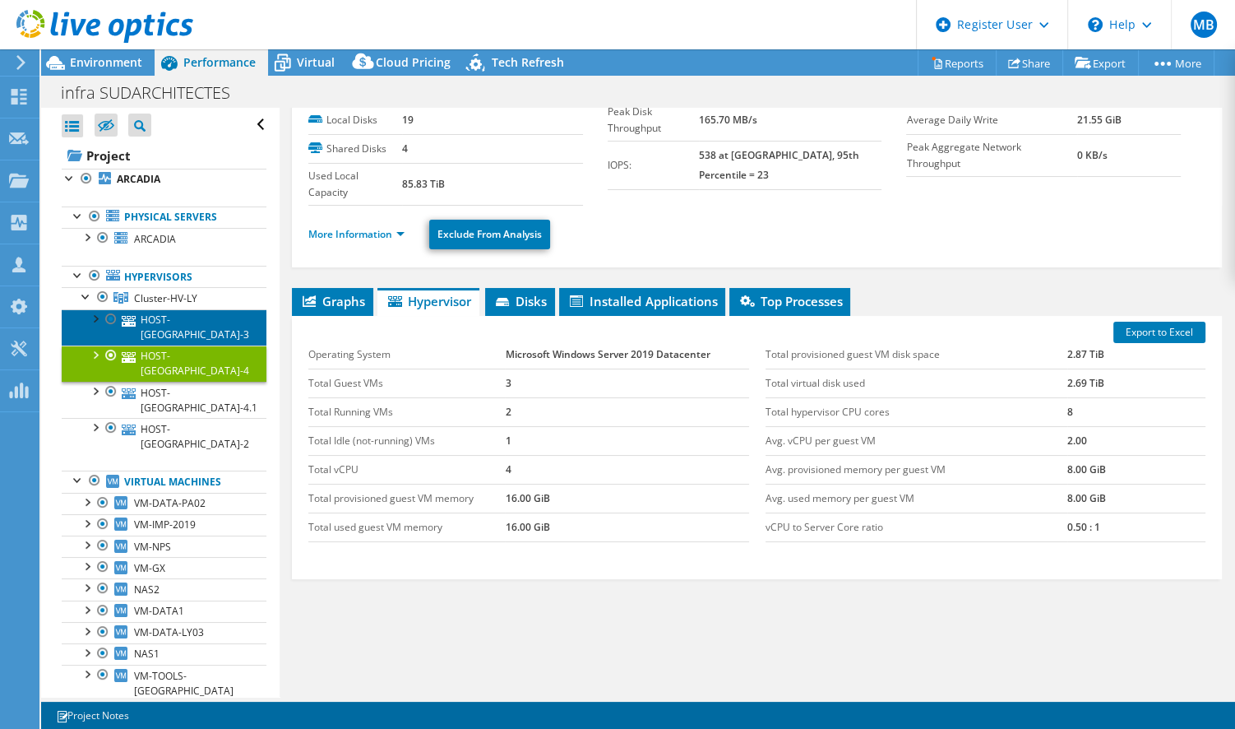
click at [178, 319] on link "HOST-[GEOGRAPHIC_DATA]-3" at bounding box center [164, 327] width 205 height 36
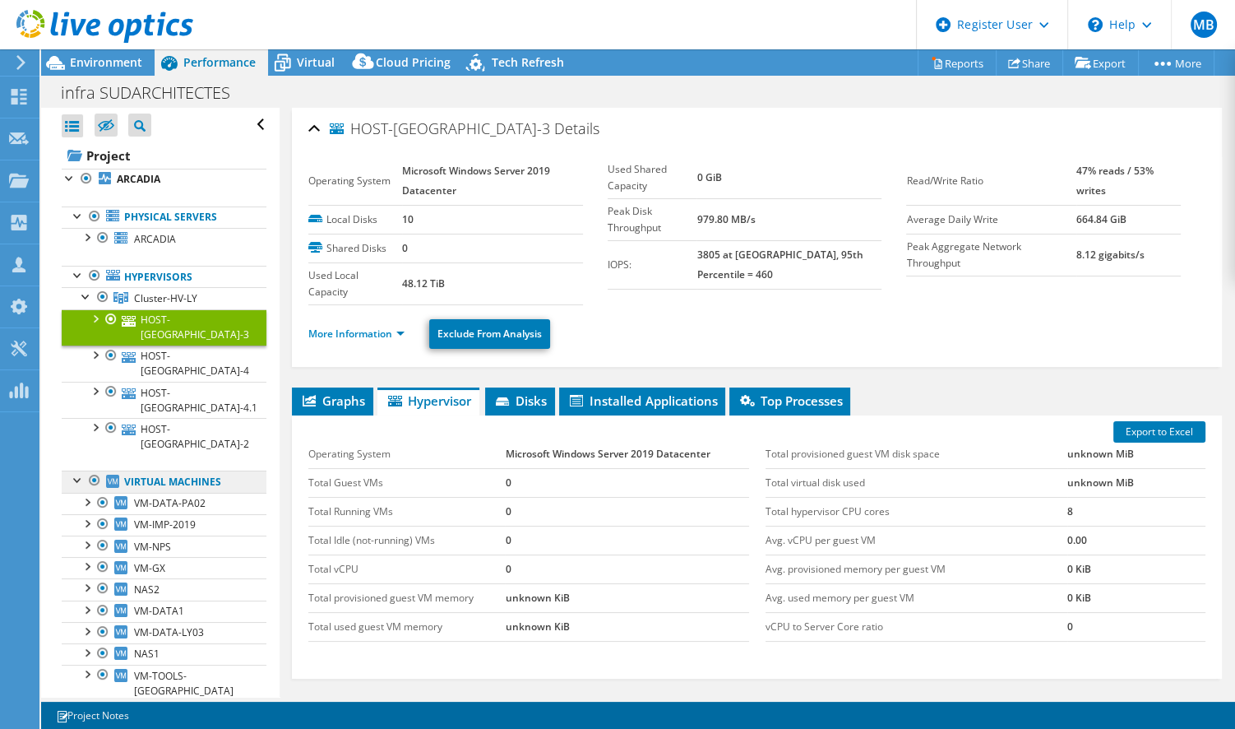
scroll to position [275, 0]
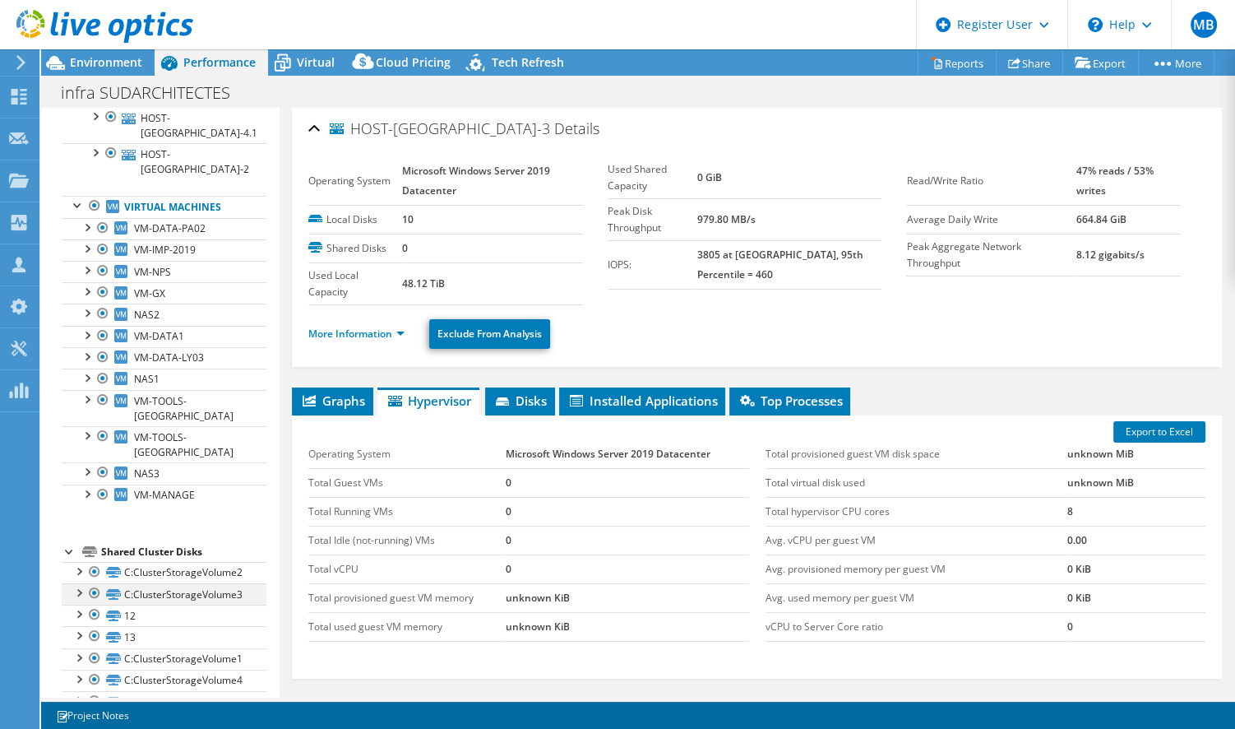
click at [77, 583] on div at bounding box center [78, 591] width 16 height 16
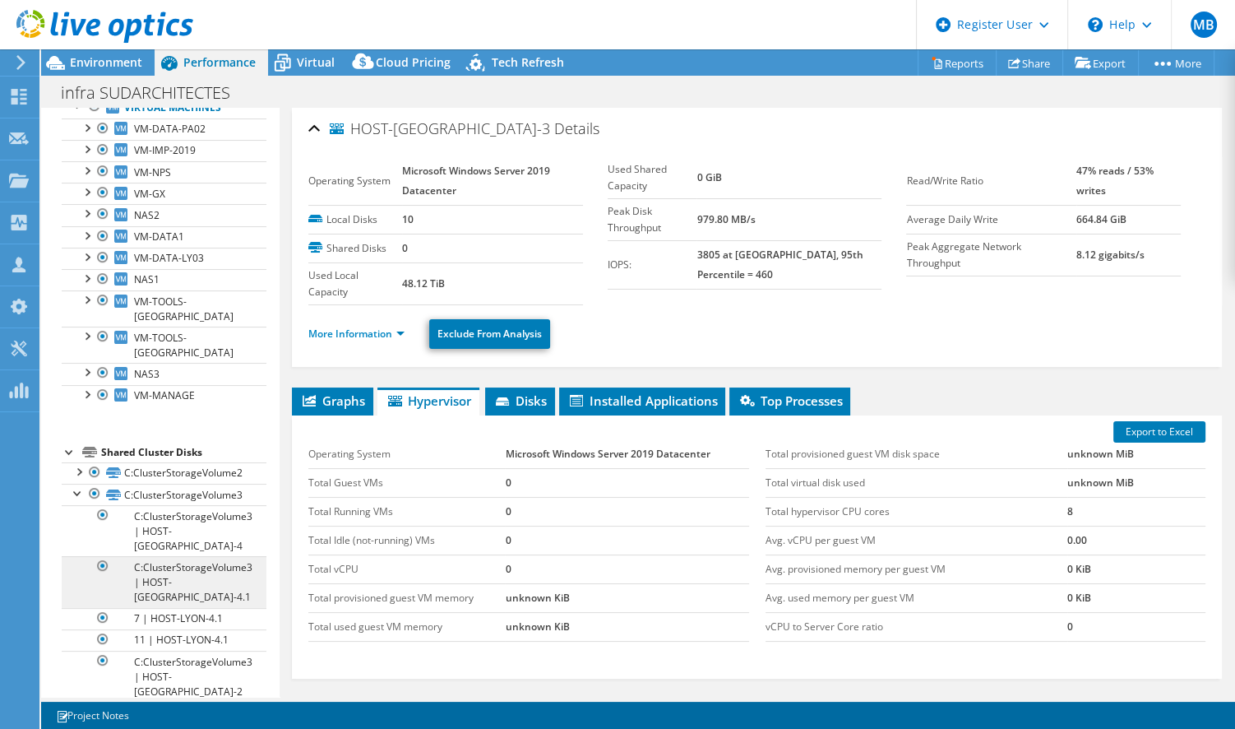
scroll to position [474, 0]
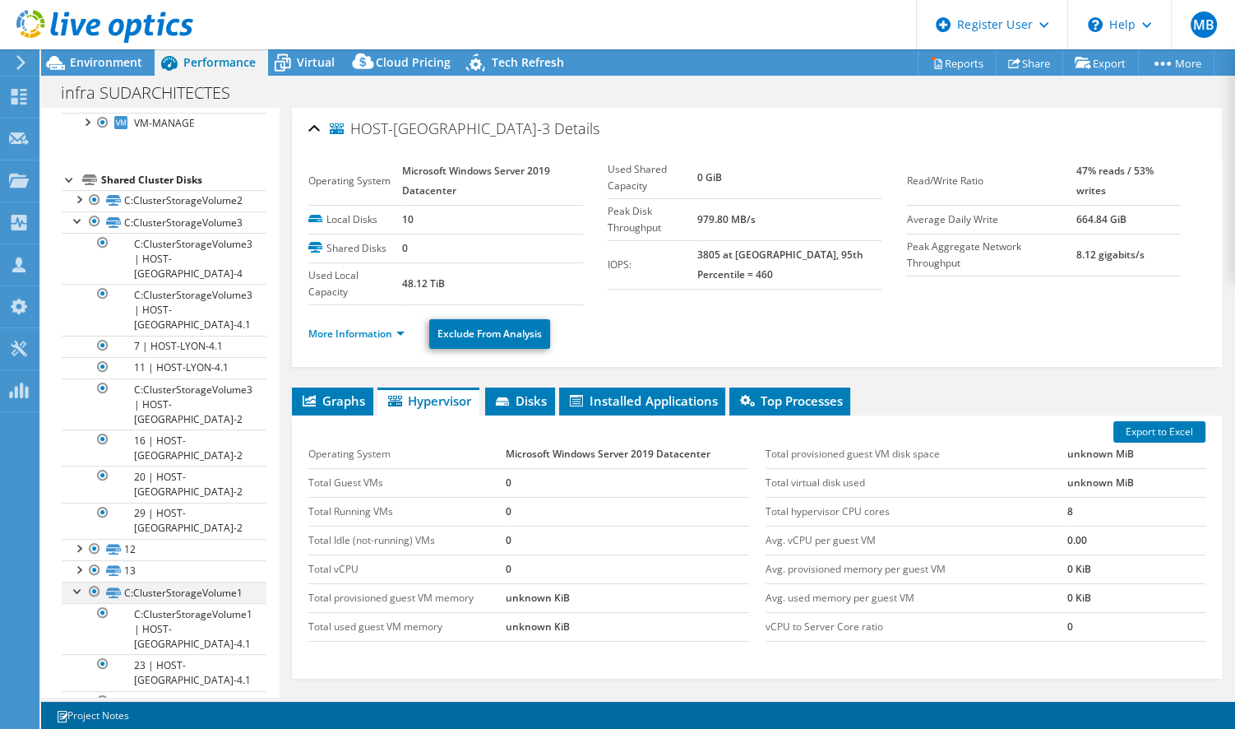
click at [73, 581] on div at bounding box center [78, 589] width 16 height 16
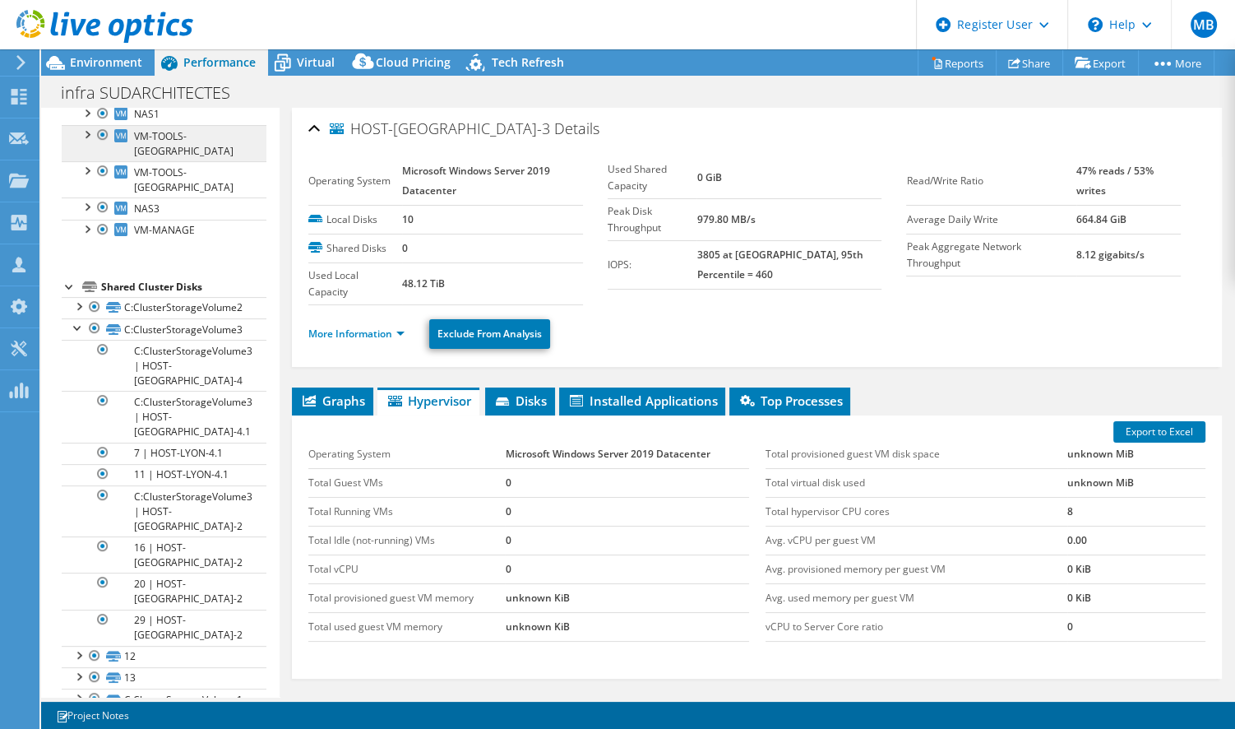
scroll to position [489, 0]
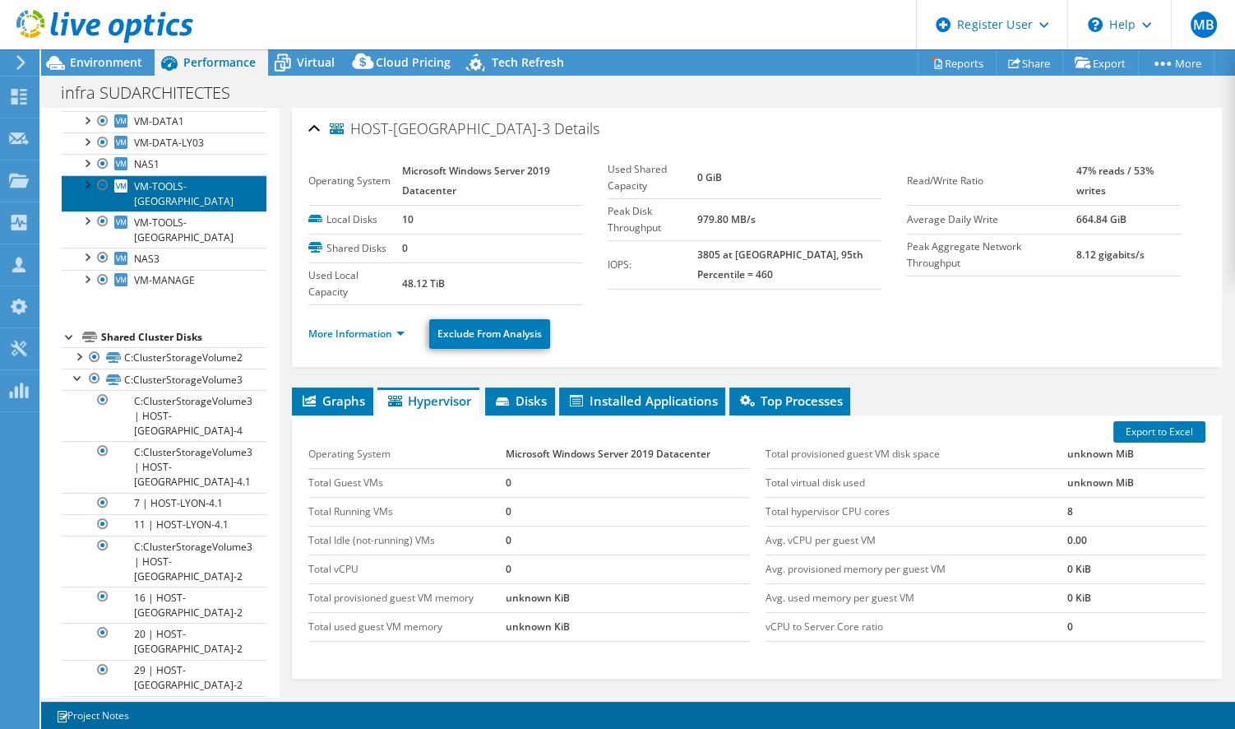
click at [75, 175] on link "VM-TOOLS-[GEOGRAPHIC_DATA]" at bounding box center [164, 193] width 205 height 36
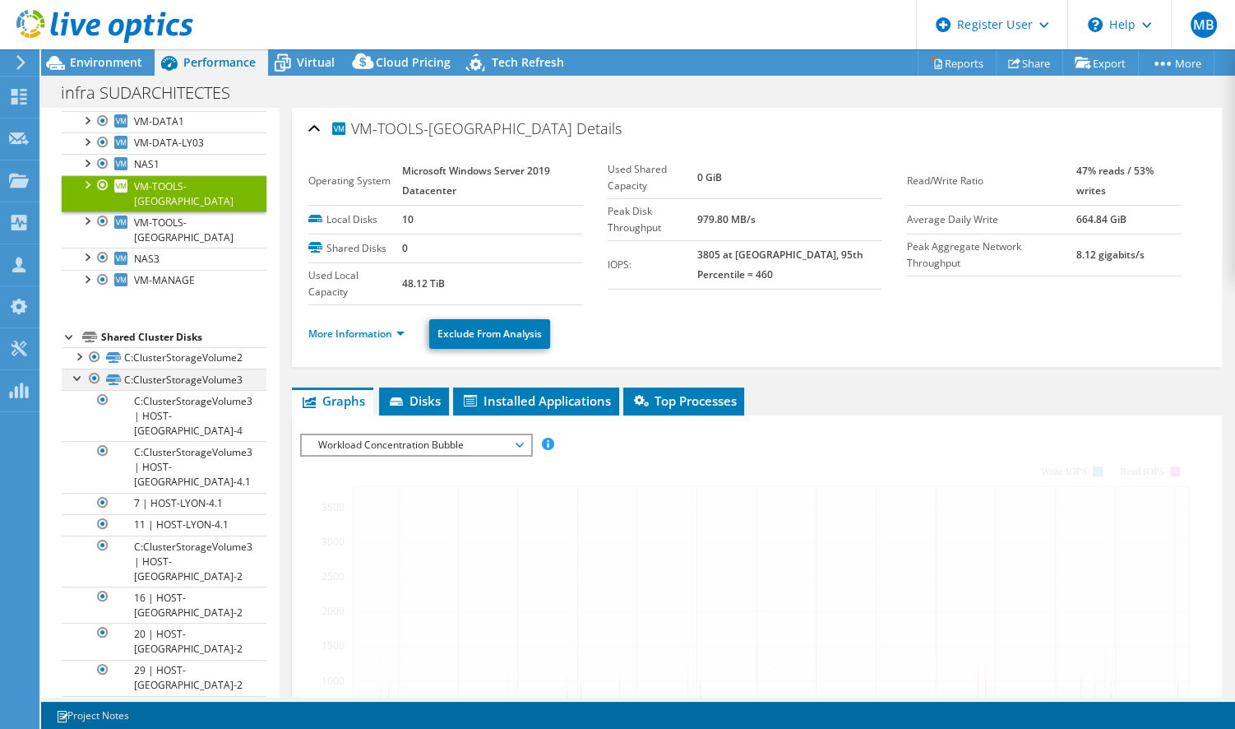
click at [73, 368] on div at bounding box center [78, 376] width 16 height 16
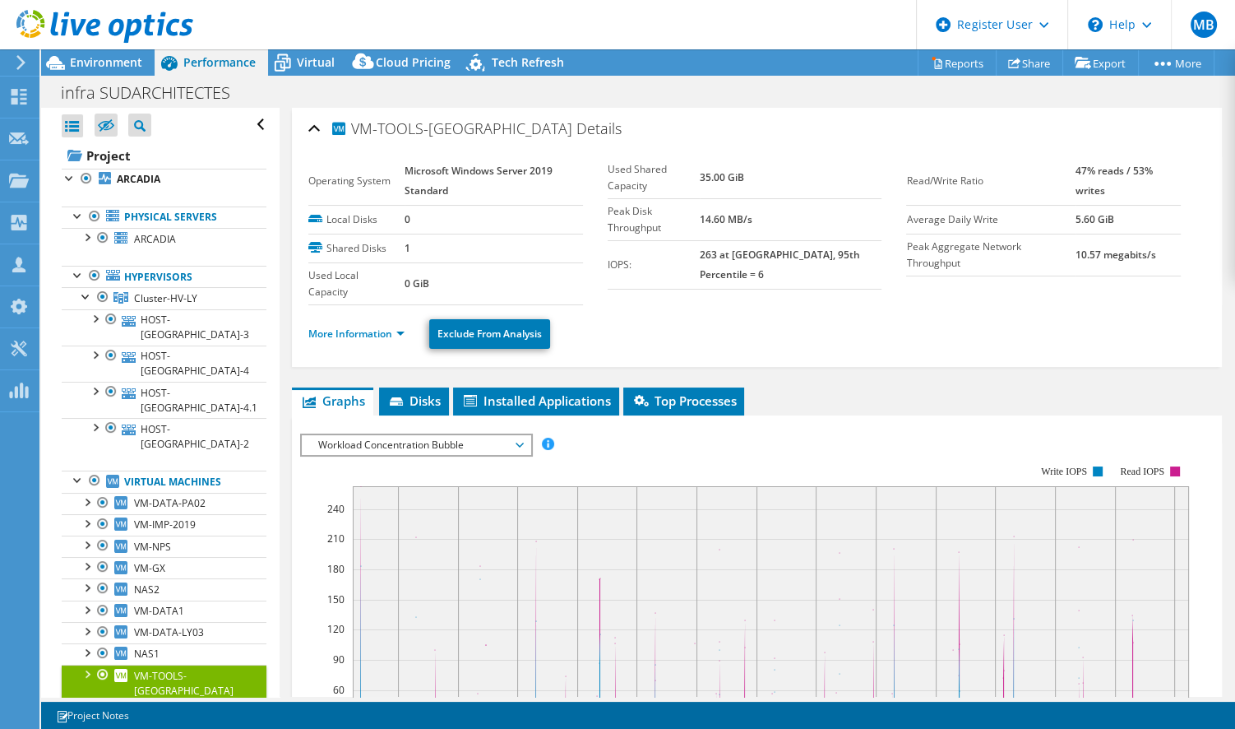
scroll to position [0, 0]
click at [159, 276] on link "Hypervisors" at bounding box center [164, 276] width 205 height 21
click at [157, 294] on span "Cluster-HV-LY" at bounding box center [165, 298] width 63 height 14
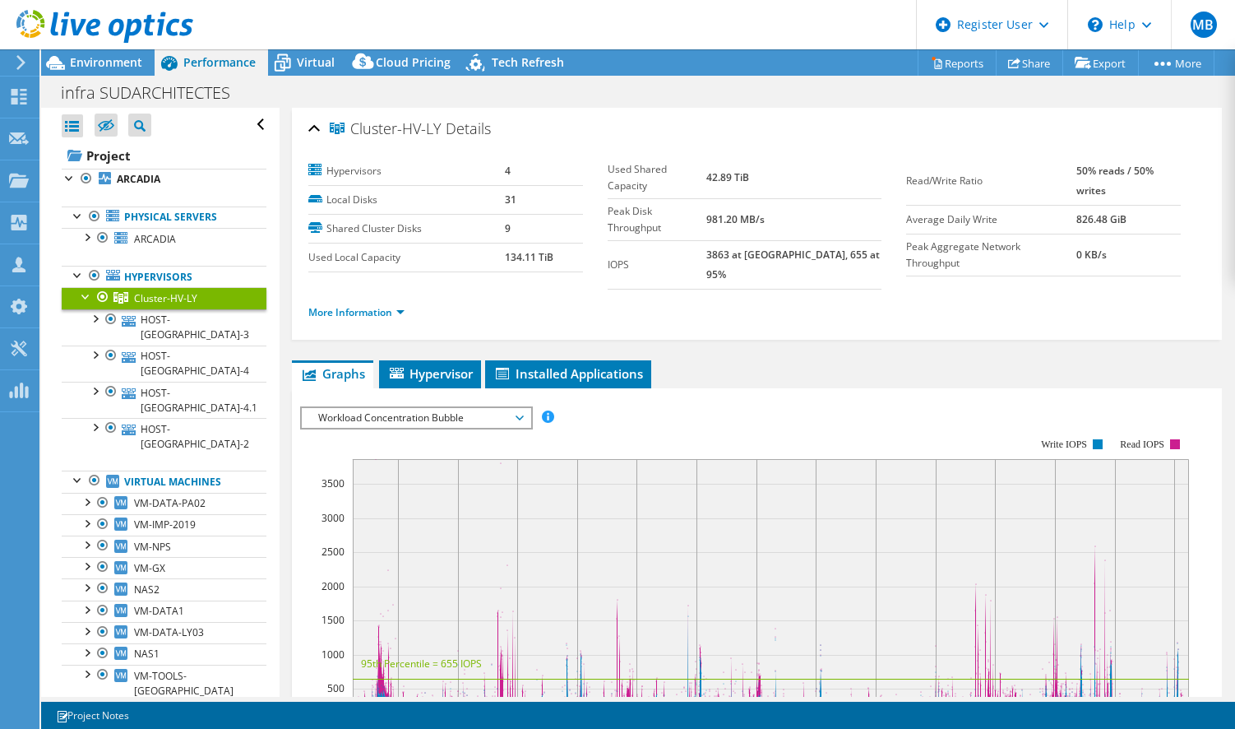
select select "USD"
click at [419, 365] on span "Hypervisor" at bounding box center [430, 373] width 86 height 16
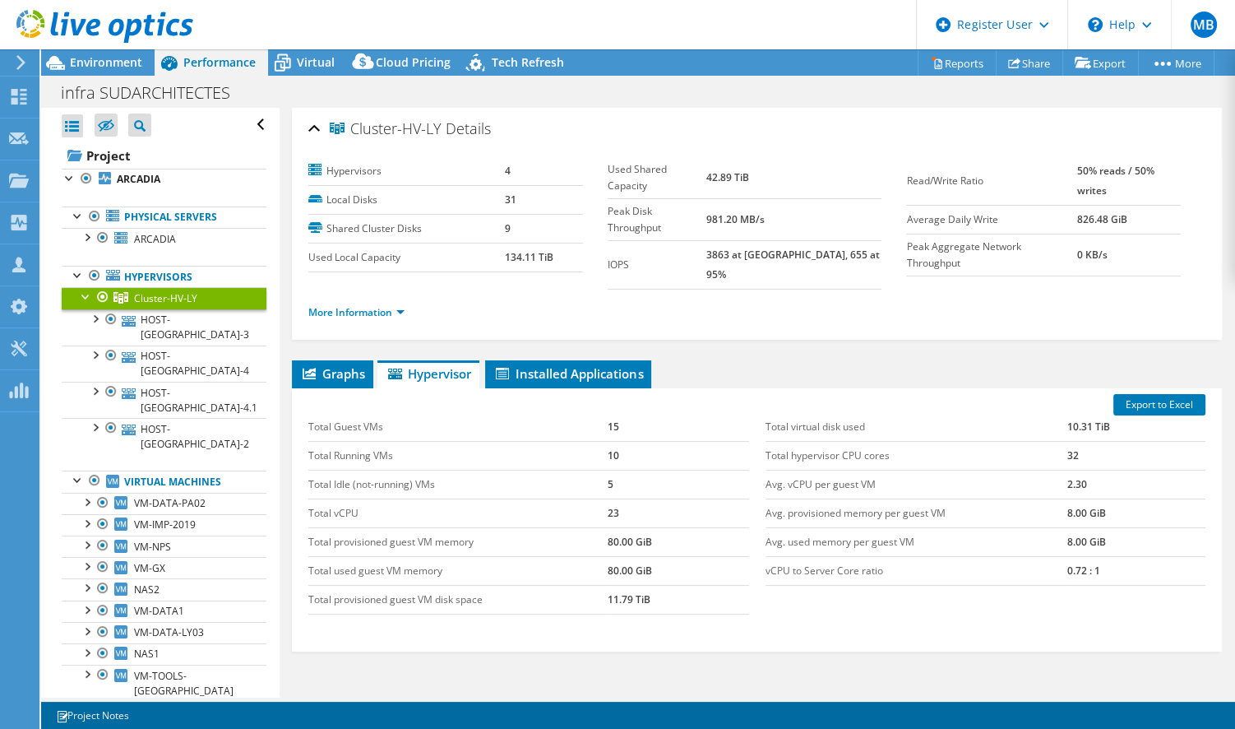
drag, startPoint x: 559, startPoint y: 261, endPoint x: 496, endPoint y: 254, distance: 63.7
click at [496, 254] on tr "Used Local Capacity 134.11 TiB" at bounding box center [445, 257] width 274 height 29
click at [84, 235] on div at bounding box center [86, 236] width 16 height 16
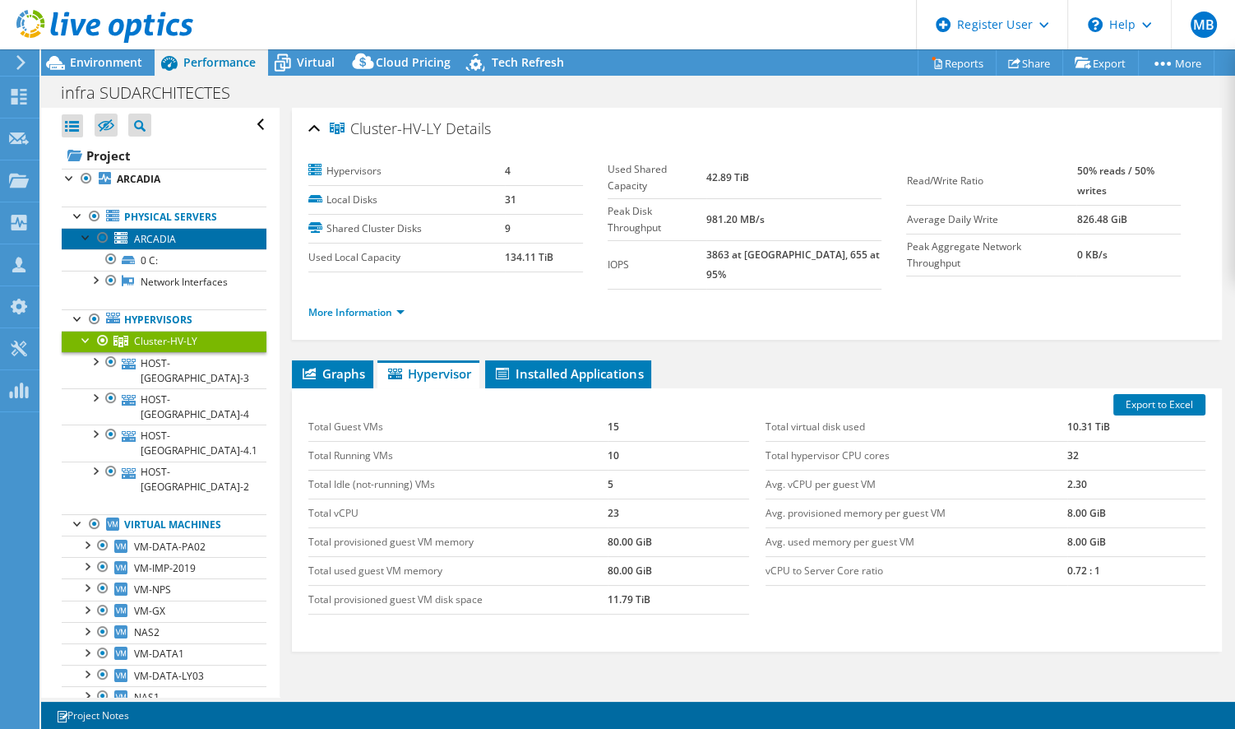
click at [166, 235] on span "ARCADIA" at bounding box center [155, 239] width 42 height 14
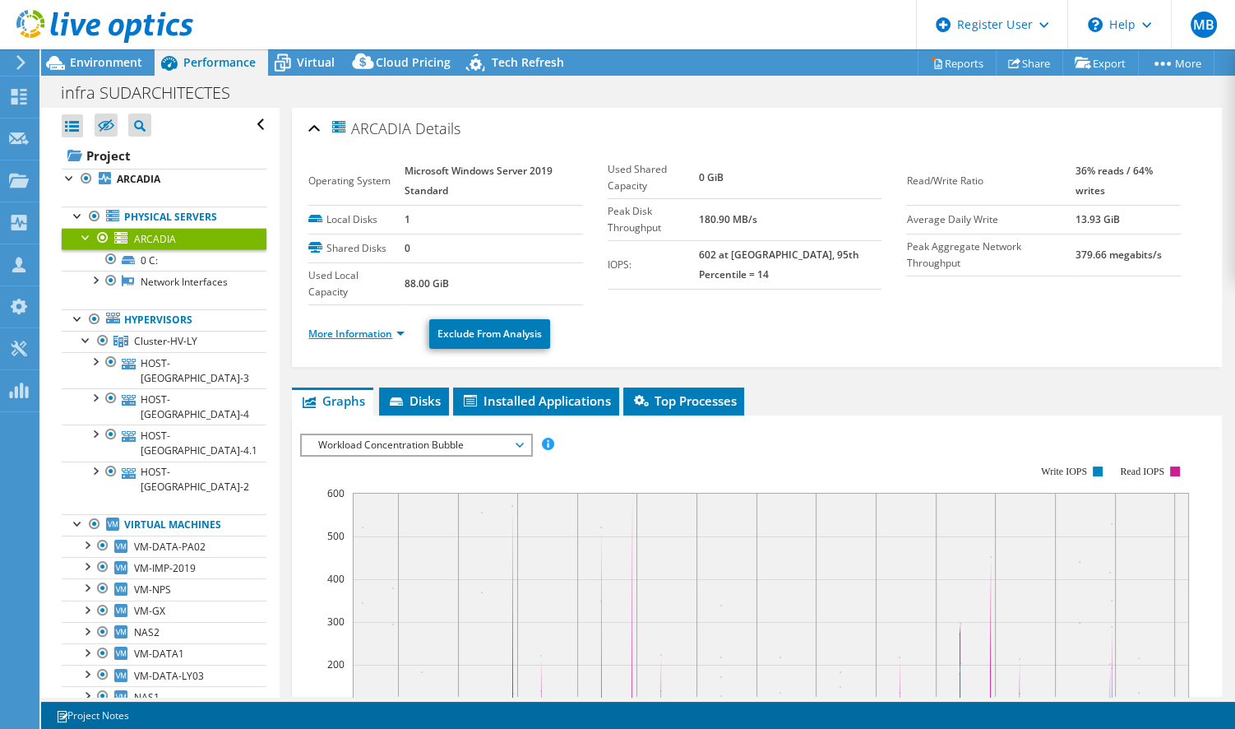
click at [383, 330] on link "More Information" at bounding box center [356, 333] width 96 height 14
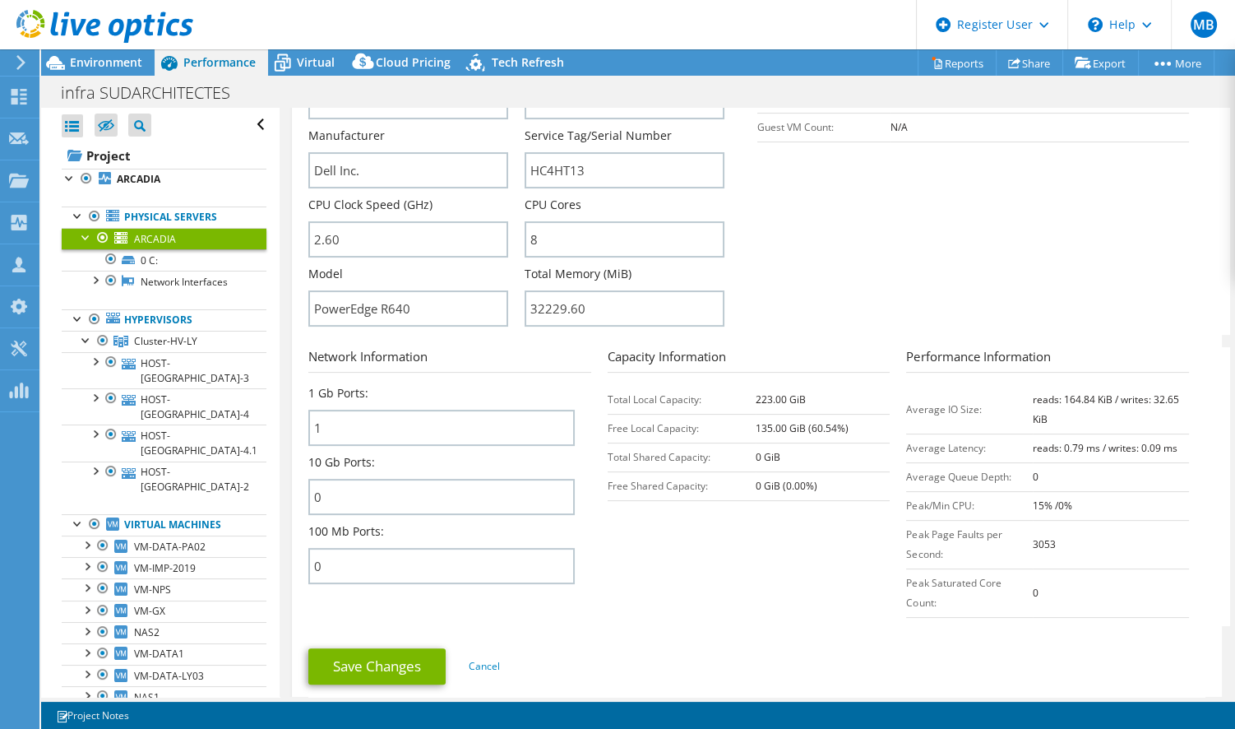
scroll to position [498, 0]
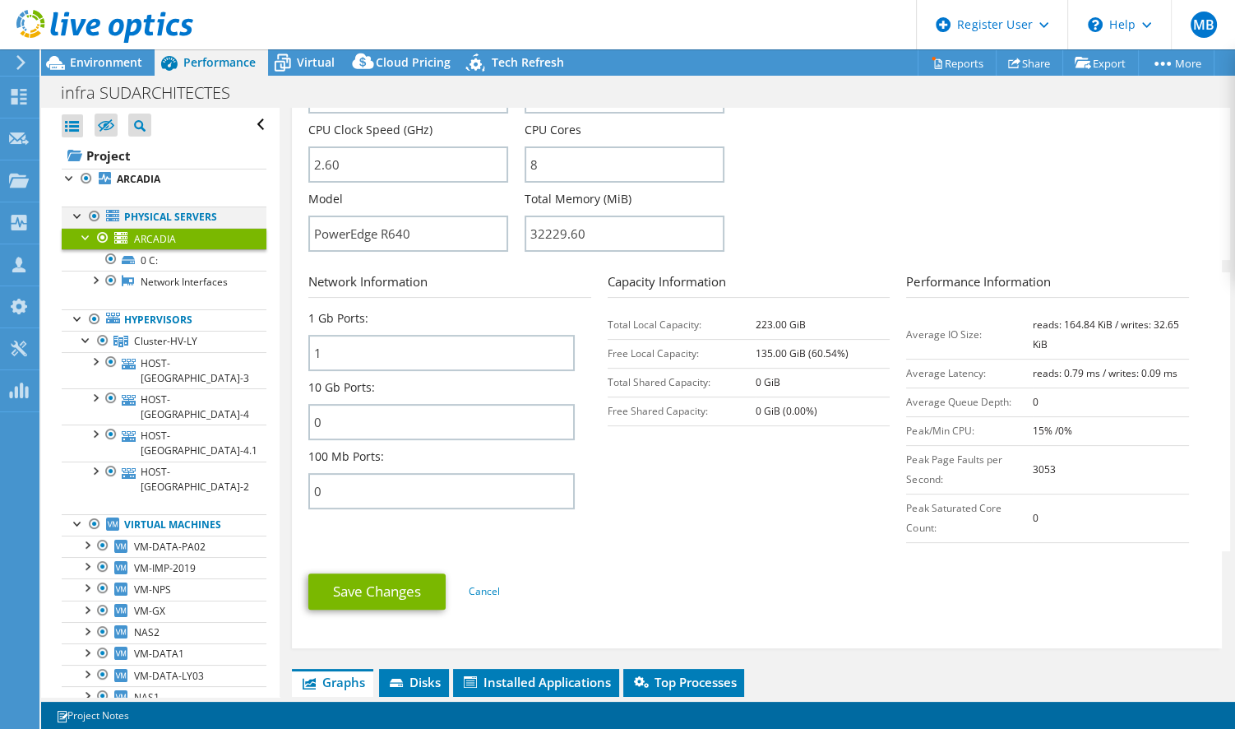
click at [78, 218] on div at bounding box center [78, 214] width 16 height 16
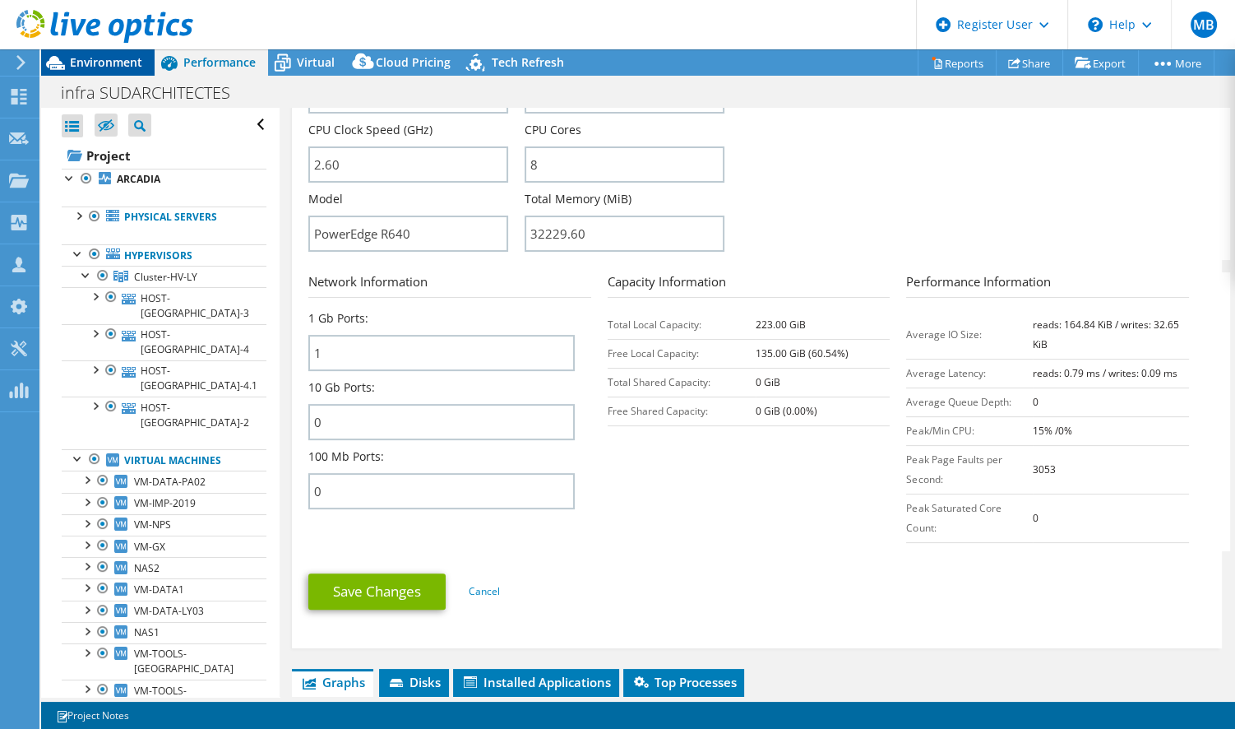
click at [141, 66] on span "Environment" at bounding box center [106, 62] width 72 height 16
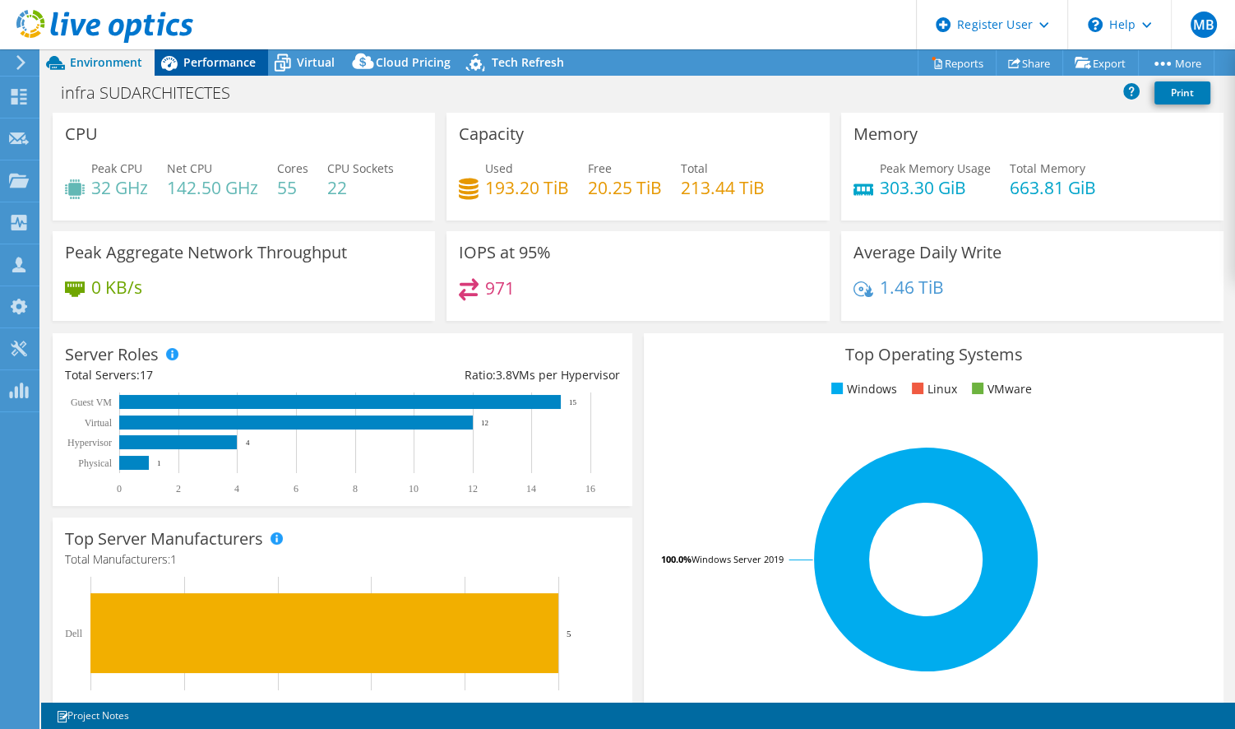
click at [207, 56] on span "Performance" at bounding box center [219, 62] width 72 height 16
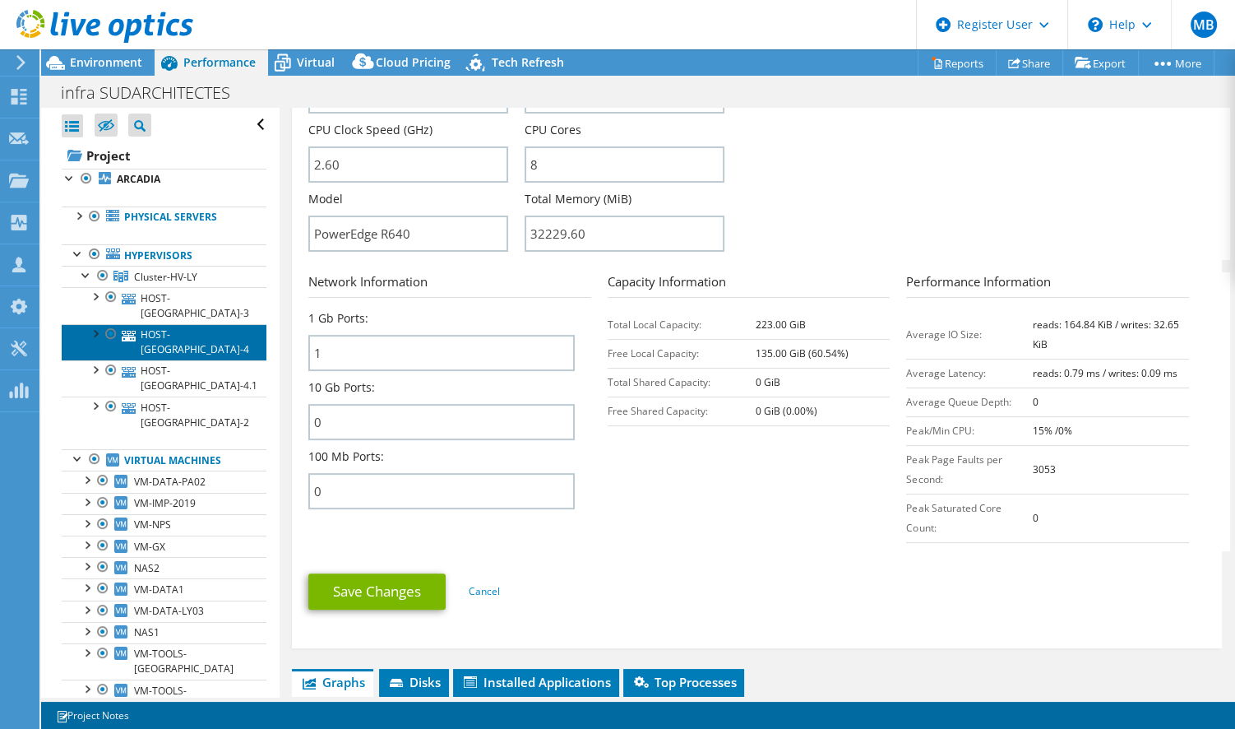
click at [164, 324] on link "HOST-[GEOGRAPHIC_DATA]-4" at bounding box center [164, 342] width 205 height 36
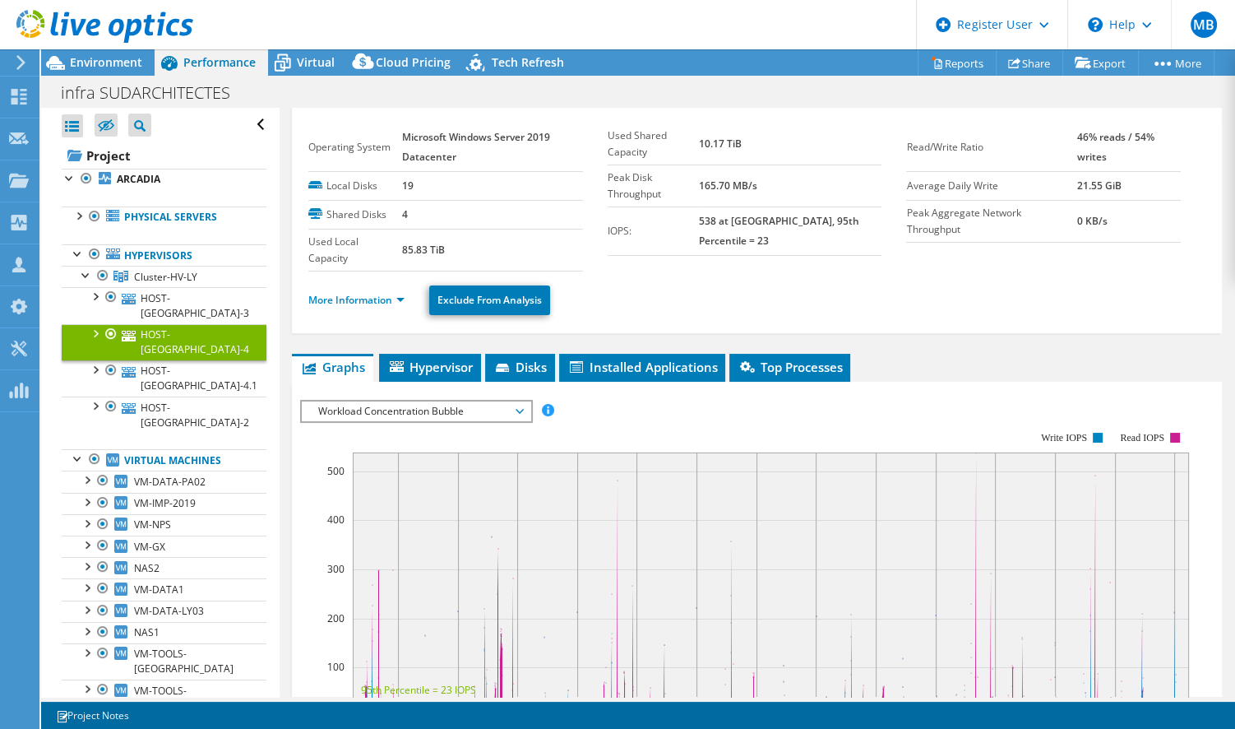
scroll to position [0, 0]
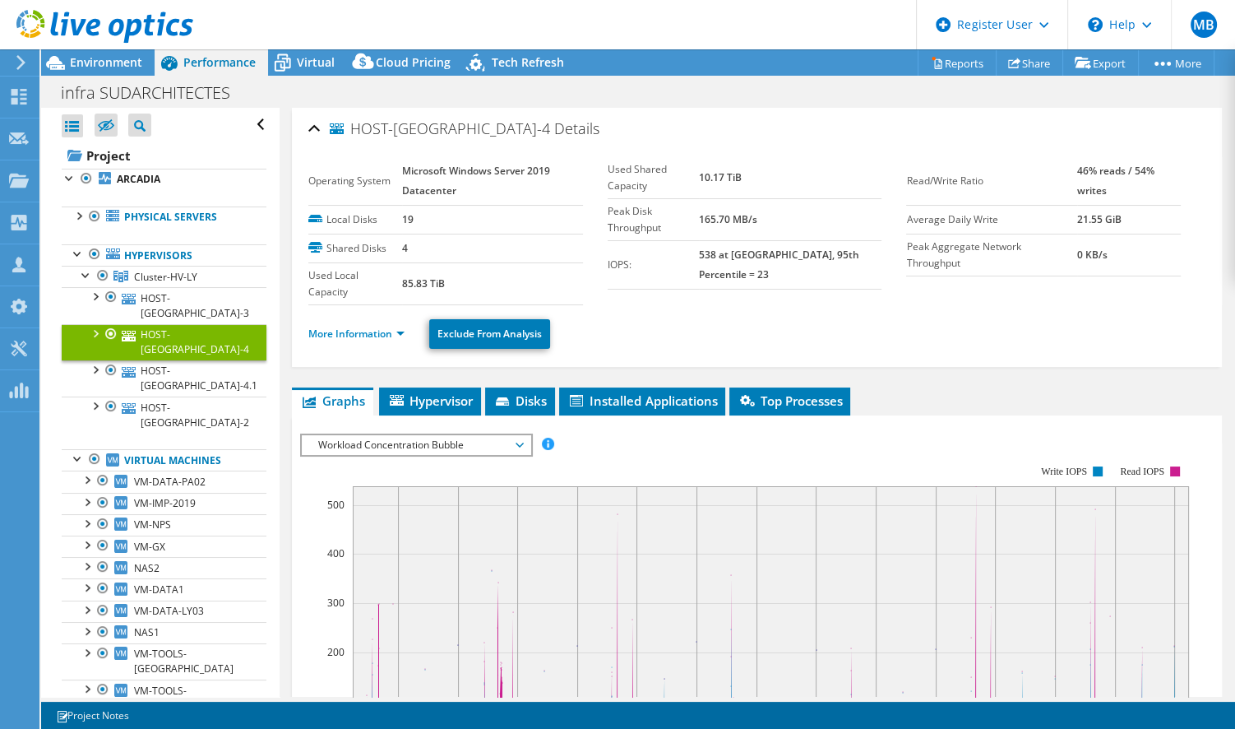
drag, startPoint x: 400, startPoint y: 281, endPoint x: 448, endPoint y: 280, distance: 47.7
click at [448, 280] on td "85.83 TiB" at bounding box center [492, 283] width 181 height 42
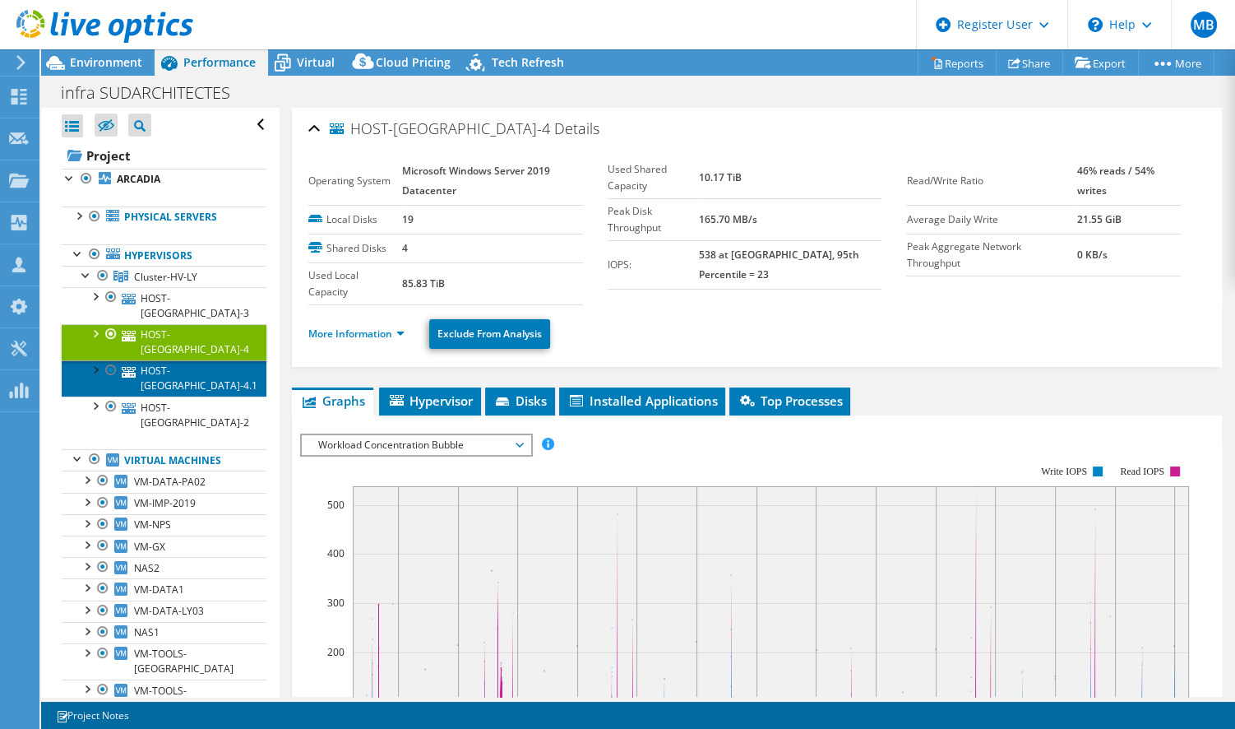
click at [172, 360] on link "HOST-[GEOGRAPHIC_DATA]-4.1" at bounding box center [164, 378] width 205 height 36
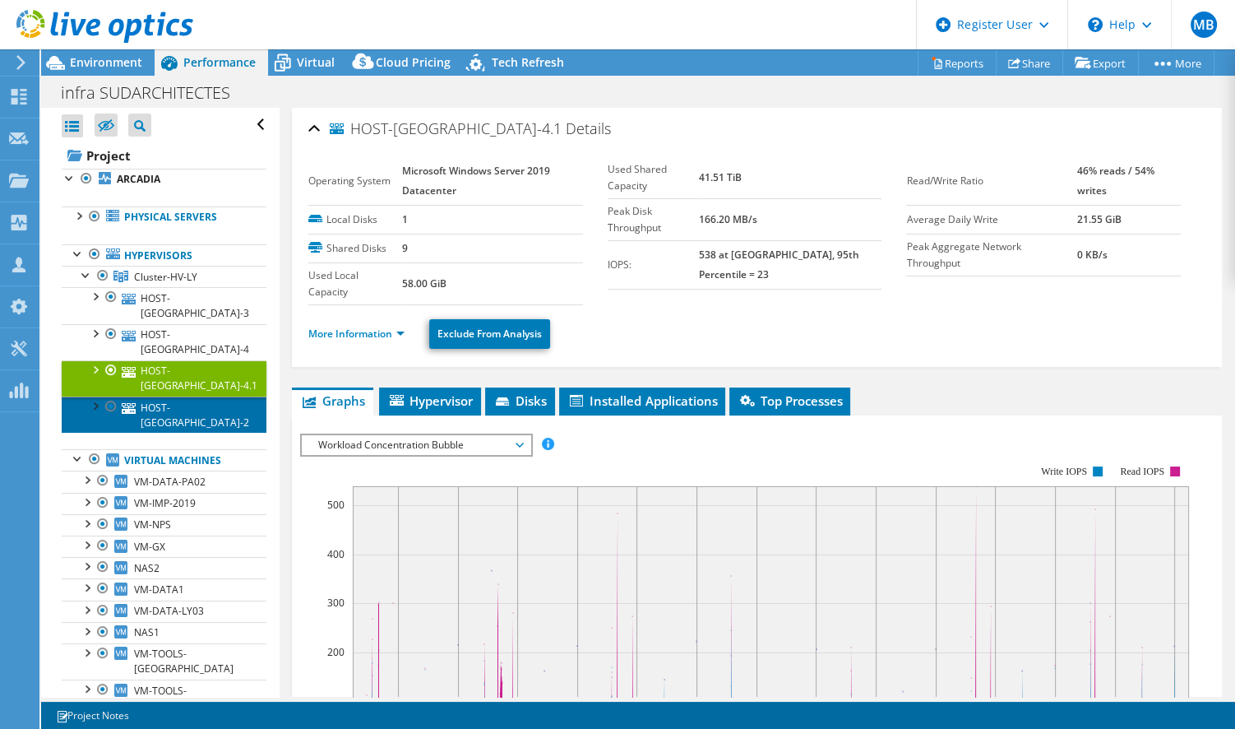
click at [185, 396] on link "HOST-[GEOGRAPHIC_DATA]-2" at bounding box center [164, 414] width 205 height 36
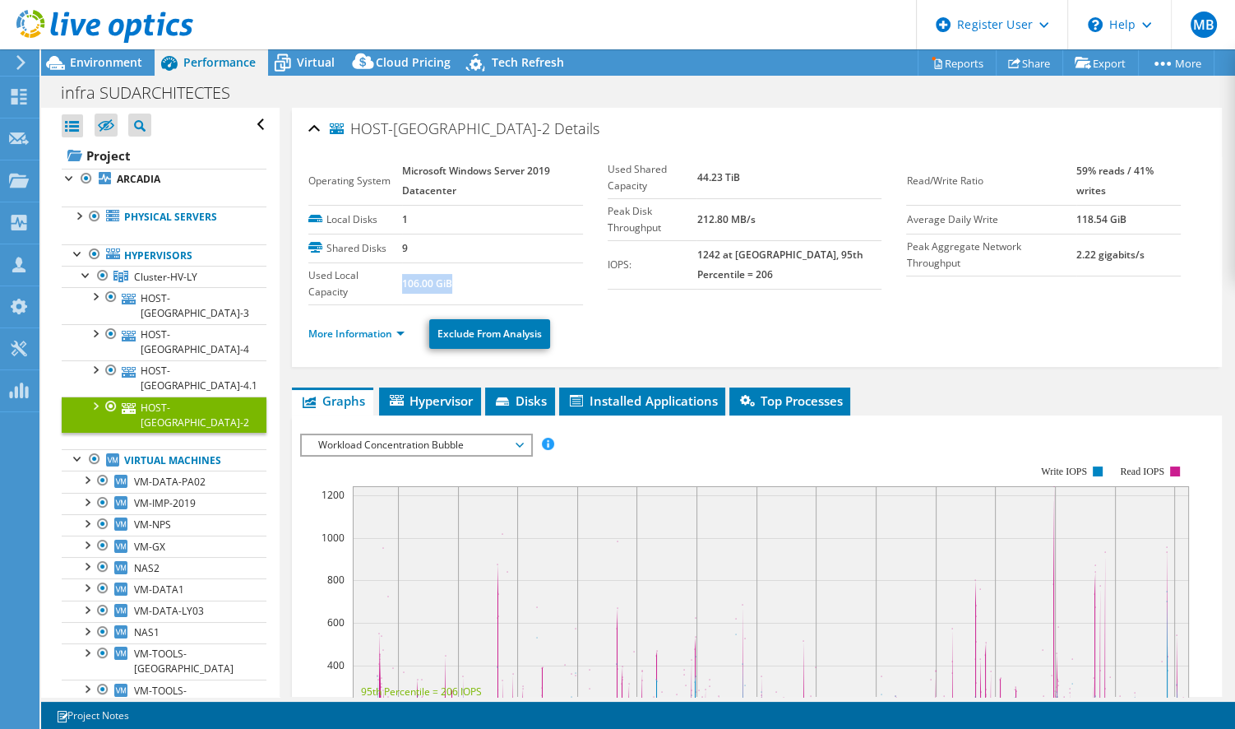
drag, startPoint x: 451, startPoint y: 283, endPoint x: 400, endPoint y: 285, distance: 50.2
click at [402, 285] on td "106.00 GiB" at bounding box center [492, 283] width 181 height 42
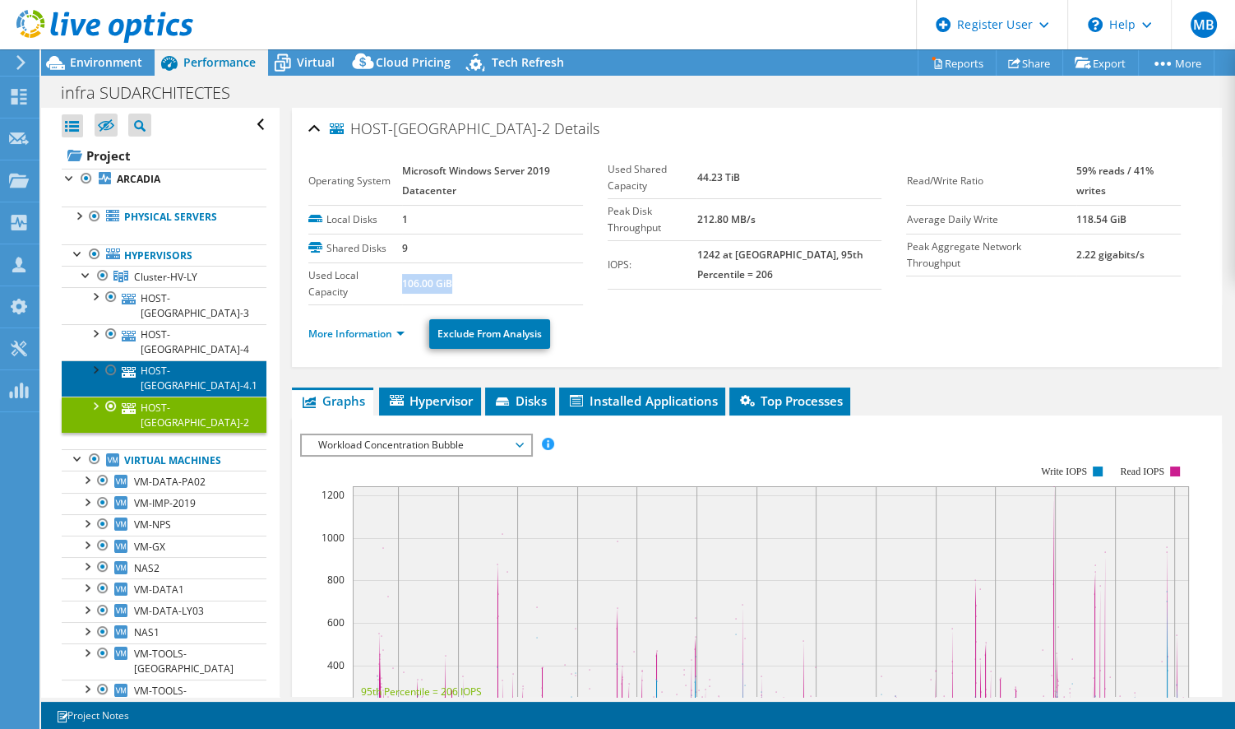
click at [193, 360] on link "HOST-[GEOGRAPHIC_DATA]-4.1" at bounding box center [164, 378] width 205 height 36
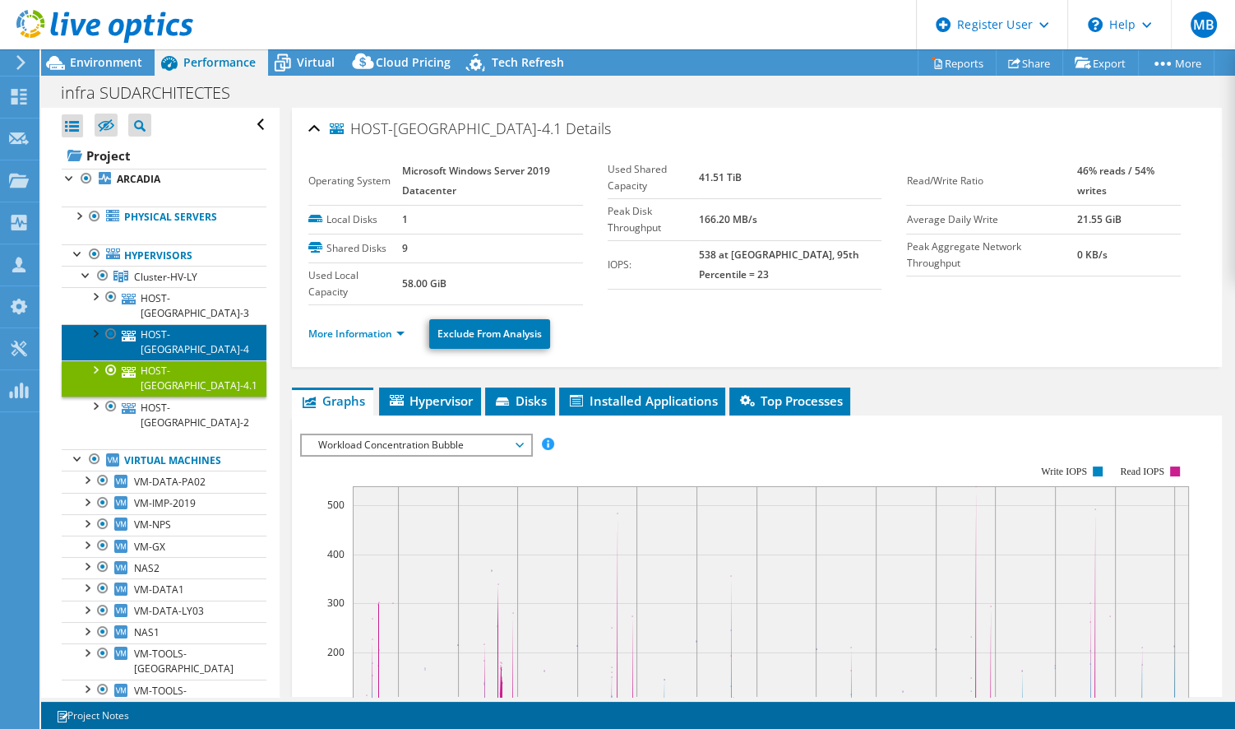
click at [215, 324] on link "HOST-[GEOGRAPHIC_DATA]-4" at bounding box center [164, 342] width 205 height 36
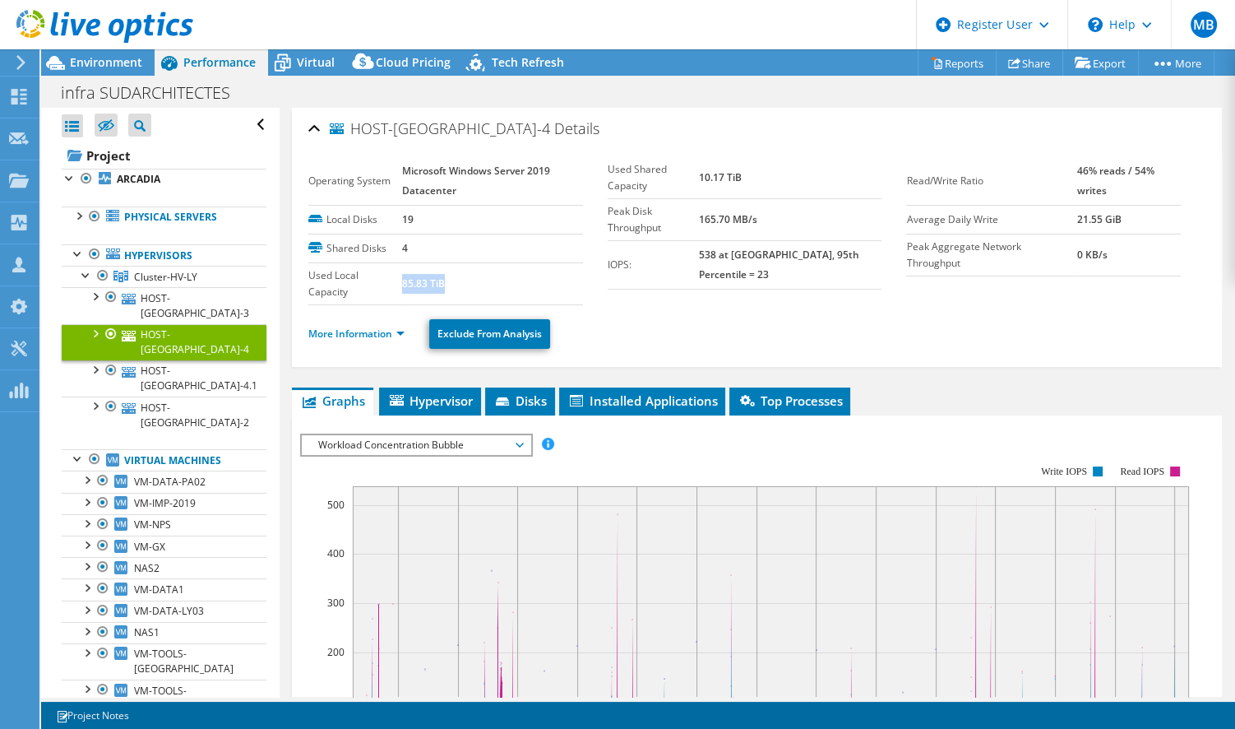
drag, startPoint x: 445, startPoint y: 282, endPoint x: 402, endPoint y: 280, distance: 42.8
click at [402, 280] on td "85.83 TiB" at bounding box center [492, 283] width 181 height 42
click at [206, 296] on link "HOST-[GEOGRAPHIC_DATA]-3" at bounding box center [164, 305] width 205 height 36
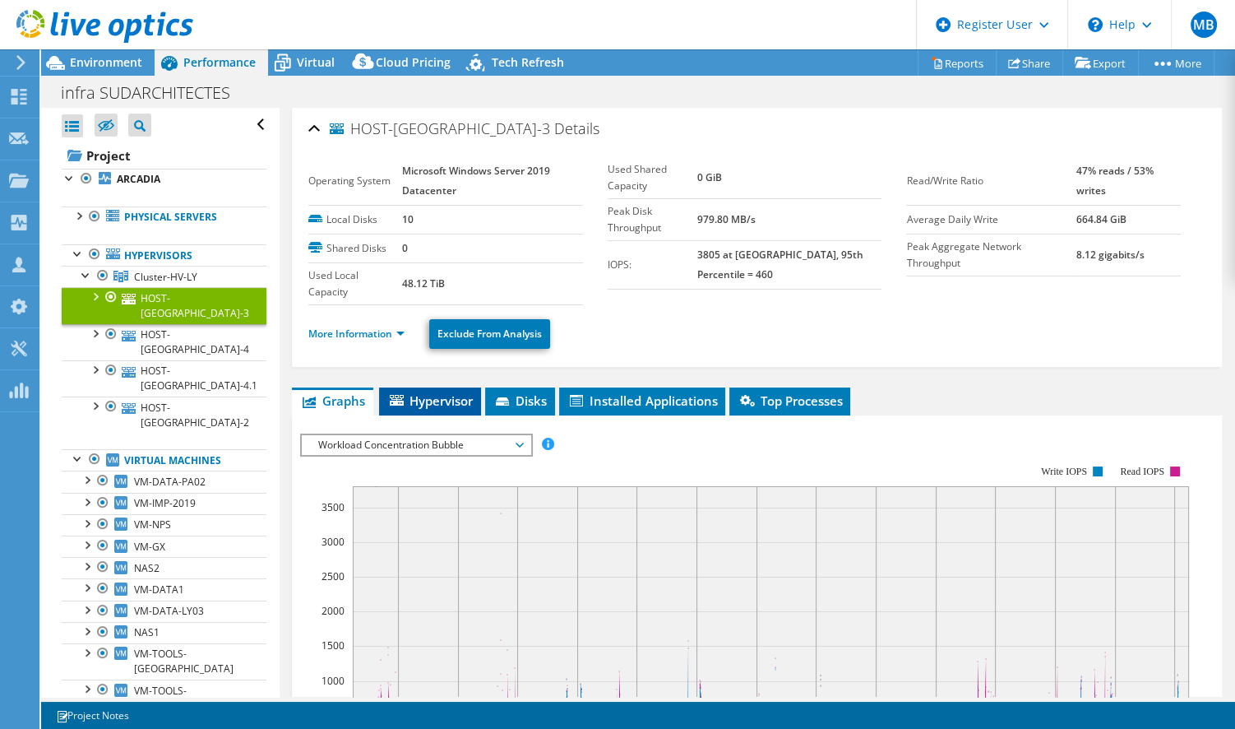
click at [414, 396] on span "Hypervisor" at bounding box center [430, 400] width 86 height 16
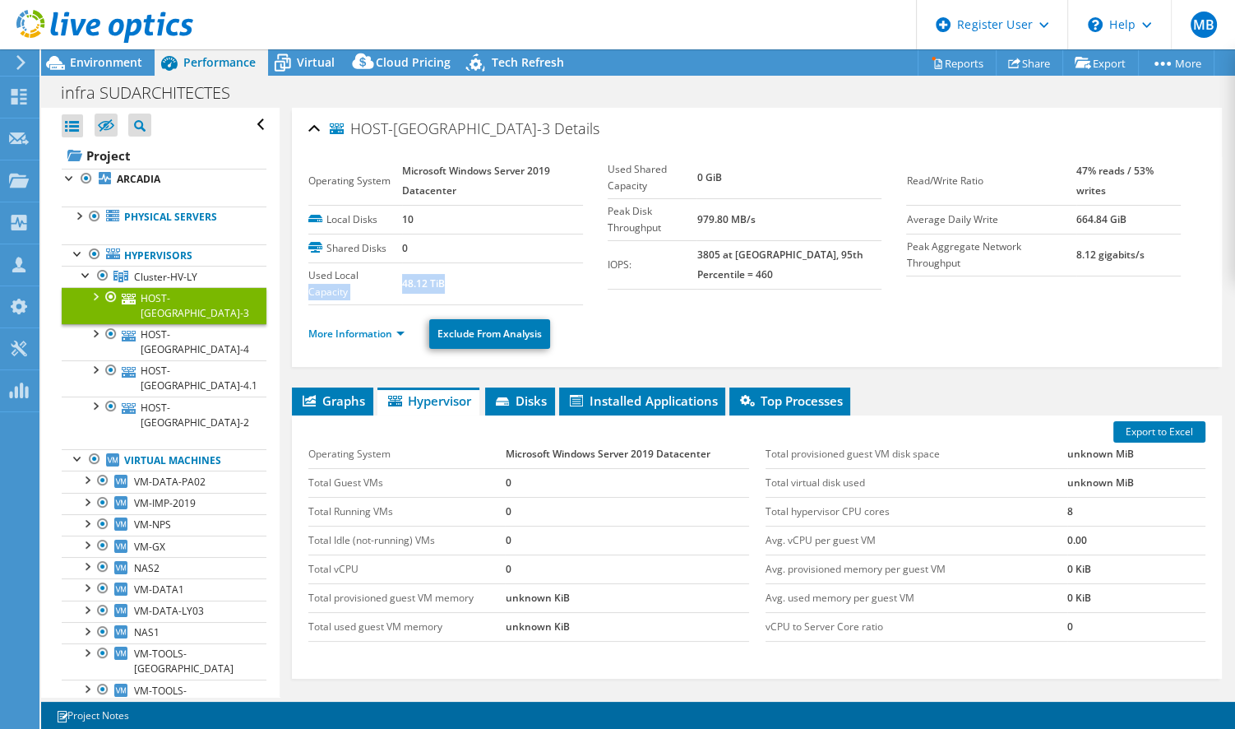
drag, startPoint x: 445, startPoint y: 285, endPoint x: 398, endPoint y: 280, distance: 47.1
click at [398, 280] on tr "Used Local Capacity 48.12 TiB" at bounding box center [445, 283] width 274 height 42
drag, startPoint x: 739, startPoint y: 177, endPoint x: 713, endPoint y: 170, distance: 27.1
click at [713, 170] on td "0 GiB" at bounding box center [788, 178] width 185 height 42
click at [340, 400] on span "Graphs" at bounding box center [332, 400] width 65 height 16
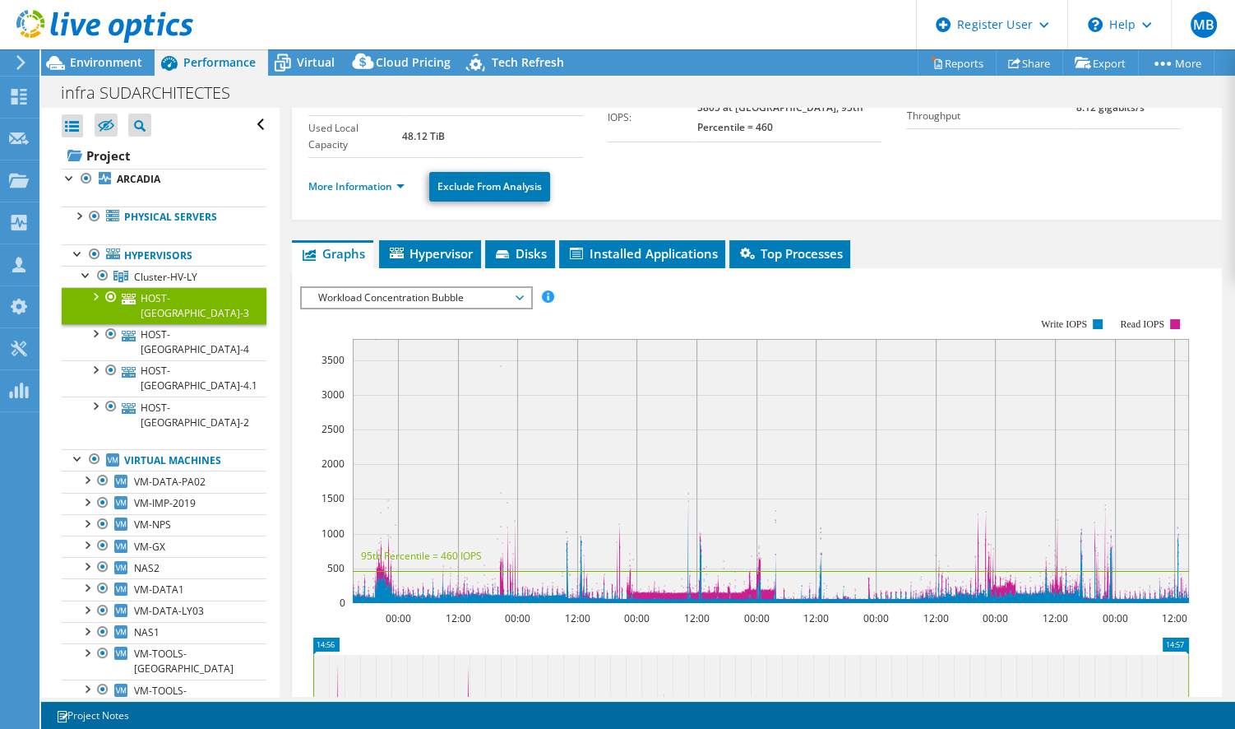
scroll to position [109, 0]
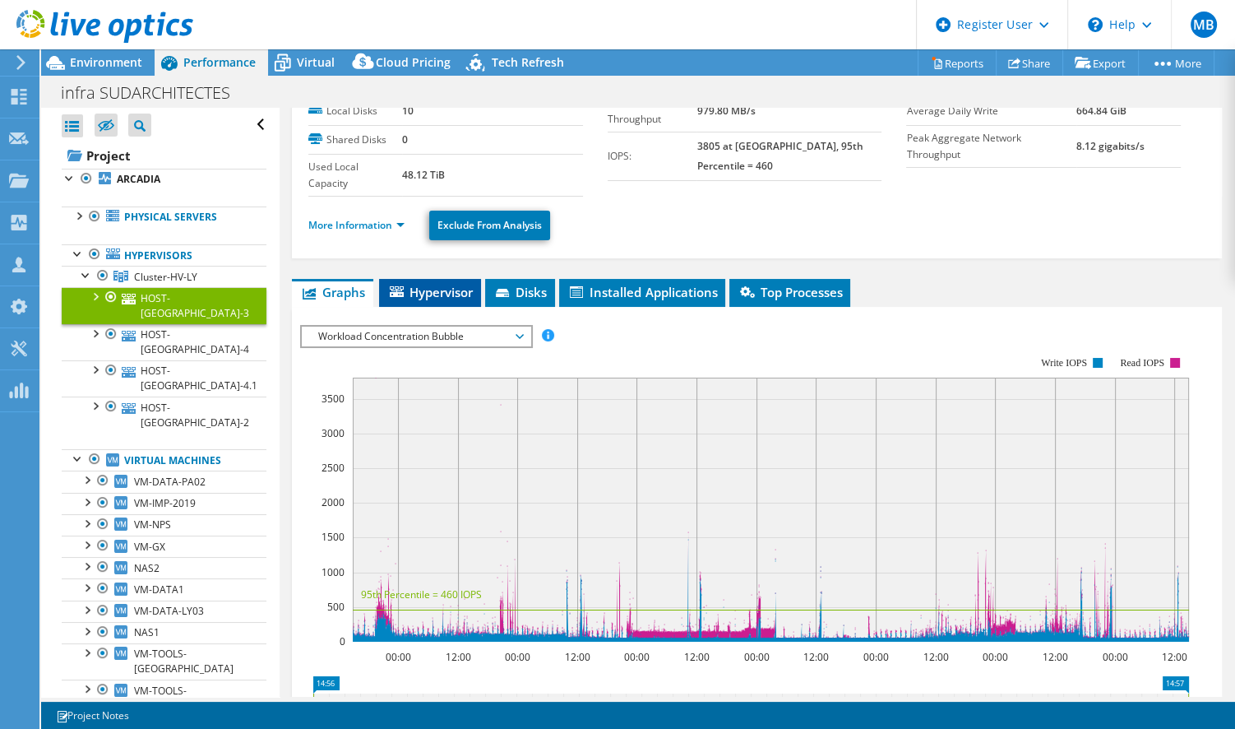
click at [425, 285] on span "Hypervisor" at bounding box center [430, 292] width 86 height 16
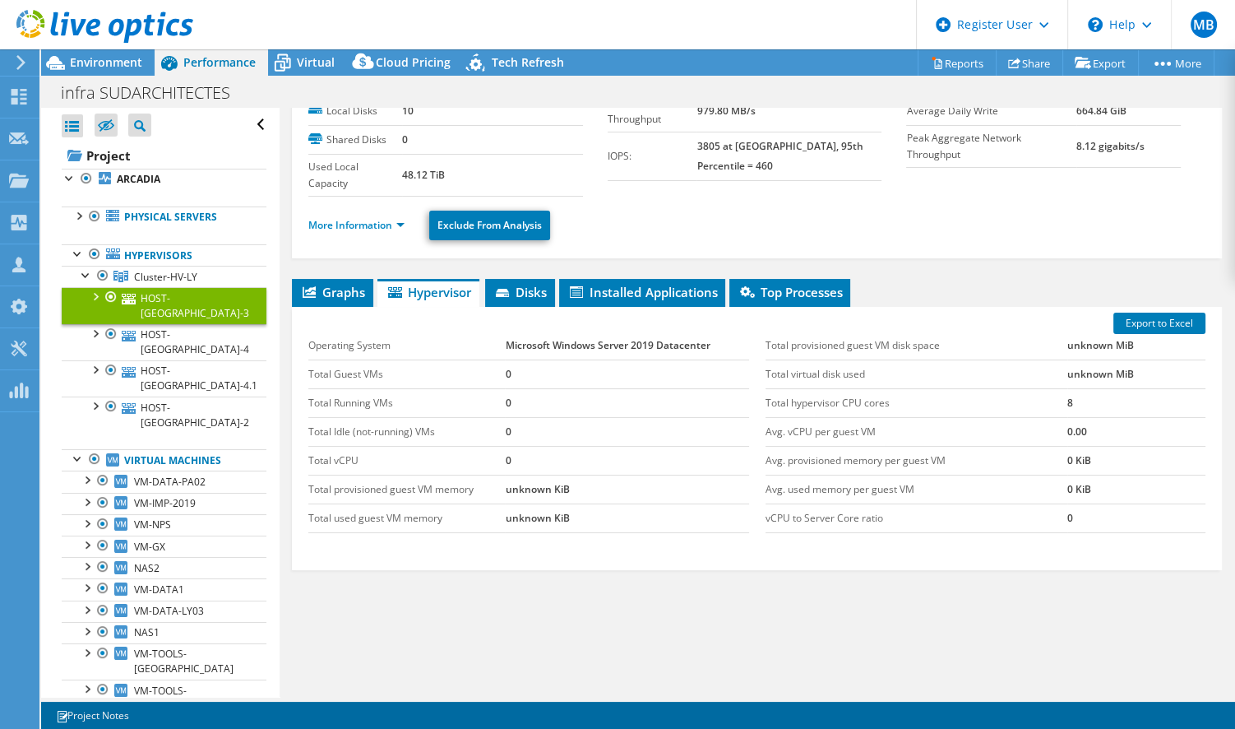
scroll to position [0, 0]
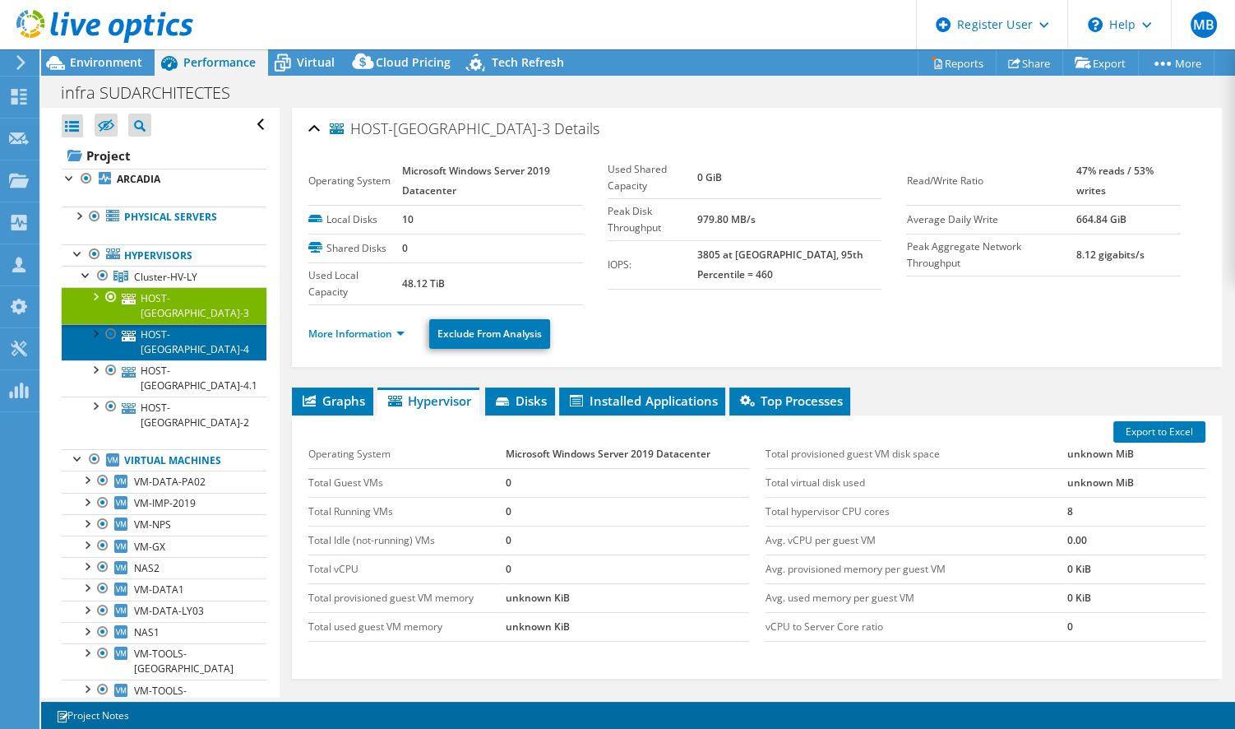
click at [182, 324] on link "HOST-[GEOGRAPHIC_DATA]-4" at bounding box center [164, 342] width 205 height 36
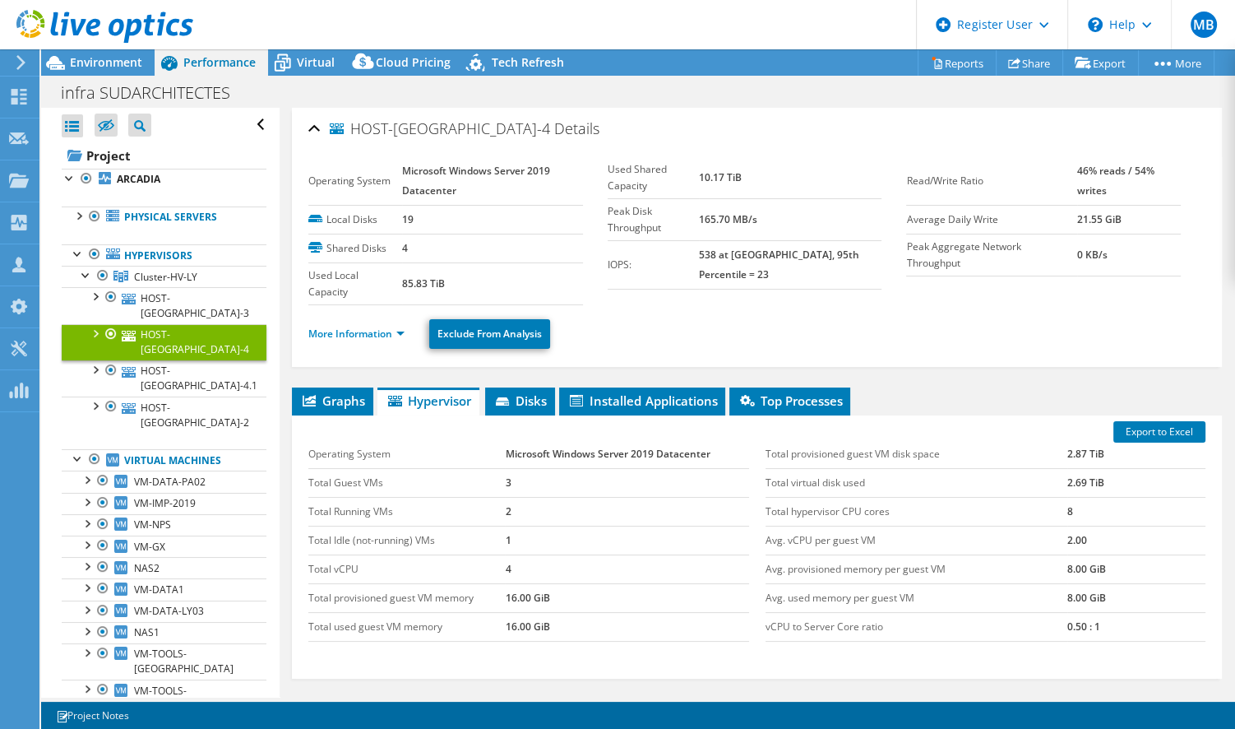
drag, startPoint x: 415, startPoint y: 220, endPoint x: 397, endPoint y: 218, distance: 18.2
click at [397, 218] on tr "Local Disks 19" at bounding box center [445, 219] width 274 height 29
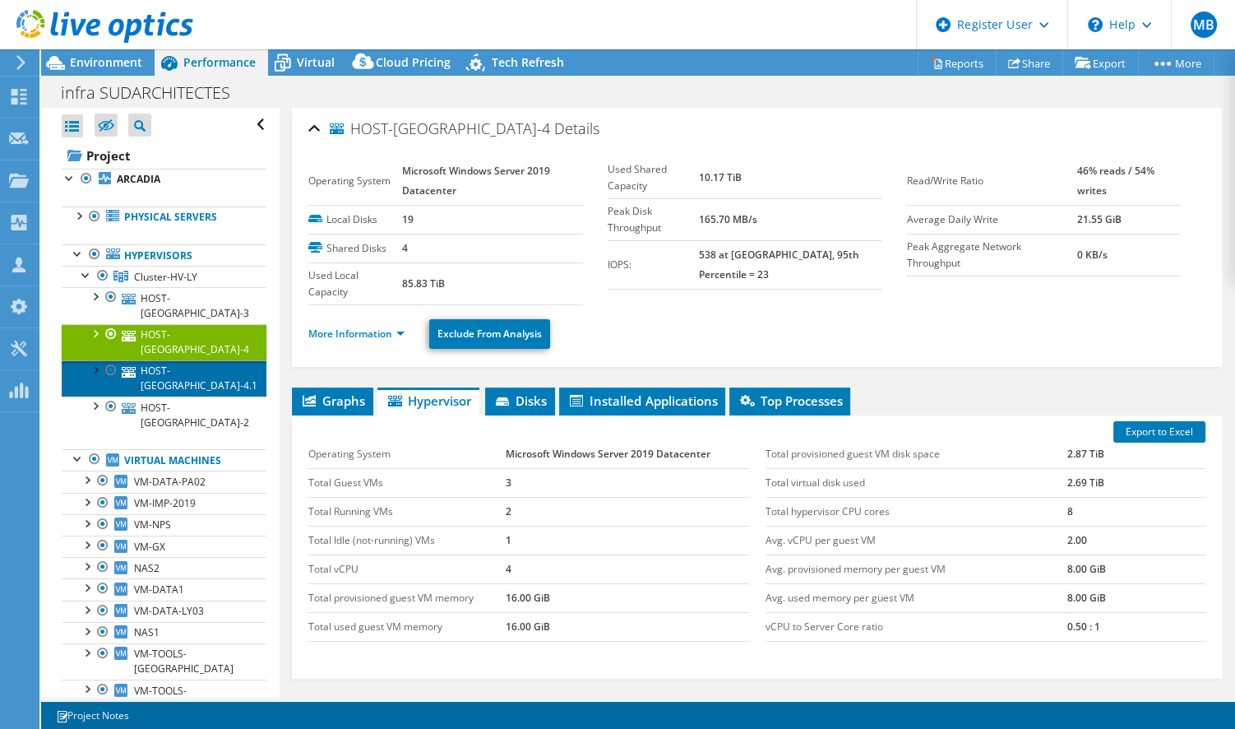
click at [206, 360] on link "HOST-[GEOGRAPHIC_DATA]-4.1" at bounding box center [164, 378] width 205 height 36
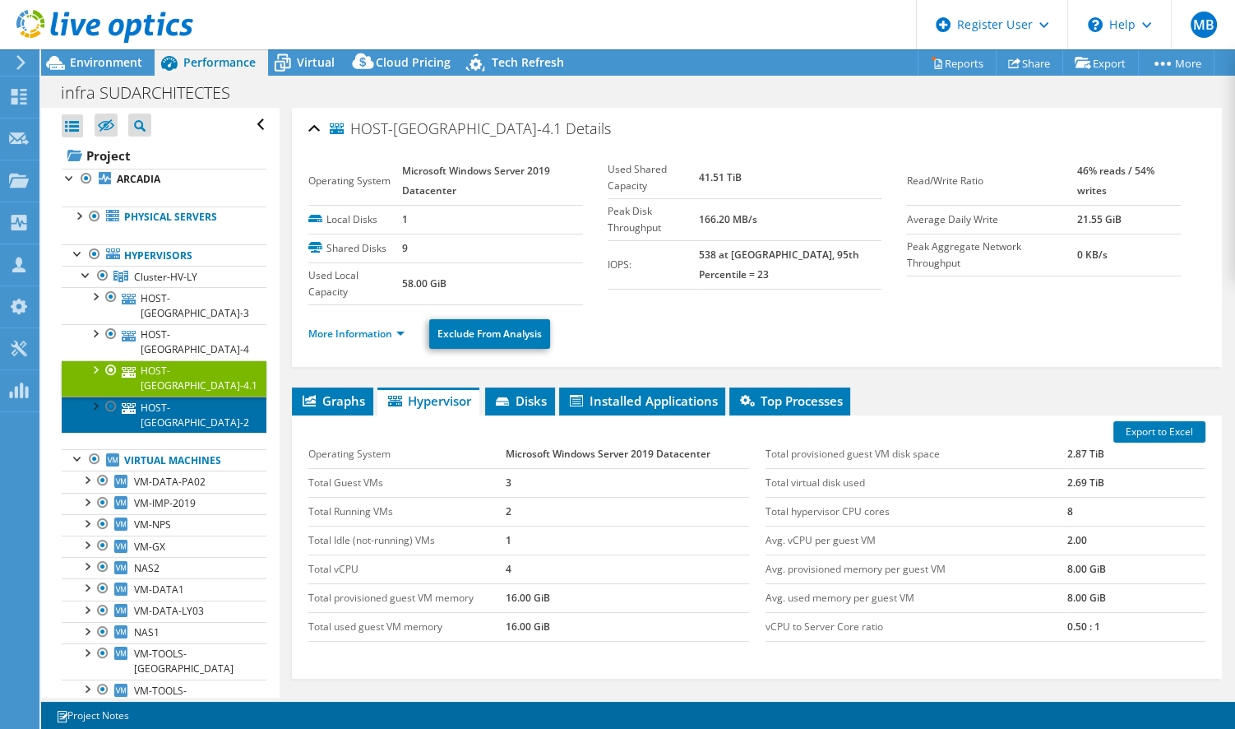
click at [201, 396] on link "HOST-[GEOGRAPHIC_DATA]-2" at bounding box center [164, 414] width 205 height 36
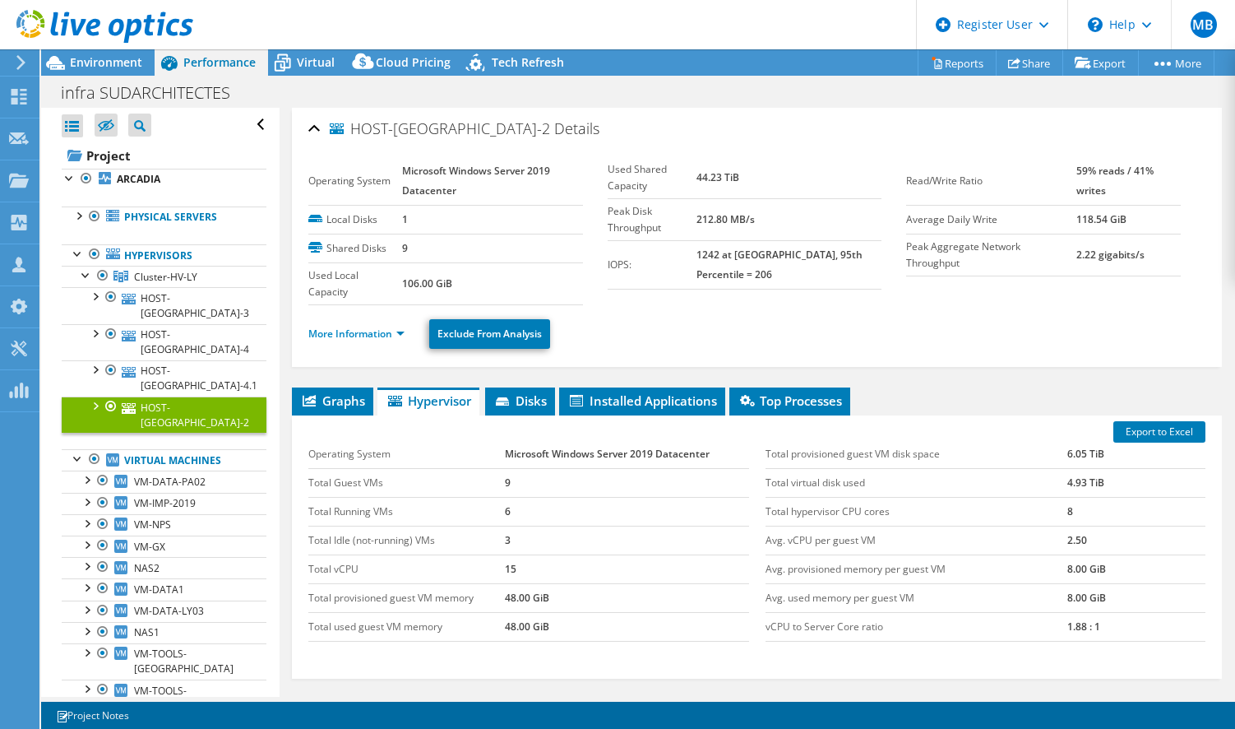
select select "USD"
click at [109, 67] on span "Environment" at bounding box center [106, 62] width 72 height 16
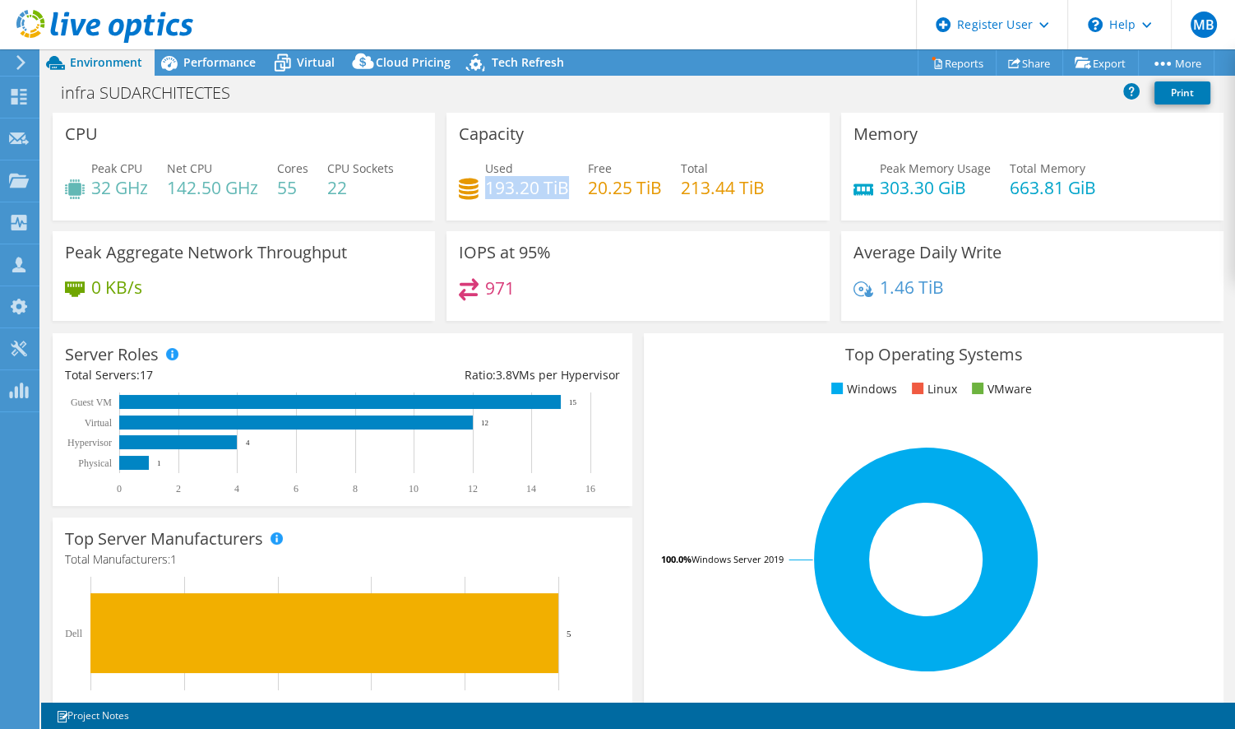
drag, startPoint x: 487, startPoint y: 187, endPoint x: 564, endPoint y: 183, distance: 77.4
click at [564, 183] on h4 "193.20 TiB" at bounding box center [527, 187] width 84 height 18
click at [220, 65] on span "Performance" at bounding box center [219, 62] width 72 height 16
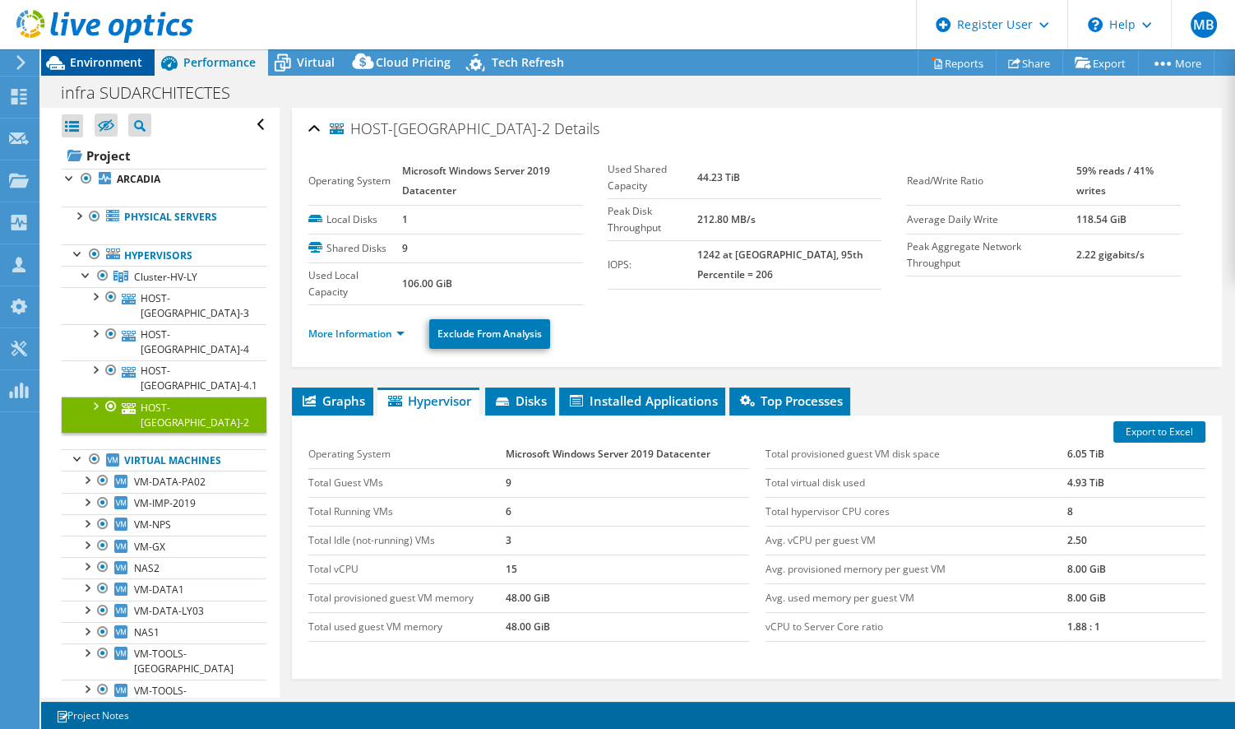
click at [100, 67] on span "Environment" at bounding box center [106, 62] width 72 height 16
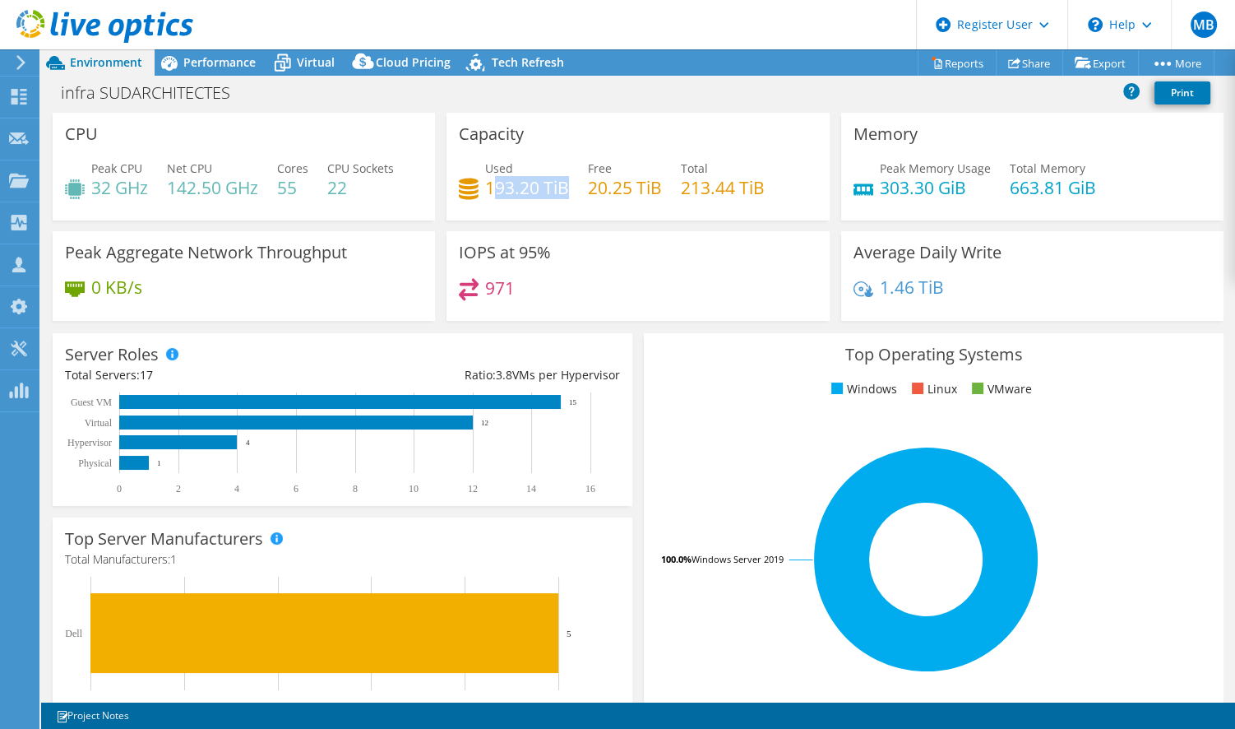
drag, startPoint x: 490, startPoint y: 188, endPoint x: 562, endPoint y: 190, distance: 71.6
click at [562, 190] on h4 "193.20 TiB" at bounding box center [527, 187] width 84 height 18
click at [217, 60] on span "Performance" at bounding box center [219, 62] width 72 height 16
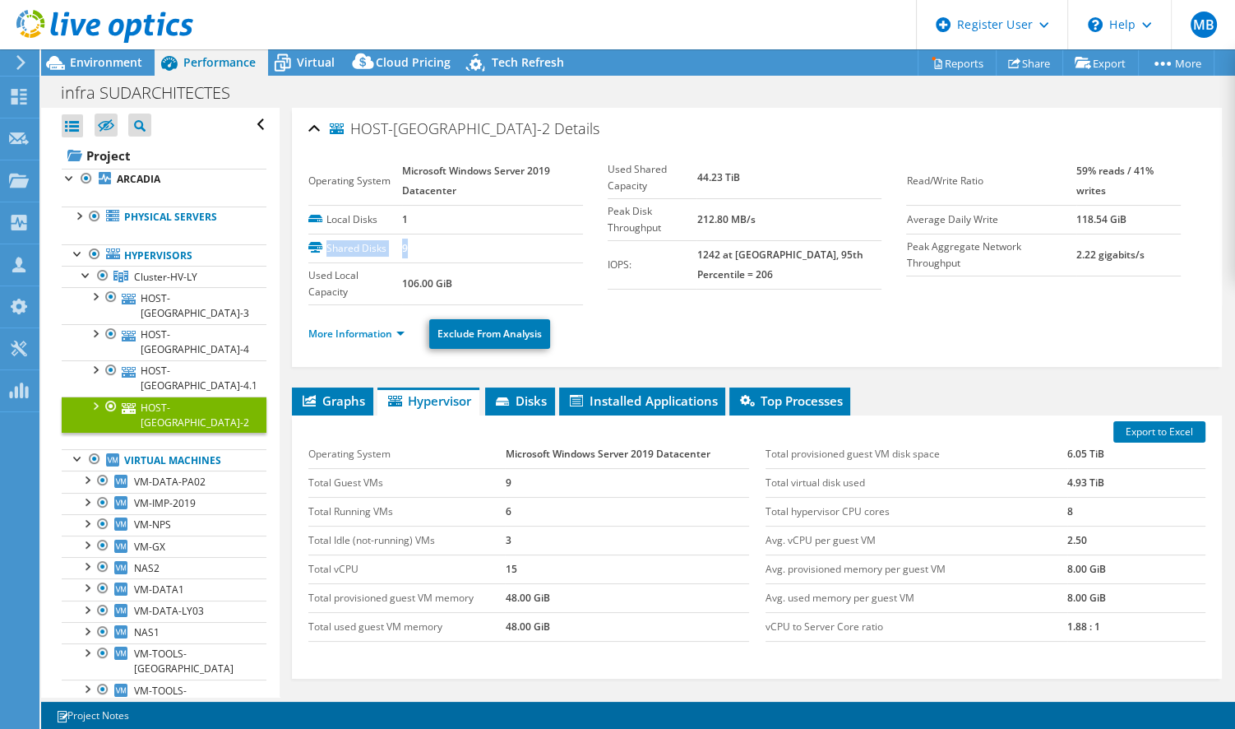
drag, startPoint x: 408, startPoint y: 247, endPoint x: 323, endPoint y: 244, distance: 84.7
click at [323, 244] on tr "Shared Disks 9" at bounding box center [445, 248] width 274 height 29
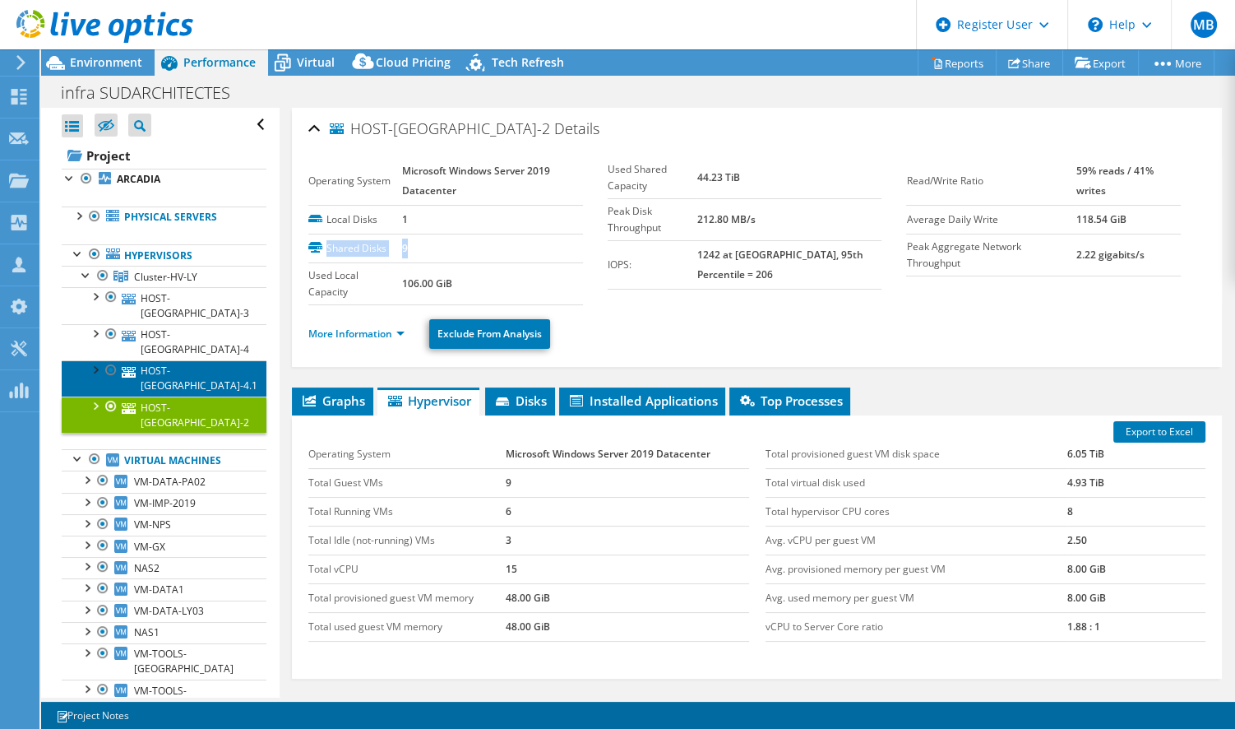
click at [155, 360] on link "HOST-[GEOGRAPHIC_DATA]-4.1" at bounding box center [164, 378] width 205 height 36
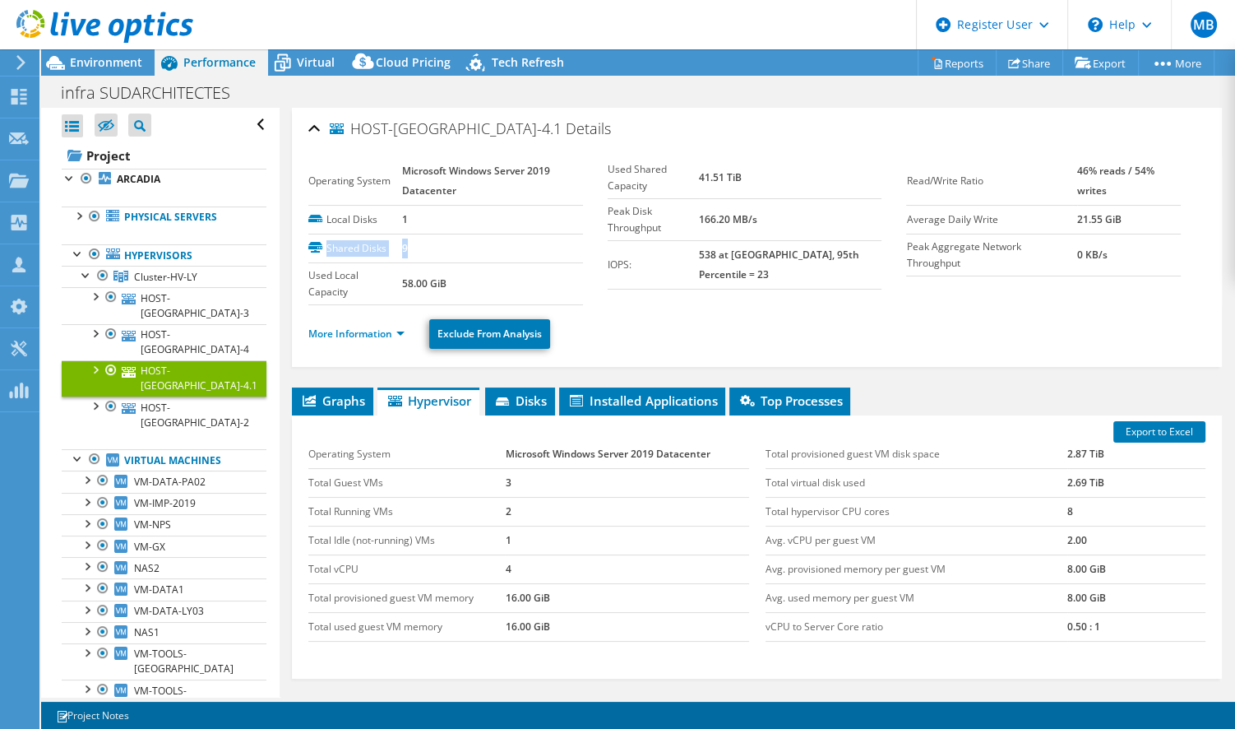
drag, startPoint x: 168, startPoint y: 333, endPoint x: 328, endPoint y: 246, distance: 182.5
click at [328, 246] on tr "Shared Disks 9" at bounding box center [445, 248] width 274 height 29
drag, startPoint x: 755, startPoint y: 170, endPoint x: 707, endPoint y: 167, distance: 47.8
click at [707, 167] on tr "Used Shared Capacity 41.51 TiB" at bounding box center [745, 178] width 274 height 42
drag, startPoint x: 447, startPoint y: 280, endPoint x: 400, endPoint y: 278, distance: 46.9
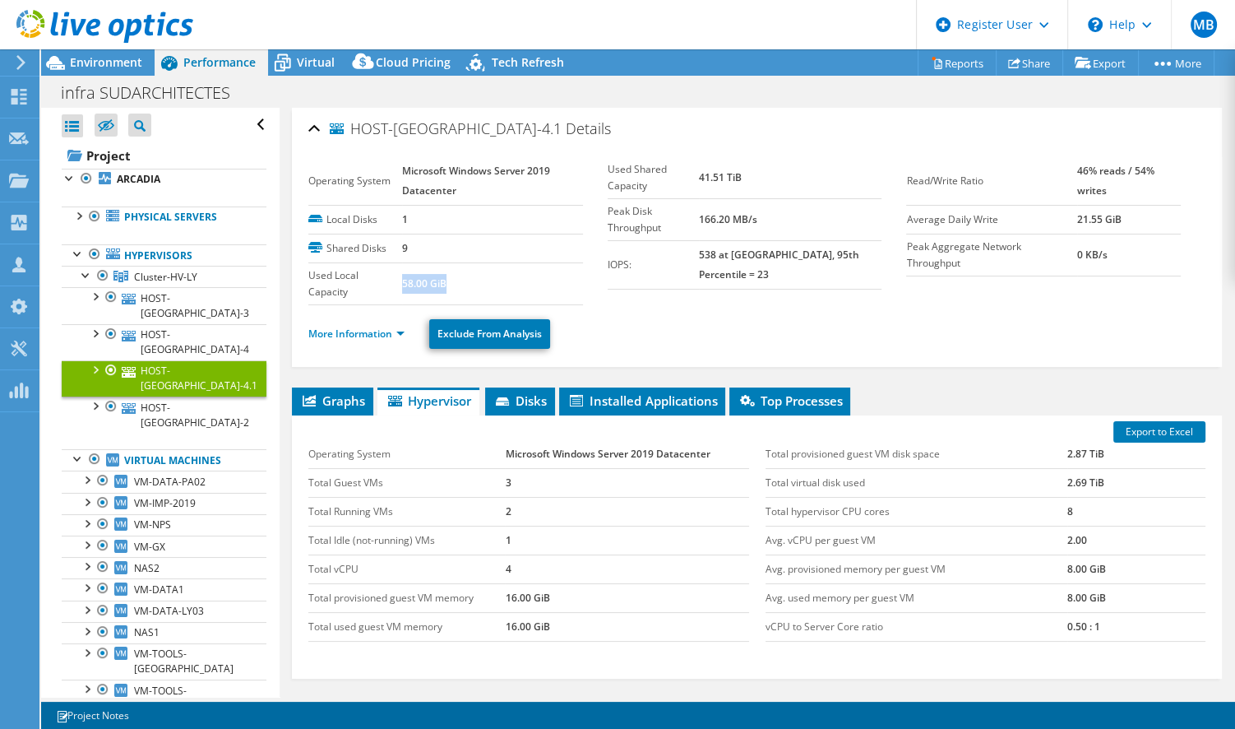
click at [402, 278] on td "58.00 GiB" at bounding box center [492, 283] width 181 height 42
click at [192, 324] on link "HOST-[GEOGRAPHIC_DATA]-4" at bounding box center [164, 342] width 205 height 36
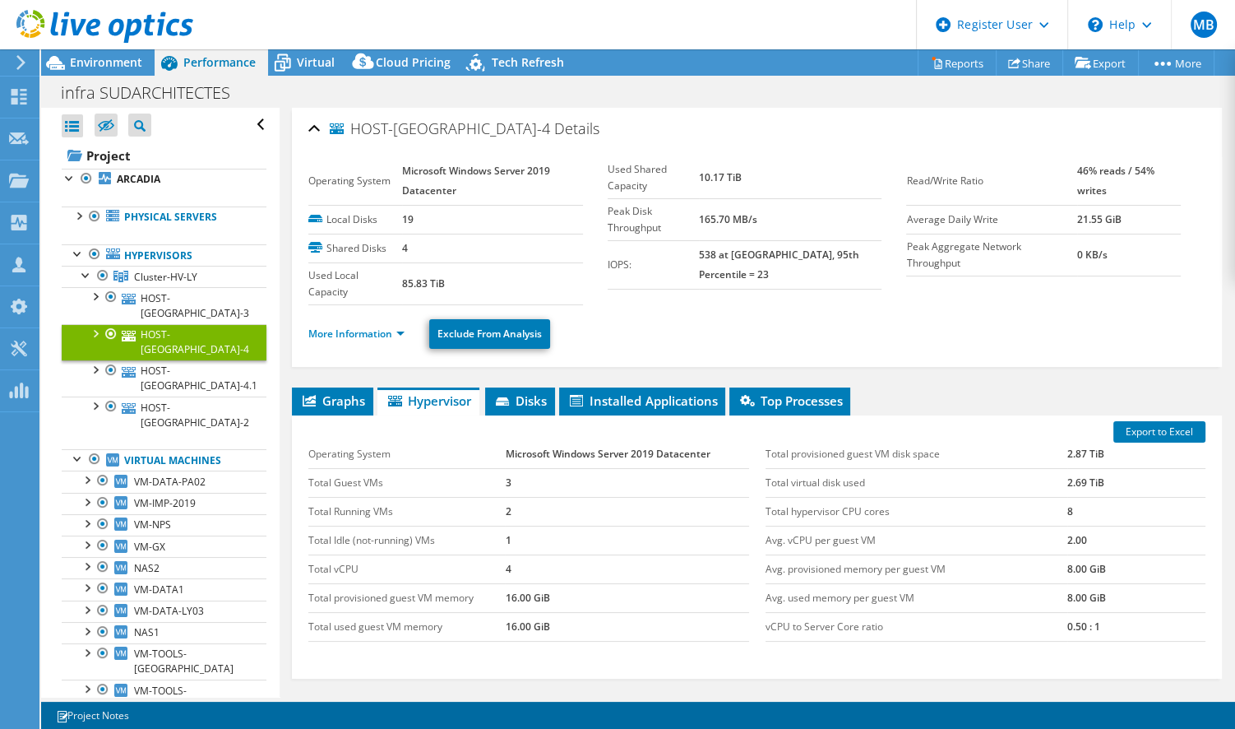
click at [400, 245] on tr "Shared Disks 4" at bounding box center [445, 248] width 274 height 29
click at [313, 62] on span "Virtual" at bounding box center [316, 62] width 38 height 16
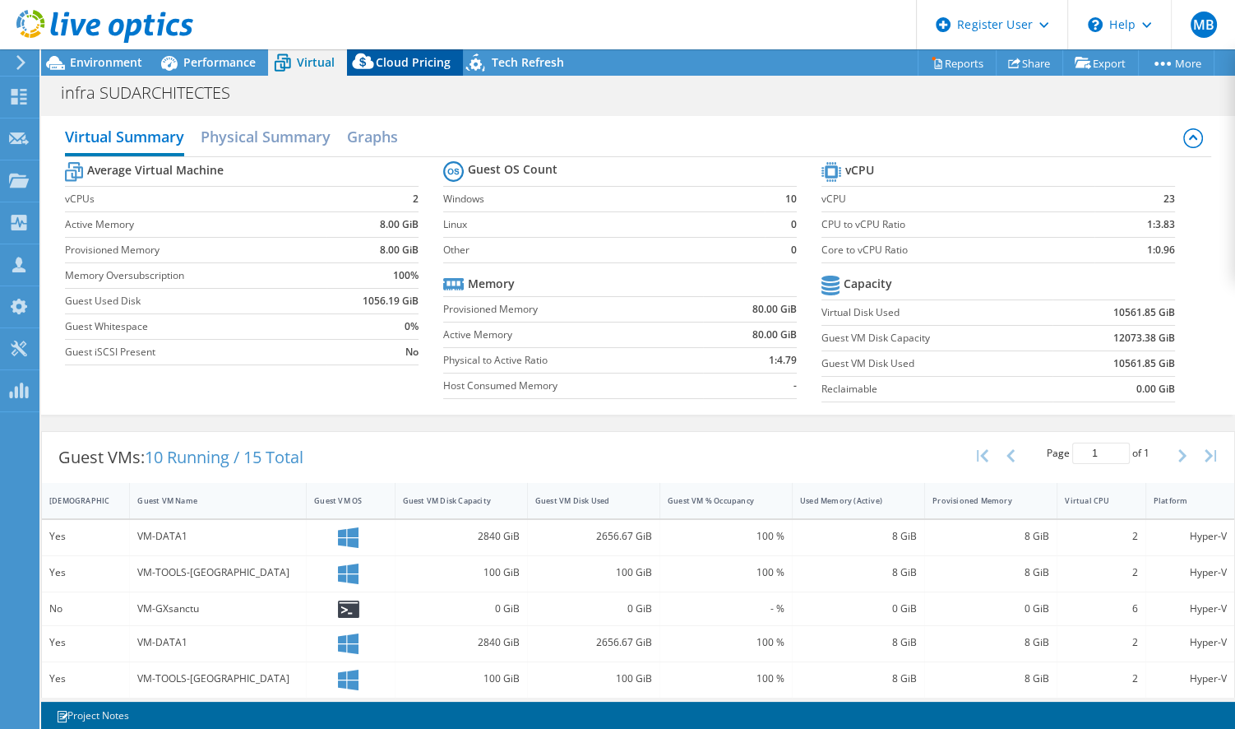
click at [400, 60] on span "Cloud Pricing" at bounding box center [413, 62] width 75 height 16
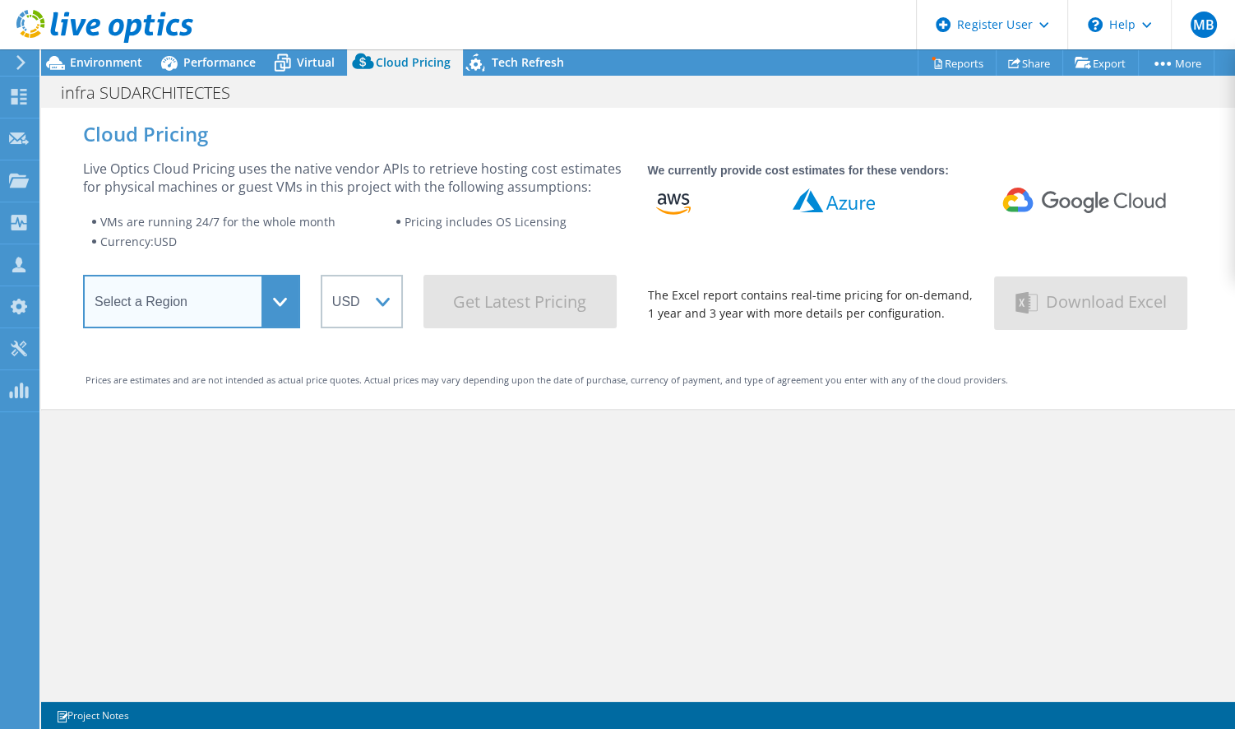
click at [249, 310] on select "Select a Region [GEOGRAPHIC_DATA] ([GEOGRAPHIC_DATA]) [GEOGRAPHIC_DATA] ([GEOGR…" at bounding box center [191, 301] width 217 height 53
click at [273, 304] on select "Select a Region [GEOGRAPHIC_DATA] ([GEOGRAPHIC_DATA]) [GEOGRAPHIC_DATA] ([GEOGR…" at bounding box center [191, 301] width 217 height 53
click at [279, 298] on select "Select a Region [GEOGRAPHIC_DATA] ([GEOGRAPHIC_DATA]) [GEOGRAPHIC_DATA] ([GEOGR…" at bounding box center [191, 301] width 217 height 53
click at [169, 298] on select "Select a Region [GEOGRAPHIC_DATA] ([GEOGRAPHIC_DATA]) [GEOGRAPHIC_DATA] ([GEOGR…" at bounding box center [191, 301] width 217 height 53
click at [269, 304] on select "Select a Region [GEOGRAPHIC_DATA] ([GEOGRAPHIC_DATA]) [GEOGRAPHIC_DATA] ([GEOGR…" at bounding box center [191, 301] width 217 height 53
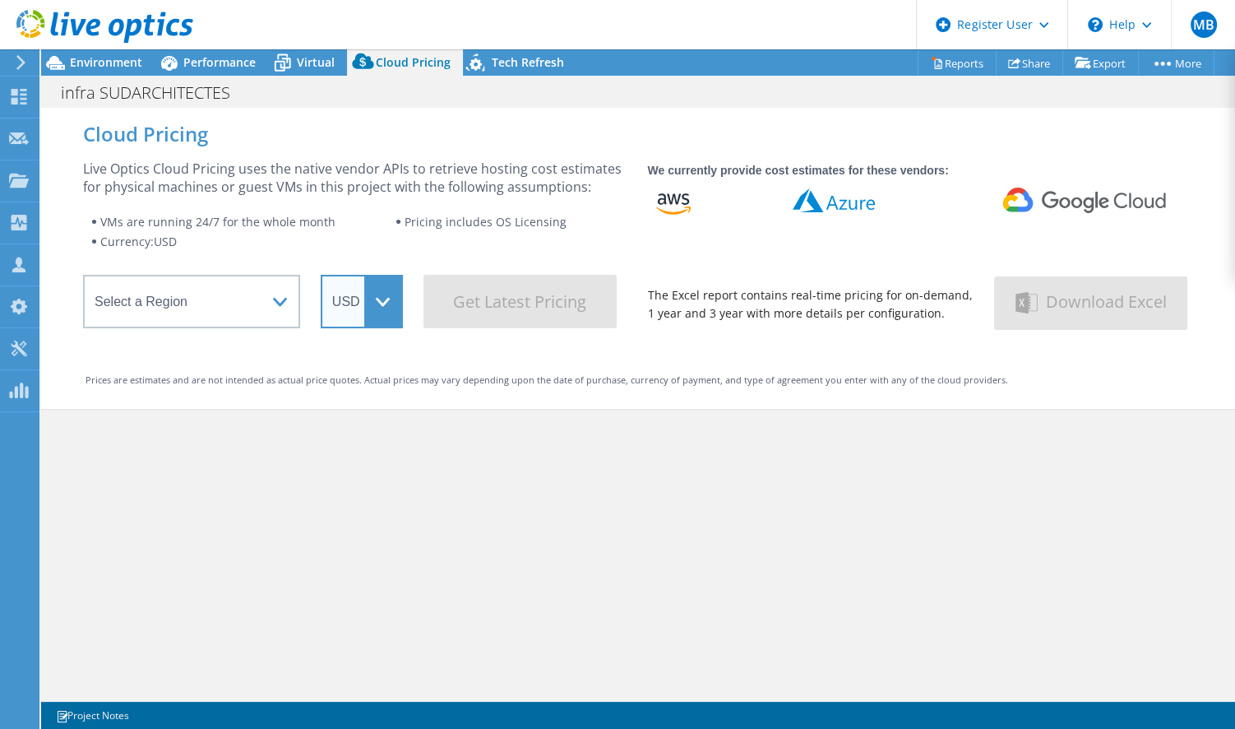
click at [377, 304] on select "ARS AUD BRL CAD CHF CLP CNY DKK EUR GBP HKD HUF INR JPY MXN MYR NOK NZD PEN SEK…" at bounding box center [362, 301] width 82 height 53
click at [314, 62] on span "Virtual" at bounding box center [316, 62] width 38 height 16
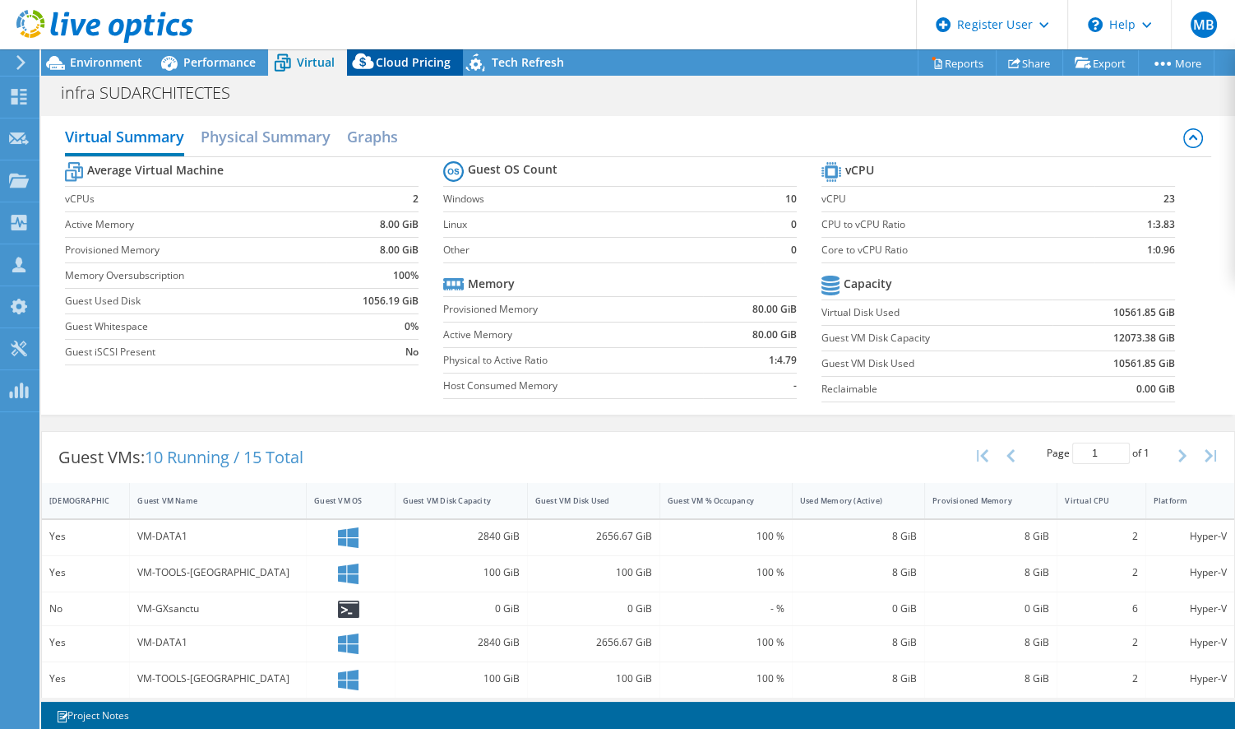
click at [430, 72] on div "Cloud Pricing" at bounding box center [405, 62] width 116 height 26
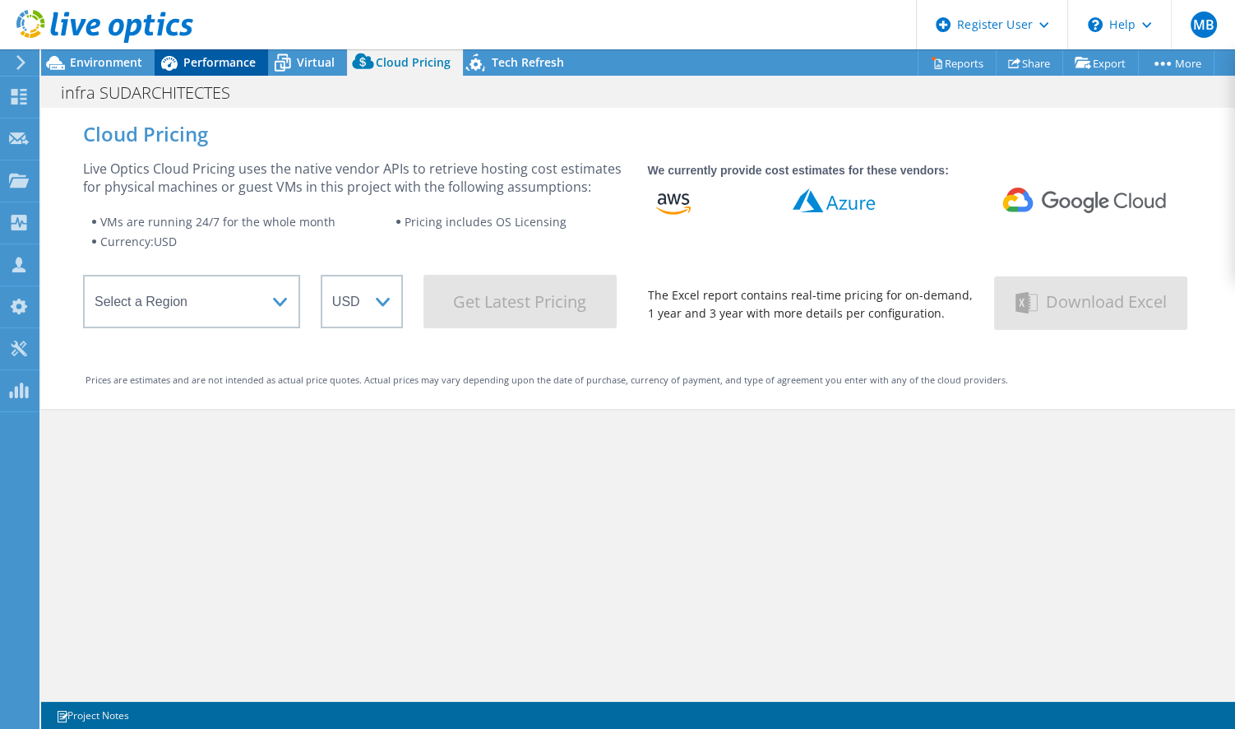
click at [238, 64] on span "Performance" at bounding box center [219, 62] width 72 height 16
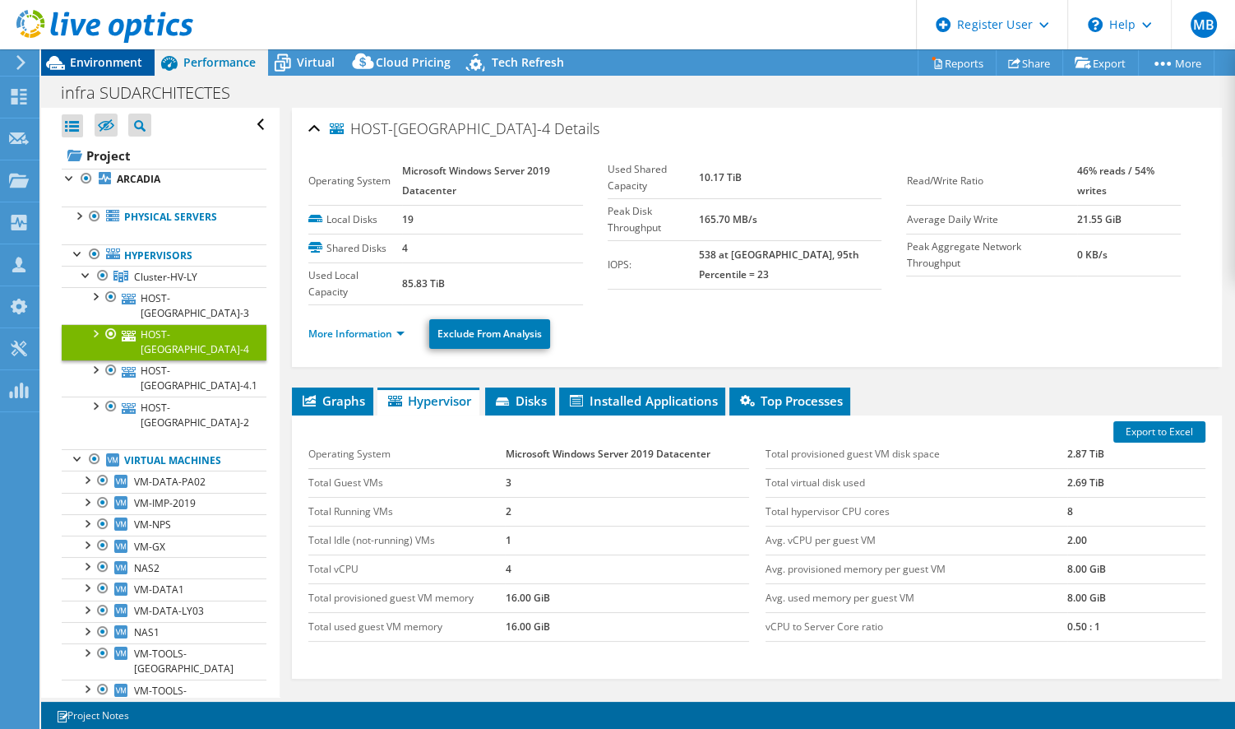
click at [111, 62] on span "Environment" at bounding box center [106, 62] width 72 height 16
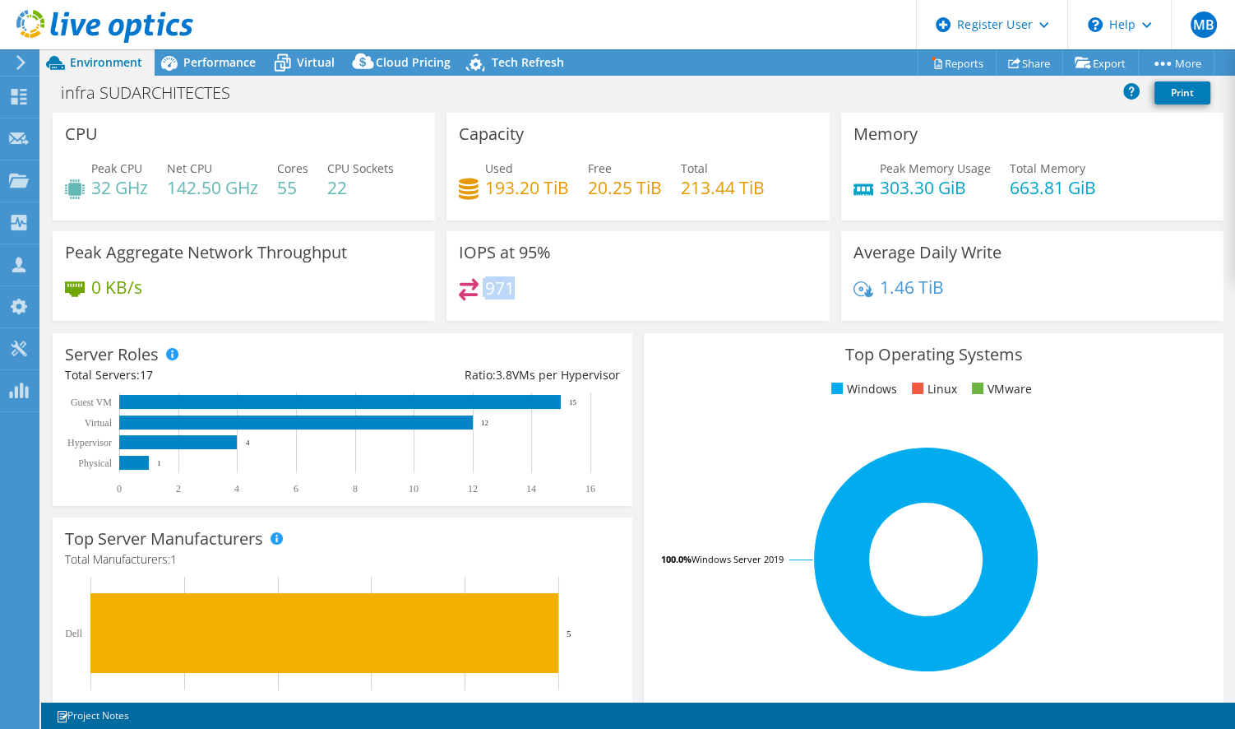
drag, startPoint x: 511, startPoint y: 290, endPoint x: 460, endPoint y: 285, distance: 51.3
click at [460, 285] on div "971" at bounding box center [638, 295] width 358 height 35
drag, startPoint x: 460, startPoint y: 285, endPoint x: 583, endPoint y: 299, distance: 124.2
click at [583, 299] on div "971" at bounding box center [638, 295] width 358 height 35
click at [221, 69] on span "Performance" at bounding box center [219, 62] width 72 height 16
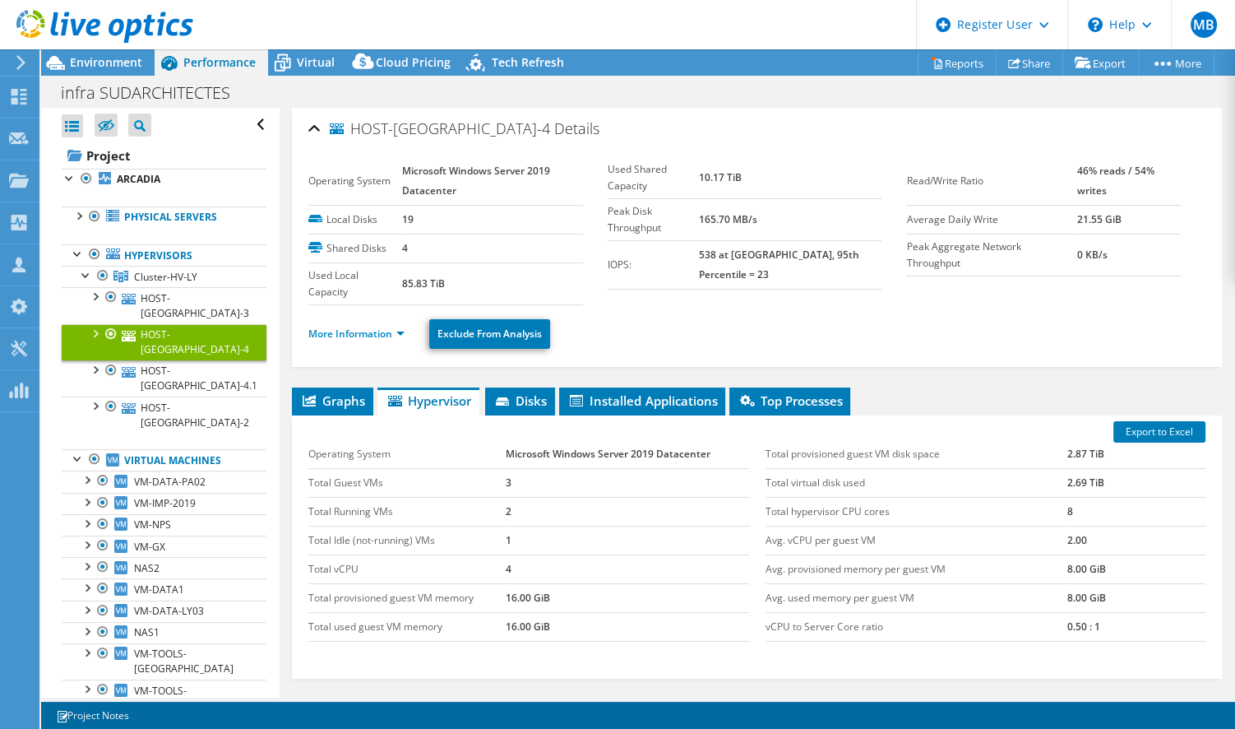
click at [221, 67] on span "Performance" at bounding box center [219, 62] width 72 height 16
click at [393, 337] on li "More Information" at bounding box center [361, 334] width 106 height 18
click at [393, 331] on link "More Information" at bounding box center [356, 333] width 96 height 14
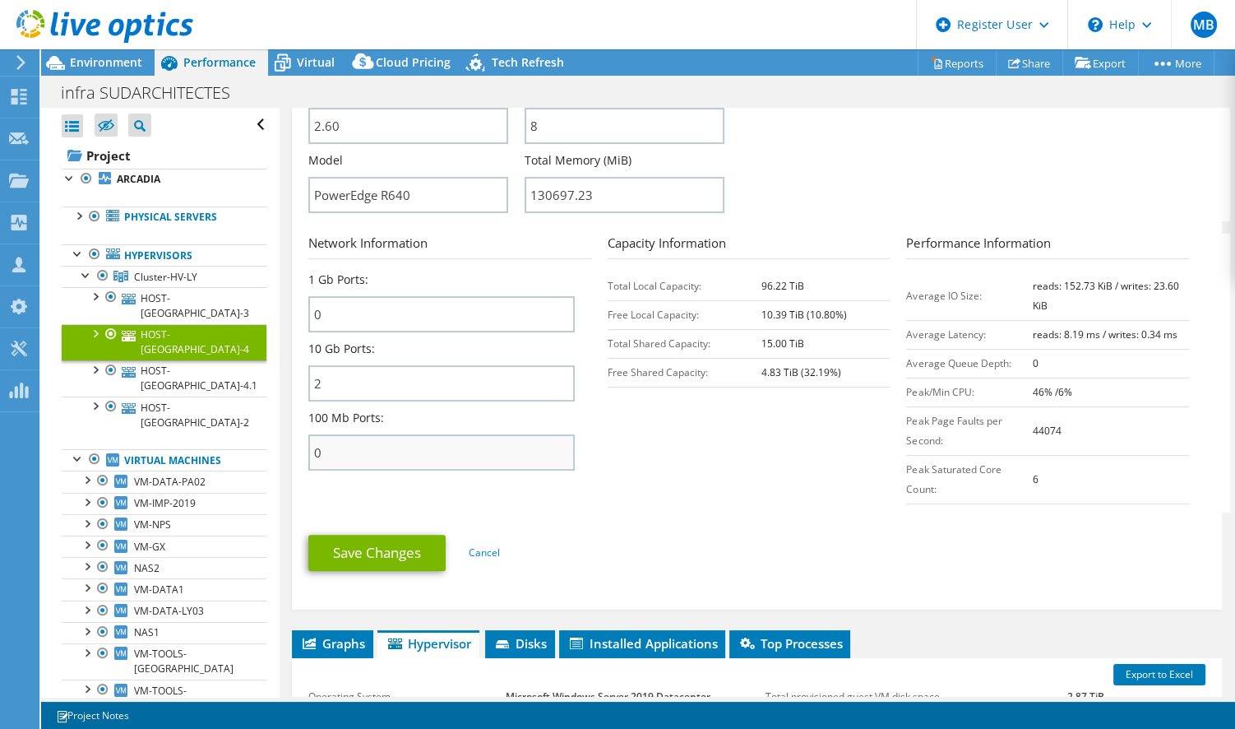
scroll to position [498, 0]
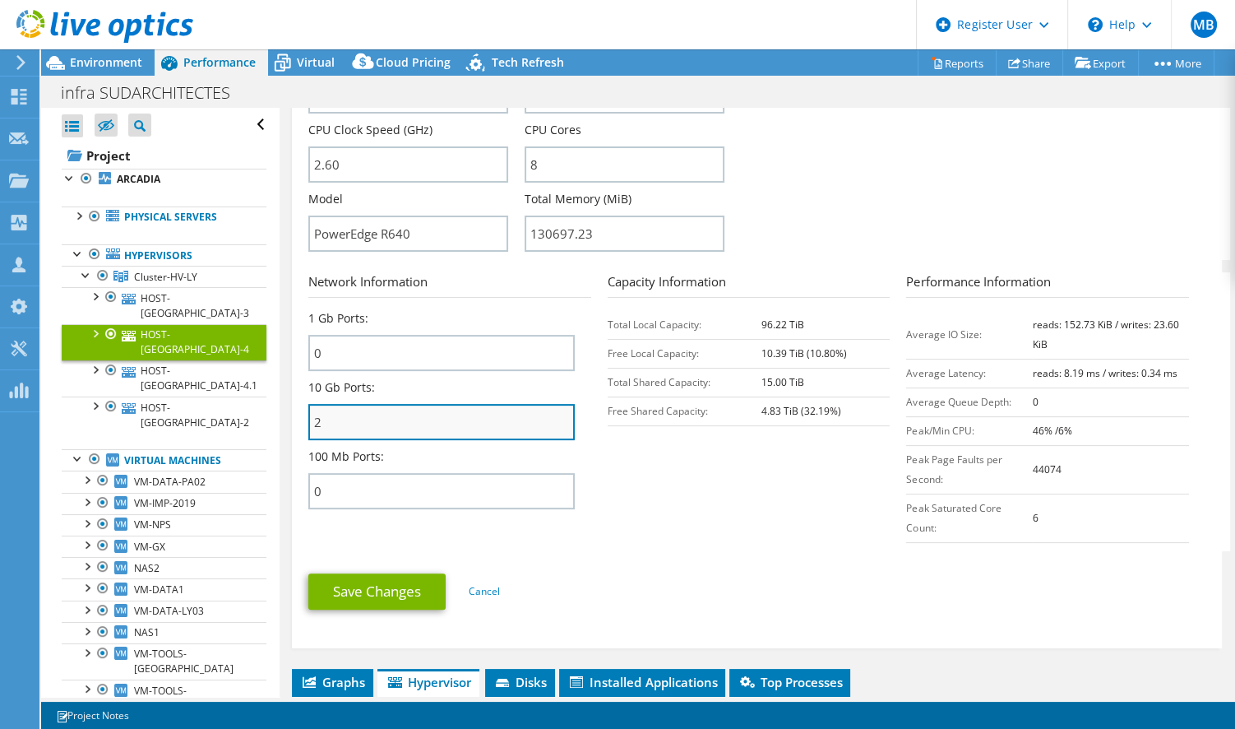
drag, startPoint x: 324, startPoint y: 416, endPoint x: 311, endPoint y: 420, distance: 13.8
click at [311, 420] on input "2" at bounding box center [441, 422] width 266 height 36
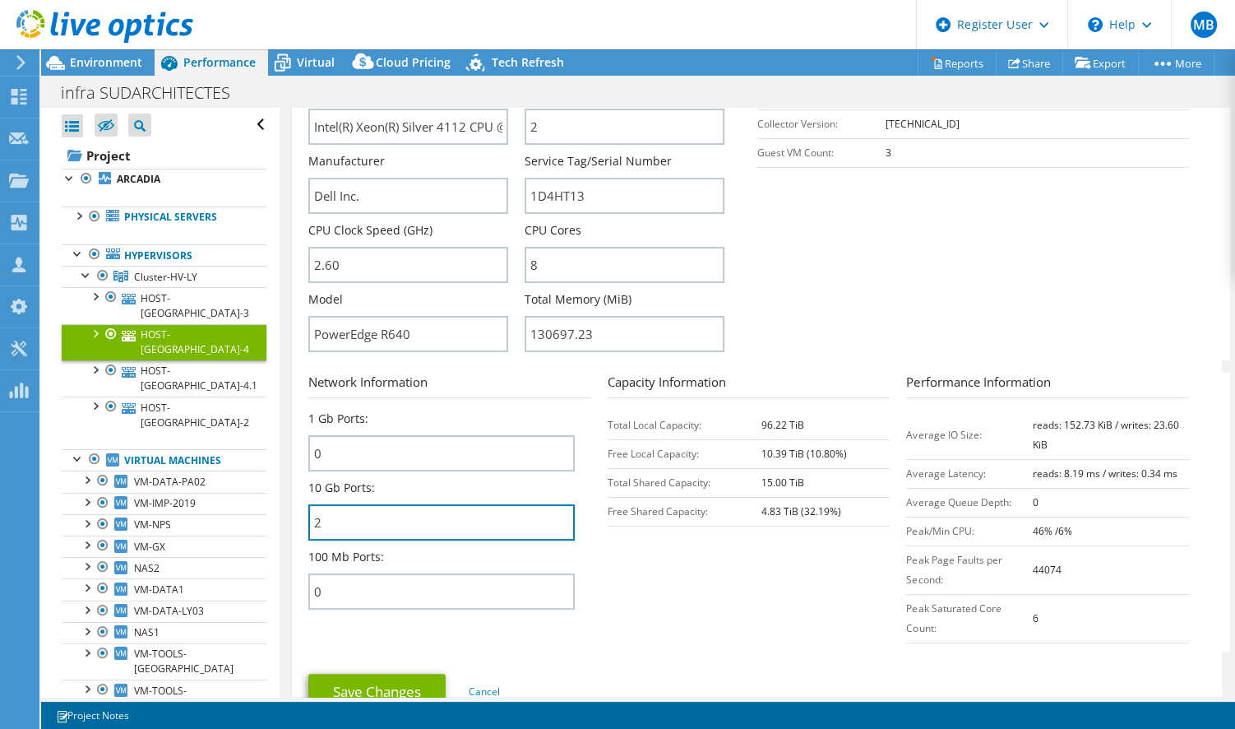
scroll to position [298, 0]
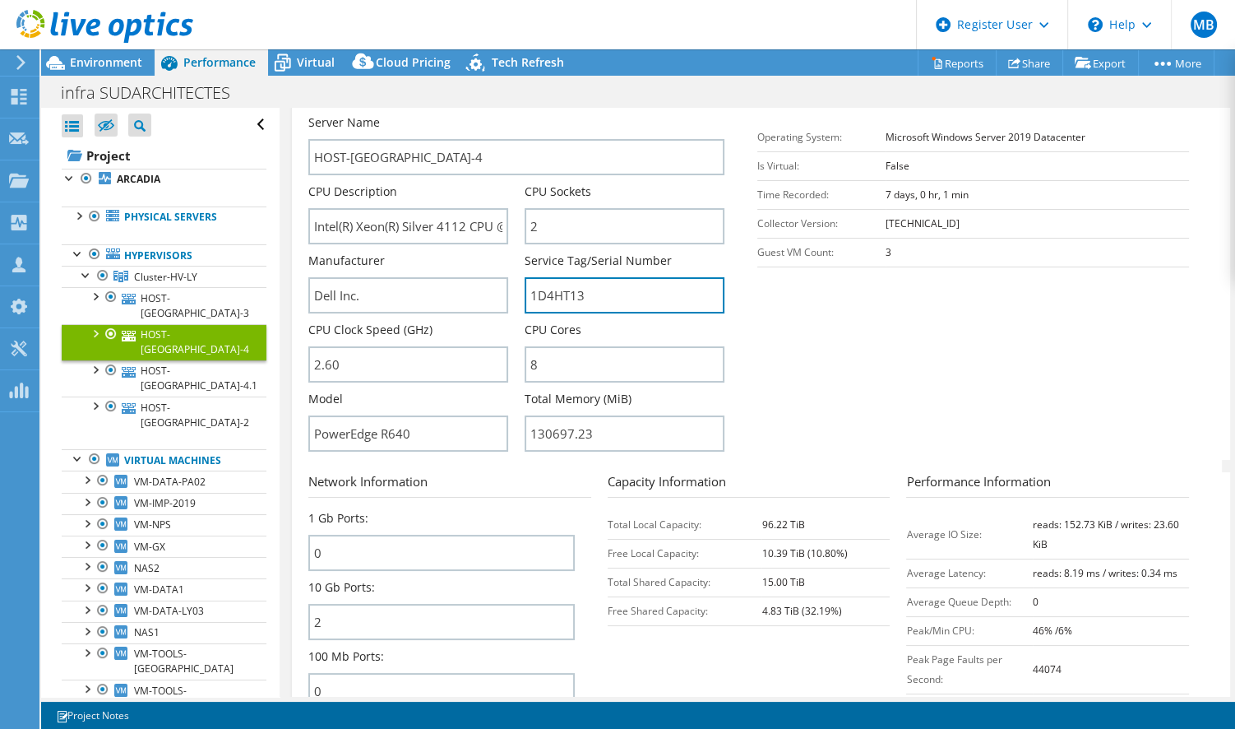
drag, startPoint x: 591, startPoint y: 287, endPoint x: 519, endPoint y: 290, distance: 72.4
click at [519, 114] on div "Server Name HOST-[GEOGRAPHIC_DATA]-4 CPU Description Intel(R) Xeon(R) Silver 41…" at bounding box center [524, 114] width 432 height 0
click at [89, 65] on span "Environment" at bounding box center [106, 62] width 72 height 16
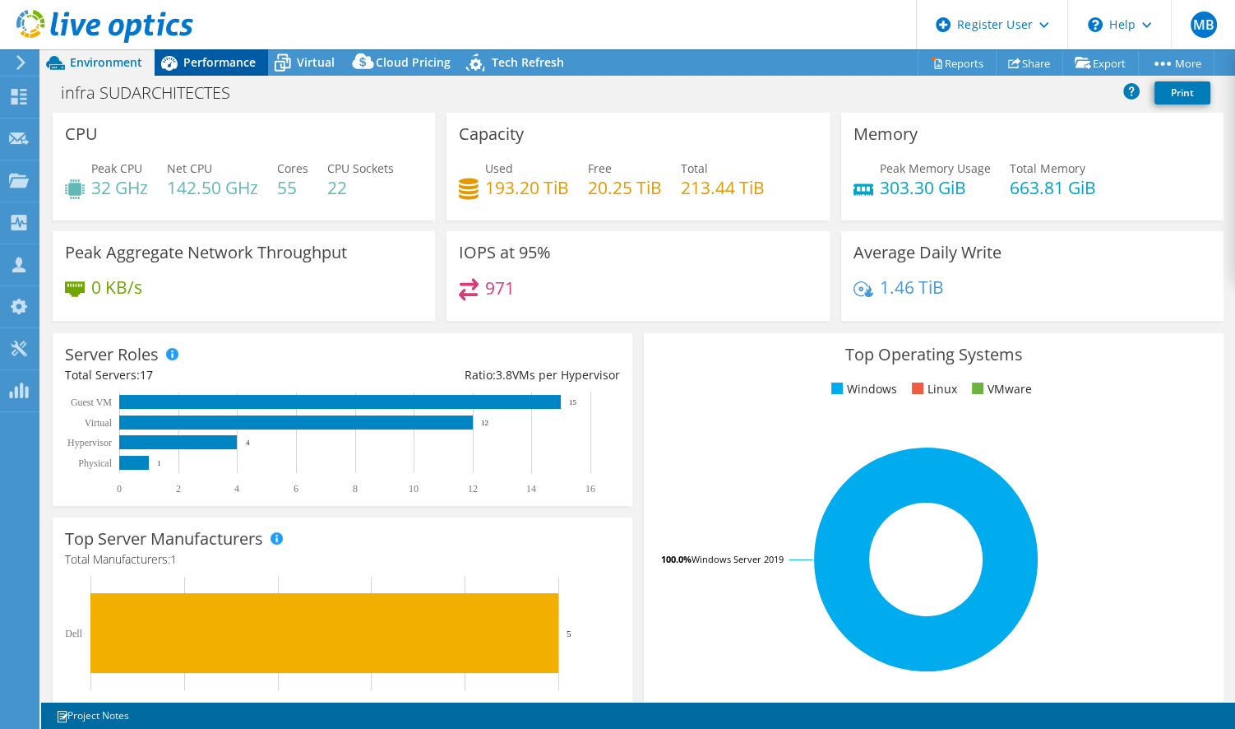
click at [223, 69] on span "Performance" at bounding box center [219, 62] width 72 height 16
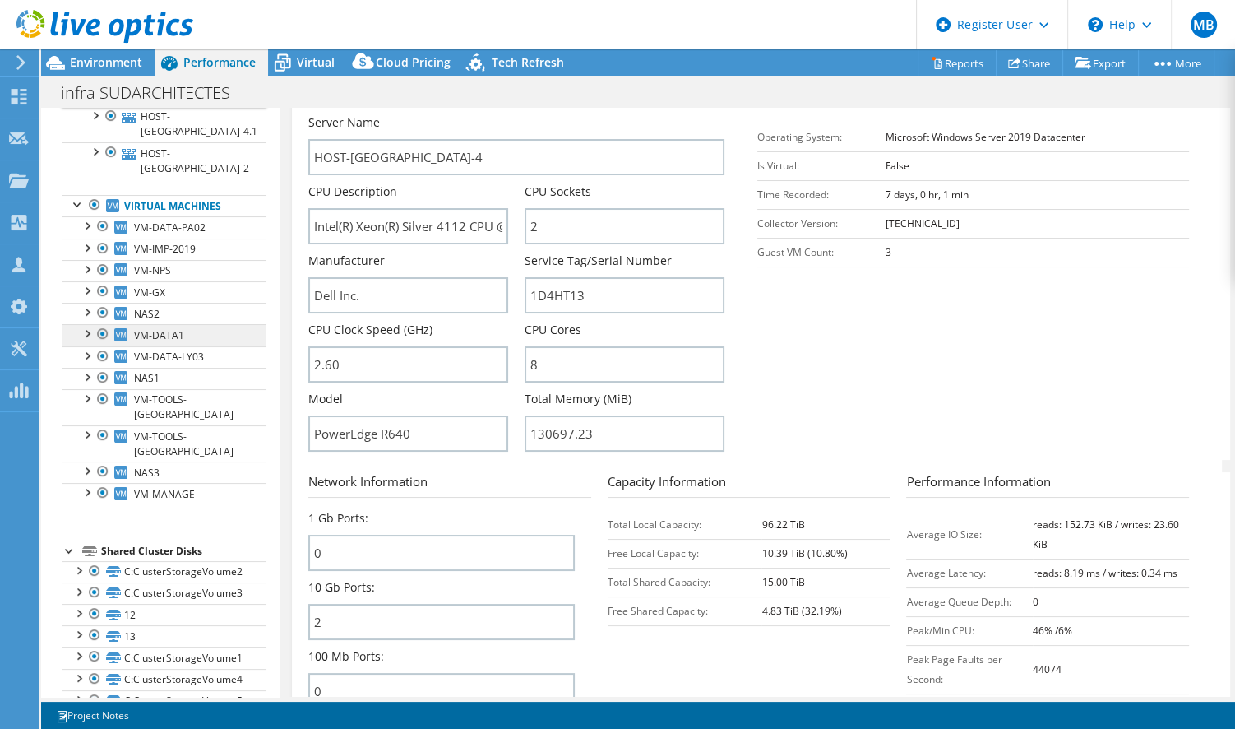
scroll to position [0, 0]
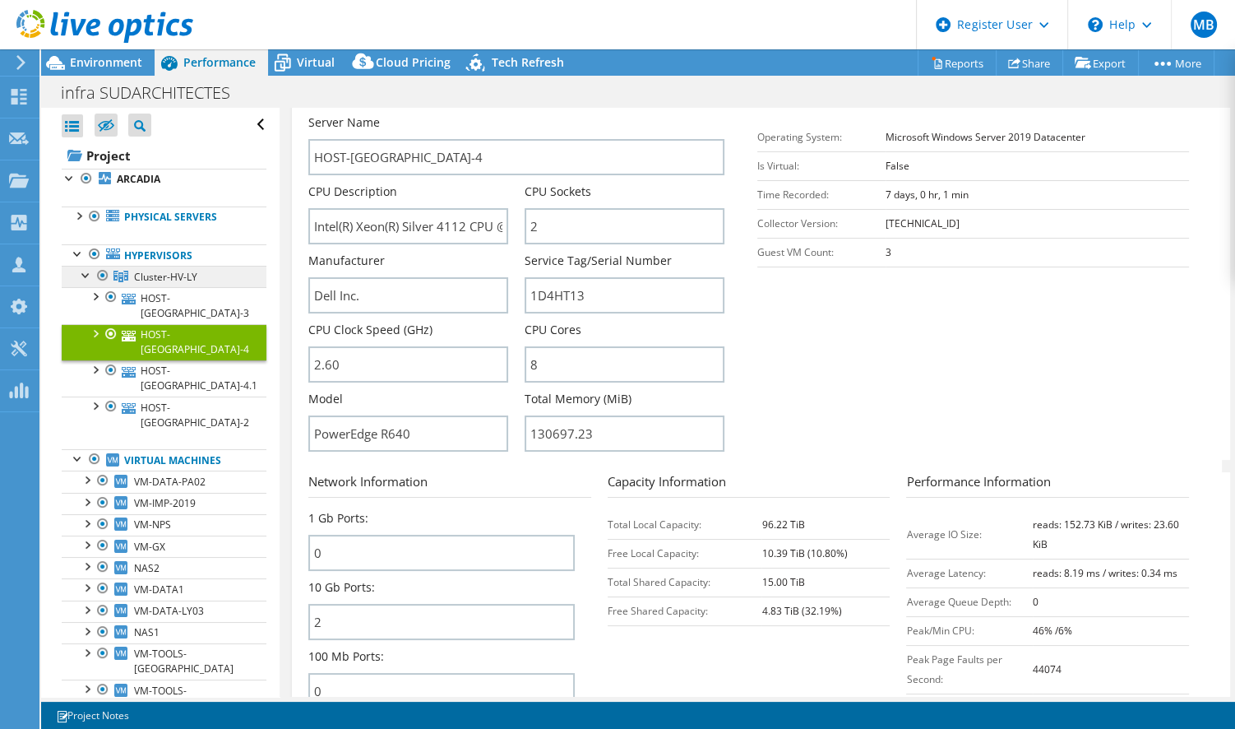
click at [153, 274] on span "Cluster-HV-LY" at bounding box center [165, 277] width 63 height 14
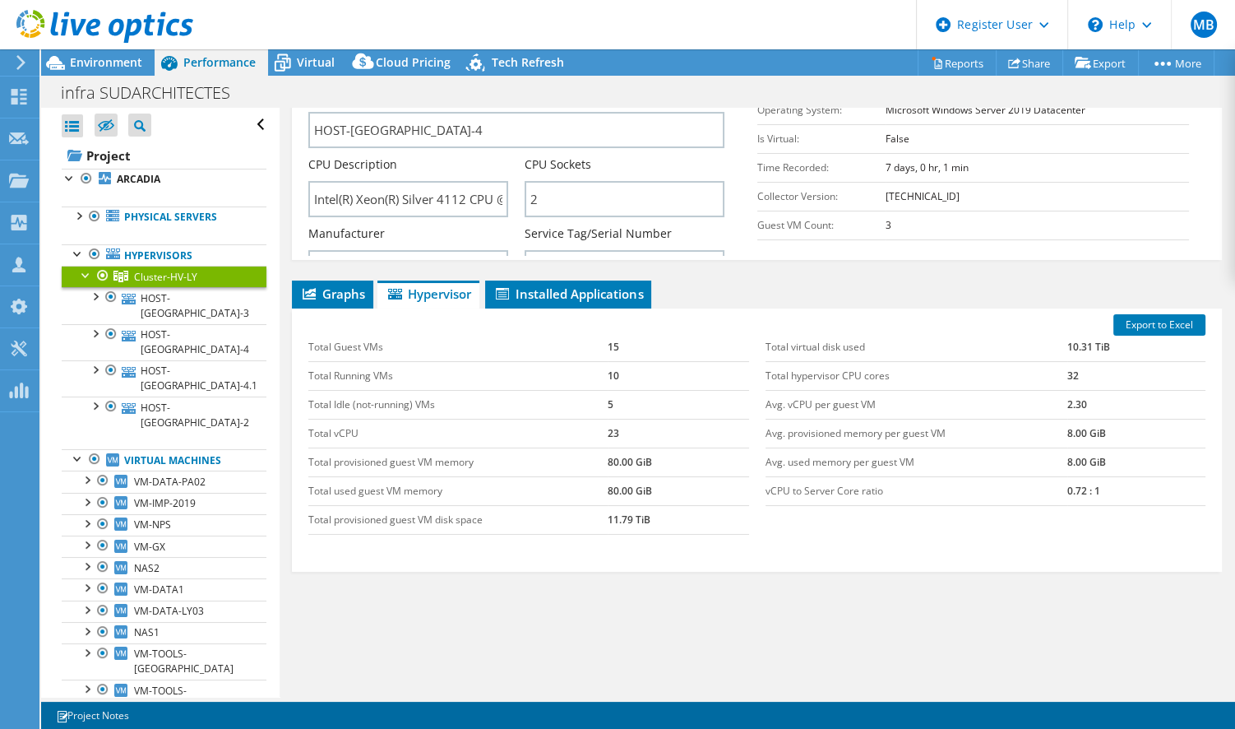
scroll to position [88, 0]
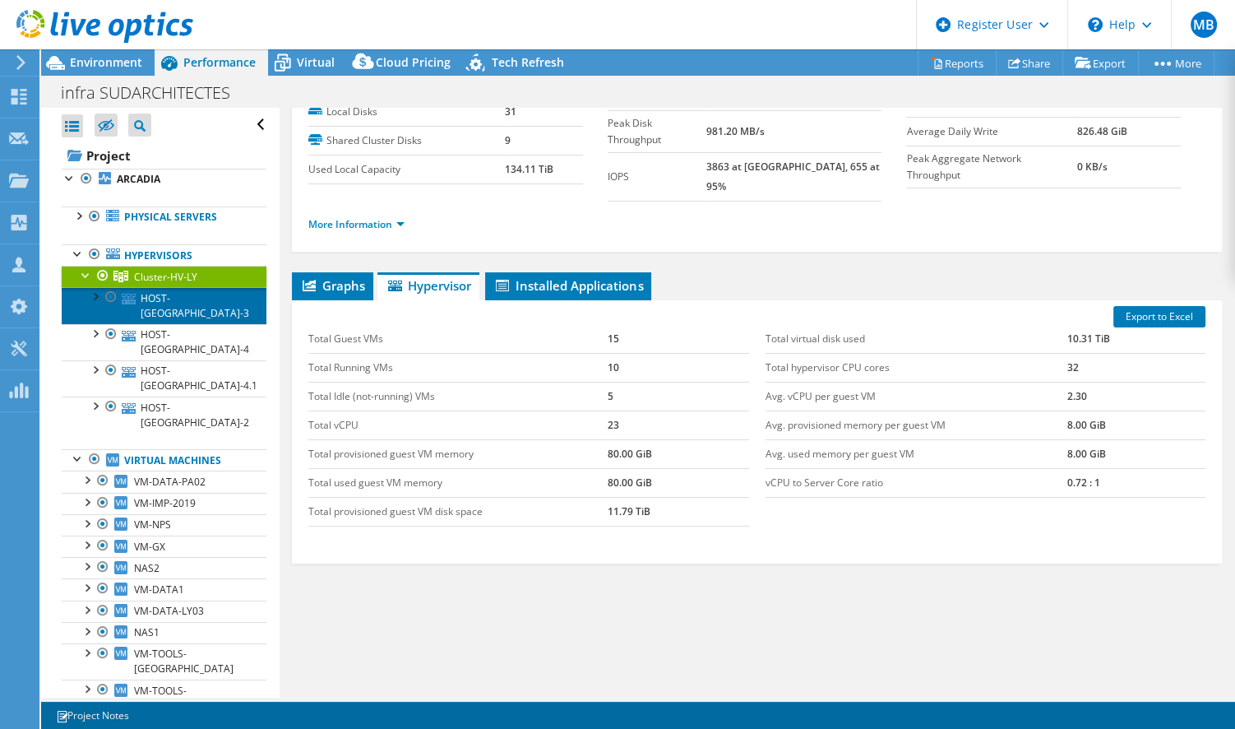
click at [186, 295] on link "HOST-[GEOGRAPHIC_DATA]-3" at bounding box center [164, 305] width 205 height 36
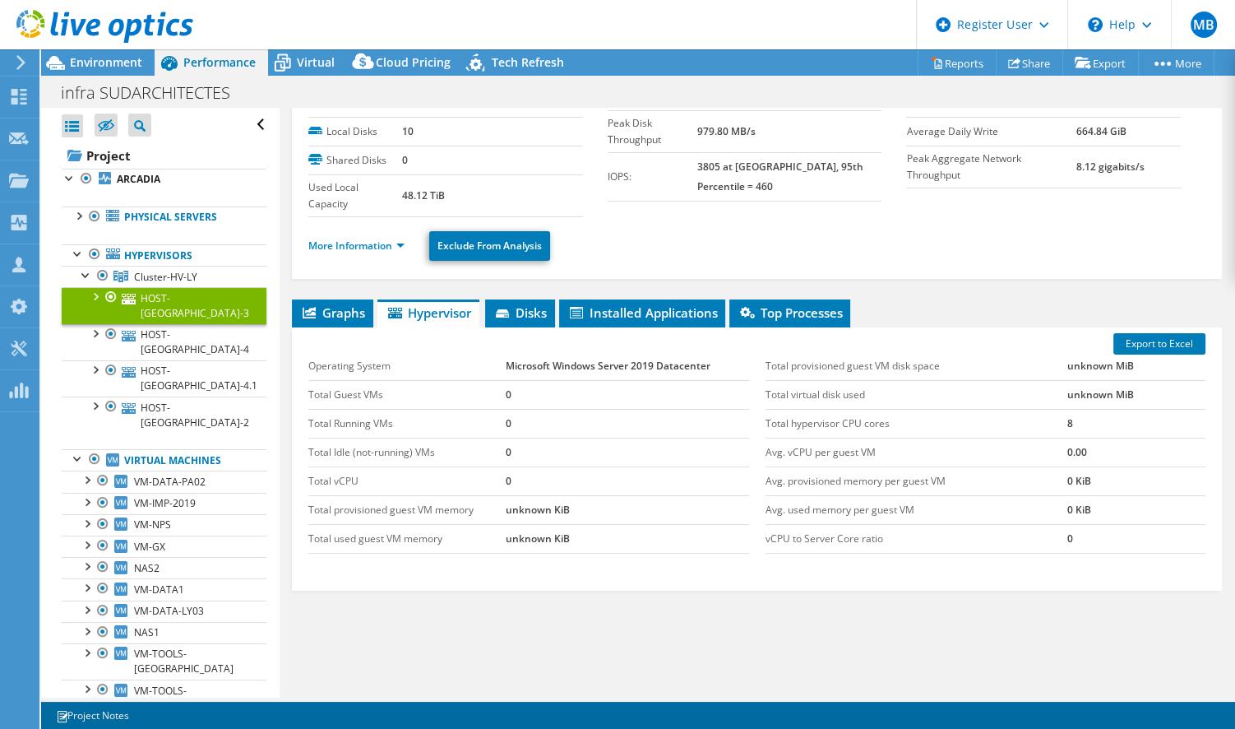
scroll to position [127, 0]
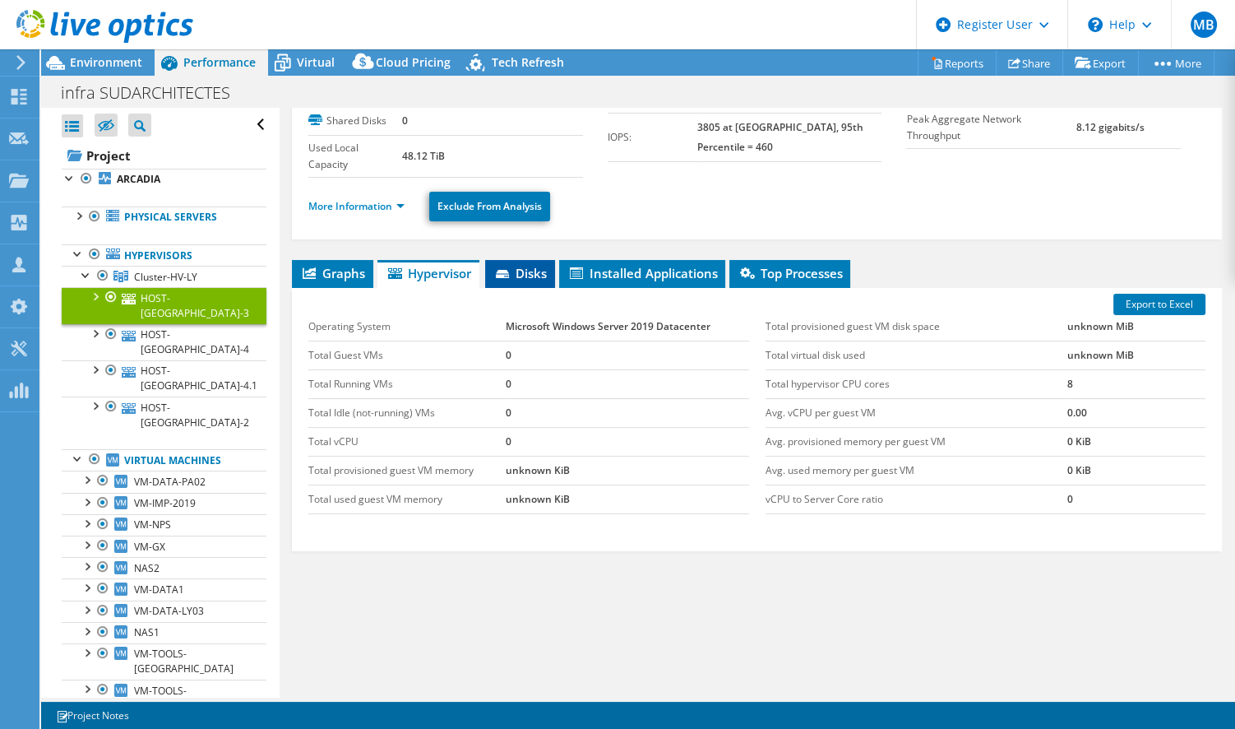
click at [532, 268] on span "Disks" at bounding box center [519, 273] width 53 height 16
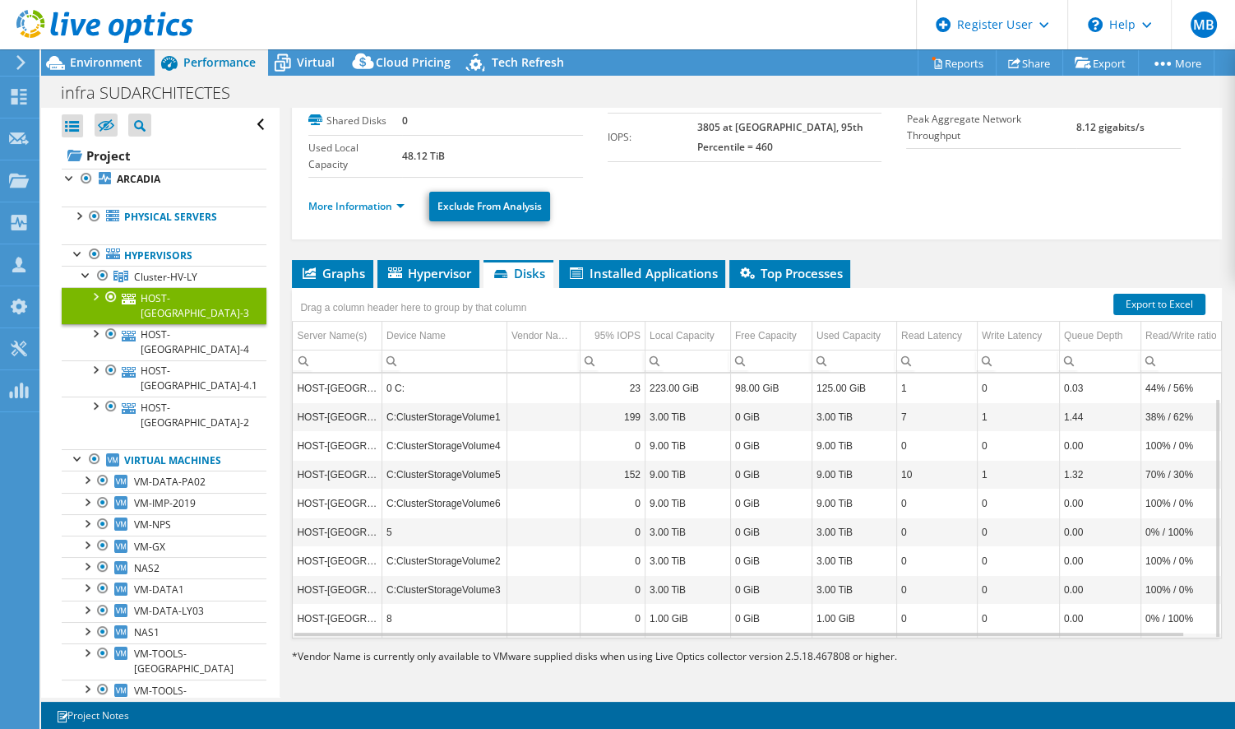
scroll to position [26, 0]
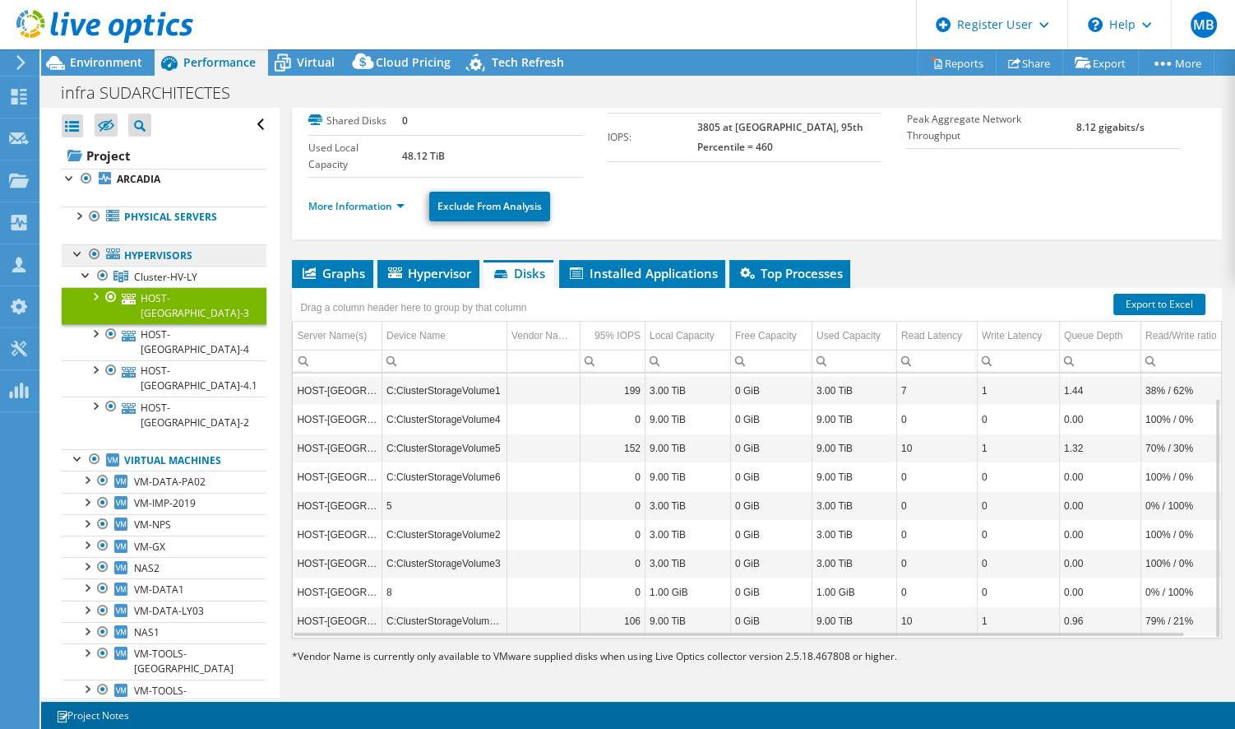
click at [161, 248] on link "Hypervisors" at bounding box center [164, 254] width 205 height 21
click at [142, 254] on link "Hypervisors" at bounding box center [164, 254] width 205 height 21
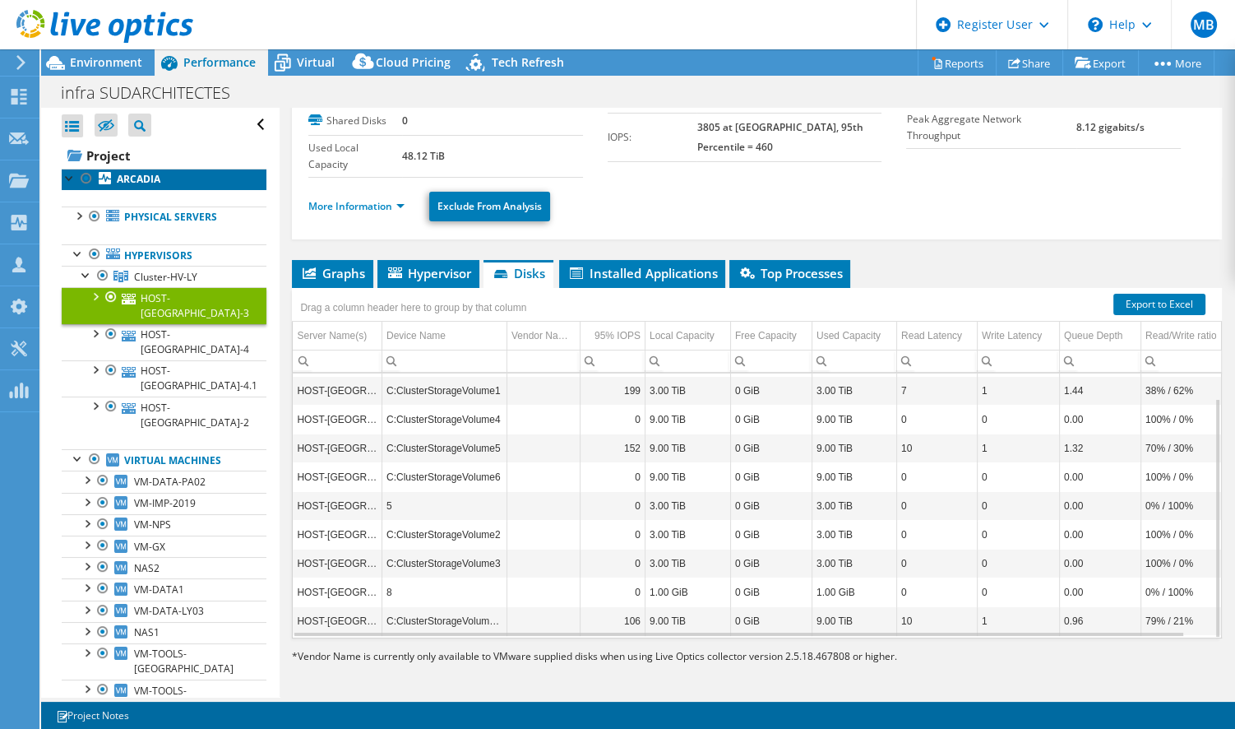
click at [156, 178] on b "ARCADIA" at bounding box center [139, 179] width 44 height 14
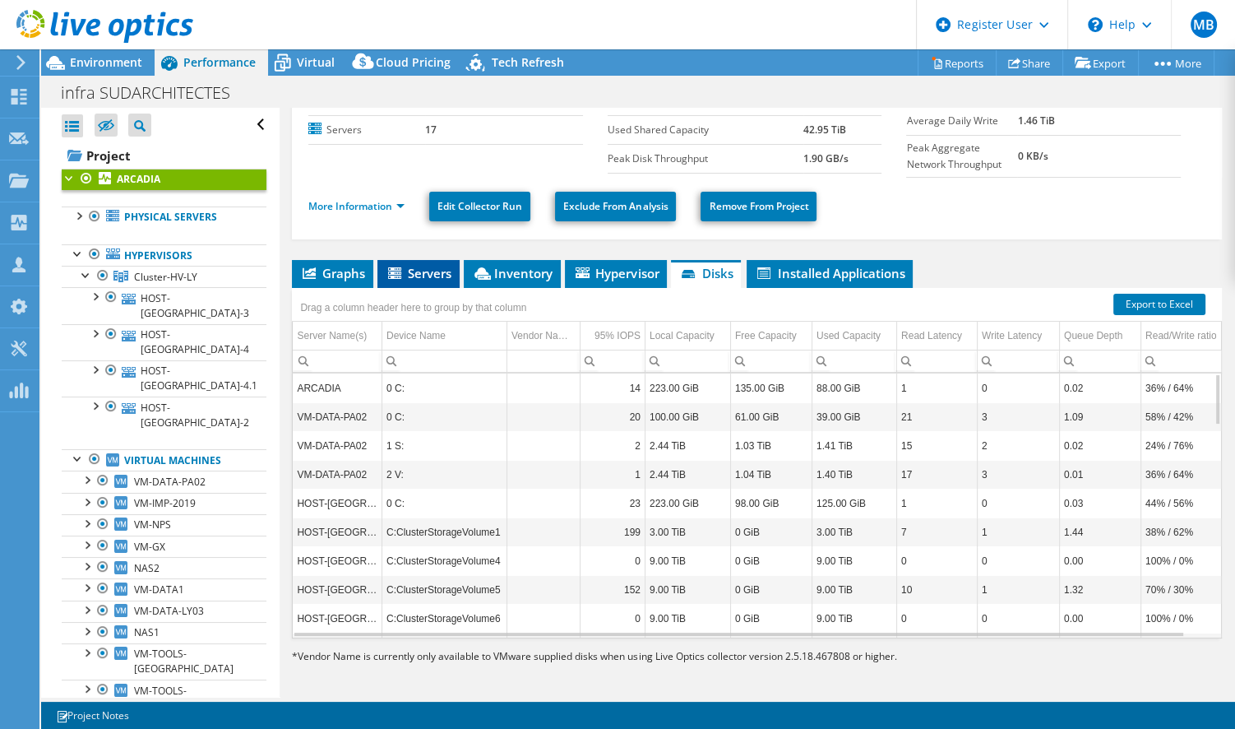
click at [410, 268] on span "Servers" at bounding box center [419, 273] width 66 height 16
